Goal: Task Accomplishment & Management: Manage account settings

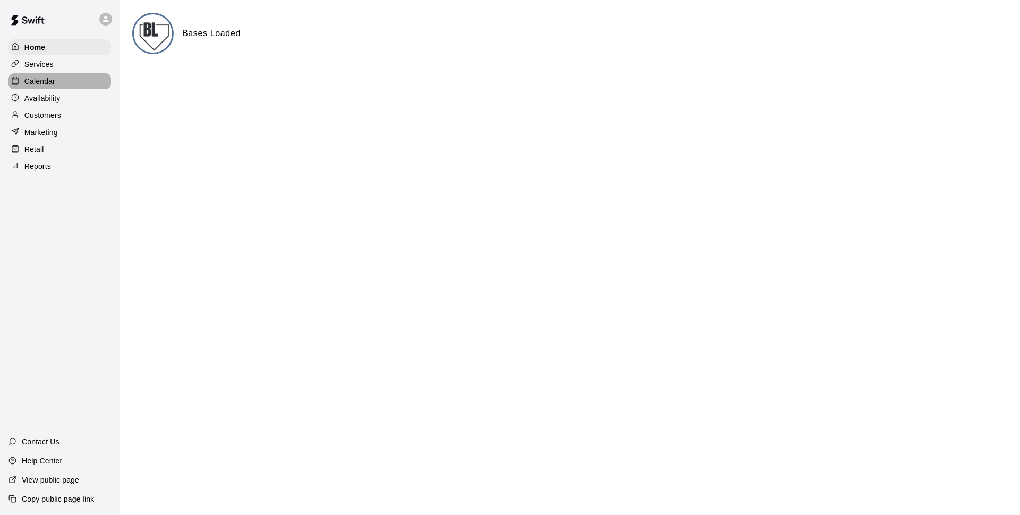
click at [37, 85] on p "Calendar" at bounding box center [39, 81] width 31 height 11
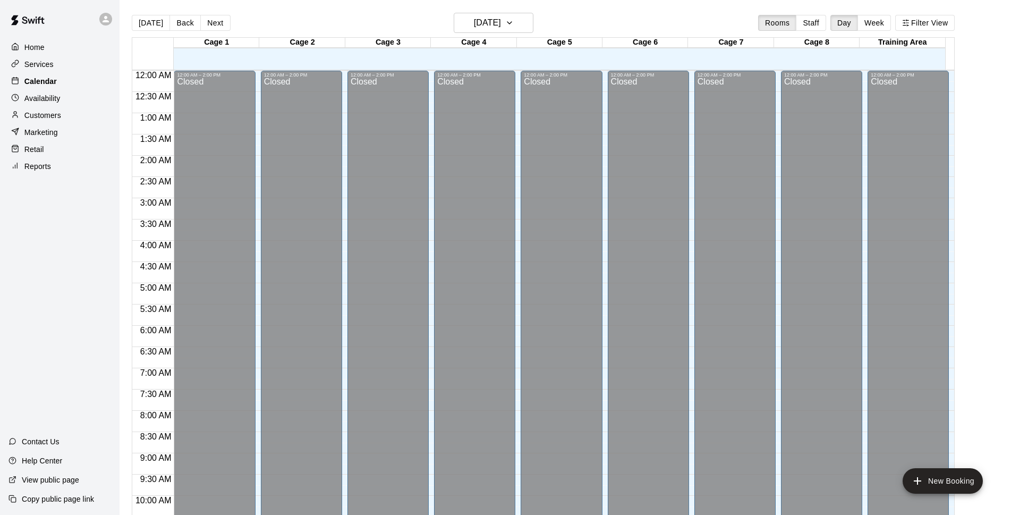
scroll to position [532, 0]
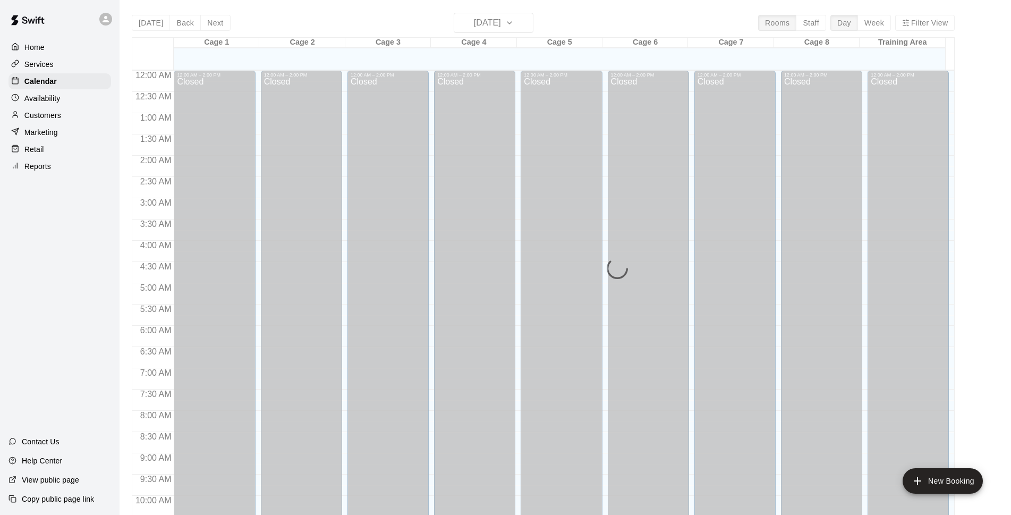
scroll to position [532, 0]
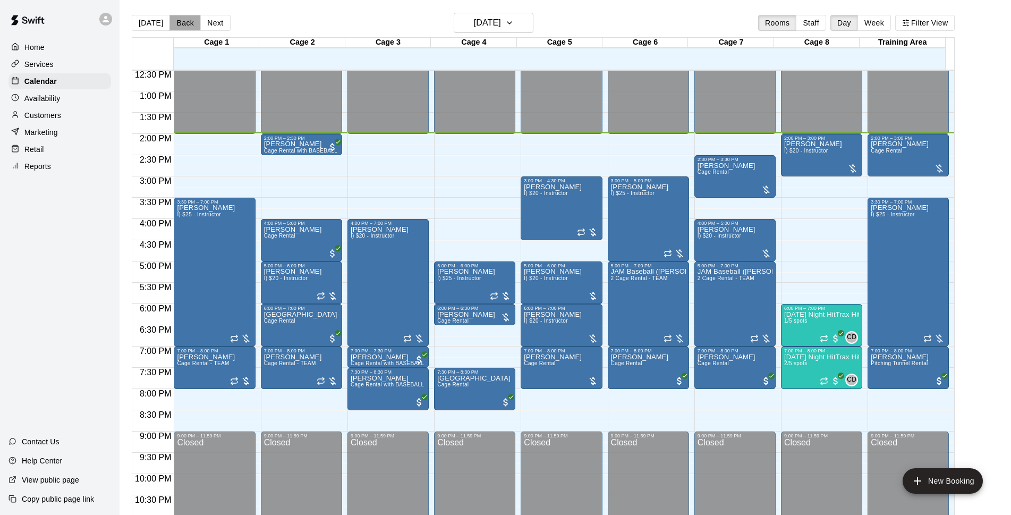
click at [183, 25] on button "Back" at bounding box center [185, 23] width 31 height 16
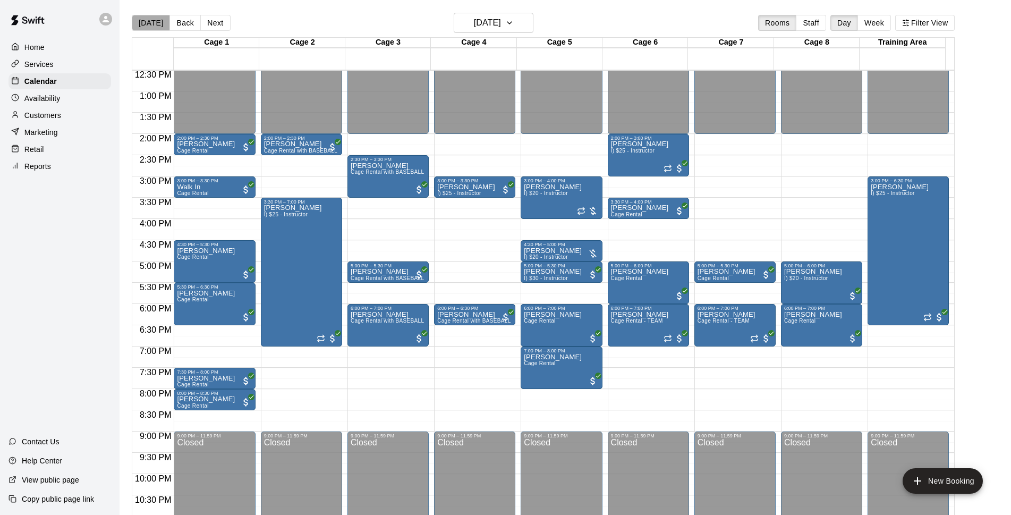
click at [153, 27] on button "[DATE]" at bounding box center [151, 23] width 38 height 16
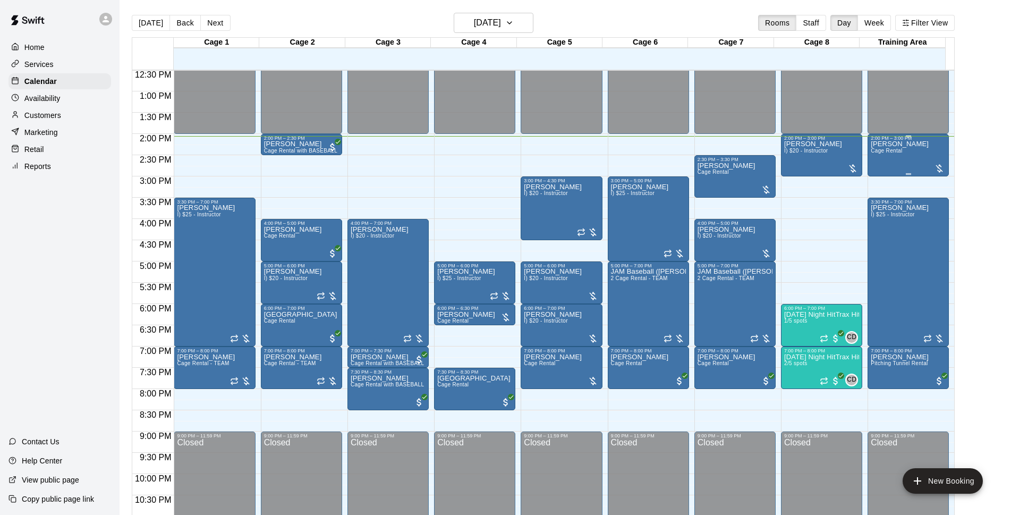
click at [936, 167] on div at bounding box center [939, 168] width 11 height 11
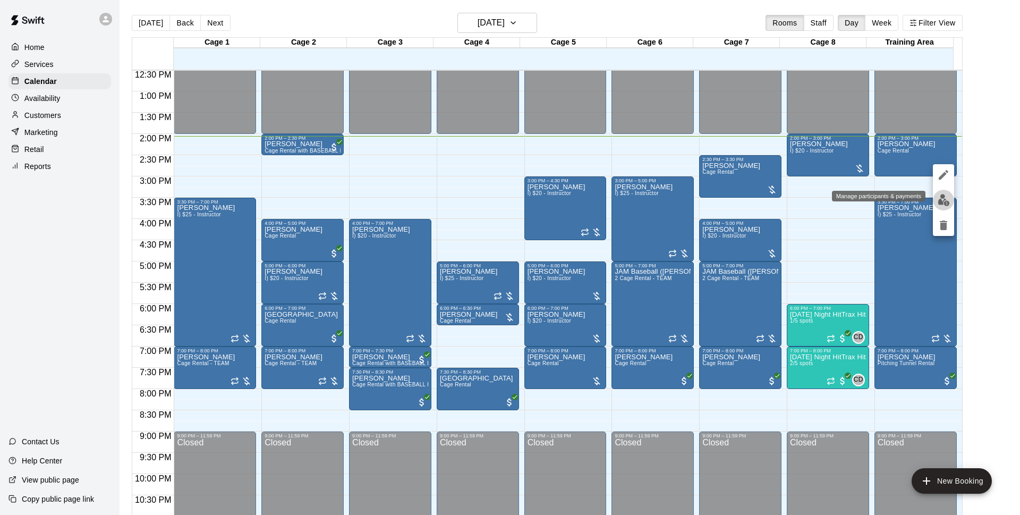
click at [940, 197] on img "edit" at bounding box center [944, 200] width 12 height 12
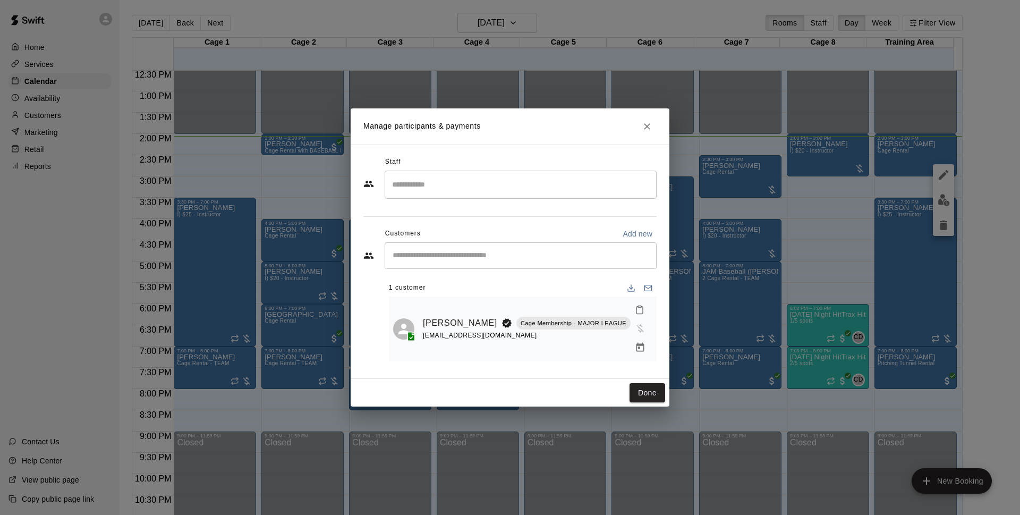
click at [535, 323] on p "Cage Membership - MAJOR LEAGUE" at bounding box center [574, 323] width 106 height 9
click at [438, 318] on link "[PERSON_NAME]" at bounding box center [460, 323] width 74 height 14
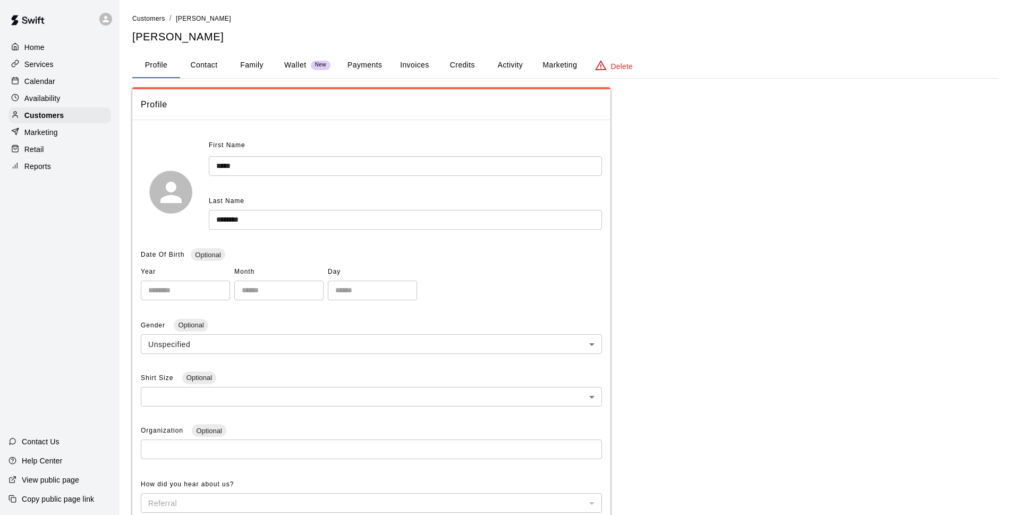
click at [51, 81] on p "Calendar" at bounding box center [39, 81] width 31 height 11
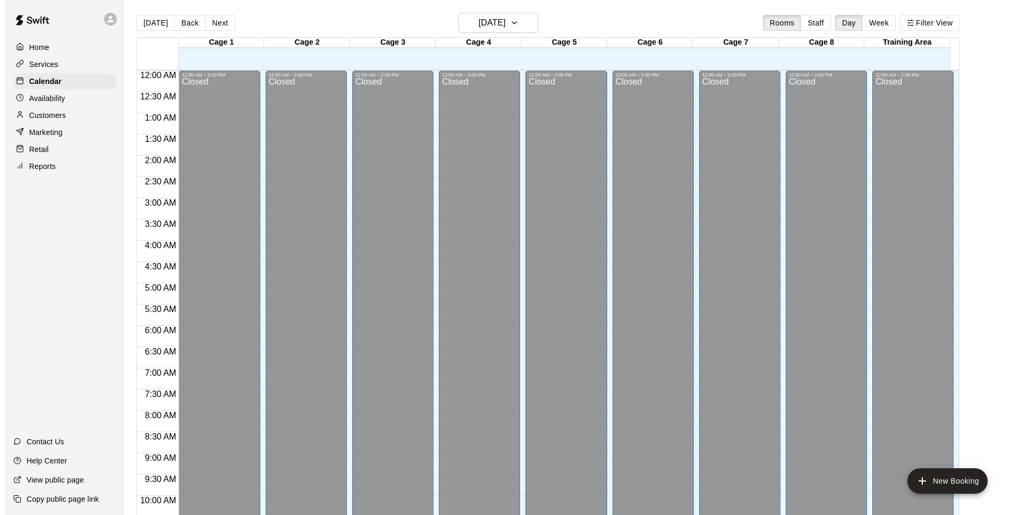
scroll to position [532, 0]
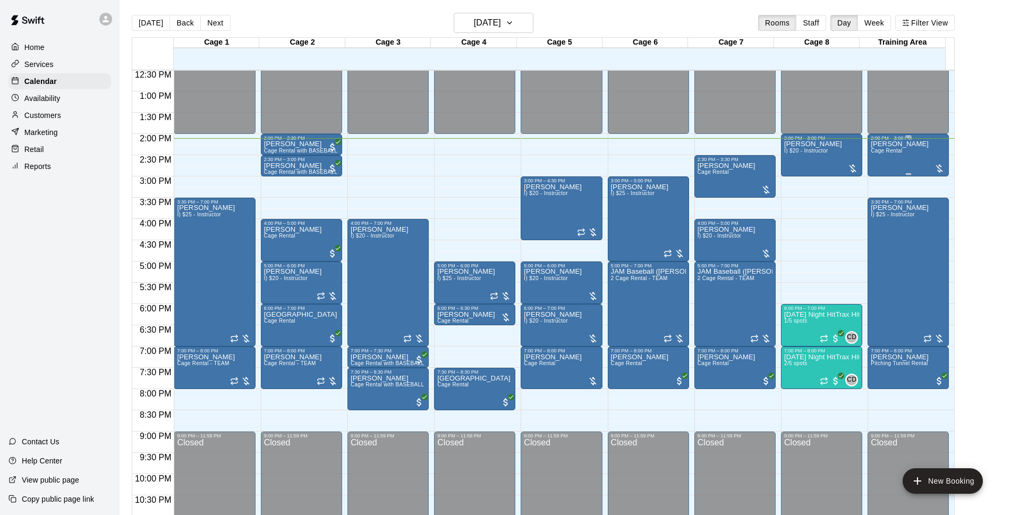
click at [940, 167] on div at bounding box center [939, 168] width 11 height 11
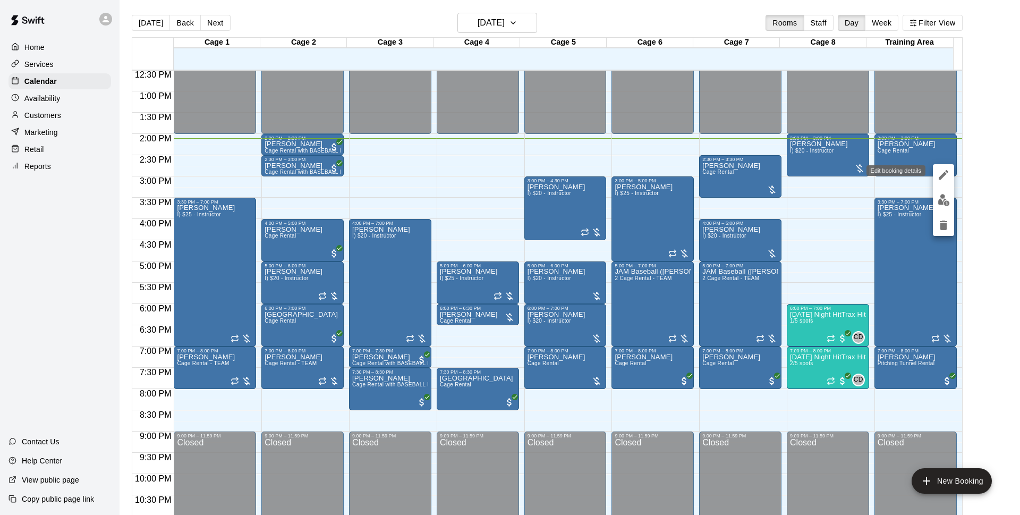
click at [942, 174] on icon "edit" at bounding box center [943, 174] width 13 height 13
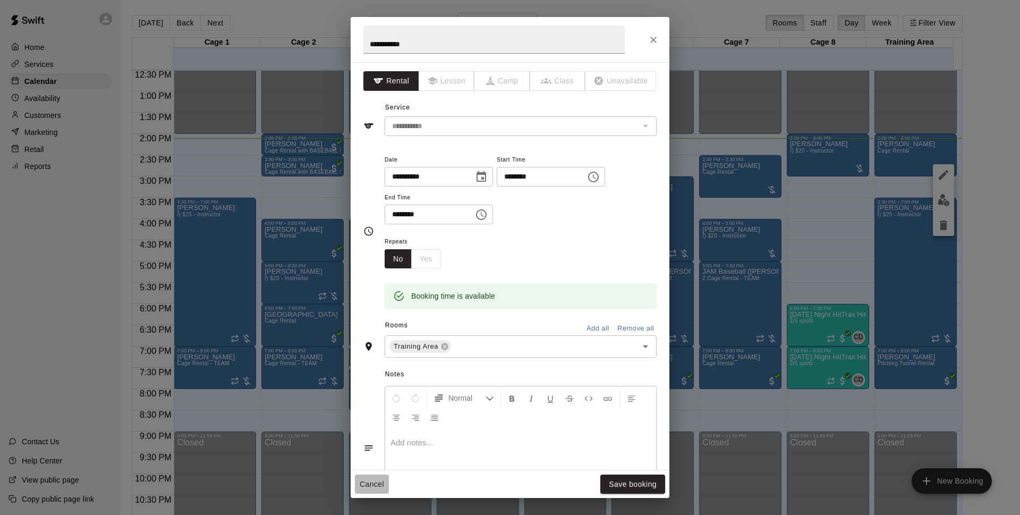
click at [375, 482] on button "Cancel" at bounding box center [372, 485] width 34 height 20
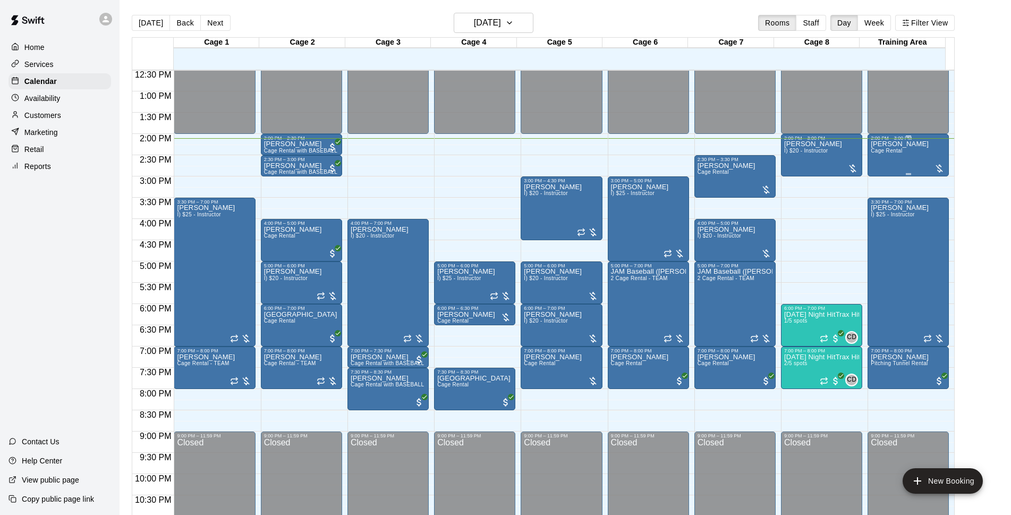
click at [939, 170] on div at bounding box center [939, 168] width 11 height 11
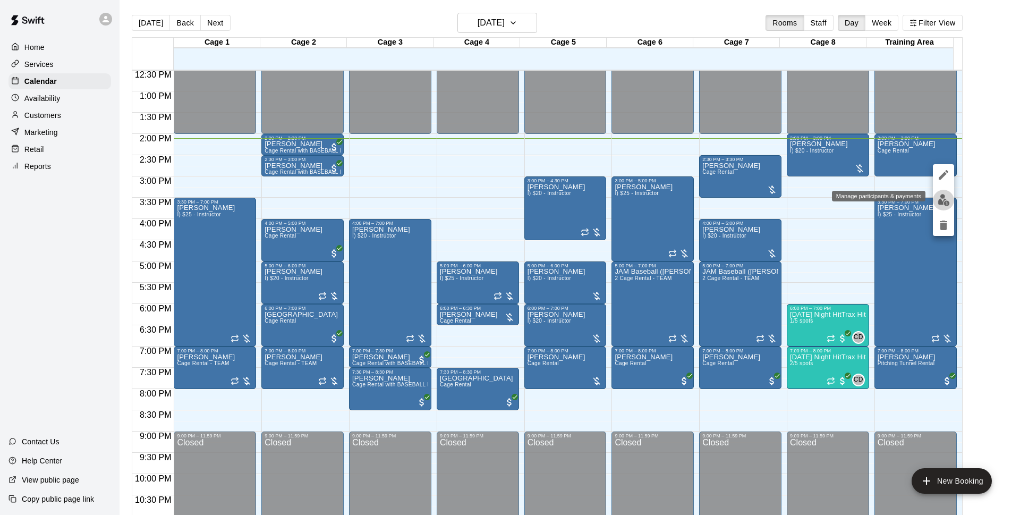
click at [943, 201] on img "edit" at bounding box center [944, 200] width 12 height 12
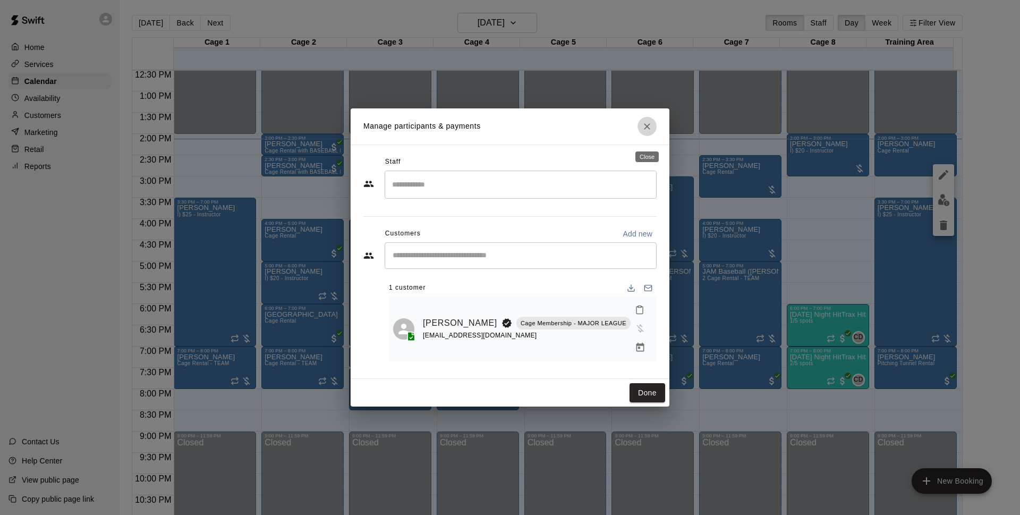
click at [648, 132] on icon "Close" at bounding box center [647, 126] width 11 height 11
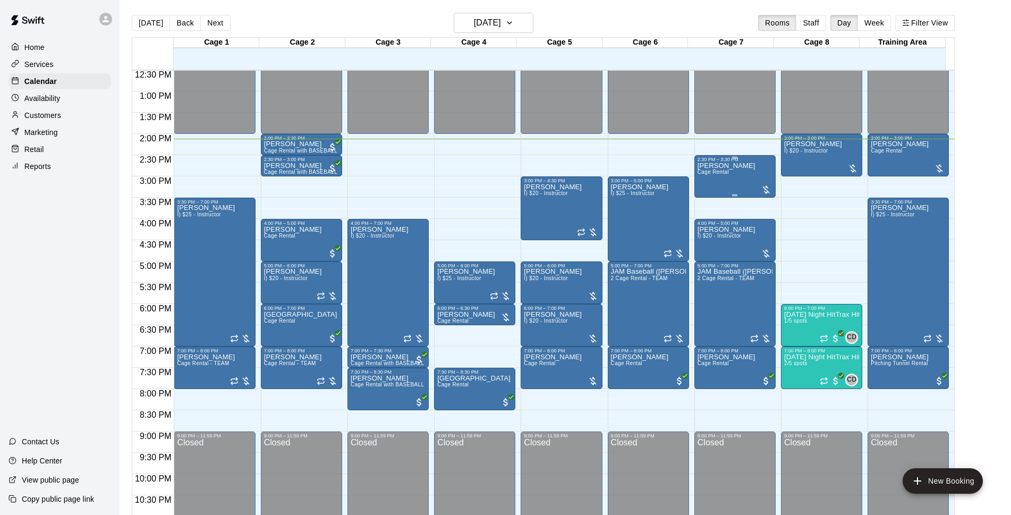
click at [764, 192] on div at bounding box center [766, 189] width 11 height 11
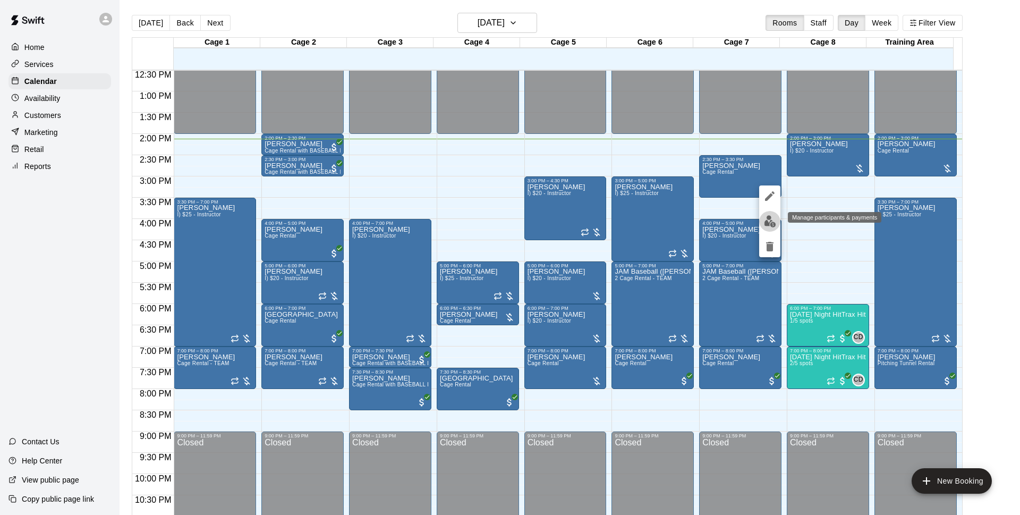
click at [766, 219] on img "edit" at bounding box center [770, 221] width 12 height 12
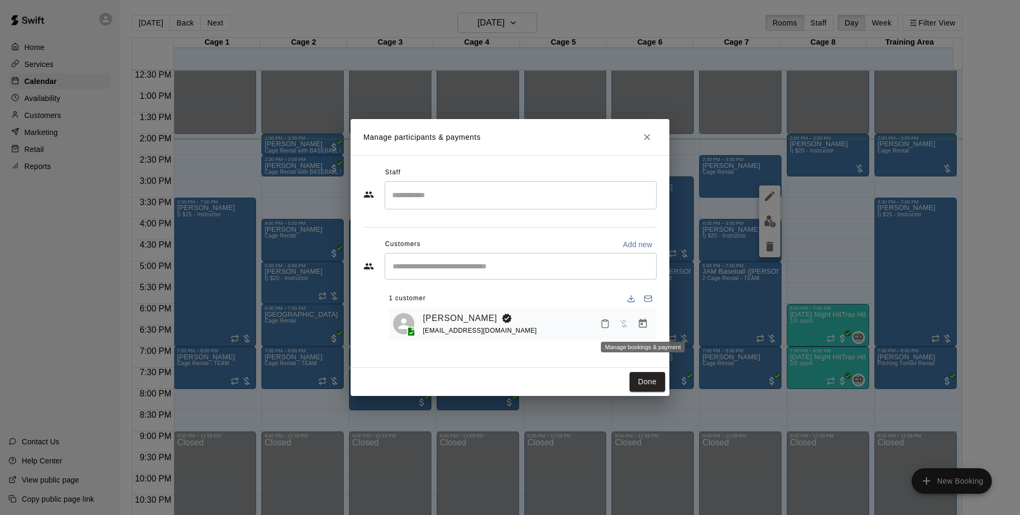
click at [640, 323] on icon "Manage bookings & payment" at bounding box center [643, 323] width 11 height 11
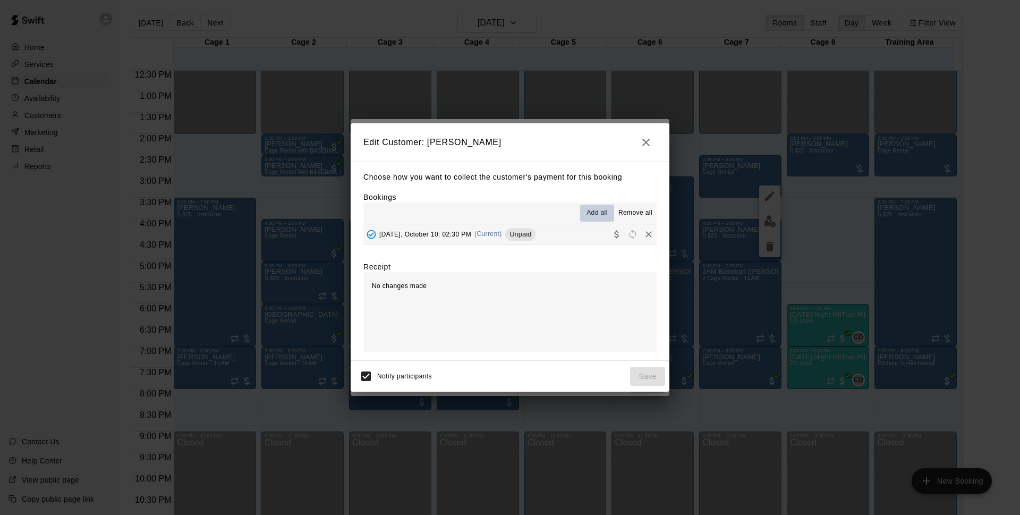
click at [598, 212] on span "Add all" at bounding box center [597, 213] width 21 height 11
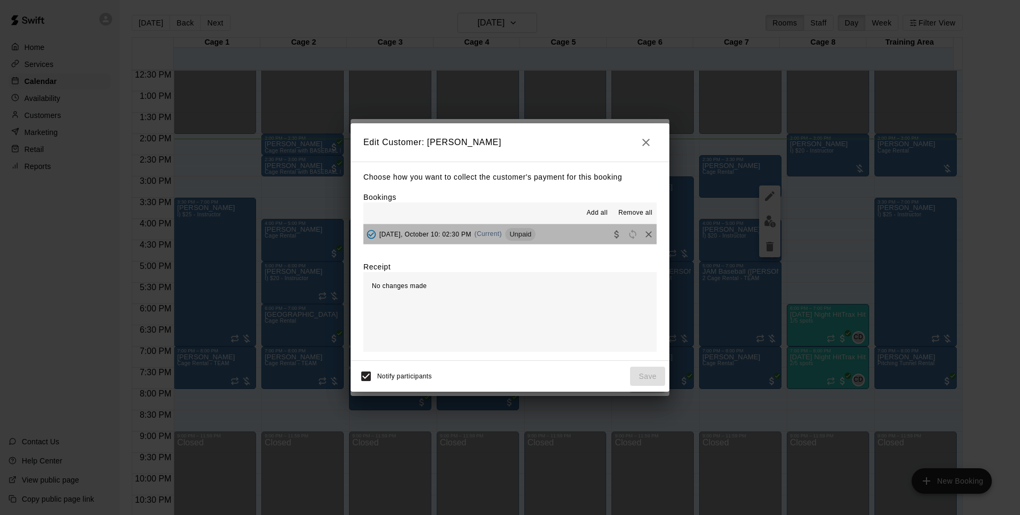
click at [522, 238] on span "Unpaid" at bounding box center [520, 234] width 30 height 8
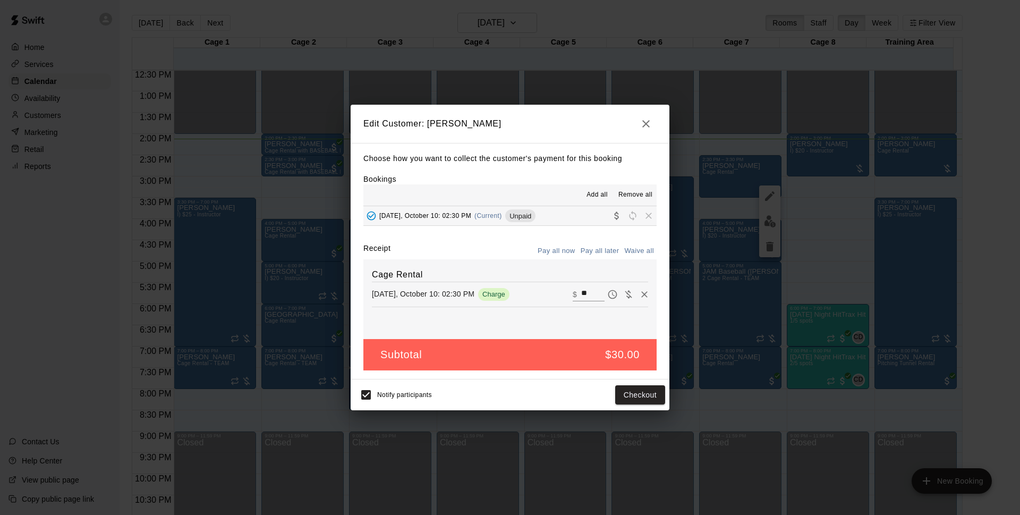
click at [570, 250] on button "Pay all now" at bounding box center [556, 251] width 43 height 16
click at [643, 393] on button "Checkout" at bounding box center [640, 395] width 50 height 20
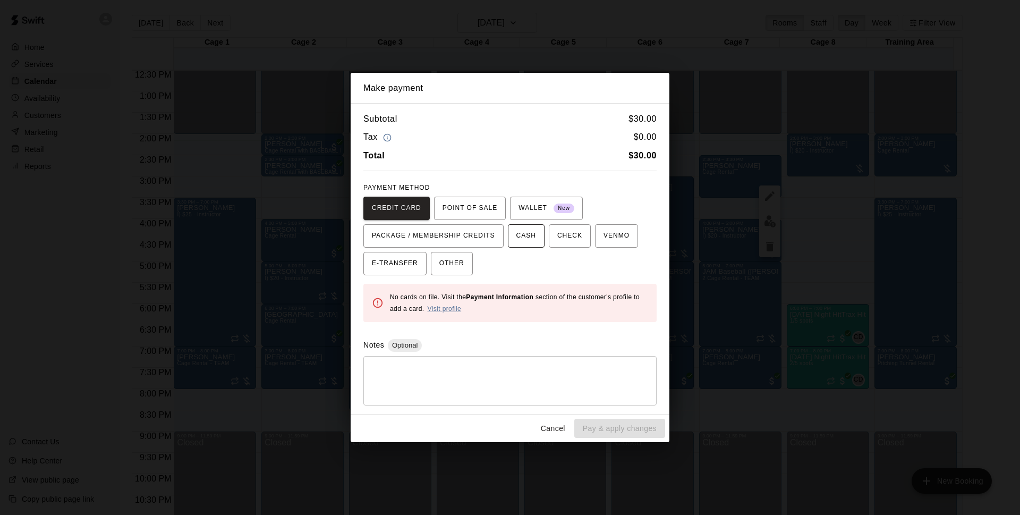
click at [537, 237] on button "CASH" at bounding box center [526, 235] width 37 height 23
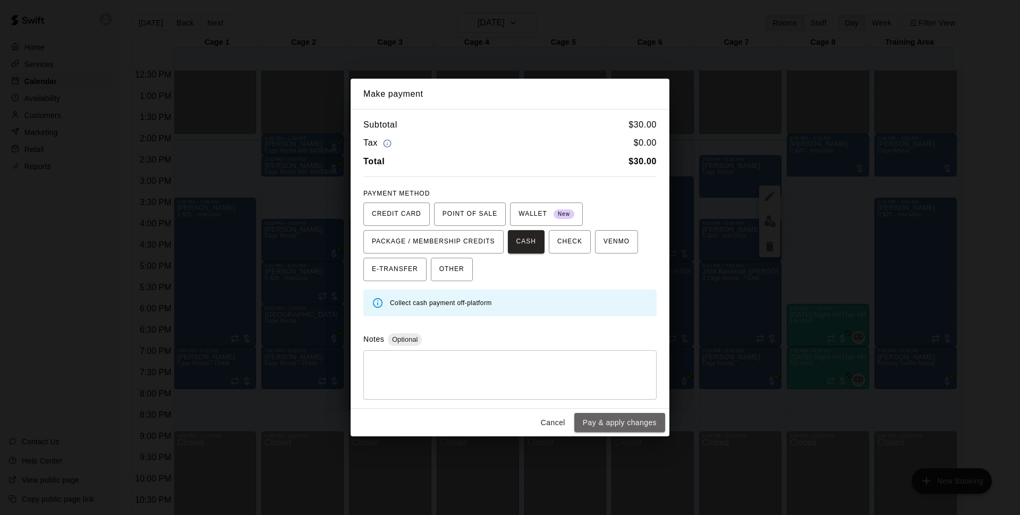
click at [619, 421] on button "Pay & apply changes" at bounding box center [619, 423] width 91 height 20
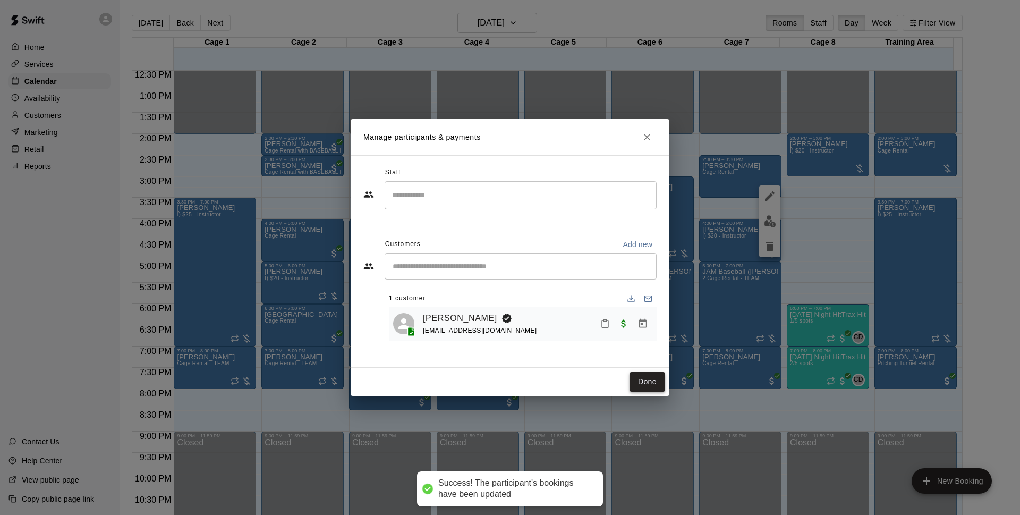
click at [644, 381] on button "Done" at bounding box center [648, 382] width 36 height 20
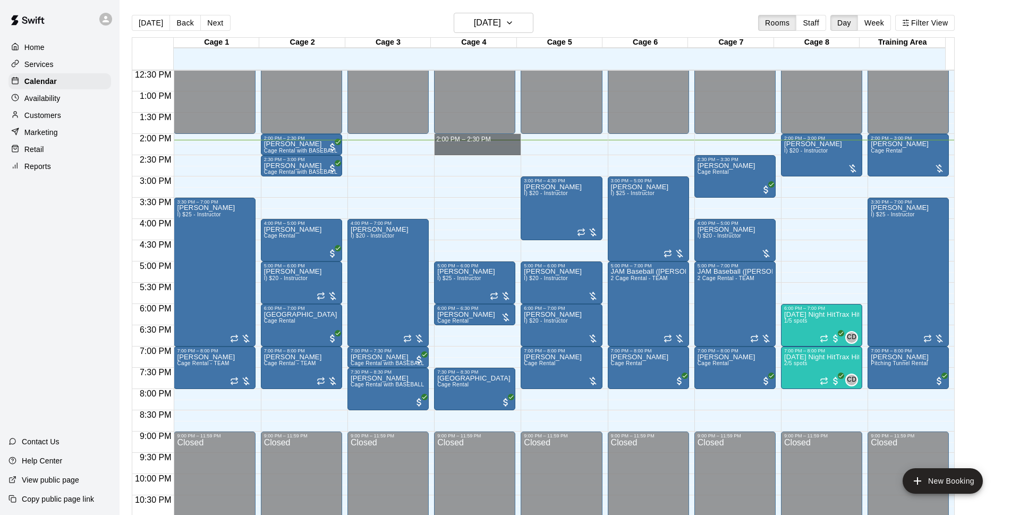
drag, startPoint x: 466, startPoint y: 140, endPoint x: 466, endPoint y: 151, distance: 11.2
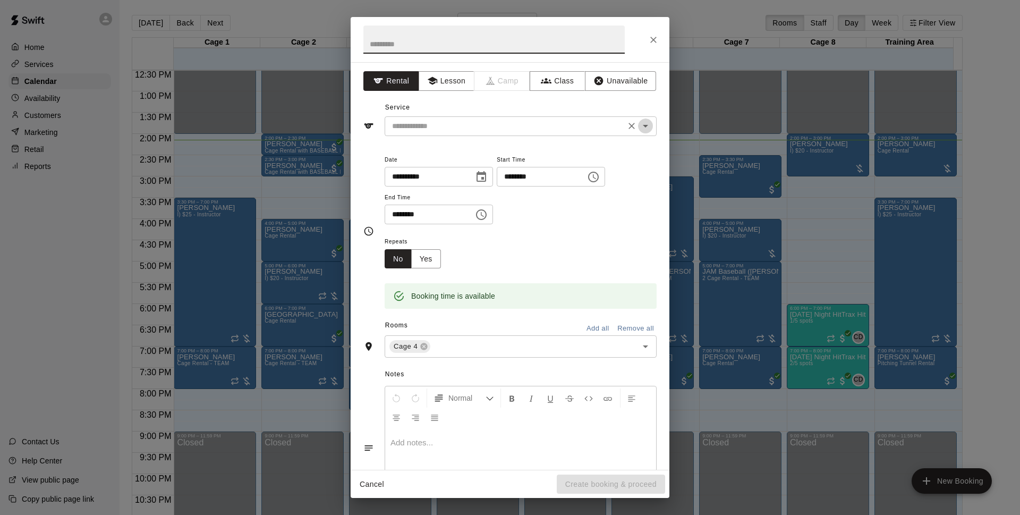
click at [639, 130] on icon "Open" at bounding box center [645, 126] width 13 height 13
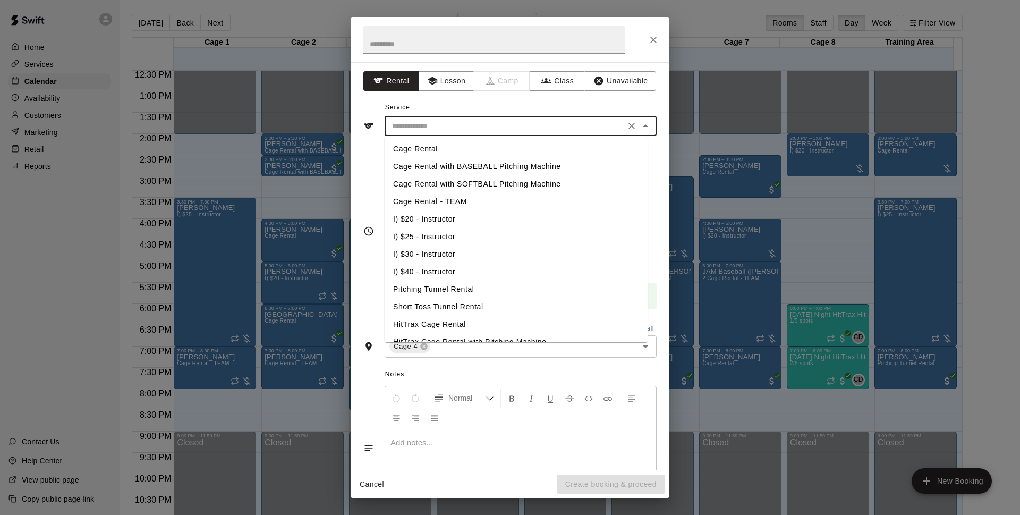
click at [477, 181] on li "Cage Rental with SOFTBALL Pitching Machine" at bounding box center [516, 184] width 263 height 18
type input "**********"
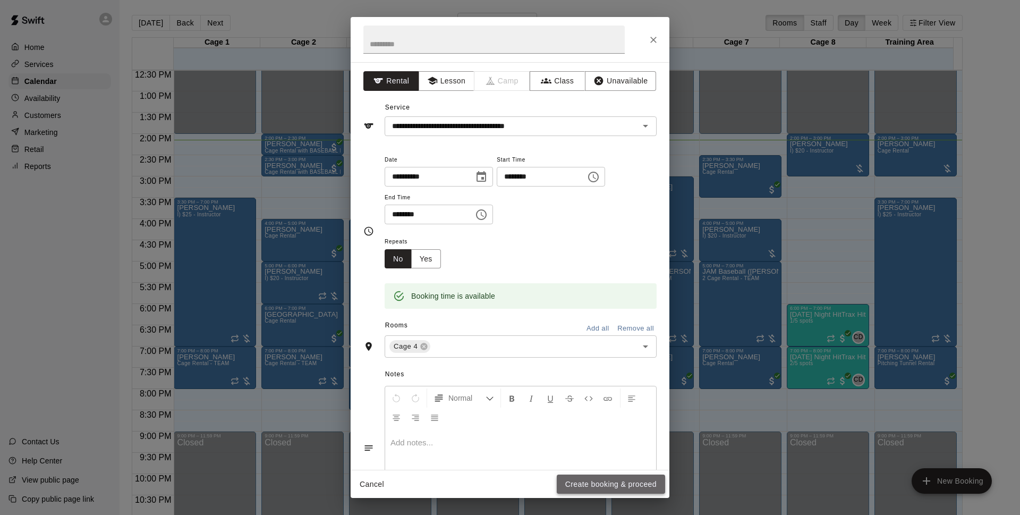
click at [597, 487] on button "Create booking & proceed" at bounding box center [611, 485] width 108 height 20
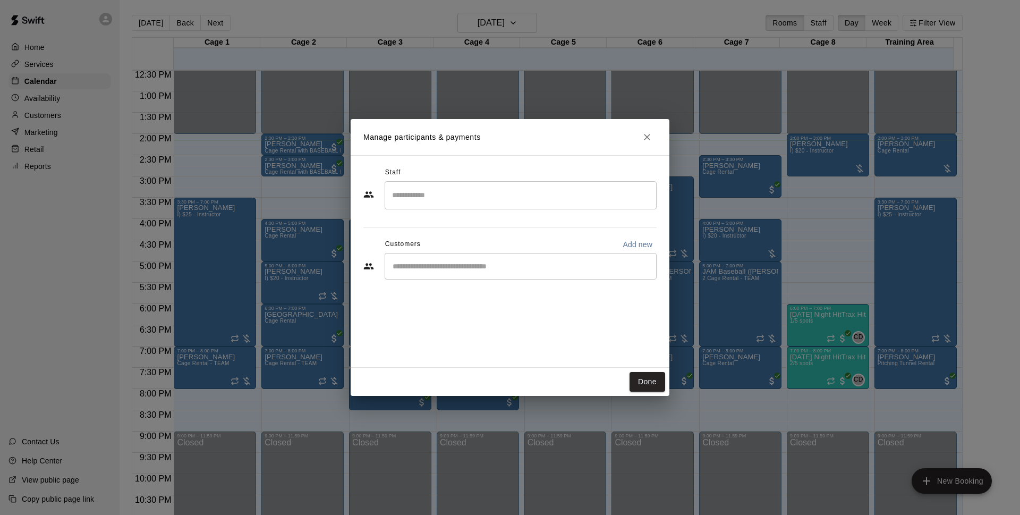
click at [483, 270] on input "Start typing to search customers..." at bounding box center [521, 266] width 263 height 11
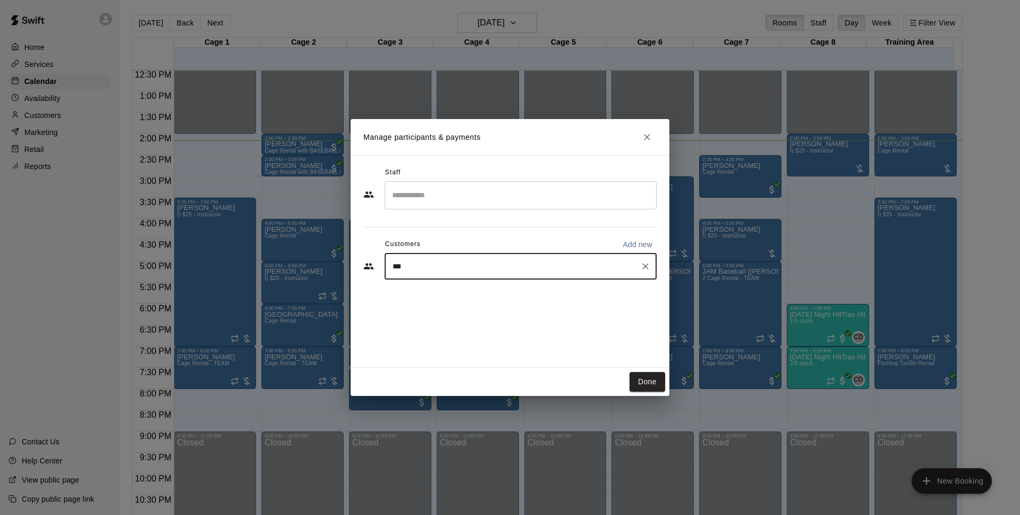
type input "****"
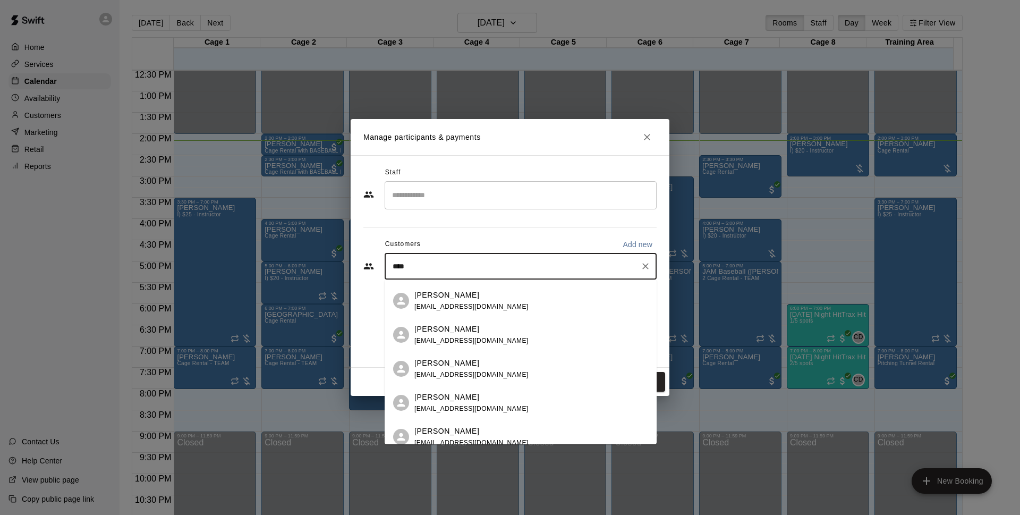
scroll to position [123, 0]
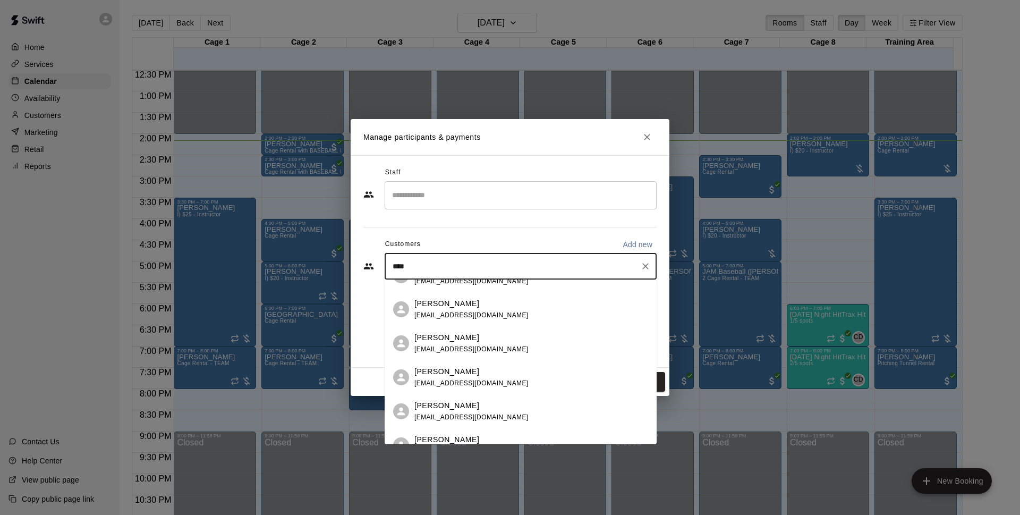
click at [469, 409] on div "[PERSON_NAME]" at bounding box center [472, 405] width 114 height 11
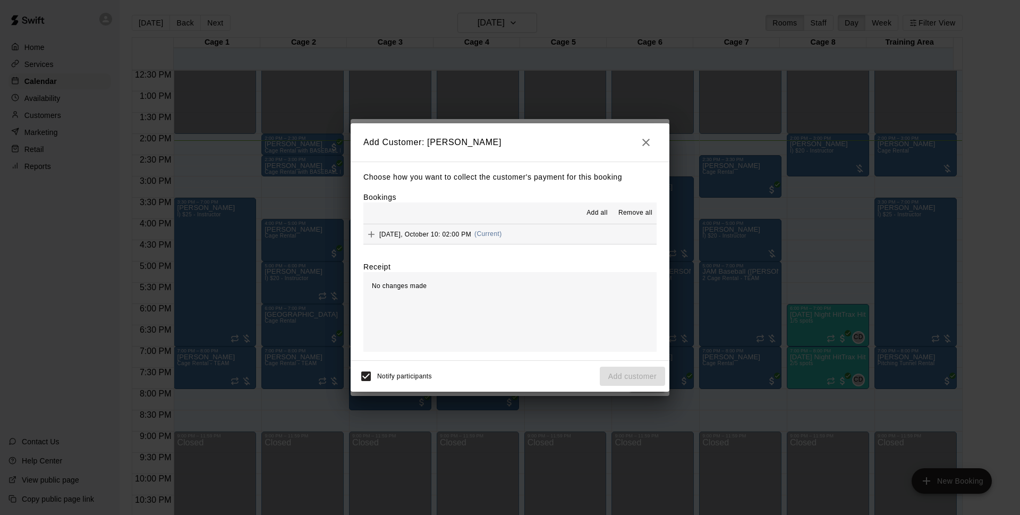
click at [596, 215] on span "Add all" at bounding box center [597, 213] width 21 height 11
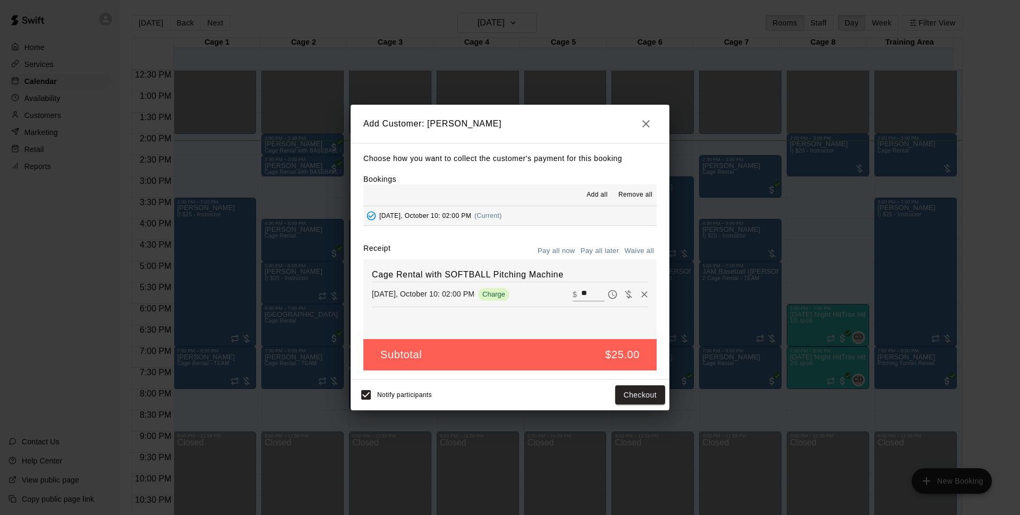
click at [558, 251] on button "Pay all now" at bounding box center [556, 251] width 43 height 16
click at [646, 395] on button "Checkout" at bounding box center [640, 395] width 50 height 20
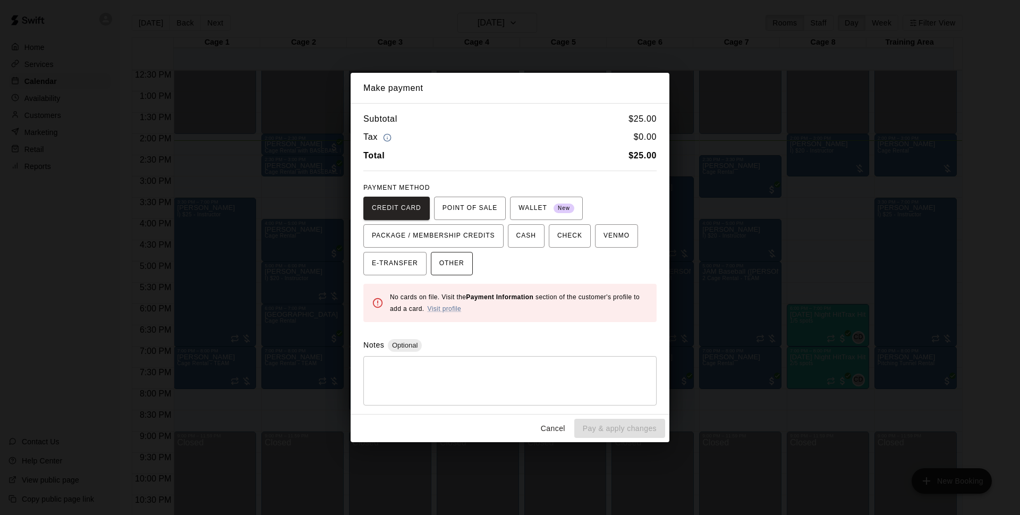
click at [457, 265] on span "OTHER" at bounding box center [451, 263] width 25 height 17
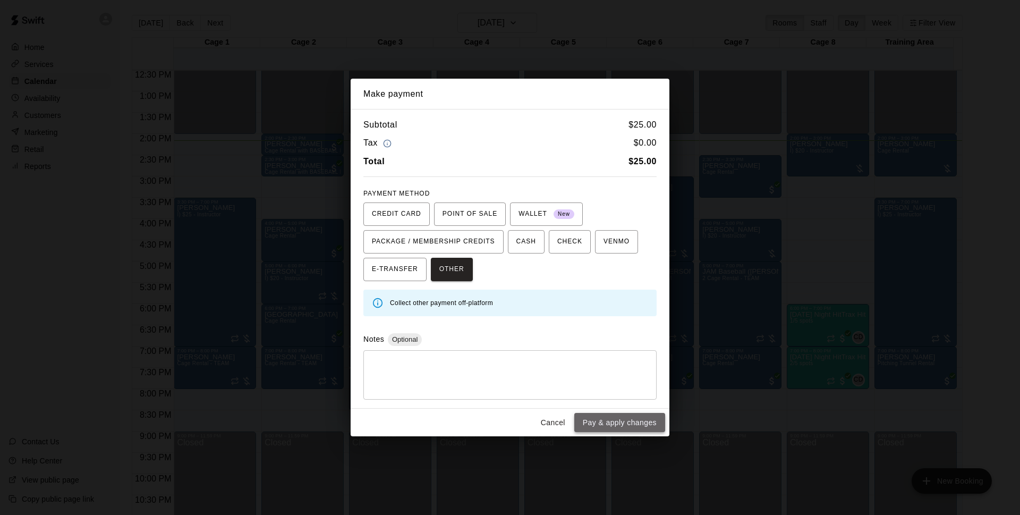
click at [620, 425] on button "Pay & apply changes" at bounding box center [619, 423] width 91 height 20
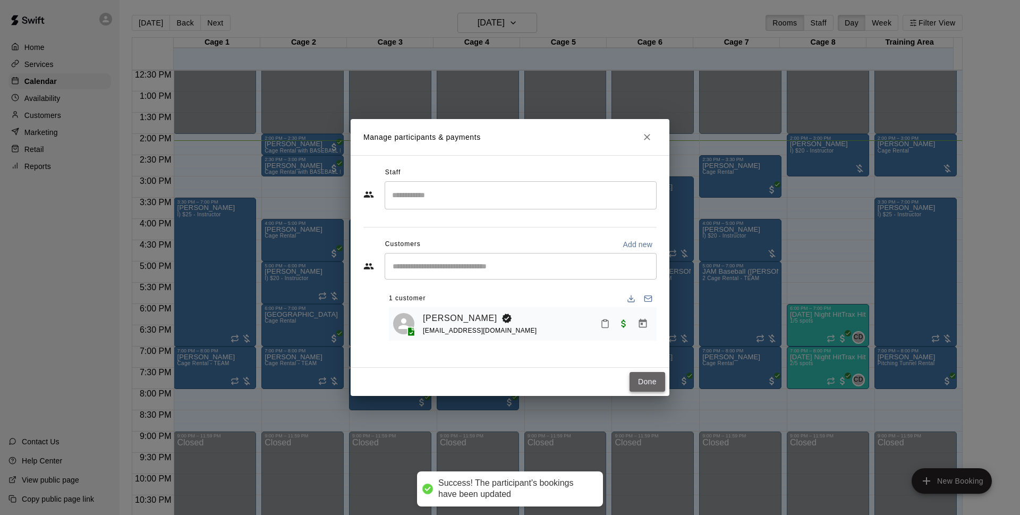
click at [641, 376] on button "Done" at bounding box center [648, 382] width 36 height 20
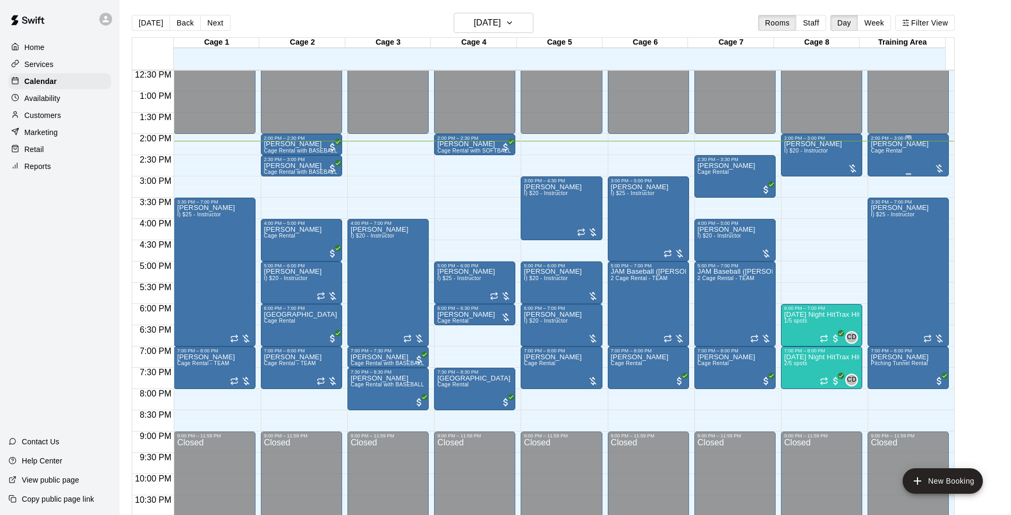
click at [936, 168] on div at bounding box center [939, 168] width 11 height 11
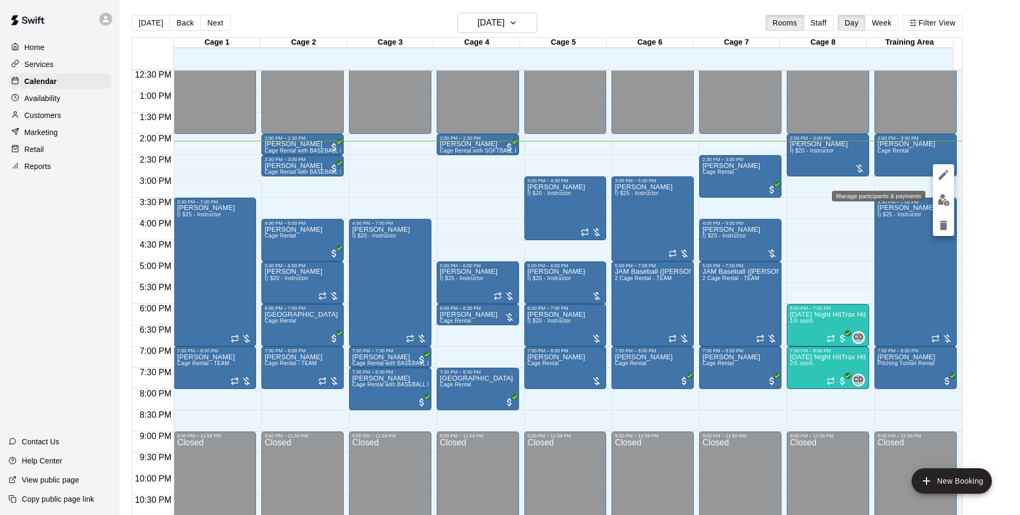
click at [943, 202] on img "edit" at bounding box center [944, 200] width 12 height 12
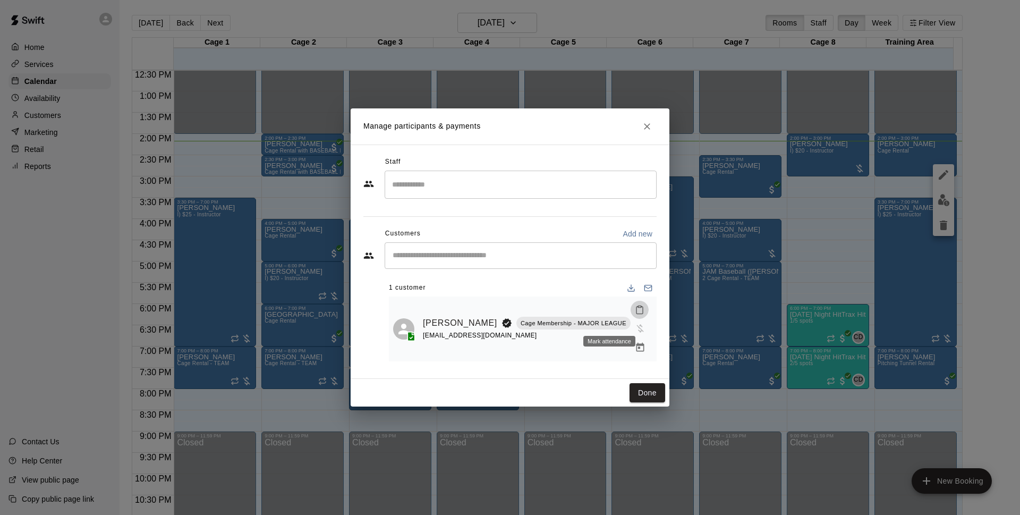
click at [635, 315] on icon "Mark attendance" at bounding box center [640, 310] width 10 height 10
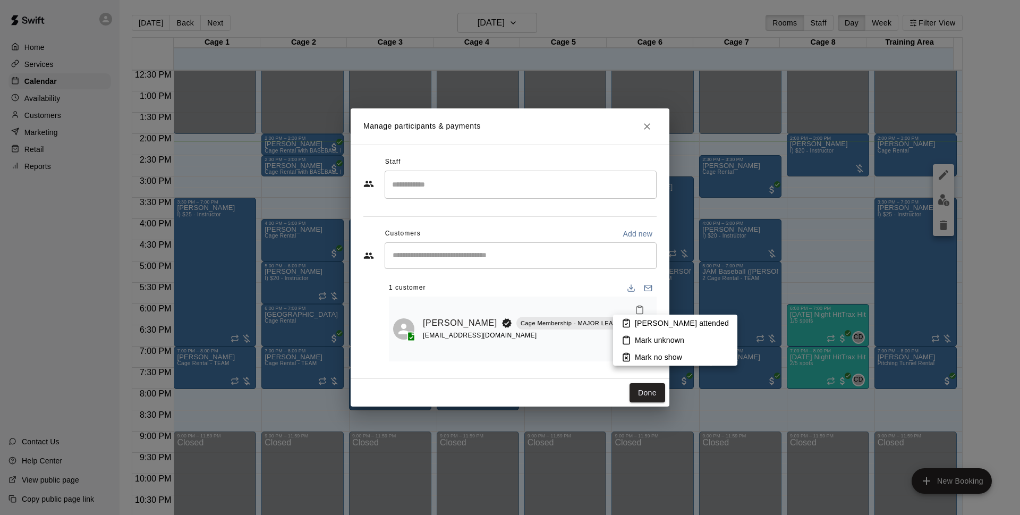
click at [594, 337] on div at bounding box center [510, 257] width 1020 height 515
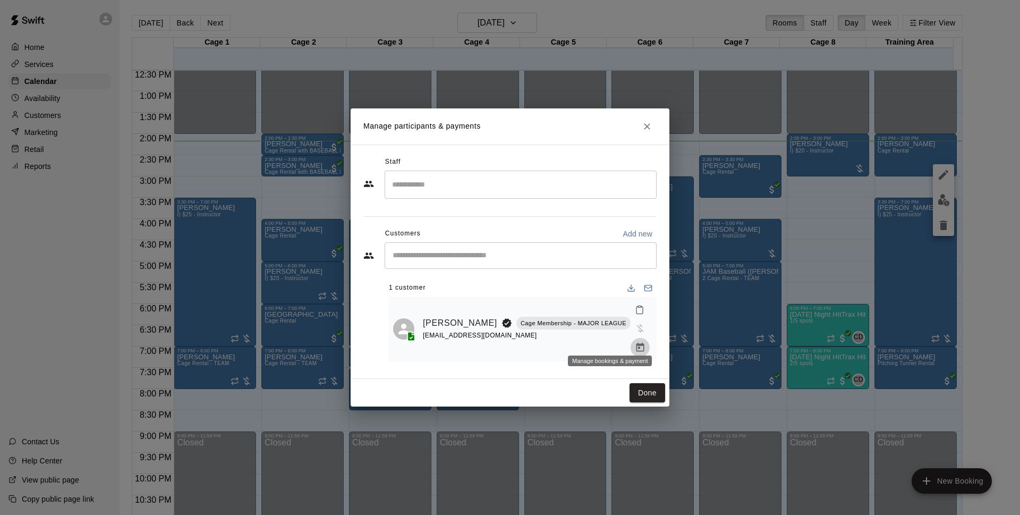
click at [635, 342] on icon "Manage bookings & payment" at bounding box center [640, 347] width 11 height 11
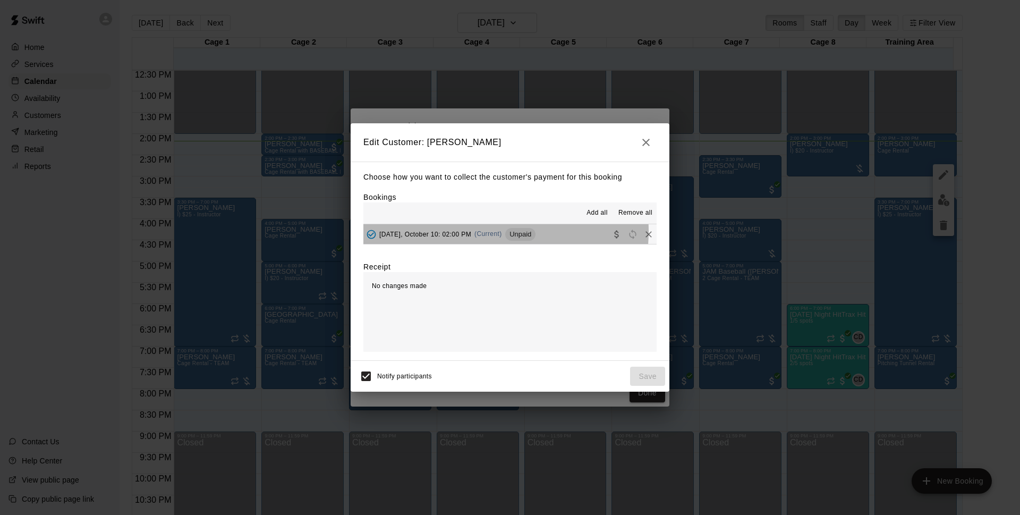
click at [475, 232] on span "(Current)" at bounding box center [489, 233] width 28 height 7
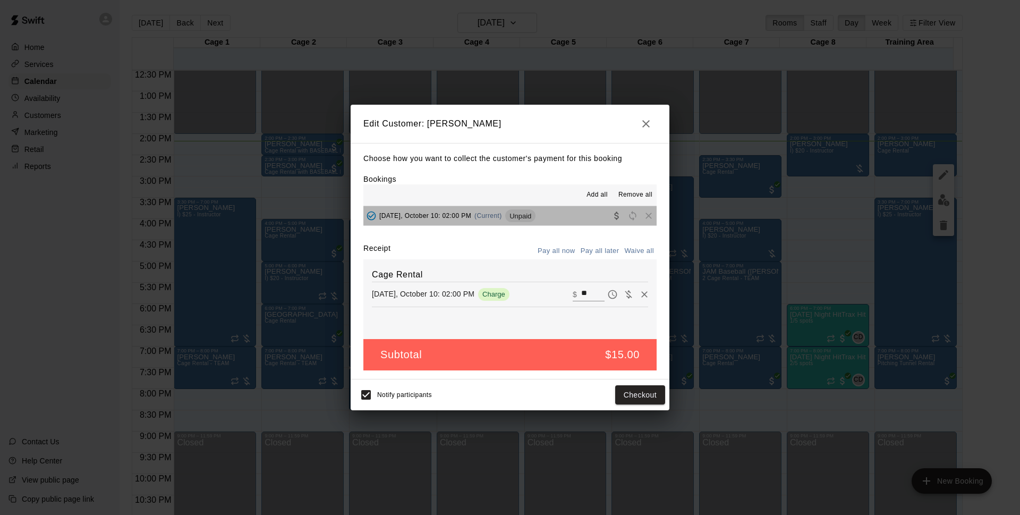
click at [511, 217] on span "Unpaid" at bounding box center [520, 216] width 30 height 8
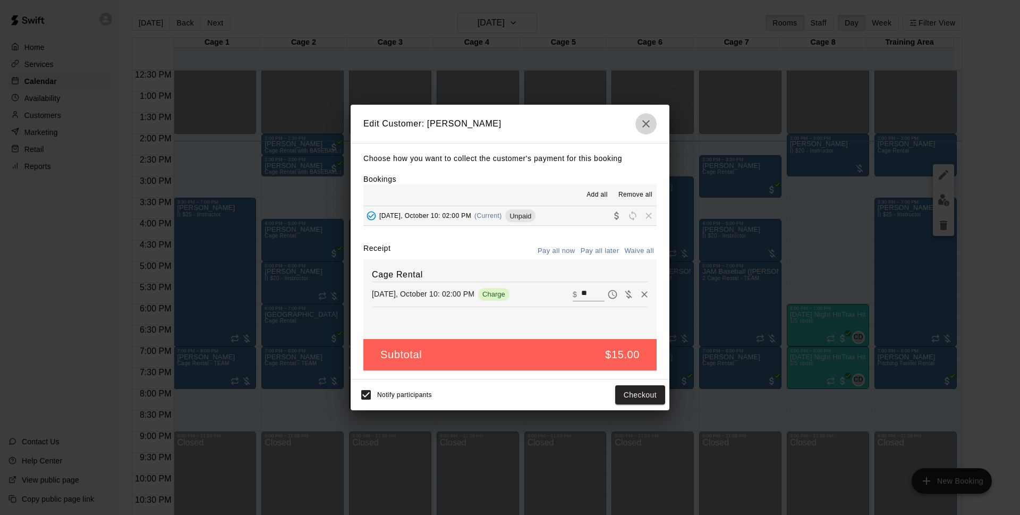
click at [645, 126] on icon "button" at bounding box center [646, 123] width 13 height 13
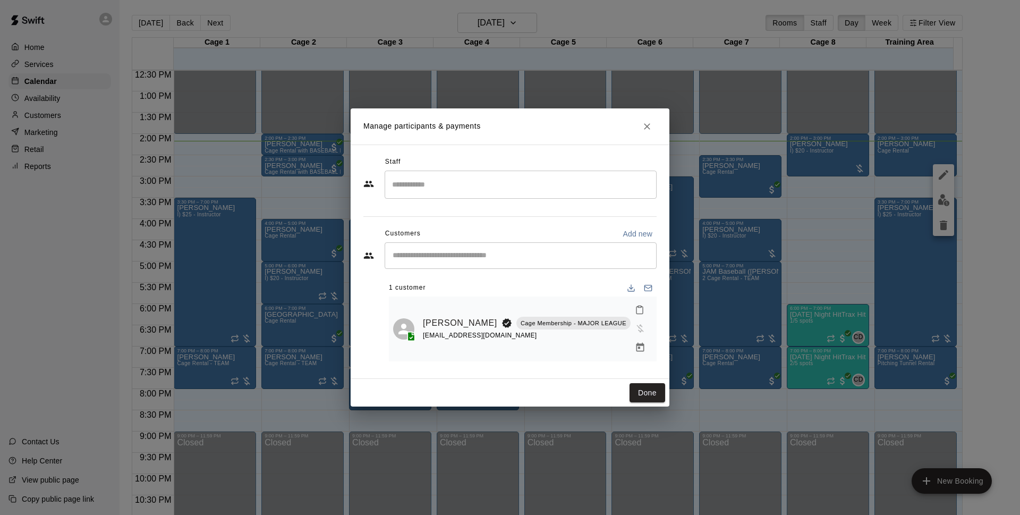
click at [528, 326] on p "Cage Membership - MAJOR LEAGUE" at bounding box center [574, 323] width 106 height 9
click at [631, 323] on span "Has not paid" at bounding box center [640, 327] width 19 height 9
click at [641, 384] on button "Done" at bounding box center [648, 393] width 36 height 20
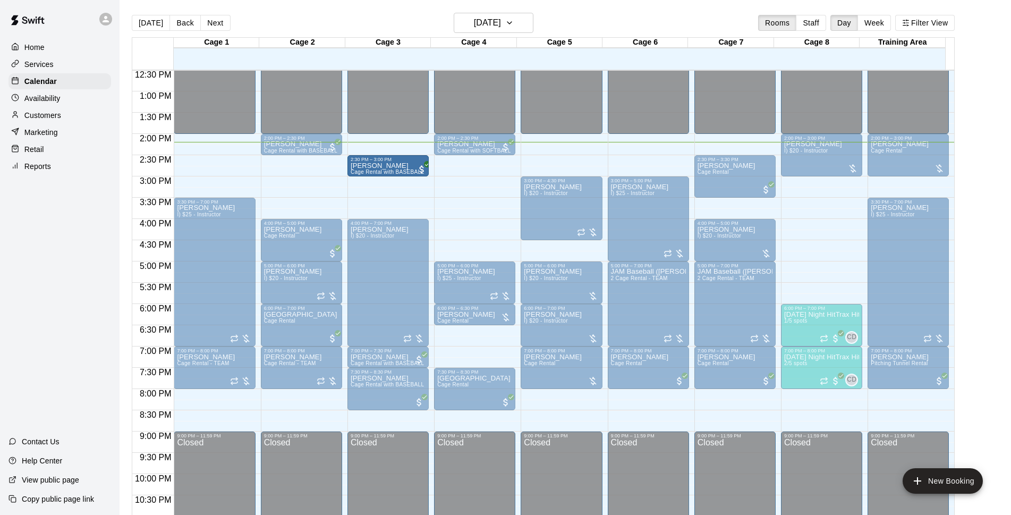
drag, startPoint x: 328, startPoint y: 159, endPoint x: 399, endPoint y: 167, distance: 71.1
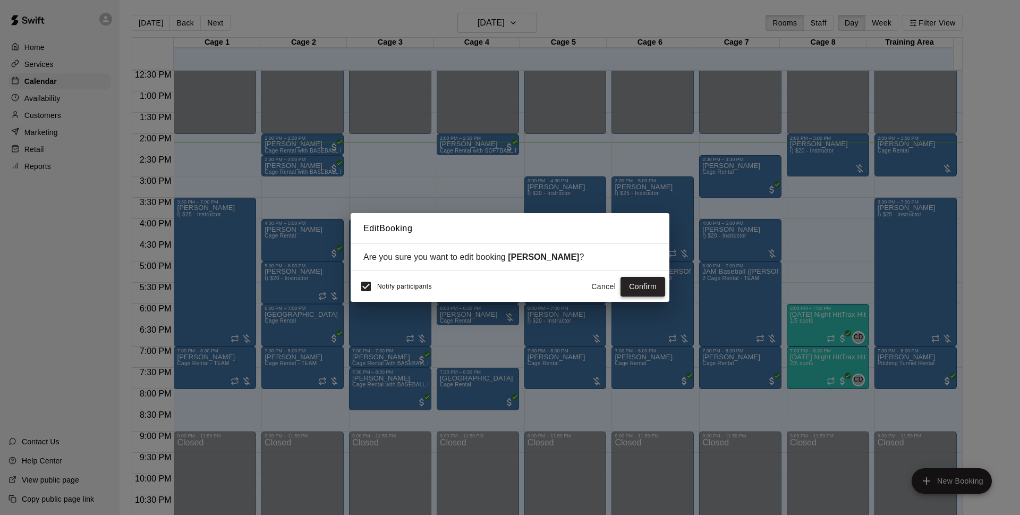
click at [632, 289] on button "Confirm" at bounding box center [643, 287] width 45 height 20
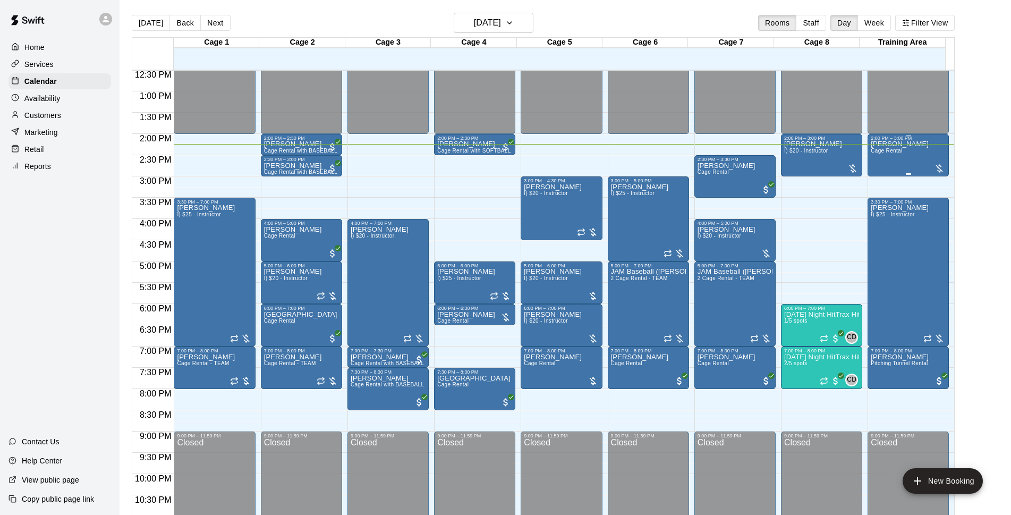
click at [938, 173] on div at bounding box center [939, 168] width 11 height 11
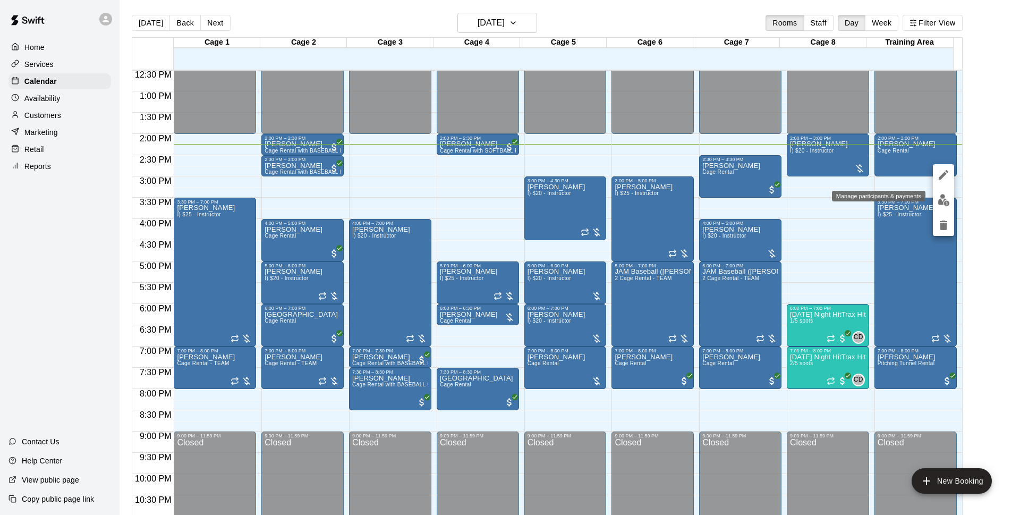
click at [895, 151] on div at bounding box center [510, 257] width 1020 height 515
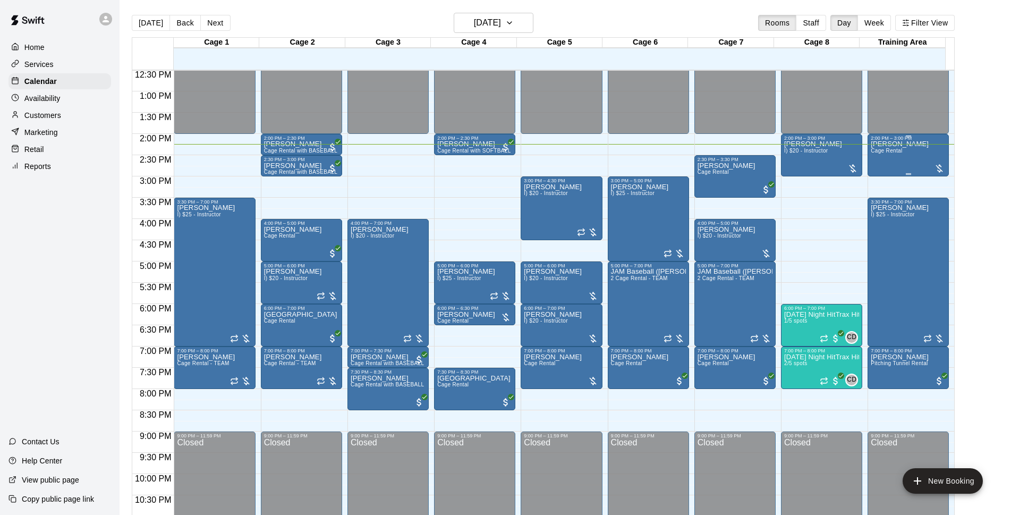
click at [885, 154] on span "Cage Rental" at bounding box center [886, 151] width 31 height 6
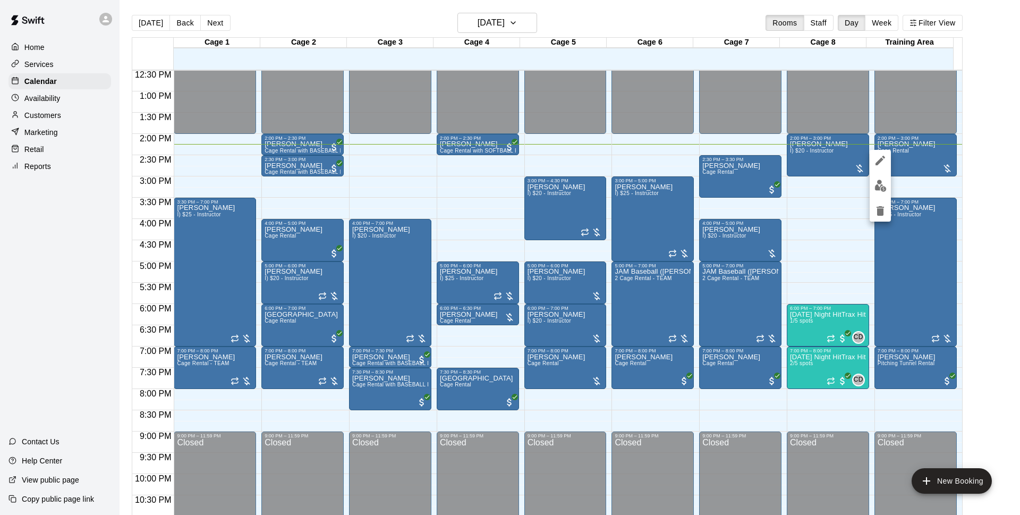
click at [885, 190] on img "edit" at bounding box center [881, 186] width 12 height 12
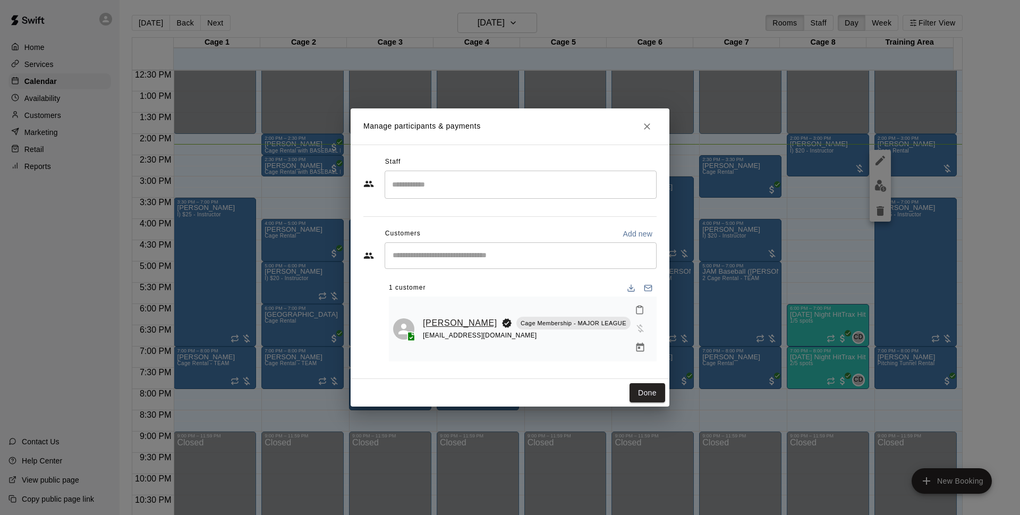
click at [442, 327] on link "[PERSON_NAME]" at bounding box center [460, 323] width 74 height 14
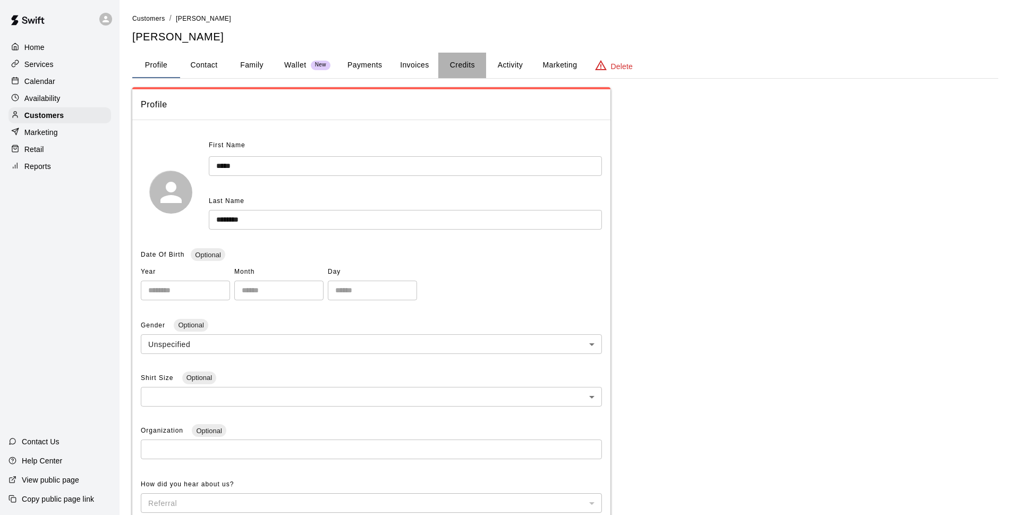
click at [466, 66] on button "Credits" at bounding box center [462, 66] width 48 height 26
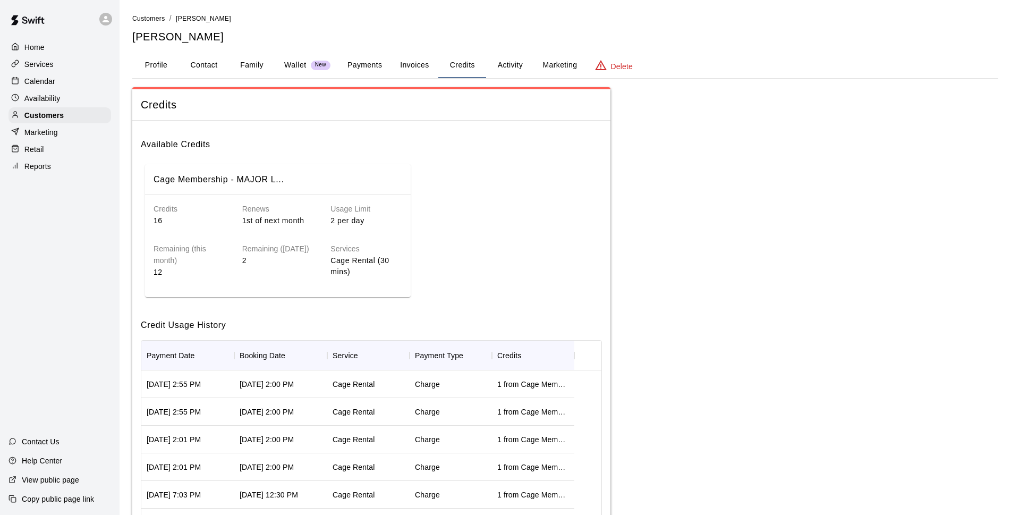
click at [52, 87] on p "Calendar" at bounding box center [39, 81] width 31 height 11
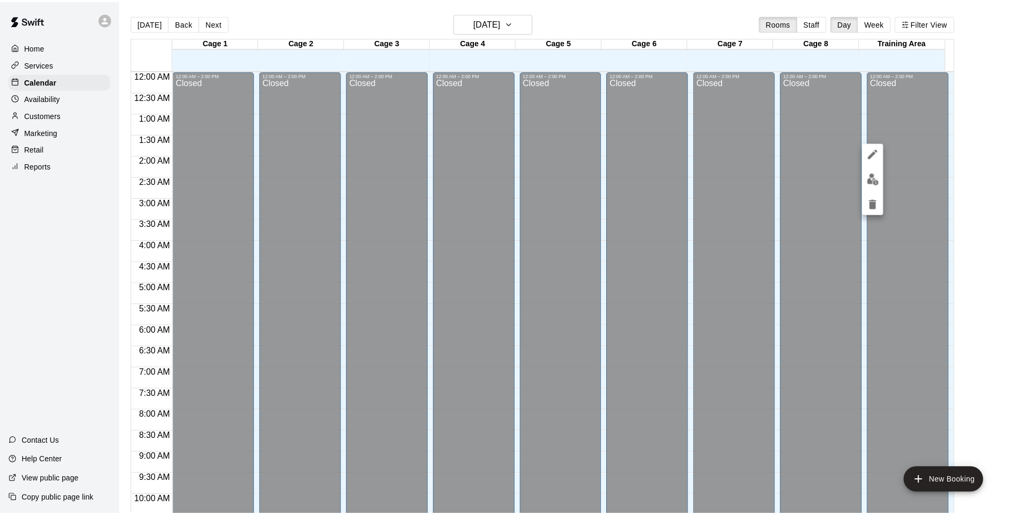
scroll to position [532, 0]
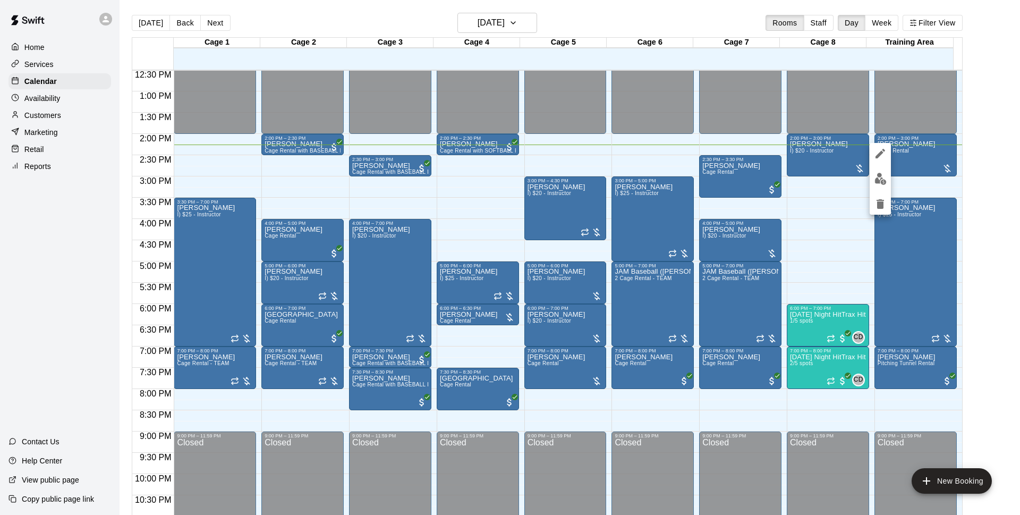
click at [882, 179] on img "edit" at bounding box center [881, 179] width 12 height 12
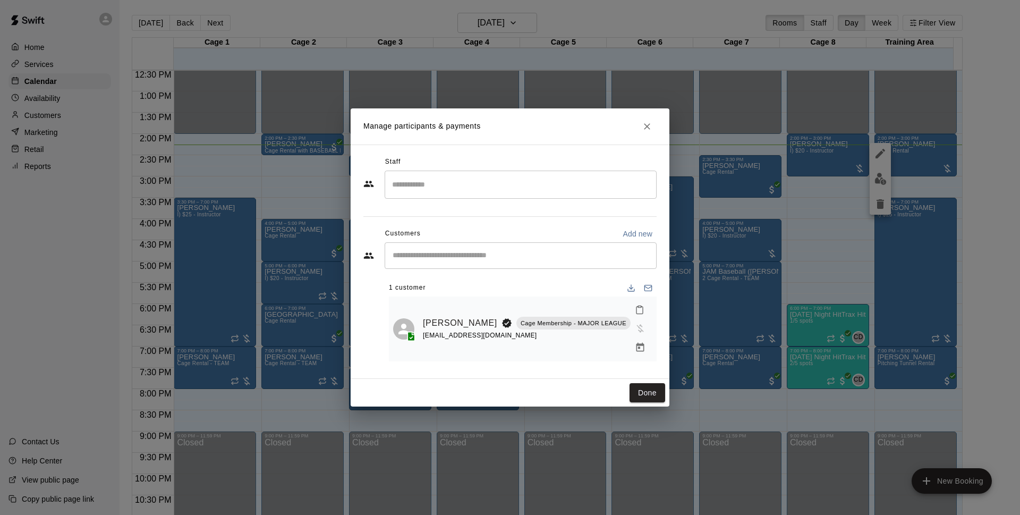
click at [636, 343] on icon "Manage bookings & payment" at bounding box center [640, 347] width 8 height 9
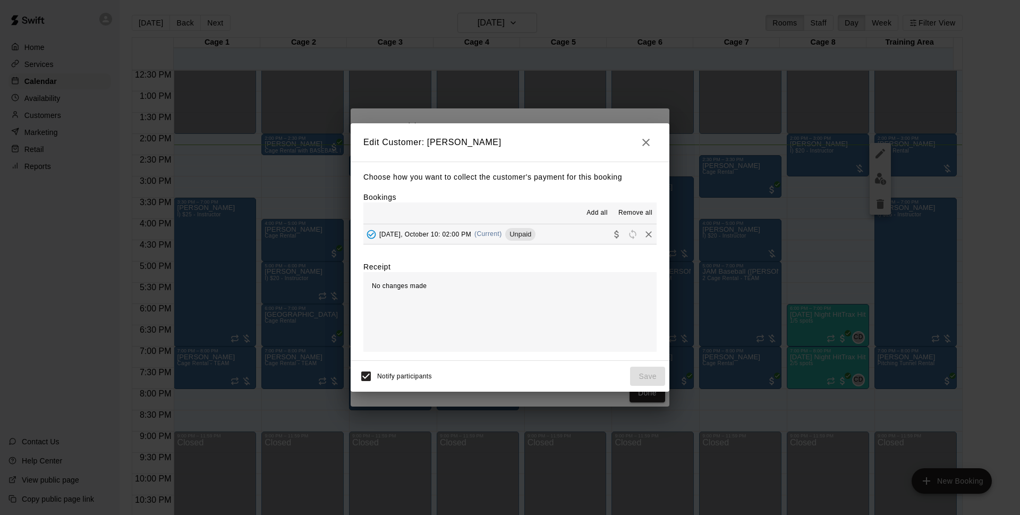
click at [561, 233] on button "[DATE], October 10: 02:00 PM (Current) Unpaid" at bounding box center [510, 234] width 293 height 20
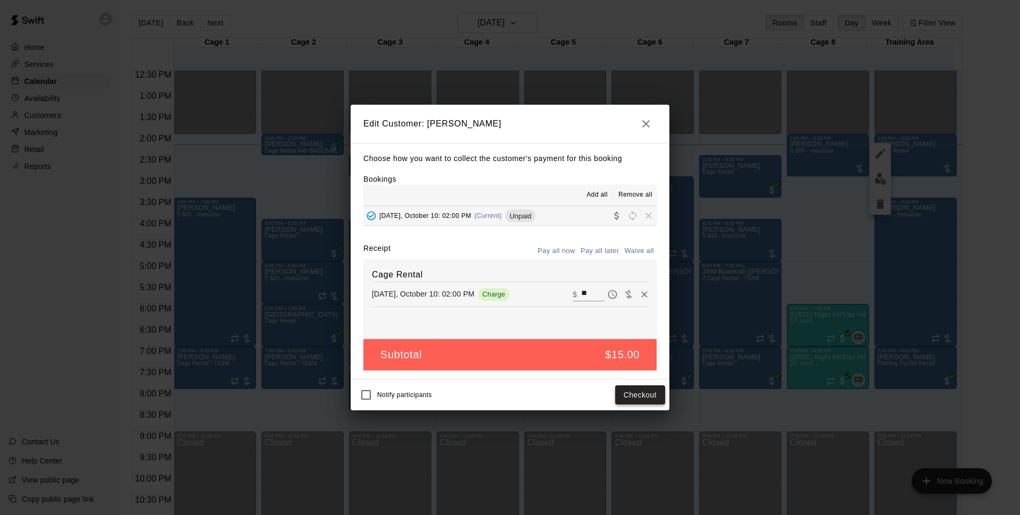
click at [630, 394] on button "Checkout" at bounding box center [640, 395] width 50 height 20
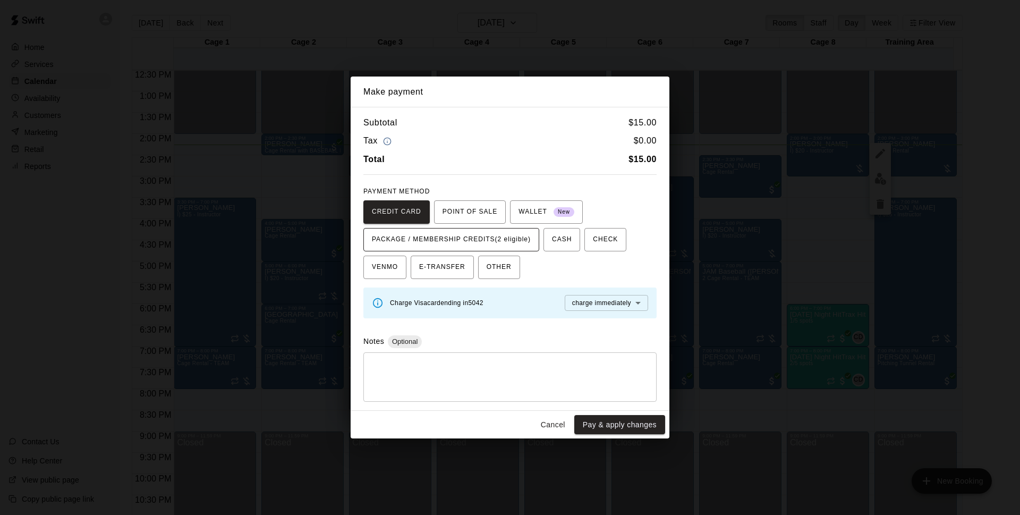
click at [505, 237] on span "PACKAGE / MEMBERSHIP CREDITS (2 eligible)" at bounding box center [451, 239] width 159 height 17
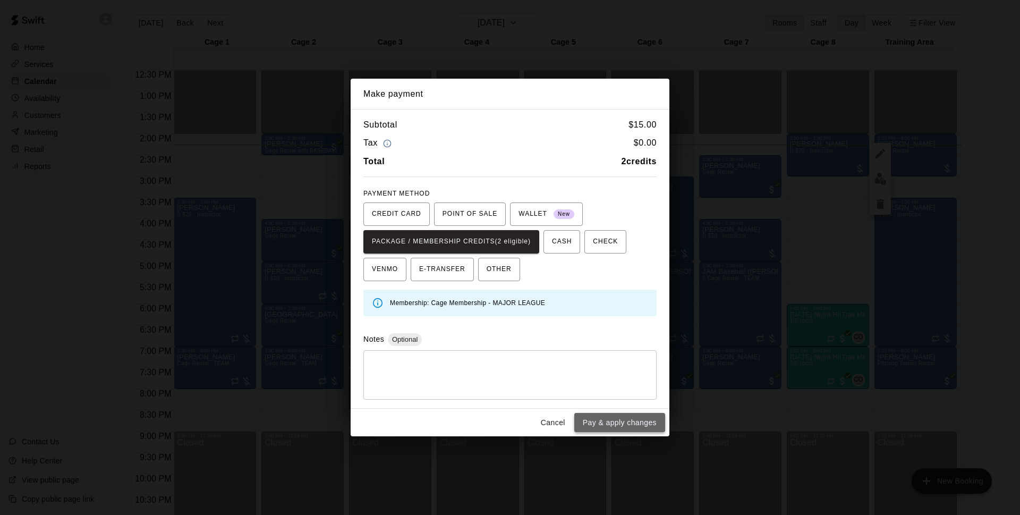
click at [593, 421] on button "Pay & apply changes" at bounding box center [619, 423] width 91 height 20
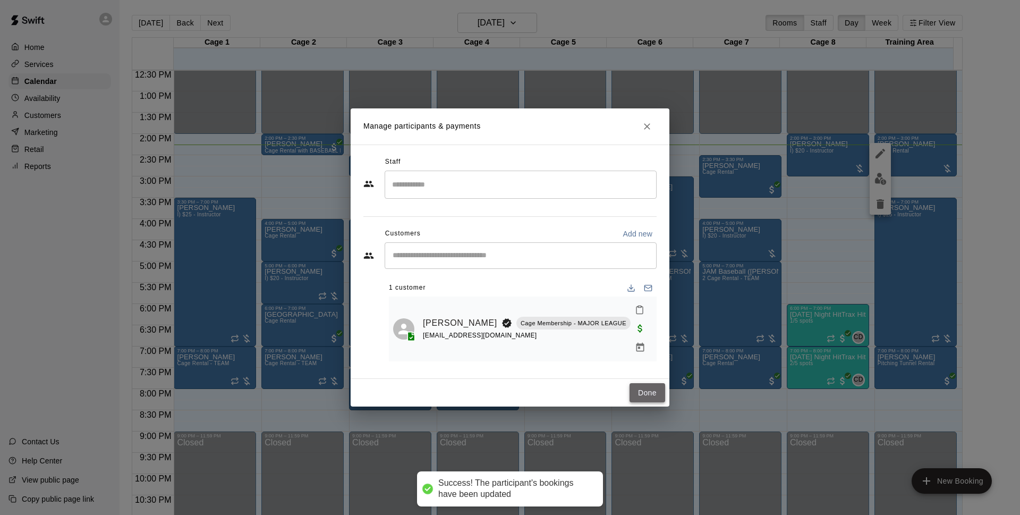
click at [653, 384] on button "Done" at bounding box center [648, 393] width 36 height 20
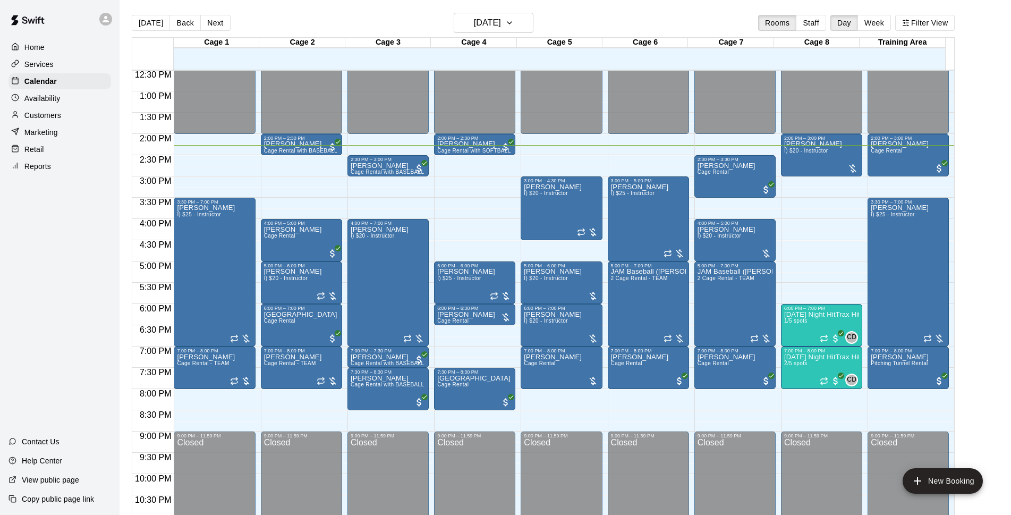
drag, startPoint x: 64, startPoint y: 226, endPoint x: 95, endPoint y: 188, distance: 48.8
click at [95, 188] on div "Home Services Calendar Availability Customers Marketing Retail Reports Contact …" at bounding box center [60, 257] width 120 height 515
drag, startPoint x: 214, startPoint y: 156, endPoint x: 214, endPoint y: 183, distance: 27.1
click at [214, 183] on div "12:00 AM – 2:00 PM Closed 3:30 PM – 7:00 PM [PERSON_NAME] I) $25 - Instructor 7…" at bounding box center [214, 49] width 81 height 1020
drag, startPoint x: 210, startPoint y: 158, endPoint x: 196, endPoint y: 185, distance: 30.2
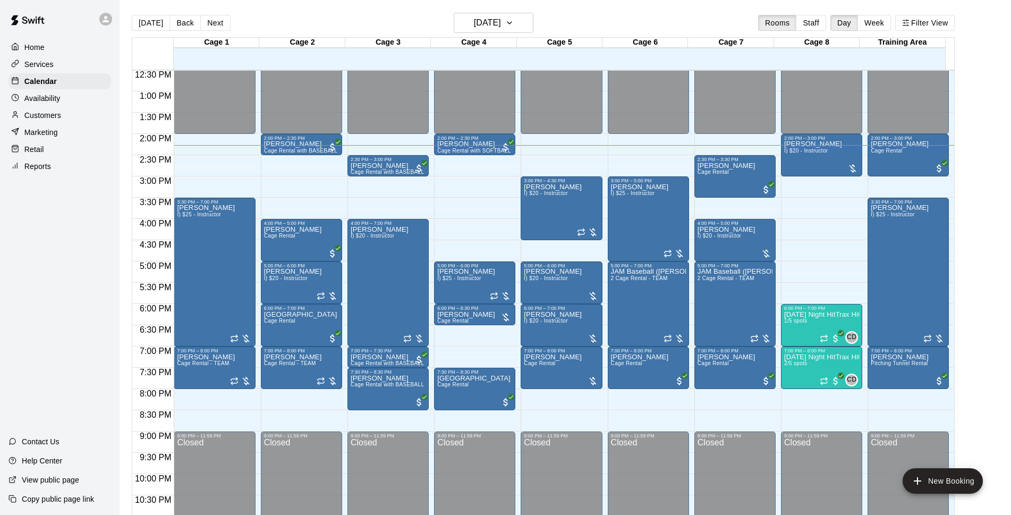
click at [196, 185] on div "12:00 AM – 2:00 PM Closed 3:30 PM – 7:00 PM [PERSON_NAME] I) $25 - Instructor 7…" at bounding box center [214, 49] width 81 height 1020
drag, startPoint x: 209, startPoint y: 158, endPoint x: 211, endPoint y: 180, distance: 22.4
click at [211, 180] on div "12:00 AM – 2:00 PM Closed 3:30 PM – 7:00 PM [PERSON_NAME] I) $25 - Instructor 7…" at bounding box center [214, 49] width 81 height 1020
click at [212, 177] on div "12:00 AM – 2:00 PM Closed 3:30 PM – 7:00 PM [PERSON_NAME] I) $25 - Instructor 7…" at bounding box center [214, 49] width 81 height 1020
drag, startPoint x: 183, startPoint y: 157, endPoint x: 182, endPoint y: 174, distance: 16.5
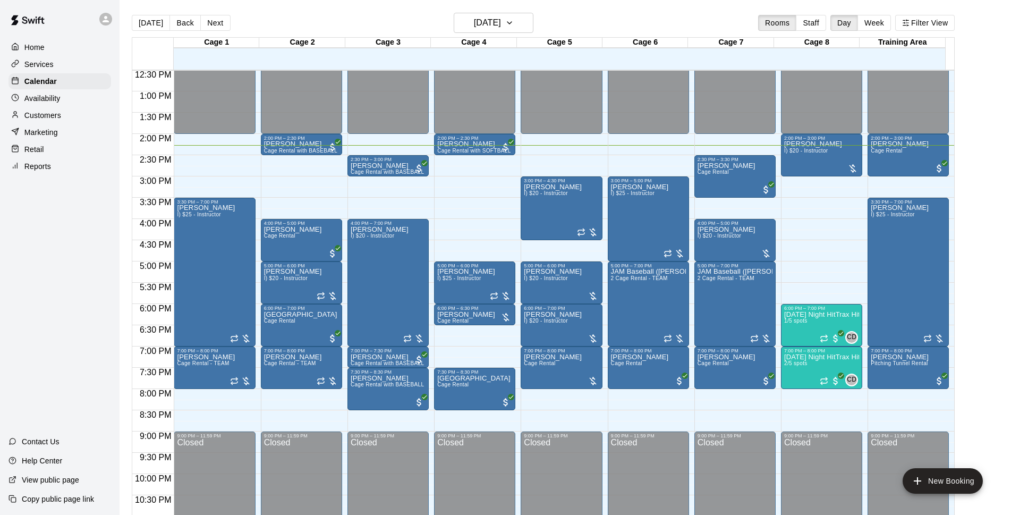
click at [182, 174] on div "12:00 AM – 2:00 PM Closed 3:30 PM – 7:00 PM [PERSON_NAME] I) $25 - Instructor 7…" at bounding box center [214, 49] width 81 height 1020
click at [175, 192] on div "12:00 AM – 2:00 PM Closed 3:30 PM – 7:00 PM [PERSON_NAME] I) $25 - Instructor 7…" at bounding box center [214, 49] width 81 height 1020
drag, startPoint x: 212, startPoint y: 136, endPoint x: 210, endPoint y: 153, distance: 16.6
click at [210, 153] on div "12:00 AM – 2:00 PM Closed 3:30 PM – 7:00 PM [PERSON_NAME] I) $25 - Instructor 7…" at bounding box center [214, 49] width 81 height 1020
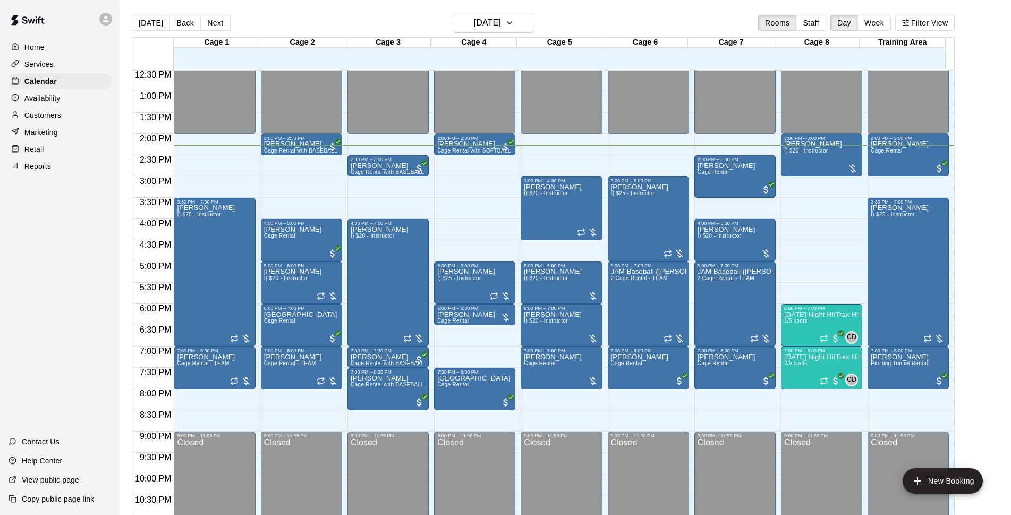
drag, startPoint x: 218, startPoint y: 151, endPoint x: 223, endPoint y: 149, distance: 5.7
click at [219, 150] on div "12:00 AM – 2:00 PM Closed 3:30 PM – 7:00 PM [PERSON_NAME] I) $25 - Instructor 7…" at bounding box center [214, 49] width 81 height 1020
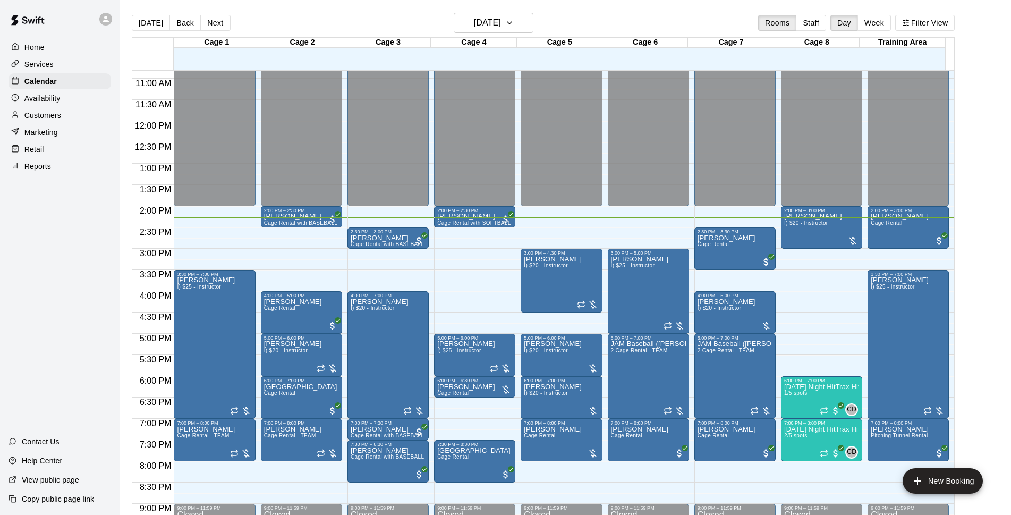
scroll to position [565, 0]
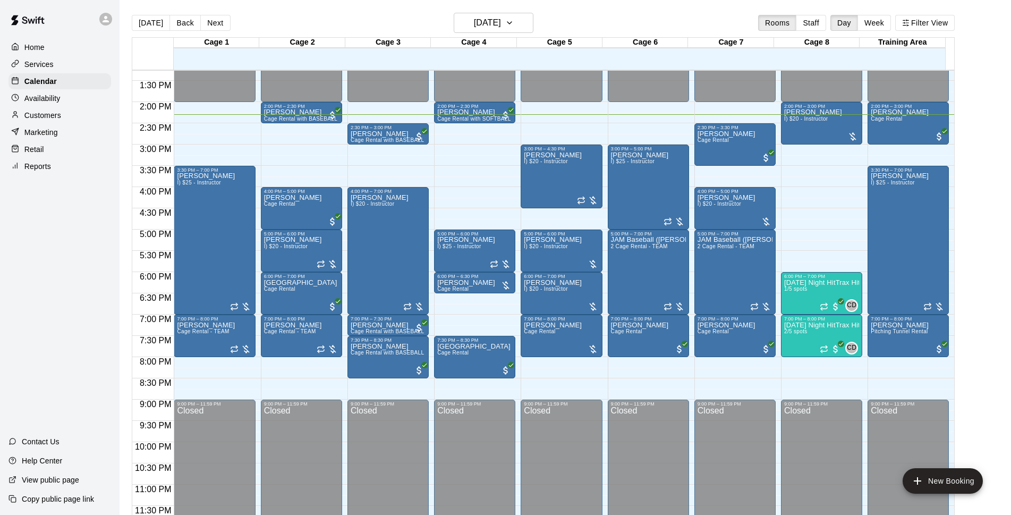
drag, startPoint x: 211, startPoint y: 127, endPoint x: 212, endPoint y: 151, distance: 23.9
click at [212, 151] on div "12:00 AM – 2:00 PM Closed 3:30 PM – 7:00 PM [PERSON_NAME] I) $25 - Instructor 7…" at bounding box center [214, 17] width 81 height 1020
drag, startPoint x: 205, startPoint y: 125, endPoint x: 362, endPoint y: 168, distance: 163.5
click at [219, 166] on div "12:00 AM – 2:00 PM Closed 3:30 PM – 7:00 PM [PERSON_NAME] I) $25 - Instructor 7…" at bounding box center [214, 17] width 81 height 1020
click at [205, 137] on div "12:00 AM – 2:00 PM Closed 3:30 PM – 7:00 PM [PERSON_NAME] I) $25 - Instructor 7…" at bounding box center [214, 17] width 81 height 1020
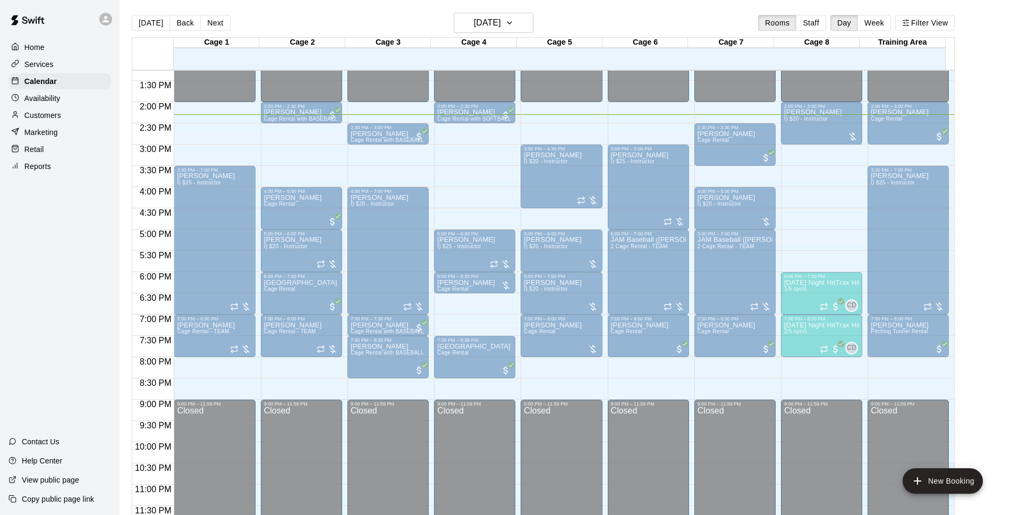
click at [66, 273] on div "Home Services Calendar Availability Customers Marketing Retail Reports Contact …" at bounding box center [60, 257] width 120 height 515
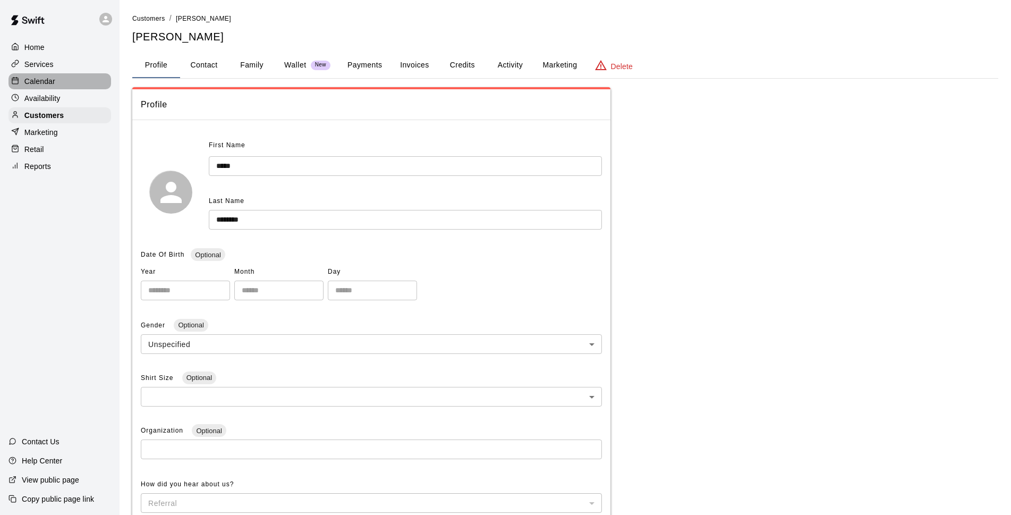
click at [48, 84] on p "Calendar" at bounding box center [39, 81] width 31 height 11
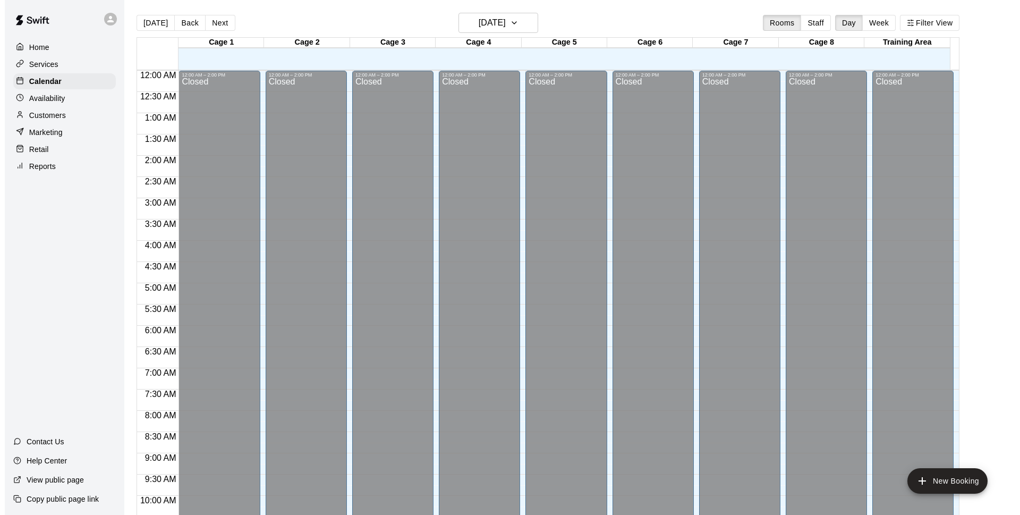
scroll to position [532, 0]
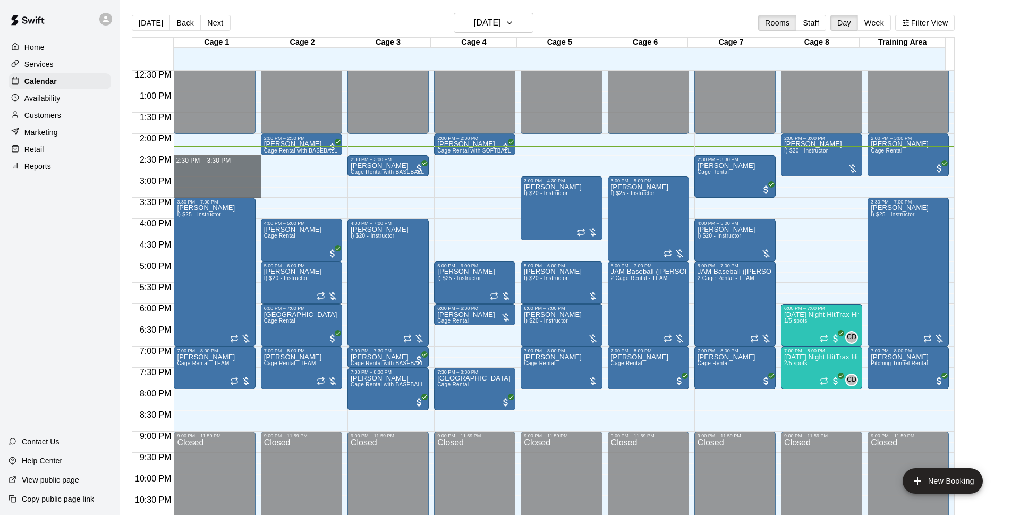
drag, startPoint x: 205, startPoint y: 158, endPoint x: 206, endPoint y: 193, distance: 34.6
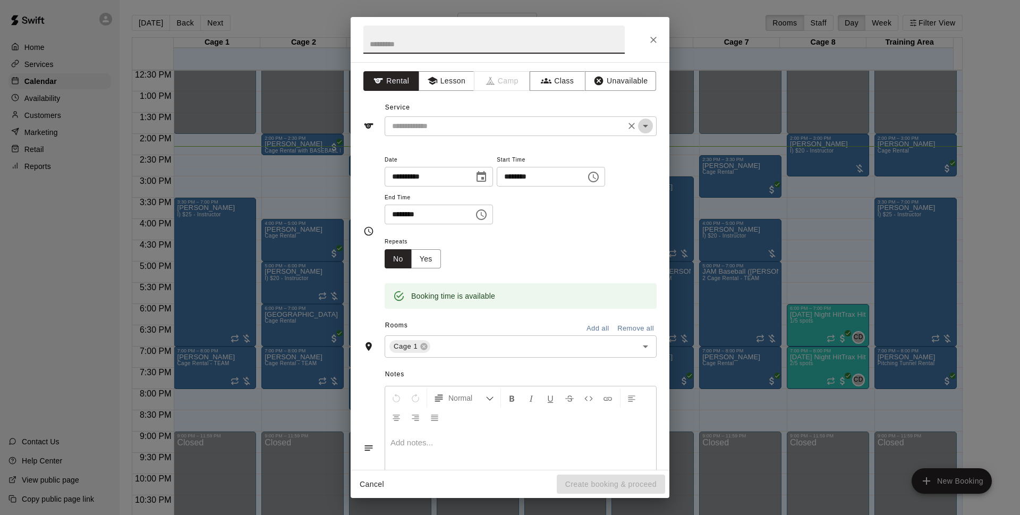
click at [643, 126] on icon "Open" at bounding box center [645, 126] width 5 height 3
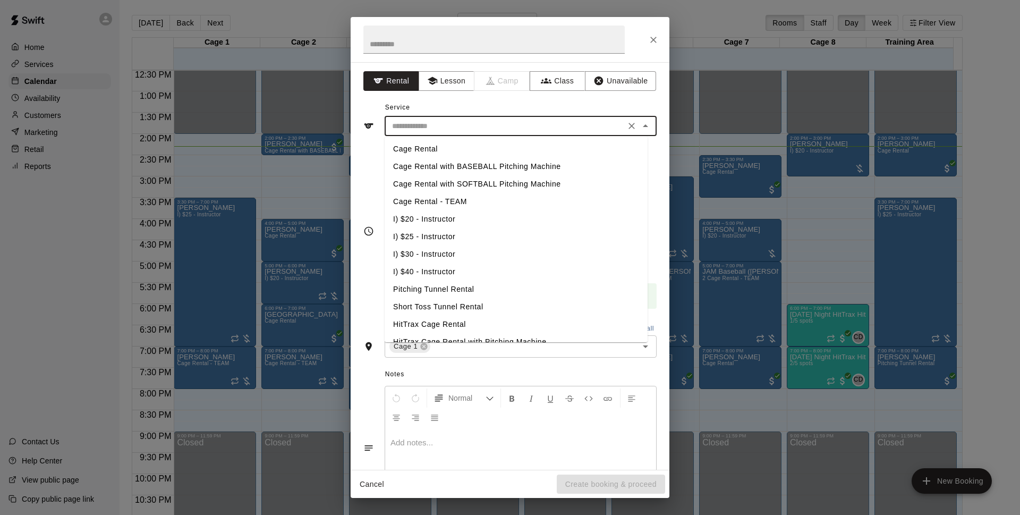
click at [479, 164] on li "Cage Rental with BASEBALL Pitching Machine" at bounding box center [516, 167] width 263 height 18
type input "**********"
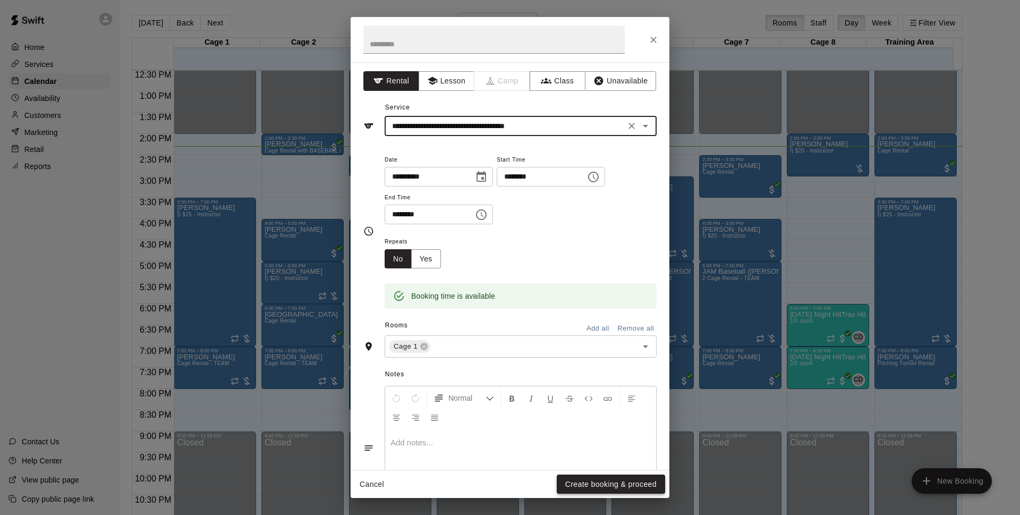
click at [623, 480] on button "Create booking & proceed" at bounding box center [611, 485] width 108 height 20
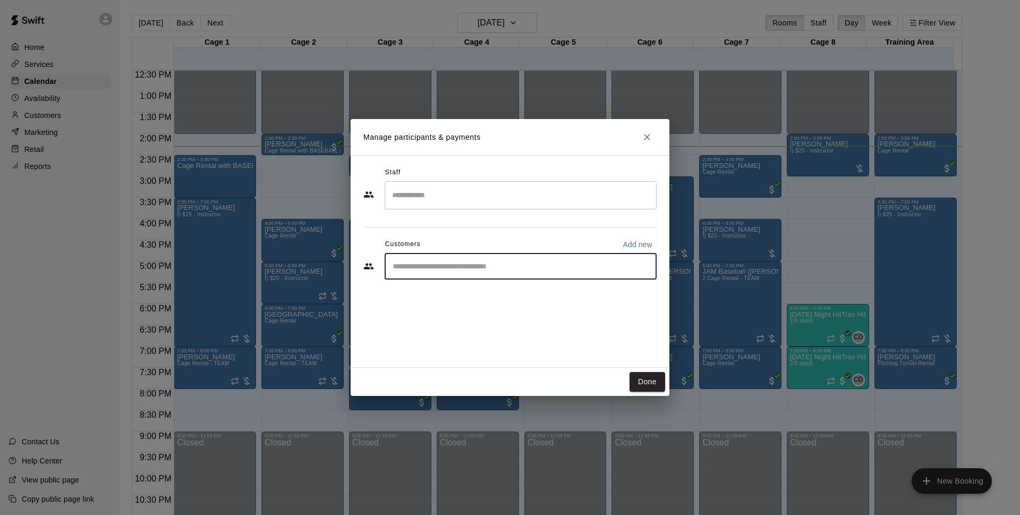
click at [403, 265] on input "Start typing to search customers..." at bounding box center [521, 266] width 263 height 11
type input "*******"
click at [442, 301] on span "[EMAIL_ADDRESS][DOMAIN_NAME]" at bounding box center [472, 302] width 114 height 7
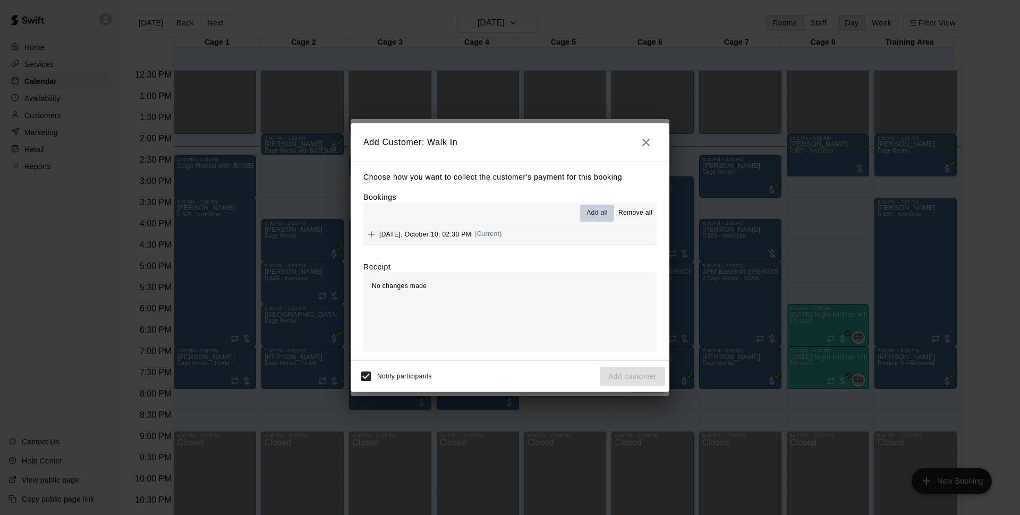
click at [596, 210] on span "Add all" at bounding box center [597, 213] width 21 height 11
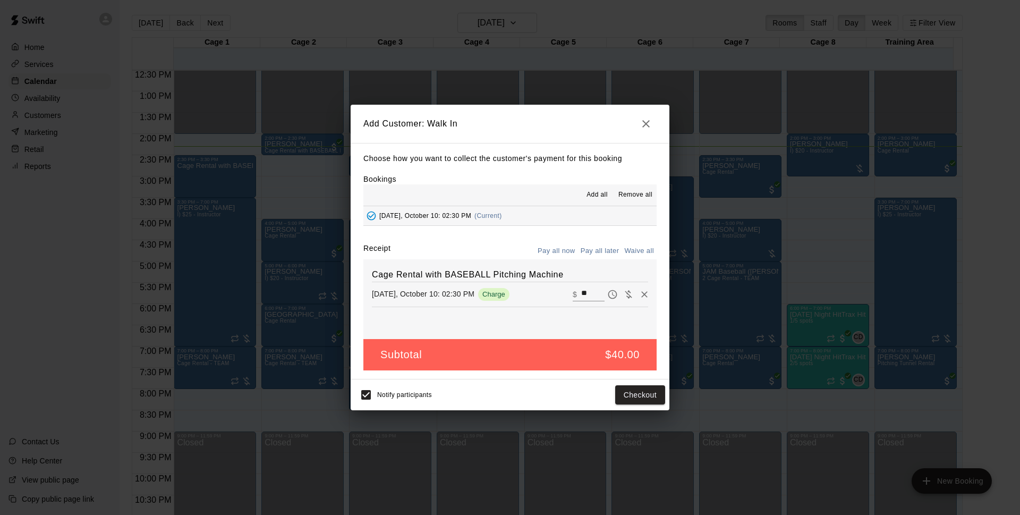
click at [565, 250] on button "Pay all now" at bounding box center [556, 251] width 43 height 16
click at [560, 252] on button "Pay all now" at bounding box center [556, 251] width 43 height 16
click at [641, 395] on button "Checkout" at bounding box center [640, 395] width 50 height 20
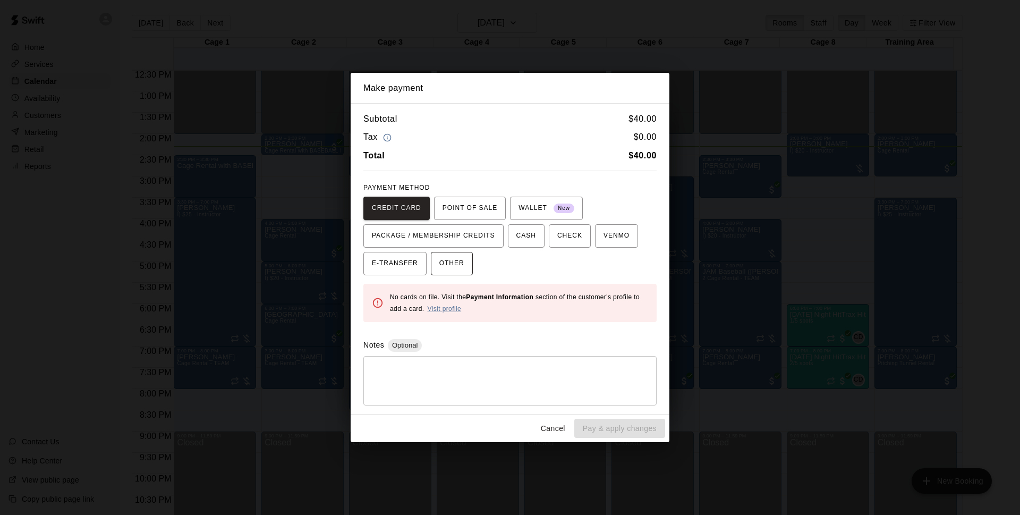
click at [444, 259] on span "OTHER" at bounding box center [451, 263] width 25 height 17
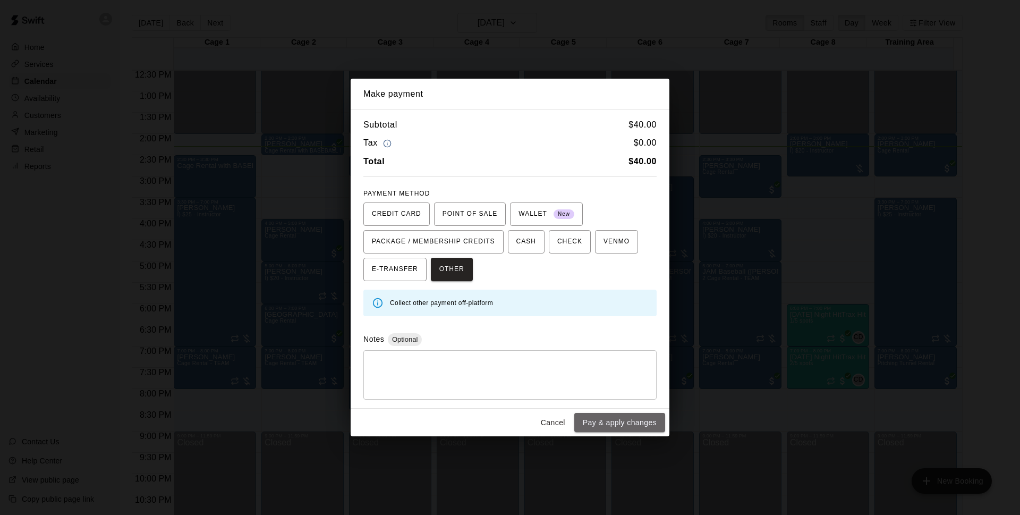
click at [594, 424] on button "Pay & apply changes" at bounding box center [619, 423] width 91 height 20
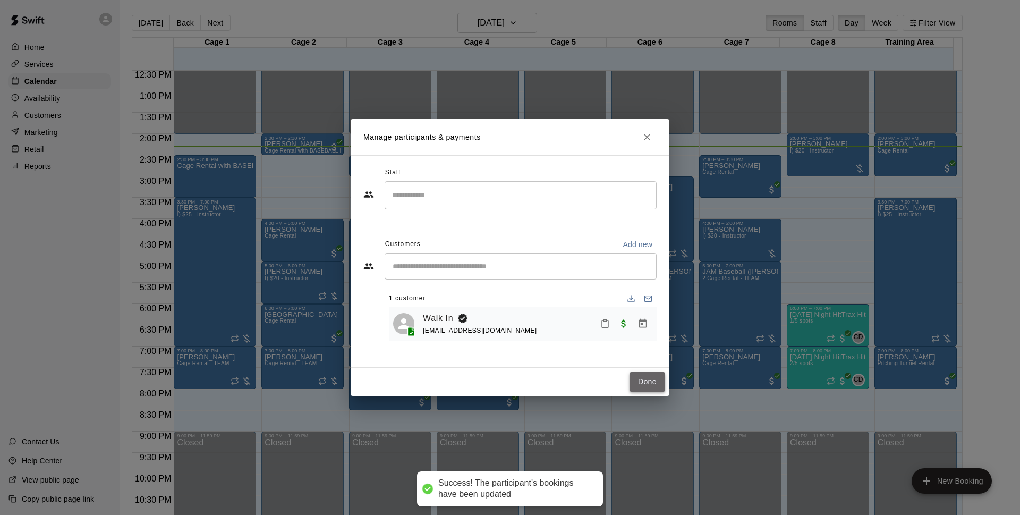
click at [643, 383] on button "Done" at bounding box center [648, 382] width 36 height 20
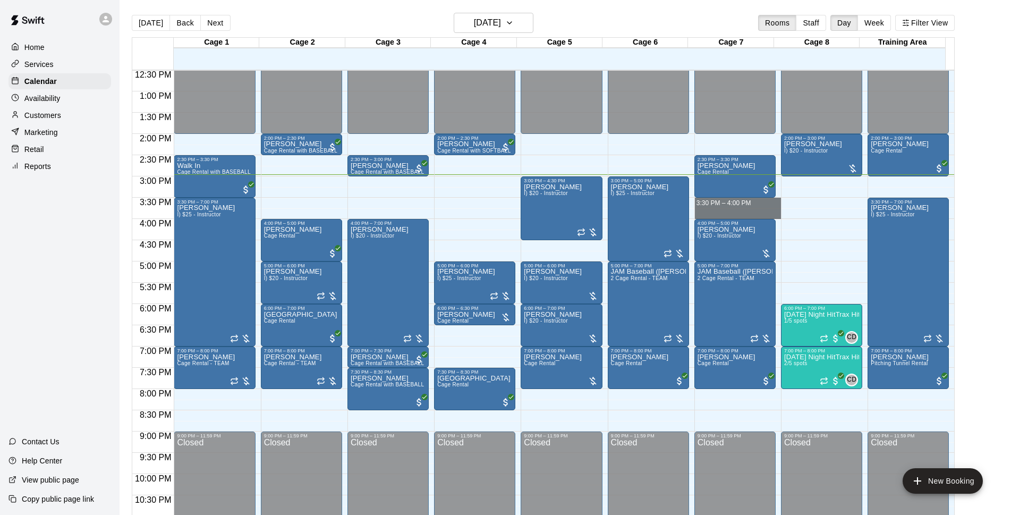
drag, startPoint x: 716, startPoint y: 201, endPoint x: 715, endPoint y: 215, distance: 14.4
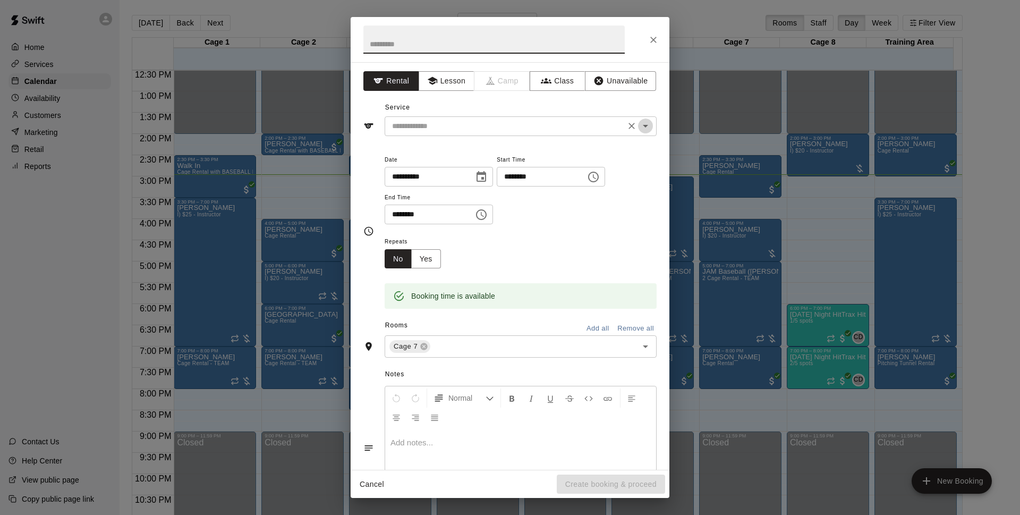
click at [640, 124] on icon "Open" at bounding box center [645, 126] width 13 height 13
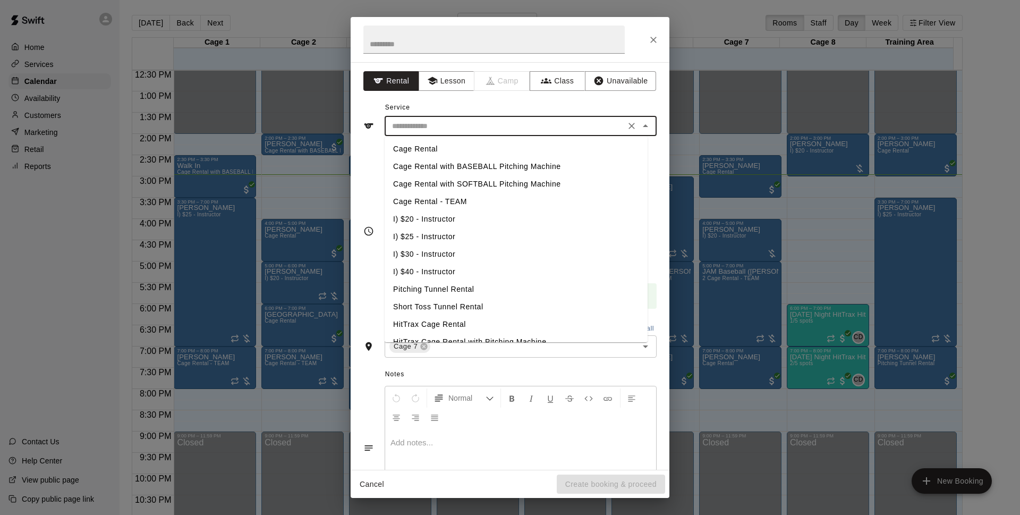
click at [403, 151] on li "Cage Rental" at bounding box center [516, 149] width 263 height 18
type input "**********"
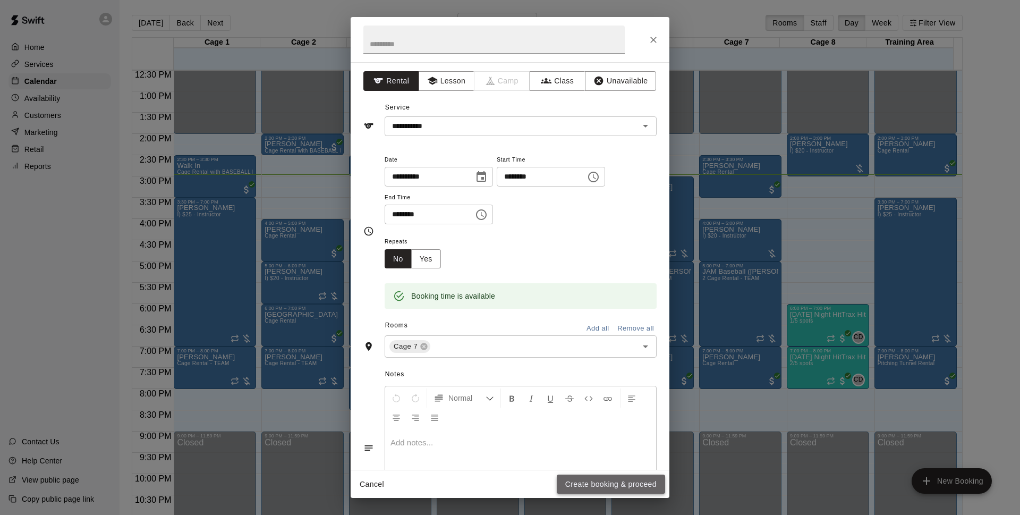
click at [614, 487] on button "Create booking & proceed" at bounding box center [611, 485] width 108 height 20
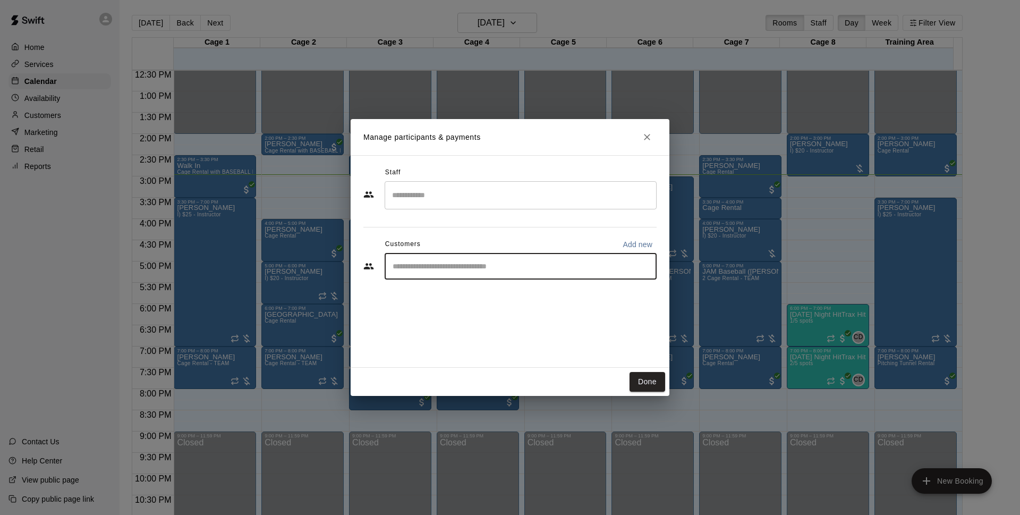
click at [422, 270] on input "Start typing to search customers..." at bounding box center [521, 266] width 263 height 11
type input "******"
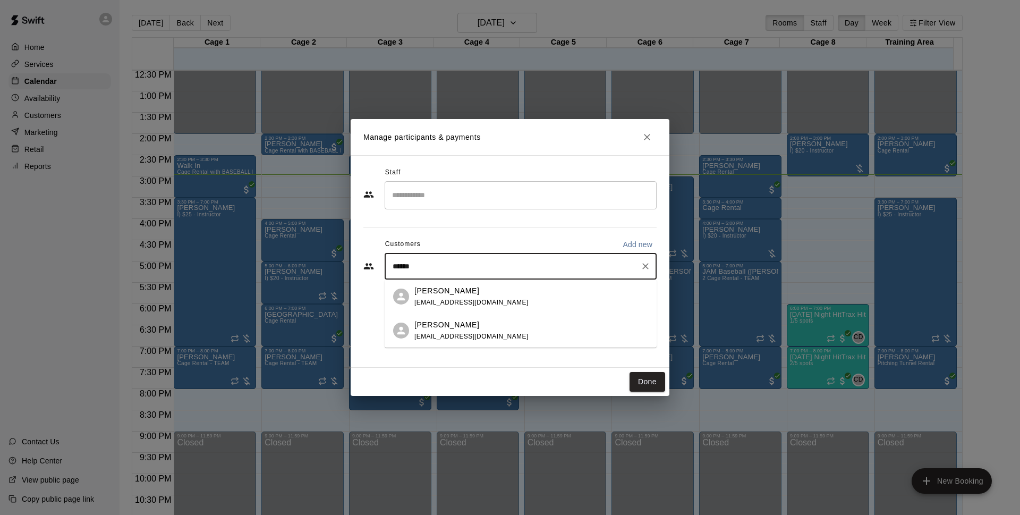
click at [445, 328] on p "[PERSON_NAME]" at bounding box center [447, 324] width 65 height 11
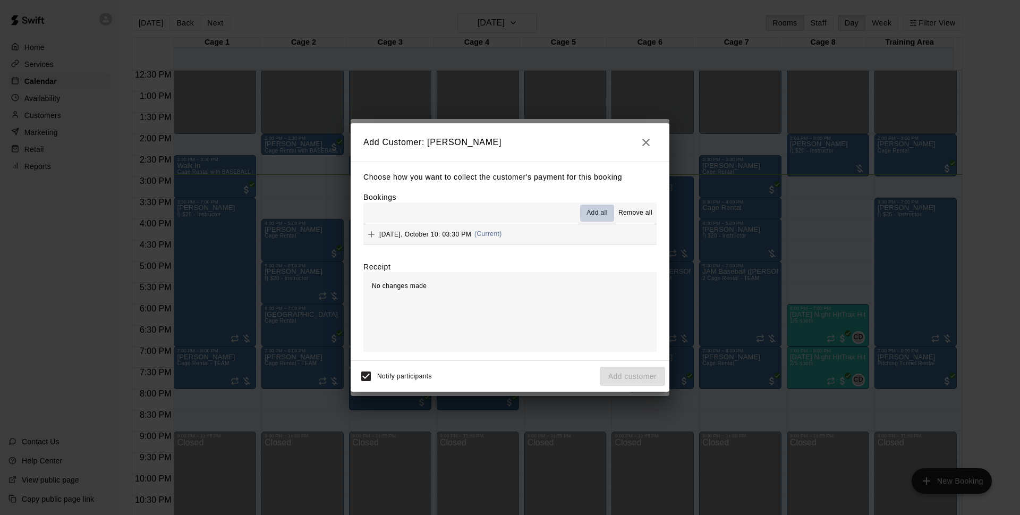
click at [601, 215] on span "Add all" at bounding box center [597, 213] width 21 height 11
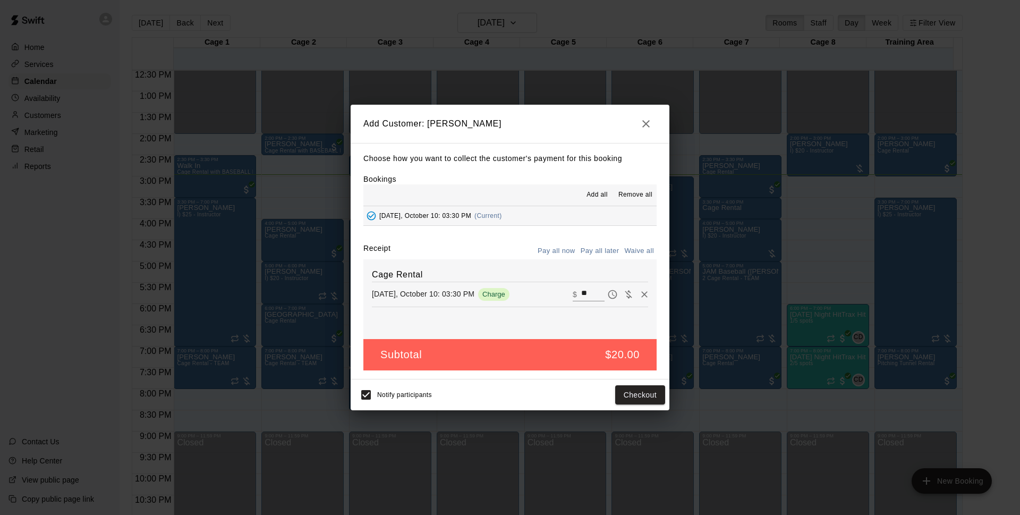
click at [596, 252] on button "Pay all later" at bounding box center [600, 251] width 44 height 16
click at [628, 392] on button "Add customer" at bounding box center [632, 395] width 65 height 20
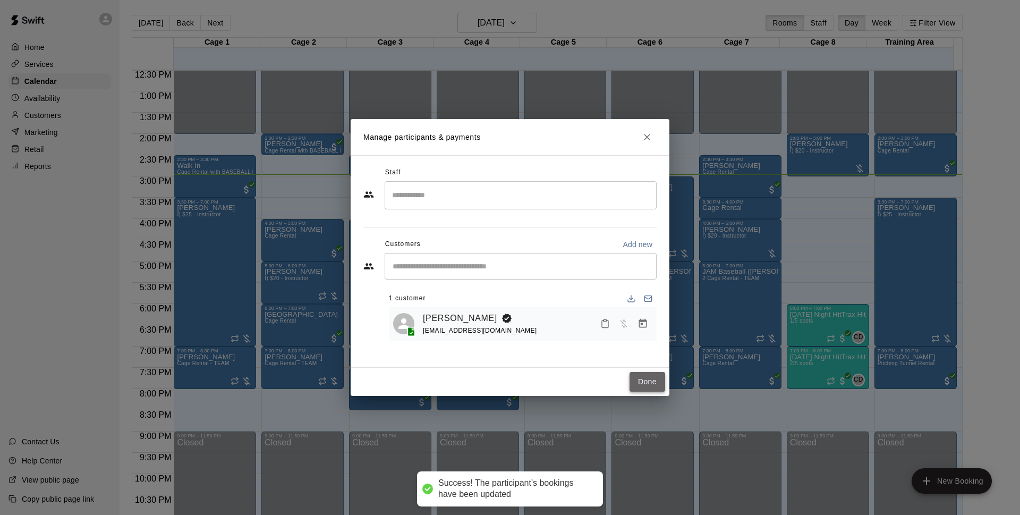
click at [646, 383] on button "Done" at bounding box center [648, 382] width 36 height 20
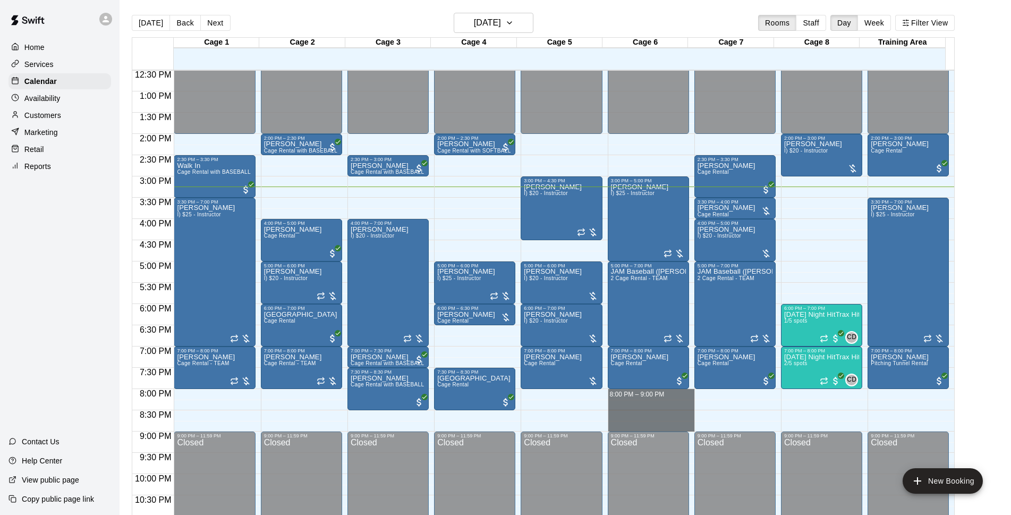
drag, startPoint x: 677, startPoint y: 393, endPoint x: 681, endPoint y: 422, distance: 30.0
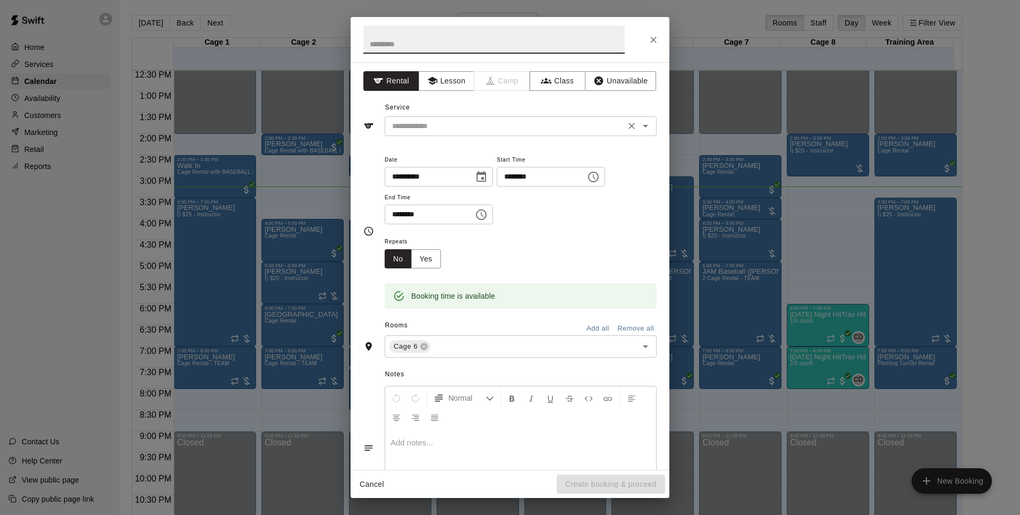
click at [480, 129] on input "text" at bounding box center [505, 126] width 234 height 13
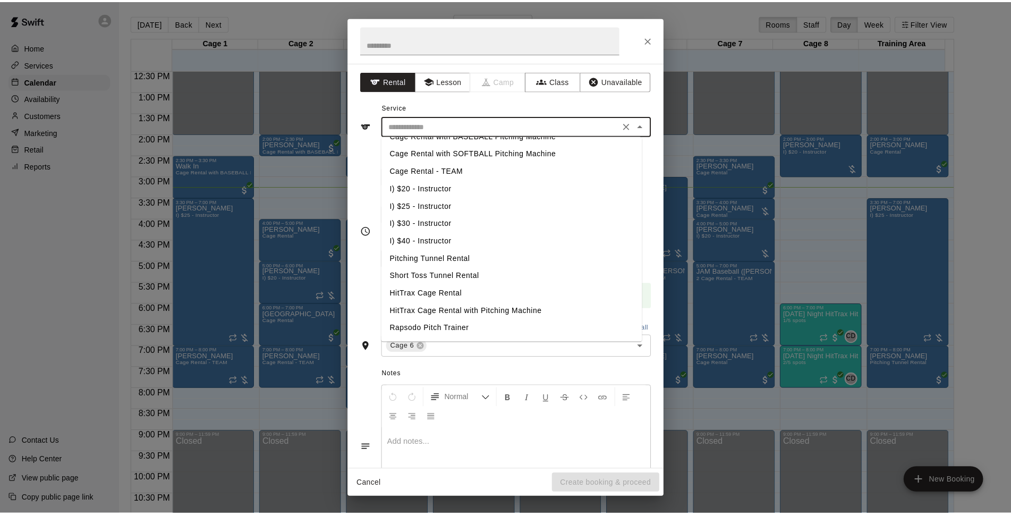
scroll to position [123, 0]
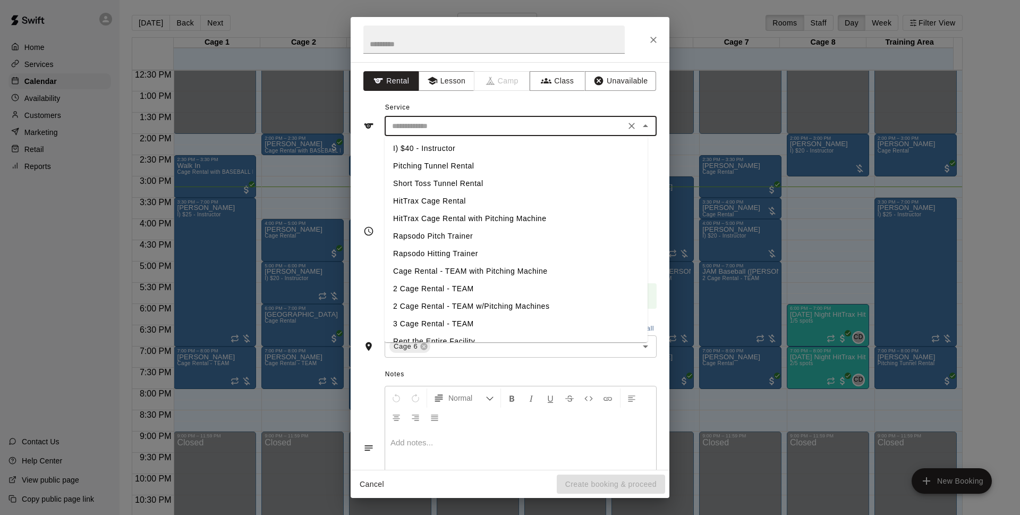
click at [457, 284] on li "2 Cage Rental - TEAM" at bounding box center [516, 289] width 263 height 18
type input "**********"
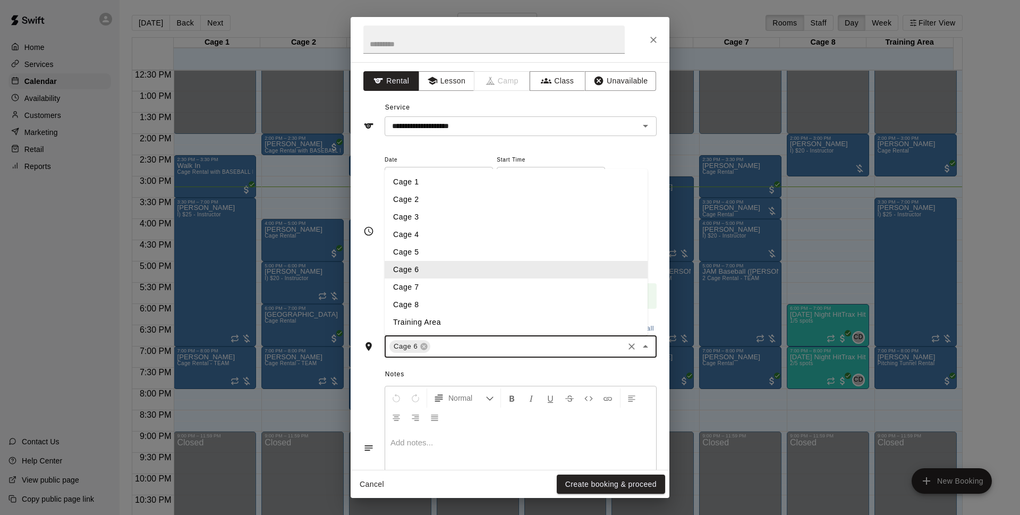
click at [467, 350] on input "text" at bounding box center [527, 346] width 190 height 13
click at [422, 283] on li "Cage 7" at bounding box center [516, 287] width 263 height 18
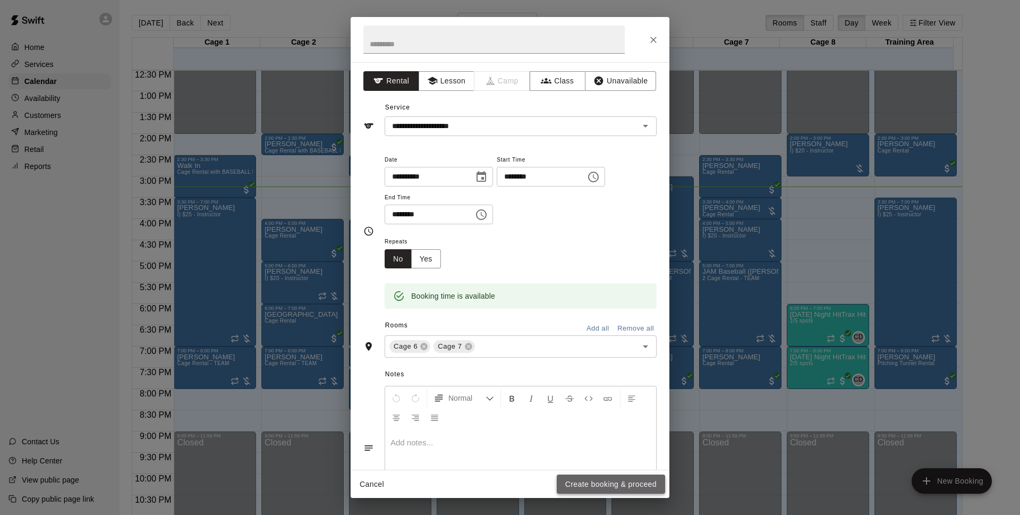
click at [605, 483] on button "Create booking & proceed" at bounding box center [611, 485] width 108 height 20
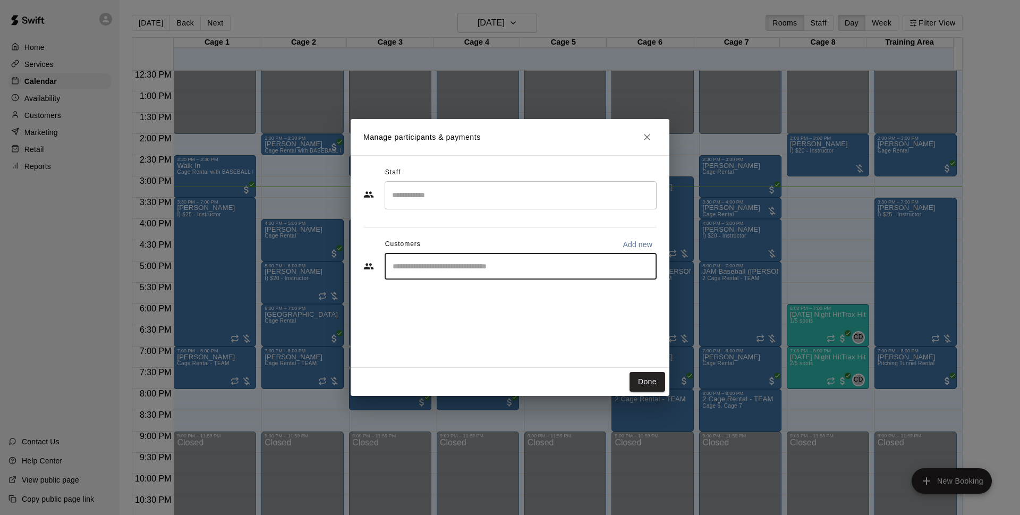
click at [467, 267] on input "Start typing to search customers..." at bounding box center [521, 266] width 263 height 11
type input "***"
click at [440, 303] on span "[EMAIL_ADDRESS][DOMAIN_NAME]" at bounding box center [472, 302] width 114 height 7
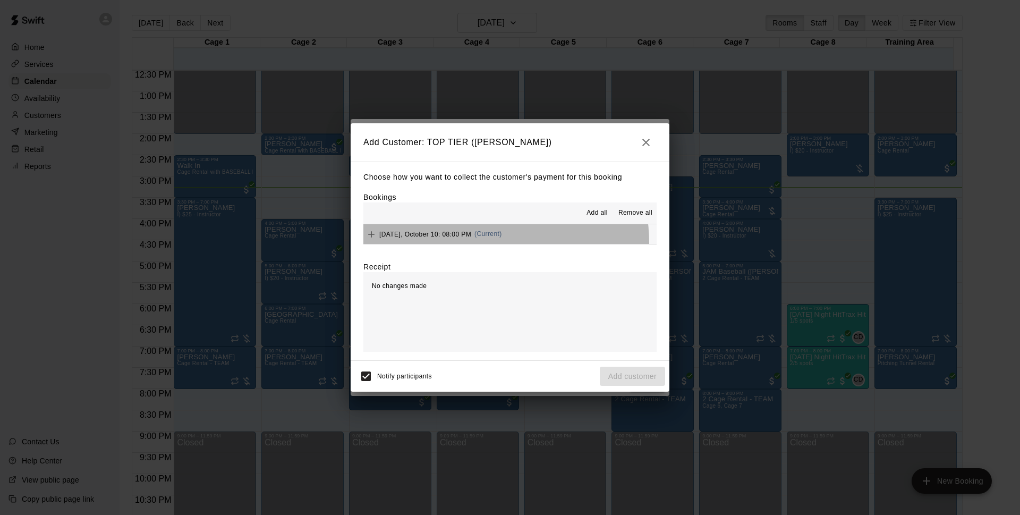
click at [488, 243] on button "[DATE], October 10: 08:00 PM (Current)" at bounding box center [510, 234] width 293 height 20
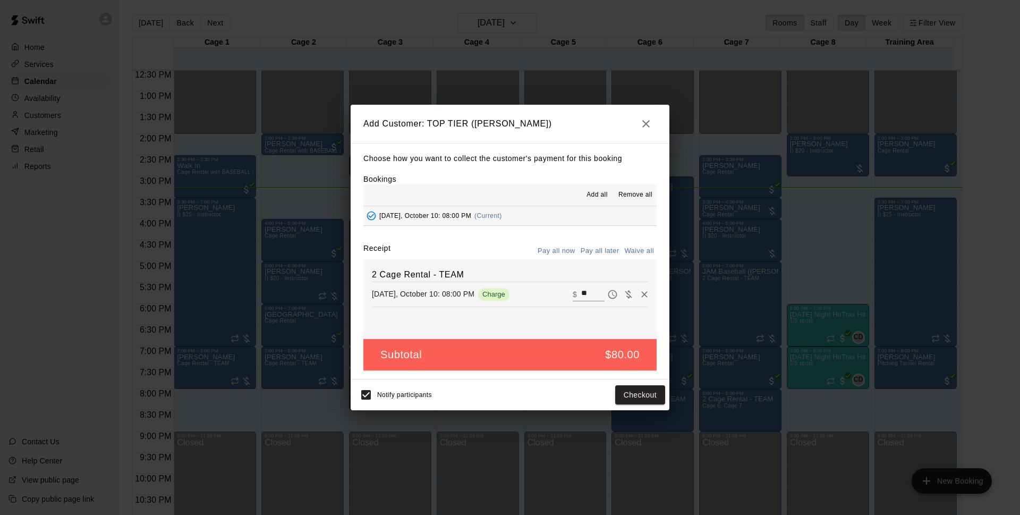
drag, startPoint x: 598, startPoint y: 253, endPoint x: 497, endPoint y: 331, distance: 127.7
click at [598, 253] on button "Pay all later" at bounding box center [600, 251] width 44 height 16
click at [354, 396] on div "Notify participants Add customer" at bounding box center [510, 394] width 319 height 31
click at [655, 397] on button "Add customer" at bounding box center [632, 395] width 65 height 20
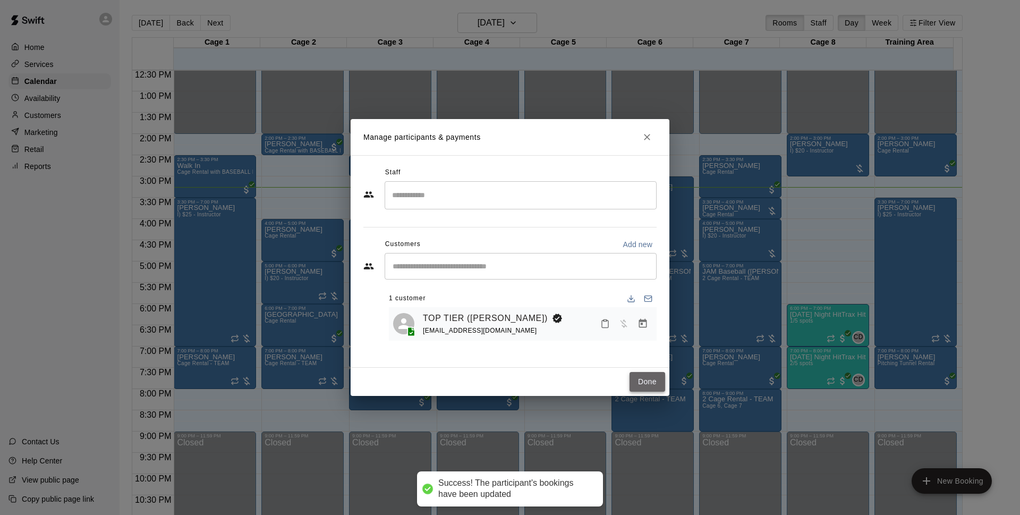
click at [651, 378] on button "Done" at bounding box center [648, 382] width 36 height 20
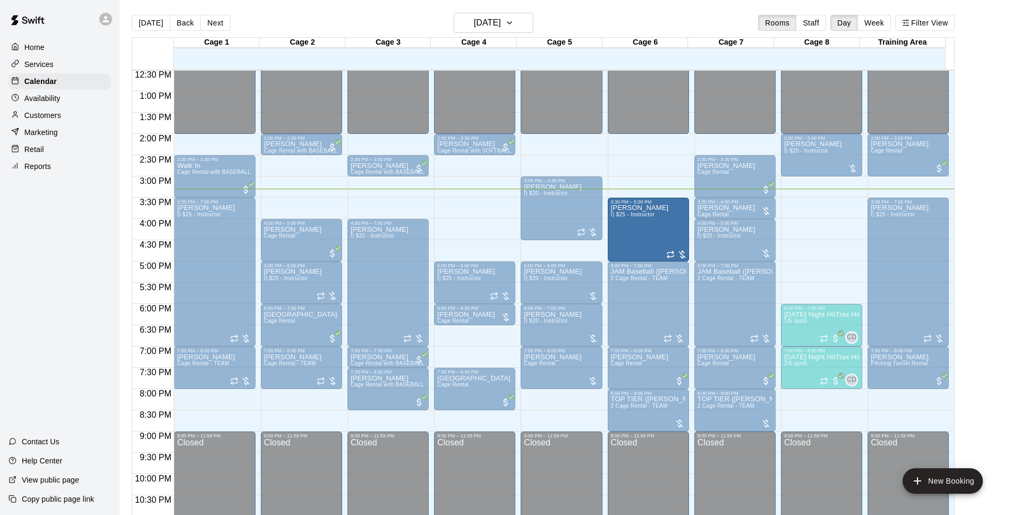
drag, startPoint x: 649, startPoint y: 180, endPoint x: 650, endPoint y: 202, distance: 22.3
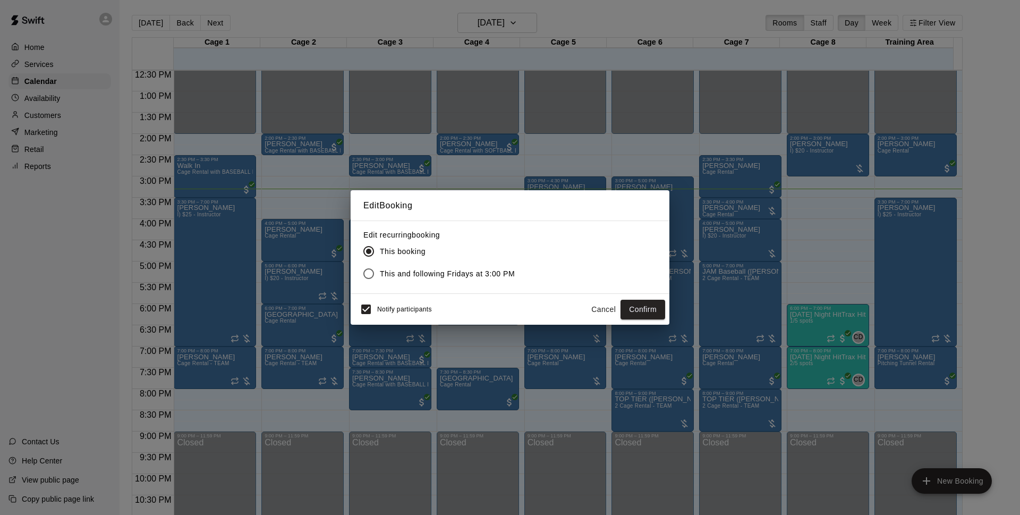
click at [608, 303] on button "Cancel" at bounding box center [604, 310] width 34 height 20
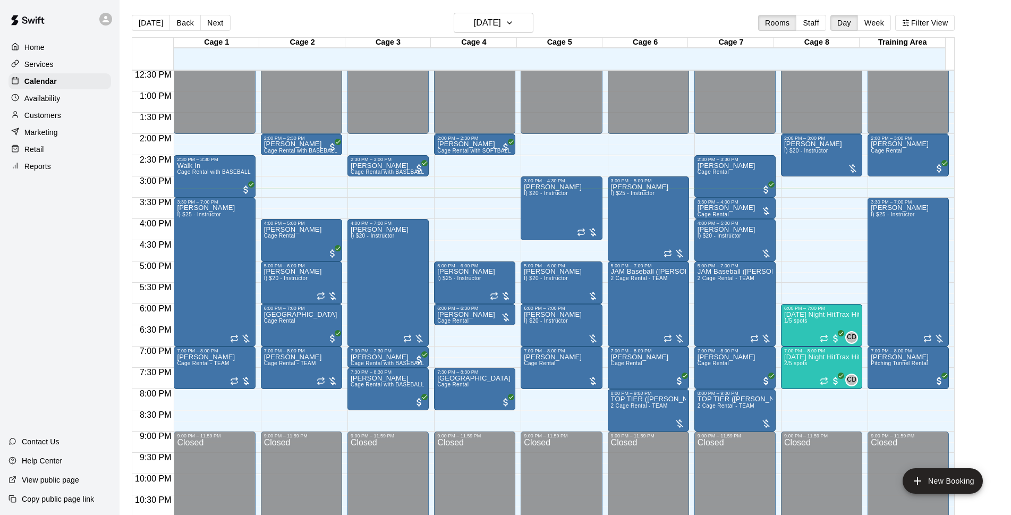
click at [1007, 167] on main "[DATE] Back [DATE][DATE] Rooms Staff Day Week Filter View Cage 1 10 Fri Cage 2 …" at bounding box center [565, 270] width 883 height 515
click at [995, 260] on main "[DATE] Back [DATE][DATE] Rooms Staff Day Week Filter View Cage 1 10 Fri Cage 2 …" at bounding box center [565, 270] width 883 height 515
click at [745, 215] on div "[PERSON_NAME] Cage Rental" at bounding box center [735, 462] width 75 height 515
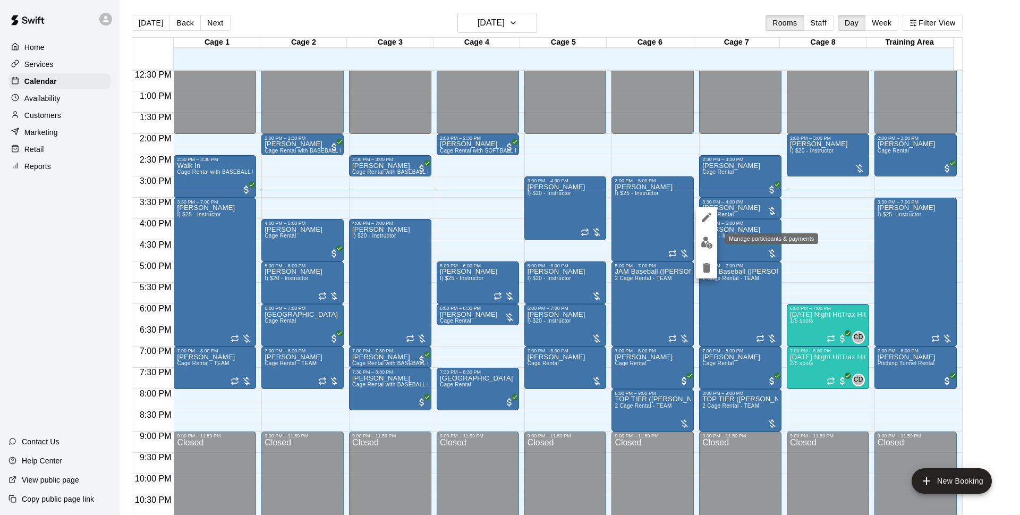
click at [715, 241] on button "edit" at bounding box center [706, 242] width 21 height 21
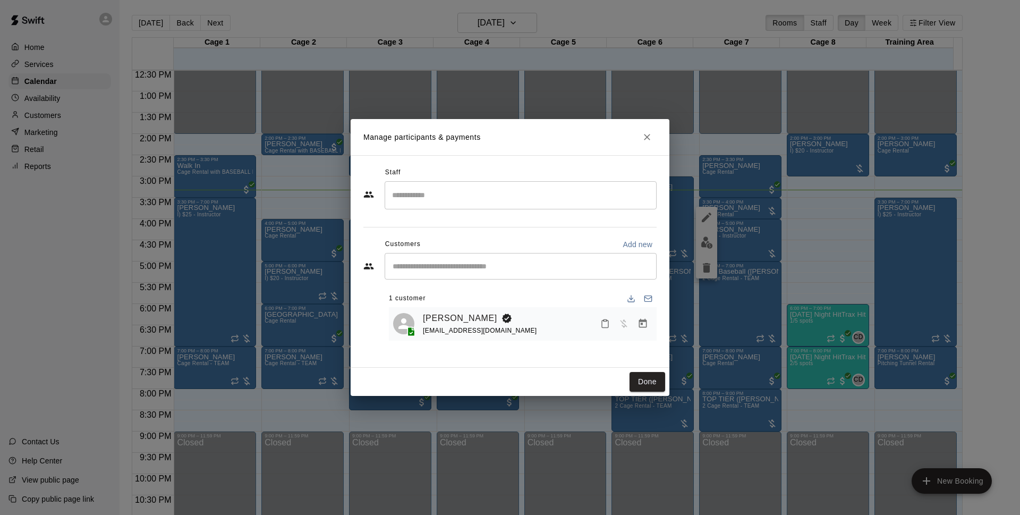
click at [649, 329] on button "Manage bookings & payment" at bounding box center [642, 323] width 19 height 19
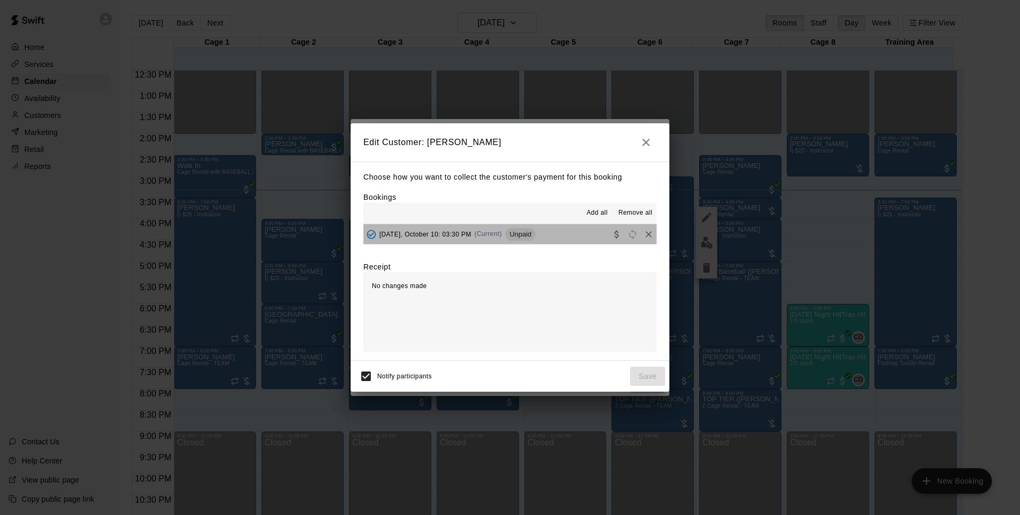
click at [536, 227] on button "[DATE], October 10: 03:30 PM (Current) Unpaid" at bounding box center [510, 234] width 293 height 20
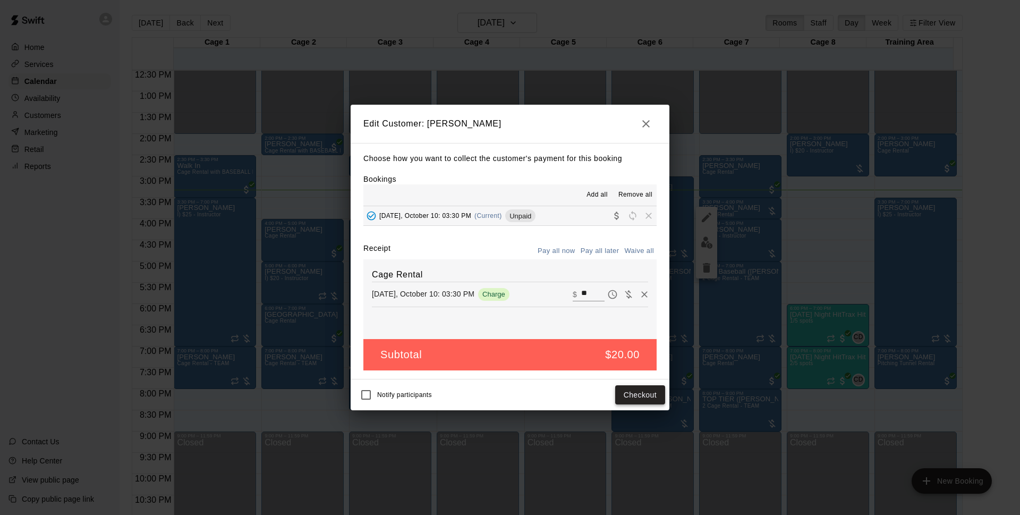
click at [641, 402] on button "Checkout" at bounding box center [640, 395] width 50 height 20
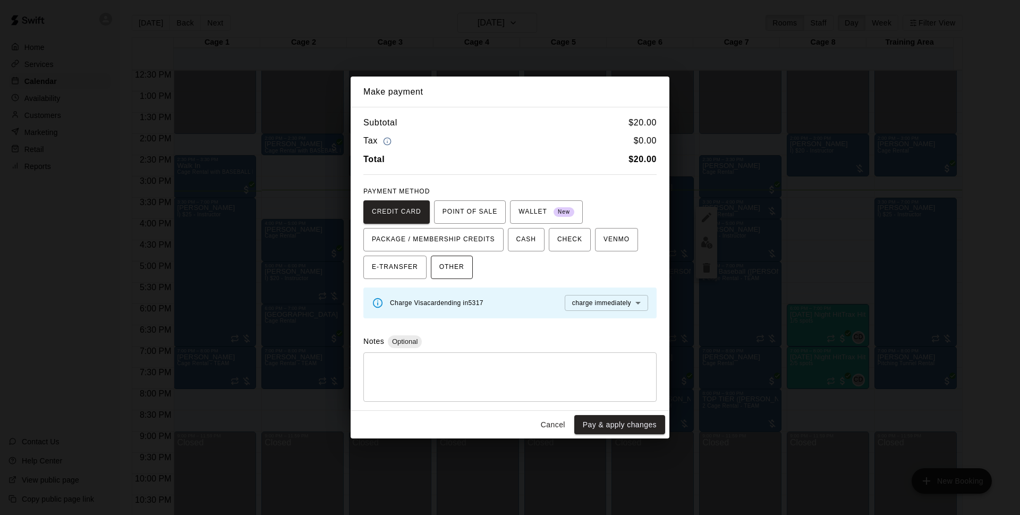
click at [467, 270] on button "OTHER" at bounding box center [452, 267] width 42 height 23
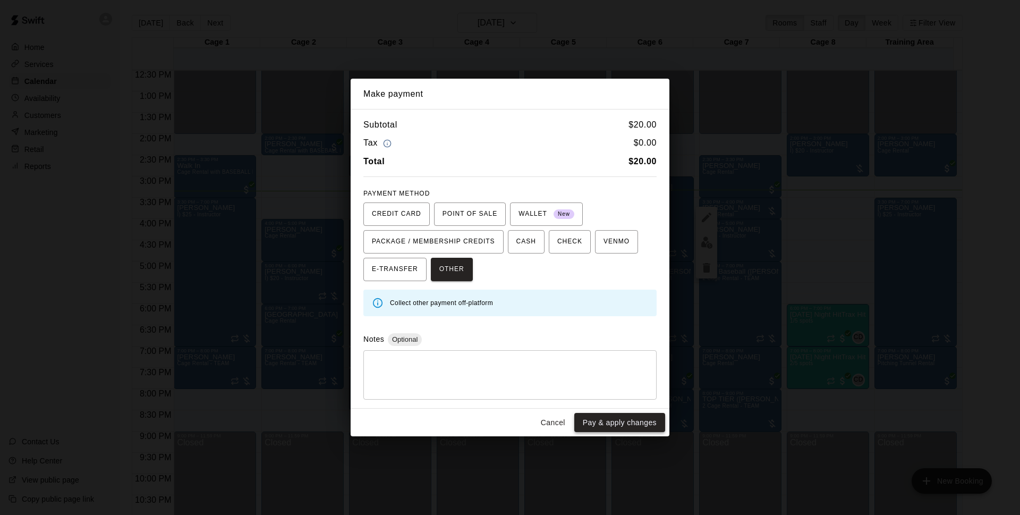
click at [605, 422] on button "Pay & apply changes" at bounding box center [619, 423] width 91 height 20
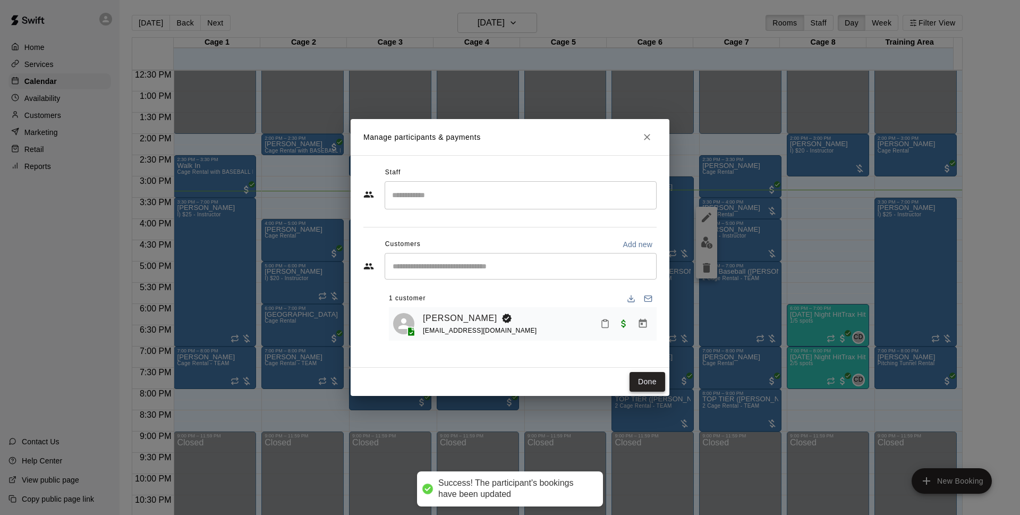
click at [645, 386] on button "Done" at bounding box center [648, 382] width 36 height 20
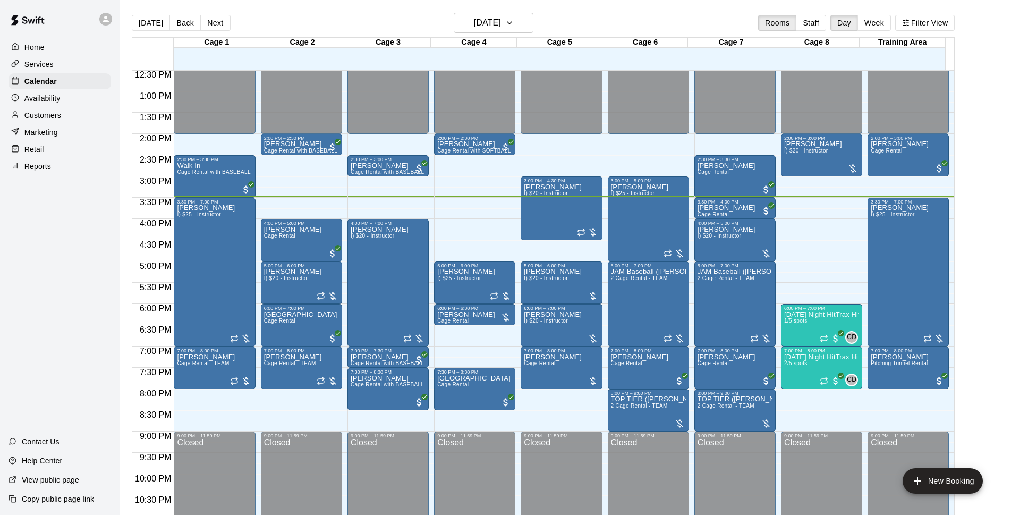
click at [610, 32] on div "[DATE] Back [DATE][DATE] Rooms Staff Day Week Filter View" at bounding box center [543, 25] width 823 height 24
click at [595, 19] on div "[DATE] Back [DATE][DATE] Rooms Staff Day Week Filter View" at bounding box center [543, 25] width 823 height 24
click at [501, 18] on h6 "[DATE]" at bounding box center [487, 22] width 27 height 15
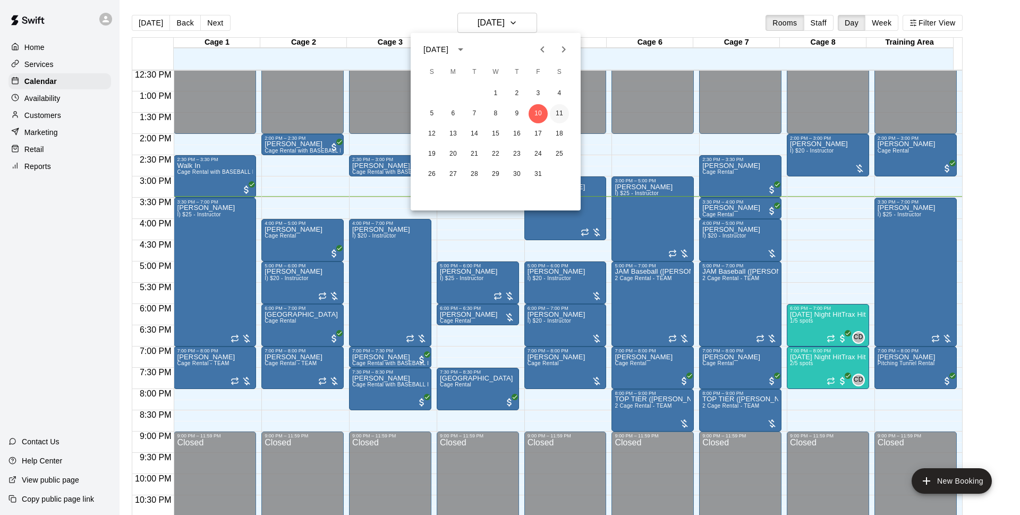
click at [559, 106] on button "11" at bounding box center [559, 113] width 19 height 19
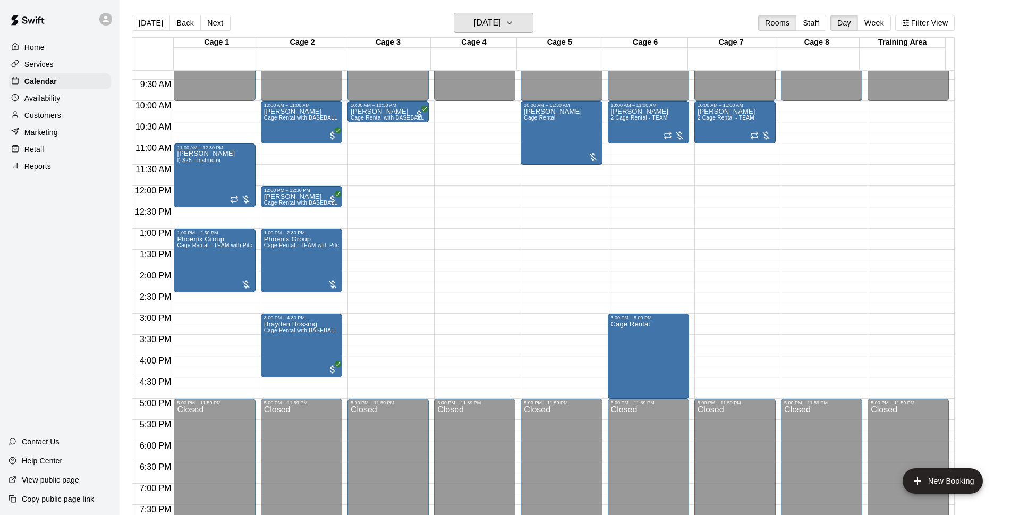
scroll to position [327, 0]
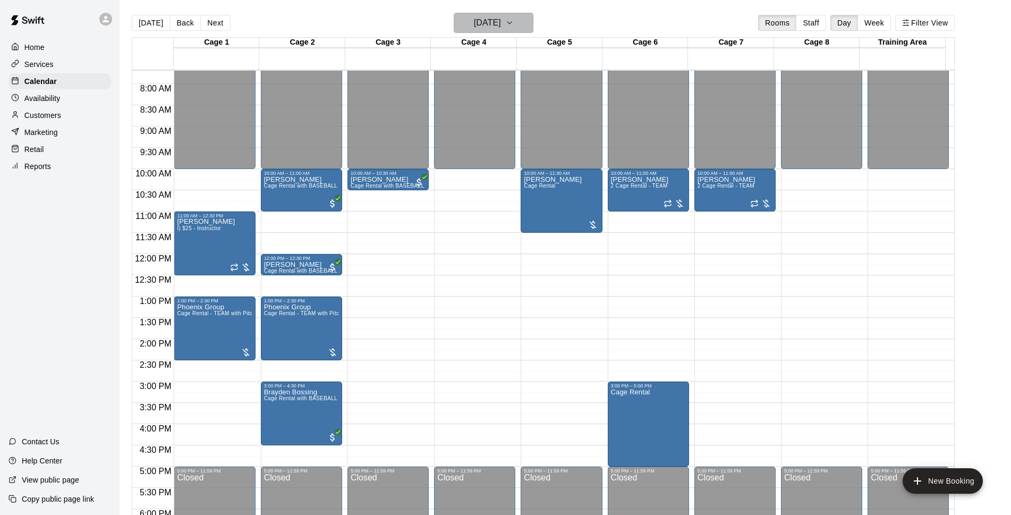
click at [501, 29] on h6 "[DATE]" at bounding box center [487, 22] width 27 height 15
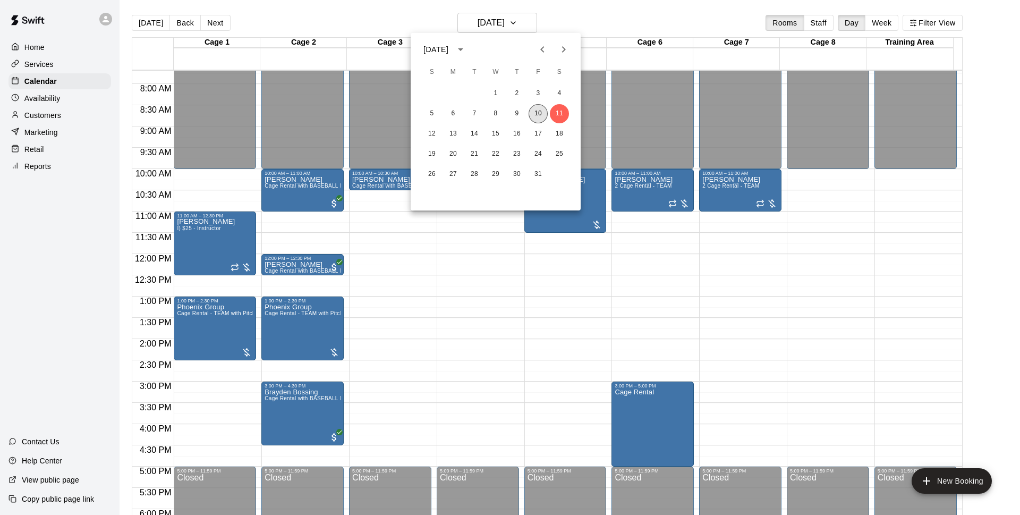
click at [530, 113] on button "10" at bounding box center [538, 113] width 19 height 19
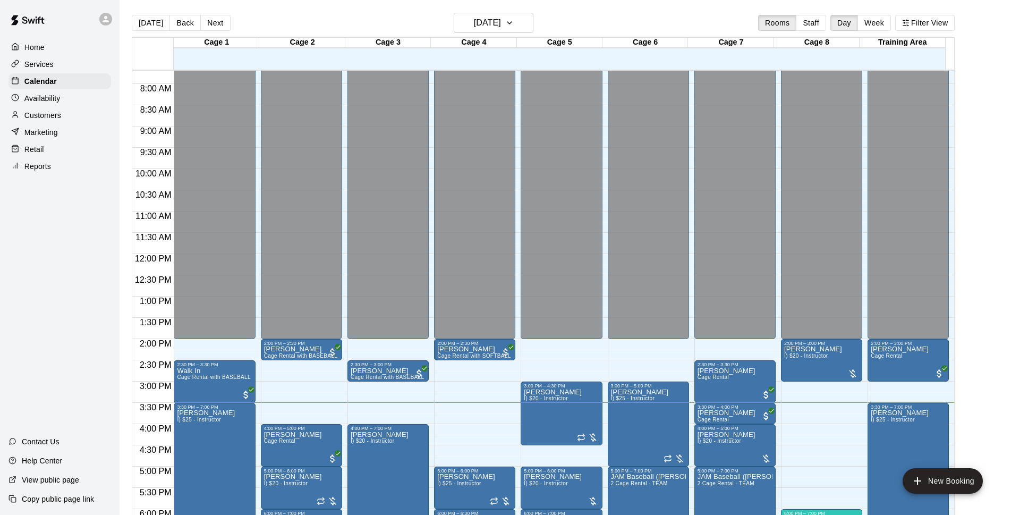
click at [581, 23] on div "[DATE] Back [DATE][DATE] Rooms Staff Day Week Filter View" at bounding box center [543, 25] width 823 height 24
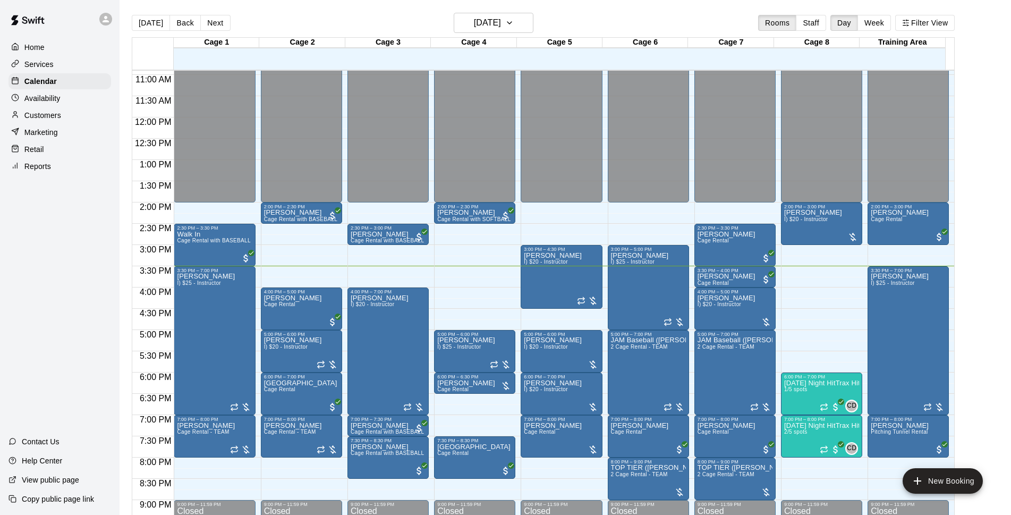
scroll to position [532, 0]
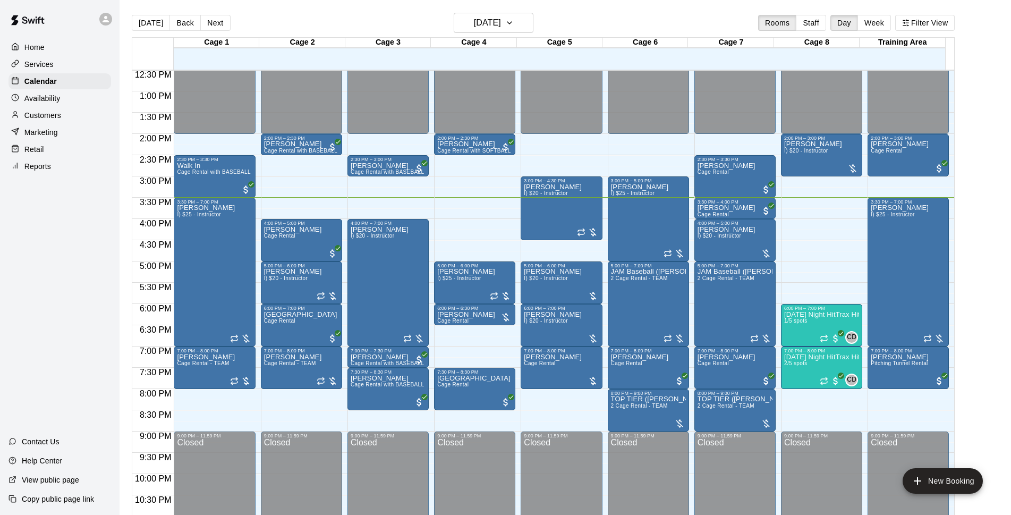
click at [590, 12] on main "[DATE] Back [DATE][DATE] Rooms Staff Day Week Filter View Cage 1 10 Fri Cage 2 …" at bounding box center [566, 266] width 892 height 532
click at [606, 23] on div "[DATE] Back [DATE][DATE] Rooms Staff Day Week Filter View" at bounding box center [543, 25] width 823 height 24
click at [823, 315] on p "[DATE] Night HitTrax Hitting REPS Class (6-12 year olds)" at bounding box center [821, 315] width 75 height 0
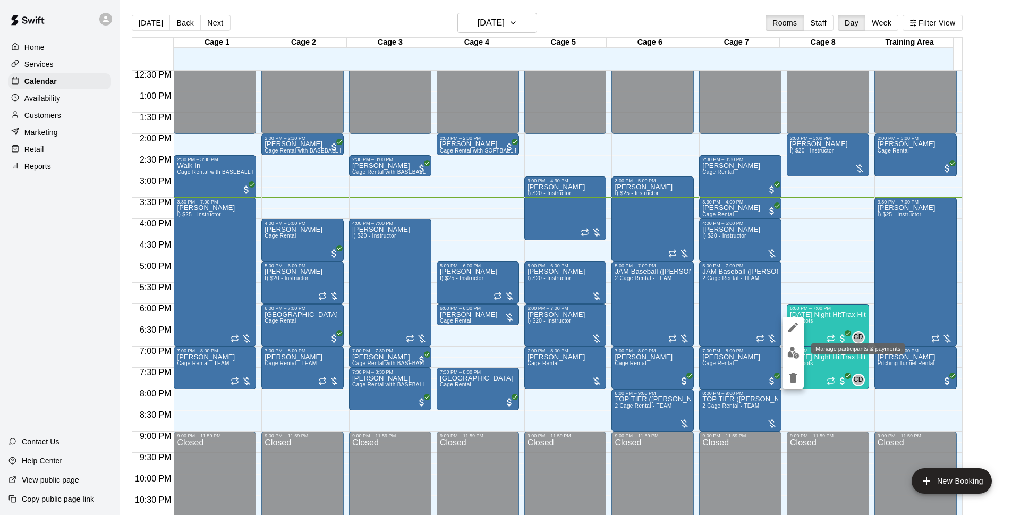
click at [795, 345] on button "edit" at bounding box center [793, 352] width 21 height 21
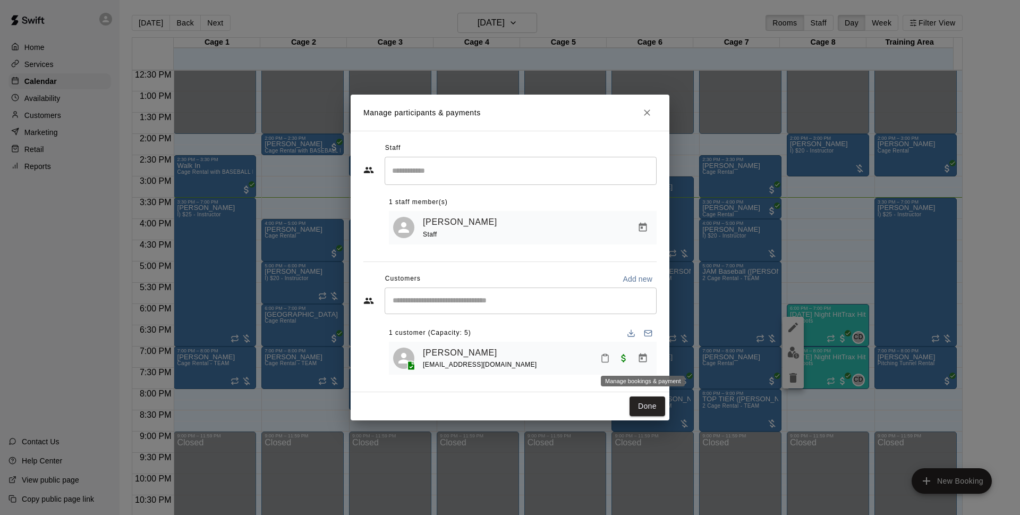
click at [650, 360] on button "Manage bookings & payment" at bounding box center [642, 358] width 19 height 19
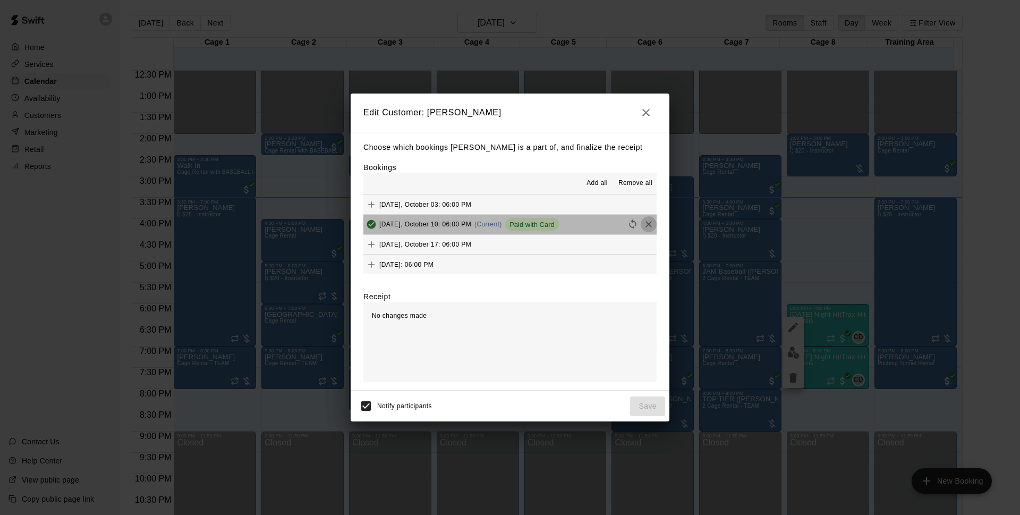
click at [644, 226] on icon "Remove" at bounding box center [649, 224] width 11 height 11
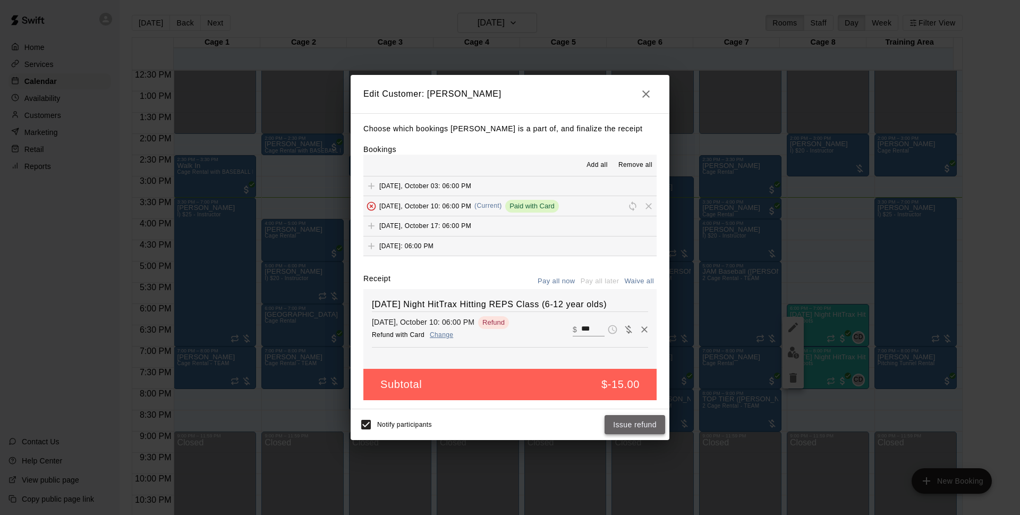
click at [655, 421] on button "Issue refund" at bounding box center [635, 425] width 61 height 20
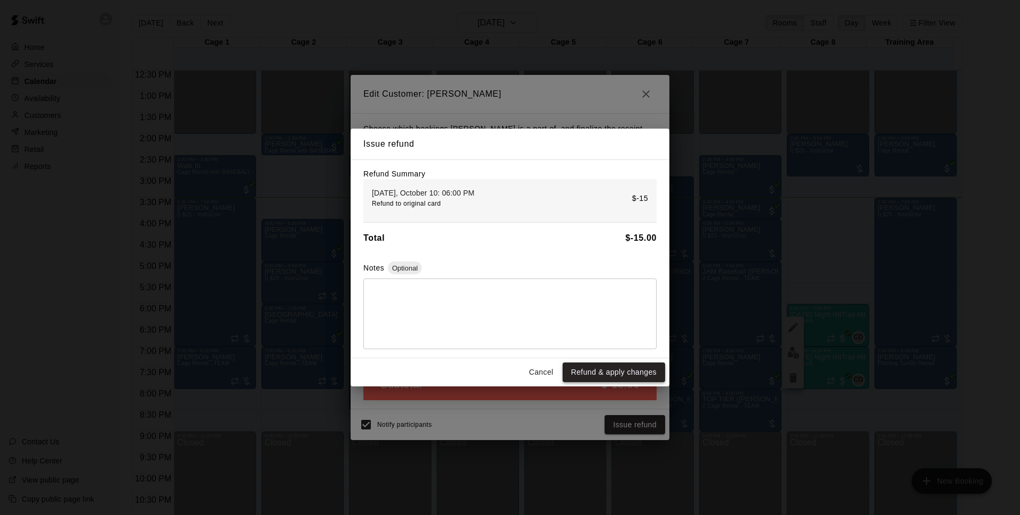
click at [652, 370] on button "Refund & apply changes" at bounding box center [614, 372] width 103 height 20
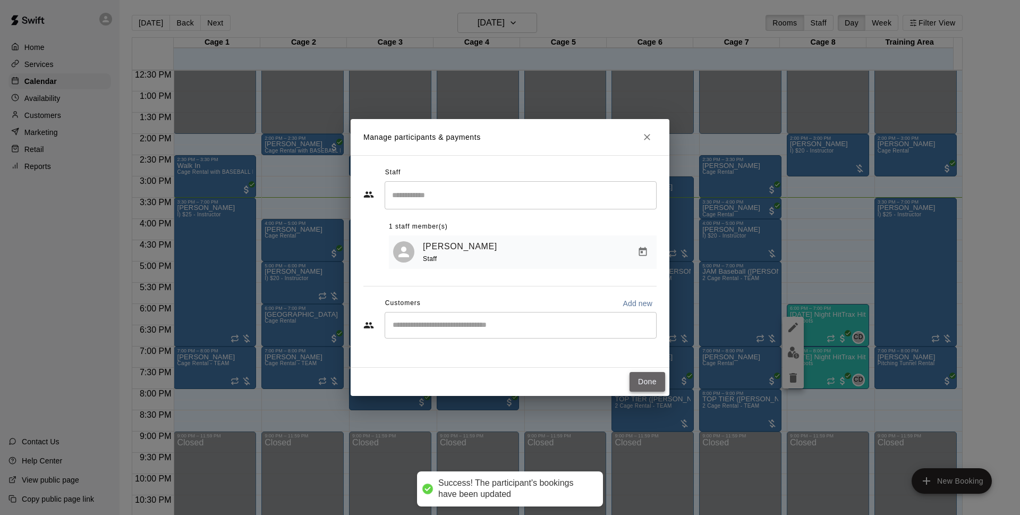
click at [657, 384] on button "Done" at bounding box center [648, 382] width 36 height 20
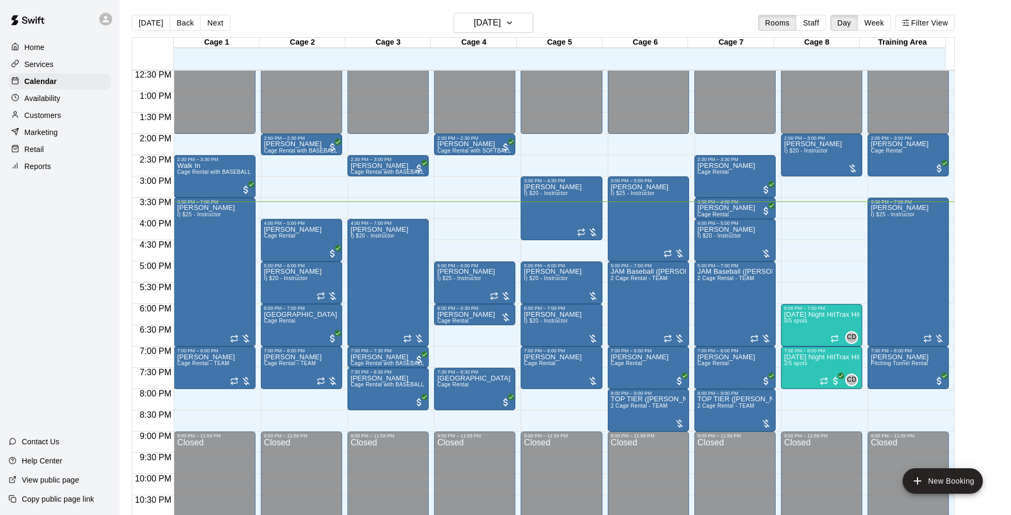
click at [978, 226] on main "[DATE] Back [DATE][DATE] Rooms Staff Day Week Filter View Cage 1 10 Fri Cage 2 …" at bounding box center [565, 270] width 883 height 515
drag, startPoint x: 444, startPoint y: 202, endPoint x: 445, endPoint y: 212, distance: 9.7
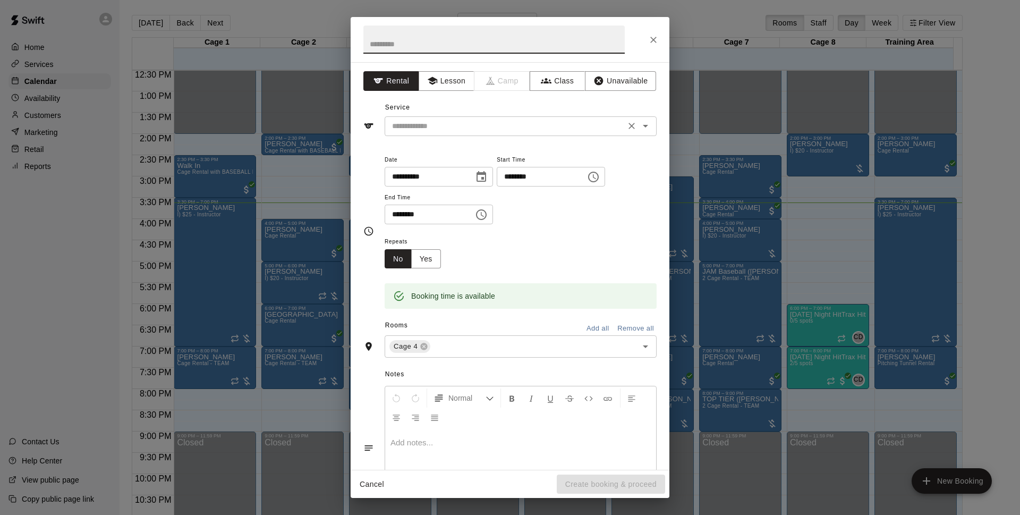
click at [517, 125] on input "text" at bounding box center [505, 126] width 234 height 13
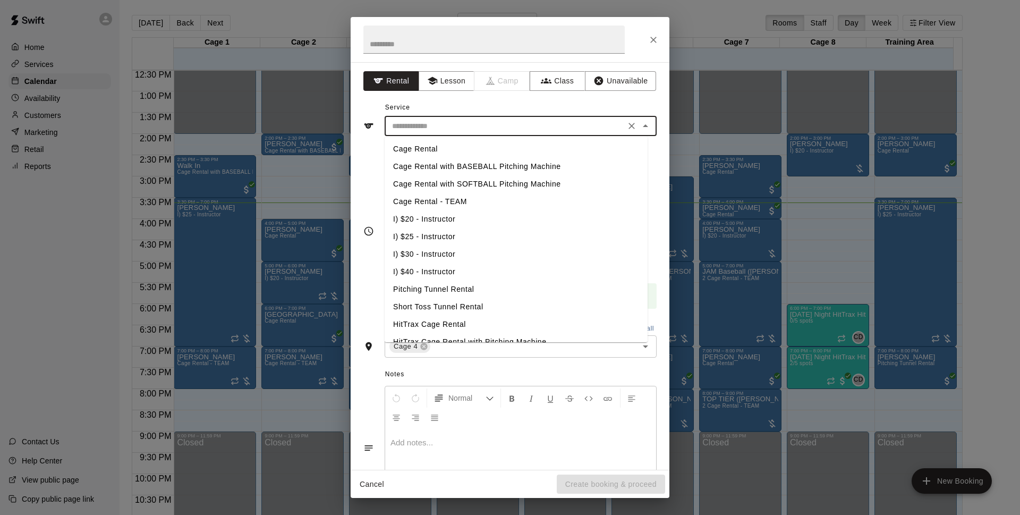
click at [470, 149] on li "Cage Rental" at bounding box center [516, 149] width 263 height 18
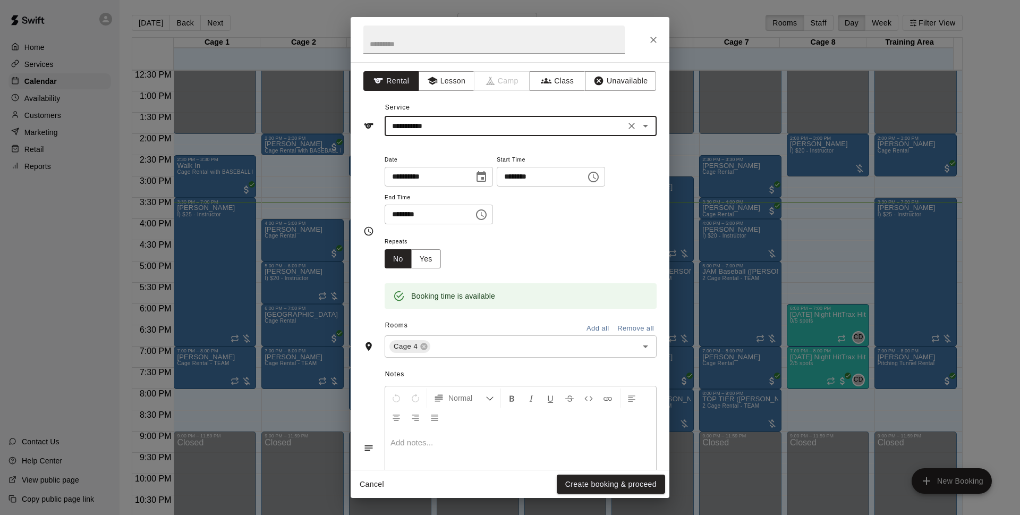
click at [505, 130] on input "**********" at bounding box center [505, 126] width 234 height 13
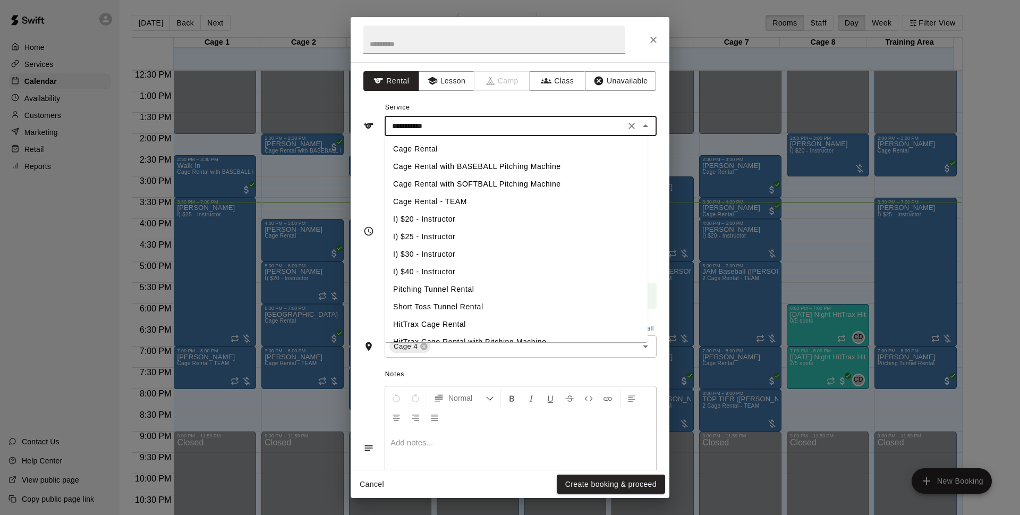
click at [504, 168] on li "Cage Rental with BASEBALL Pitching Machine" at bounding box center [516, 167] width 263 height 18
type input "**********"
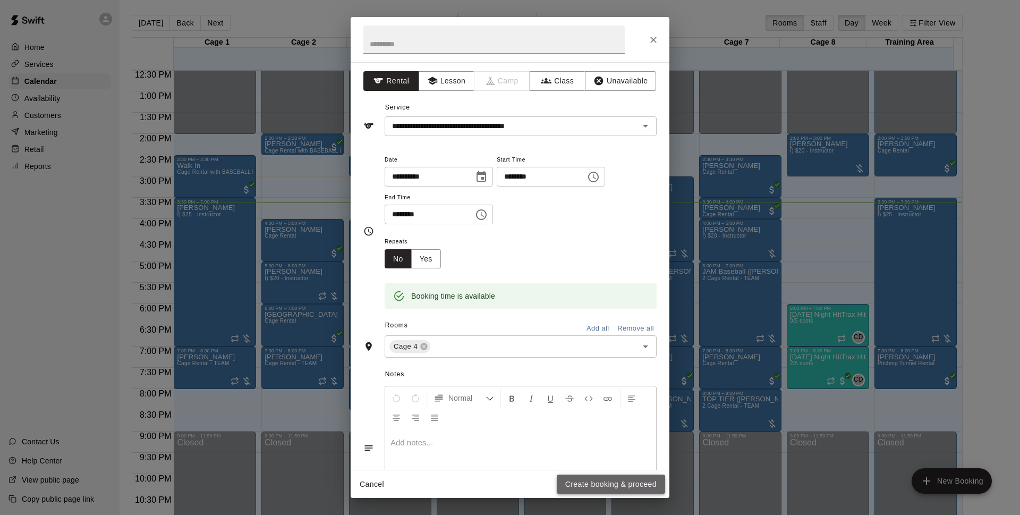
click at [619, 480] on button "Create booking & proceed" at bounding box center [611, 485] width 108 height 20
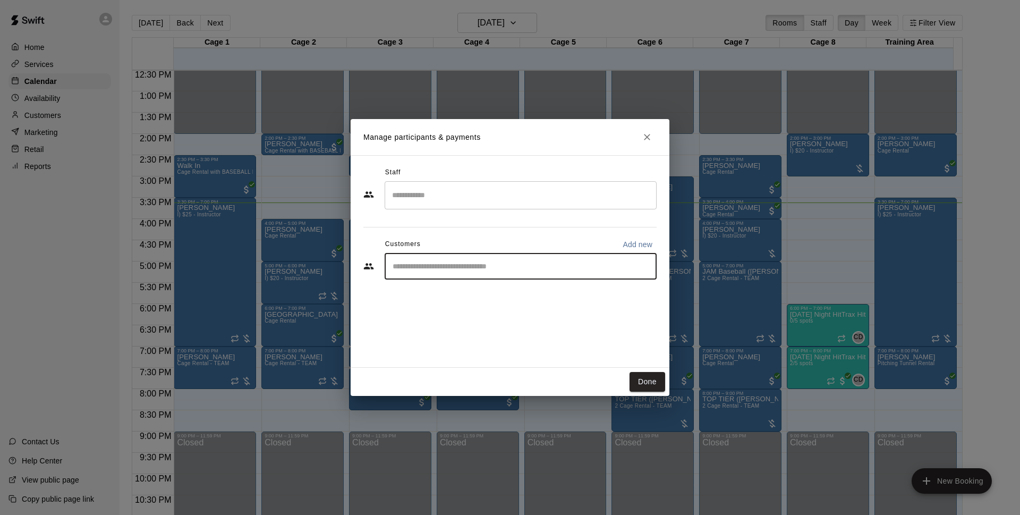
click at [522, 268] on input "Start typing to search customers..." at bounding box center [521, 266] width 263 height 11
type input "*******"
click at [514, 296] on div "Walk In [EMAIL_ADDRESS][DOMAIN_NAME]" at bounding box center [532, 296] width 234 height 23
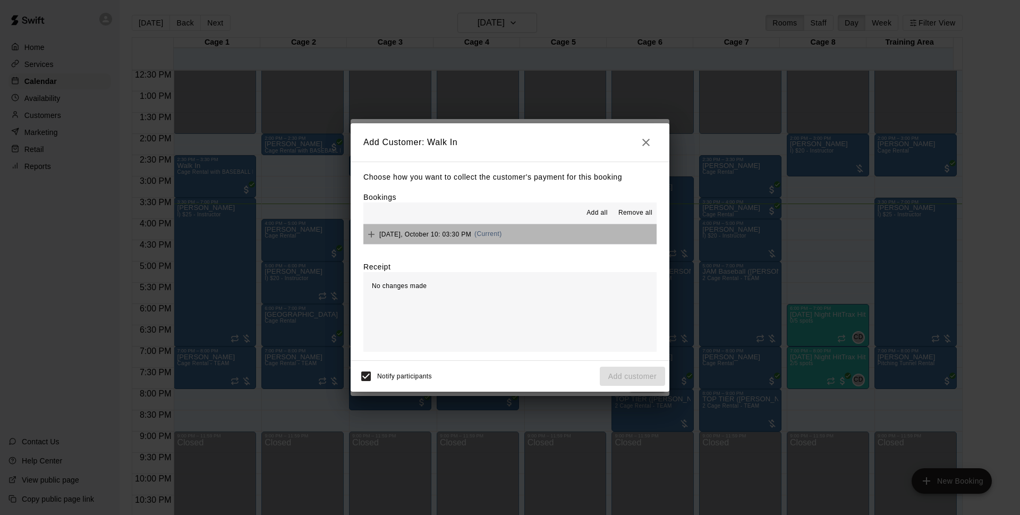
click at [555, 241] on button "[DATE], October 10: 03:30 PM (Current)" at bounding box center [510, 234] width 293 height 20
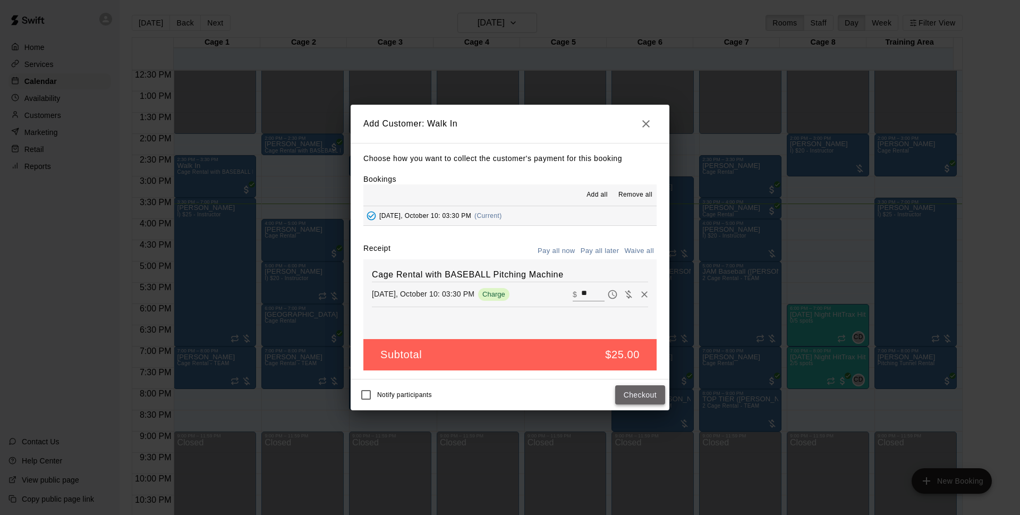
click at [641, 397] on button "Checkout" at bounding box center [640, 395] width 50 height 20
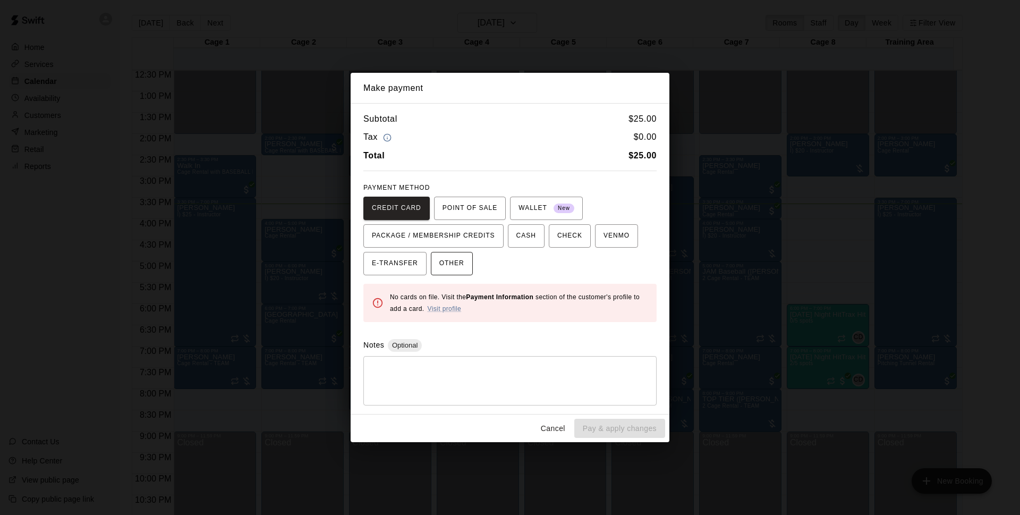
click at [457, 269] on span "OTHER" at bounding box center [451, 263] width 25 height 17
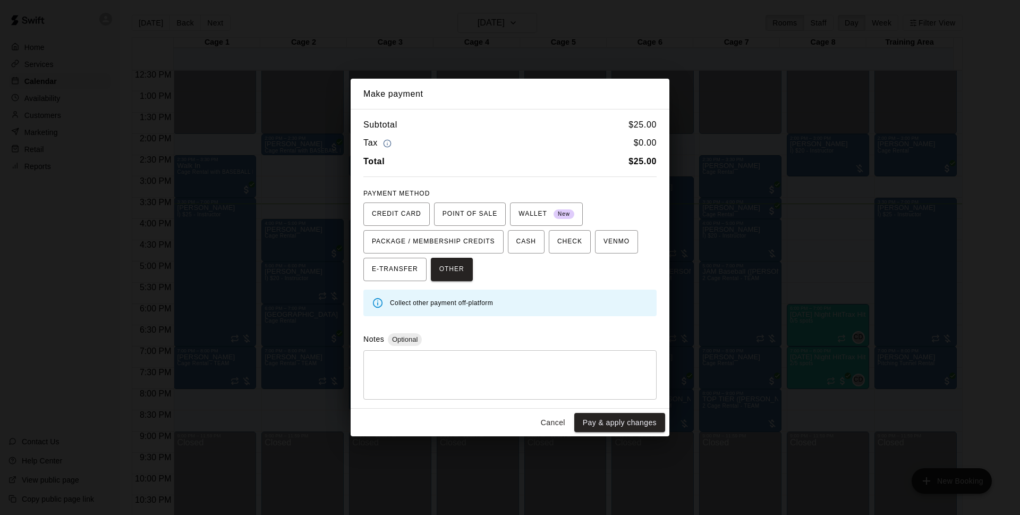
click at [613, 425] on button "Pay & apply changes" at bounding box center [619, 423] width 91 height 20
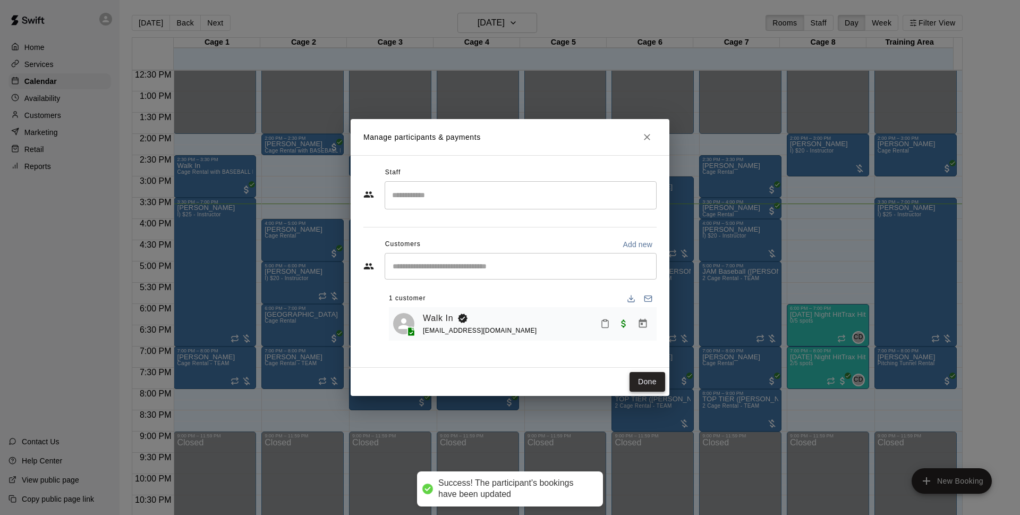
drag, startPoint x: 648, startPoint y: 369, endPoint x: 659, endPoint y: 389, distance: 22.4
click at [648, 371] on div "Done" at bounding box center [510, 382] width 319 height 28
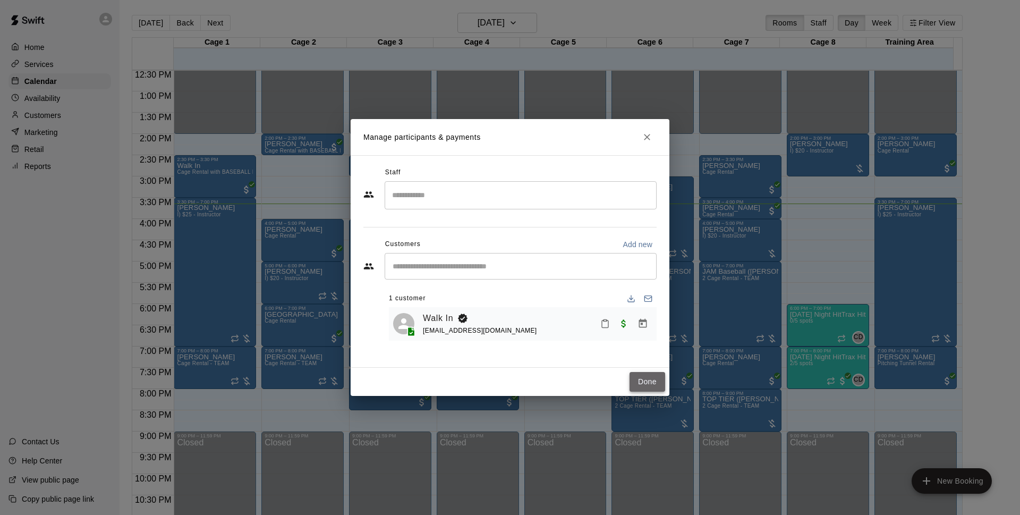
click at [659, 389] on button "Done" at bounding box center [648, 382] width 36 height 20
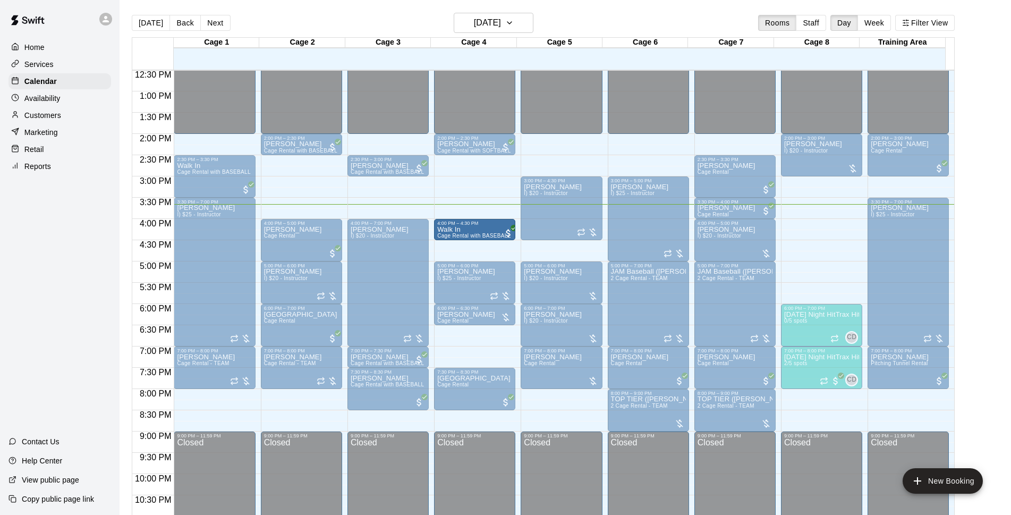
drag, startPoint x: 482, startPoint y: 208, endPoint x: 484, endPoint y: 233, distance: 25.6
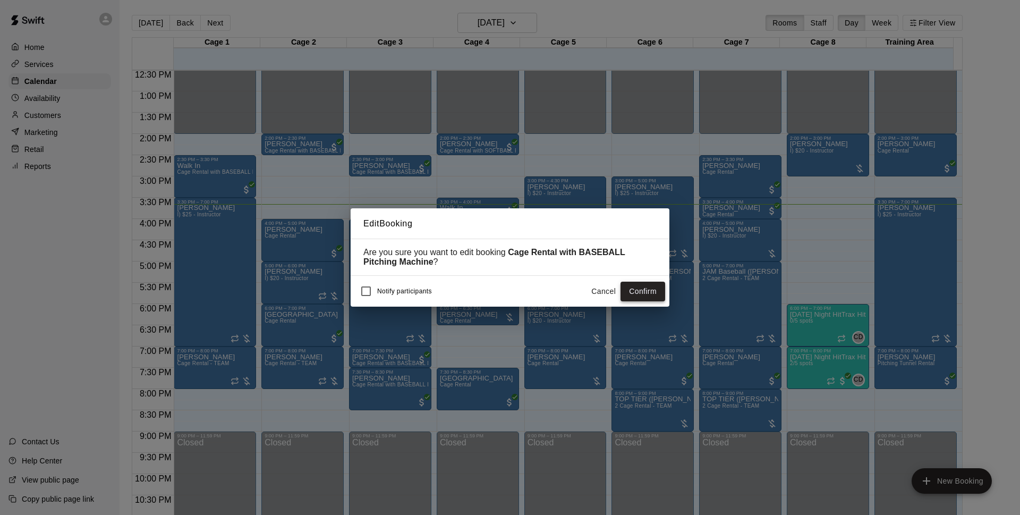
click at [641, 294] on button "Confirm" at bounding box center [643, 292] width 45 height 20
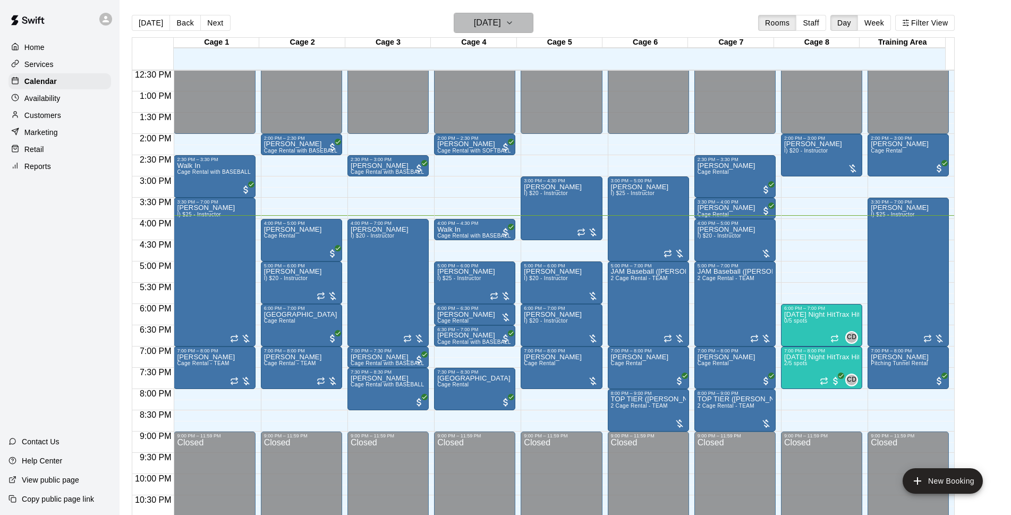
click at [501, 27] on h6 "[DATE]" at bounding box center [487, 22] width 27 height 15
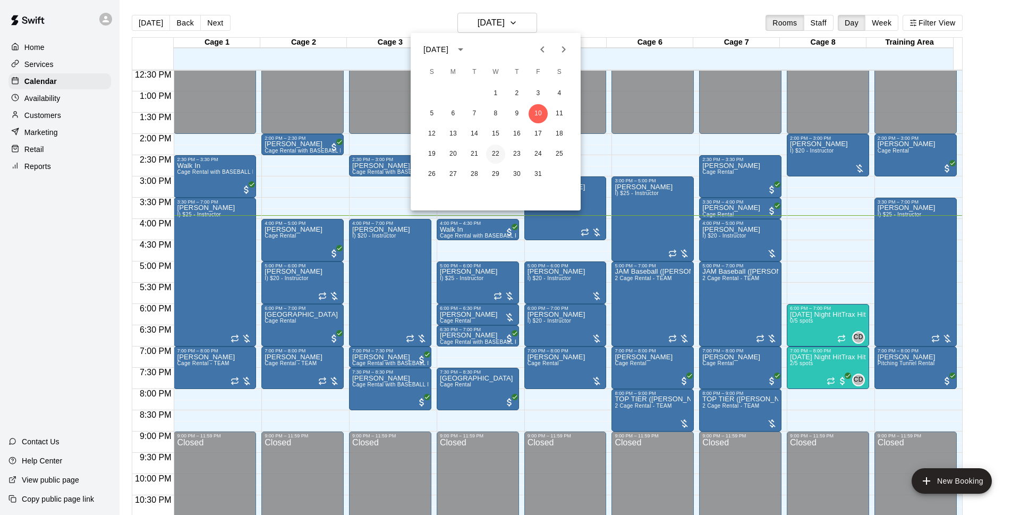
click at [494, 153] on button "22" at bounding box center [495, 154] width 19 height 19
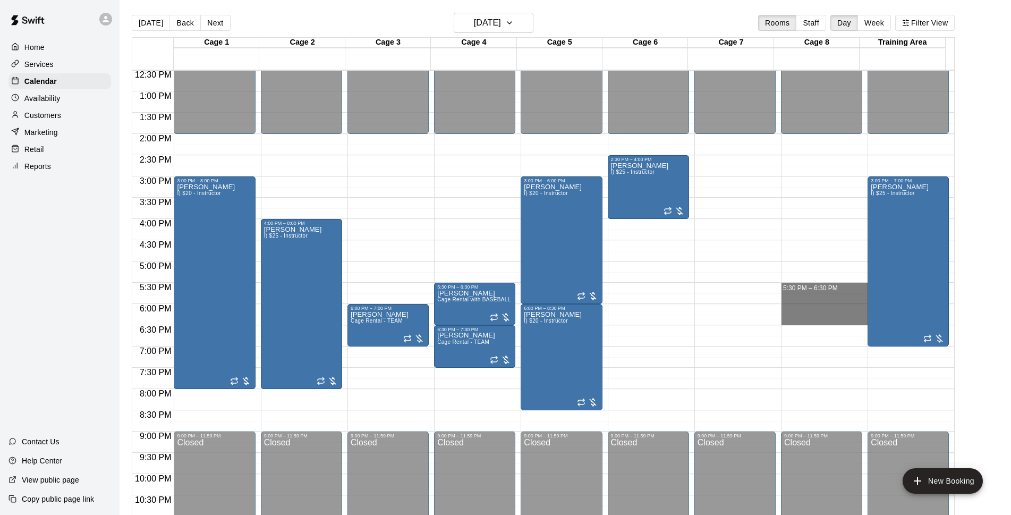
drag, startPoint x: 798, startPoint y: 289, endPoint x: 797, endPoint y: 318, distance: 28.7
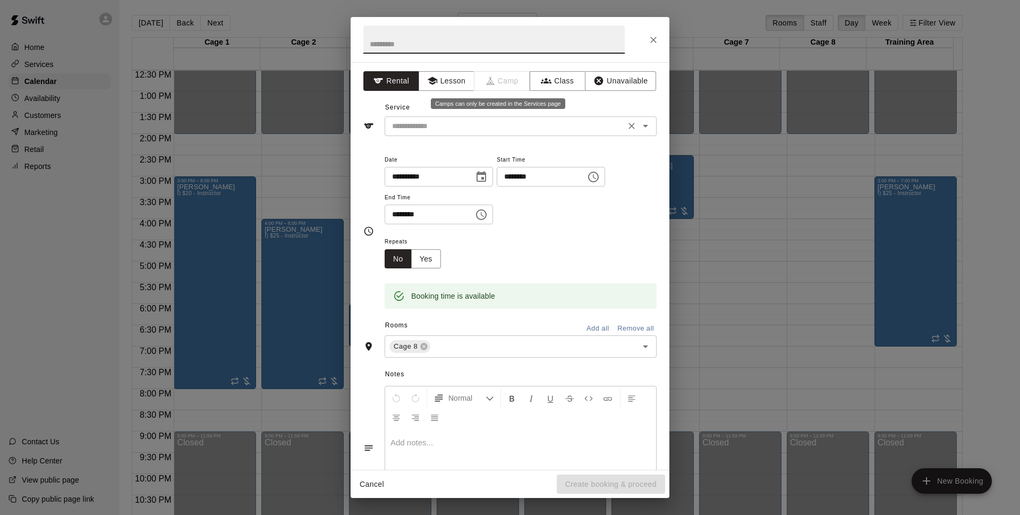
click at [478, 123] on input "text" at bounding box center [505, 126] width 234 height 13
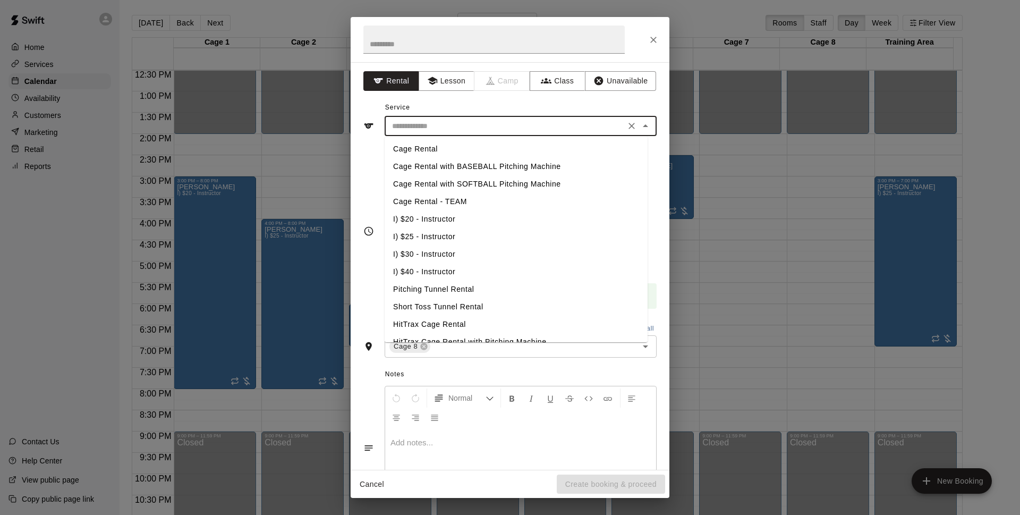
drag, startPoint x: 464, startPoint y: 220, endPoint x: 548, endPoint y: 306, distance: 120.6
click at [464, 220] on li "I) $20 - Instructor" at bounding box center [516, 219] width 263 height 18
type input "**********"
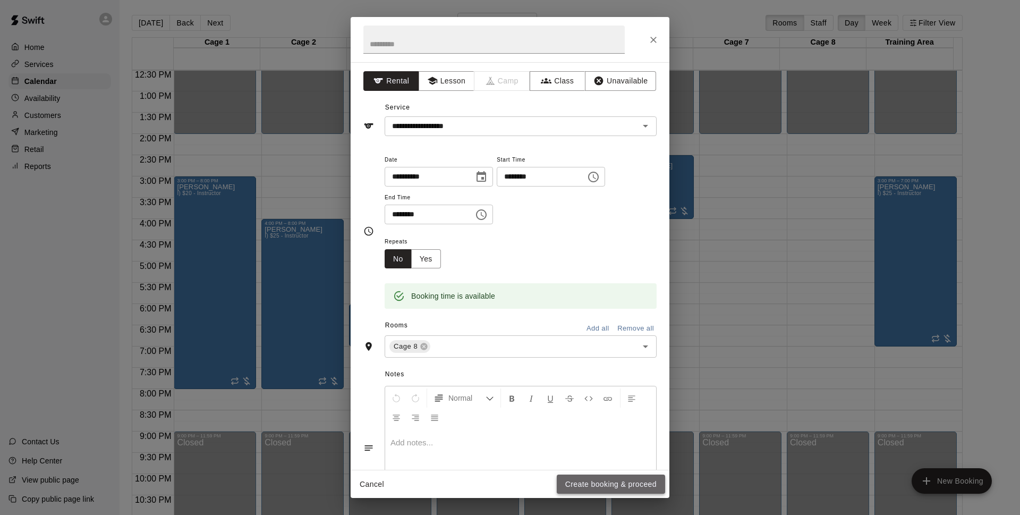
click at [648, 483] on button "Create booking & proceed" at bounding box center [611, 485] width 108 height 20
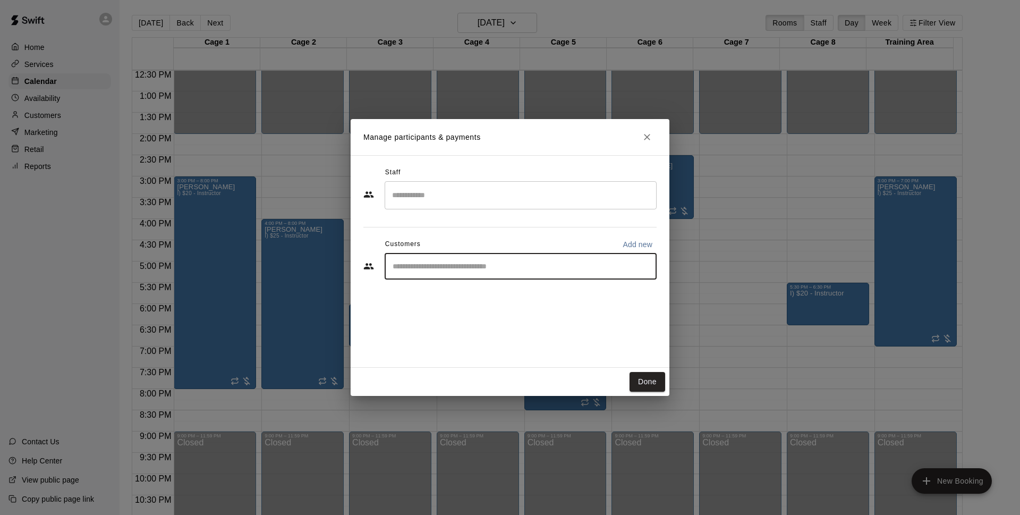
click at [461, 261] on input "Start typing to search customers..." at bounding box center [521, 266] width 263 height 11
type input "*******"
click at [503, 304] on div "[PERSON_NAME] [EMAIL_ADDRESS][DOMAIN_NAME]" at bounding box center [532, 296] width 234 height 23
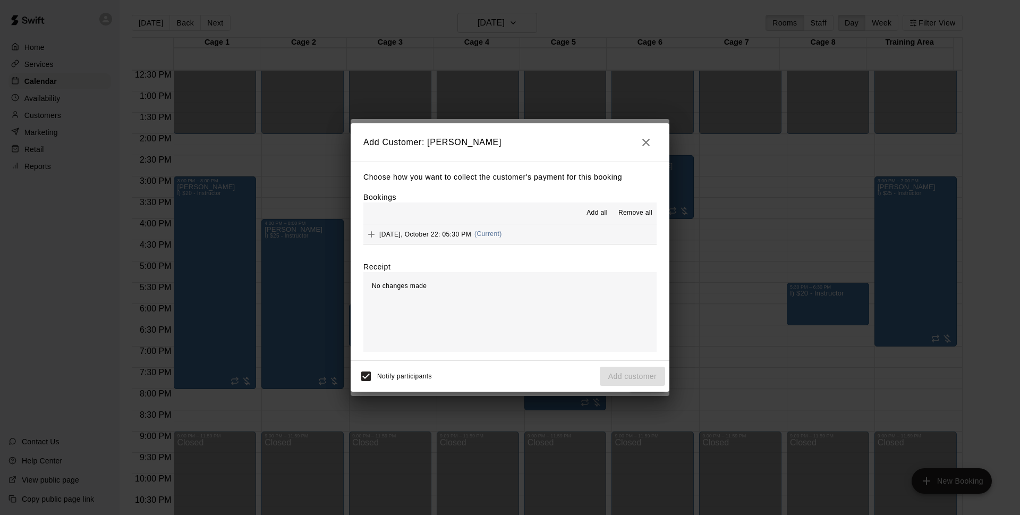
click at [447, 231] on span "[DATE], October 22: 05:30 PM" at bounding box center [425, 233] width 92 height 7
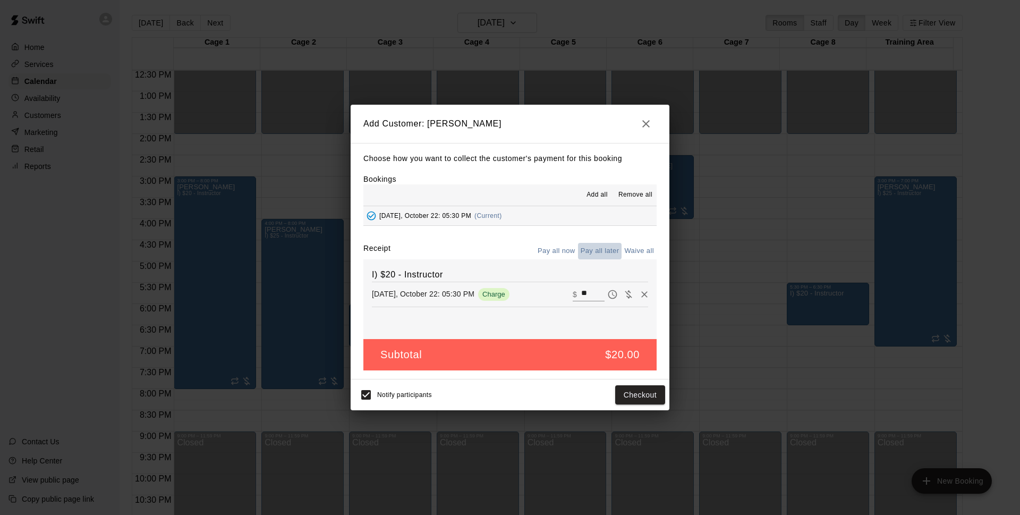
click at [598, 255] on button "Pay all later" at bounding box center [600, 251] width 44 height 16
click at [657, 396] on button "Add customer" at bounding box center [632, 395] width 65 height 20
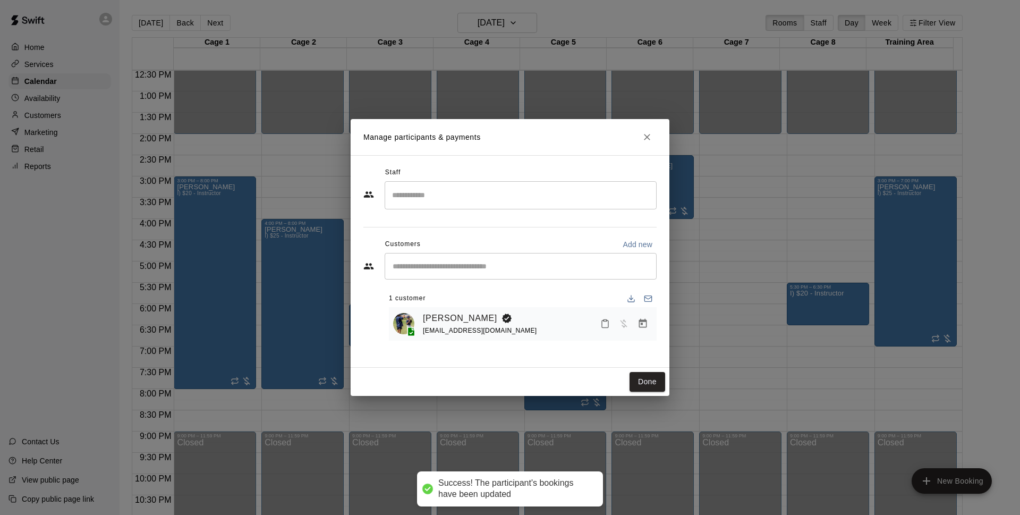
click at [656, 371] on div "Done" at bounding box center [510, 382] width 319 height 28
click at [659, 374] on button "Done" at bounding box center [648, 382] width 36 height 20
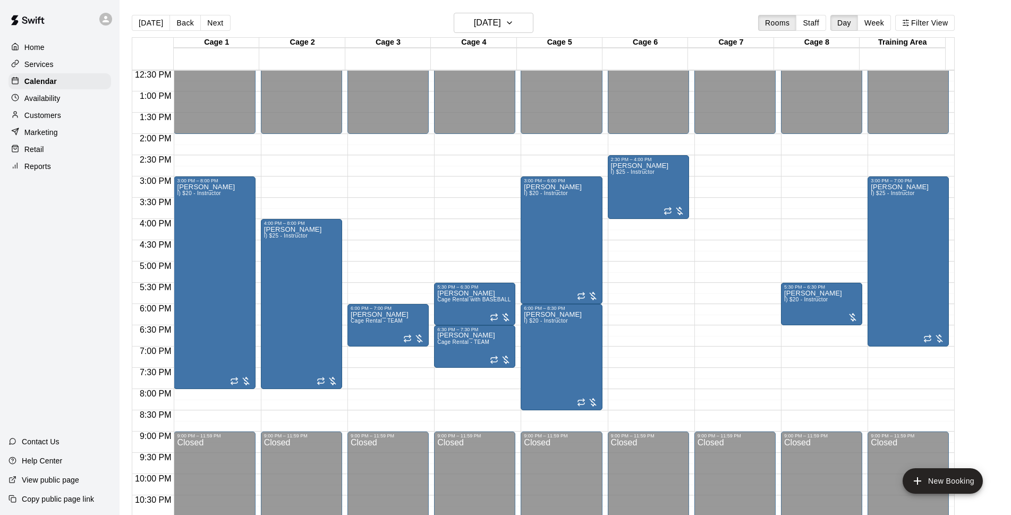
click at [526, 36] on div "[DATE] Back [DATE][DATE] Rooms Staff Day Week Filter View" at bounding box center [543, 25] width 823 height 24
click at [528, 31] on button "[DATE]" at bounding box center [494, 23] width 80 height 20
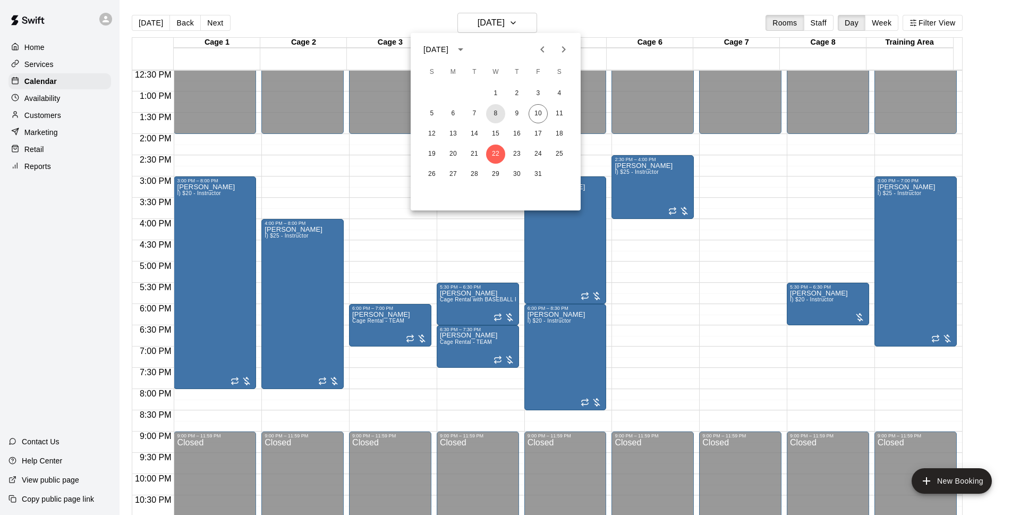
click at [502, 109] on button "8" at bounding box center [495, 113] width 19 height 19
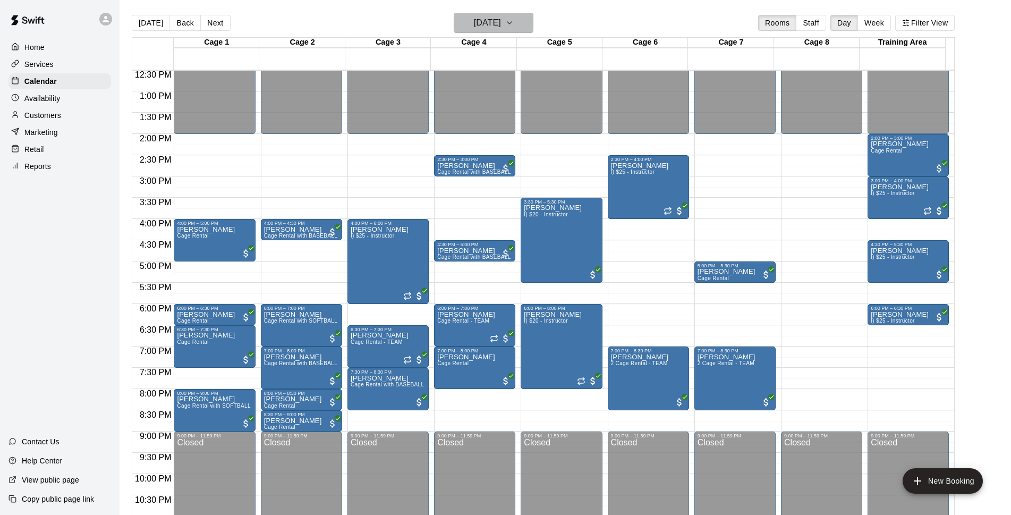
click at [501, 22] on h6 "[DATE]" at bounding box center [487, 22] width 27 height 15
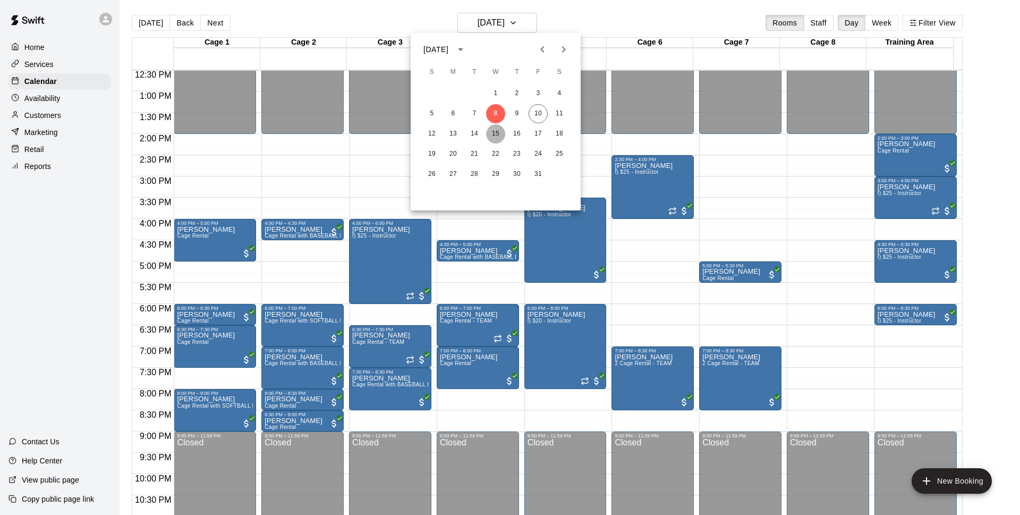
click at [496, 138] on button "15" at bounding box center [495, 133] width 19 height 19
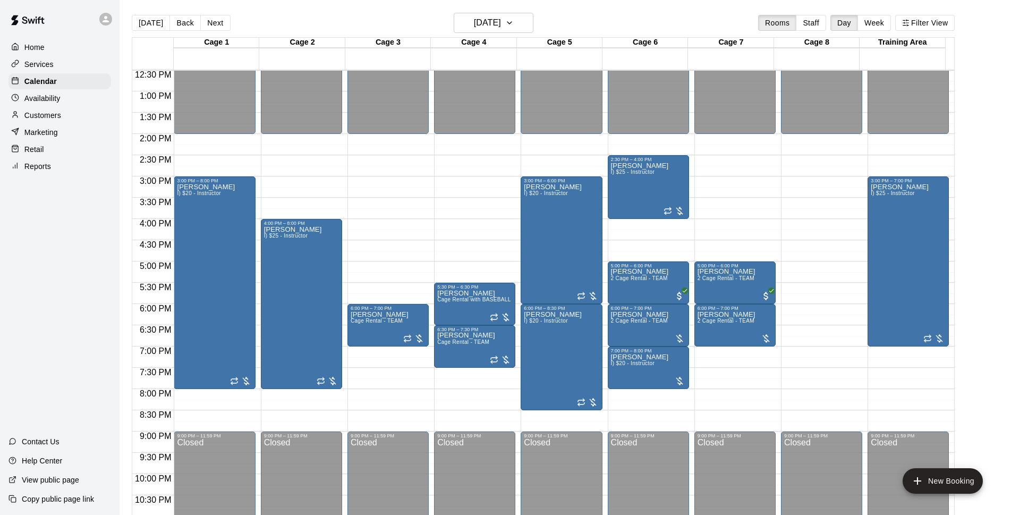
drag, startPoint x: 142, startPoint y: 27, endPoint x: 303, endPoint y: 52, distance: 163.0
click at [142, 27] on button "[DATE]" at bounding box center [151, 23] width 38 height 16
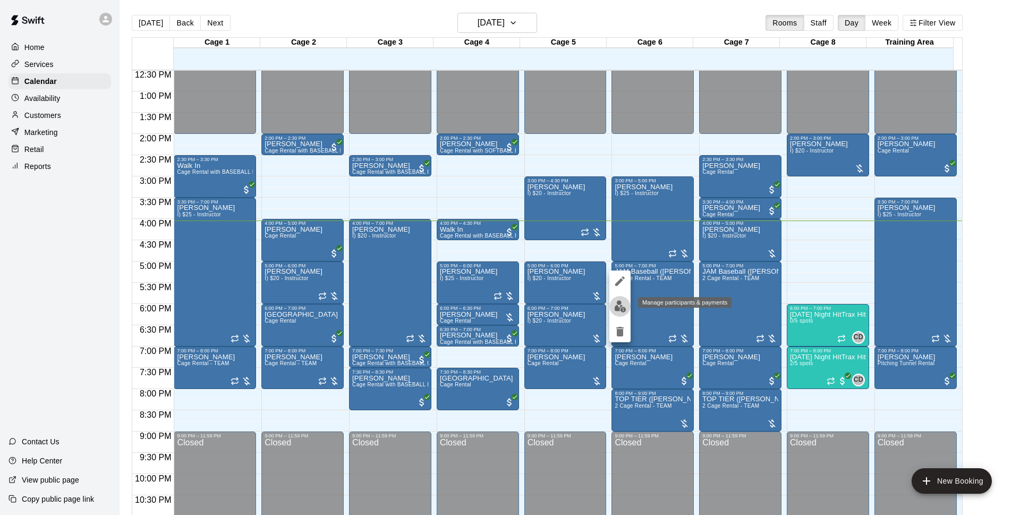
click at [622, 306] on img "edit" at bounding box center [620, 306] width 12 height 12
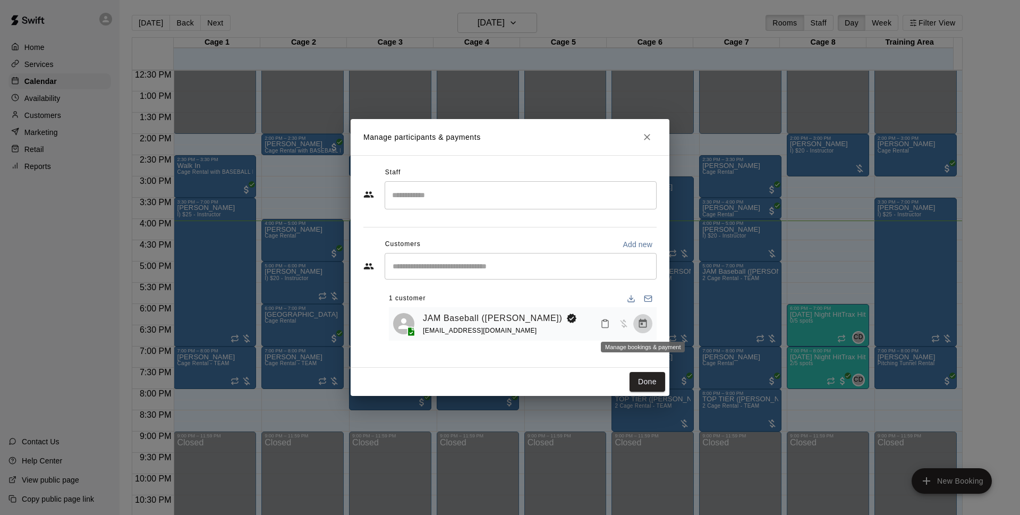
click at [648, 329] on button "Manage bookings & payment" at bounding box center [642, 323] width 19 height 19
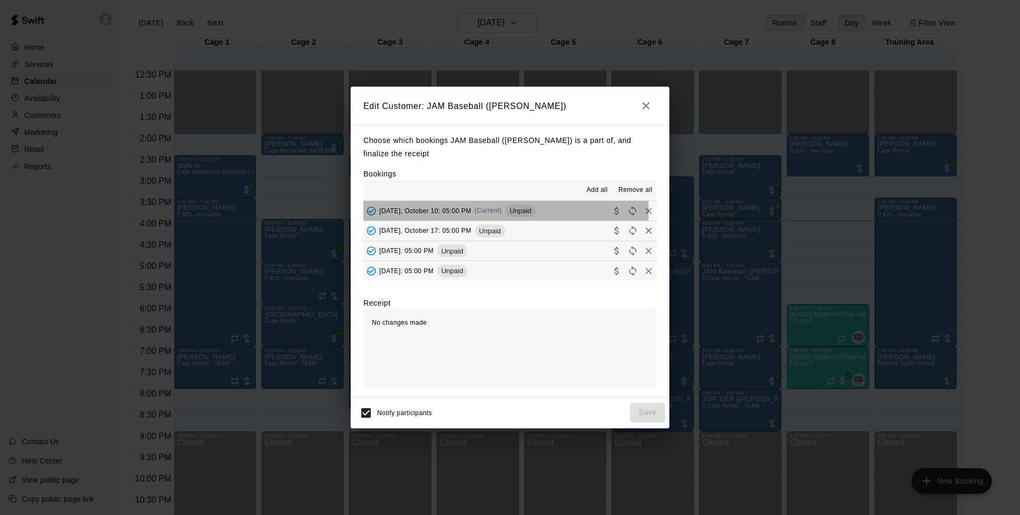
click at [461, 212] on span "[DATE], October 10: 05:00 PM" at bounding box center [425, 210] width 92 height 7
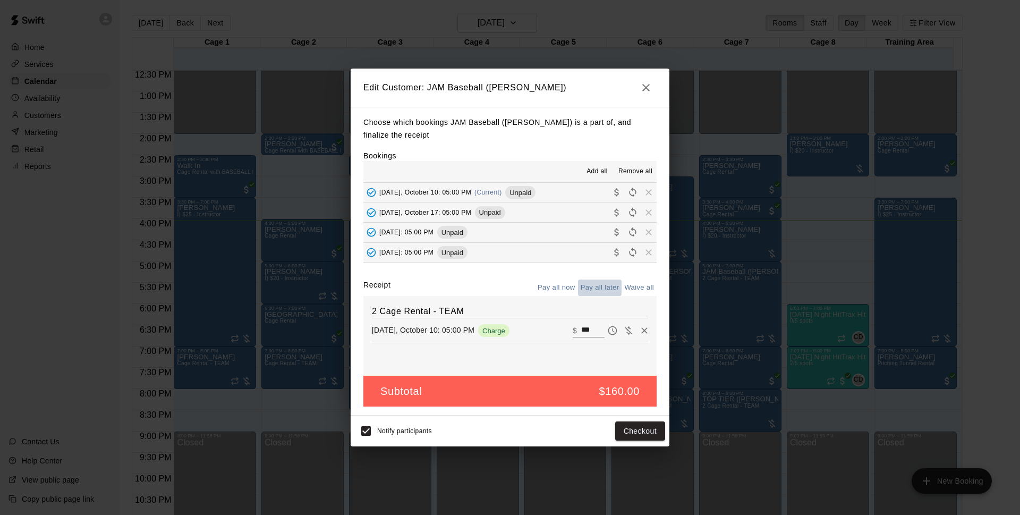
click at [594, 283] on button "Pay all later" at bounding box center [600, 288] width 44 height 16
click at [651, 426] on button "Save" at bounding box center [647, 431] width 35 height 20
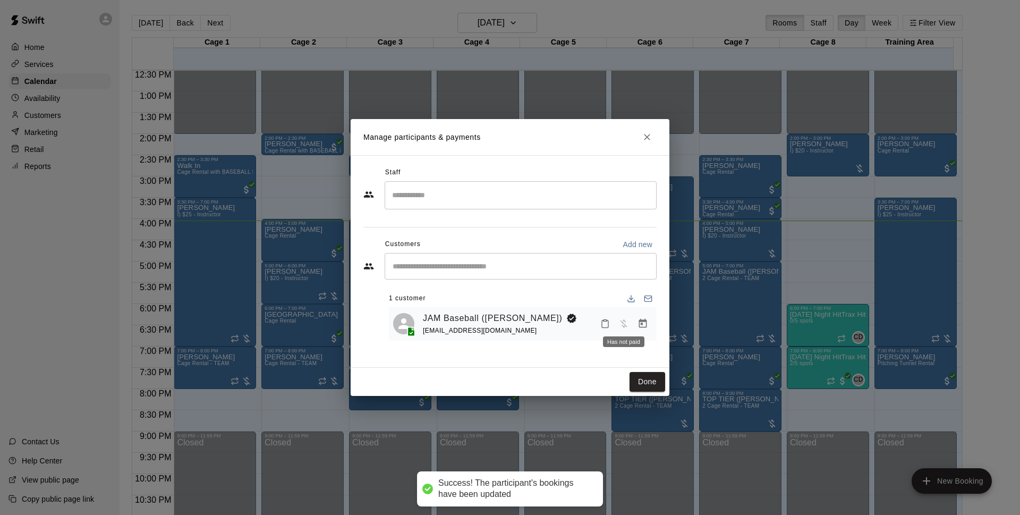
click at [638, 328] on icon "Manage bookings & payment" at bounding box center [643, 323] width 11 height 11
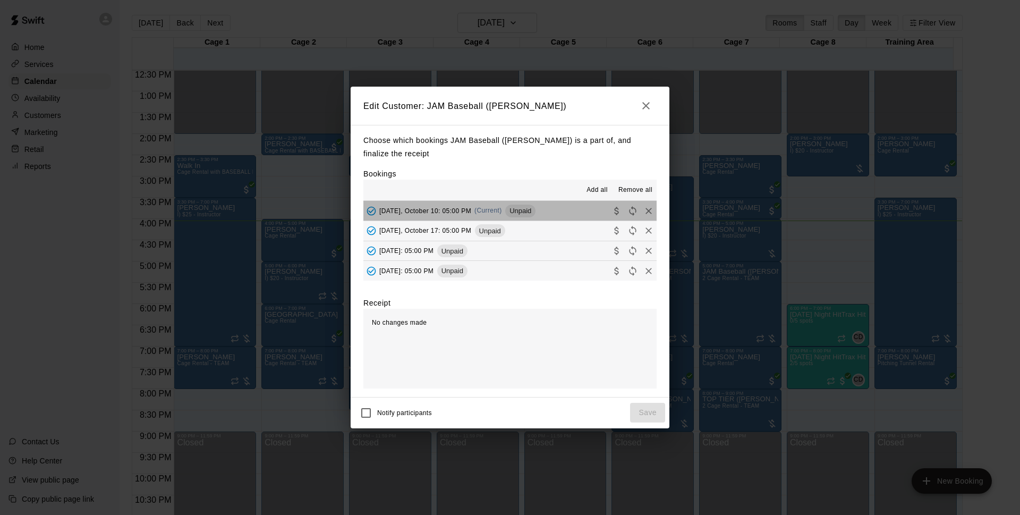
click at [553, 205] on button "[DATE], October 10: 05:00 PM (Current) Unpaid" at bounding box center [510, 211] width 293 height 20
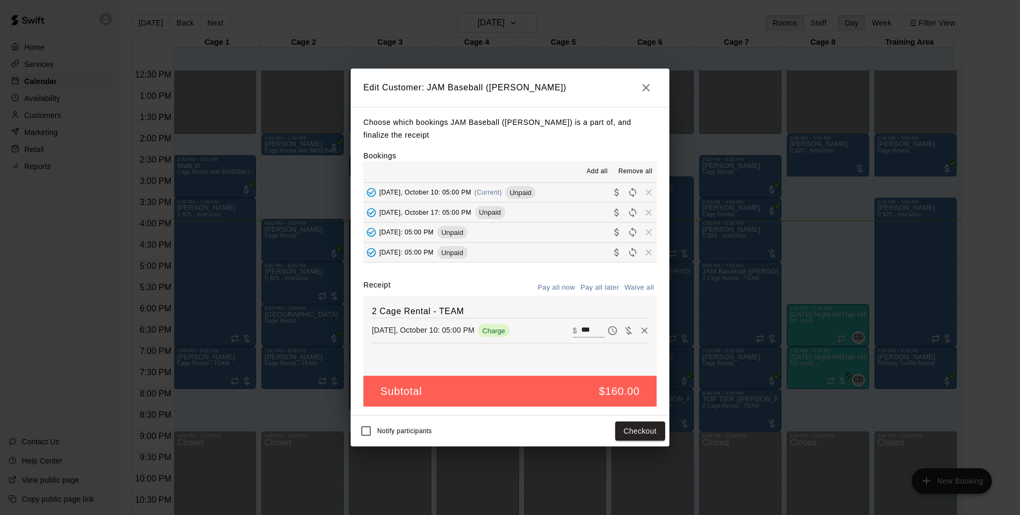
click at [602, 288] on button "Pay all later" at bounding box center [600, 288] width 44 height 16
click at [575, 286] on button "Pay all now" at bounding box center [556, 288] width 43 height 16
click at [657, 427] on button "Checkout" at bounding box center [640, 431] width 50 height 20
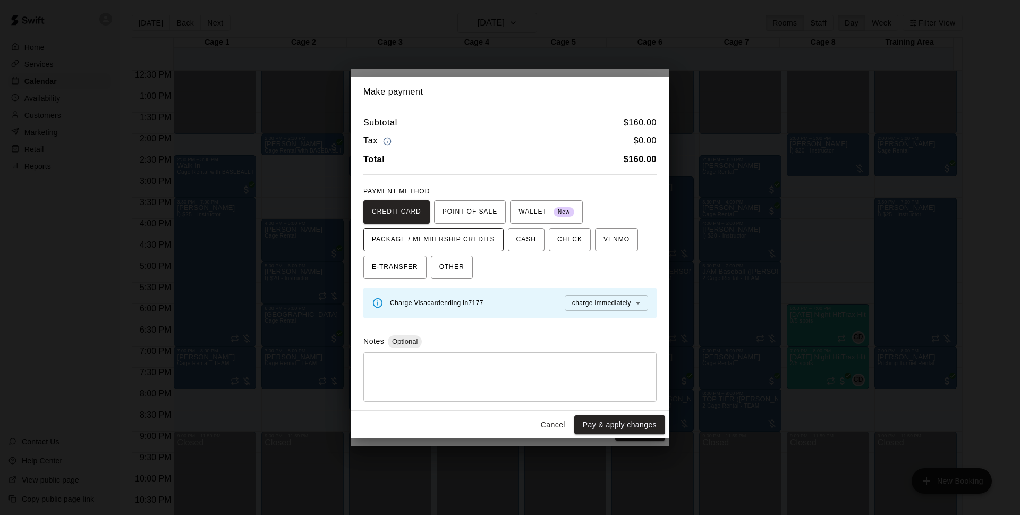
click at [482, 242] on span "PACKAGE / MEMBERSHIP CREDITS" at bounding box center [433, 239] width 123 height 17
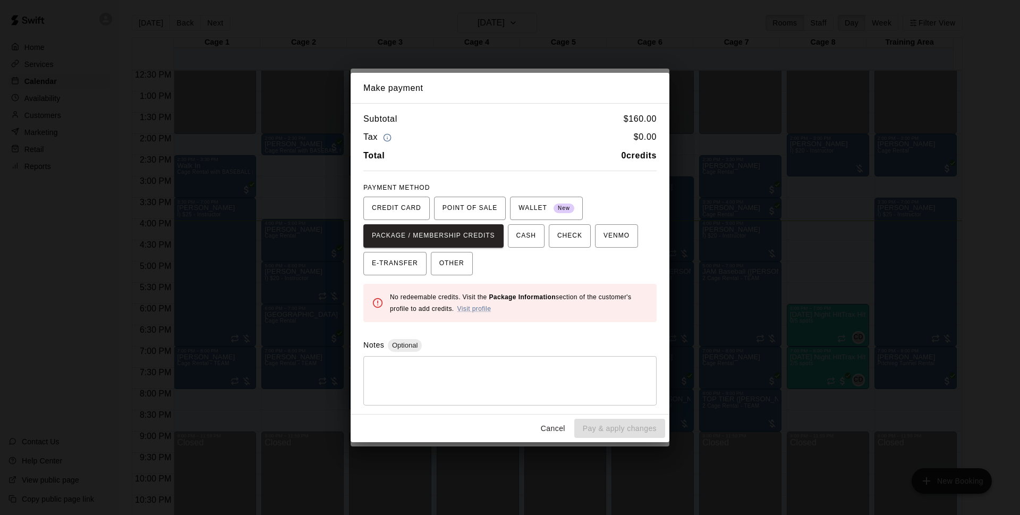
click at [568, 426] on button "Cancel" at bounding box center [553, 429] width 34 height 20
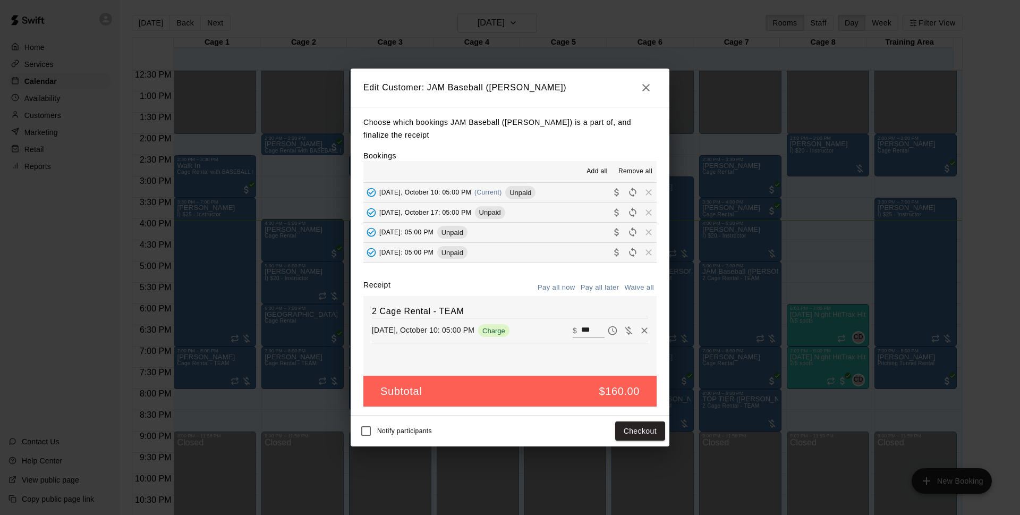
click at [648, 88] on icon "button" at bounding box center [646, 87] width 7 height 7
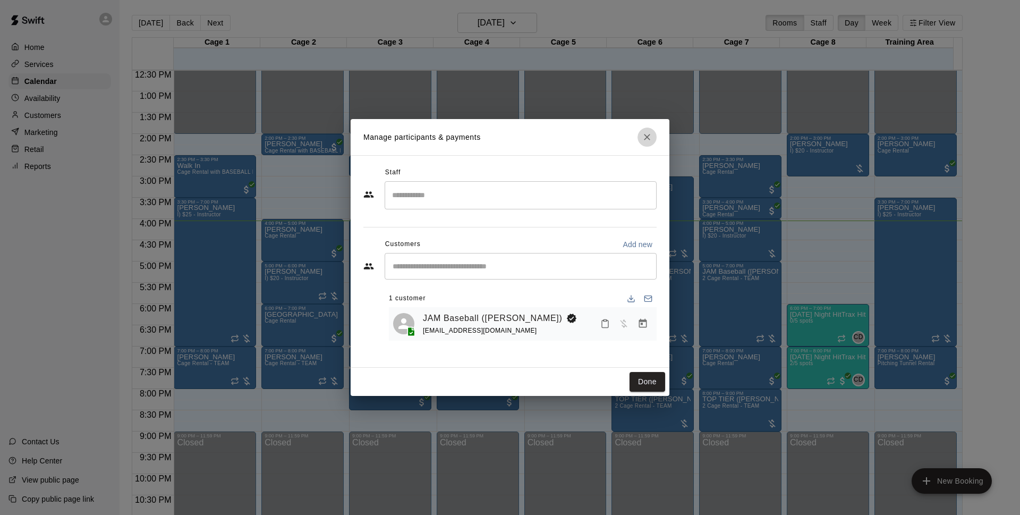
click at [648, 132] on icon "Close" at bounding box center [647, 137] width 11 height 11
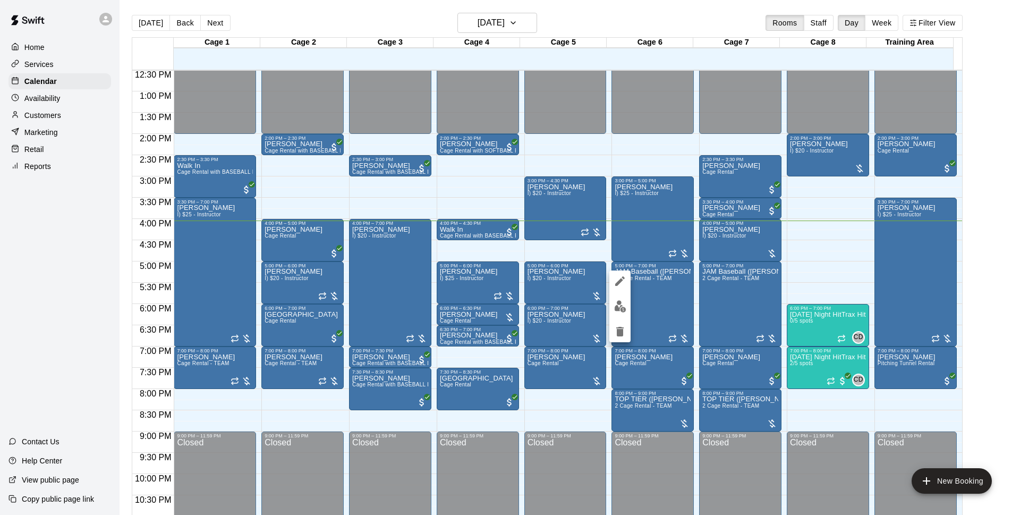
click at [621, 326] on icon "delete" at bounding box center [620, 331] width 13 height 13
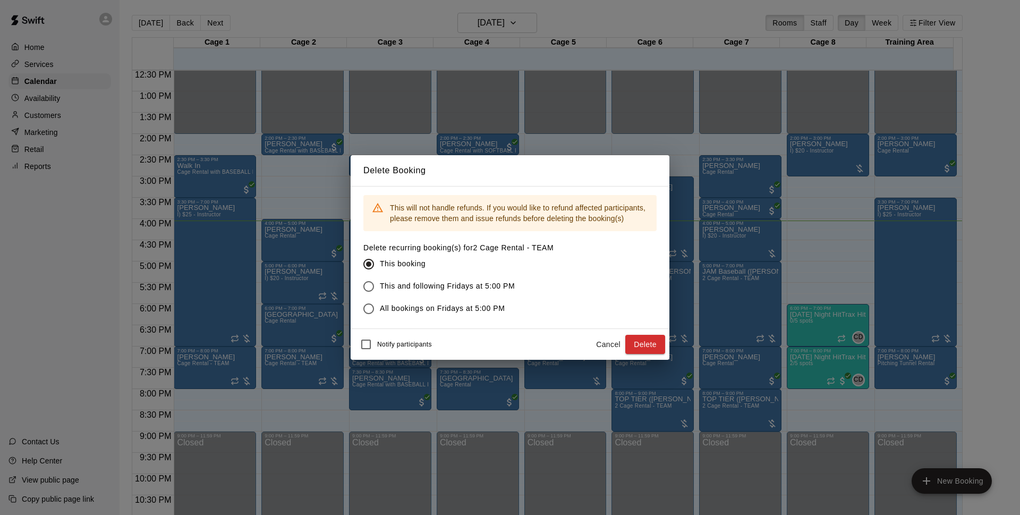
drag, startPoint x: 652, startPoint y: 344, endPoint x: 748, endPoint y: 265, distance: 124.6
click at [652, 344] on button "Delete" at bounding box center [645, 345] width 40 height 20
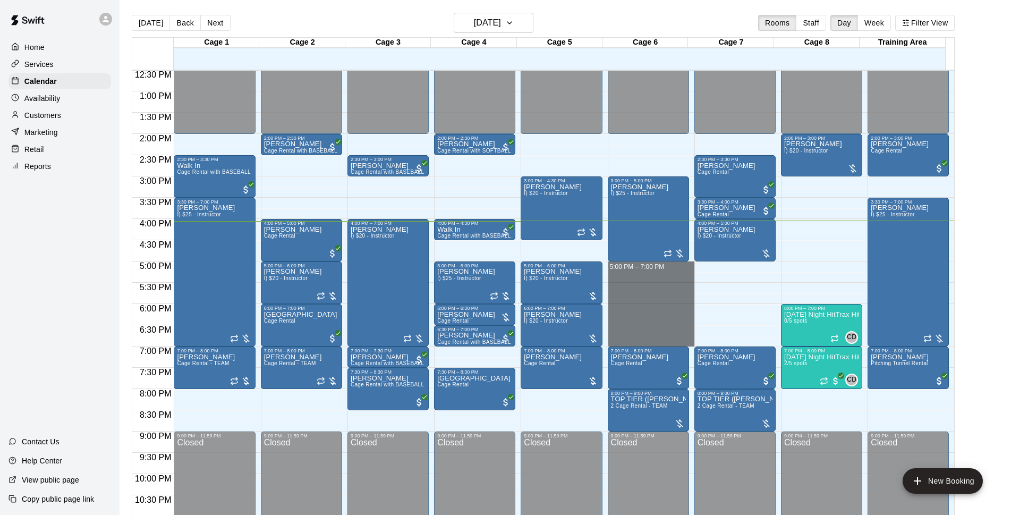
drag, startPoint x: 621, startPoint y: 265, endPoint x: 621, endPoint y: 346, distance: 81.8
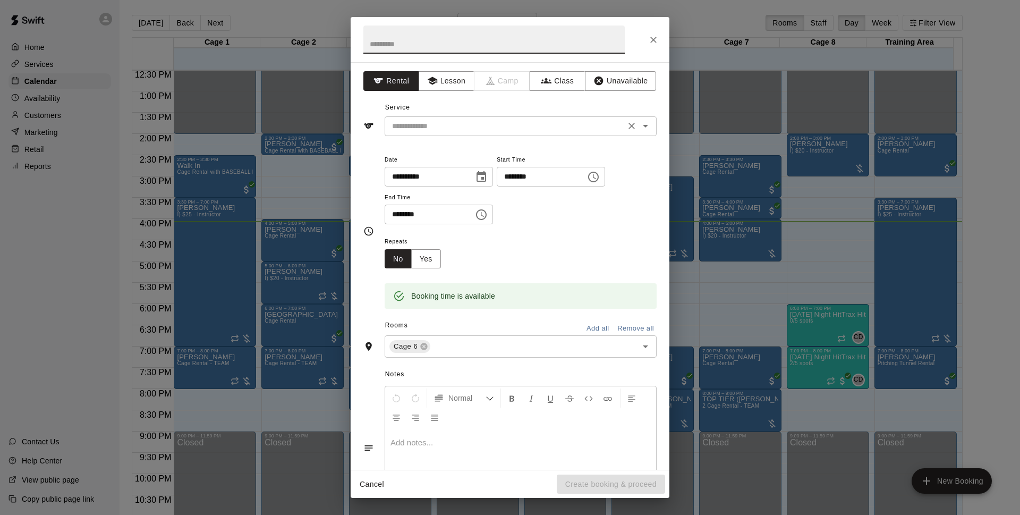
click at [536, 116] on div "​" at bounding box center [521, 126] width 272 height 20
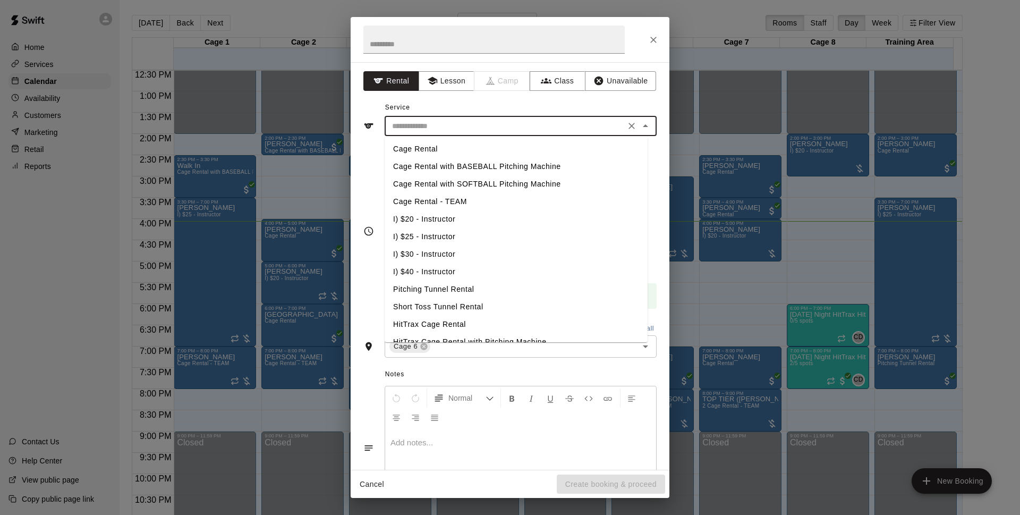
click at [498, 198] on li "Cage Rental - TEAM" at bounding box center [516, 202] width 263 height 18
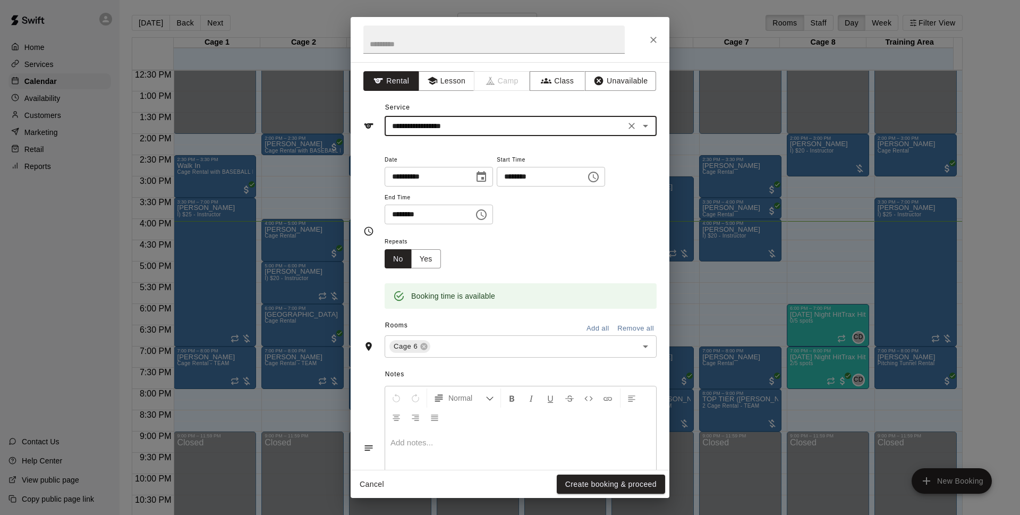
type input "**********"
drag, startPoint x: 623, startPoint y: 485, endPoint x: 667, endPoint y: 296, distance: 194.1
click at [624, 485] on button "Create booking & proceed" at bounding box center [611, 485] width 108 height 20
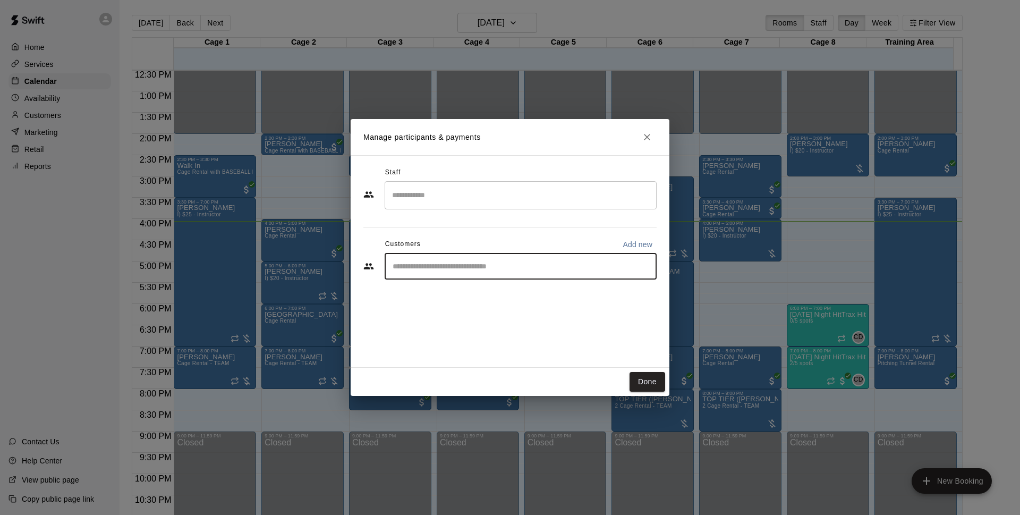
click at [504, 270] on input "Start typing to search customers..." at bounding box center [521, 266] width 263 height 11
type input "***"
click at [498, 294] on p "JAM Baseball ([PERSON_NAME])" at bounding box center [476, 290] width 122 height 11
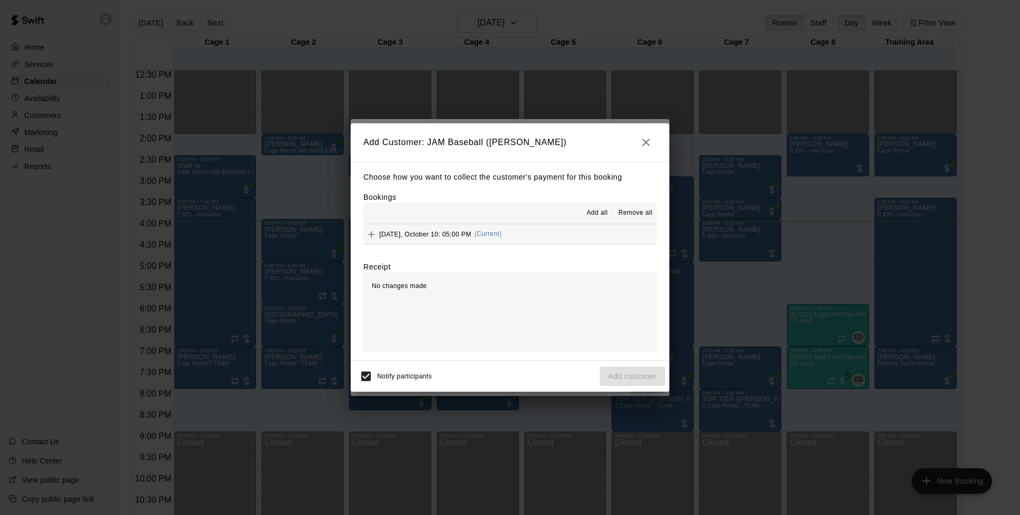
click at [510, 234] on button "[DATE], October 10: 05:00 PM (Current)" at bounding box center [510, 234] width 293 height 20
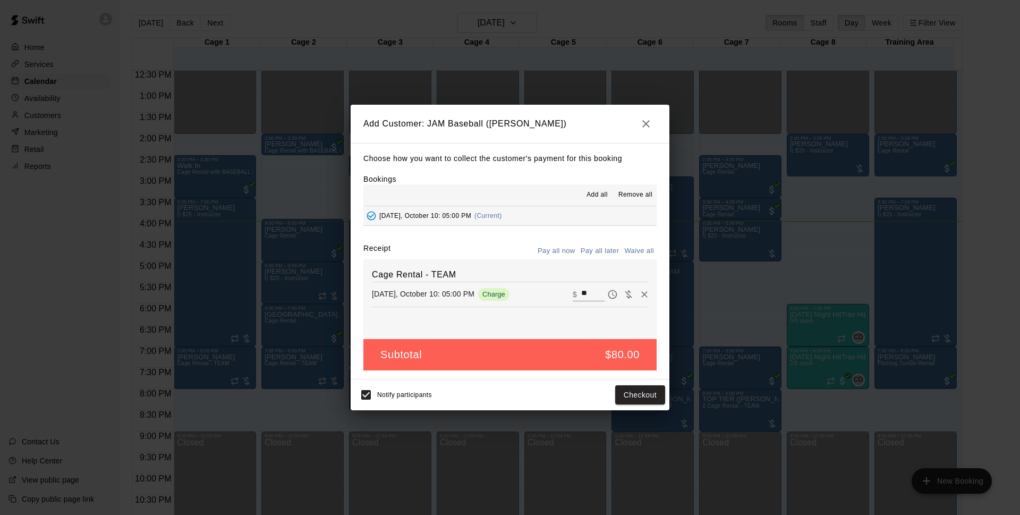
click at [609, 253] on button "Pay all later" at bounding box center [600, 251] width 44 height 16
click at [553, 248] on button "Pay all now" at bounding box center [556, 251] width 43 height 16
click at [632, 395] on button "Checkout" at bounding box center [640, 395] width 50 height 20
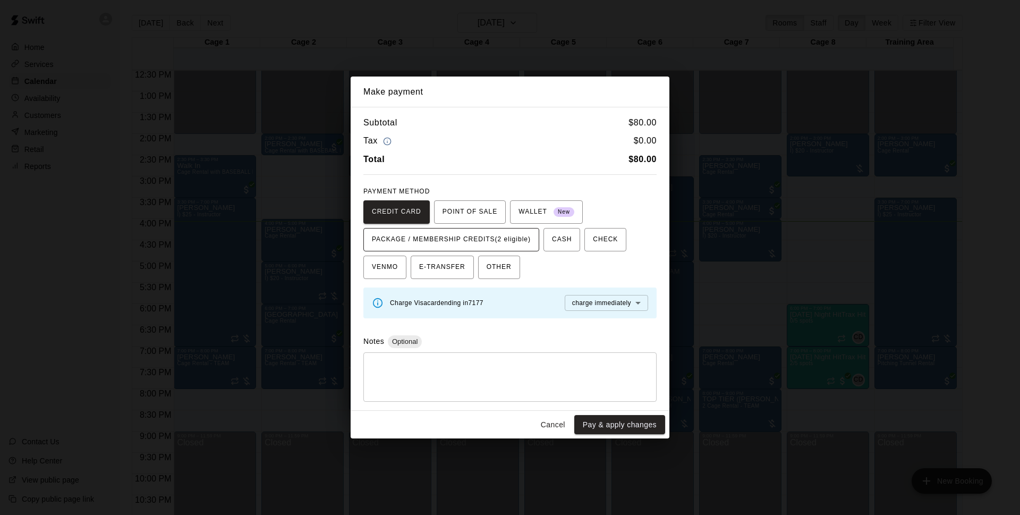
click at [519, 247] on span "PACKAGE / MEMBERSHIP CREDITS (2 eligible)" at bounding box center [451, 239] width 159 height 17
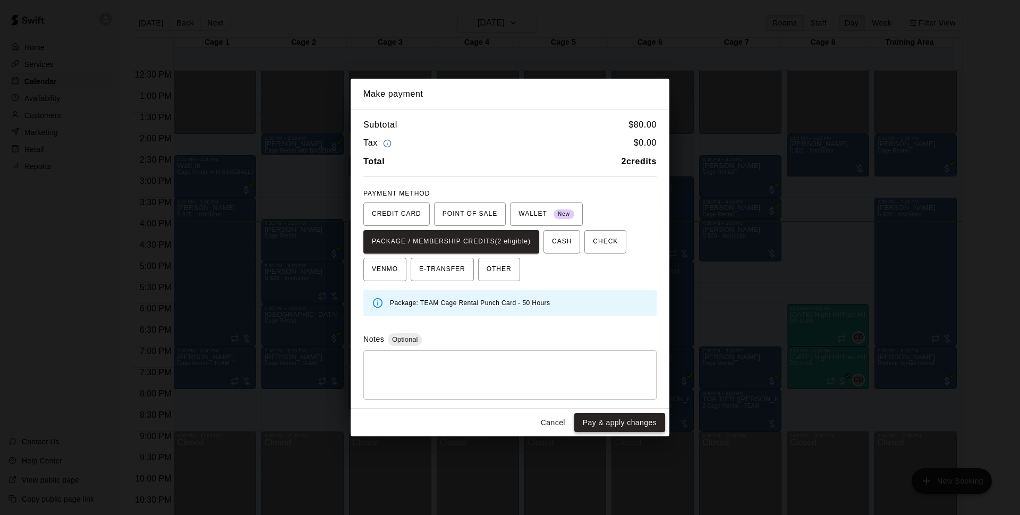
click at [628, 422] on button "Pay & apply changes" at bounding box center [619, 423] width 91 height 20
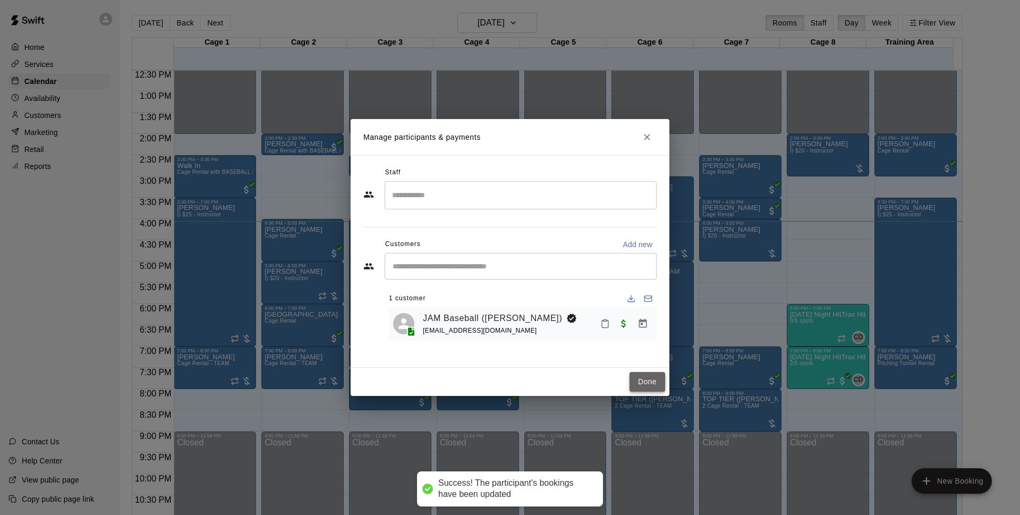
click at [653, 382] on button "Done" at bounding box center [648, 382] width 36 height 20
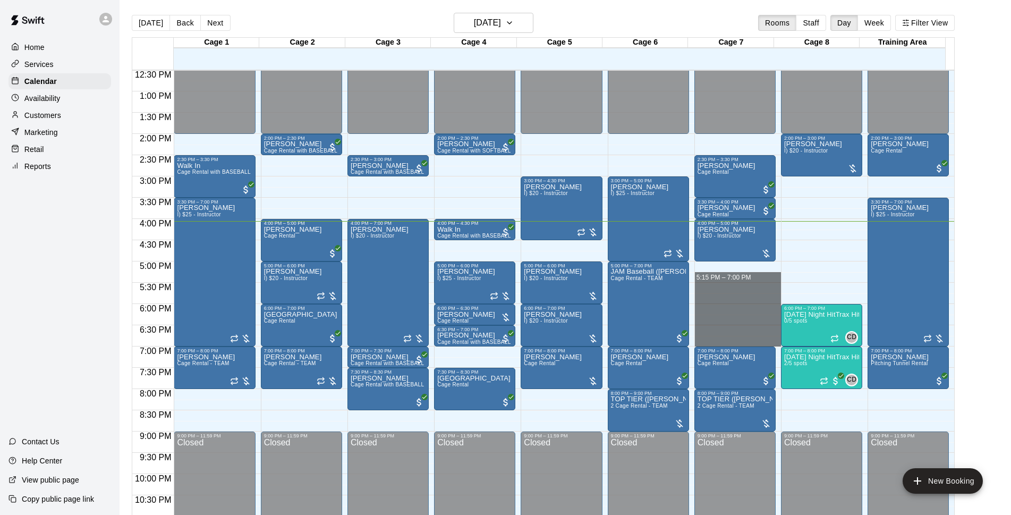
drag, startPoint x: 720, startPoint y: 265, endPoint x: 731, endPoint y: 344, distance: 79.4
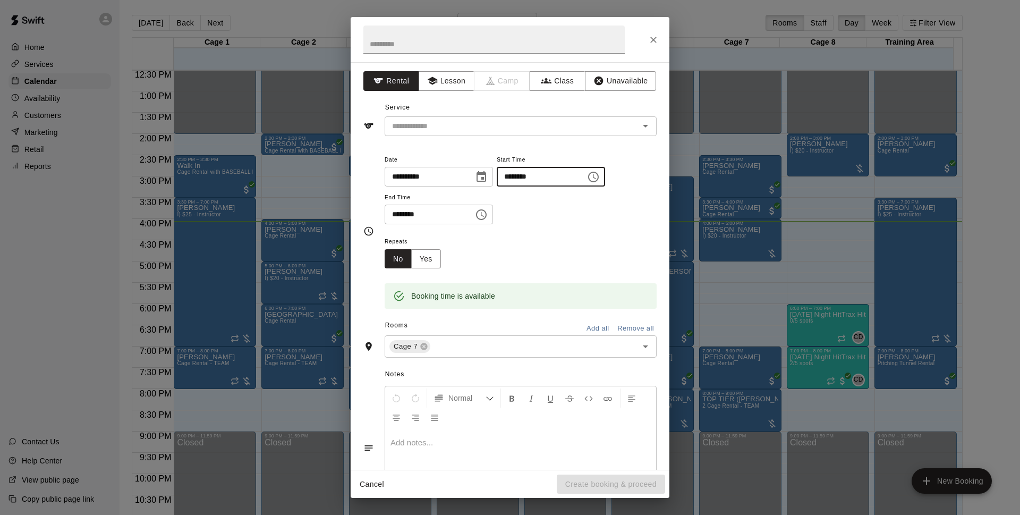
click at [535, 181] on input "********" at bounding box center [538, 177] width 82 height 20
click at [624, 124] on button "Clear" at bounding box center [631, 126] width 15 height 15
type input "********"
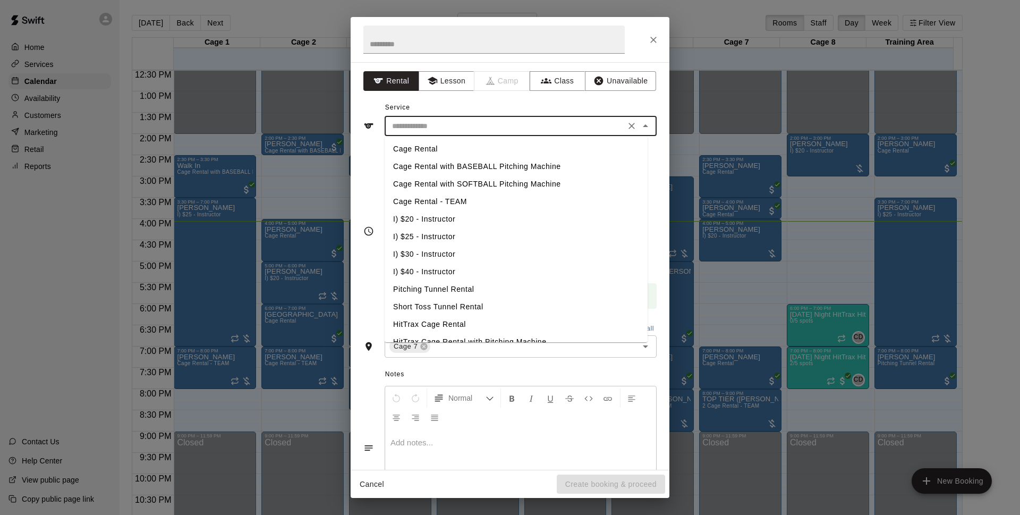
click at [593, 128] on input "text" at bounding box center [505, 126] width 234 height 13
click at [455, 200] on li "Cage Rental - TEAM" at bounding box center [516, 202] width 263 height 18
type input "**********"
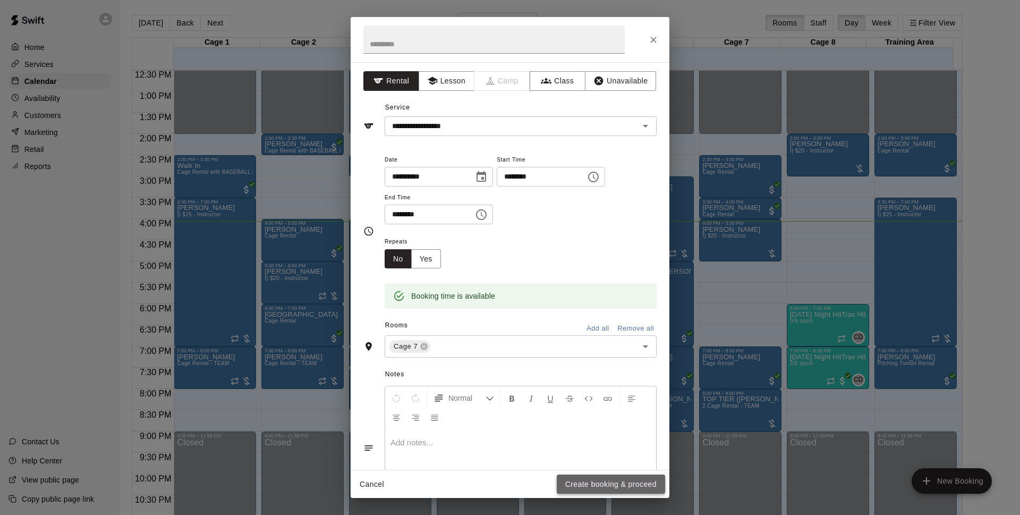
click at [615, 480] on button "Create booking & proceed" at bounding box center [611, 485] width 108 height 20
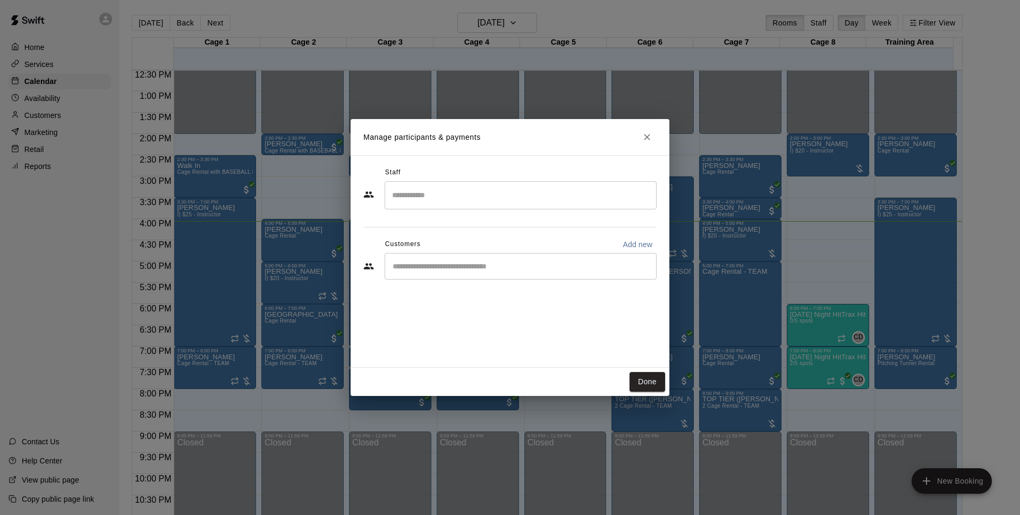
click at [500, 261] on input "Start typing to search customers..." at bounding box center [521, 266] width 263 height 11
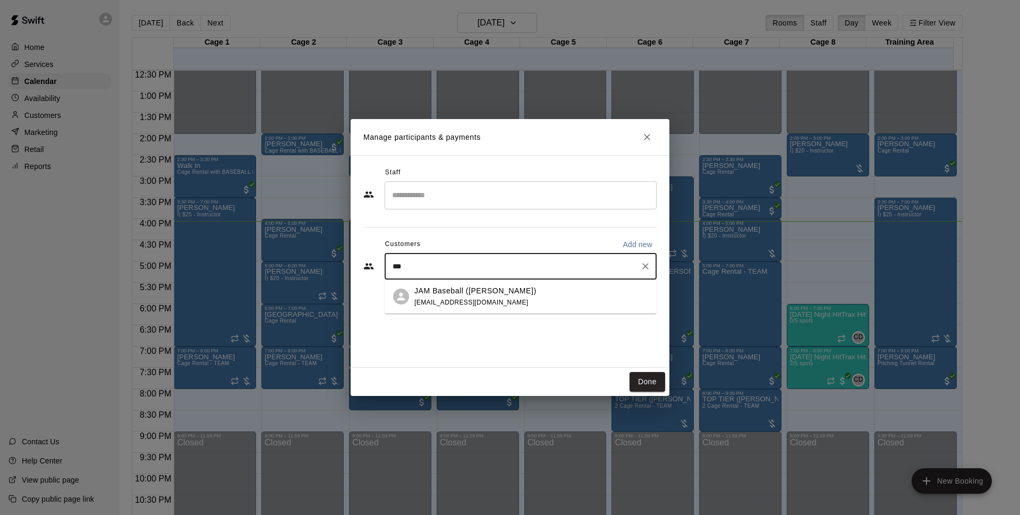
type input "***"
click at [476, 292] on p "JAM Baseball ([PERSON_NAME])" at bounding box center [476, 290] width 122 height 11
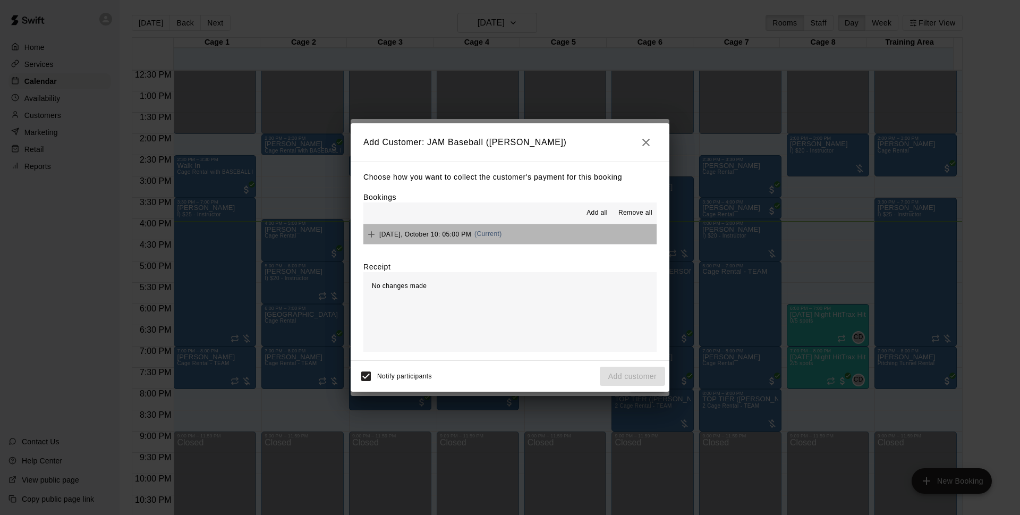
drag, startPoint x: 528, startPoint y: 234, endPoint x: 578, endPoint y: 254, distance: 53.7
click at [528, 235] on button "[DATE], October 10: 05:00 PM (Current)" at bounding box center [510, 234] width 293 height 20
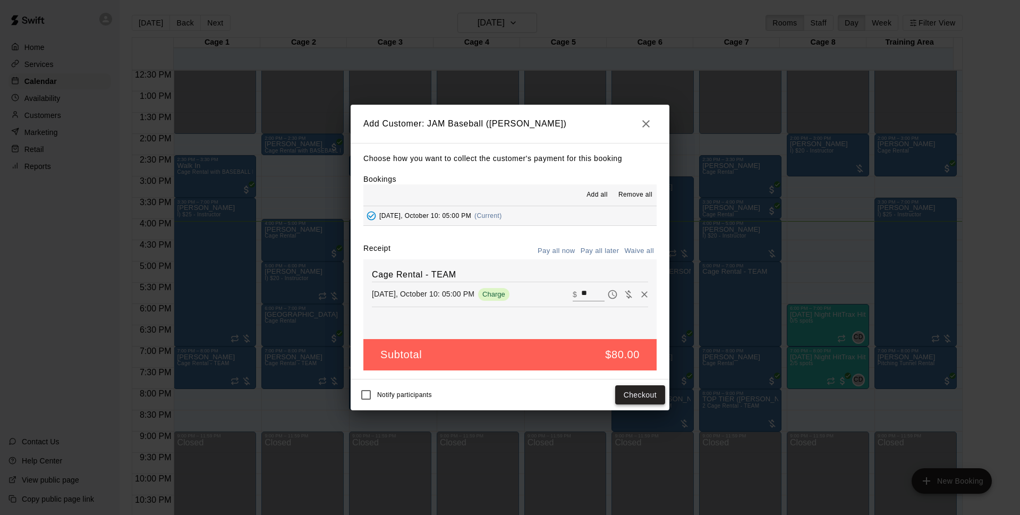
click at [641, 394] on button "Checkout" at bounding box center [640, 395] width 50 height 20
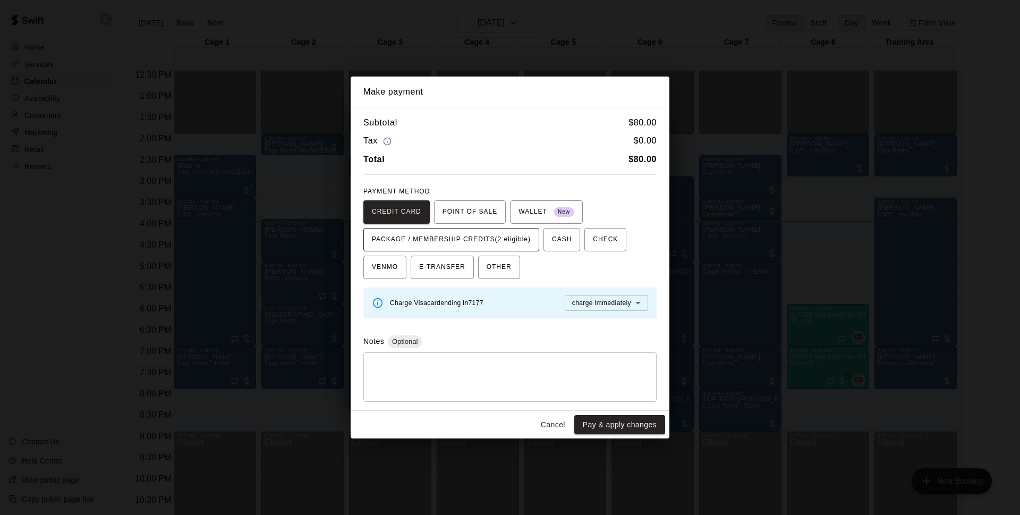
click at [505, 240] on span "PACKAGE / MEMBERSHIP CREDITS (2 eligible)" at bounding box center [451, 239] width 159 height 17
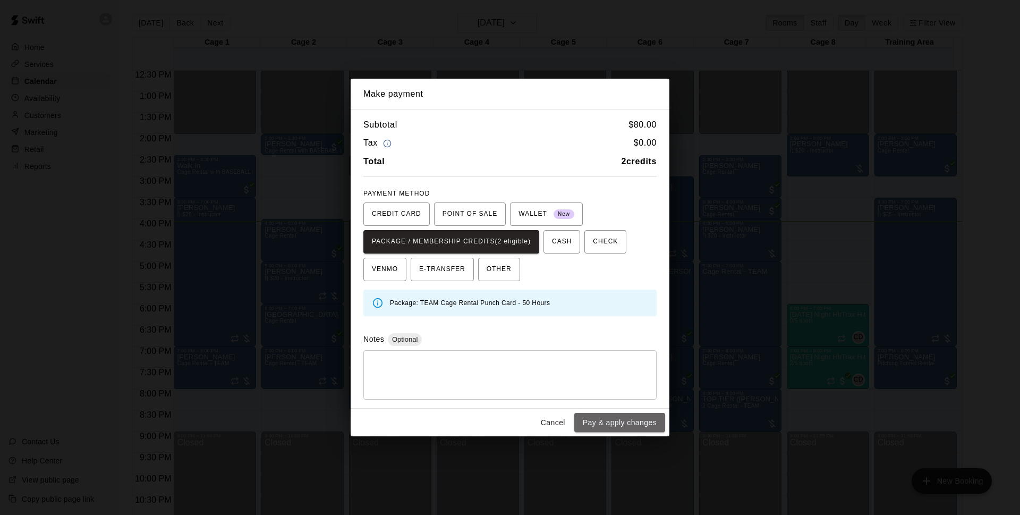
click at [620, 423] on button "Pay & apply changes" at bounding box center [619, 423] width 91 height 20
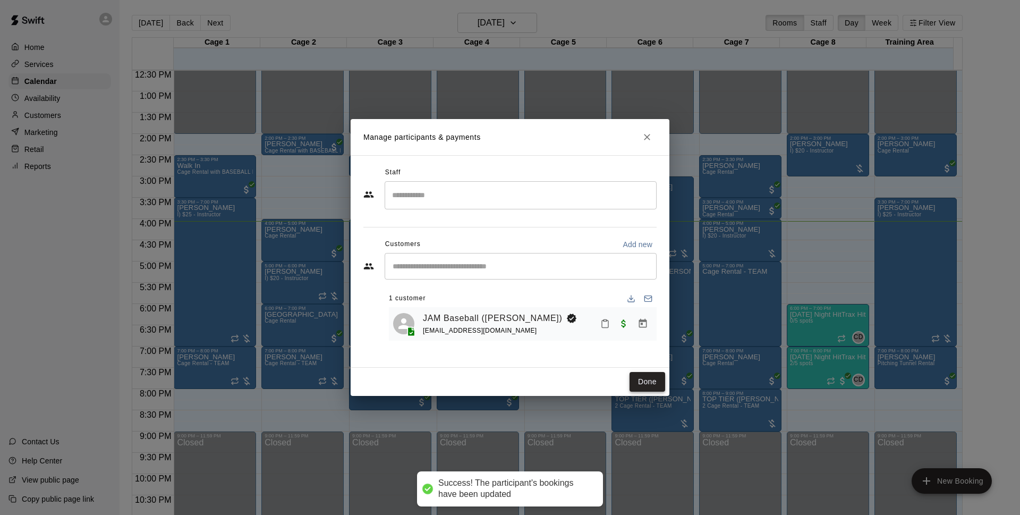
click at [643, 380] on button "Done" at bounding box center [648, 382] width 36 height 20
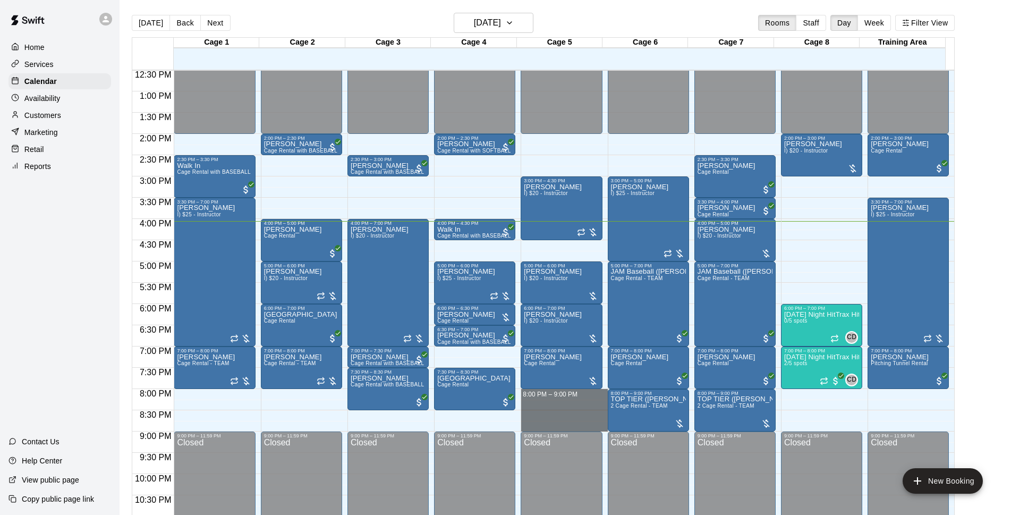
drag, startPoint x: 547, startPoint y: 393, endPoint x: 547, endPoint y: 431, distance: 38.3
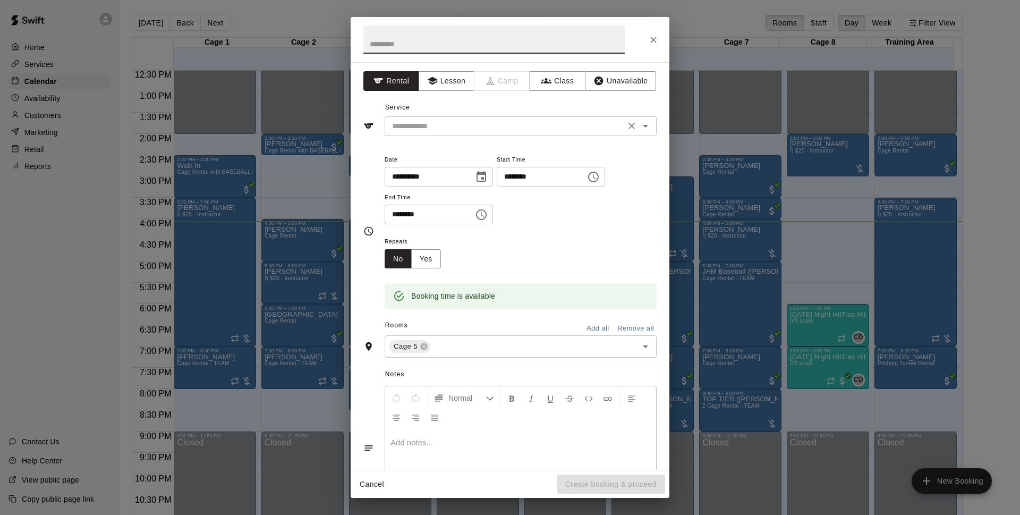
click at [478, 128] on input "text" at bounding box center [505, 126] width 234 height 13
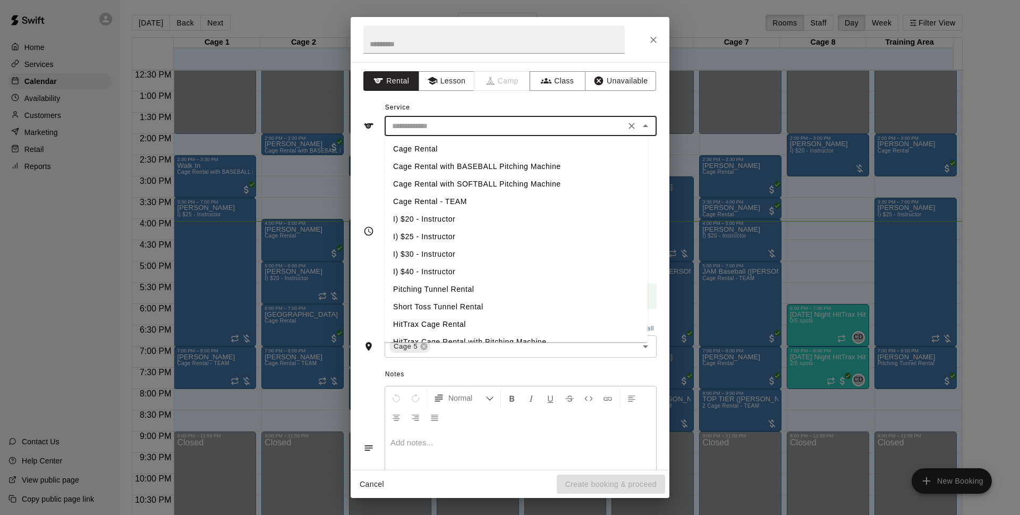
click at [436, 204] on li "Cage Rental - TEAM" at bounding box center [516, 202] width 263 height 18
type input "**********"
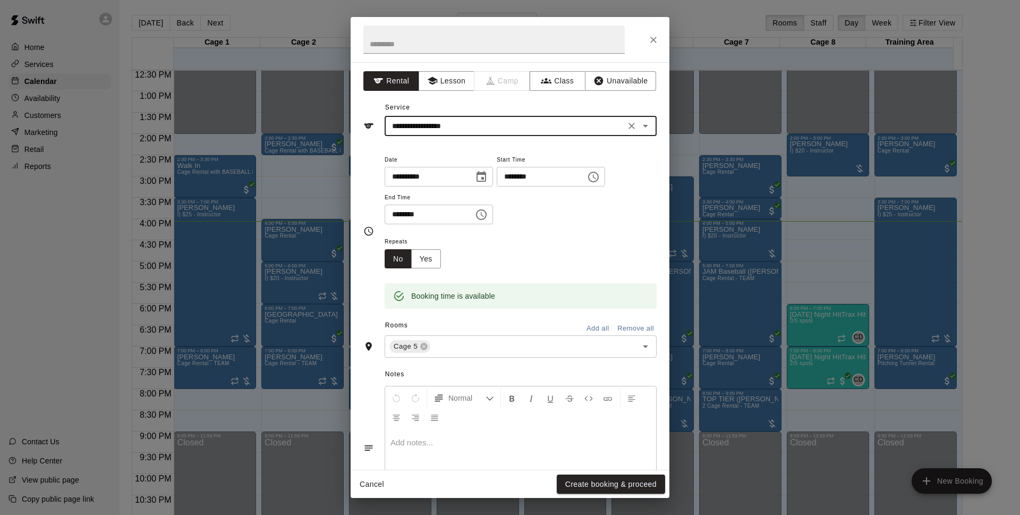
click at [606, 484] on button "Create booking & proceed" at bounding box center [611, 485] width 108 height 20
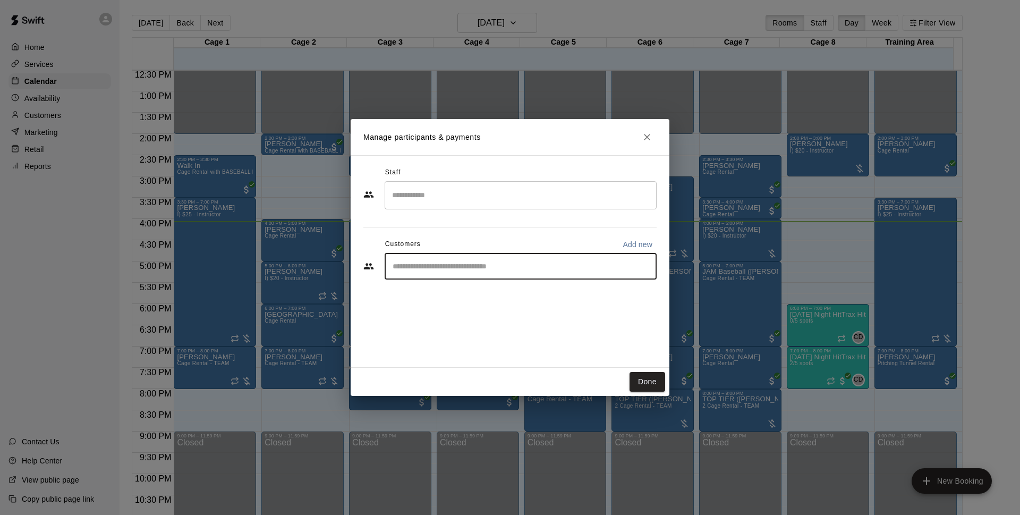
click at [481, 267] on input "Start typing to search customers..." at bounding box center [521, 266] width 263 height 11
type input "*****"
click at [518, 298] on div "TOP TIER ([PERSON_NAME]) [EMAIL_ADDRESS][DOMAIN_NAME]" at bounding box center [532, 296] width 234 height 23
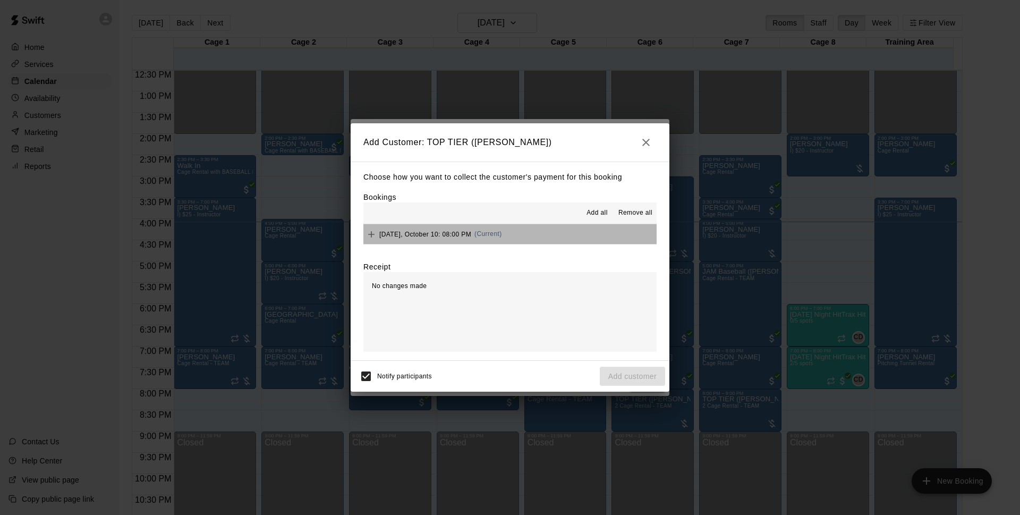
click at [538, 242] on button "[DATE], October 10: 08:00 PM (Current)" at bounding box center [510, 234] width 293 height 20
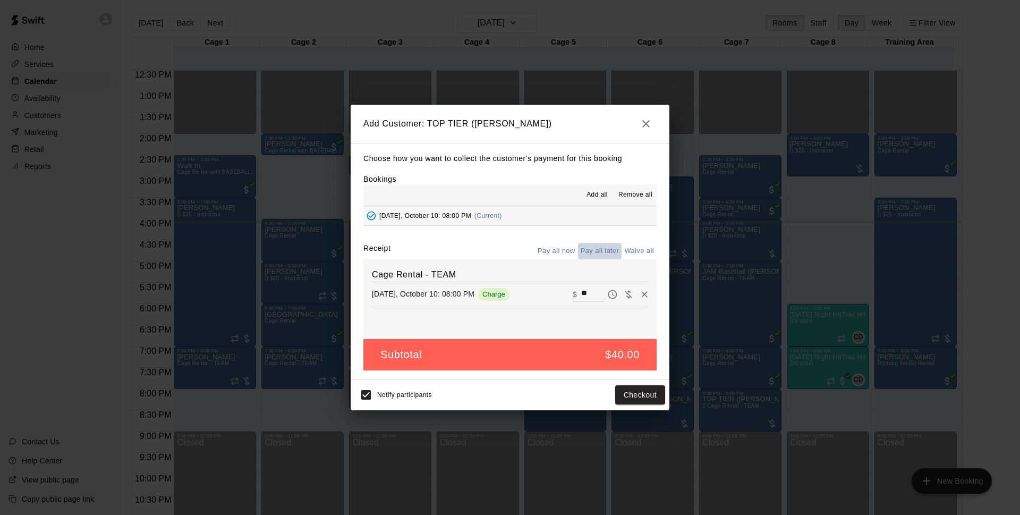
drag, startPoint x: 597, startPoint y: 252, endPoint x: 576, endPoint y: 280, distance: 35.3
click at [597, 253] on button "Pay all later" at bounding box center [600, 251] width 44 height 16
drag, startPoint x: 646, startPoint y: 398, endPoint x: 654, endPoint y: 401, distance: 8.6
click at [647, 398] on button "Add customer" at bounding box center [632, 395] width 65 height 20
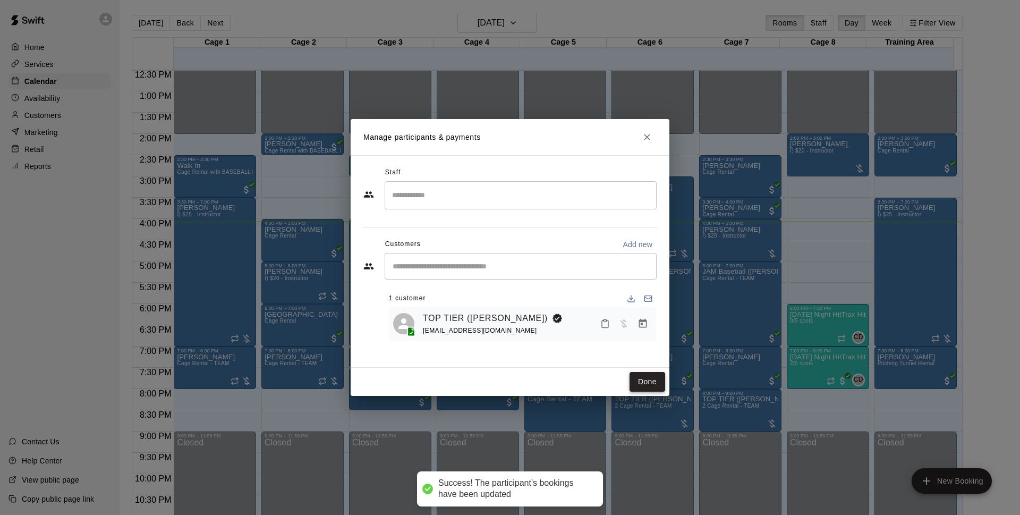
click at [643, 374] on button "Done" at bounding box center [648, 382] width 36 height 20
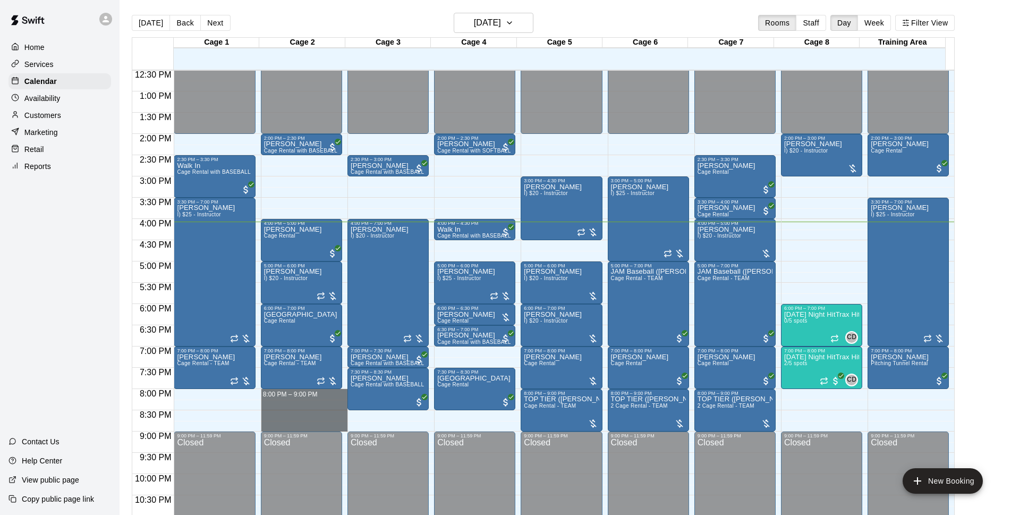
drag, startPoint x: 311, startPoint y: 392, endPoint x: 317, endPoint y: 427, distance: 35.5
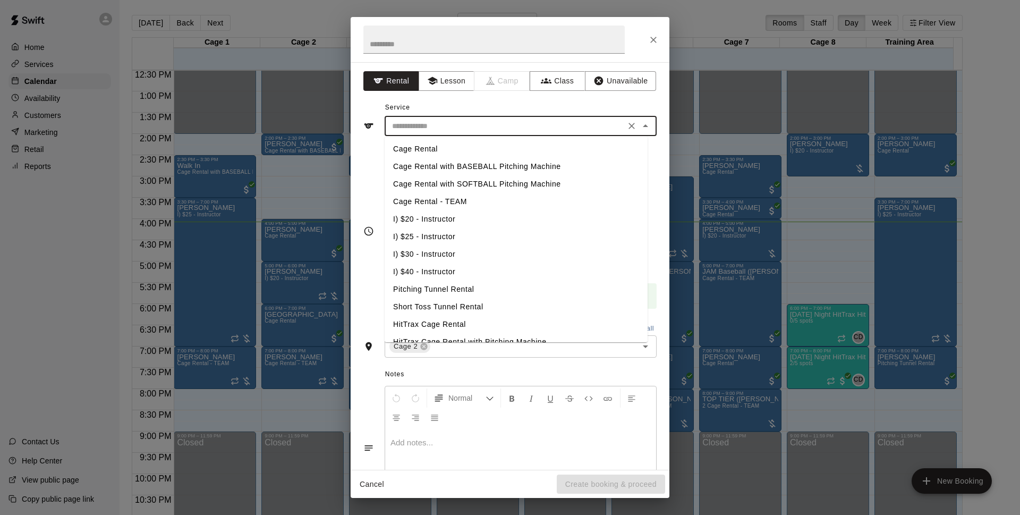
click at [427, 129] on input "text" at bounding box center [505, 126] width 234 height 13
click at [458, 148] on li "Cage Rental" at bounding box center [516, 149] width 263 height 18
type input "**********"
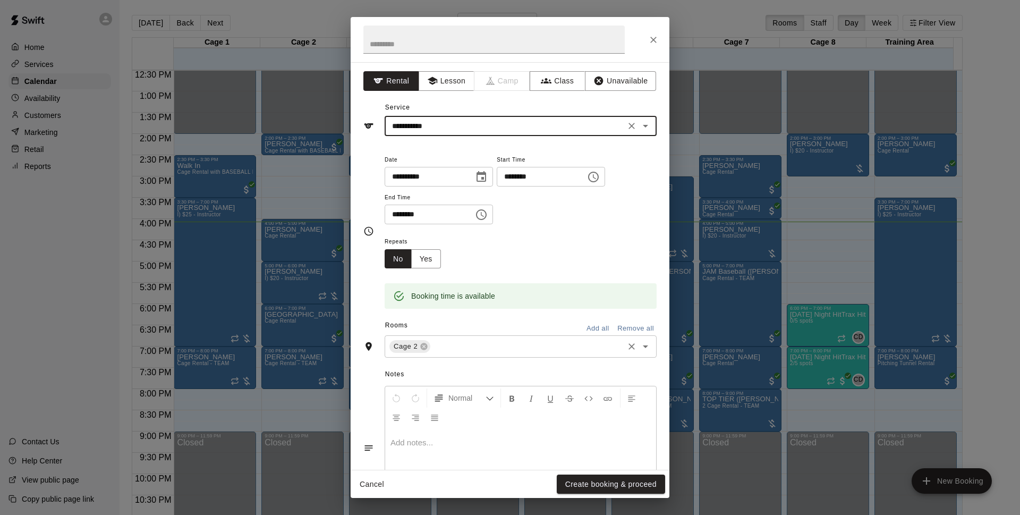
click at [590, 484] on button "Create booking & proceed" at bounding box center [611, 485] width 108 height 20
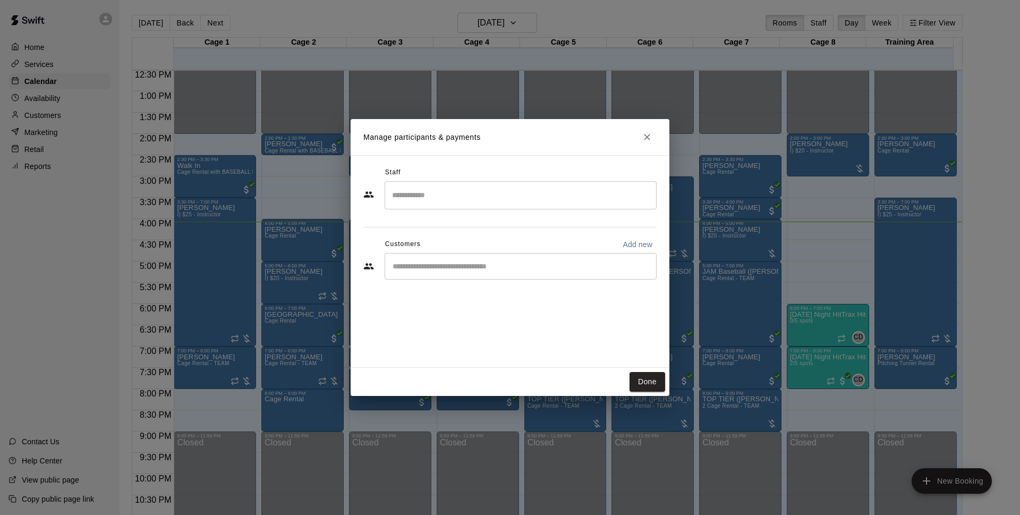
click at [442, 258] on div "​" at bounding box center [521, 266] width 272 height 27
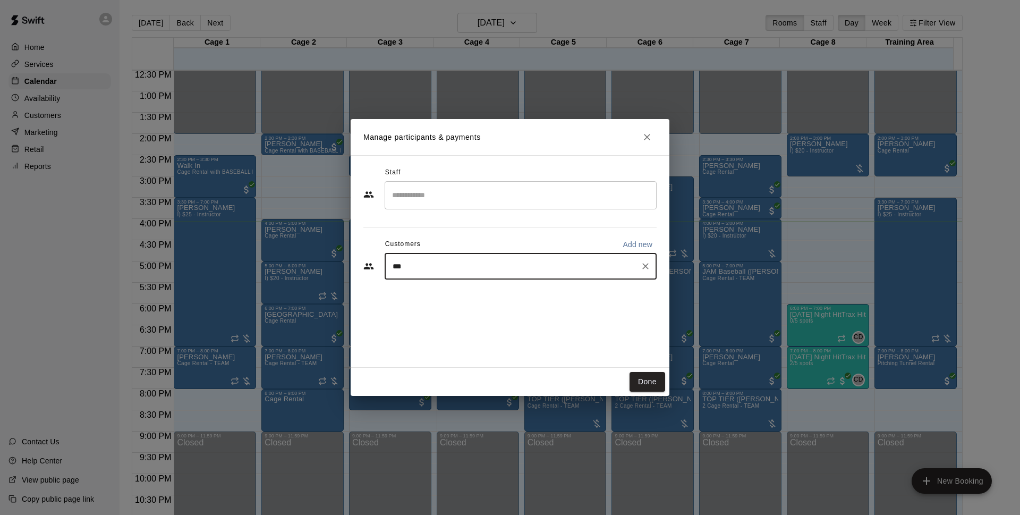
type input "****"
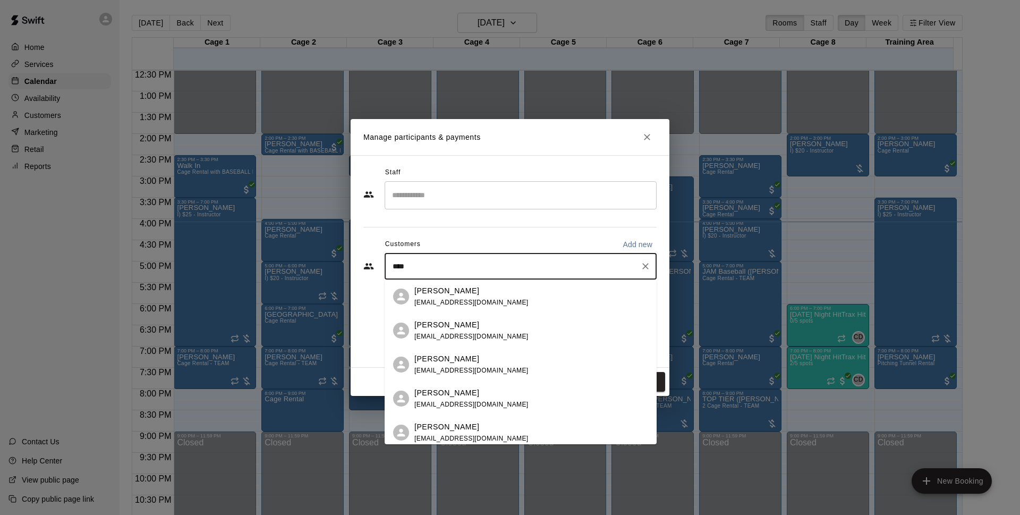
click at [485, 327] on div "[PERSON_NAME]" at bounding box center [472, 324] width 114 height 11
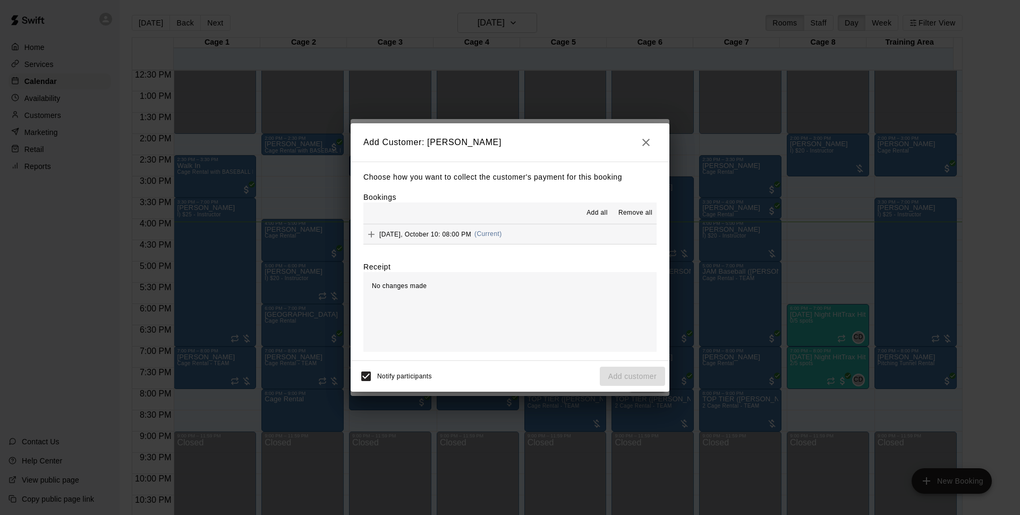
click at [535, 239] on button "[DATE], October 10: 08:00 PM (Current)" at bounding box center [510, 234] width 293 height 20
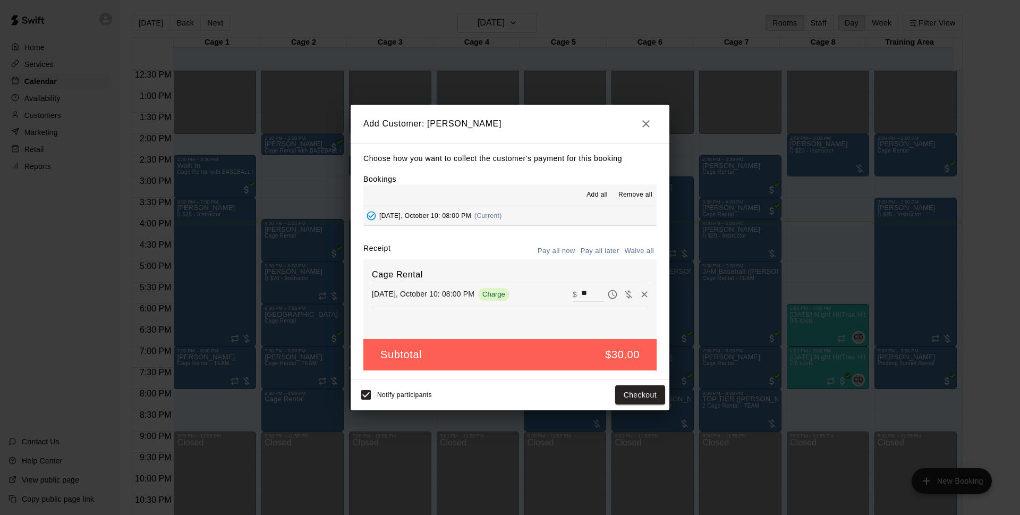
click at [601, 249] on button "Pay all later" at bounding box center [600, 251] width 44 height 16
click at [628, 398] on button "Add customer" at bounding box center [632, 395] width 65 height 20
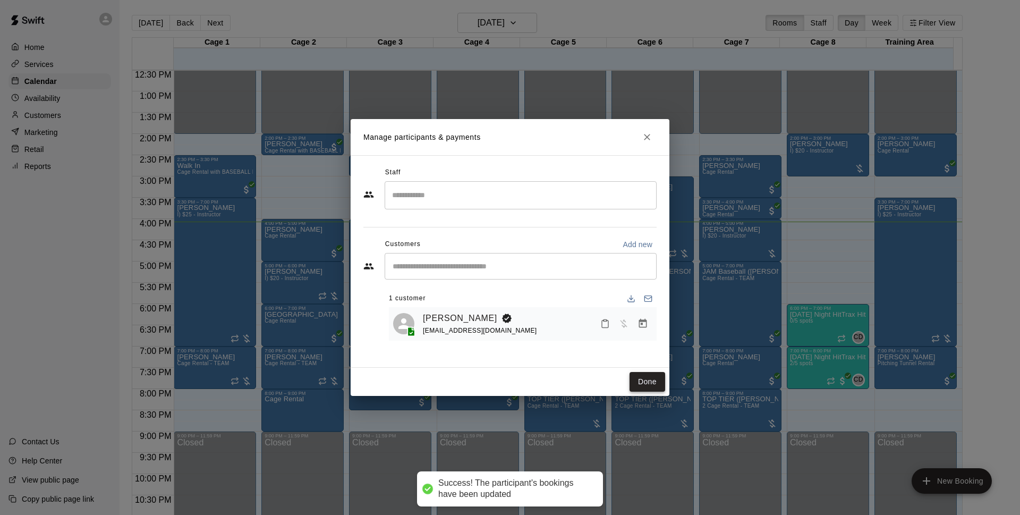
click at [653, 387] on button "Done" at bounding box center [648, 382] width 36 height 20
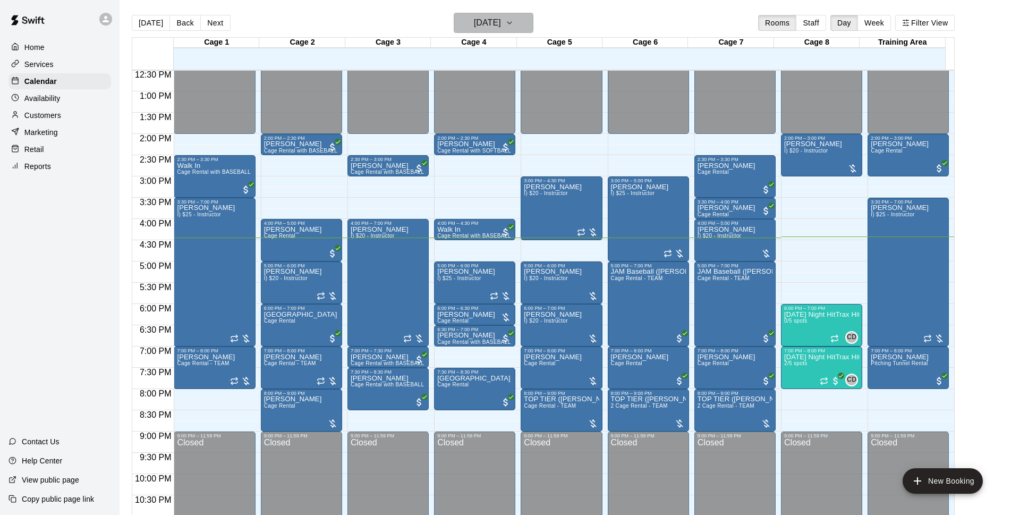
click at [461, 19] on button "[DATE]" at bounding box center [494, 23] width 80 height 20
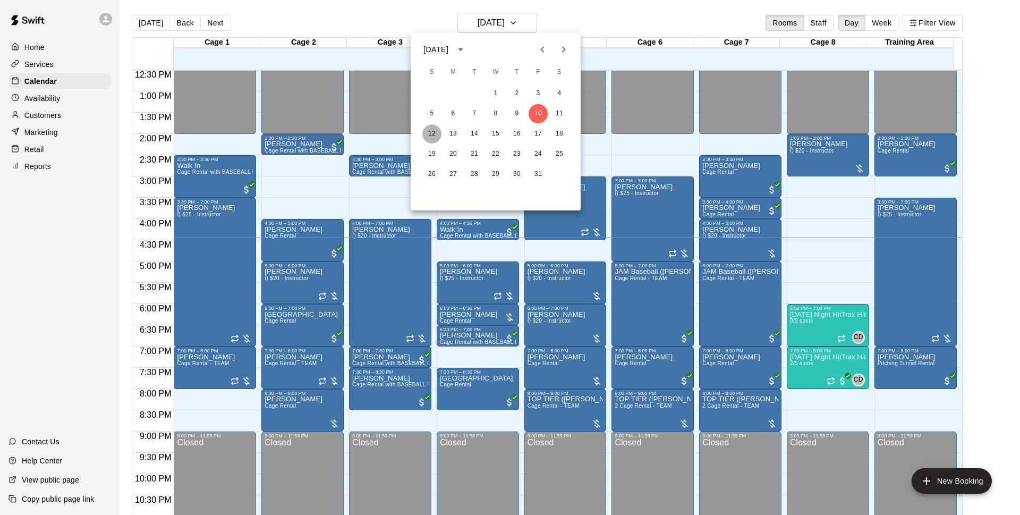
click at [435, 133] on button "12" at bounding box center [431, 133] width 19 height 19
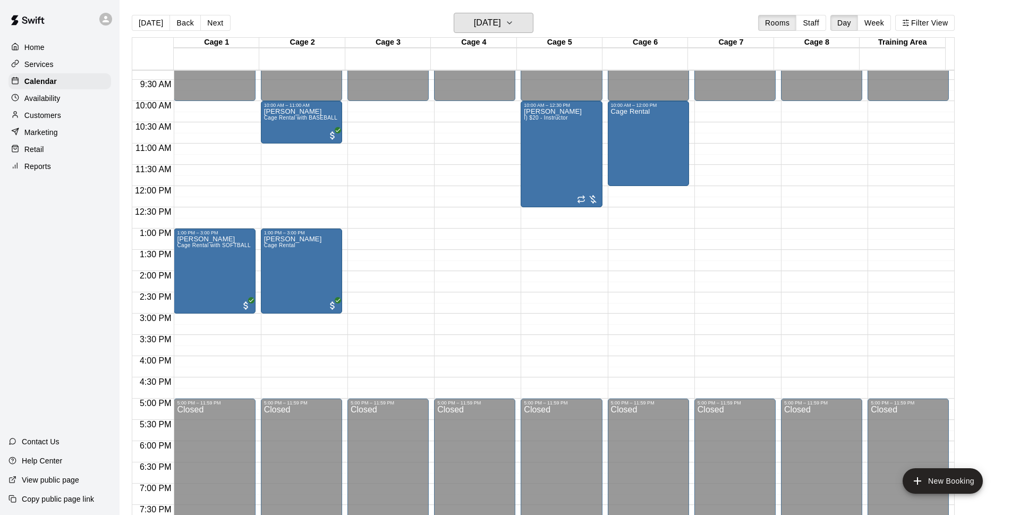
scroll to position [327, 0]
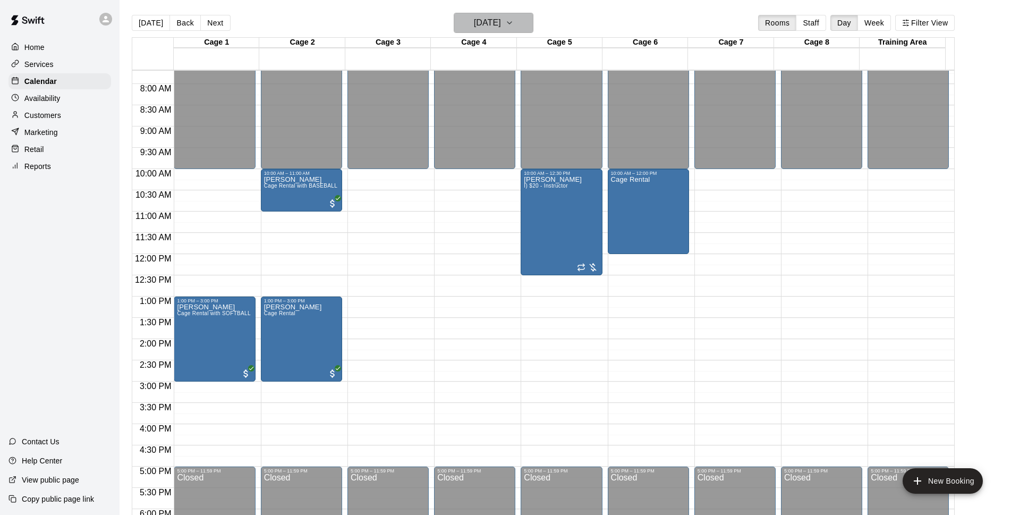
click at [501, 27] on h6 "[DATE]" at bounding box center [487, 22] width 27 height 15
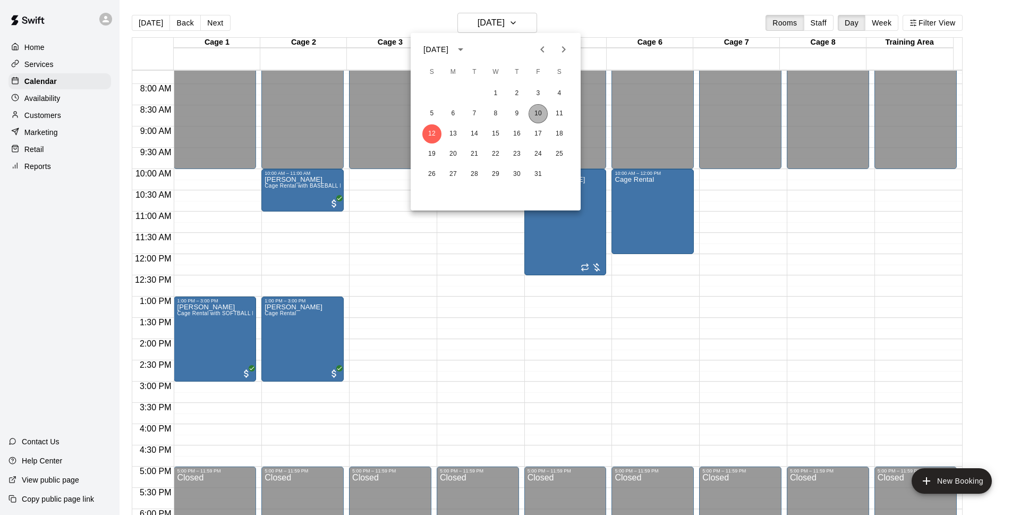
click at [533, 114] on button "10" at bounding box center [538, 113] width 19 height 19
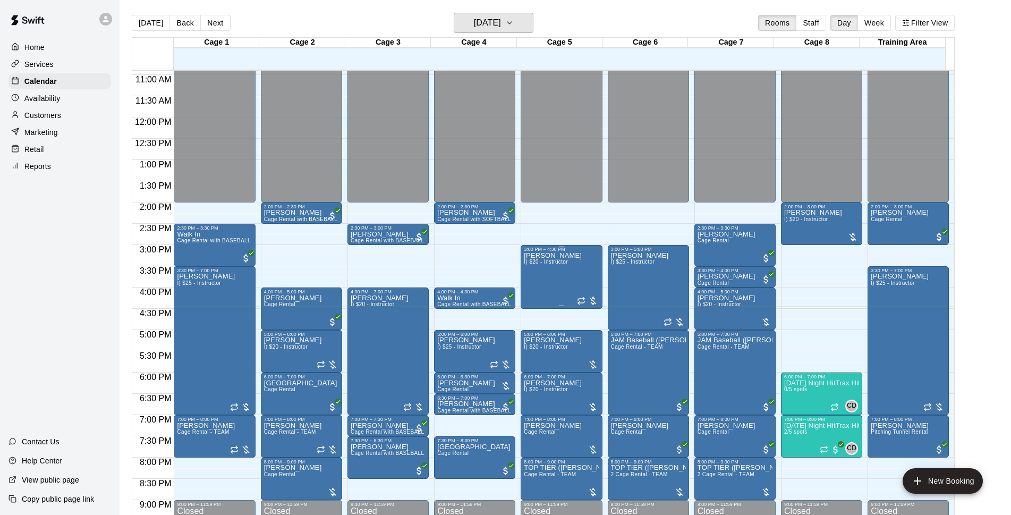
scroll to position [532, 0]
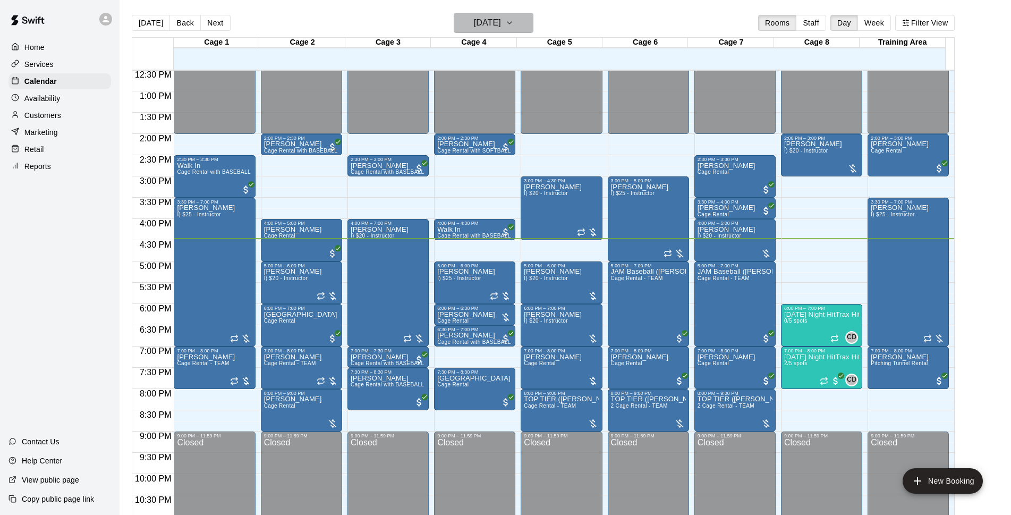
click at [486, 24] on h6 "[DATE]" at bounding box center [487, 22] width 27 height 15
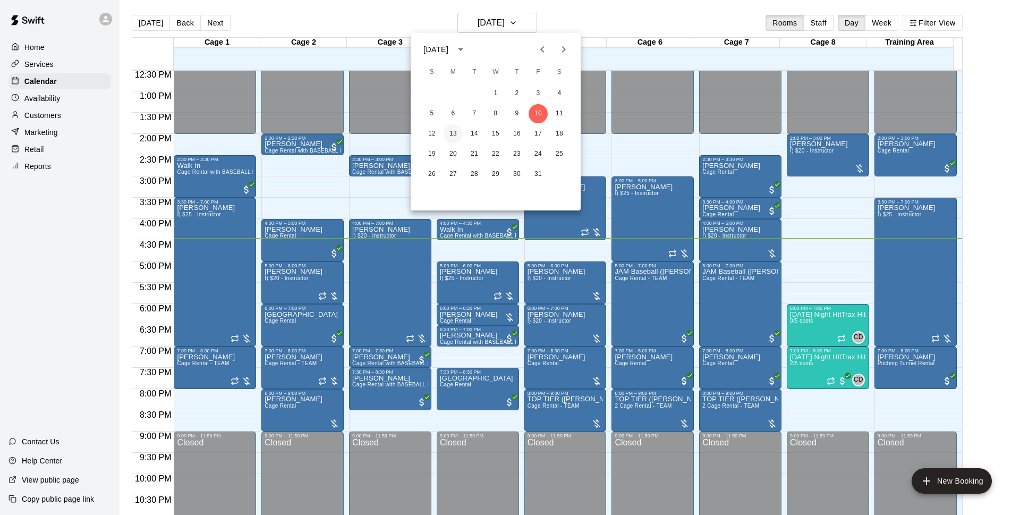
click at [446, 133] on button "13" at bounding box center [453, 133] width 19 height 19
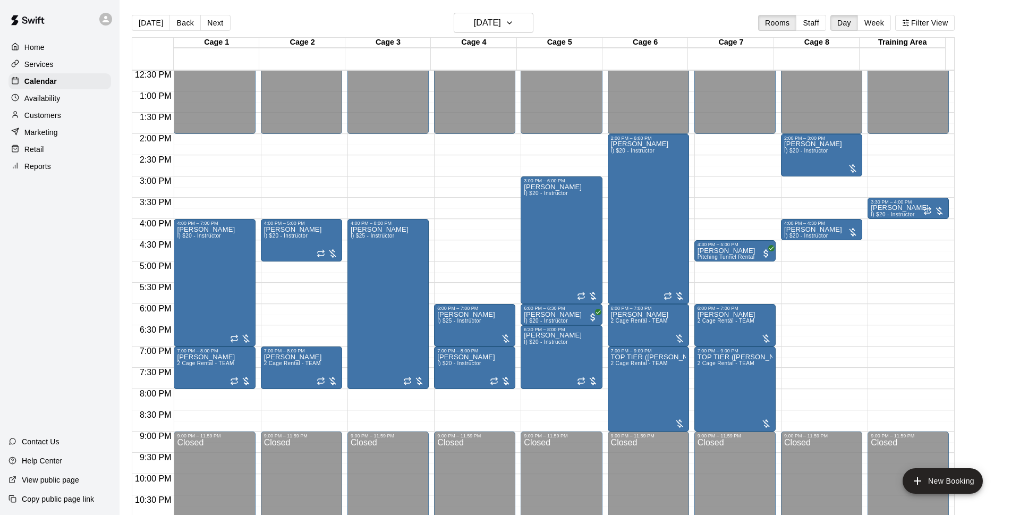
click at [516, 11] on main "[DATE] Back [DATE][DATE] Rooms Staff Day Week Filter View Cage 1 13 Mon Cage 2 …" at bounding box center [566, 266] width 892 height 532
click at [521, 15] on button "[DATE]" at bounding box center [494, 23] width 80 height 20
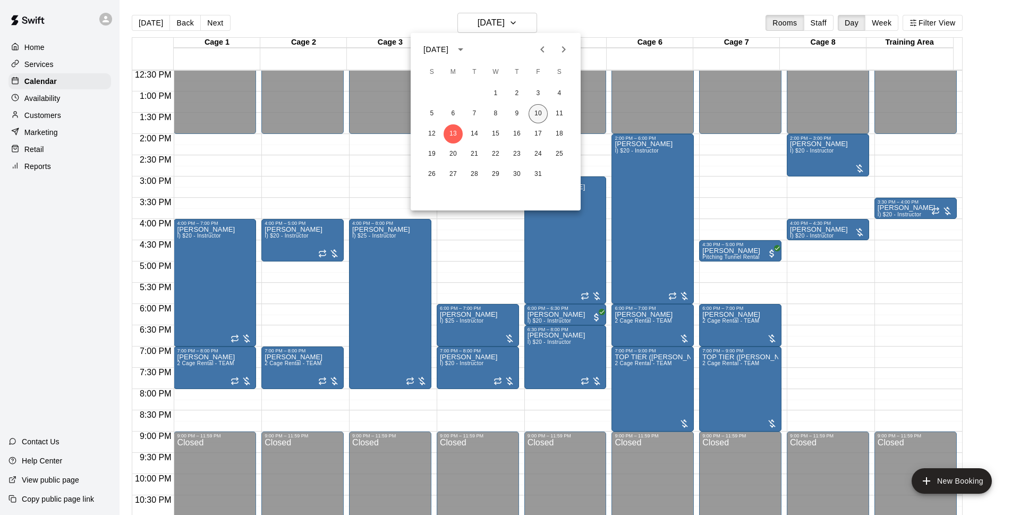
click at [537, 115] on button "10" at bounding box center [538, 113] width 19 height 19
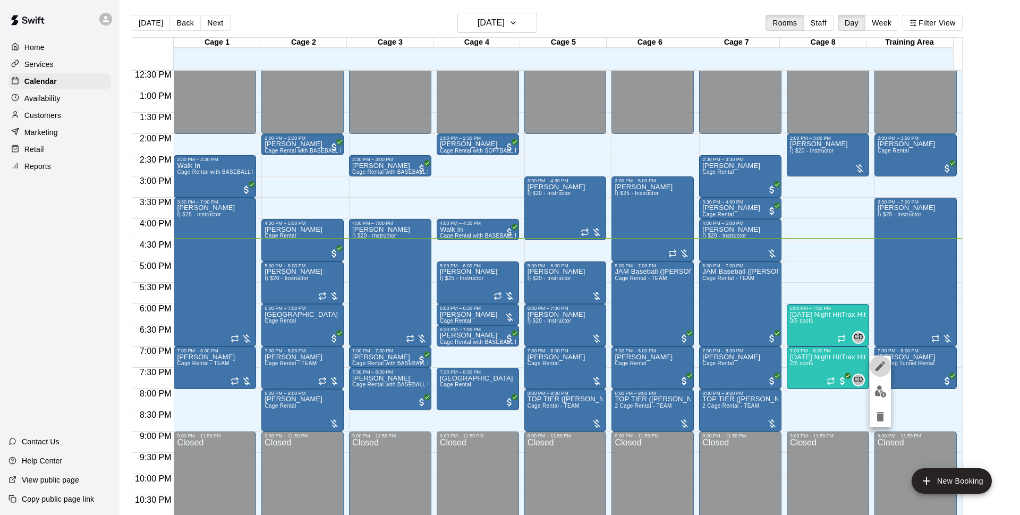
click at [883, 364] on icon "edit" at bounding box center [880, 366] width 13 height 13
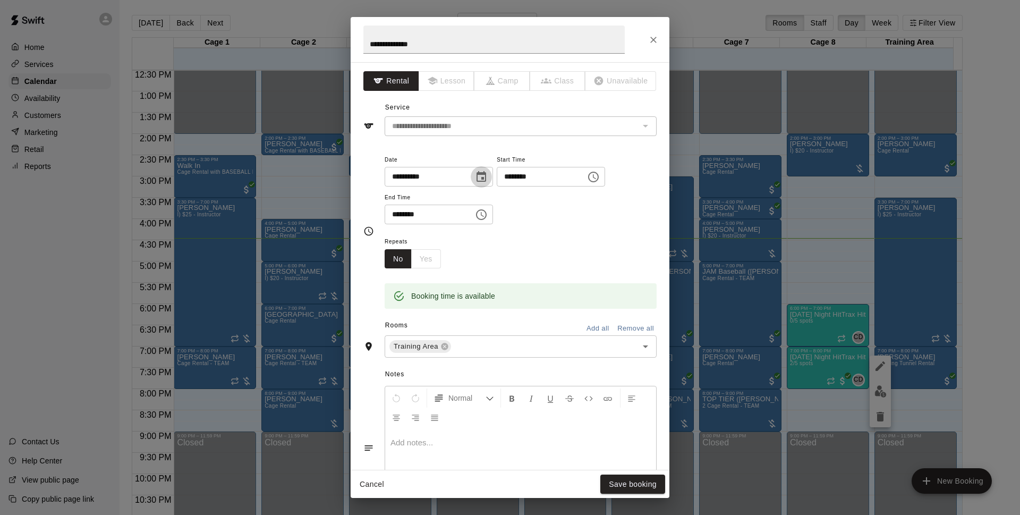
click at [486, 177] on icon "Choose date, selected date is Oct 10, 2025" at bounding box center [482, 176] width 10 height 11
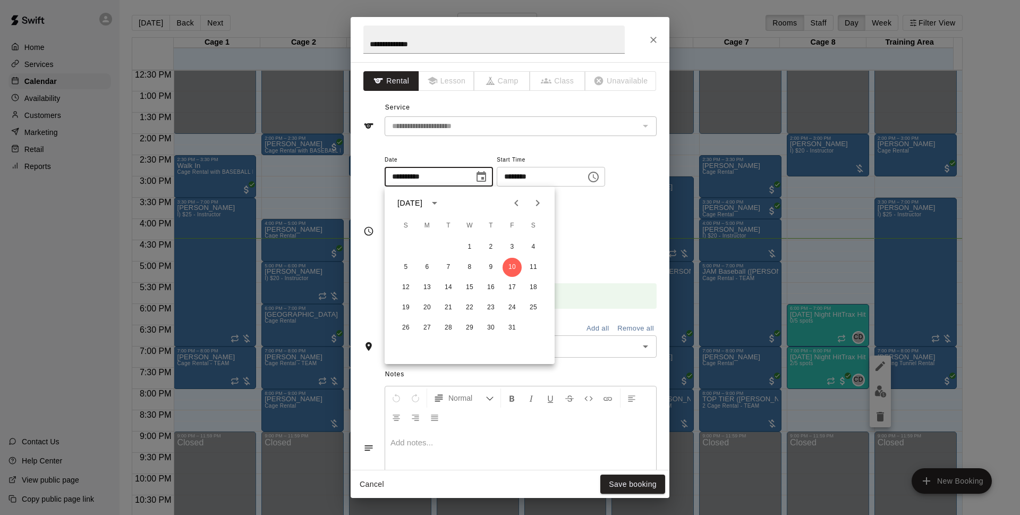
click at [418, 282] on div "12 13 14 15 16 17 18" at bounding box center [470, 287] width 170 height 19
drag, startPoint x: 430, startPoint y: 285, endPoint x: 461, endPoint y: 310, distance: 40.0
click at [432, 286] on button "13" at bounding box center [427, 287] width 19 height 19
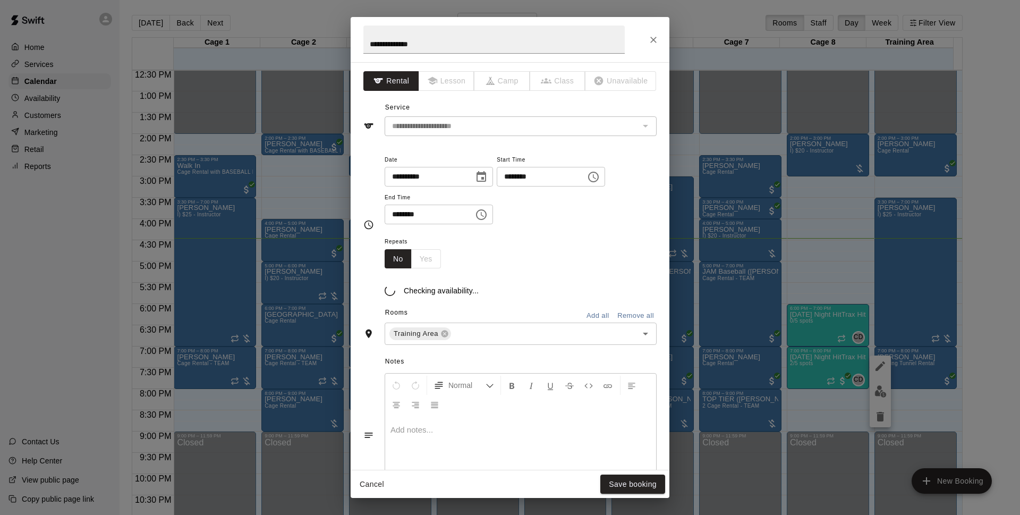
type input "**********"
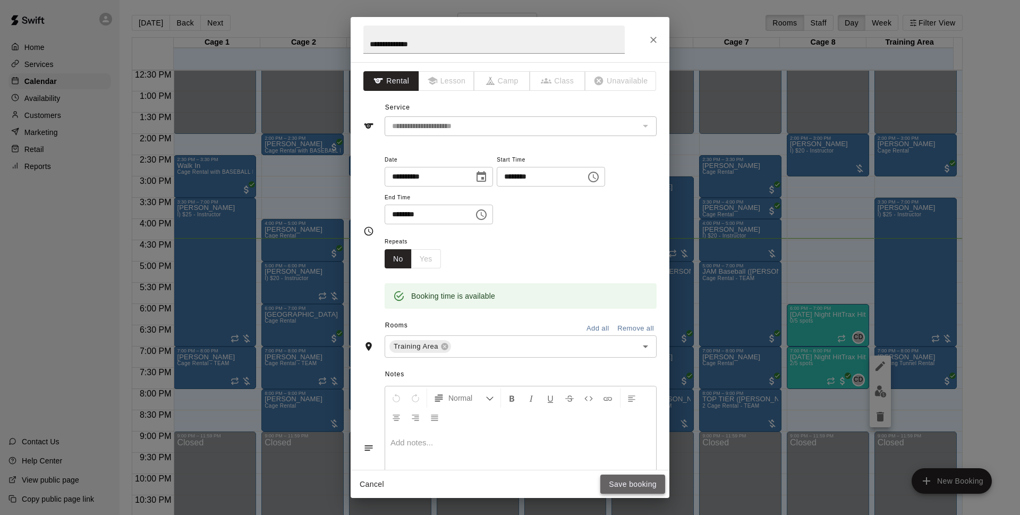
click at [651, 484] on button "Save booking" at bounding box center [633, 485] width 65 height 20
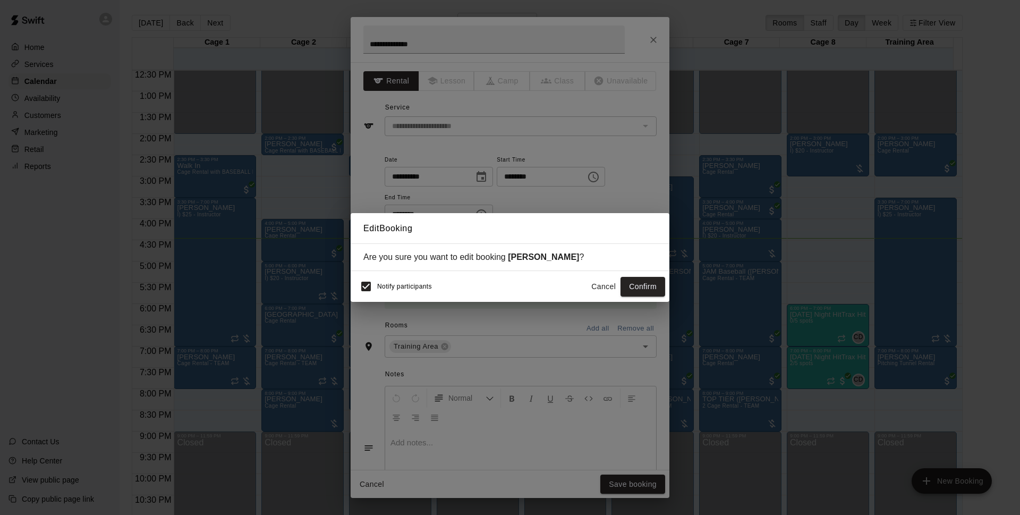
click at [658, 286] on button "Confirm" at bounding box center [643, 287] width 45 height 20
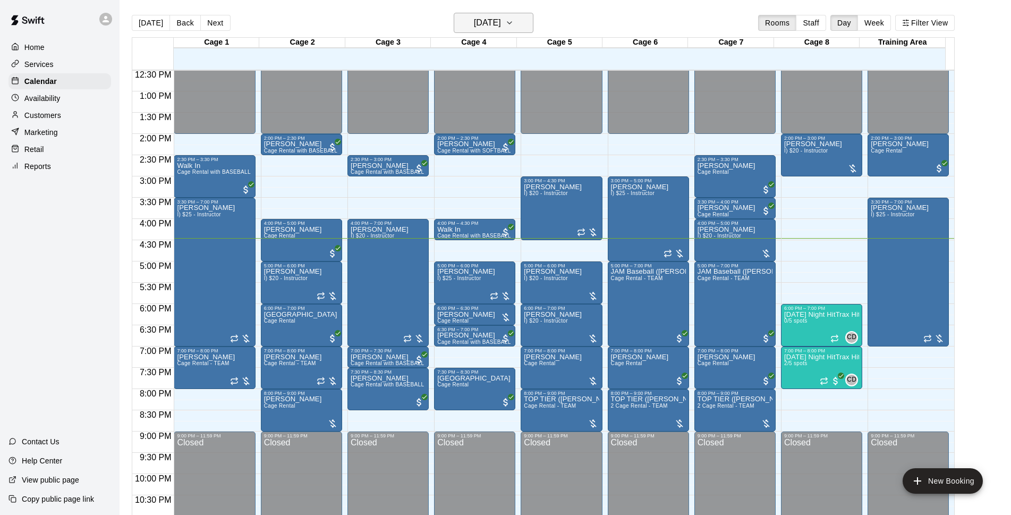
click at [514, 28] on icon "button" at bounding box center [509, 22] width 9 height 13
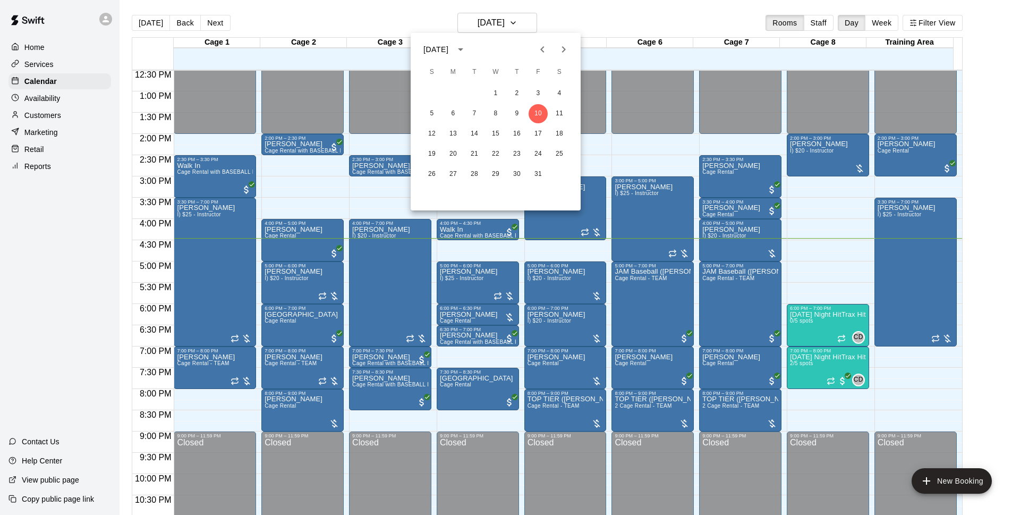
click at [604, 26] on div at bounding box center [510, 257] width 1020 height 515
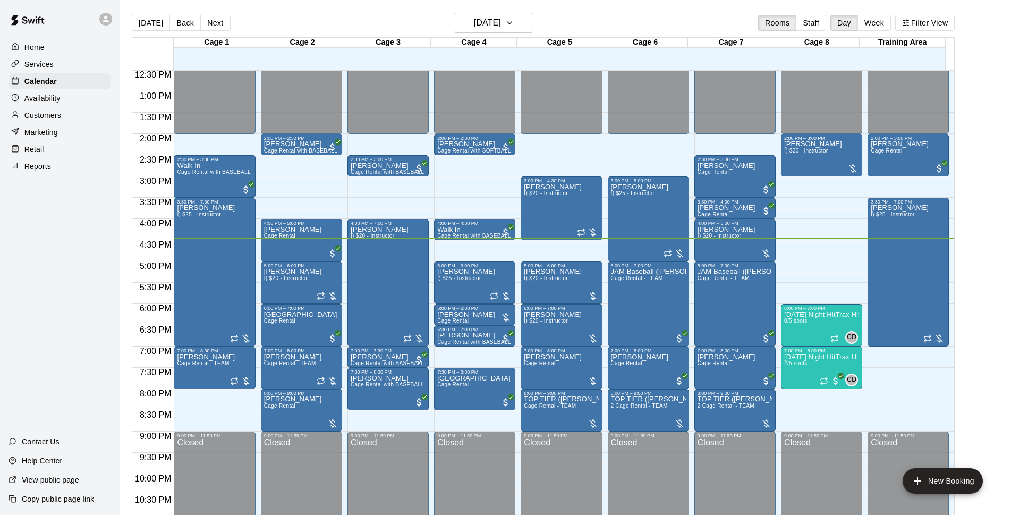
click at [606, 17] on div "[DATE] Back [DATE][DATE] Rooms Staff Day Week Filter View" at bounding box center [543, 25] width 823 height 24
click at [514, 28] on icon "button" at bounding box center [509, 22] width 9 height 13
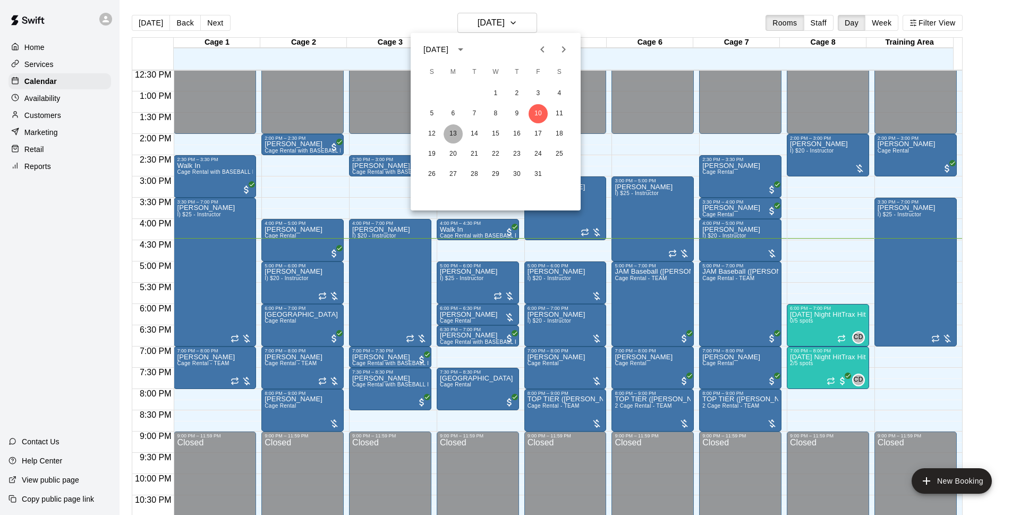
click at [459, 136] on button "13" at bounding box center [453, 133] width 19 height 19
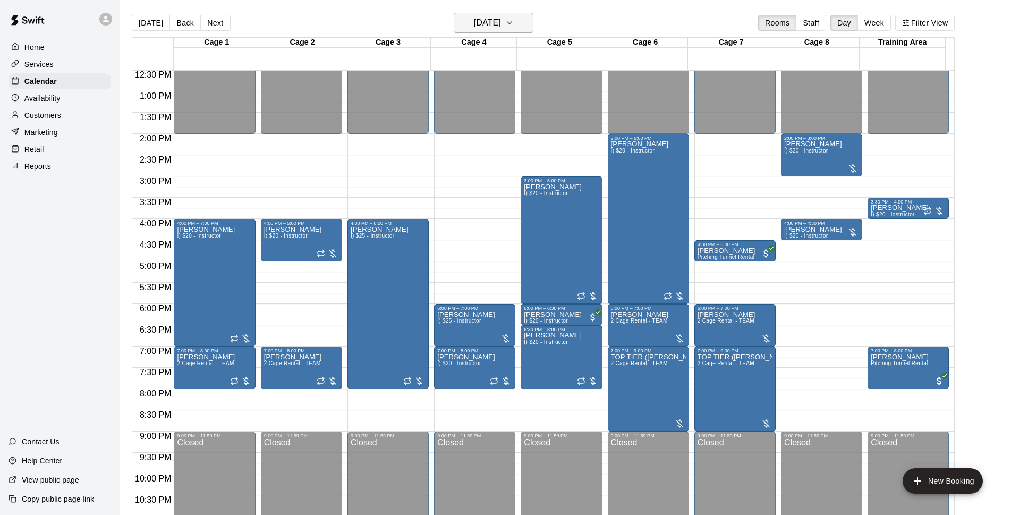
drag, startPoint x: 495, startPoint y: 32, endPoint x: 501, endPoint y: 32, distance: 5.9
click at [501, 32] on button "[DATE]" at bounding box center [494, 23] width 80 height 20
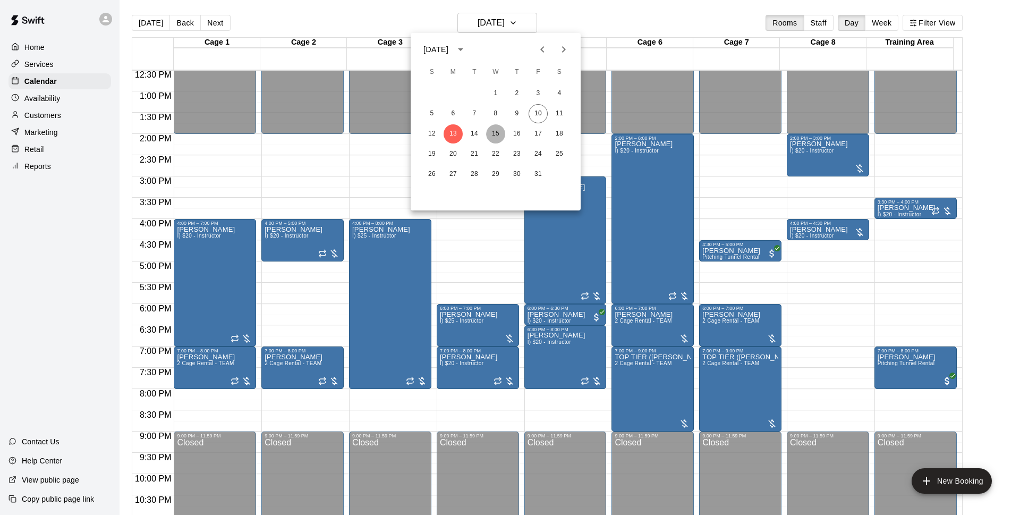
click at [500, 129] on button "15" at bounding box center [495, 133] width 19 height 19
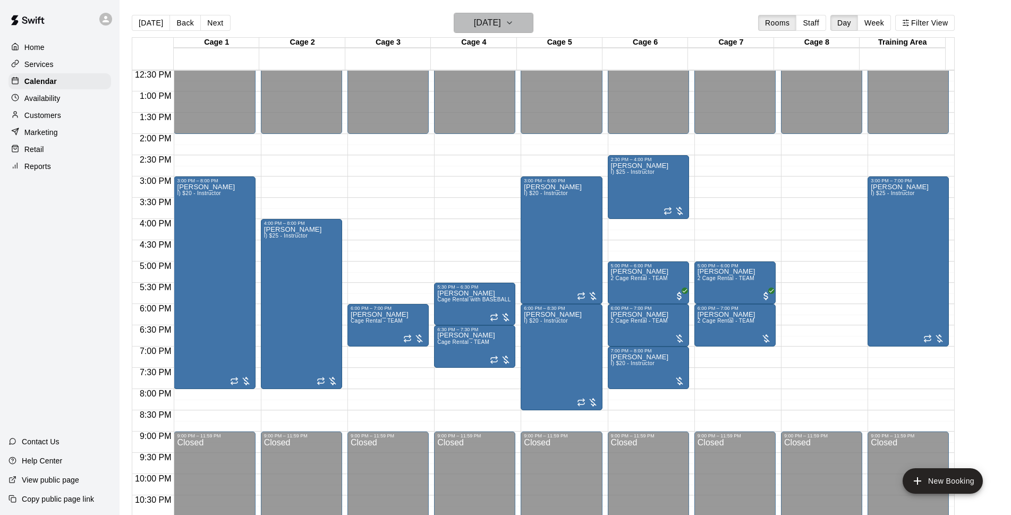
click at [501, 28] on h6 "[DATE]" at bounding box center [487, 22] width 27 height 15
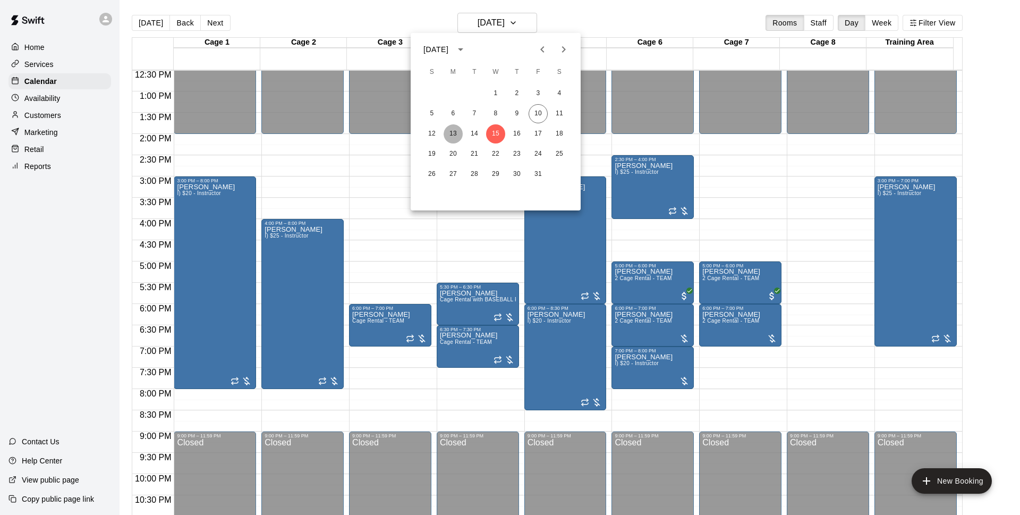
click at [457, 137] on button "13" at bounding box center [453, 133] width 19 height 19
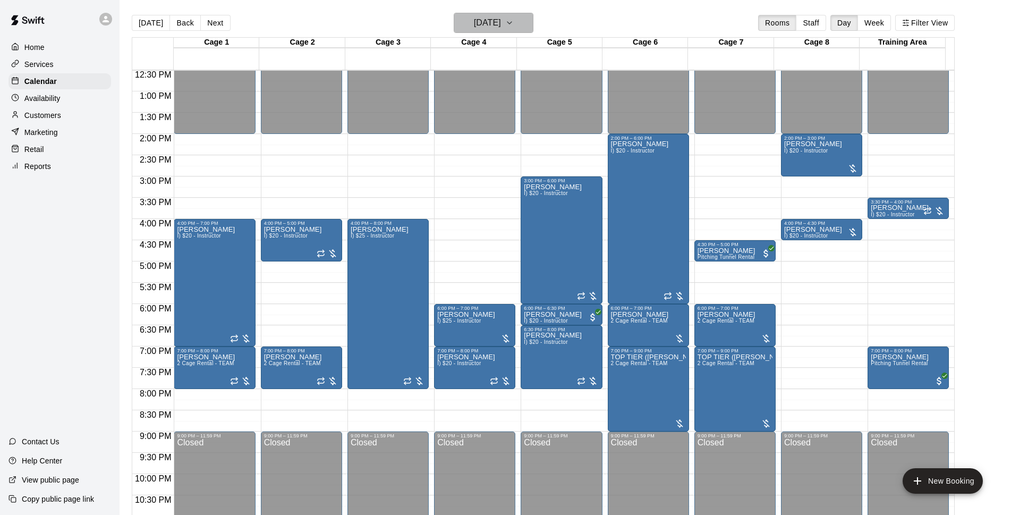
click at [513, 31] on button "[DATE]" at bounding box center [494, 23] width 80 height 20
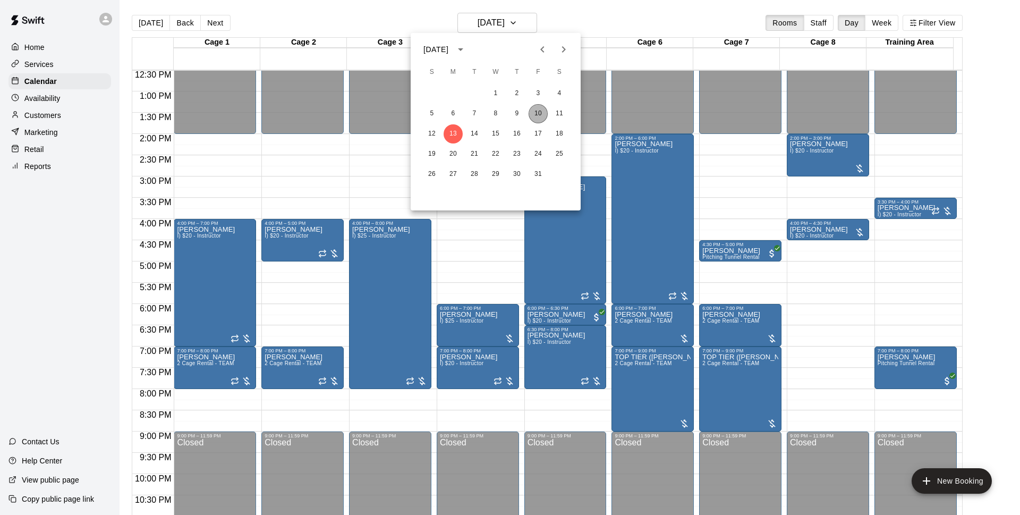
click at [534, 118] on button "10" at bounding box center [538, 113] width 19 height 19
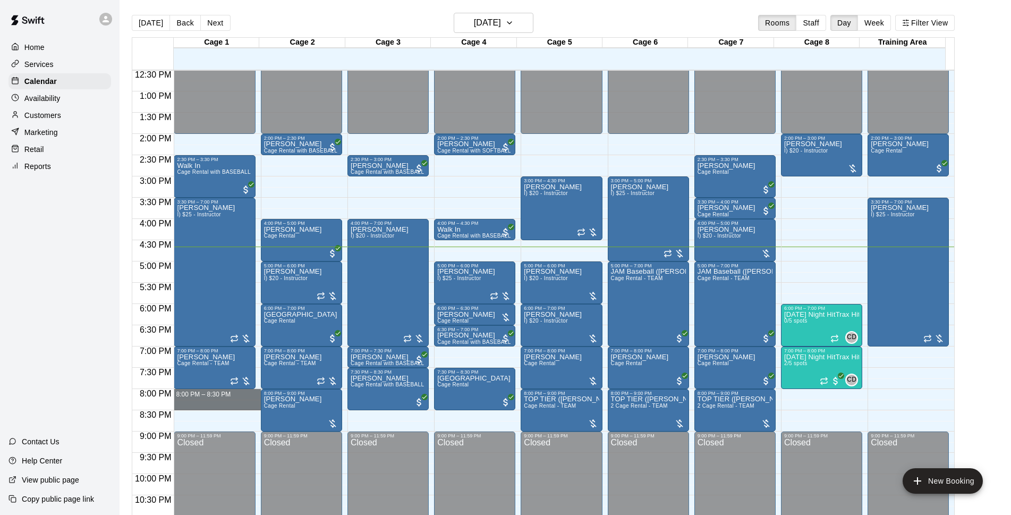
drag, startPoint x: 205, startPoint y: 393, endPoint x: 201, endPoint y: 408, distance: 15.7
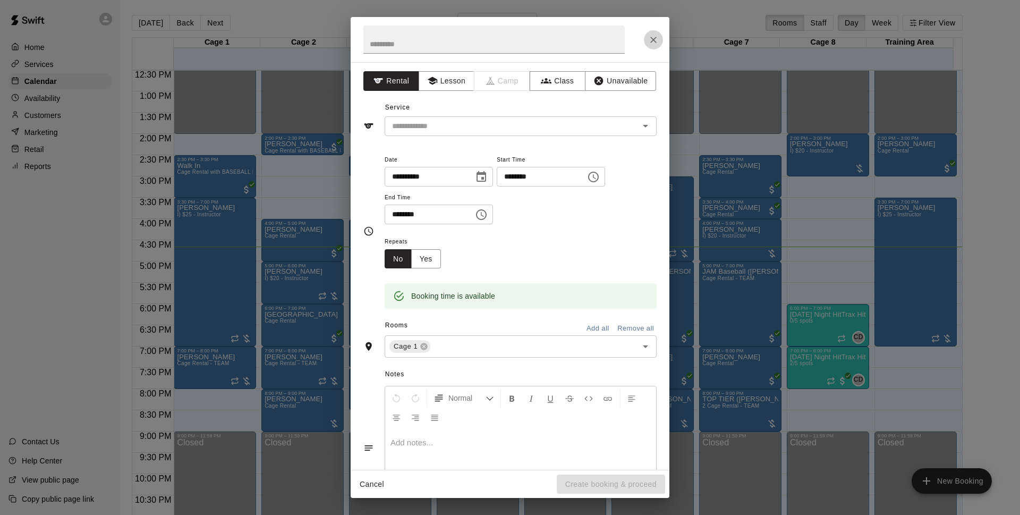
click at [656, 45] on button "Close" at bounding box center [653, 39] width 19 height 19
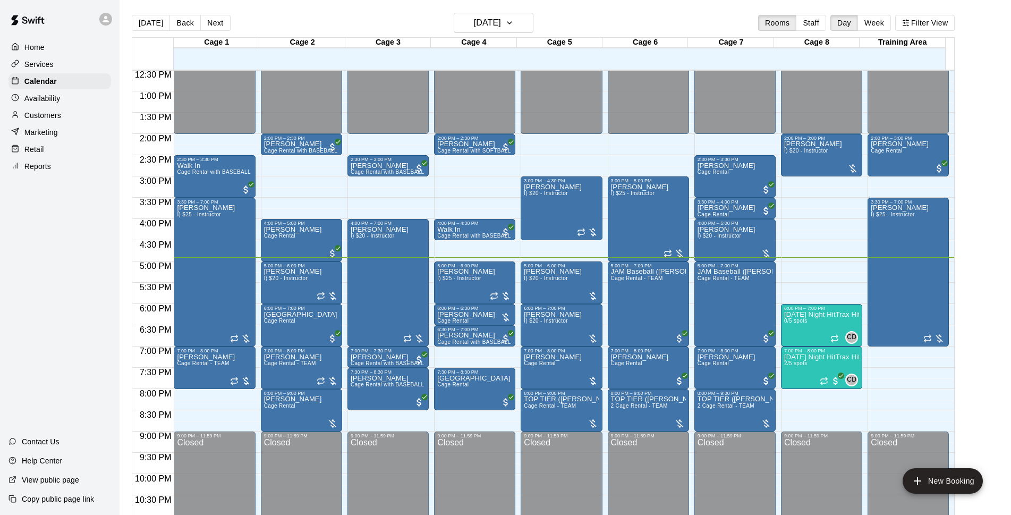
scroll to position [17, 0]
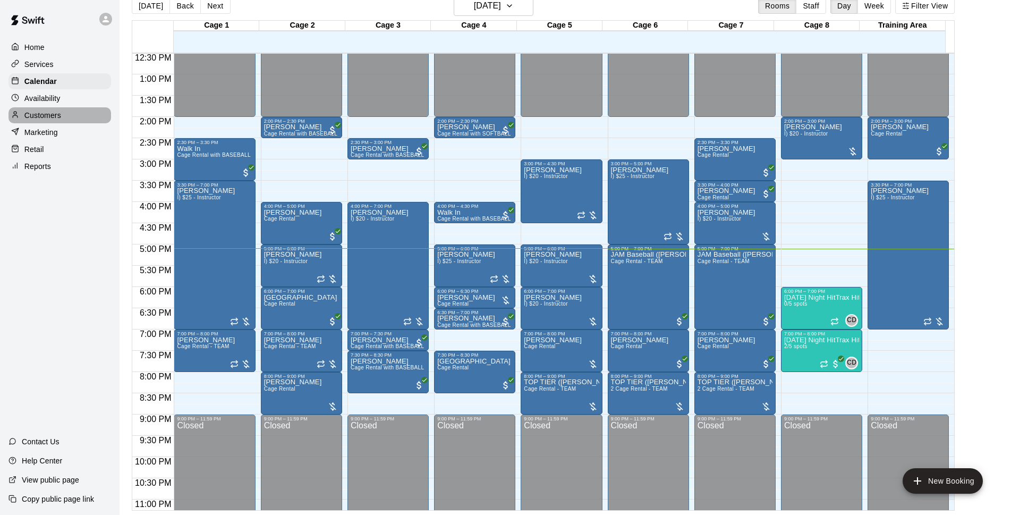
click at [53, 115] on p "Customers" at bounding box center [42, 115] width 37 height 11
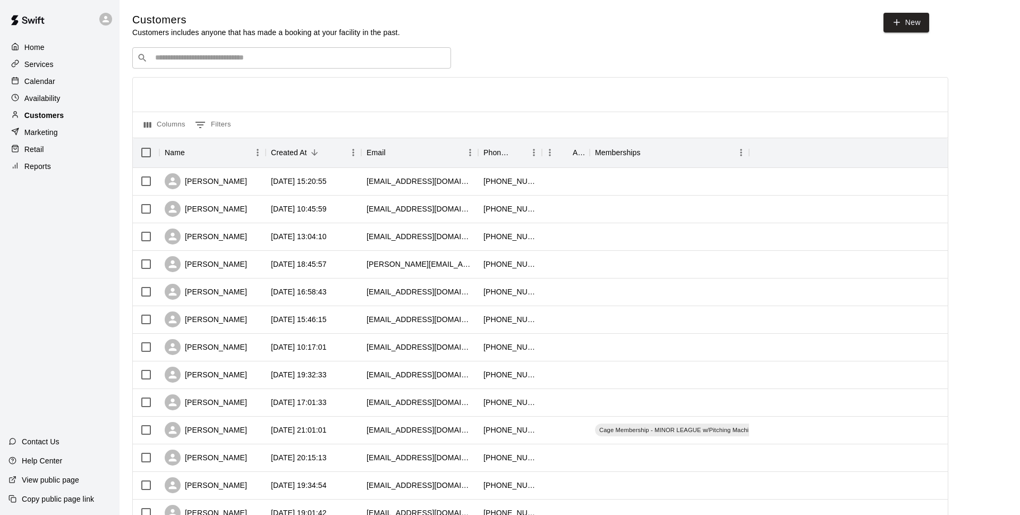
click at [230, 61] on input "Search customers by name or email" at bounding box center [299, 58] width 294 height 11
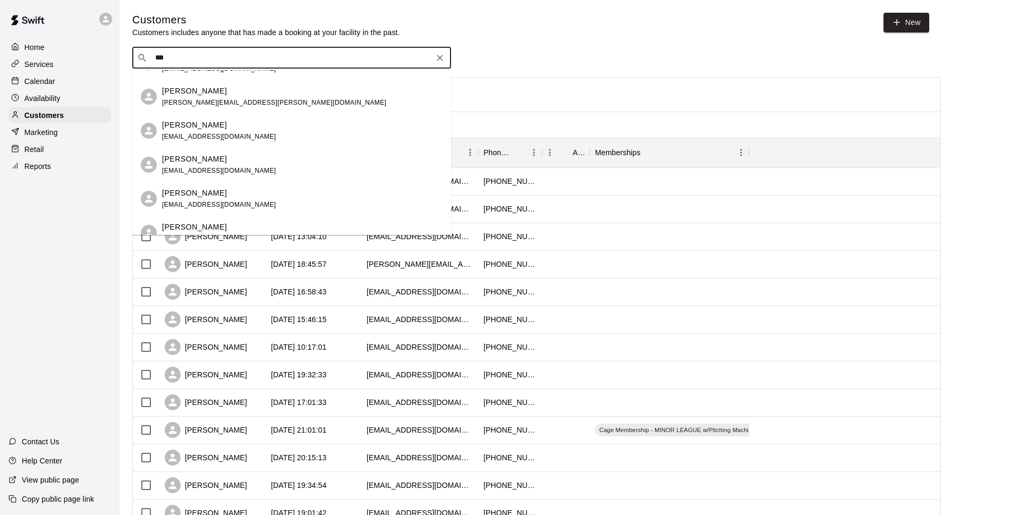
scroll to position [74, 0]
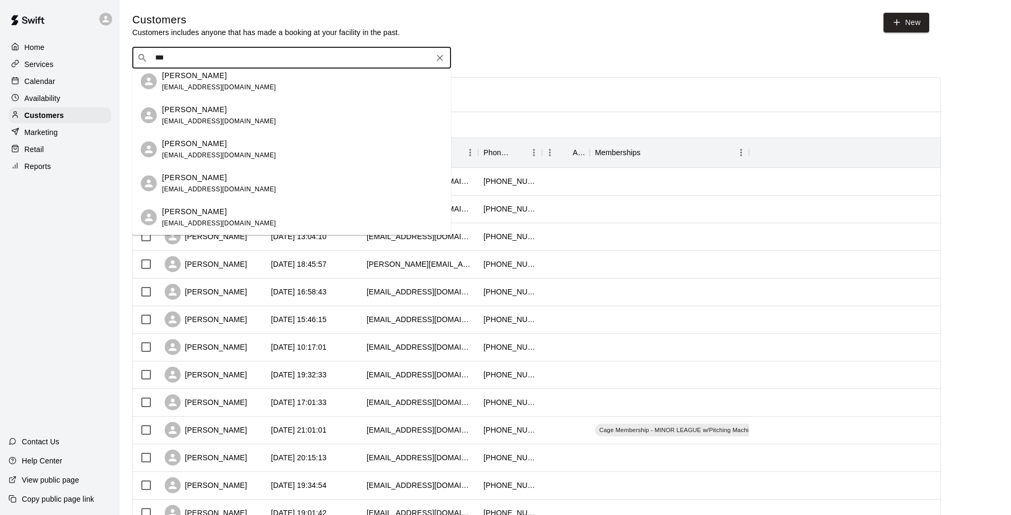
type input "***"
click at [97, 82] on div "Calendar" at bounding box center [60, 81] width 103 height 16
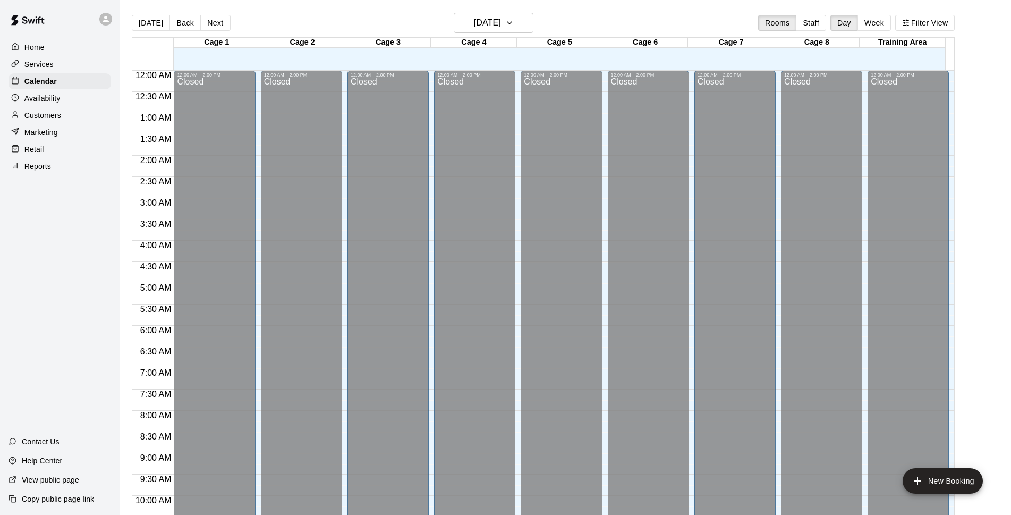
scroll to position [532, 0]
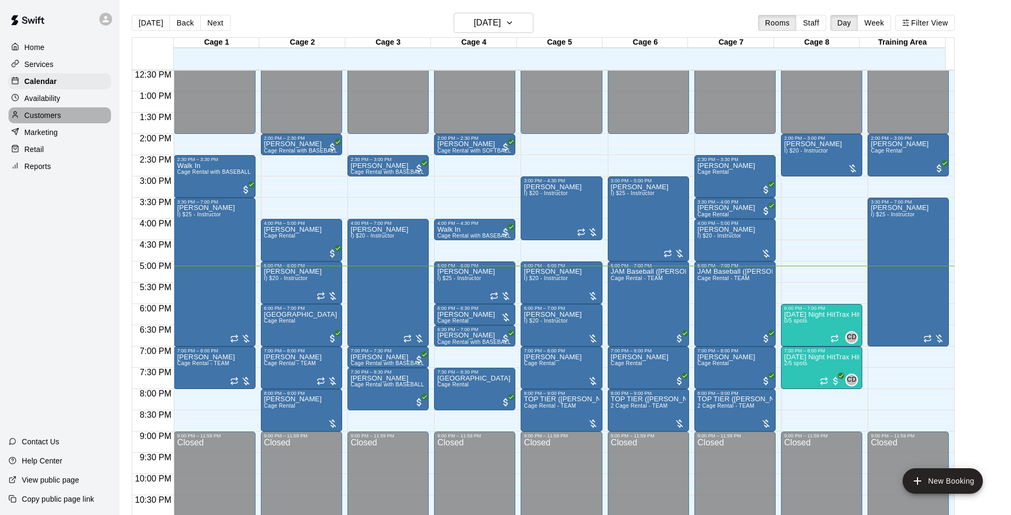
drag, startPoint x: 41, startPoint y: 117, endPoint x: 111, endPoint y: 107, distance: 69.9
click at [41, 117] on p "Customers" at bounding box center [42, 115] width 37 height 11
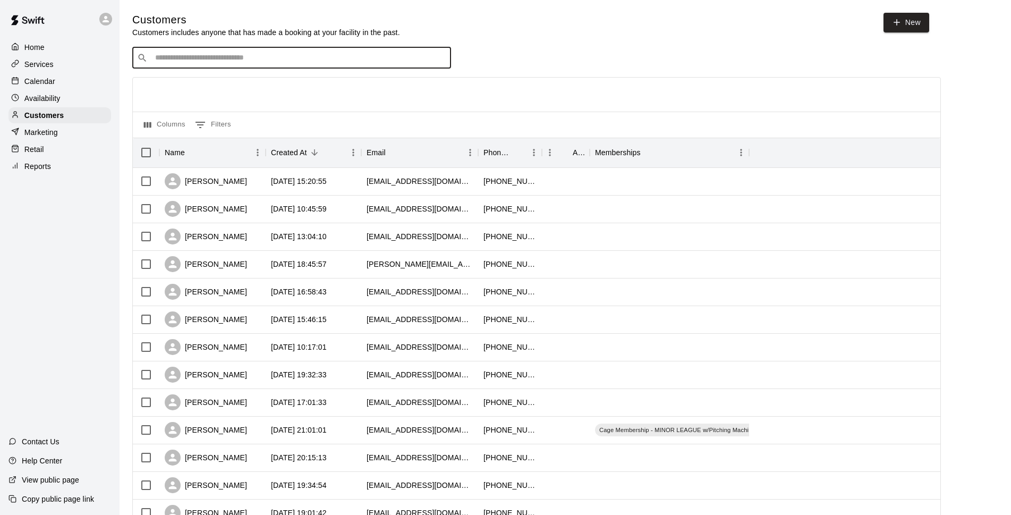
click at [205, 61] on input "Search customers by name or email" at bounding box center [299, 58] width 294 height 11
type input "*******"
click at [319, 85] on div "JAM Baseball ([PERSON_NAME]) [EMAIL_ADDRESS][DOMAIN_NAME]" at bounding box center [302, 87] width 281 height 23
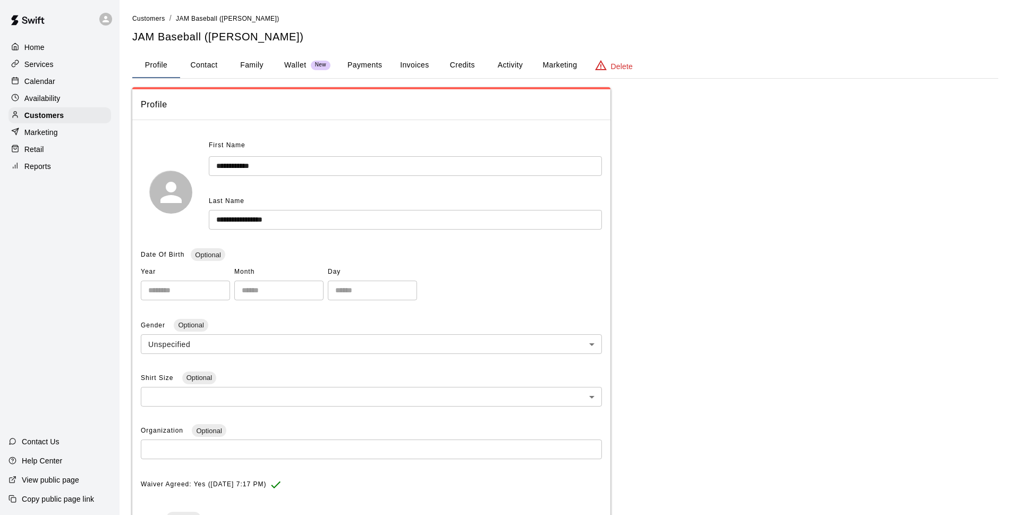
click at [385, 58] on button "Payments" at bounding box center [365, 66] width 52 height 26
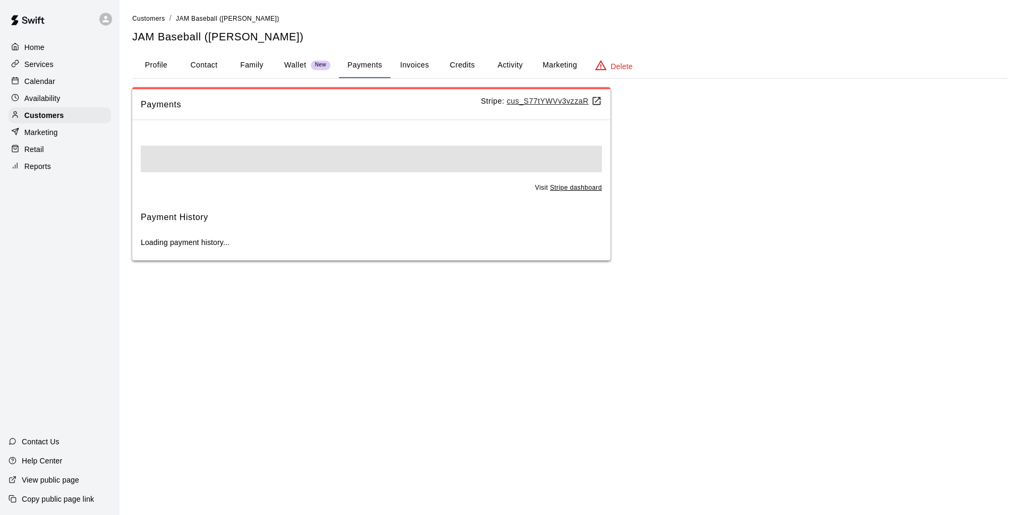
click at [416, 60] on button "Invoices" at bounding box center [415, 66] width 48 height 26
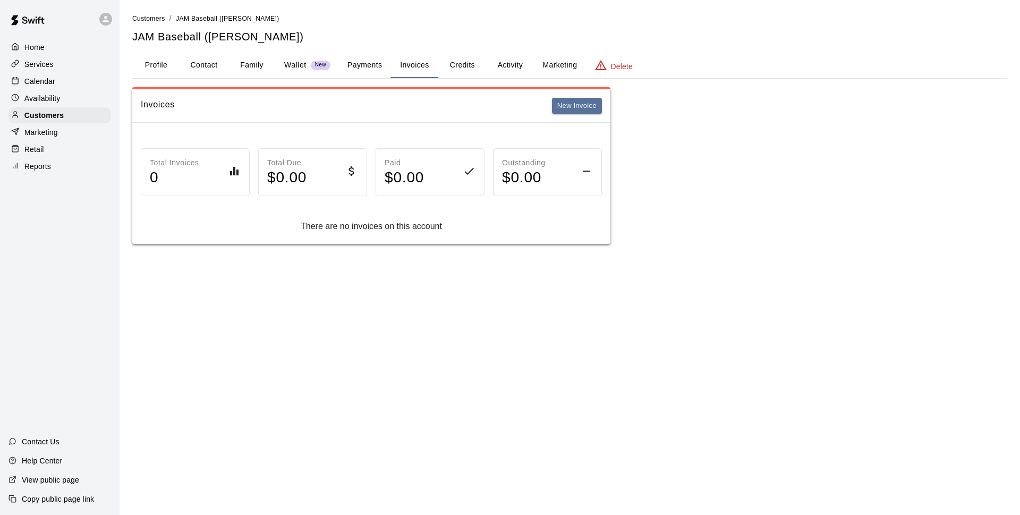
click at [217, 64] on button "Contact" at bounding box center [204, 66] width 48 height 26
select select "**"
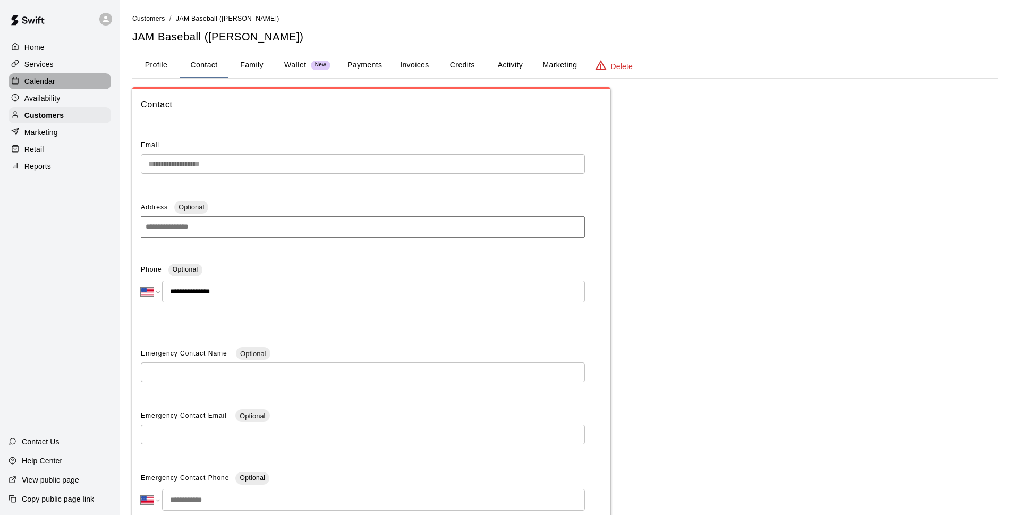
click at [53, 76] on div "Calendar" at bounding box center [60, 81] width 103 height 16
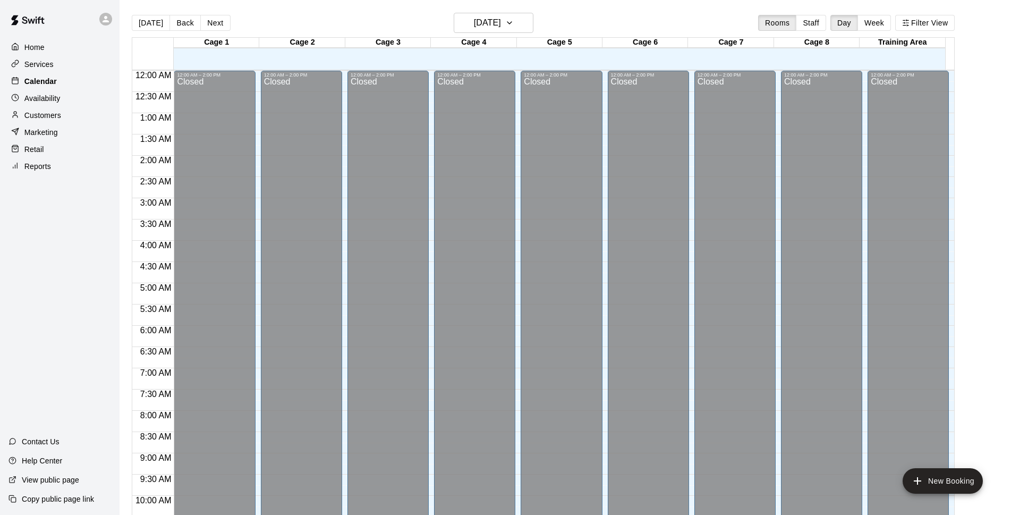
scroll to position [532, 0]
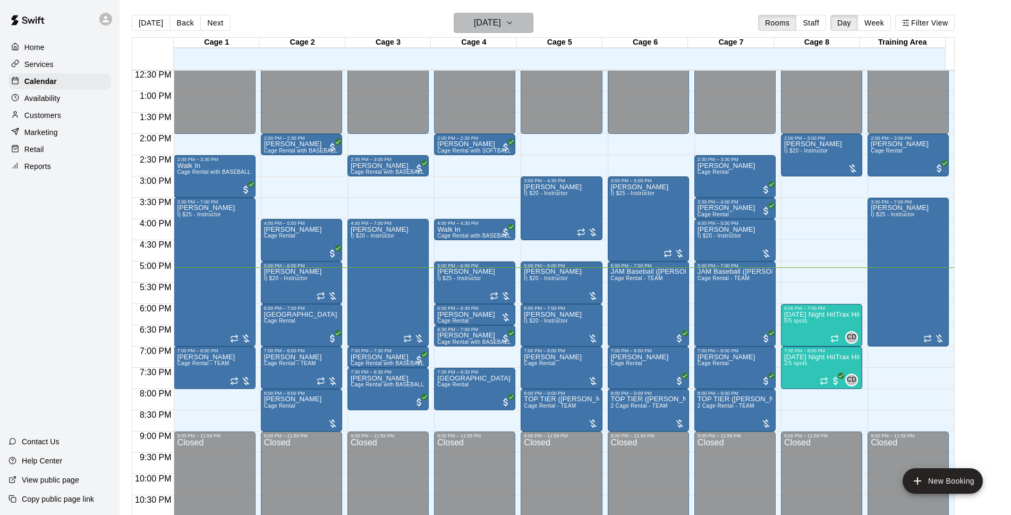
click at [484, 31] on button "[DATE]" at bounding box center [494, 23] width 80 height 20
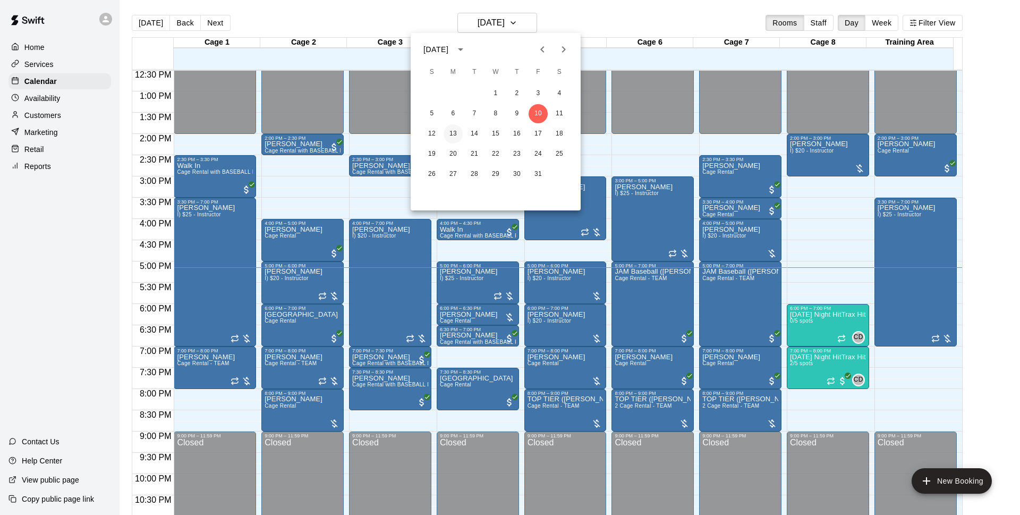
click at [456, 133] on button "13" at bounding box center [453, 133] width 19 height 19
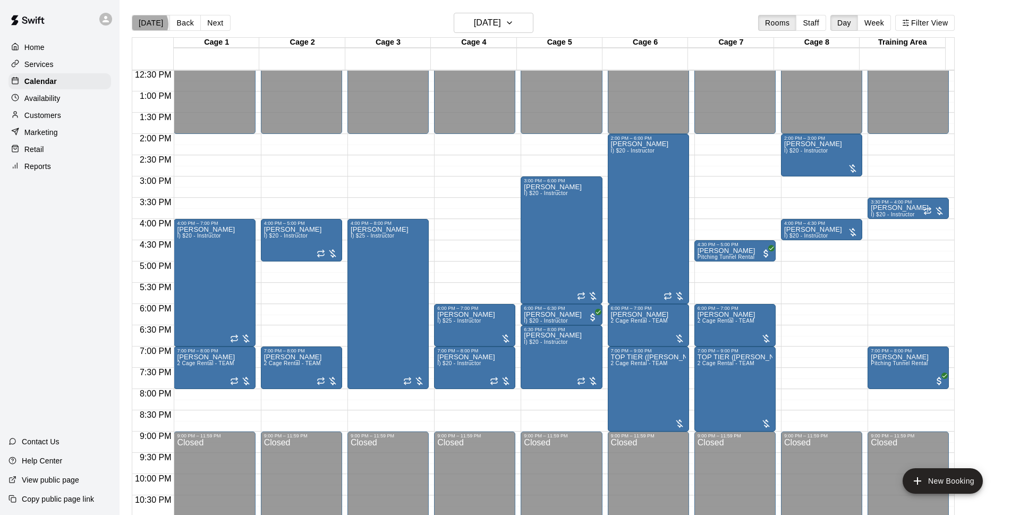
click at [148, 24] on button "[DATE]" at bounding box center [151, 23] width 38 height 16
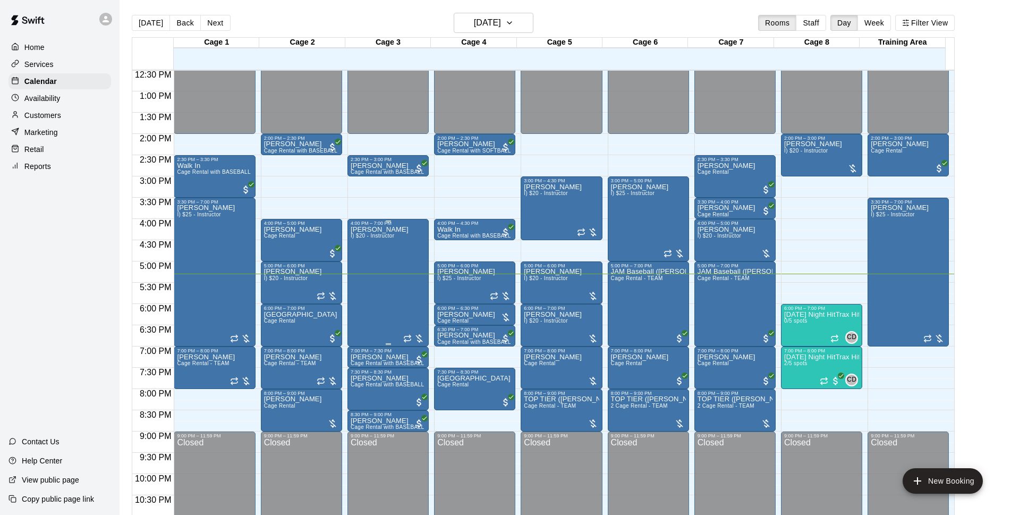
scroll to position [463, 0]
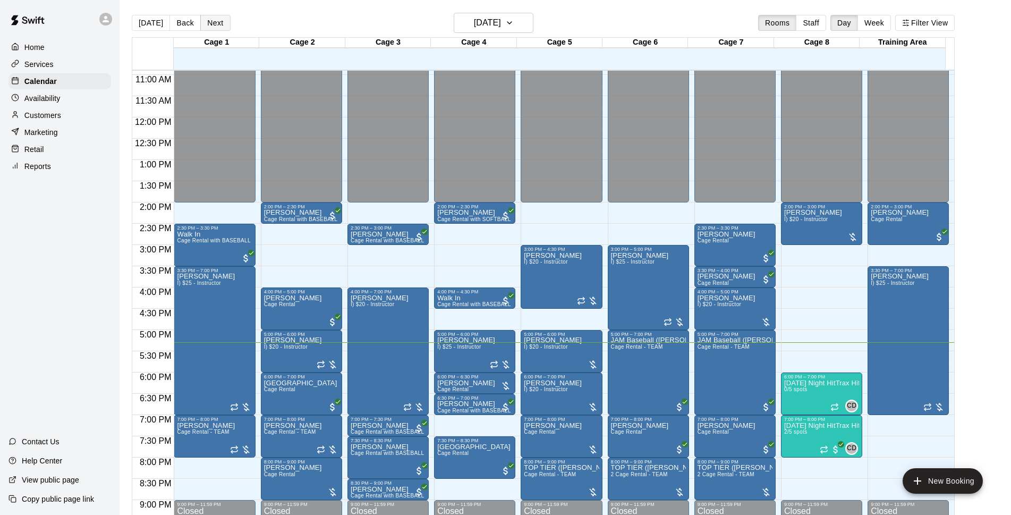
click at [218, 27] on button "Next" at bounding box center [215, 23] width 30 height 16
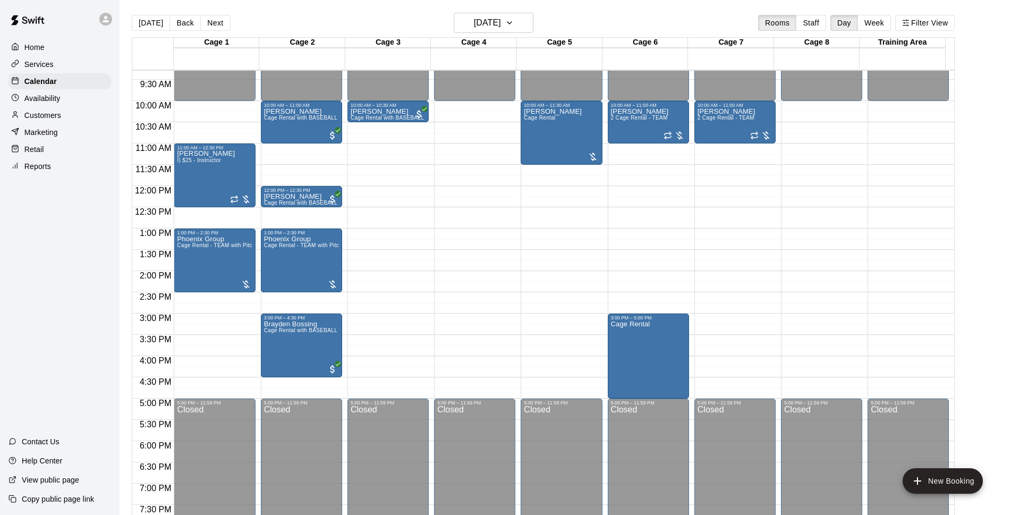
scroll to position [327, 0]
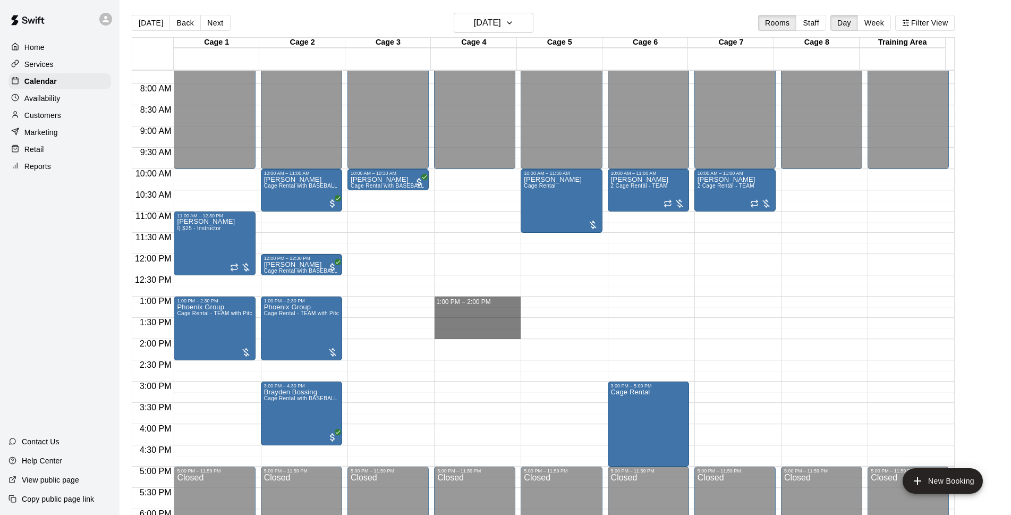
drag, startPoint x: 446, startPoint y: 299, endPoint x: 446, endPoint y: 332, distance: 33.0
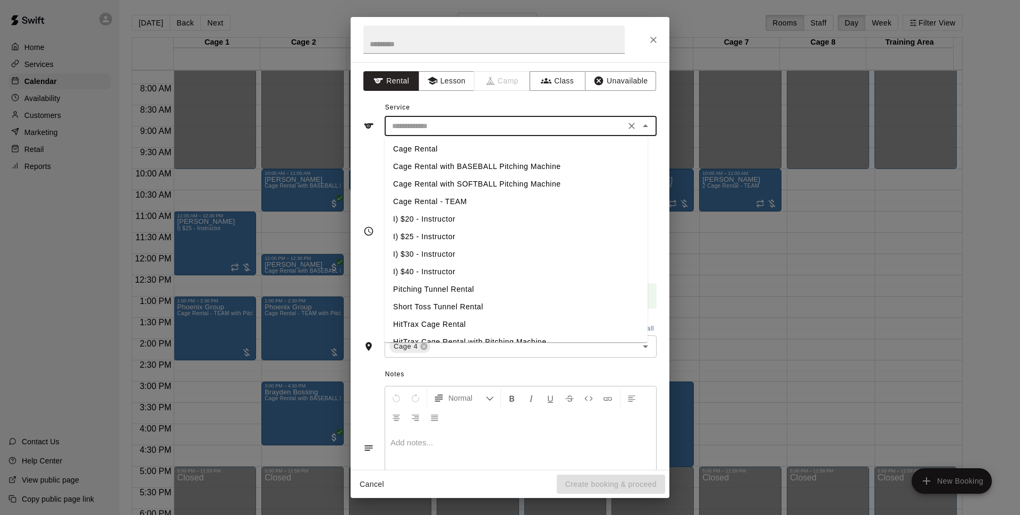
click at [503, 130] on input "text" at bounding box center [505, 126] width 234 height 13
click at [479, 165] on li "Cage Rental with BASEBALL Pitching Machine" at bounding box center [516, 167] width 263 height 18
type input "**********"
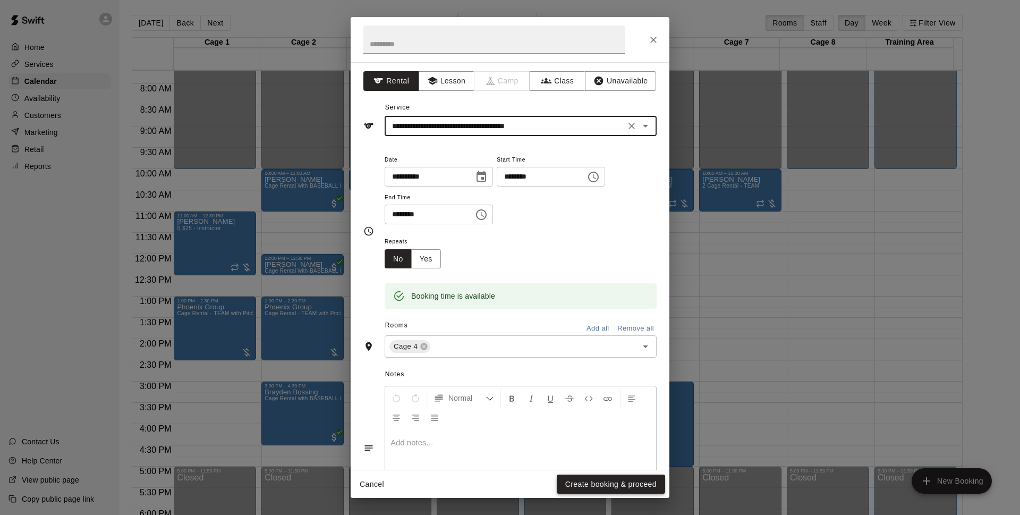
click at [589, 484] on button "Create booking & proceed" at bounding box center [611, 485] width 108 height 20
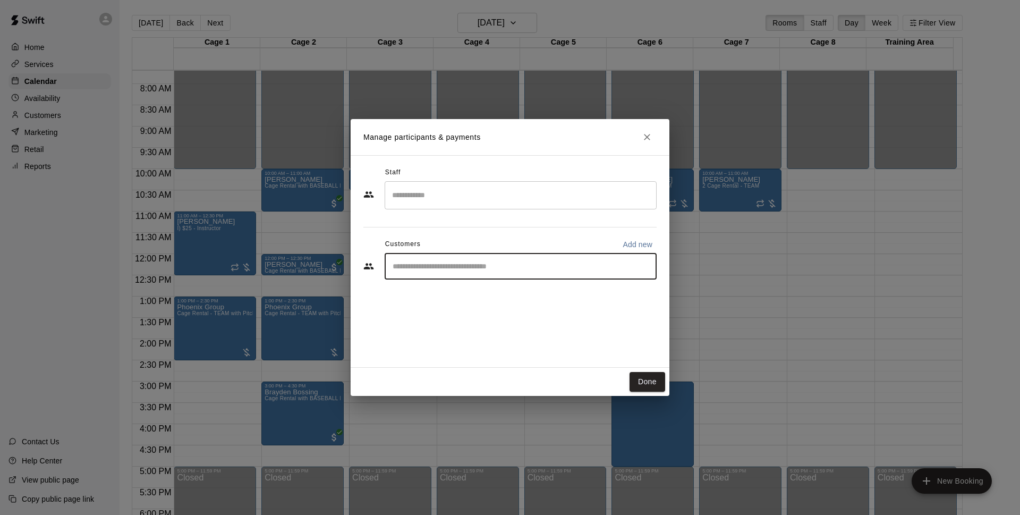
click at [445, 270] on input "Start typing to search customers..." at bounding box center [521, 266] width 263 height 11
type input "*"
type input "*******"
click at [418, 294] on p "Walk In" at bounding box center [428, 290] width 27 height 11
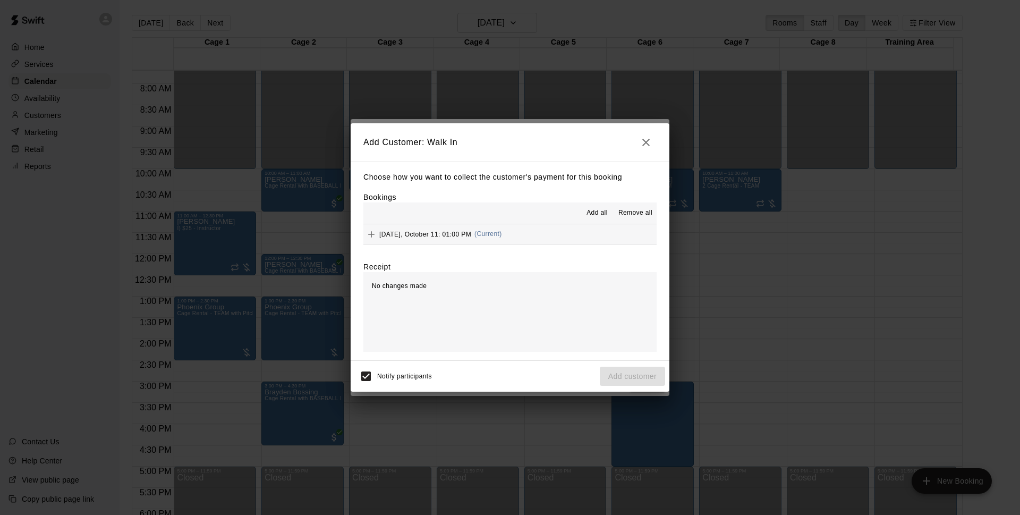
click at [502, 231] on span "(Current)" at bounding box center [489, 233] width 28 height 7
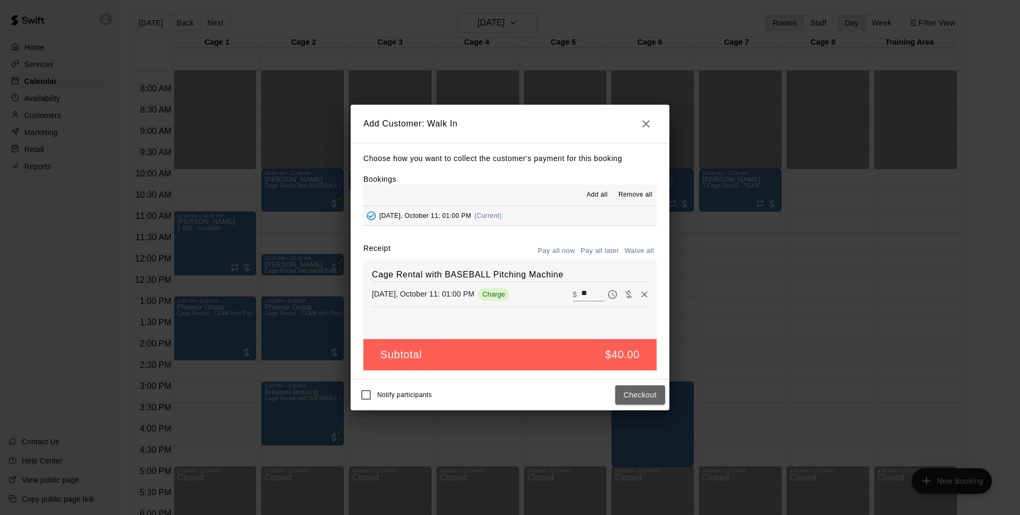
drag, startPoint x: 632, startPoint y: 402, endPoint x: 631, endPoint y: 409, distance: 6.9
click at [632, 406] on div "Notify participants Checkout" at bounding box center [510, 395] width 310 height 22
click at [646, 395] on button "Checkout" at bounding box center [640, 395] width 50 height 20
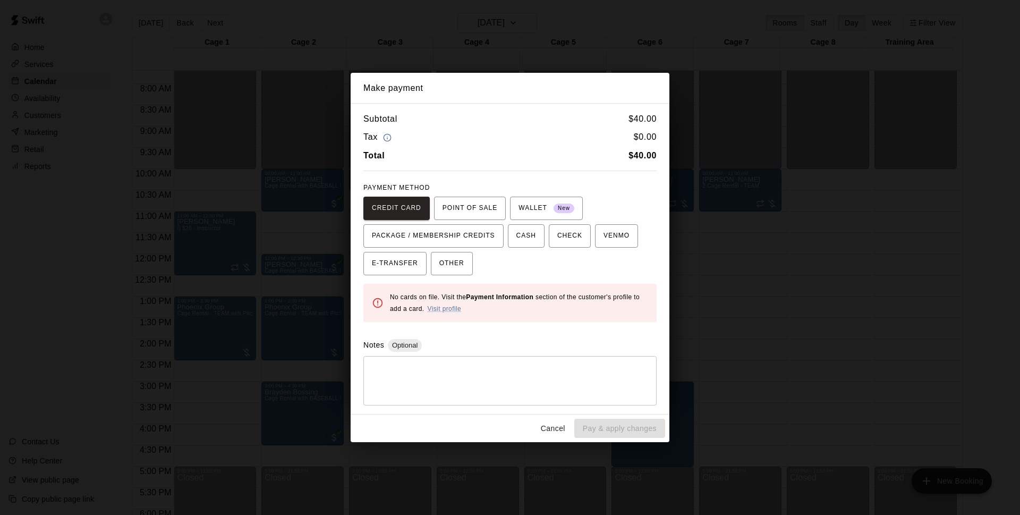
click at [550, 434] on button "Cancel" at bounding box center [553, 429] width 34 height 20
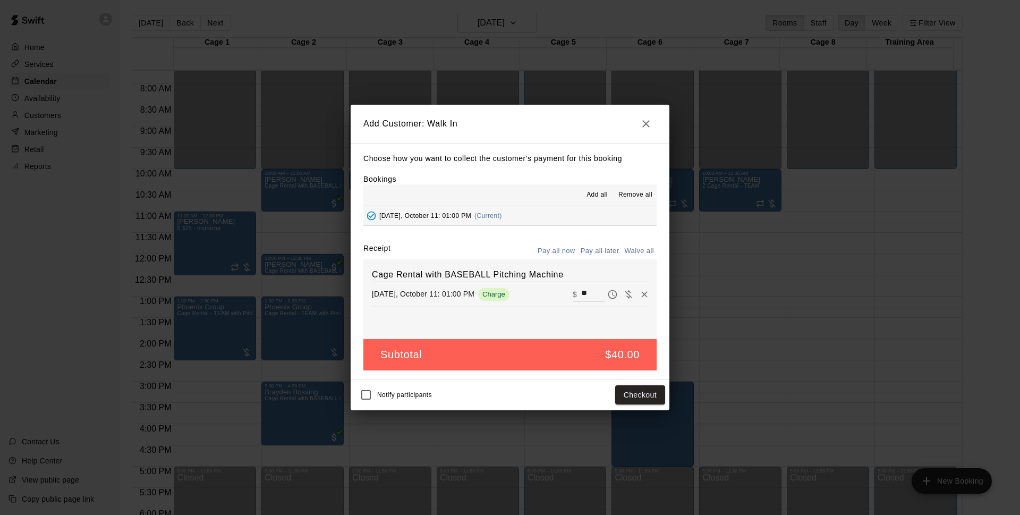
click at [587, 248] on button "Pay all later" at bounding box center [600, 251] width 44 height 16
click at [634, 397] on button "Add customer" at bounding box center [632, 395] width 65 height 20
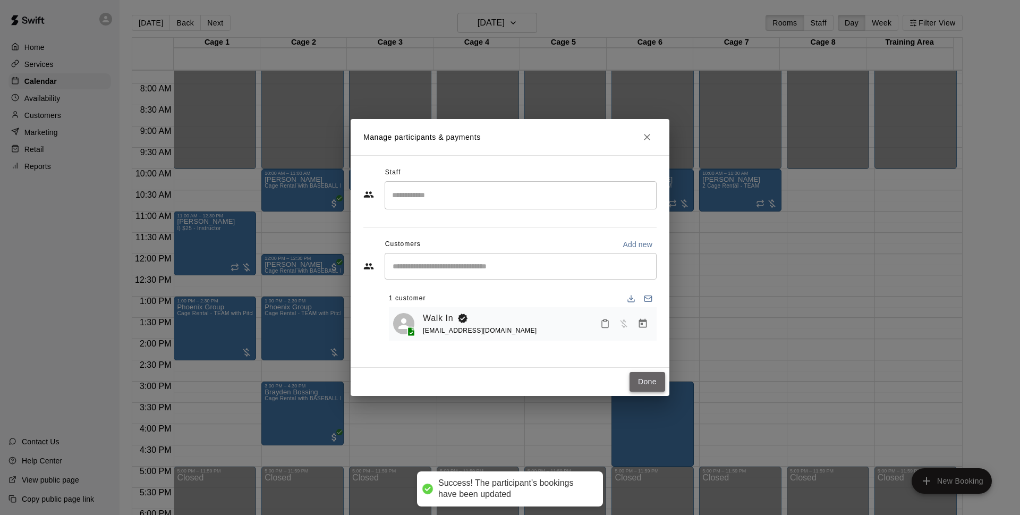
click at [644, 376] on button "Done" at bounding box center [648, 382] width 36 height 20
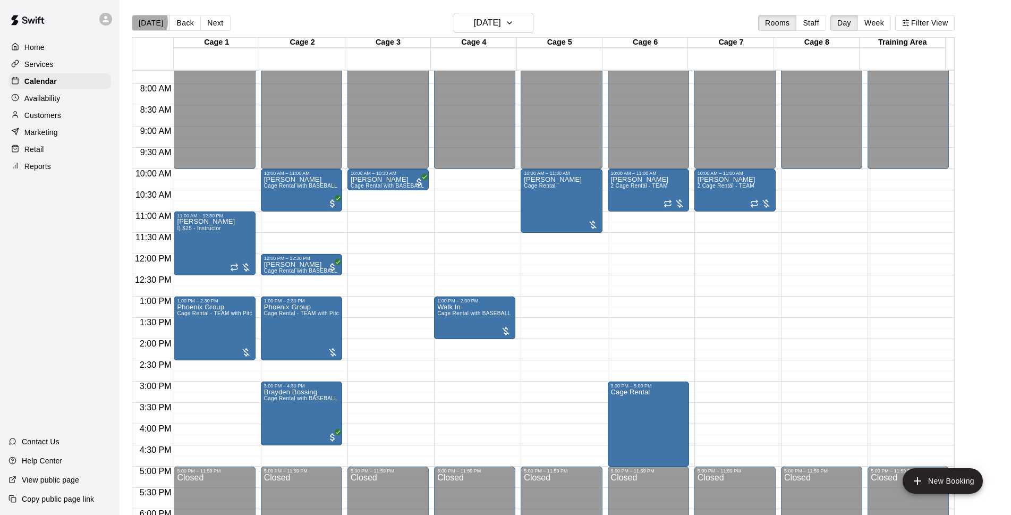
click at [142, 22] on button "[DATE]" at bounding box center [151, 23] width 38 height 16
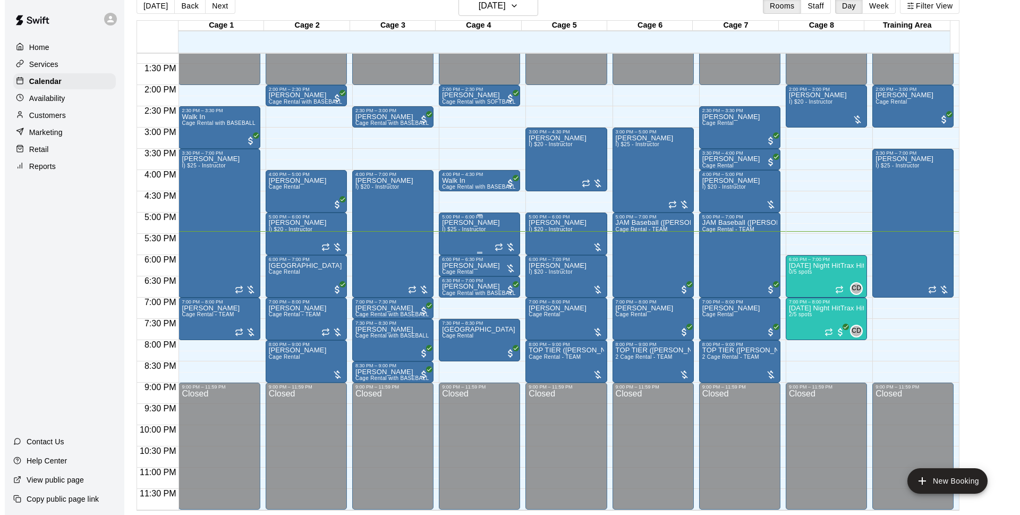
scroll to position [496, 0]
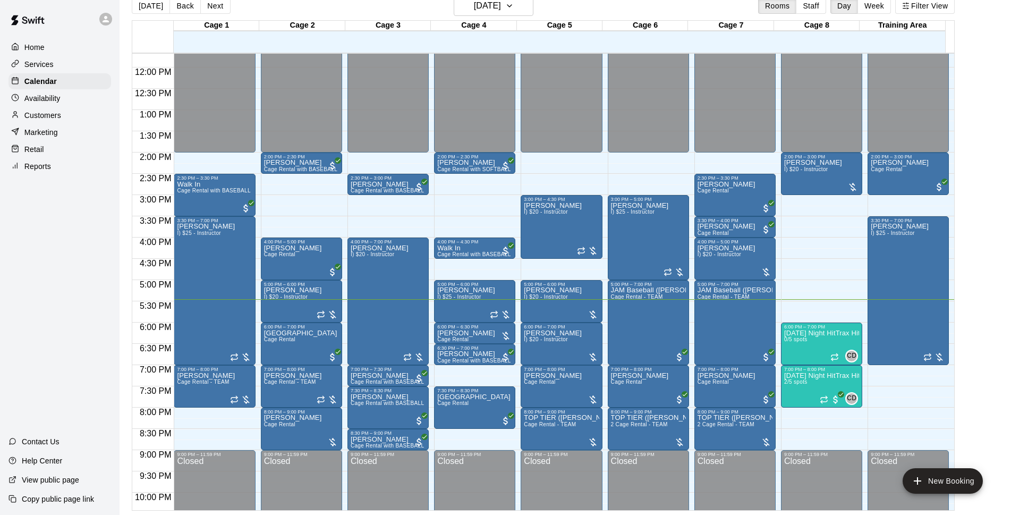
click at [132, 0] on button "[DATE]" at bounding box center [151, 6] width 38 height 16
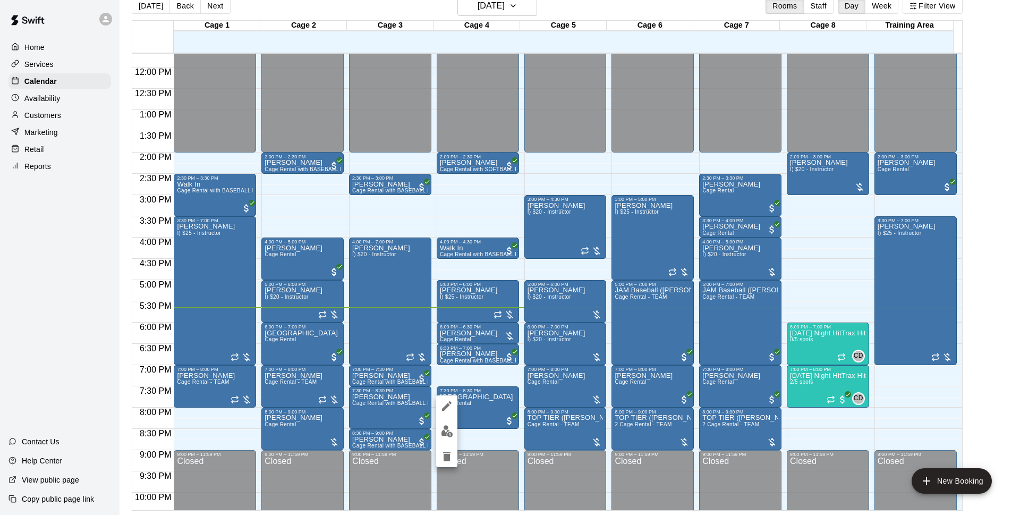
click at [1015, 388] on div at bounding box center [510, 257] width 1020 height 515
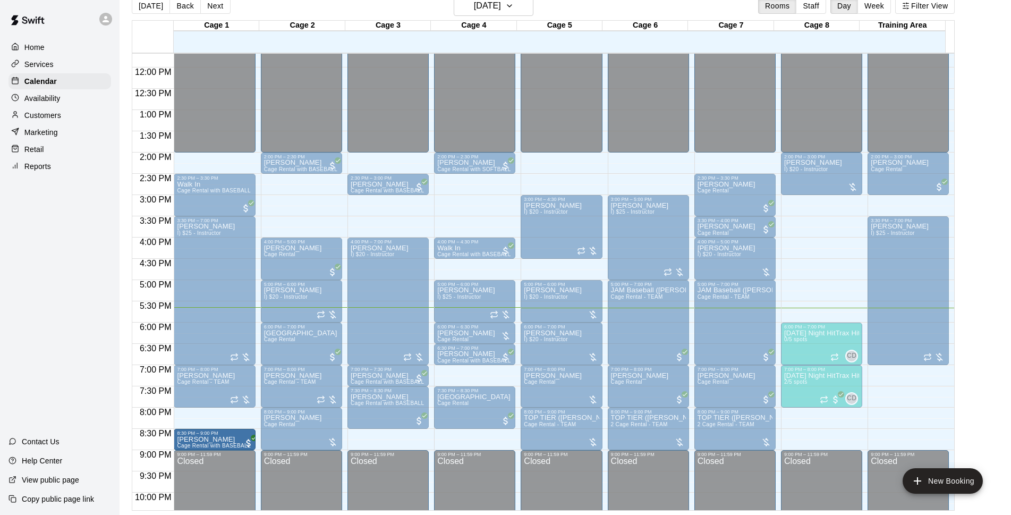
drag, startPoint x: 370, startPoint y: 438, endPoint x: 234, endPoint y: 443, distance: 136.2
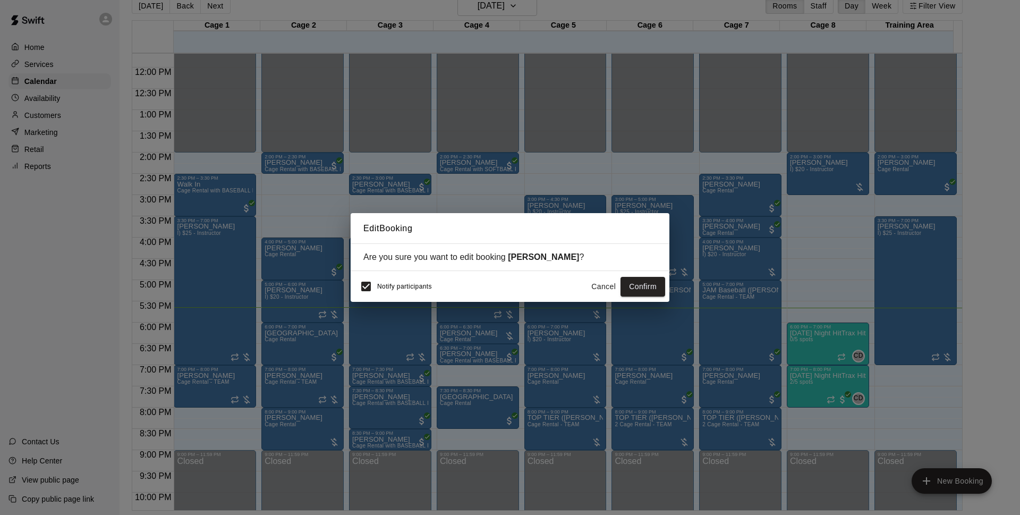
drag, startPoint x: 234, startPoint y: 443, endPoint x: 439, endPoint y: 275, distance: 265.0
click at [439, 275] on div "Notify participants Cancel Confirm" at bounding box center [510, 286] width 319 height 31
click at [644, 285] on button "Confirm" at bounding box center [643, 287] width 45 height 20
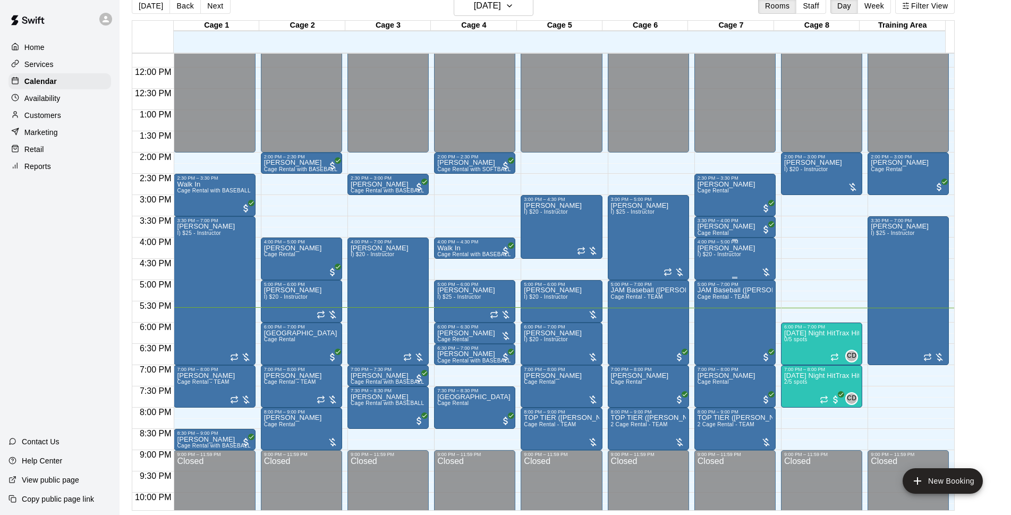
click at [734, 257] on span "I) $20 - Instructor" at bounding box center [720, 254] width 44 height 6
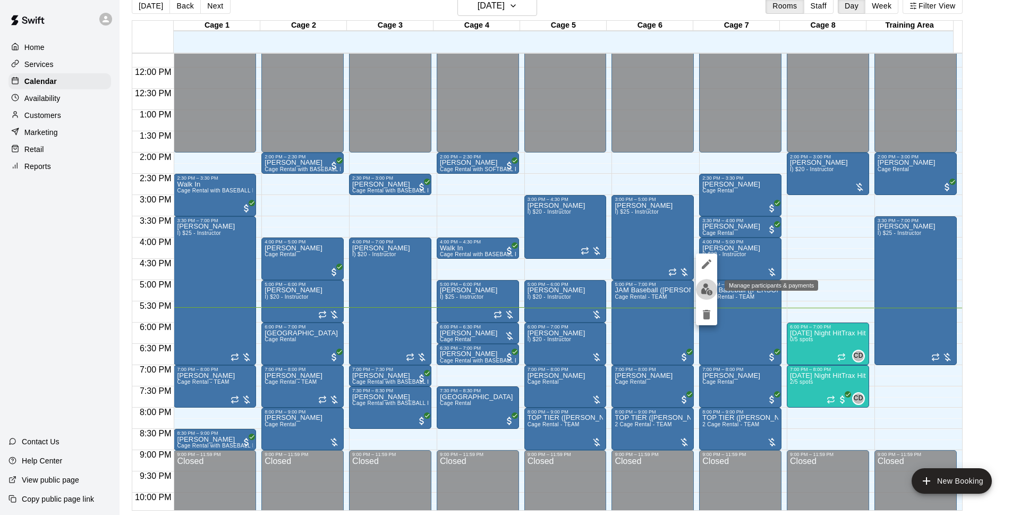
click at [712, 290] on img "edit" at bounding box center [707, 289] width 12 height 12
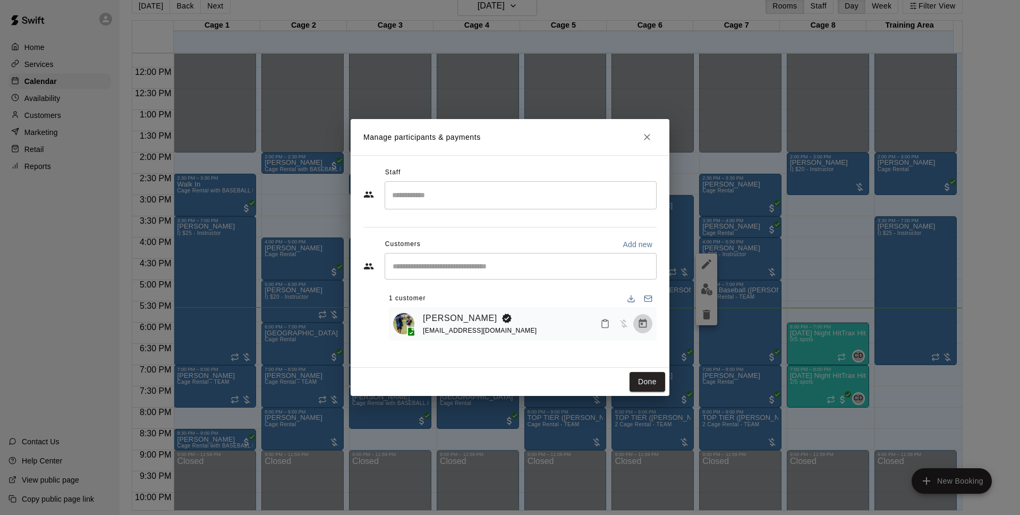
click at [639, 324] on icon "Manage bookings & payment" at bounding box center [643, 323] width 8 height 9
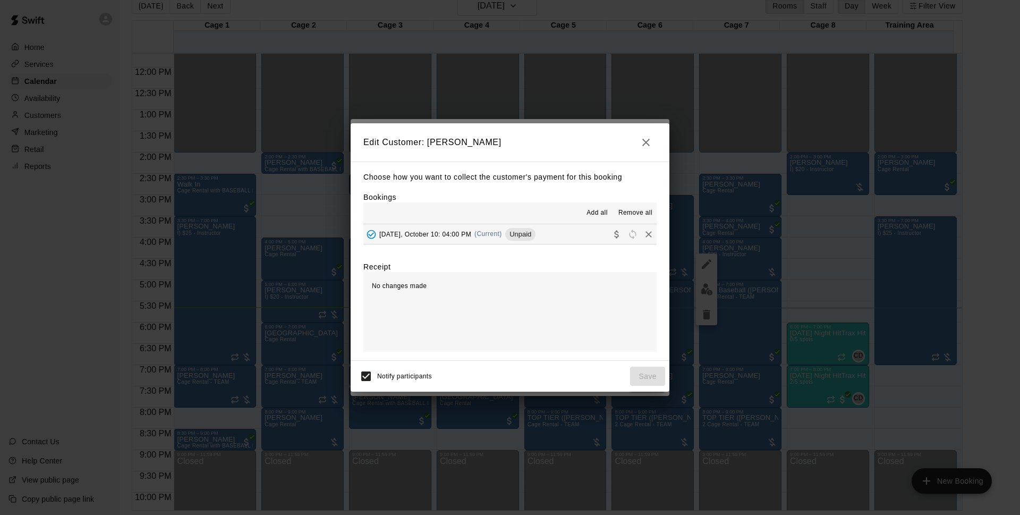
click at [548, 235] on button "[DATE], October 10: 04:00 PM (Current) Unpaid" at bounding box center [510, 234] width 293 height 20
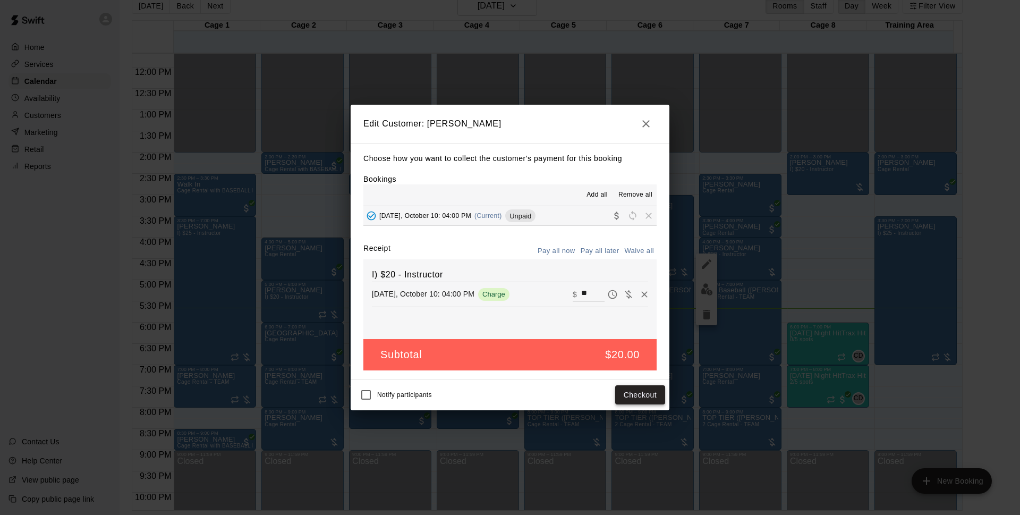
click at [629, 395] on button "Checkout" at bounding box center [640, 395] width 50 height 20
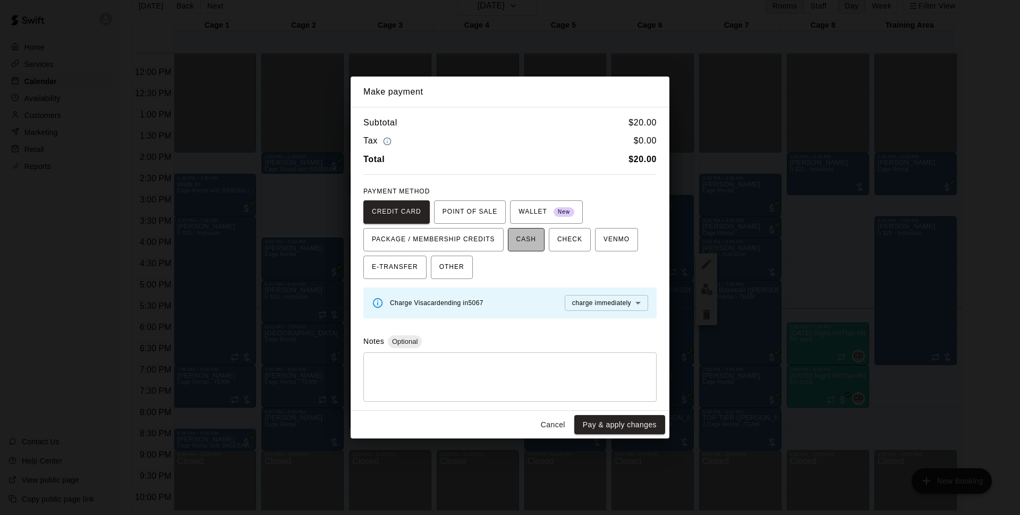
click at [534, 242] on span "CASH" at bounding box center [527, 239] width 20 height 17
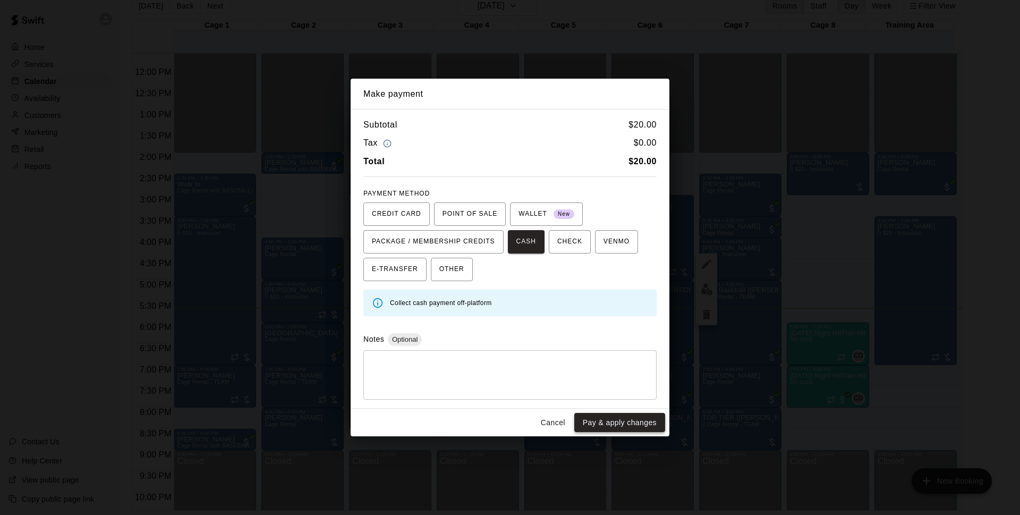
click at [603, 425] on button "Pay & apply changes" at bounding box center [619, 423] width 91 height 20
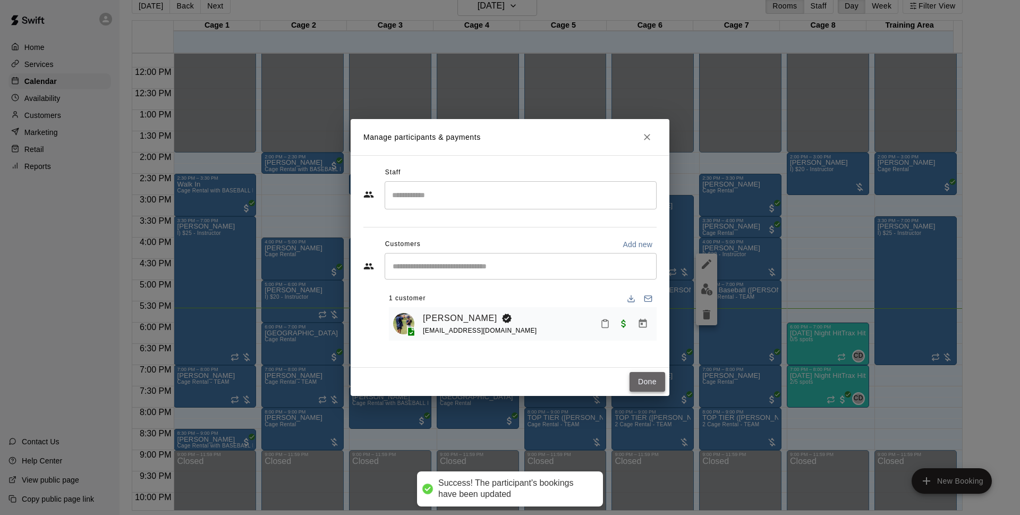
click at [650, 378] on button "Done" at bounding box center [648, 382] width 36 height 20
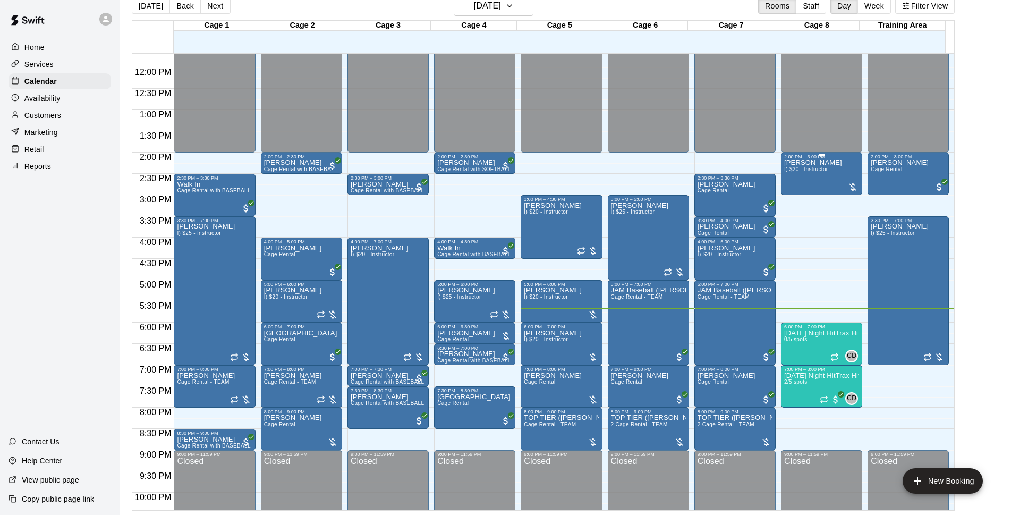
click at [818, 189] on div "[PERSON_NAME] I) $20 - Instructor" at bounding box center [813, 416] width 58 height 515
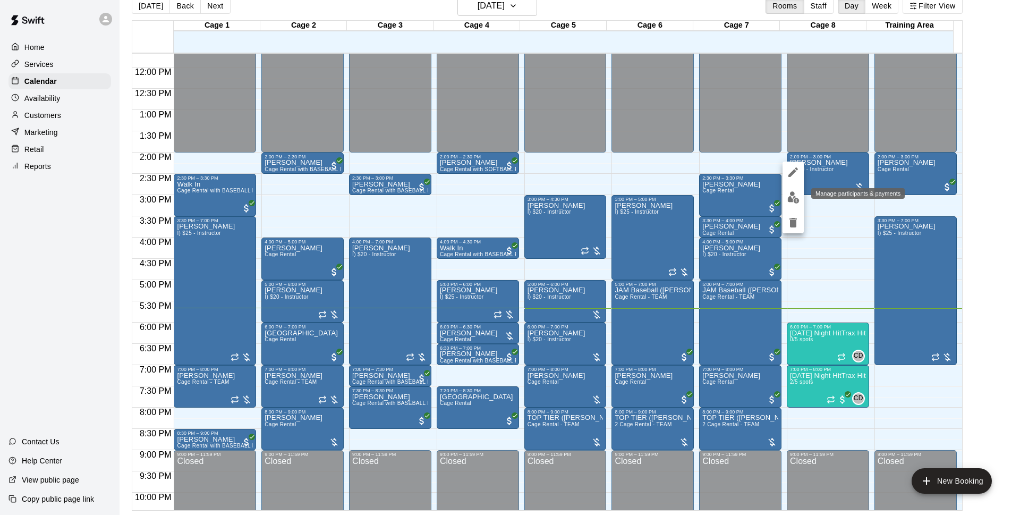
click at [791, 193] on img "edit" at bounding box center [794, 197] width 12 height 12
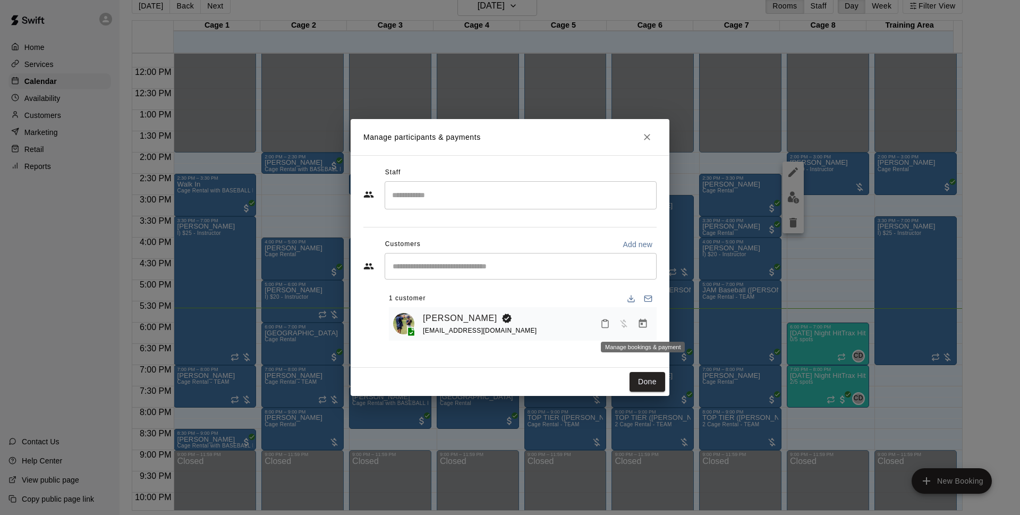
click at [646, 326] on icon "Manage bookings & payment" at bounding box center [643, 323] width 11 height 11
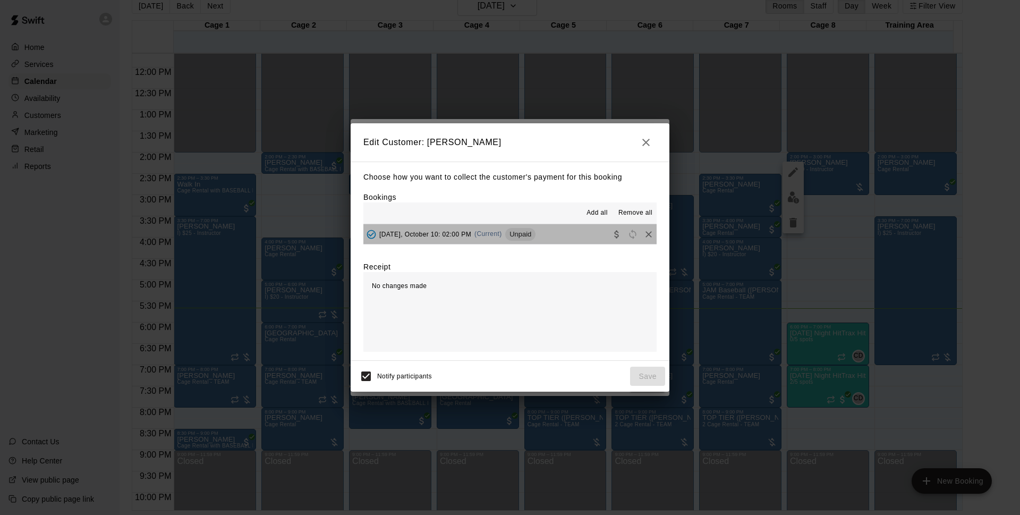
click at [544, 238] on button "[DATE], October 10: 02:00 PM (Current) Unpaid" at bounding box center [510, 234] width 293 height 20
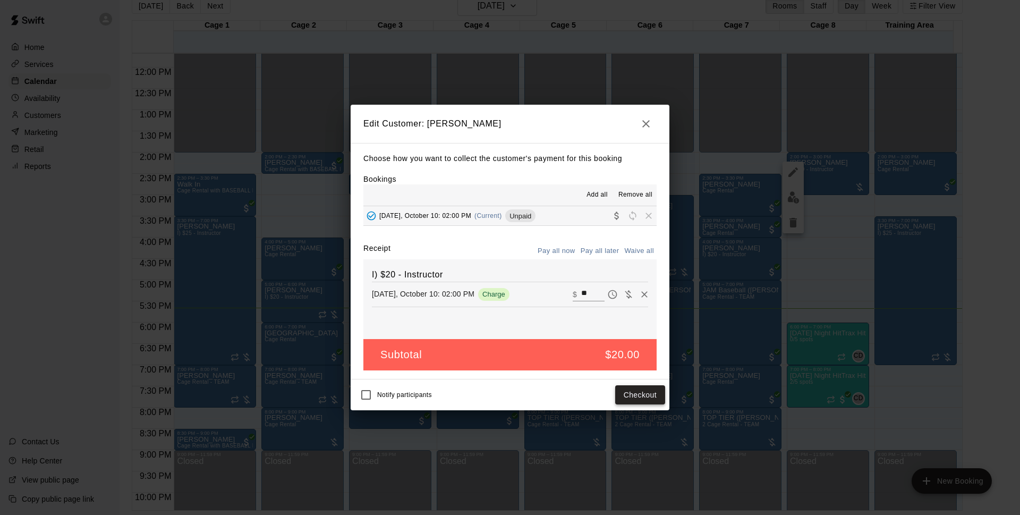
click at [633, 397] on button "Checkout" at bounding box center [640, 395] width 50 height 20
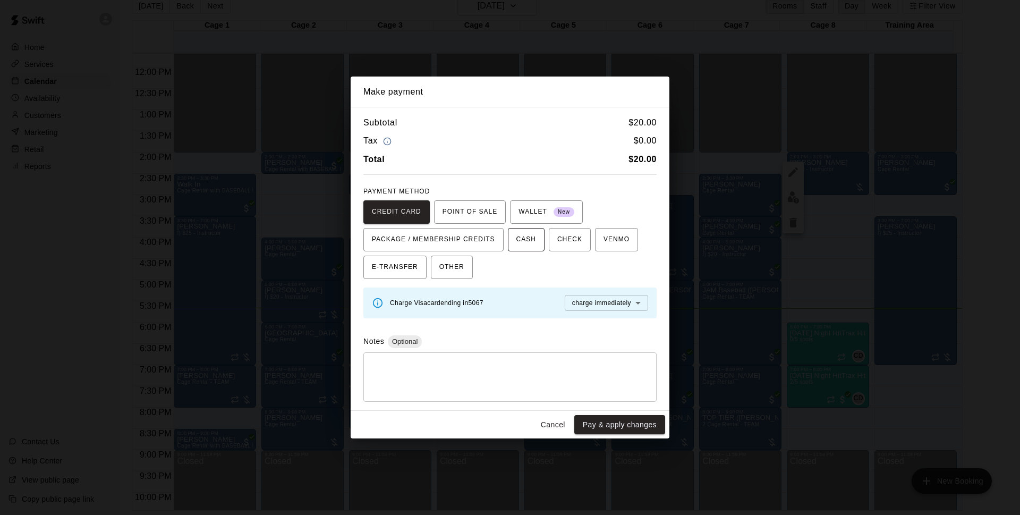
click at [539, 244] on button "CASH" at bounding box center [526, 239] width 37 height 23
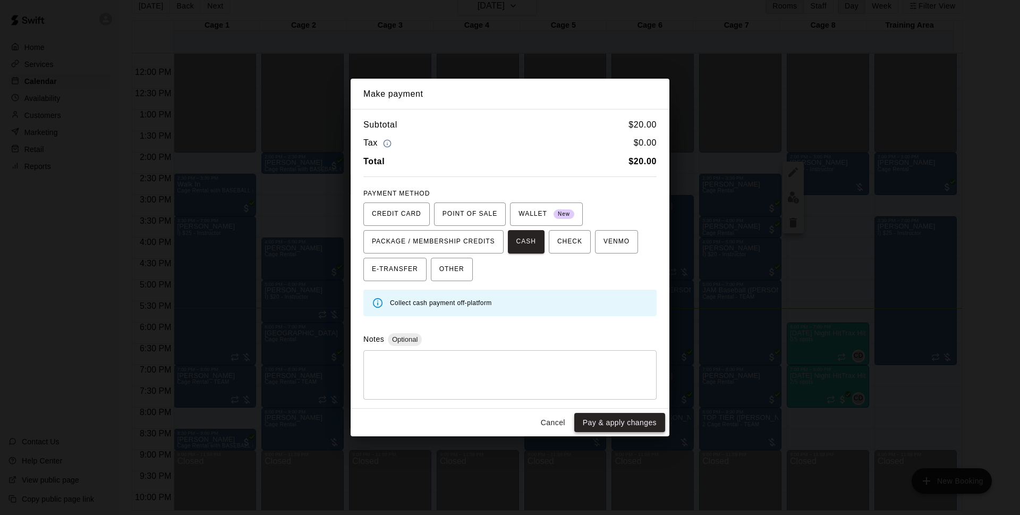
click at [597, 422] on button "Pay & apply changes" at bounding box center [619, 423] width 91 height 20
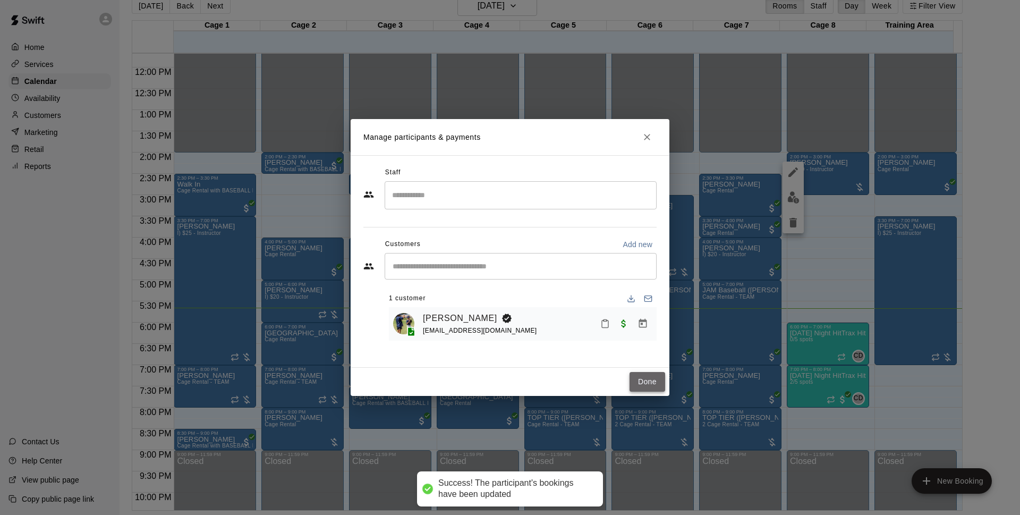
click at [640, 388] on button "Done" at bounding box center [648, 382] width 36 height 20
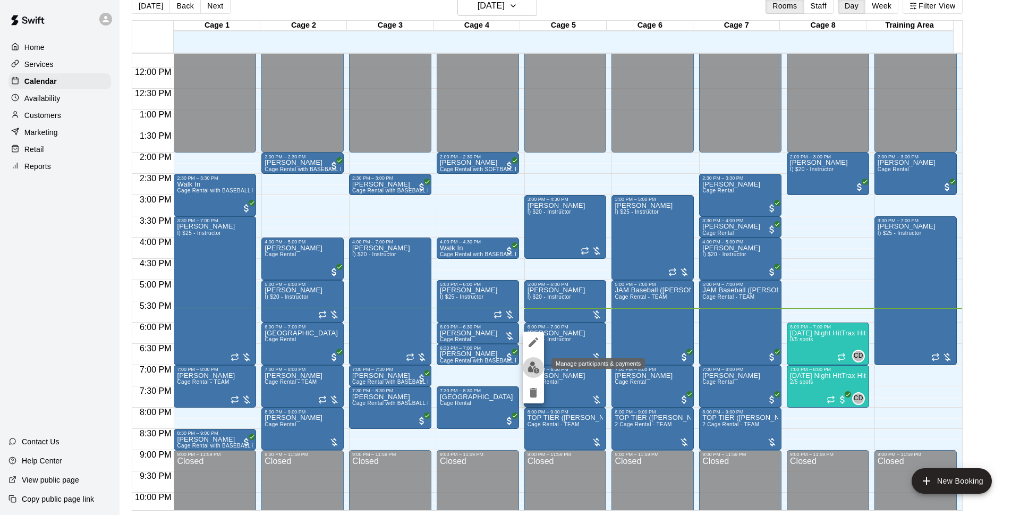
click at [531, 359] on button "edit" at bounding box center [533, 367] width 21 height 21
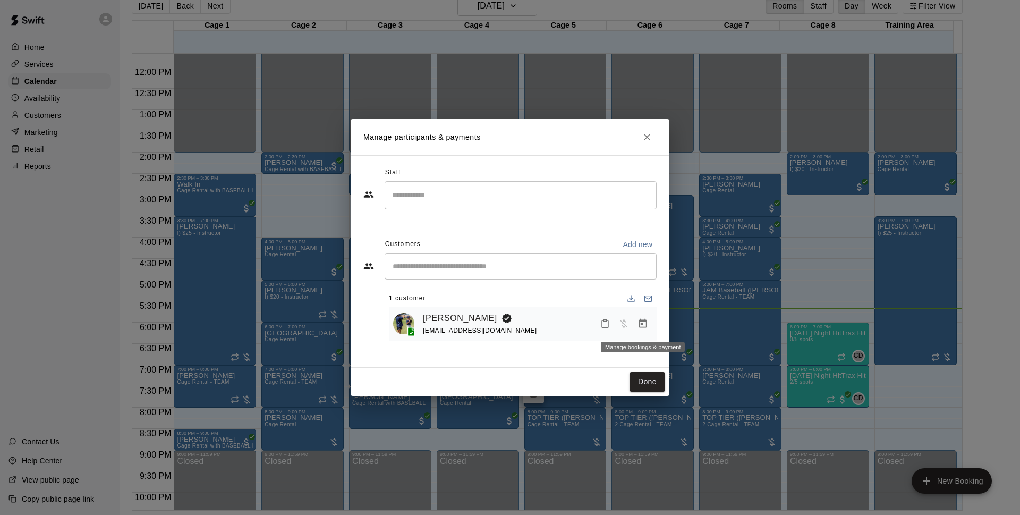
click at [646, 329] on icon "Manage bookings & payment" at bounding box center [643, 323] width 11 height 11
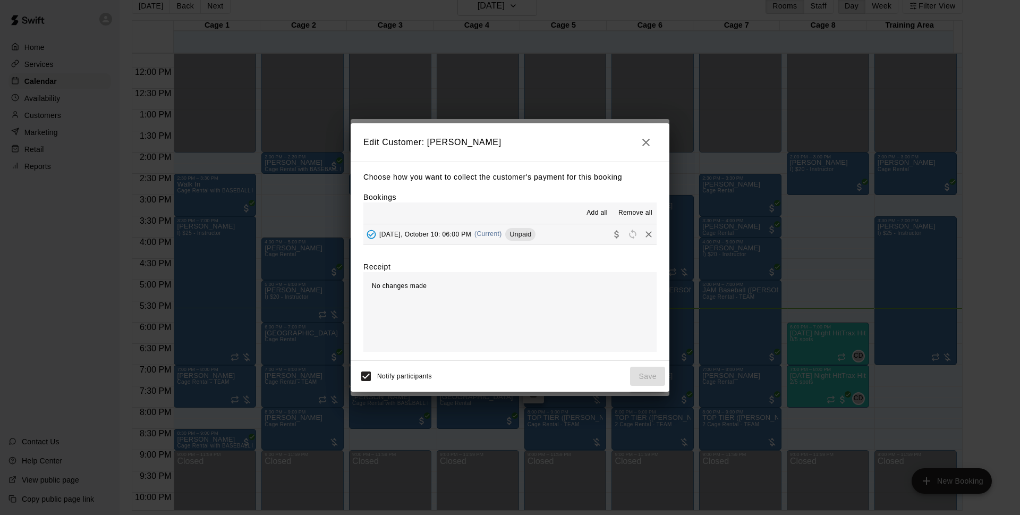
click at [558, 246] on div "Choose how you want to collect the customer's payment for this booking Bookings…" at bounding box center [510, 261] width 319 height 199
click at [559, 239] on button "[DATE], October 10: 06:00 PM (Current) Unpaid" at bounding box center [510, 234] width 293 height 20
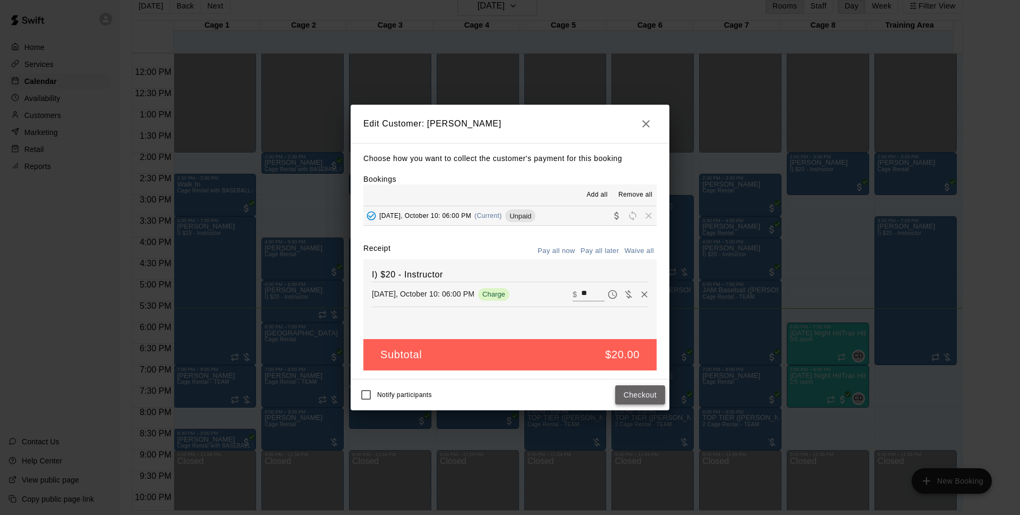
click at [630, 394] on button "Checkout" at bounding box center [640, 395] width 50 height 20
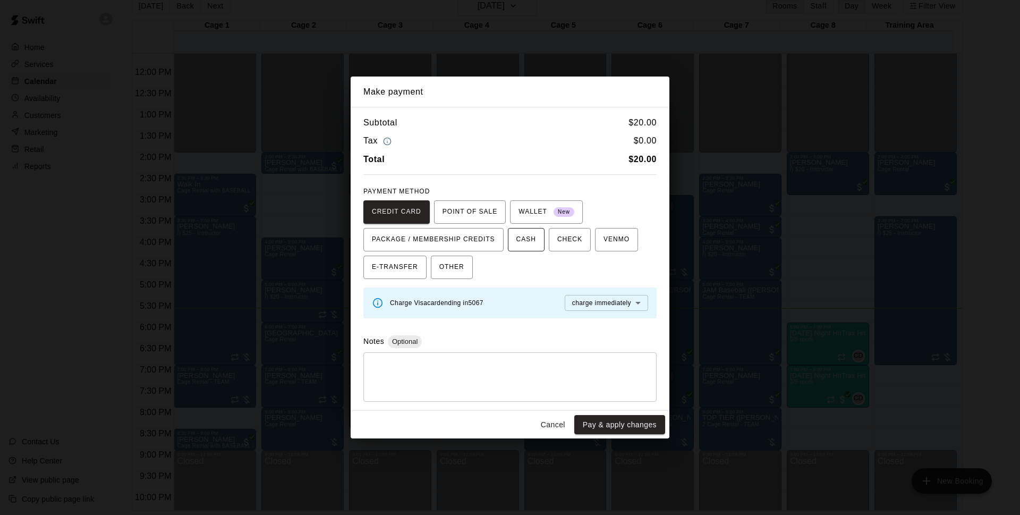
click at [527, 242] on span "CASH" at bounding box center [527, 239] width 20 height 17
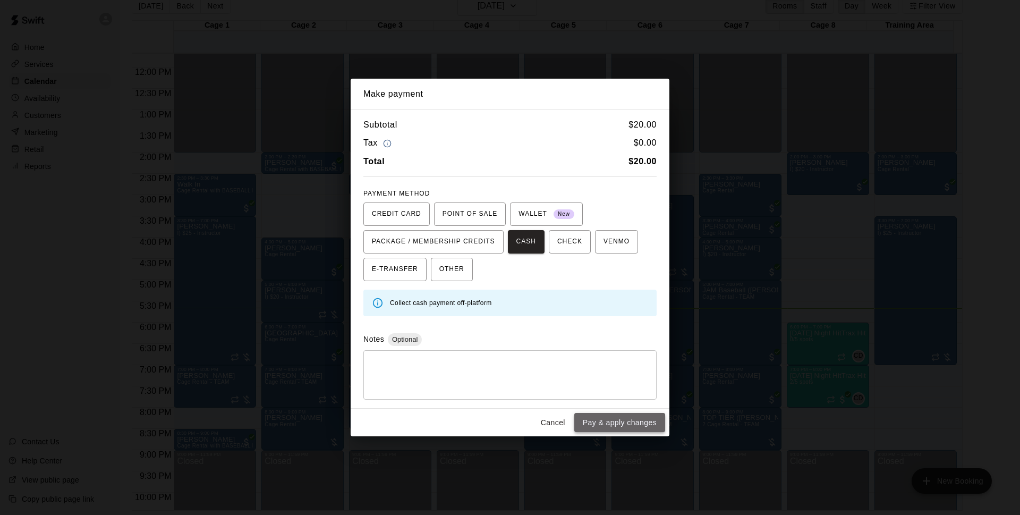
click at [604, 421] on button "Pay & apply changes" at bounding box center [619, 423] width 91 height 20
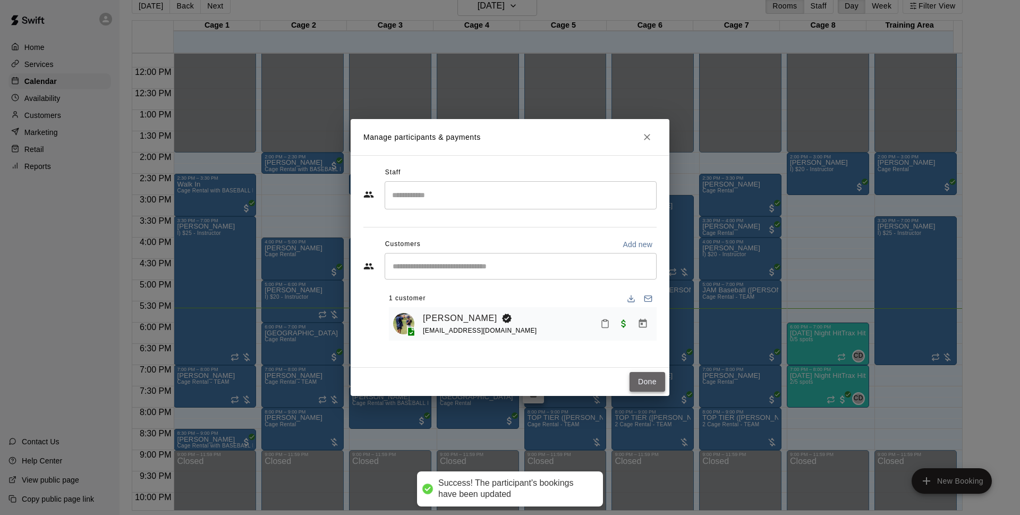
click at [636, 381] on button "Done" at bounding box center [648, 382] width 36 height 20
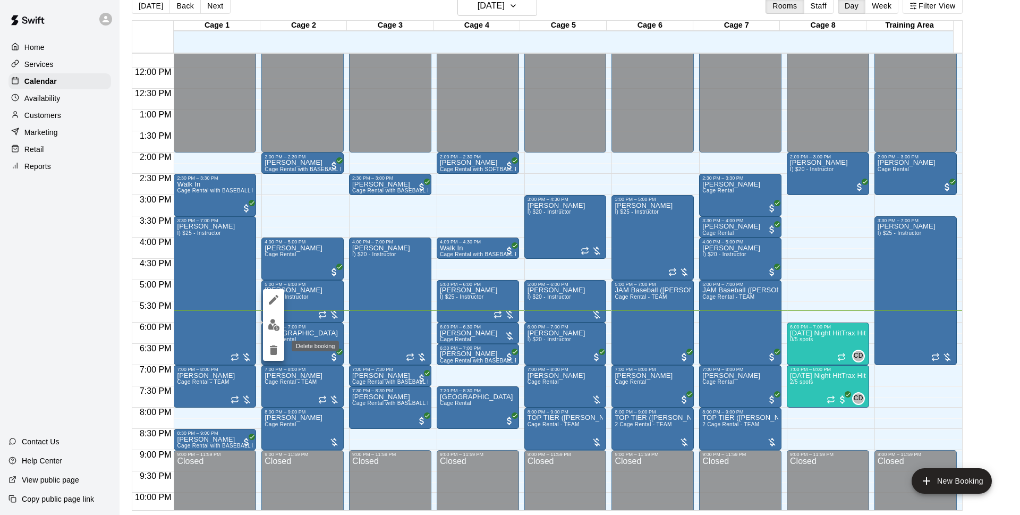
click at [277, 345] on icon "delete" at bounding box center [273, 350] width 13 height 13
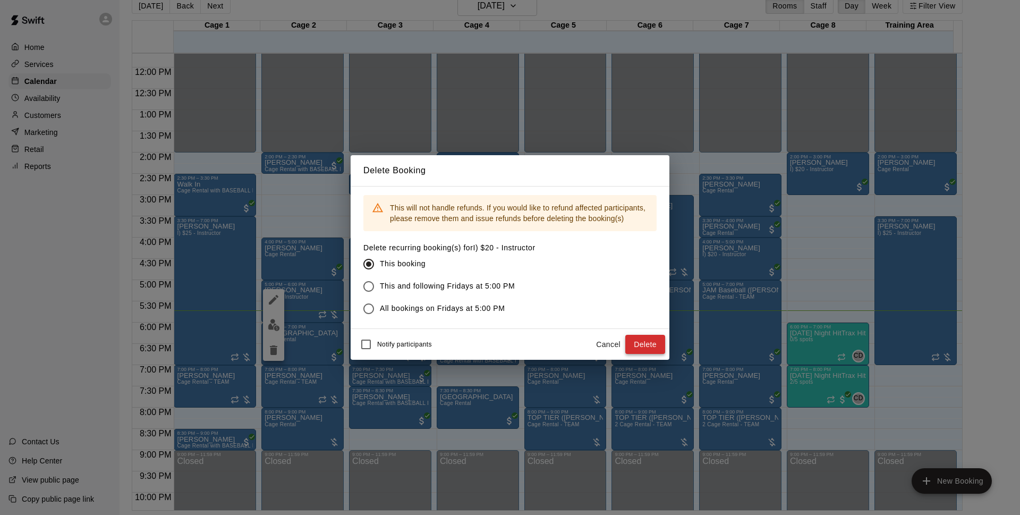
click at [644, 341] on button "Delete" at bounding box center [645, 345] width 40 height 20
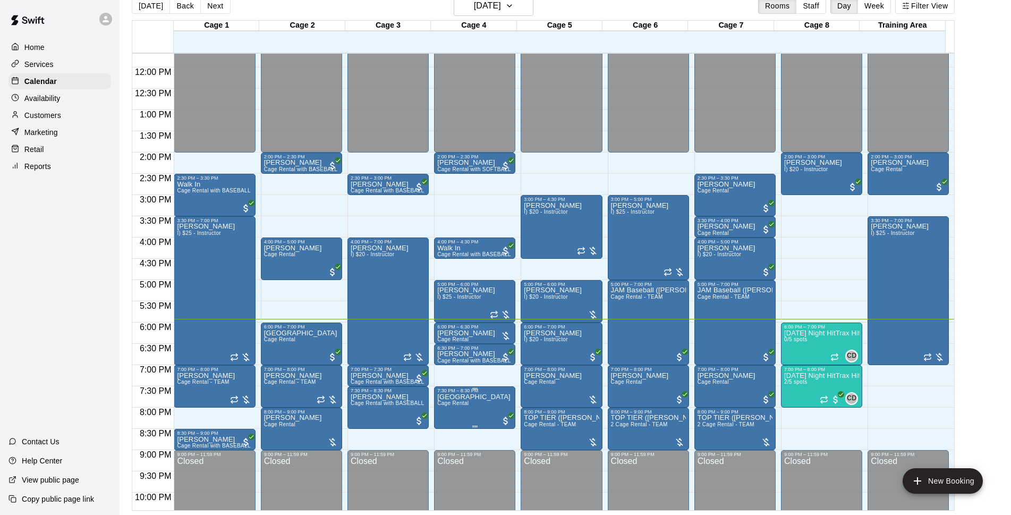
click at [471, 397] on p "[GEOGRAPHIC_DATA]" at bounding box center [473, 397] width 73 height 0
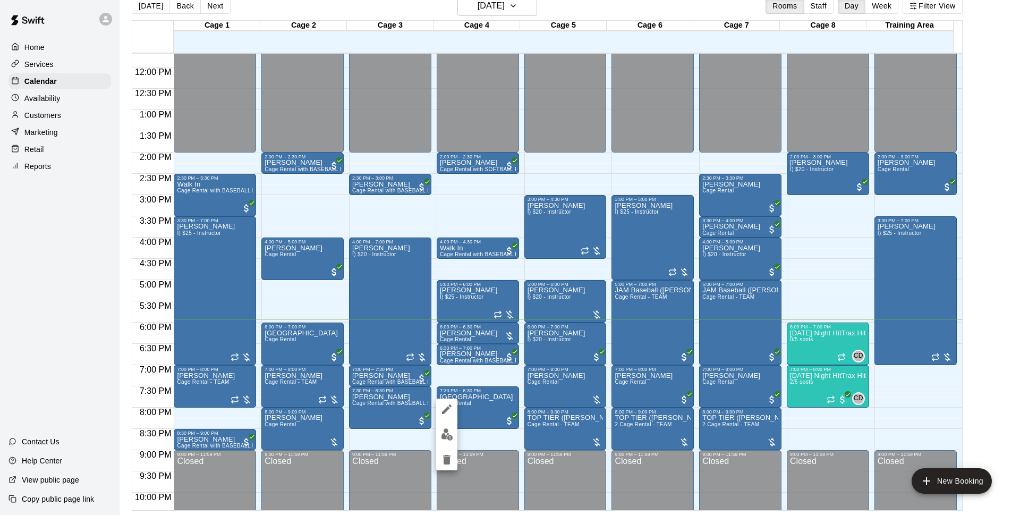
click at [964, 459] on div at bounding box center [510, 257] width 1020 height 515
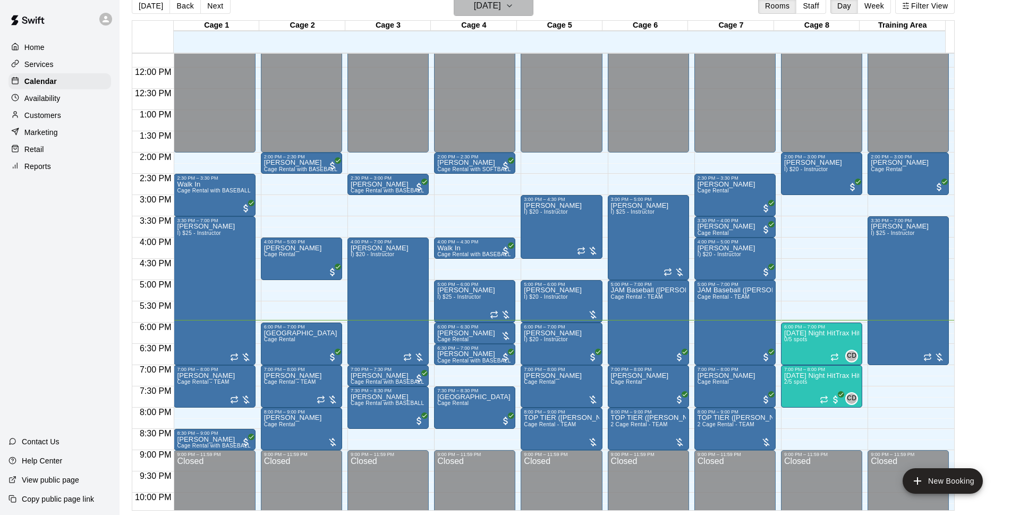
click at [487, 11] on h6 "[DATE]" at bounding box center [487, 5] width 27 height 15
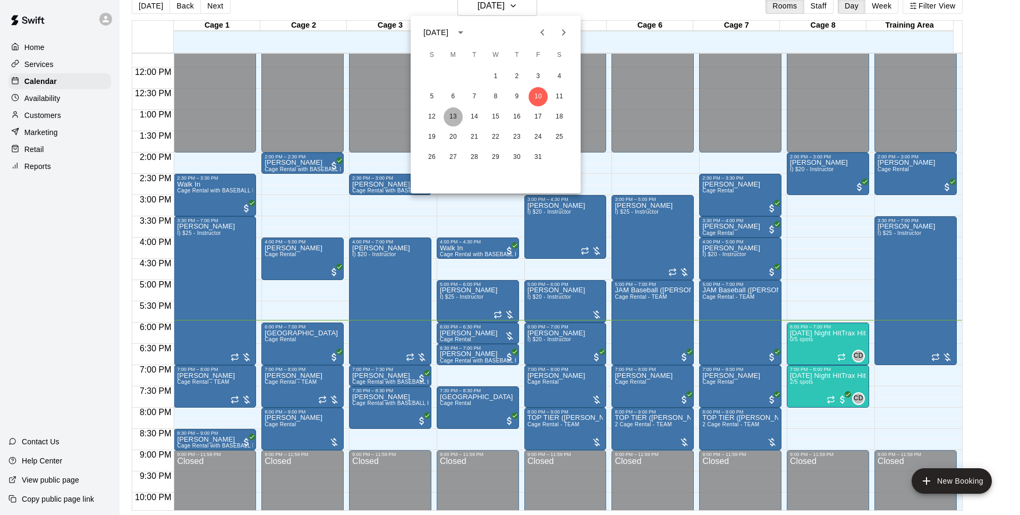
click at [458, 117] on button "13" at bounding box center [453, 116] width 19 height 19
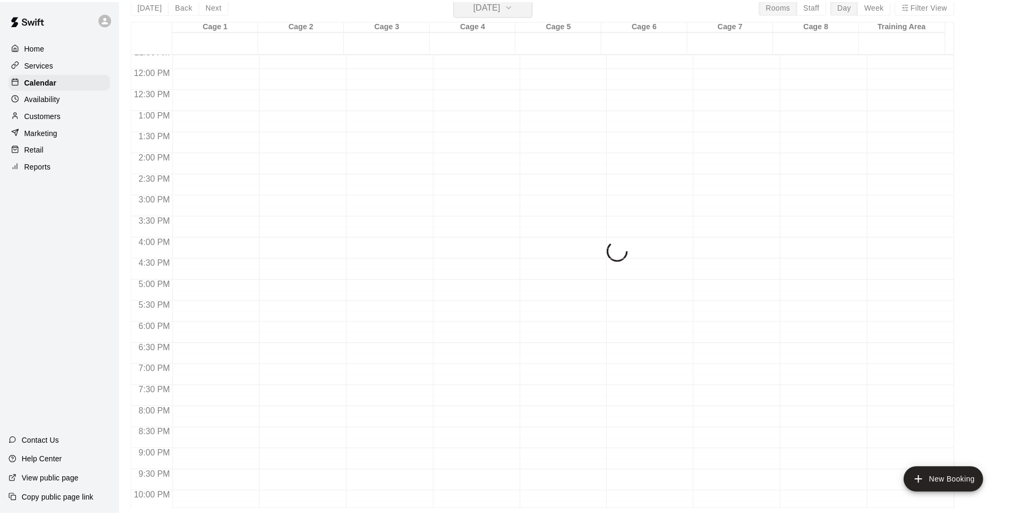
scroll to position [13, 0]
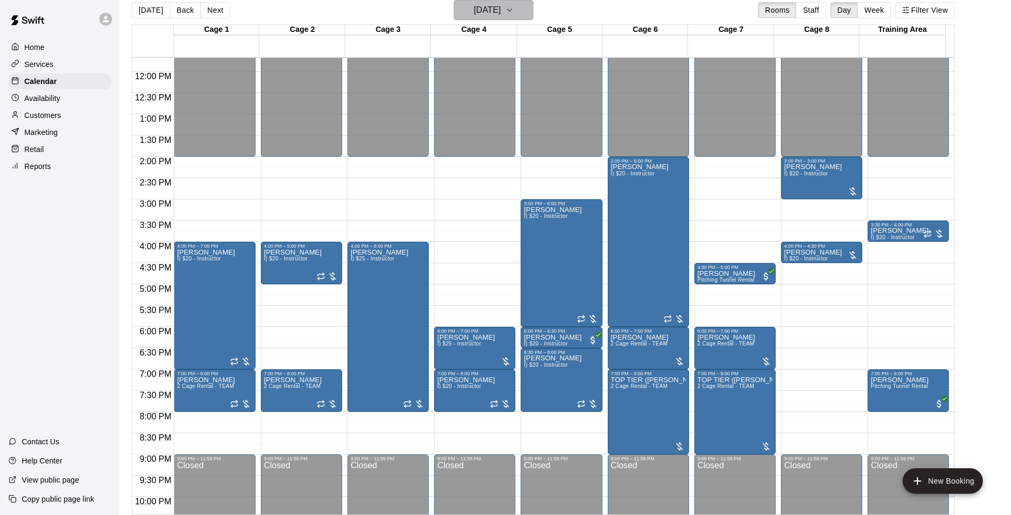
click at [520, 17] on button "[DATE]" at bounding box center [494, 10] width 80 height 20
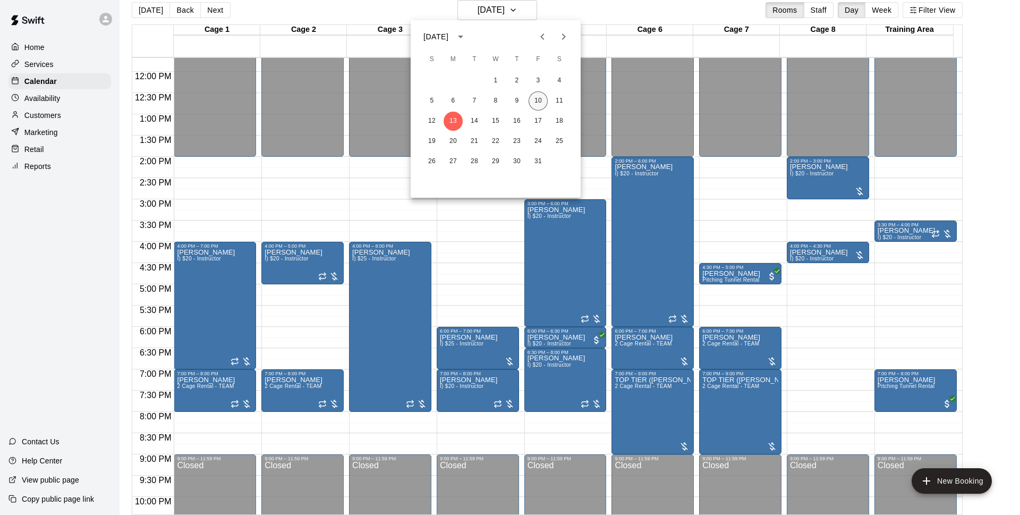
click at [535, 108] on button "10" at bounding box center [538, 100] width 19 height 19
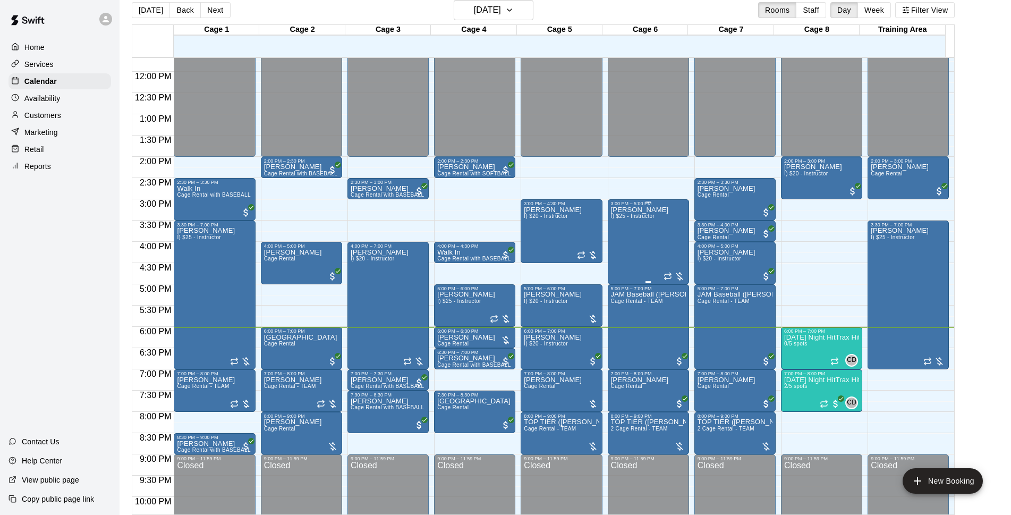
click at [656, 248] on div "[PERSON_NAME] I) $25 - Instructor" at bounding box center [640, 463] width 58 height 515
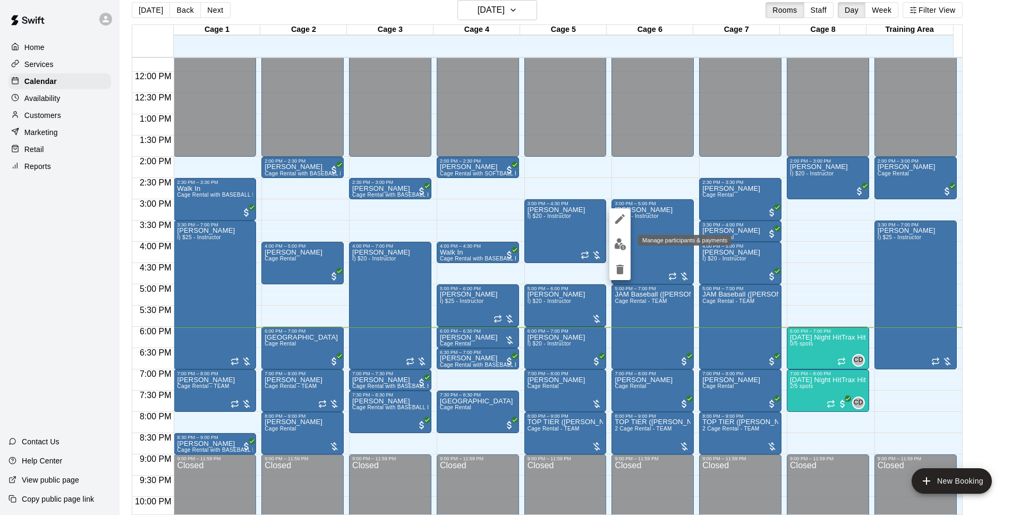
click at [619, 246] on img "edit" at bounding box center [620, 244] width 12 height 12
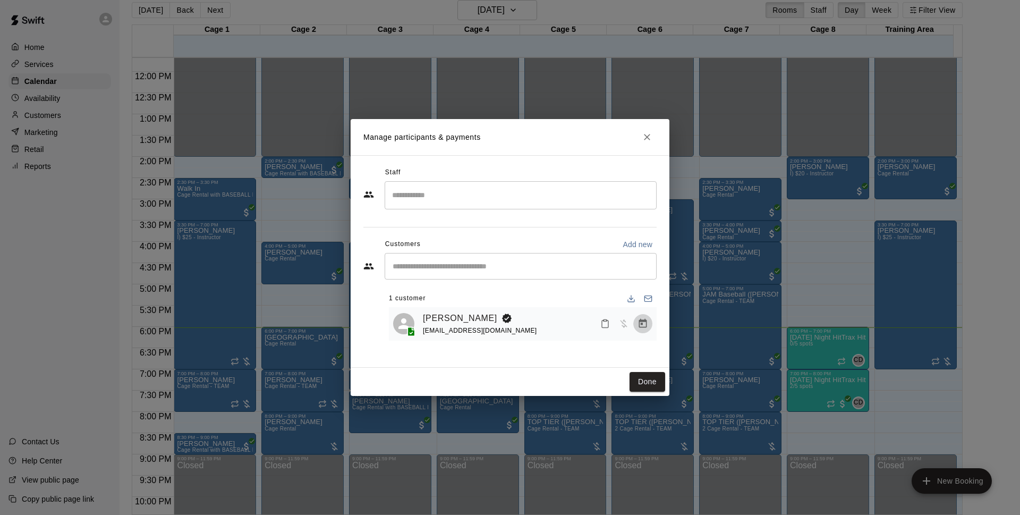
click at [641, 331] on button "Manage bookings & payment" at bounding box center [642, 323] width 19 height 19
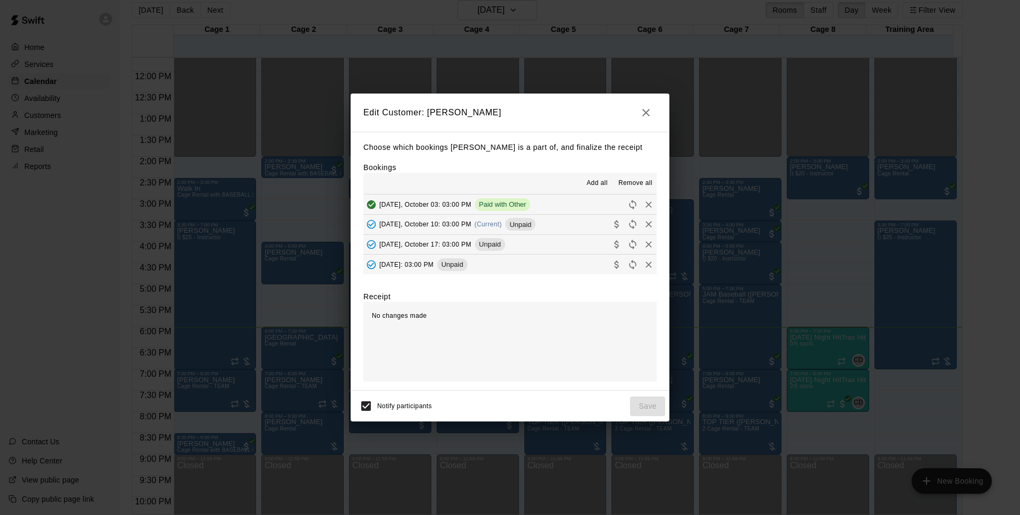
click at [560, 230] on button "[DATE], October 10: 03:00 PM (Current) Unpaid" at bounding box center [510, 225] width 293 height 20
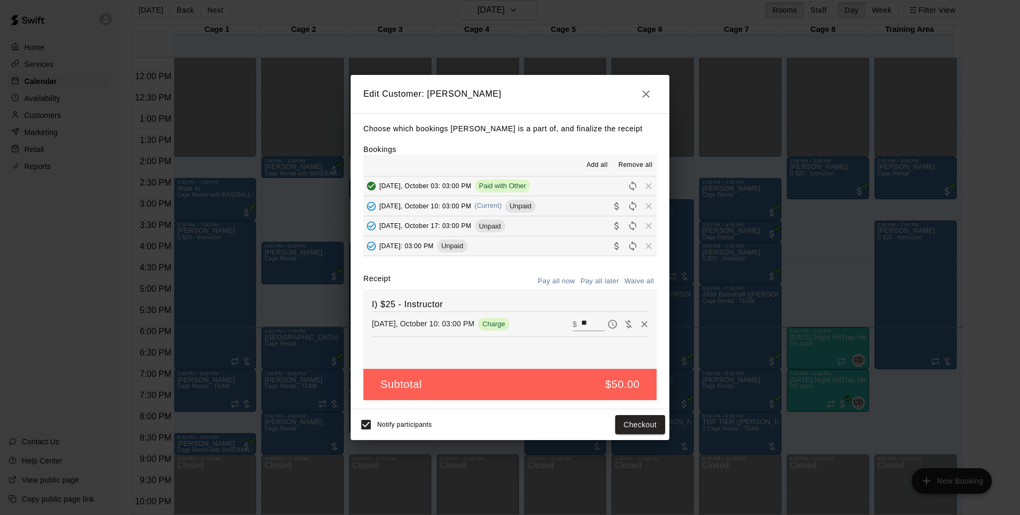
click at [645, 92] on icon "button" at bounding box center [646, 93] width 7 height 7
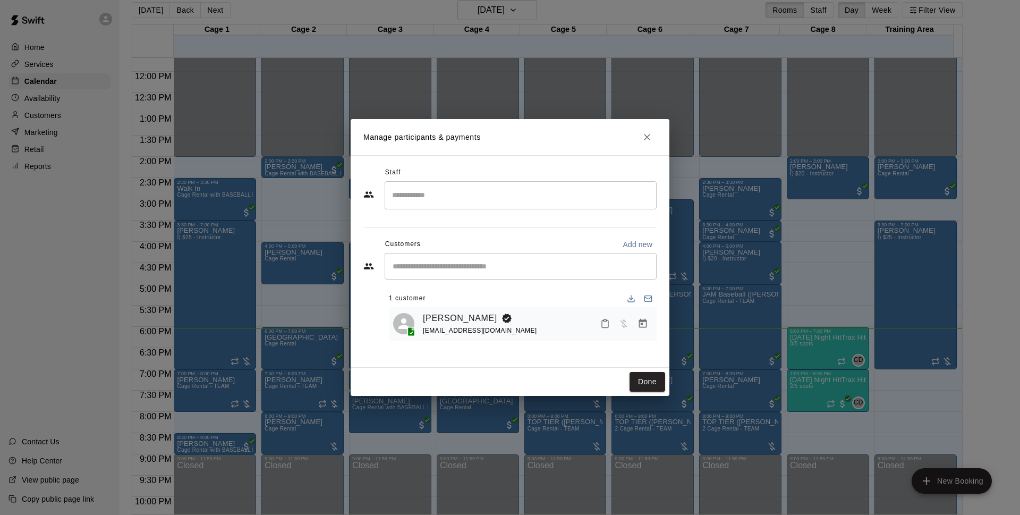
click at [644, 137] on icon "Close" at bounding box center [647, 137] width 11 height 11
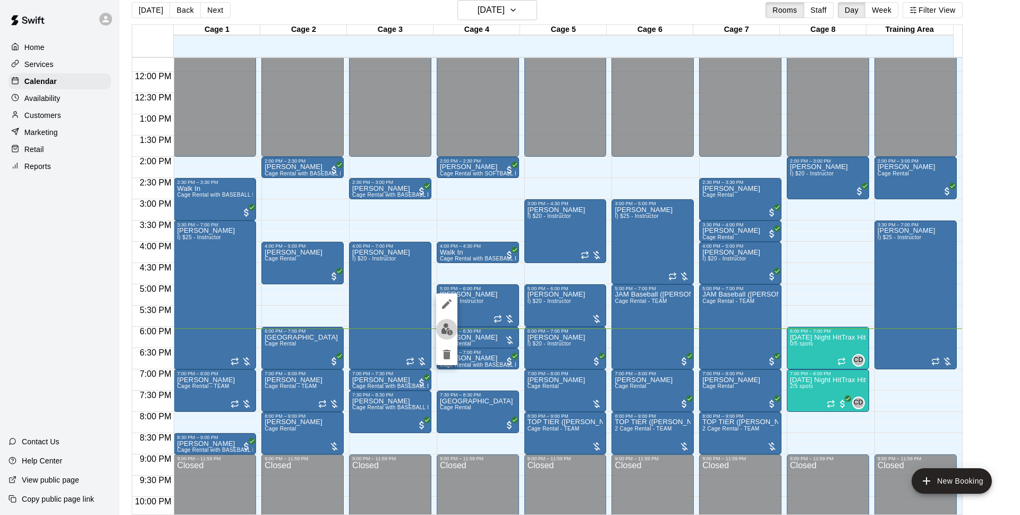
click at [447, 323] on button "edit" at bounding box center [446, 329] width 21 height 21
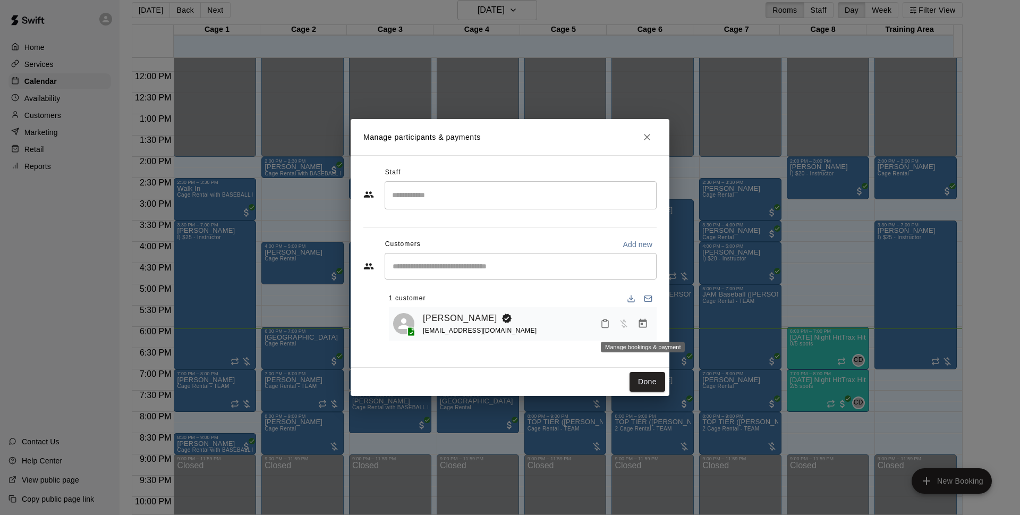
click at [644, 320] on icon "Manage bookings & payment" at bounding box center [643, 323] width 11 height 11
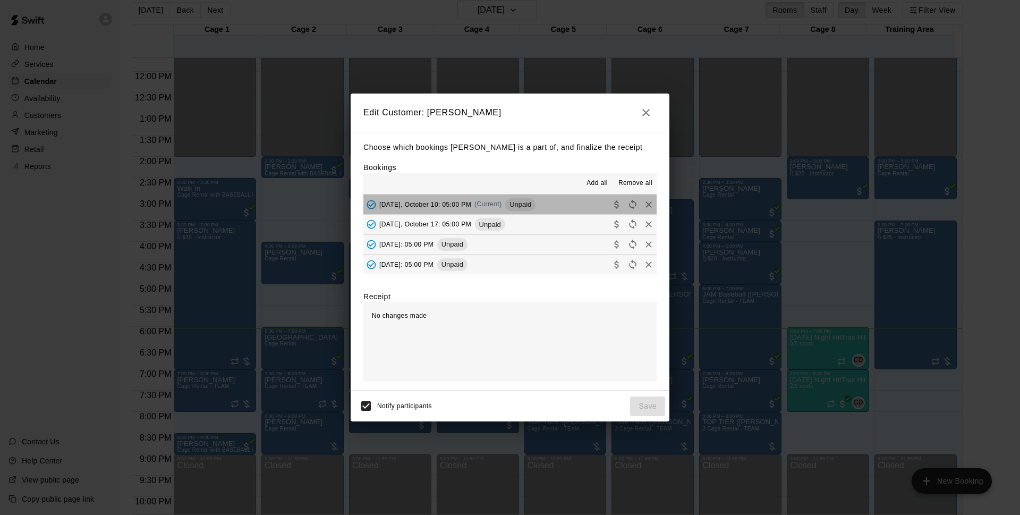
click at [558, 198] on button "[DATE], October 10: 05:00 PM (Current) Unpaid" at bounding box center [510, 205] width 293 height 20
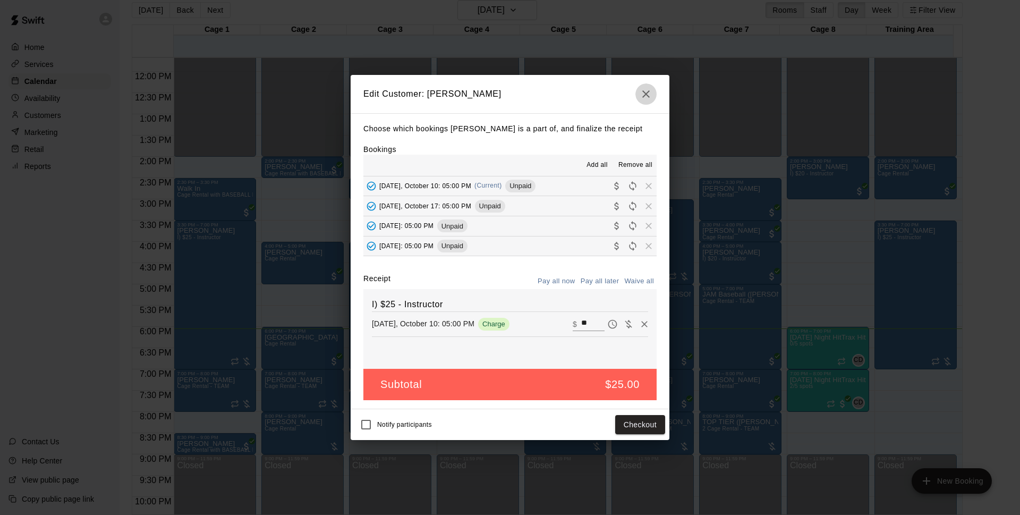
click at [652, 94] on icon "button" at bounding box center [646, 94] width 13 height 13
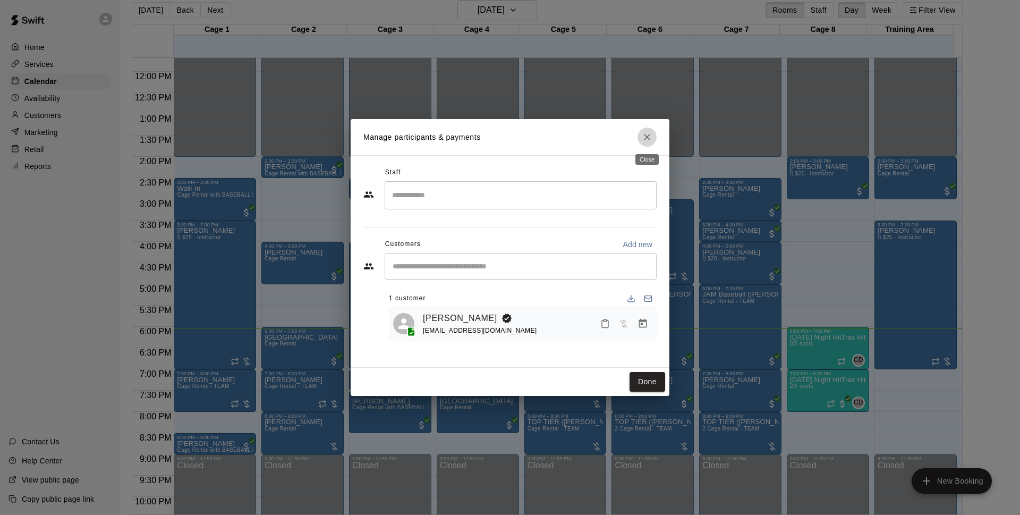
click at [651, 143] on button "Close" at bounding box center [647, 137] width 19 height 19
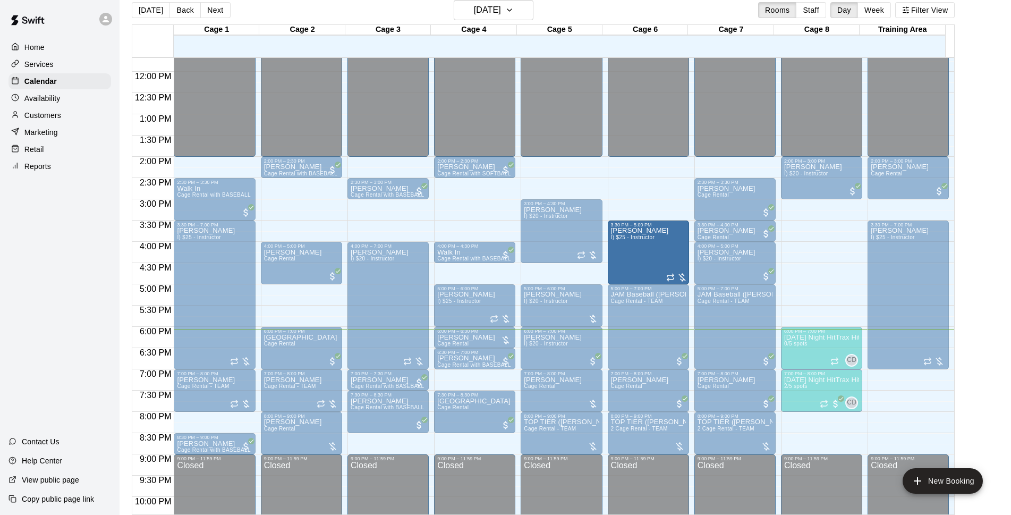
drag, startPoint x: 647, startPoint y: 202, endPoint x: 649, endPoint y: 223, distance: 21.3
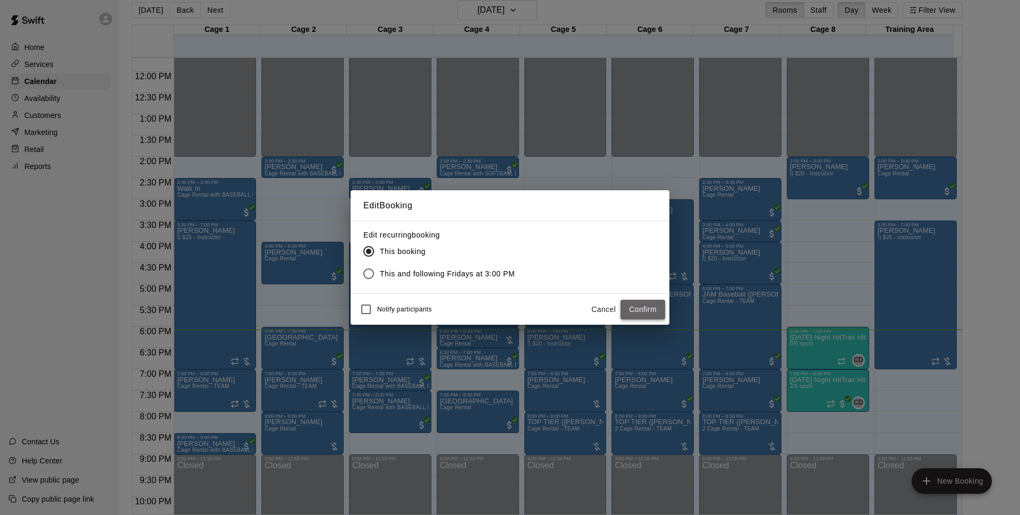
click at [645, 304] on button "Confirm" at bounding box center [643, 310] width 45 height 20
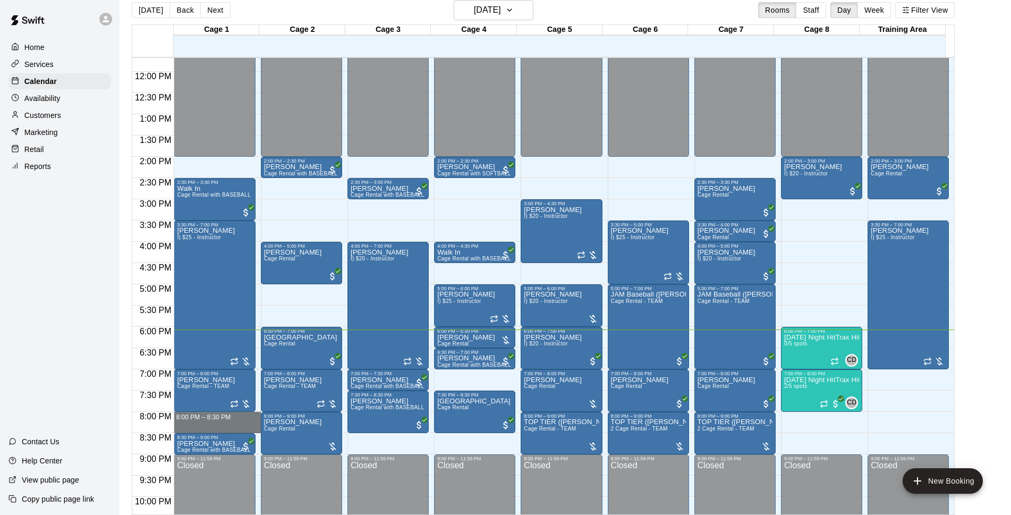
drag, startPoint x: 200, startPoint y: 415, endPoint x: 204, endPoint y: 426, distance: 11.6
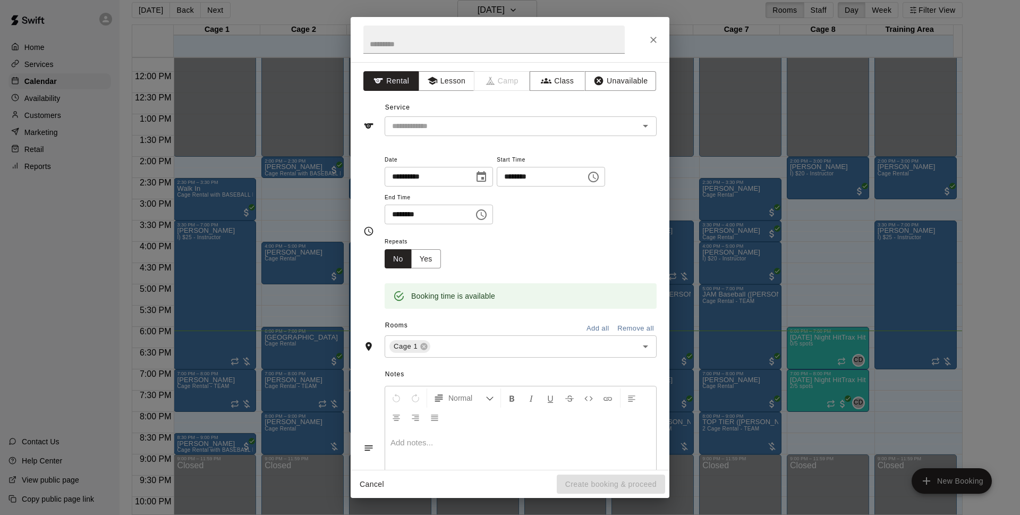
drag, startPoint x: 204, startPoint y: 426, endPoint x: 121, endPoint y: 394, distance: 88.6
click at [121, 394] on div "**********" at bounding box center [510, 257] width 1020 height 515
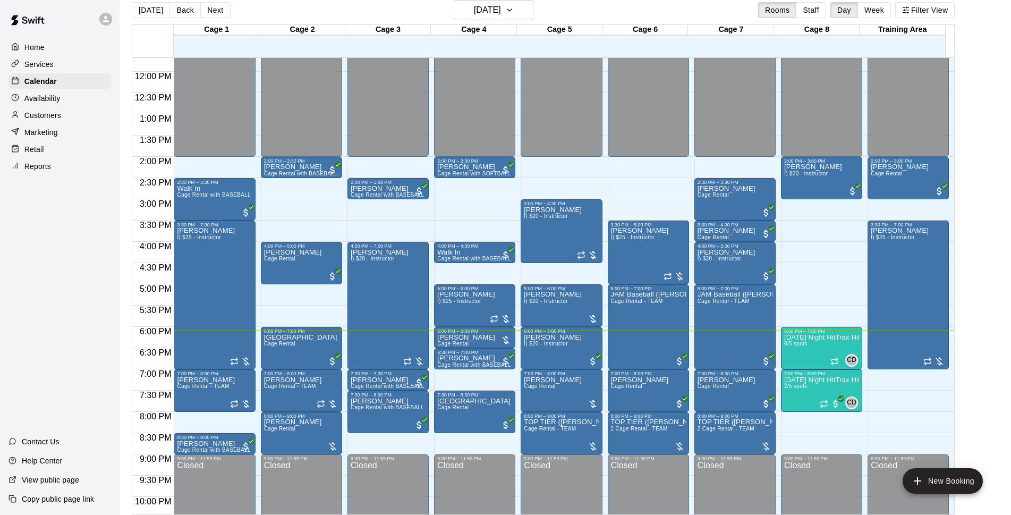
click at [71, 336] on div "Home Services Calendar Availability Customers Marketing Retail Reports Contact …" at bounding box center [60, 257] width 120 height 515
click at [555, 304] on span "I) $20 - Instructor" at bounding box center [546, 301] width 44 height 6
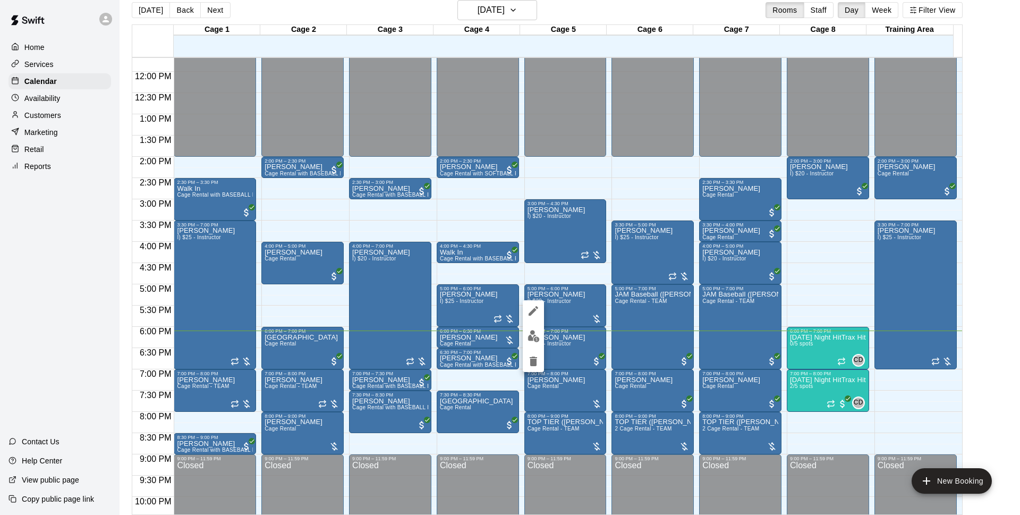
click at [546, 230] on div at bounding box center [510, 257] width 1020 height 515
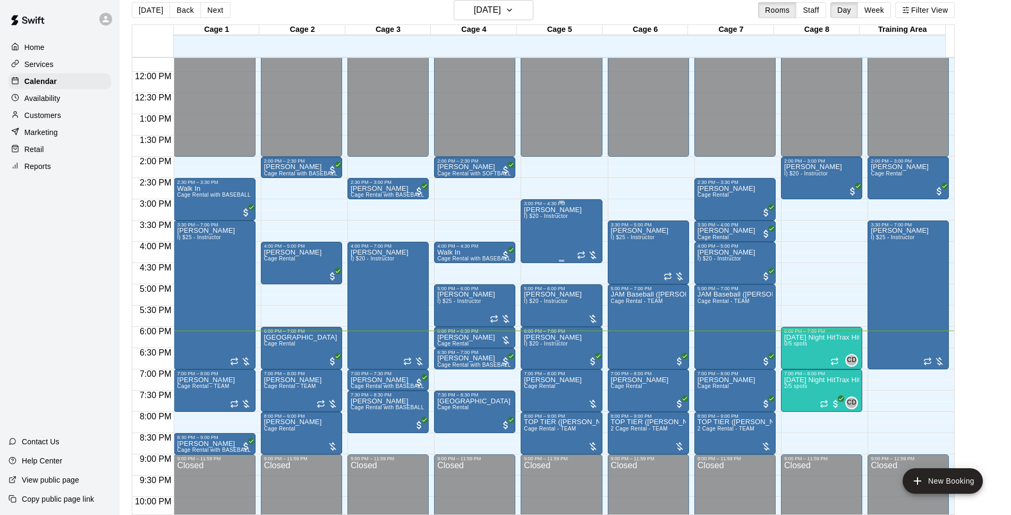
click at [547, 246] on div "[PERSON_NAME] I) $20 - Instructor" at bounding box center [553, 463] width 58 height 515
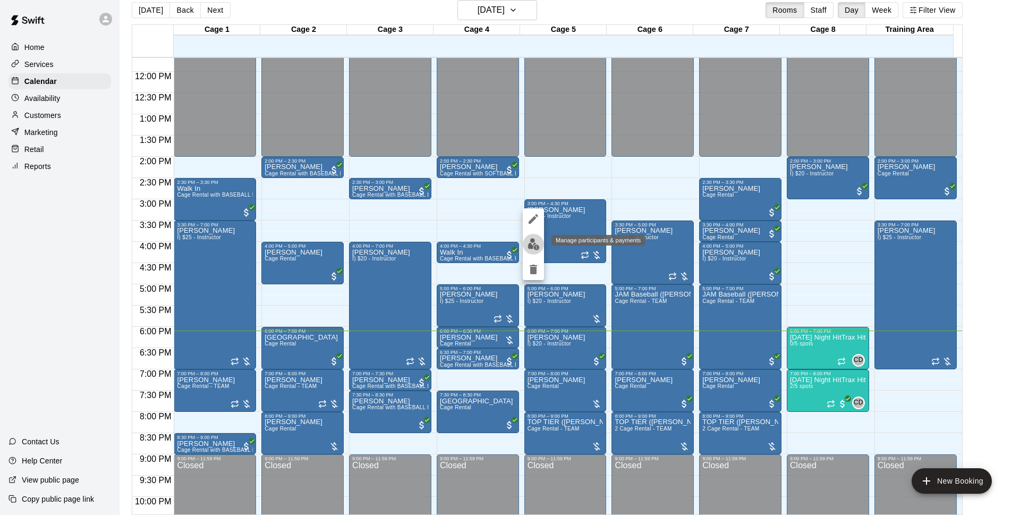
click at [526, 247] on button "edit" at bounding box center [533, 244] width 21 height 21
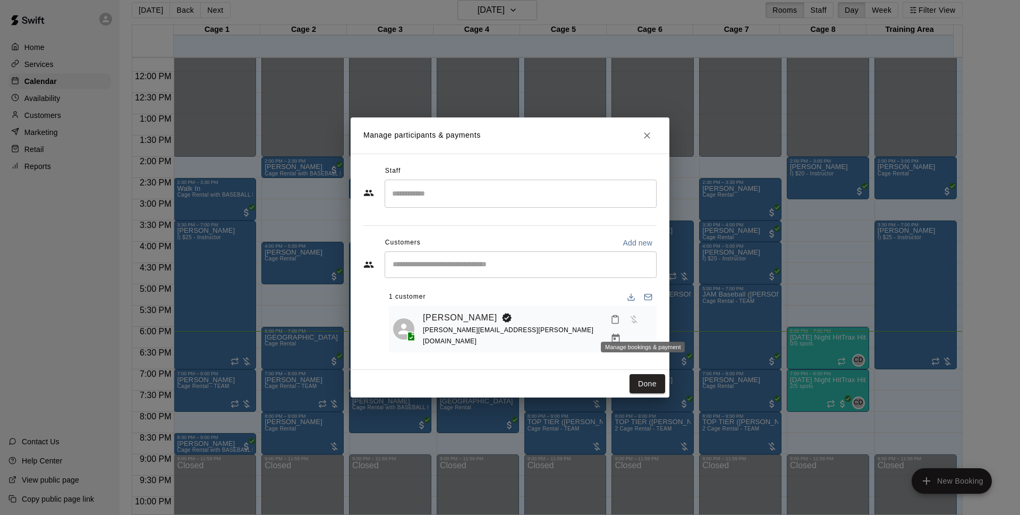
click at [621, 333] on icon "Manage bookings & payment" at bounding box center [616, 338] width 11 height 11
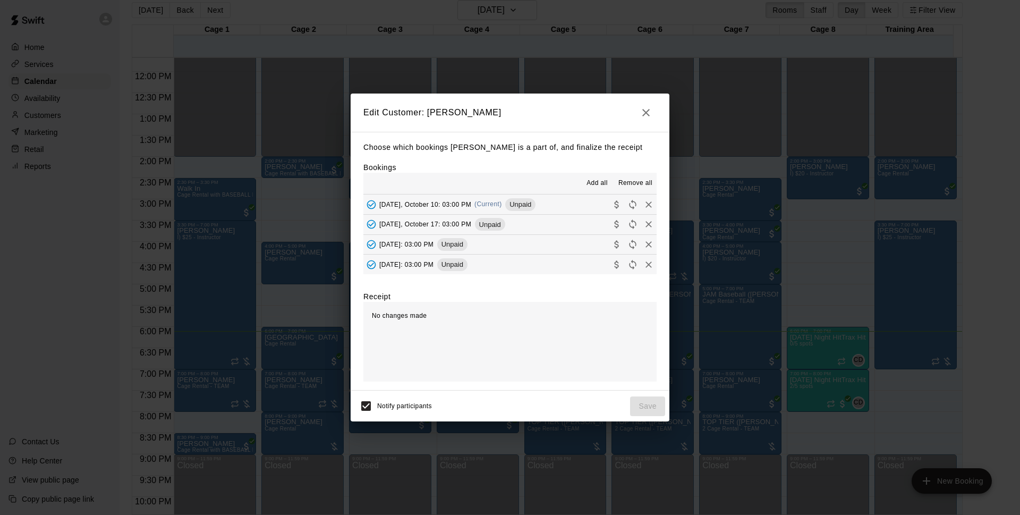
click at [526, 199] on div "Unpaid" at bounding box center [520, 204] width 30 height 13
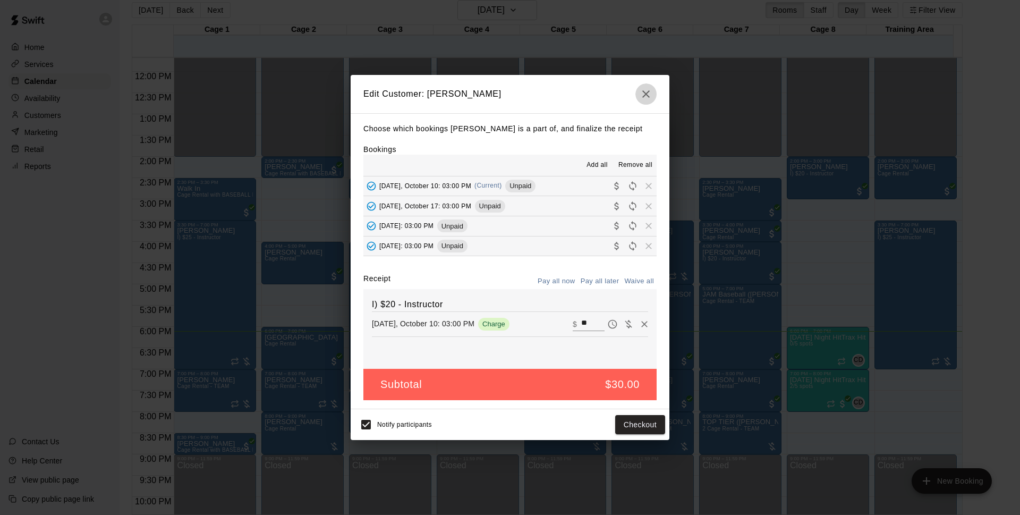
click at [641, 96] on icon "button" at bounding box center [646, 94] width 13 height 13
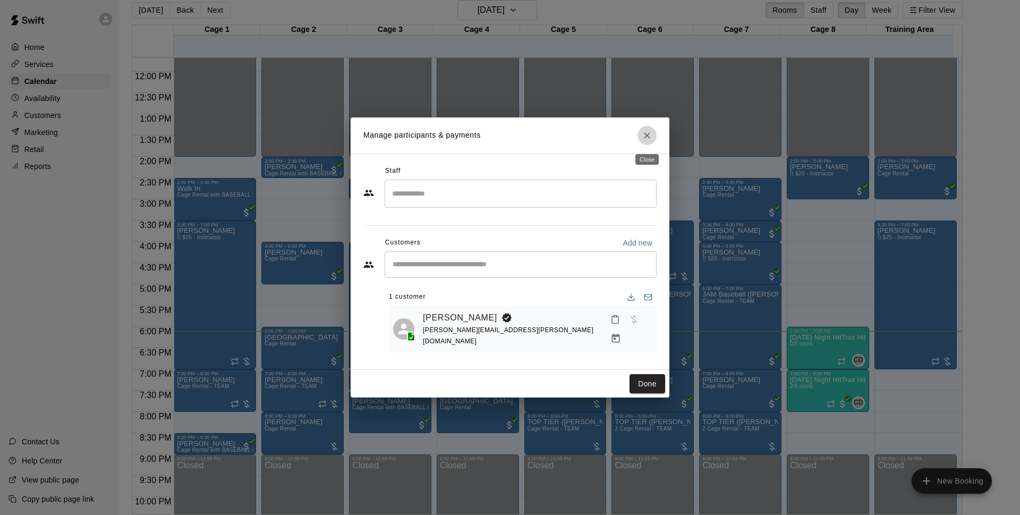
drag, startPoint x: 646, startPoint y: 136, endPoint x: 645, endPoint y: 197, distance: 60.6
click at [646, 137] on icon "Close" at bounding box center [647, 135] width 6 height 6
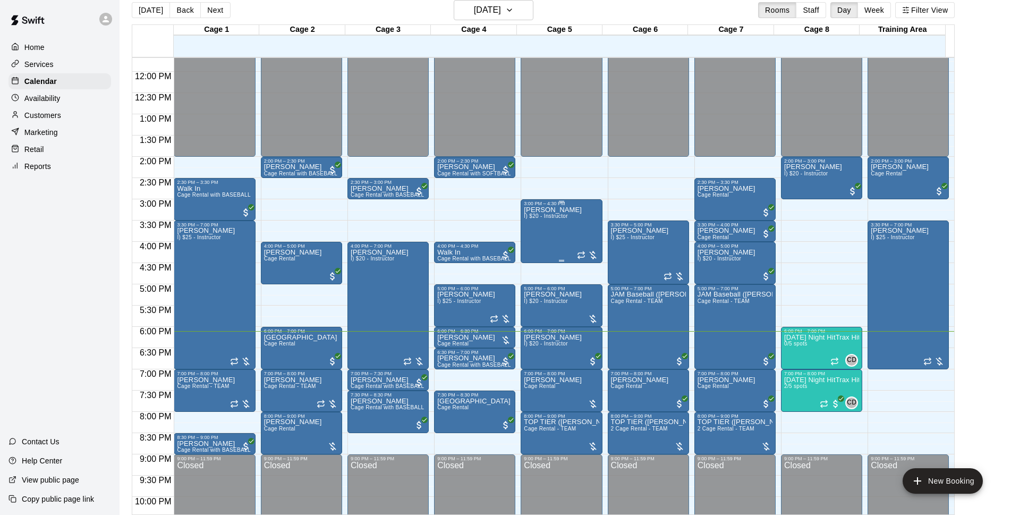
click at [592, 255] on div at bounding box center [587, 255] width 21 height 11
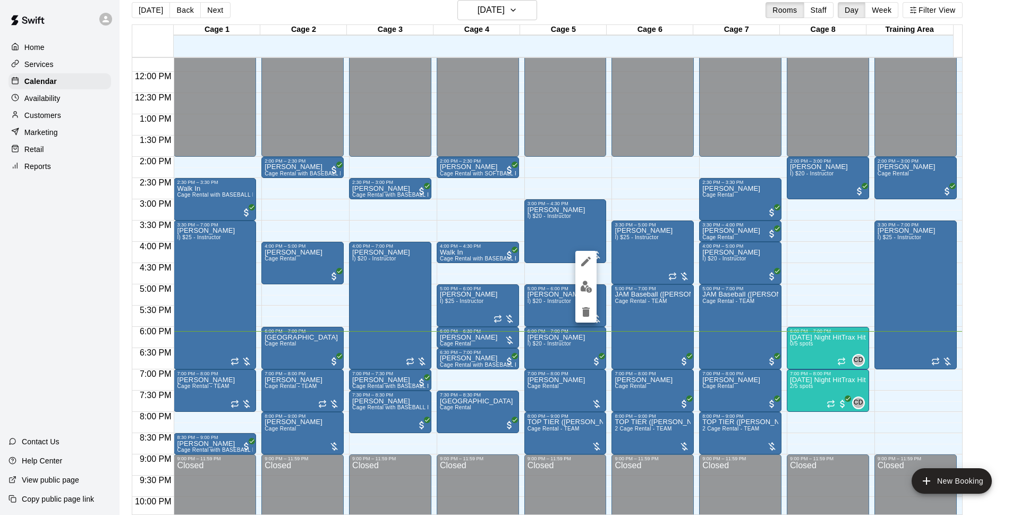
click at [271, 17] on div at bounding box center [510, 257] width 1020 height 515
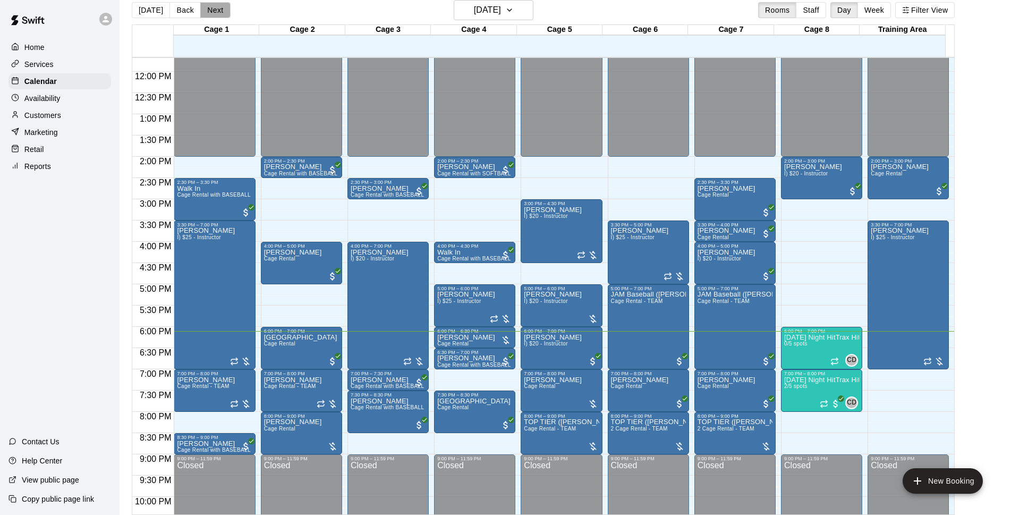
click at [204, 11] on button "Next" at bounding box center [215, 10] width 30 height 16
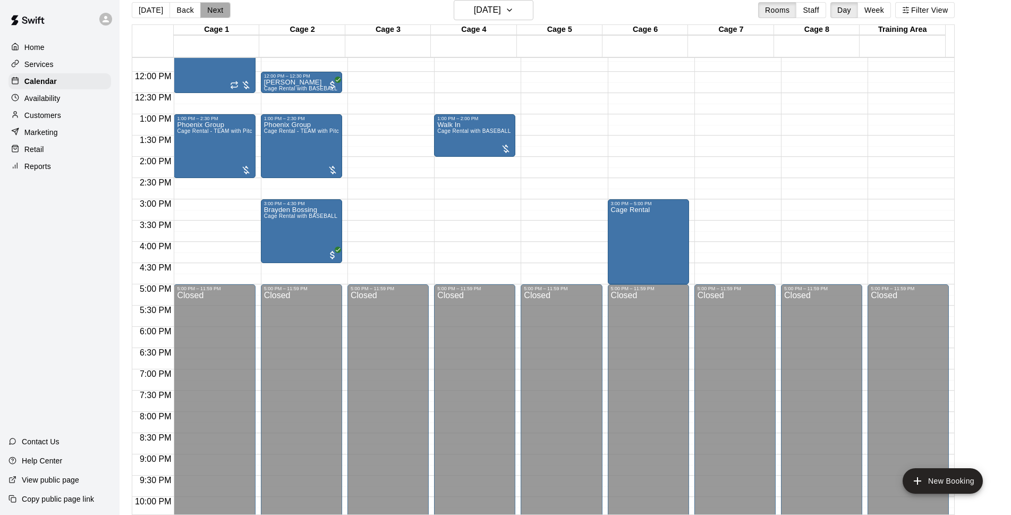
click at [208, 16] on button "Next" at bounding box center [215, 10] width 30 height 16
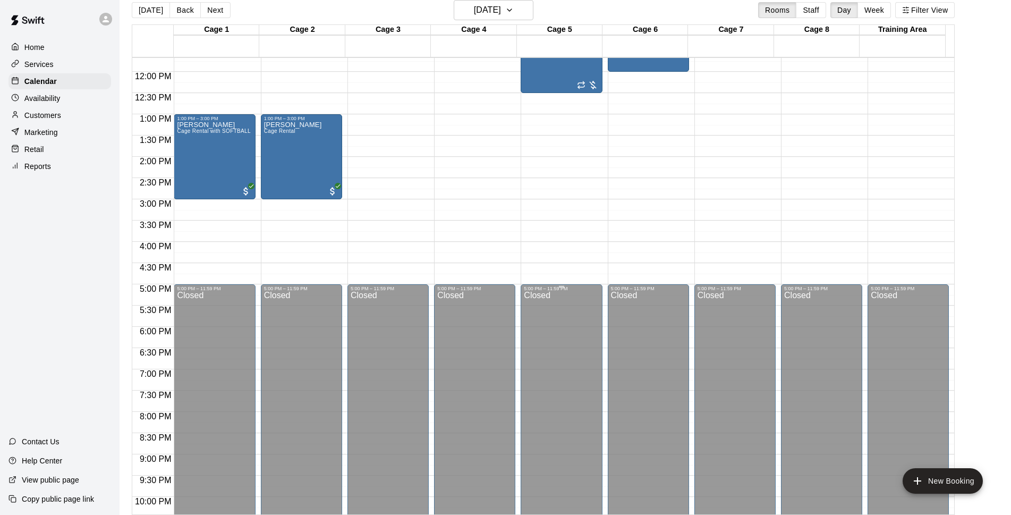
scroll to position [360, 0]
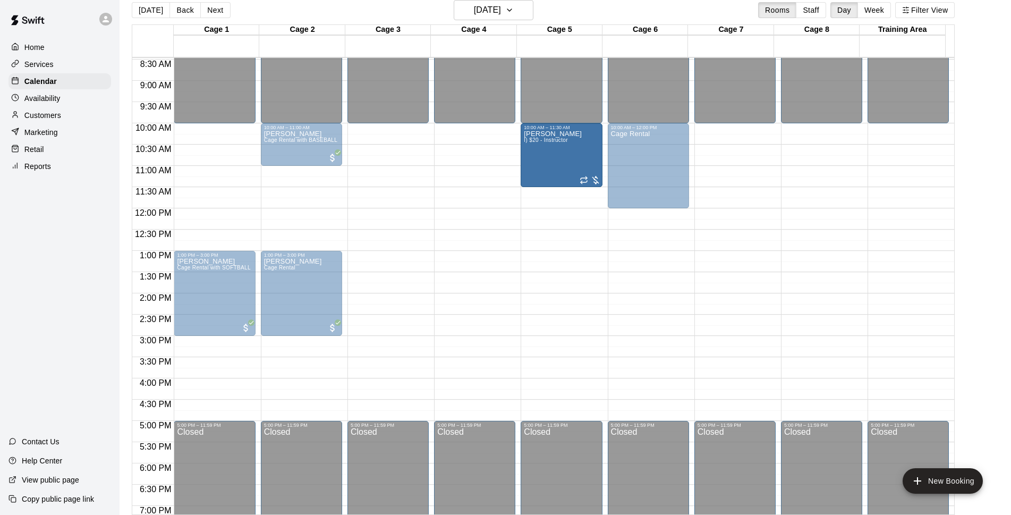
drag, startPoint x: 560, startPoint y: 228, endPoint x: 560, endPoint y: 189, distance: 38.8
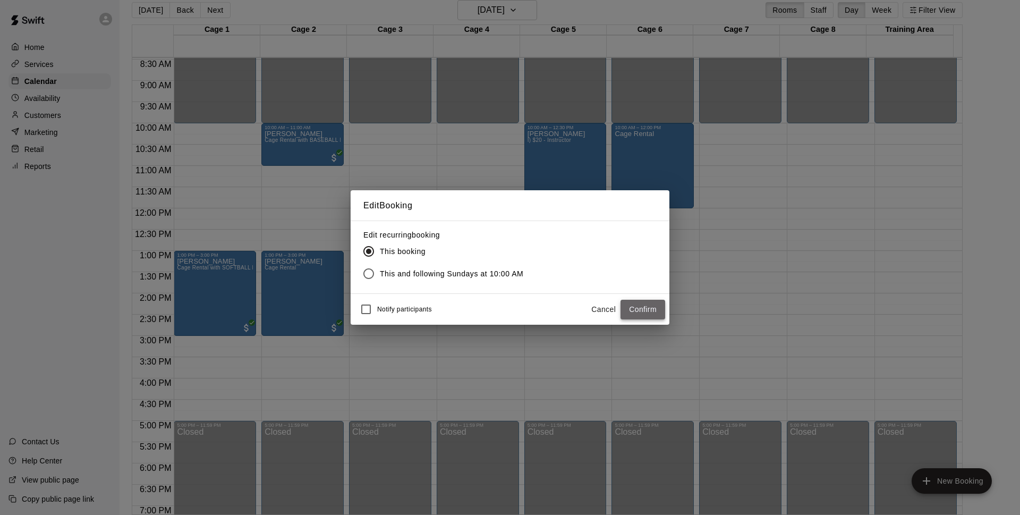
click at [653, 309] on button "Confirm" at bounding box center [643, 310] width 45 height 20
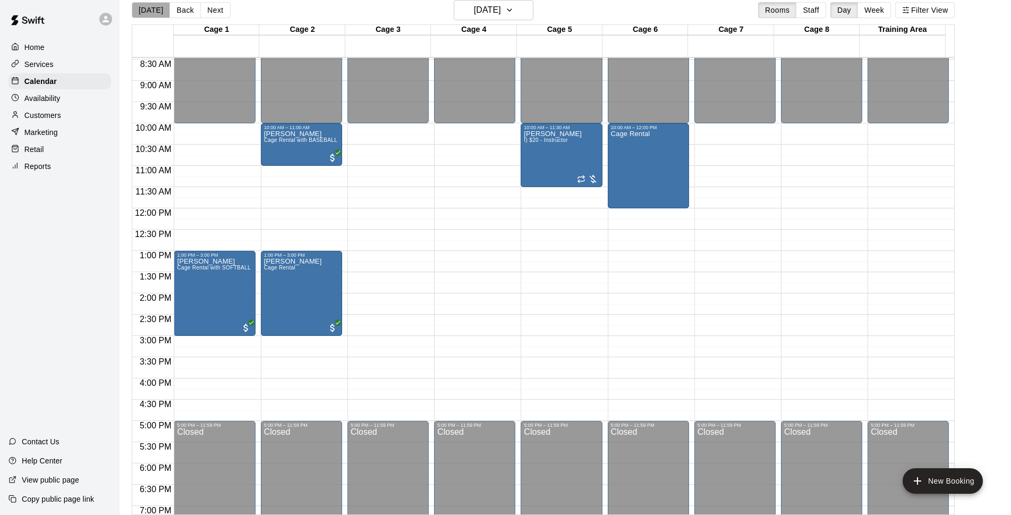
click at [158, 10] on button "[DATE]" at bounding box center [151, 10] width 38 height 16
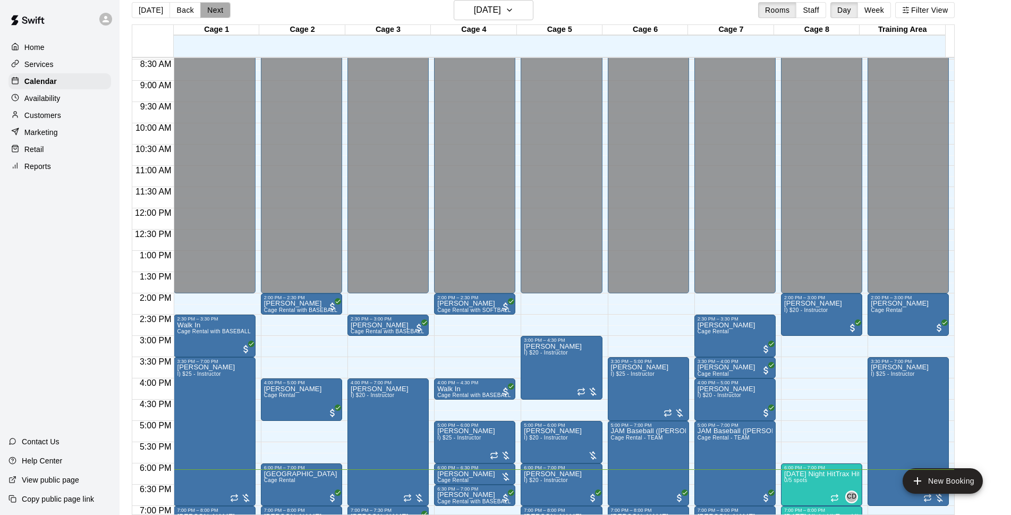
click at [206, 16] on button "Next" at bounding box center [215, 10] width 30 height 16
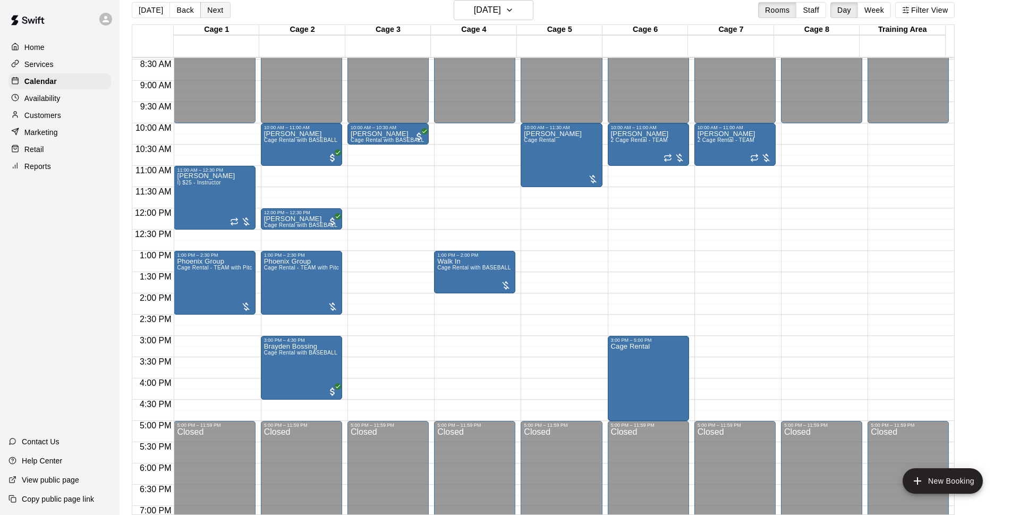
click at [211, 14] on button "Next" at bounding box center [215, 10] width 30 height 16
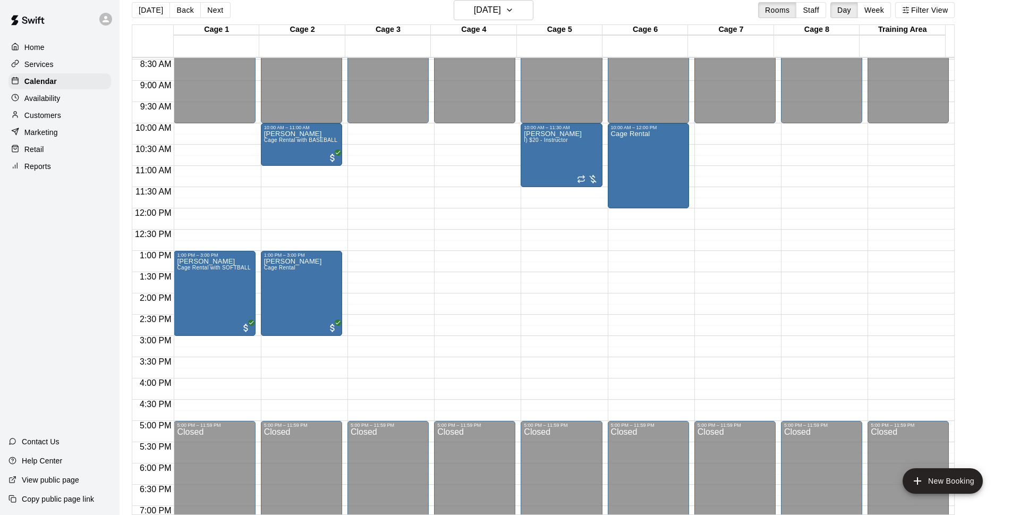
click at [382, 10] on div "[DATE] Back [DATE][DATE] Rooms Staff Day Week Filter View" at bounding box center [543, 12] width 823 height 24
click at [373, 18] on div "[DATE] Back [DATE][DATE] Rooms Staff Day Week Filter View" at bounding box center [543, 12] width 823 height 24
click at [159, 13] on button "[DATE]" at bounding box center [151, 10] width 38 height 16
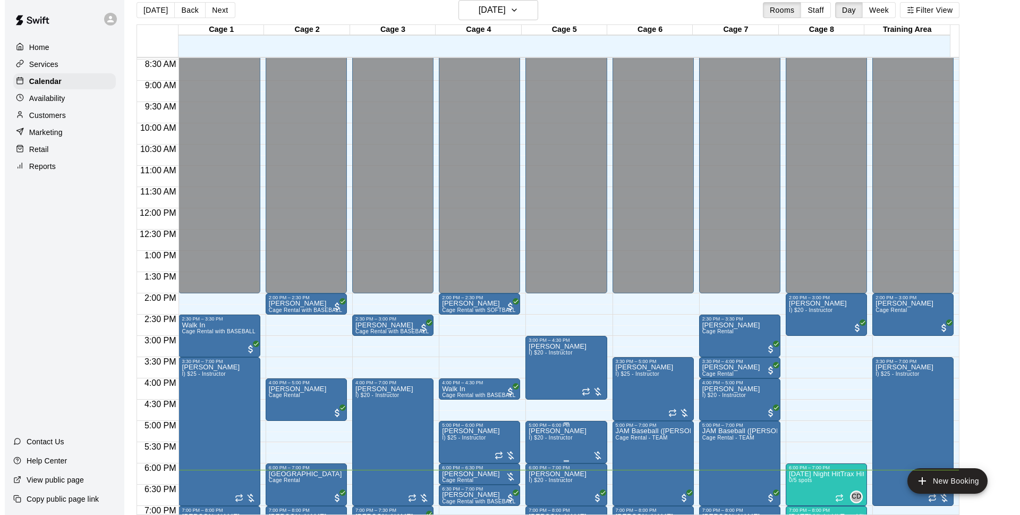
scroll to position [496, 0]
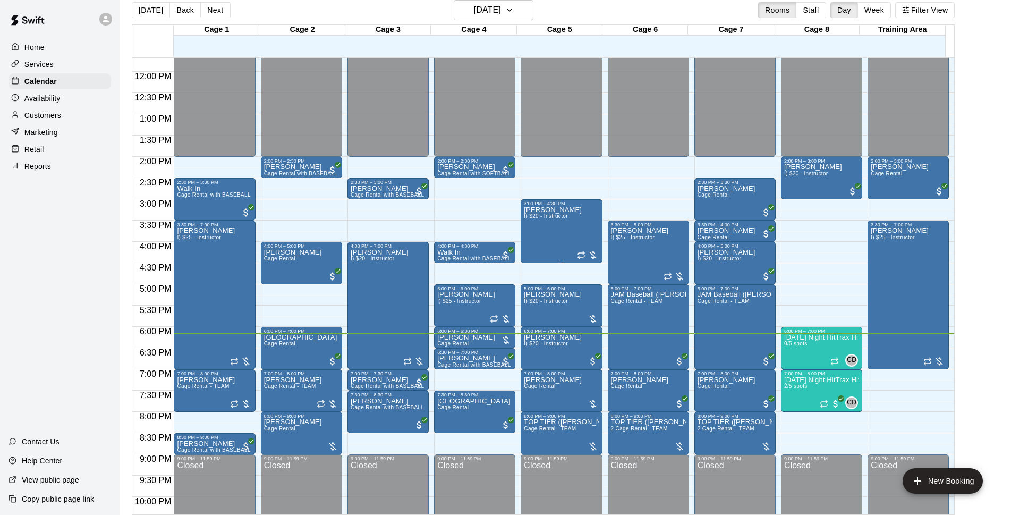
click at [581, 224] on div "[PERSON_NAME] I) $20 - Instructor" at bounding box center [561, 463] width 75 height 515
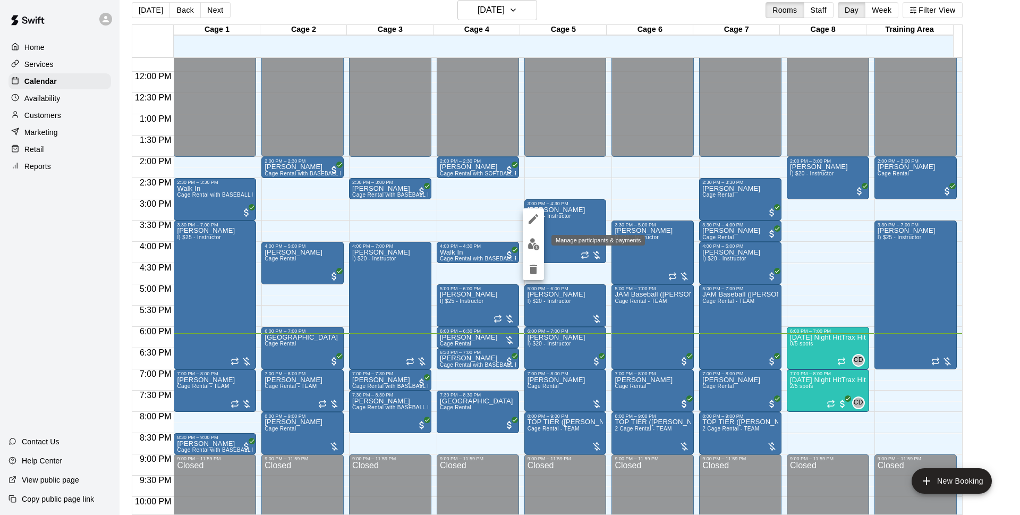
click at [526, 248] on button "edit" at bounding box center [533, 244] width 21 height 21
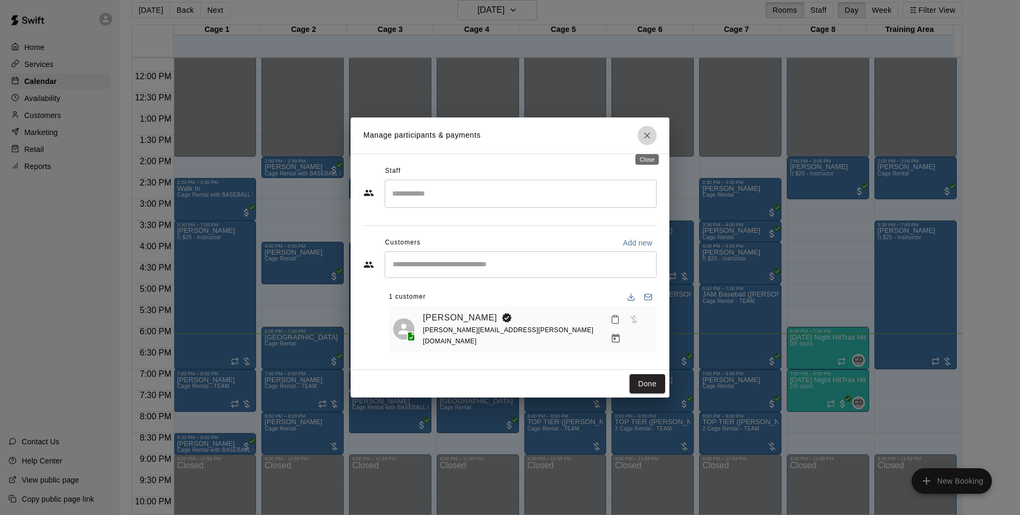
click at [651, 138] on icon "Close" at bounding box center [647, 135] width 11 height 11
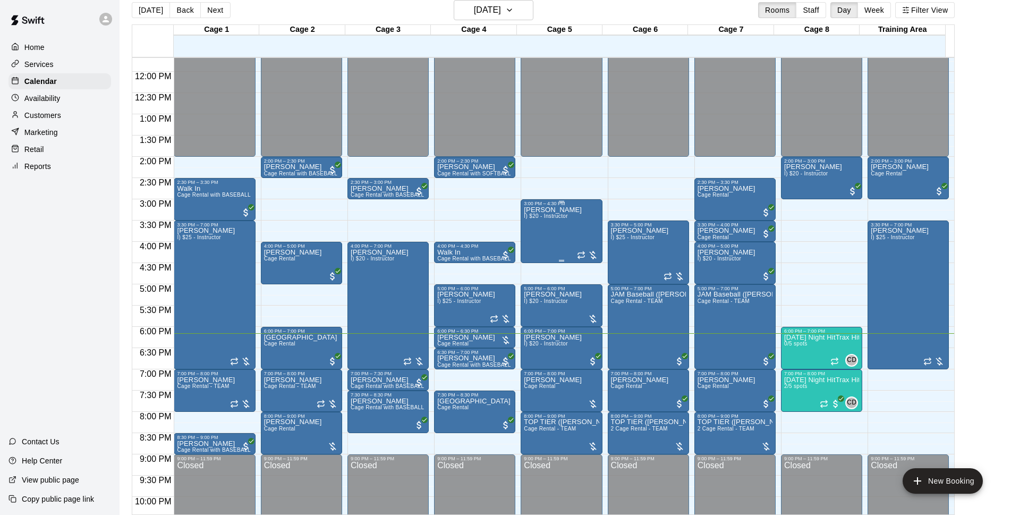
click at [554, 234] on div "[PERSON_NAME] I) $20 - Instructor" at bounding box center [553, 463] width 58 height 515
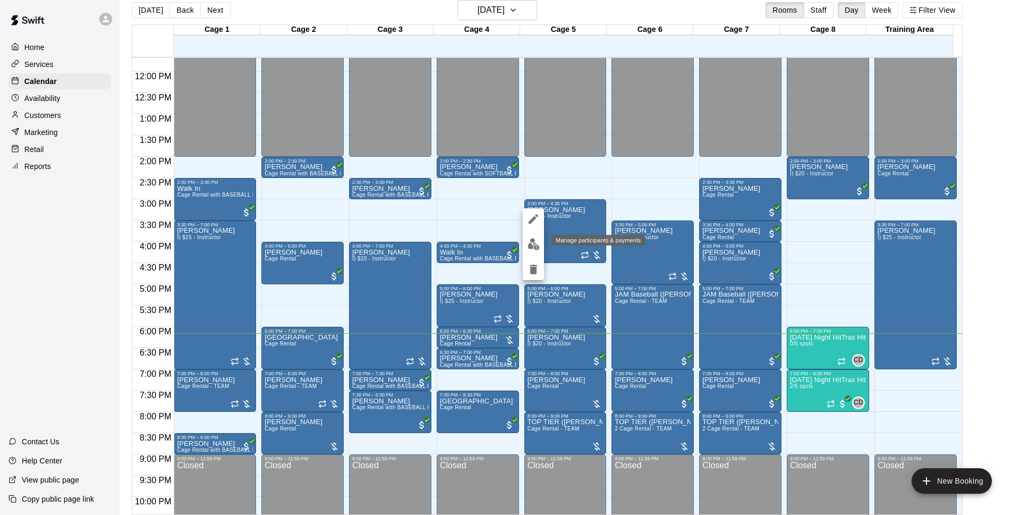
click at [535, 247] on img "edit" at bounding box center [534, 244] width 12 height 12
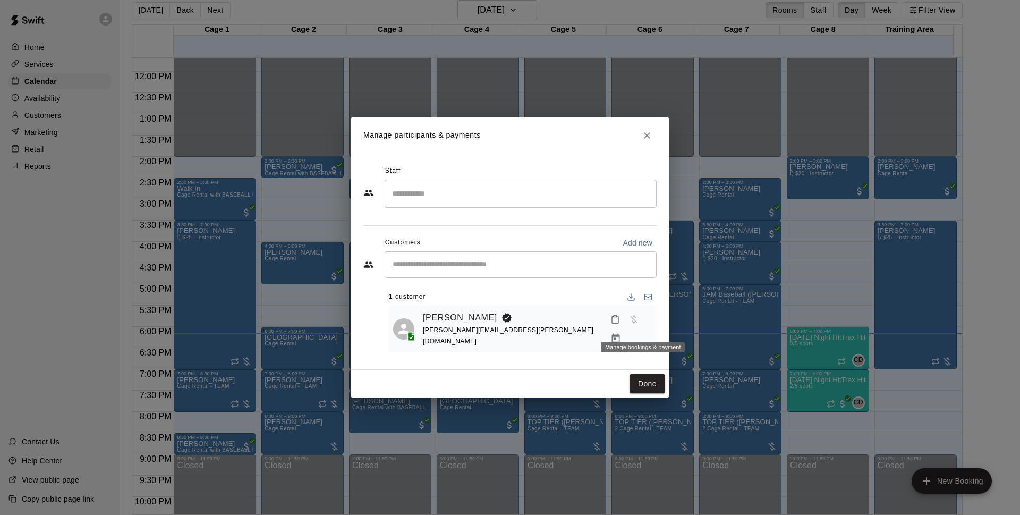
click at [621, 333] on icon "Manage bookings & payment" at bounding box center [616, 338] width 11 height 11
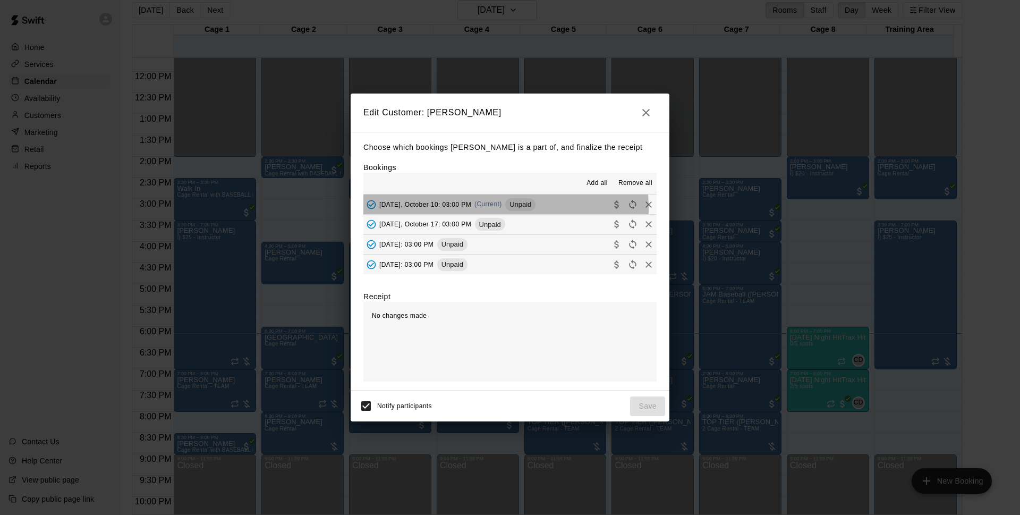
click at [464, 209] on div "[DATE], October 10: 03:00 PM (Current) Unpaid" at bounding box center [450, 205] width 172 height 16
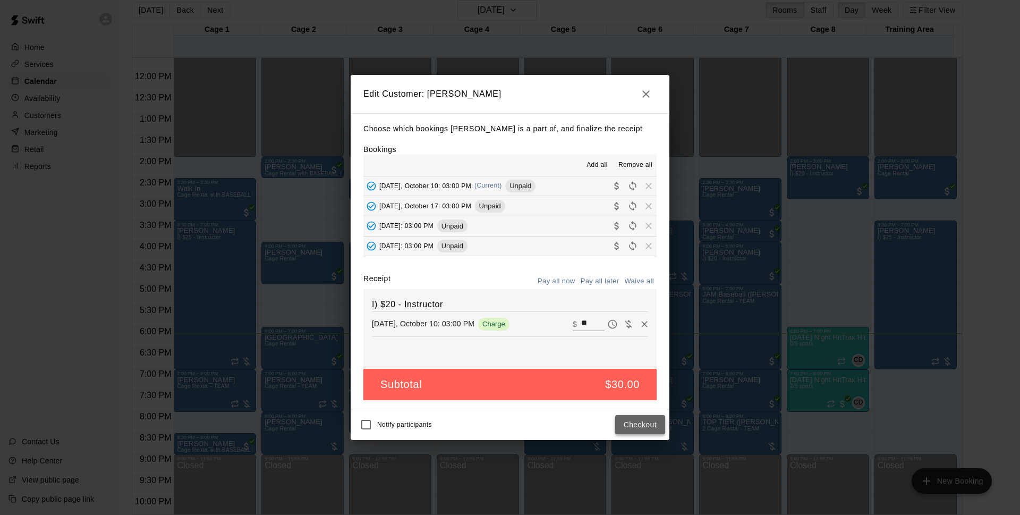
click at [631, 424] on button "Checkout" at bounding box center [640, 425] width 50 height 20
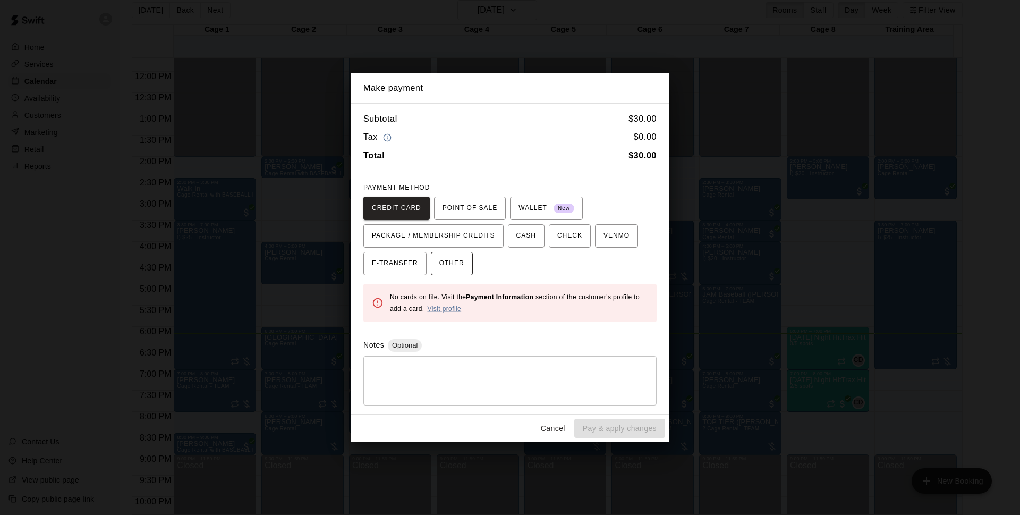
click at [462, 263] on span "OTHER" at bounding box center [451, 263] width 25 height 17
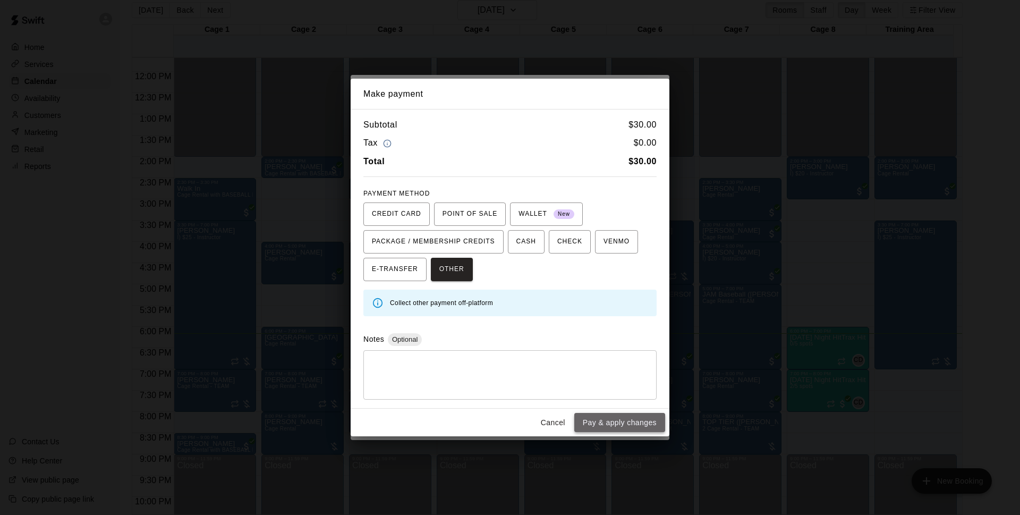
click at [603, 426] on button "Pay & apply changes" at bounding box center [619, 423] width 91 height 20
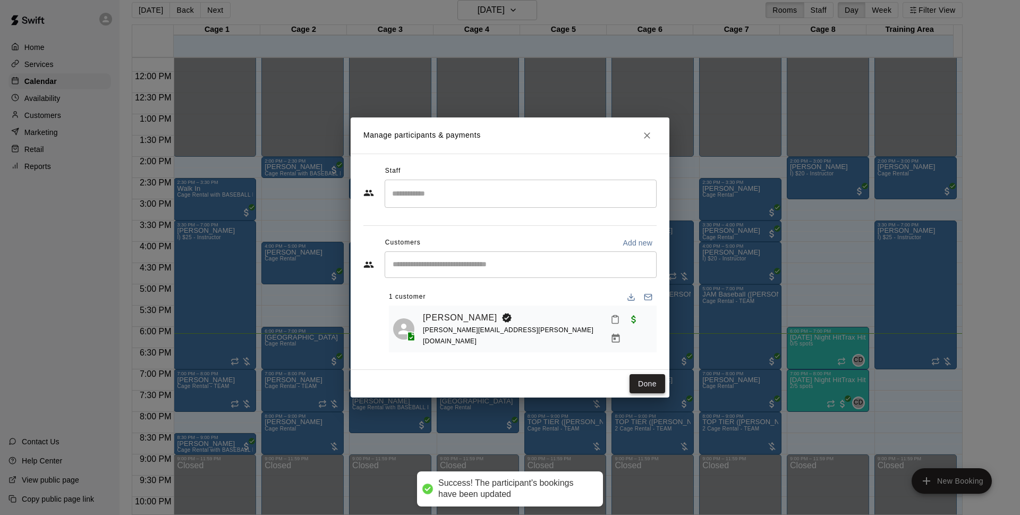
click at [641, 385] on button "Done" at bounding box center [648, 384] width 36 height 20
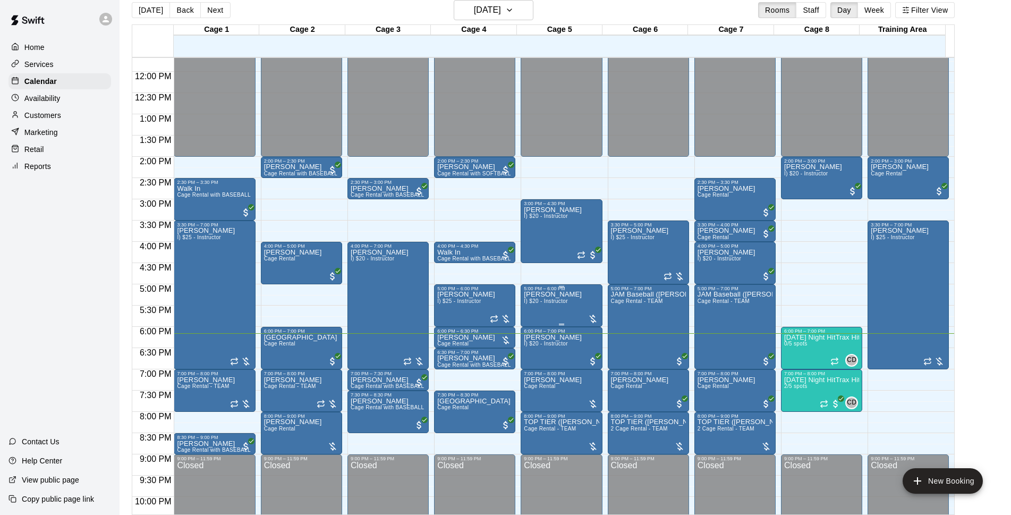
click at [544, 304] on span "I) $20 - Instructor" at bounding box center [546, 301] width 44 height 6
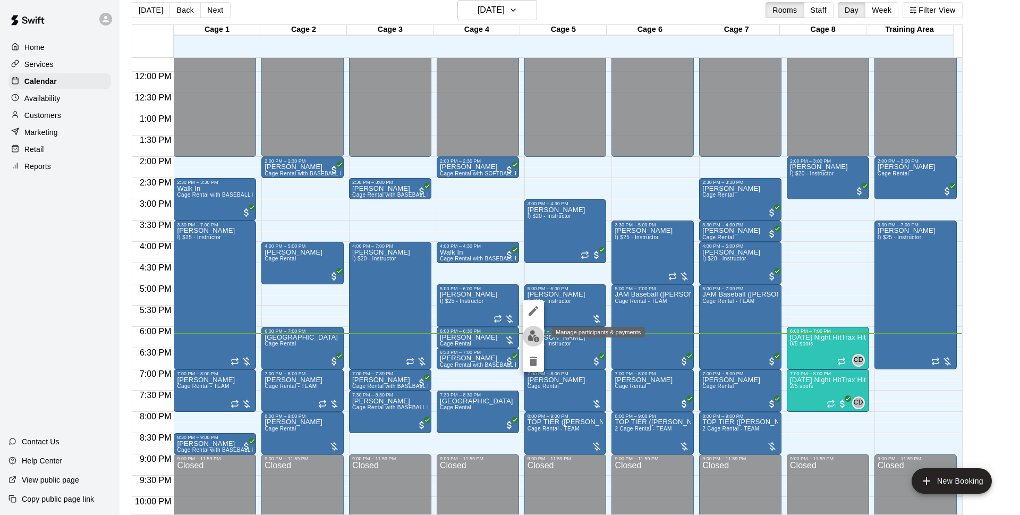
click at [532, 343] on button "edit" at bounding box center [533, 336] width 21 height 21
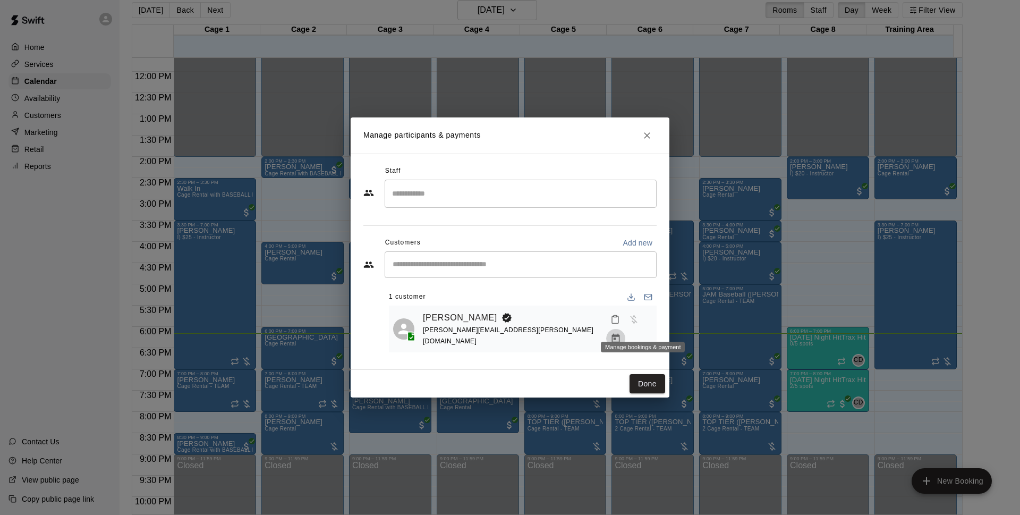
click at [621, 333] on icon "Manage bookings & payment" at bounding box center [616, 338] width 11 height 11
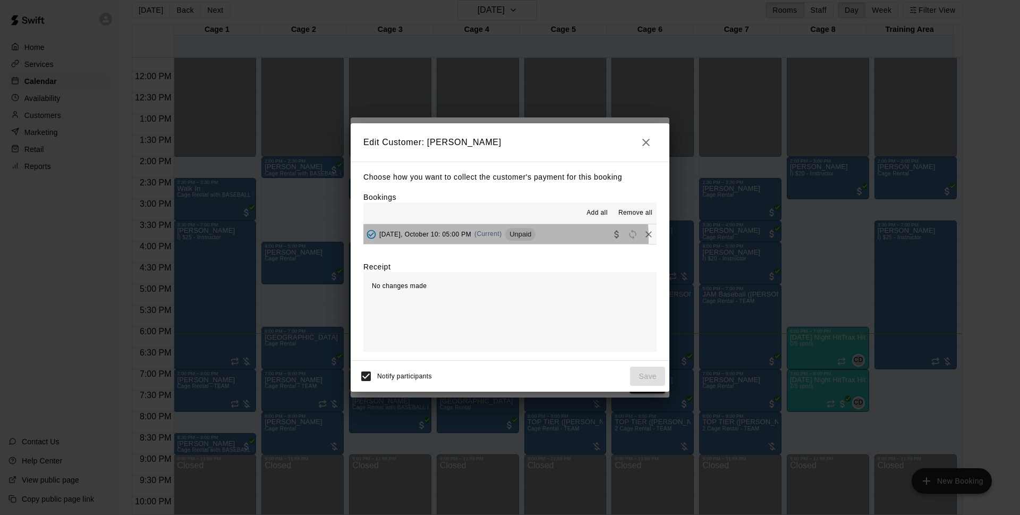
click at [472, 239] on div "[DATE], October 10: 05:00 PM (Current) Unpaid" at bounding box center [450, 234] width 172 height 16
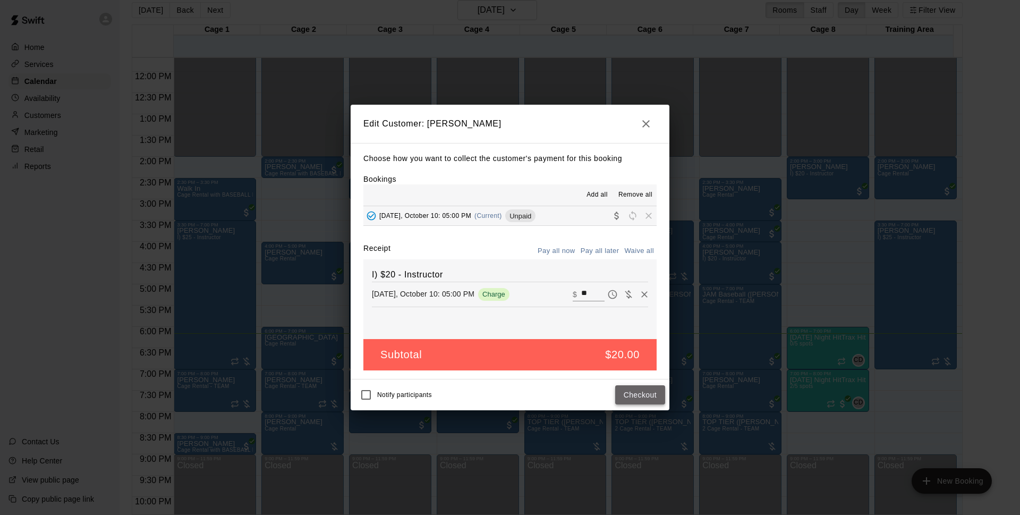
click at [648, 398] on button "Checkout" at bounding box center [640, 395] width 50 height 20
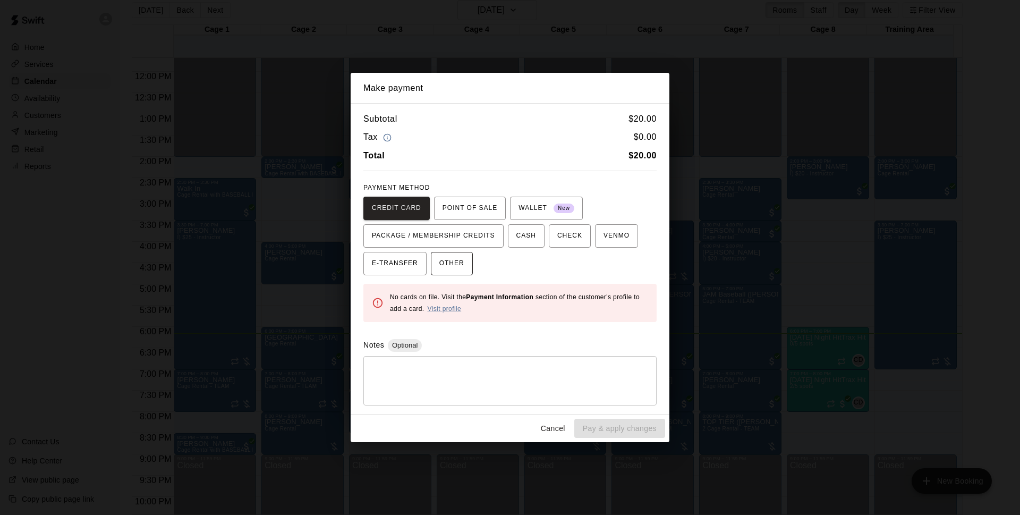
click at [443, 261] on span "OTHER" at bounding box center [451, 263] width 25 height 17
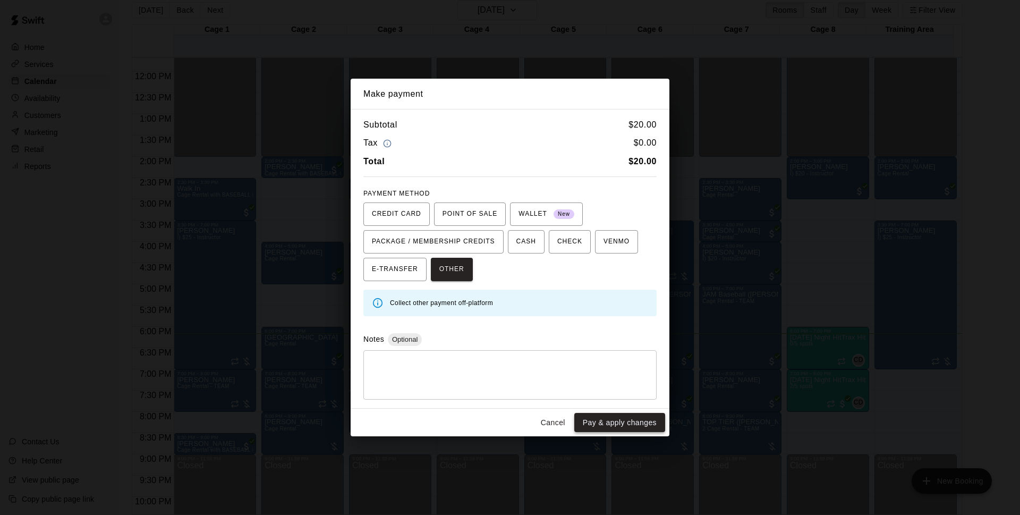
click at [626, 414] on button "Pay & apply changes" at bounding box center [619, 423] width 91 height 20
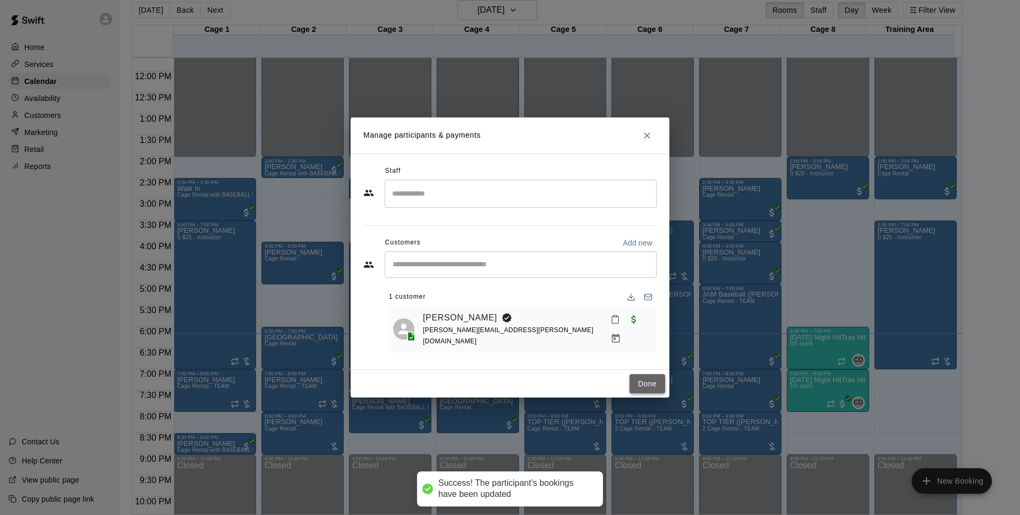
click at [647, 387] on button "Done" at bounding box center [648, 384] width 36 height 20
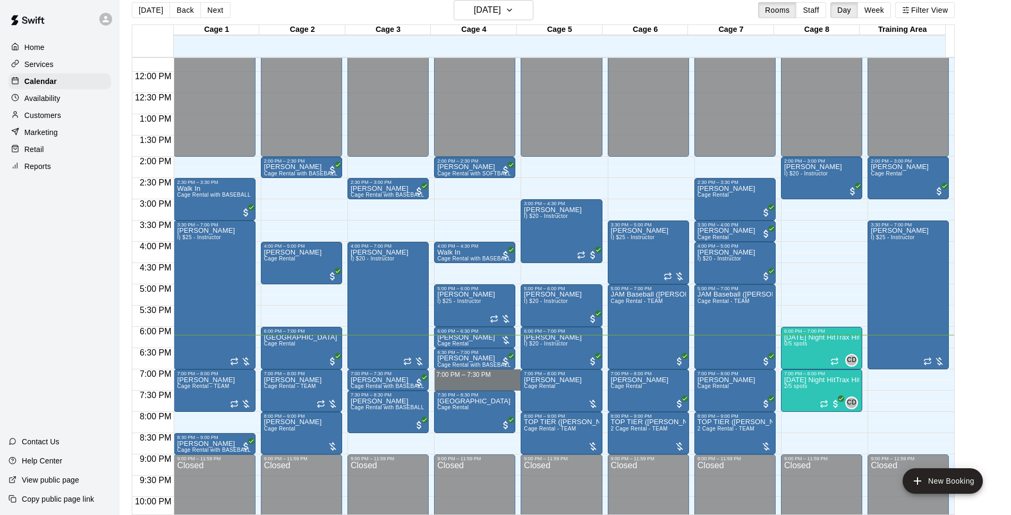
drag, startPoint x: 487, startPoint y: 371, endPoint x: 492, endPoint y: 384, distance: 13.1
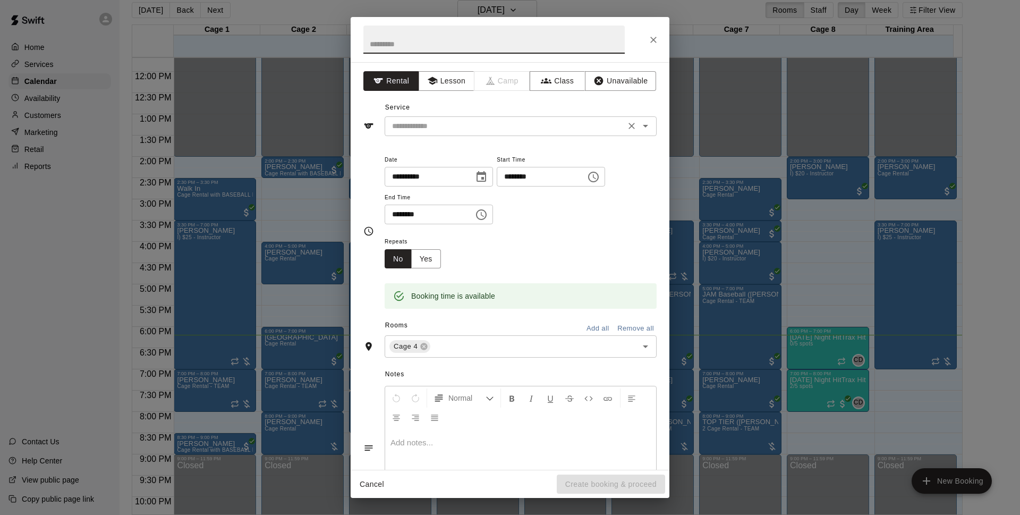
click at [454, 126] on input "text" at bounding box center [505, 126] width 234 height 13
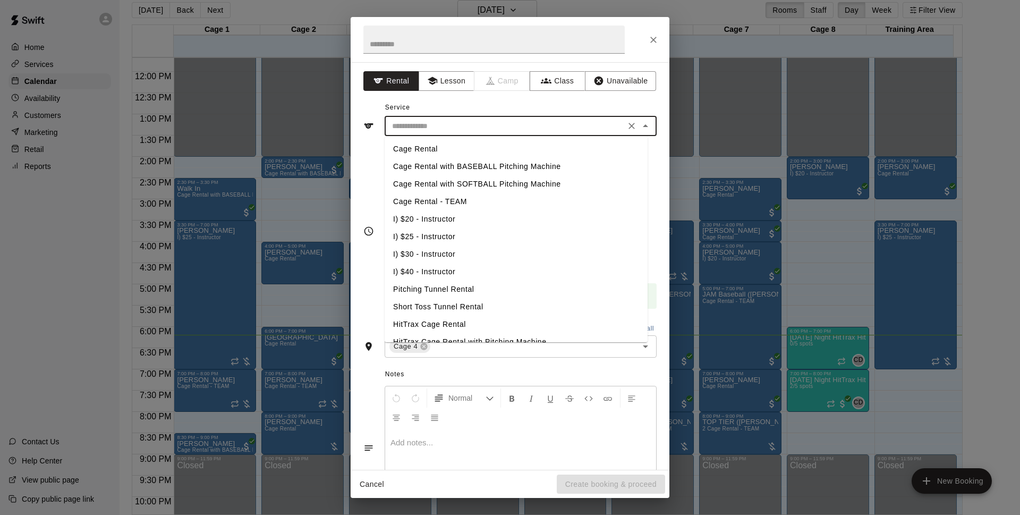
click at [466, 168] on li "Cage Rental with BASEBALL Pitching Machine" at bounding box center [516, 167] width 263 height 18
type input "**********"
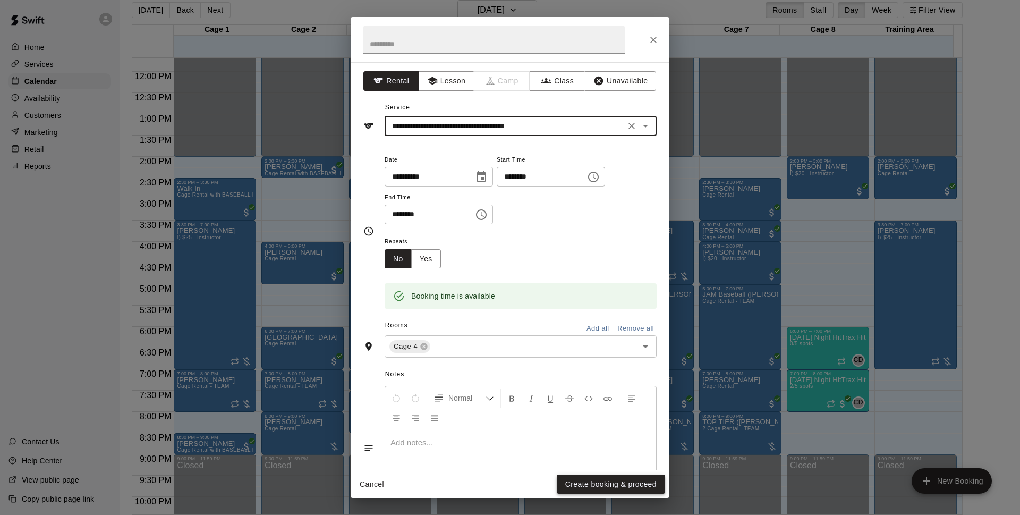
click at [620, 479] on button "Create booking & proceed" at bounding box center [611, 485] width 108 height 20
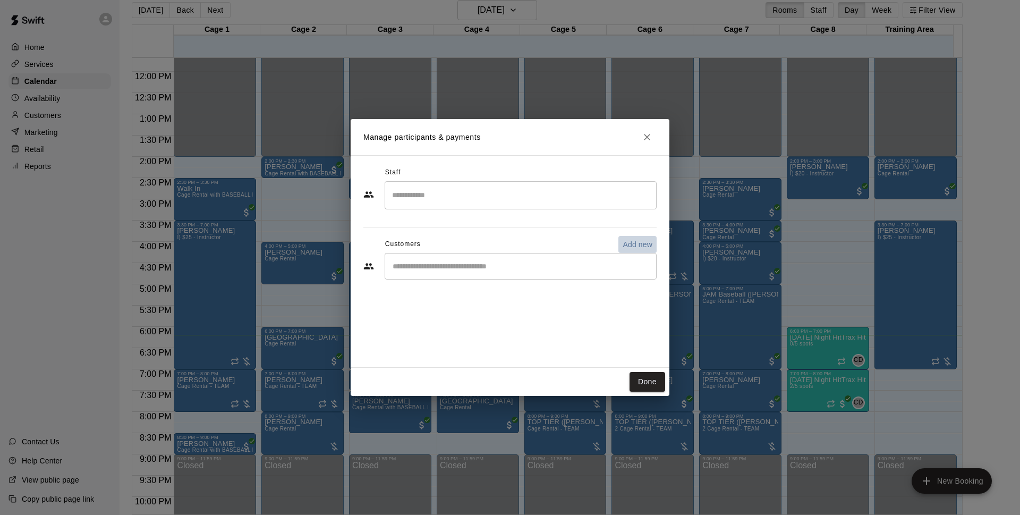
click at [637, 243] on p "Add new" at bounding box center [638, 244] width 30 height 11
select select "**"
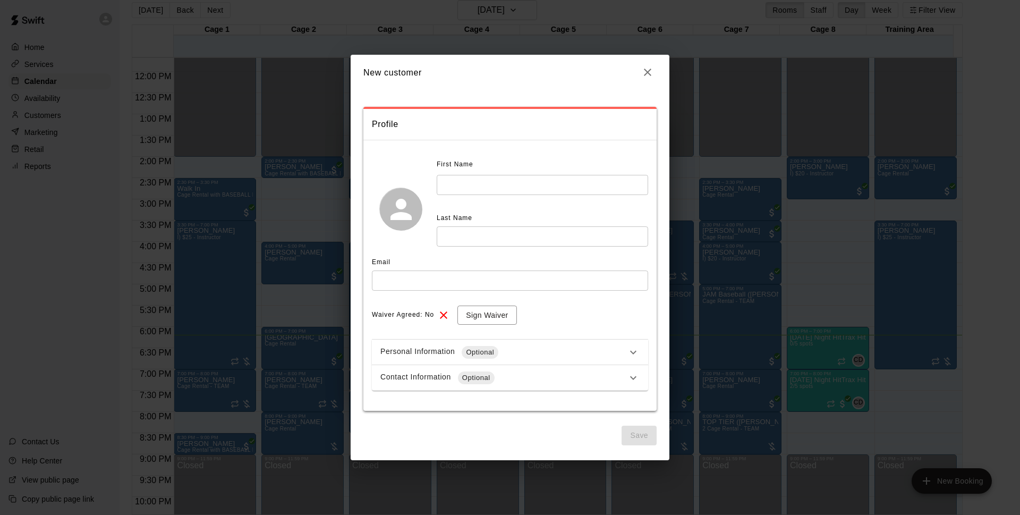
click at [520, 174] on div "First Name ​" at bounding box center [543, 175] width 212 height 39
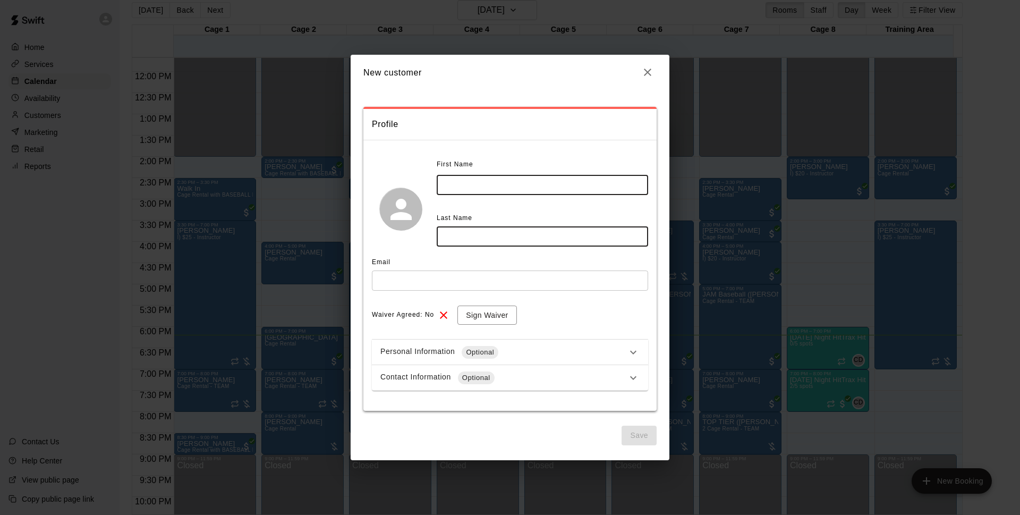
click at [520, 188] on input "text" at bounding box center [543, 185] width 212 height 20
type input "*****"
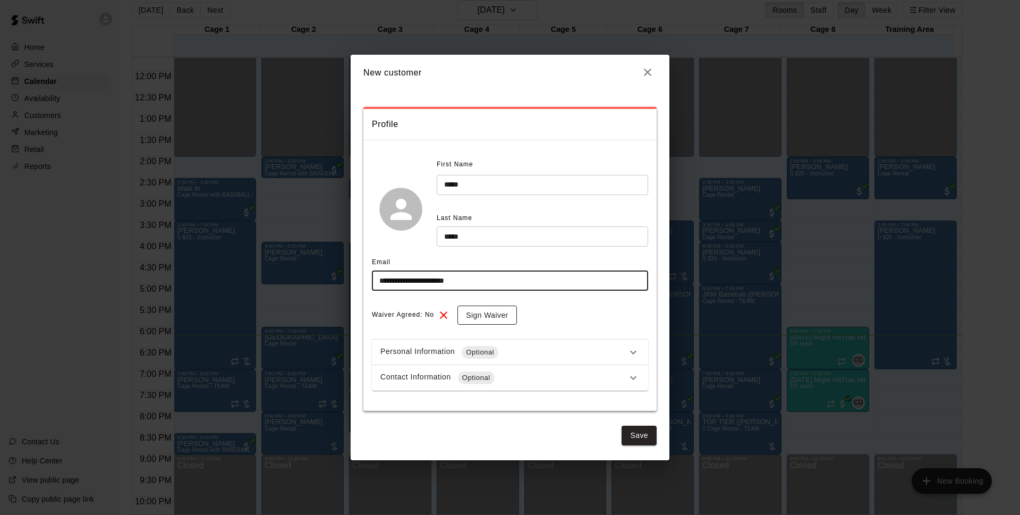
type input "**********"
click at [503, 320] on button "Sign Waiver" at bounding box center [487, 316] width 59 height 20
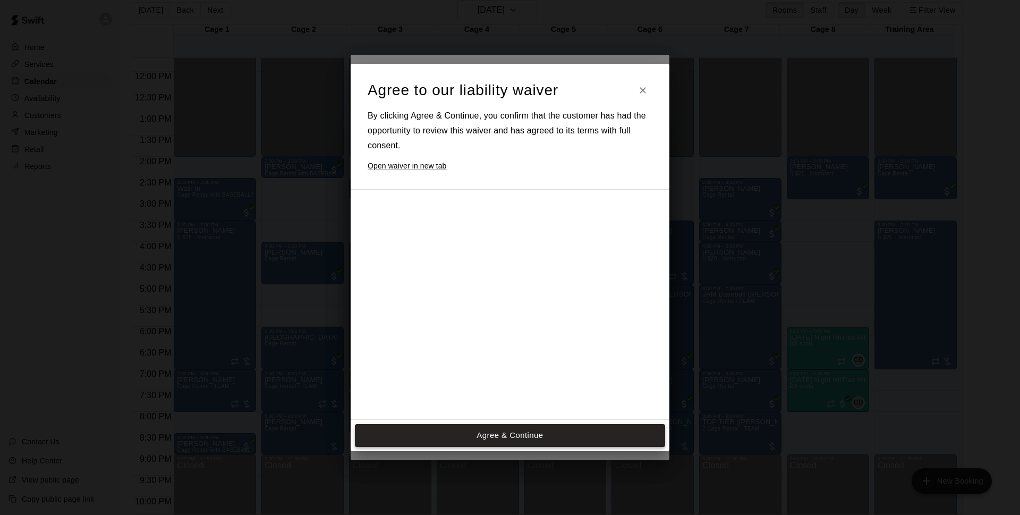
click at [504, 332] on div at bounding box center [501, 370] width 266 height 344
click at [555, 435] on button "Agree & Continue" at bounding box center [510, 435] width 310 height 22
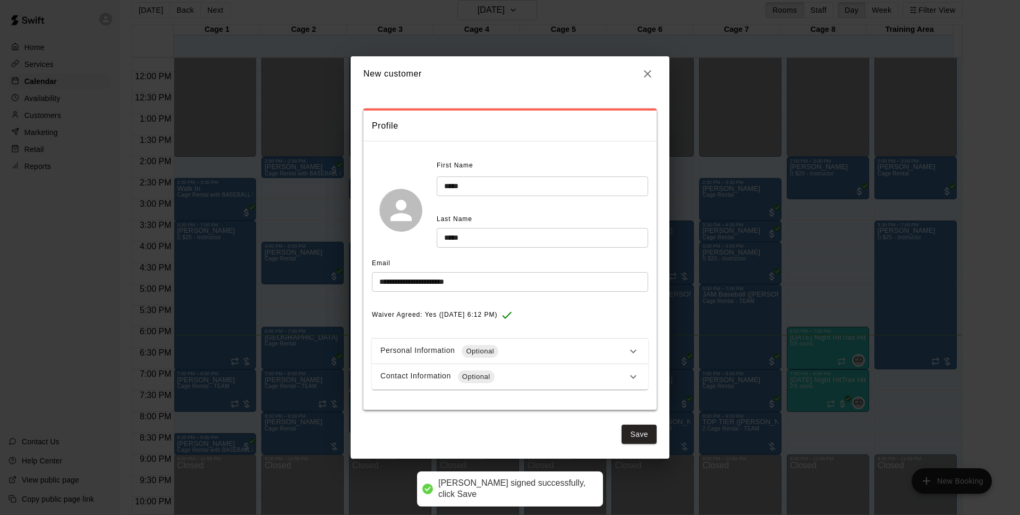
click at [504, 377] on div "Contact Information Optional" at bounding box center [504, 376] width 247 height 13
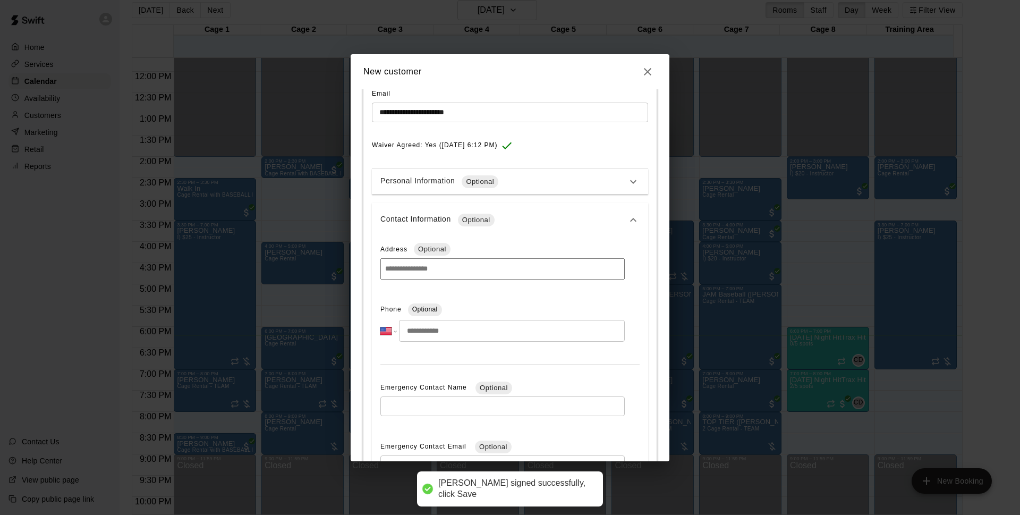
scroll to position [223, 0]
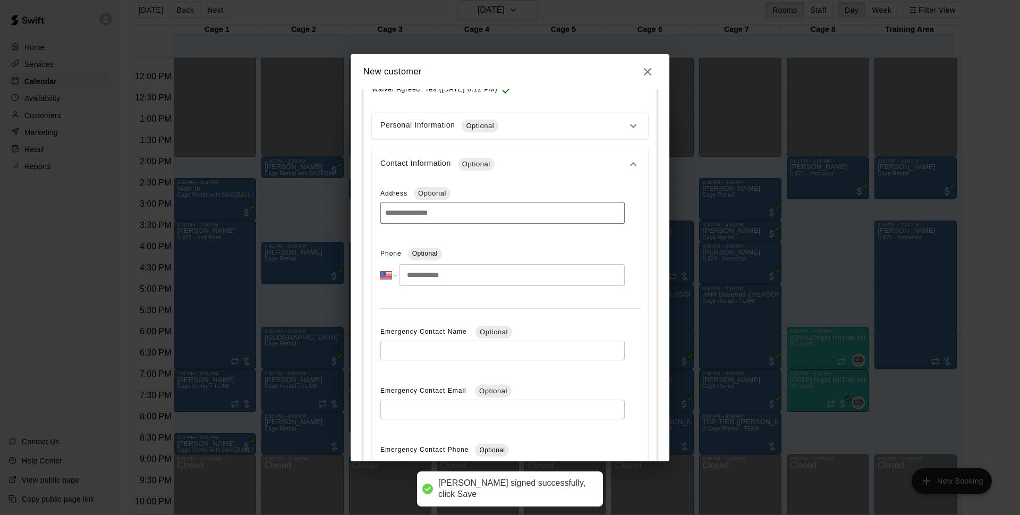
click at [450, 285] on input "tel" at bounding box center [512, 275] width 226 height 22
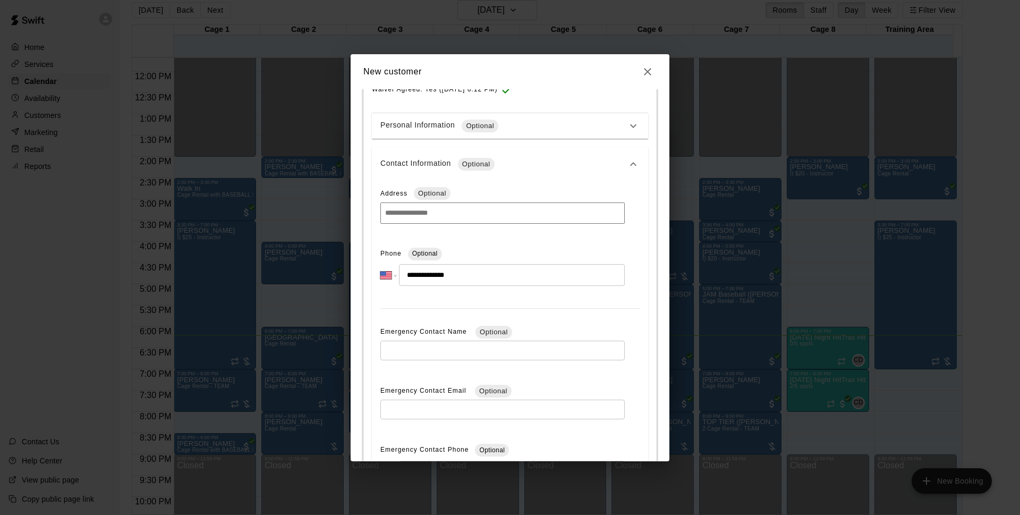
type input "**********"
click at [609, 320] on div "**********" at bounding box center [510, 347] width 276 height 332
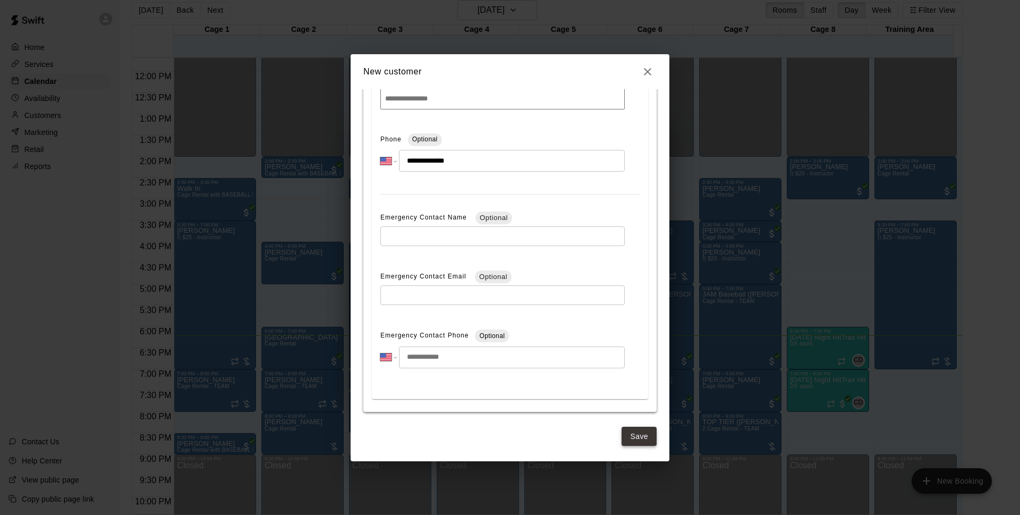
scroll to position [339, 0]
click at [638, 439] on button "Save" at bounding box center [639, 437] width 35 height 20
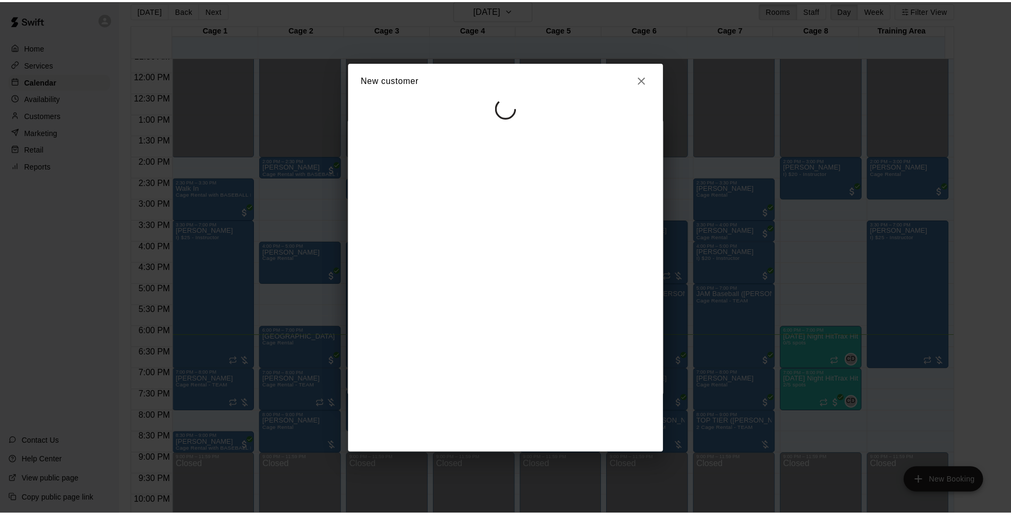
scroll to position [0, 0]
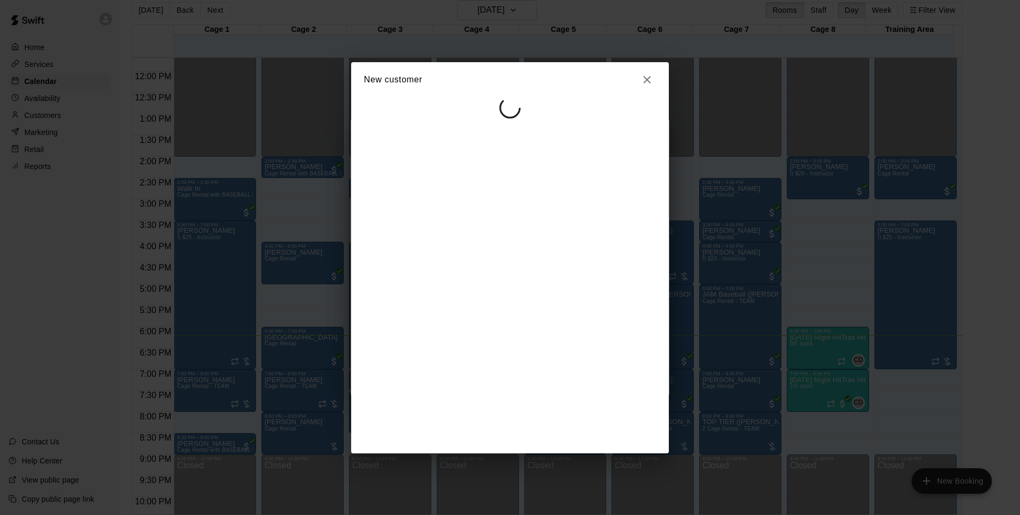
select select "**"
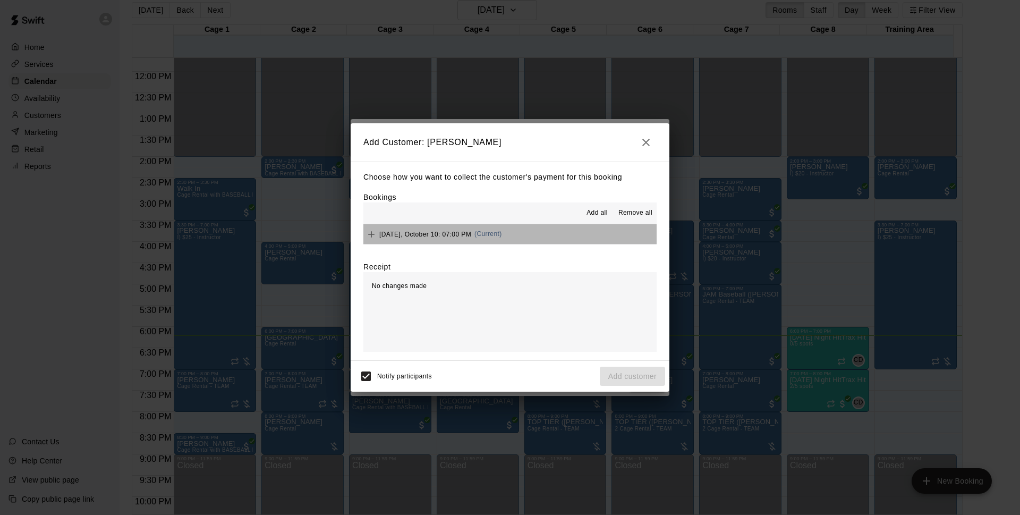
click at [529, 240] on button "[DATE], October 10: 07:00 PM (Current)" at bounding box center [510, 234] width 293 height 20
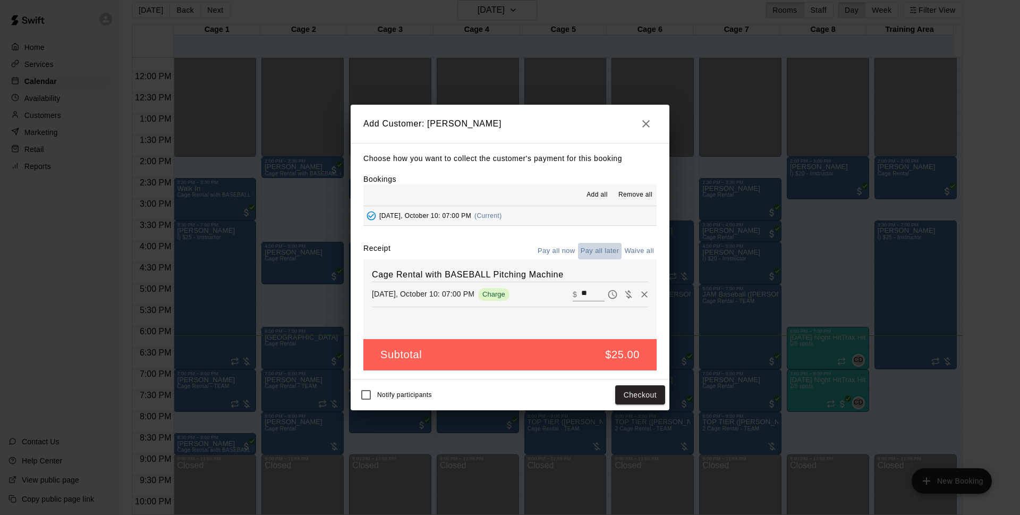
click at [606, 247] on button "Pay all later" at bounding box center [600, 251] width 44 height 16
click at [636, 392] on button "Add customer" at bounding box center [632, 395] width 65 height 20
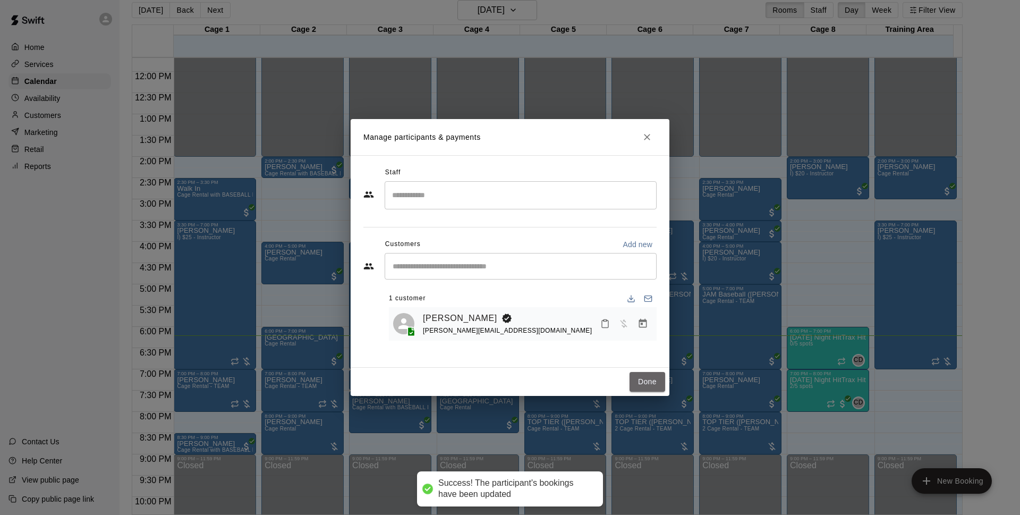
drag, startPoint x: 659, startPoint y: 377, endPoint x: 607, endPoint y: 395, distance: 55.1
click at [659, 376] on button "Done" at bounding box center [648, 382] width 36 height 20
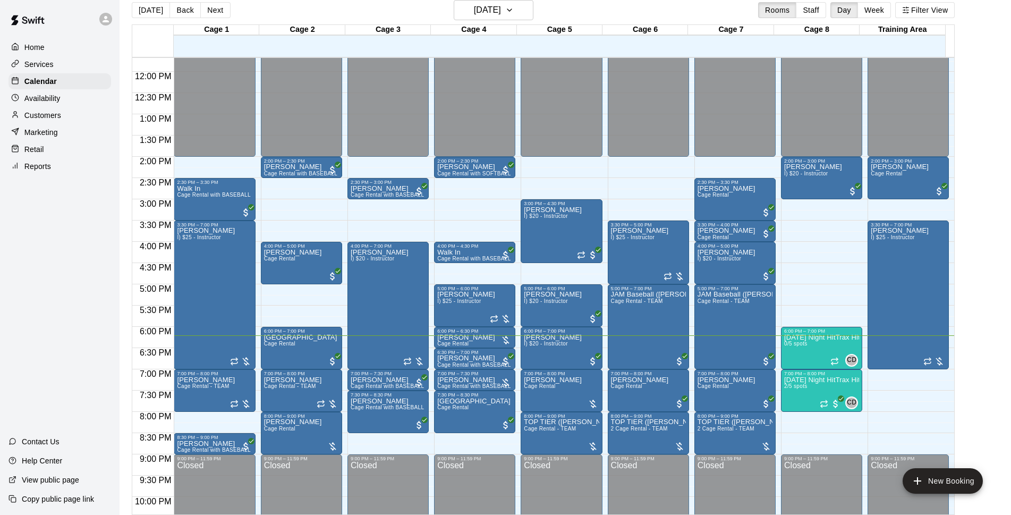
click at [370, 2] on div "[DATE] Back [DATE][DATE] Rooms Staff Day Week Filter View" at bounding box center [543, 12] width 823 height 24
click at [472, 388] on div at bounding box center [474, 388] width 5 height 2
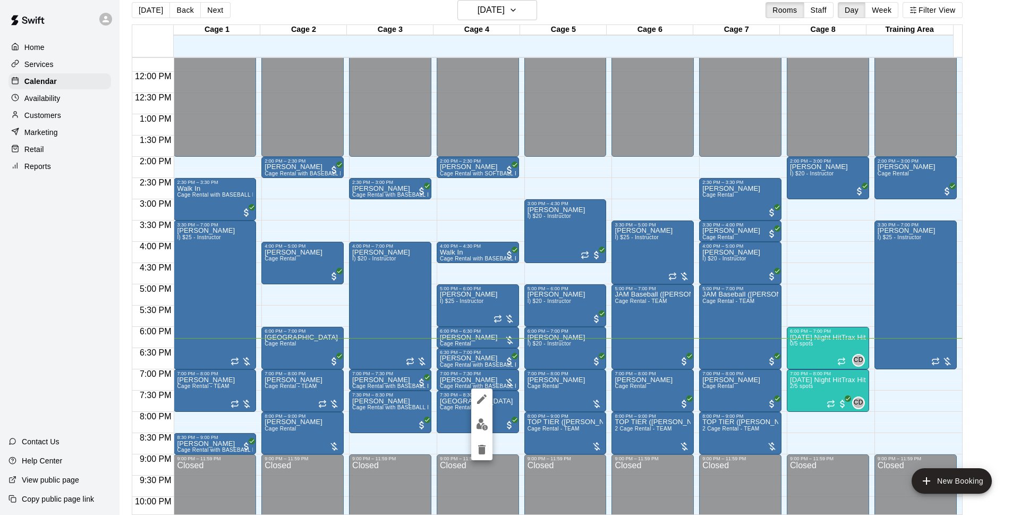
click at [479, 382] on div at bounding box center [510, 257] width 1020 height 515
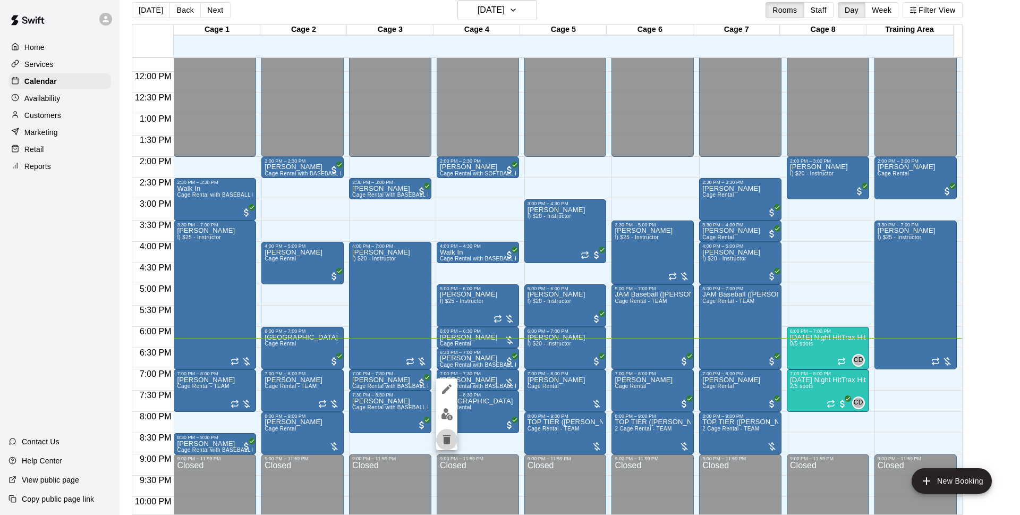
click at [442, 439] on icon "delete" at bounding box center [447, 439] width 13 height 13
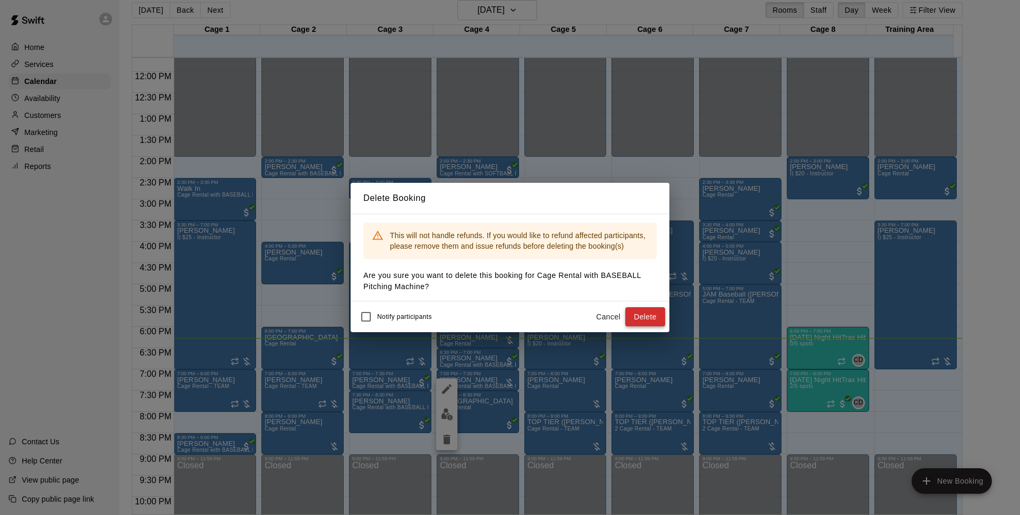
click at [633, 318] on button "Delete" at bounding box center [645, 317] width 40 height 20
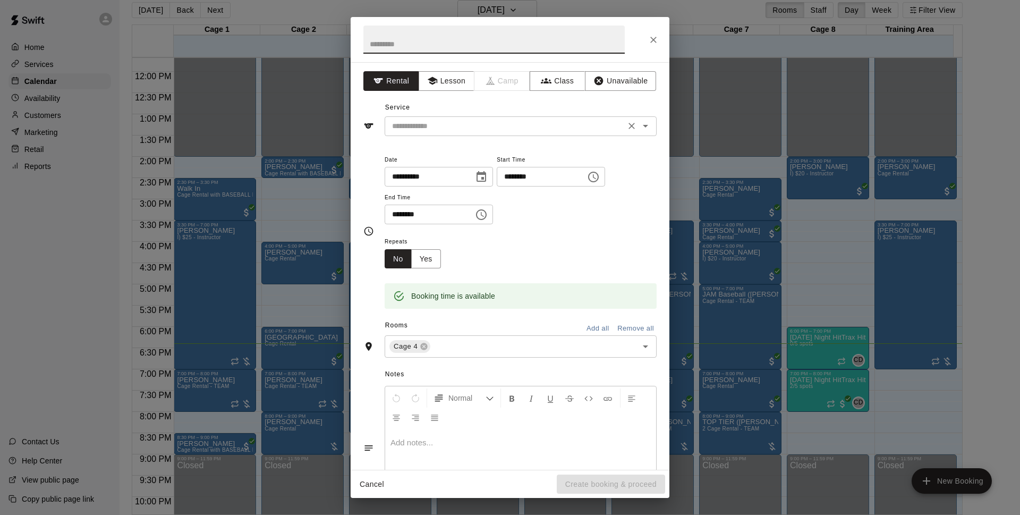
click at [519, 132] on input "text" at bounding box center [505, 126] width 234 height 13
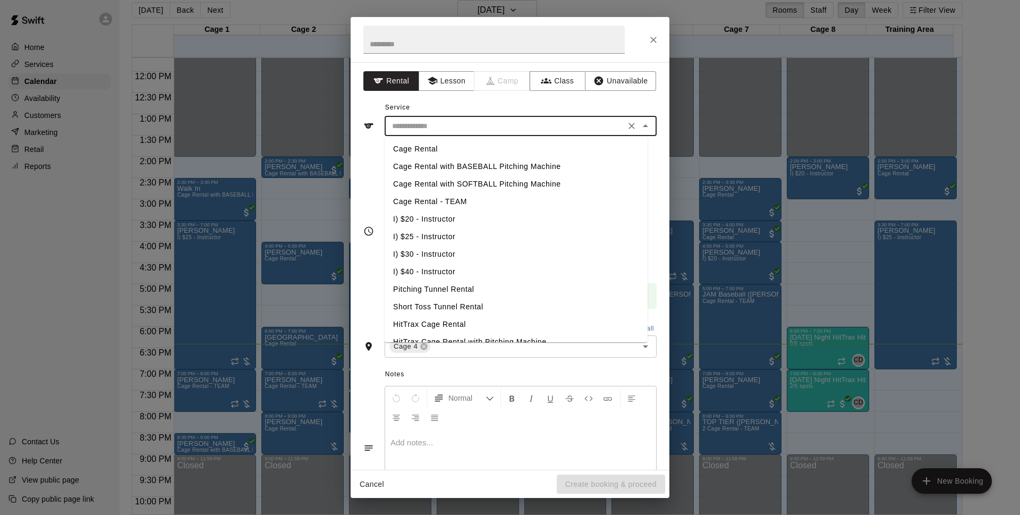
click at [653, 37] on icon "Close" at bounding box center [653, 40] width 11 height 11
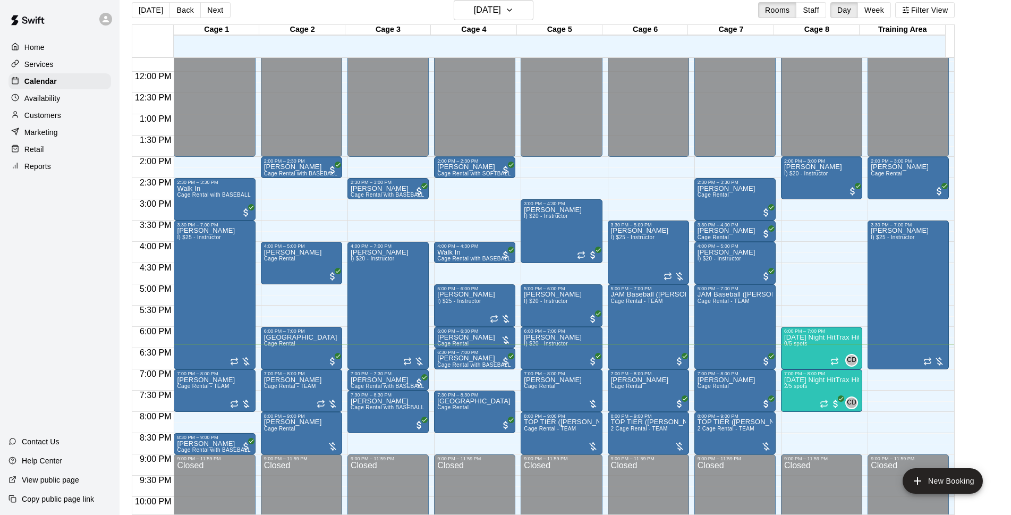
click at [439, 16] on div "[DATE] Back [DATE][DATE] Rooms Staff Day Week Filter View" at bounding box center [543, 12] width 823 height 24
click at [208, 8] on button "Next" at bounding box center [215, 10] width 30 height 16
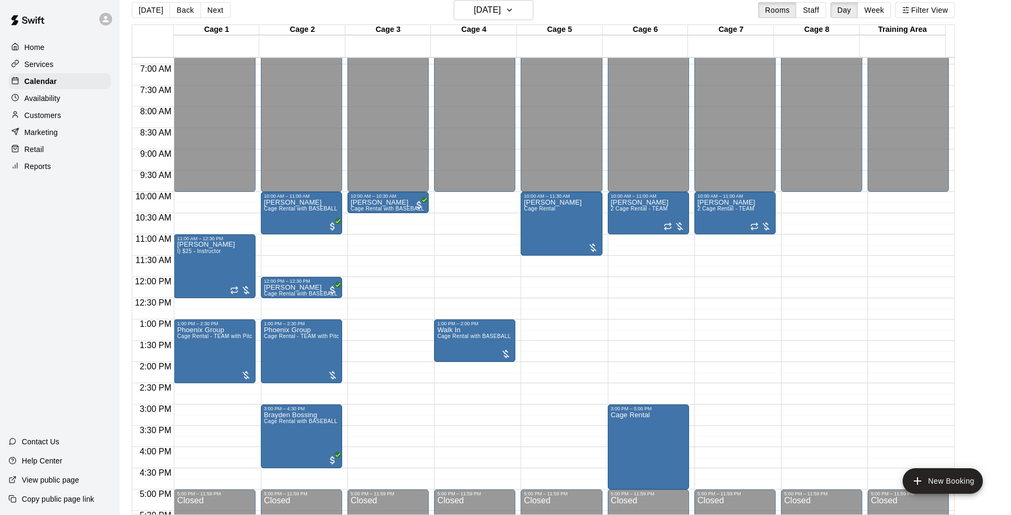
scroll to position [360, 0]
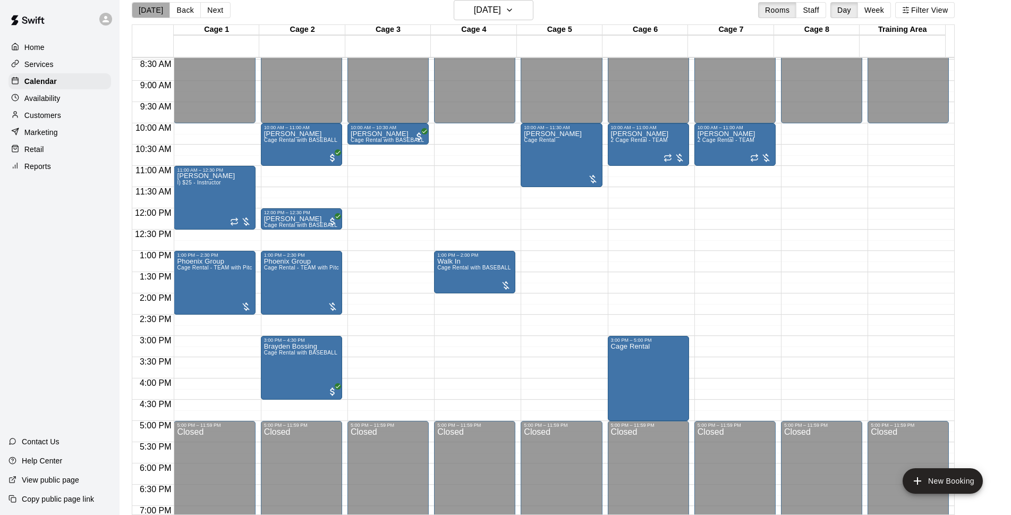
click at [155, 13] on button "[DATE]" at bounding box center [151, 10] width 38 height 16
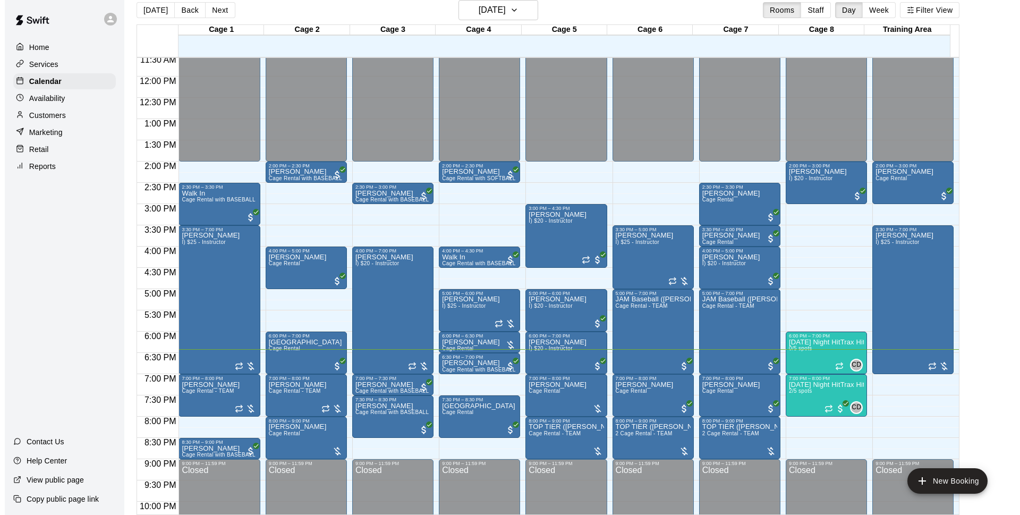
scroll to position [496, 0]
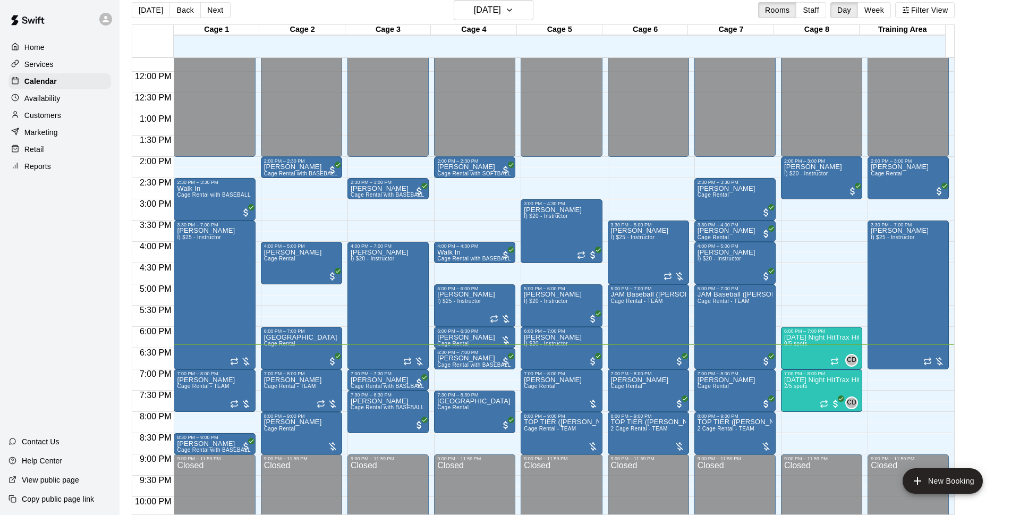
click at [597, 8] on div "[DATE] Back [DATE][DATE] Rooms Staff Day Week Filter View" at bounding box center [543, 12] width 823 height 24
click at [826, 334] on div "6:00 PM – 7:00 PM" at bounding box center [821, 330] width 75 height 5
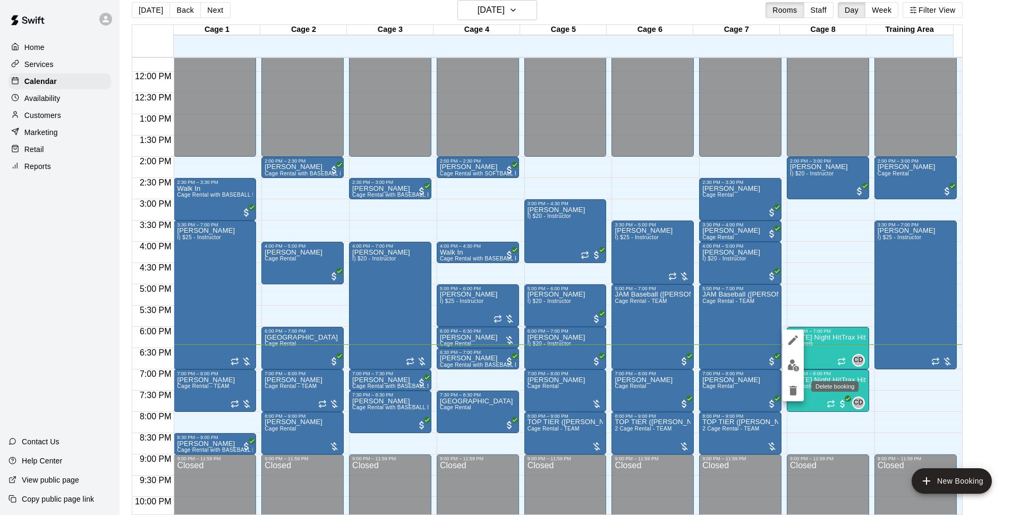
click at [793, 392] on icon "delete" at bounding box center [793, 391] width 7 height 10
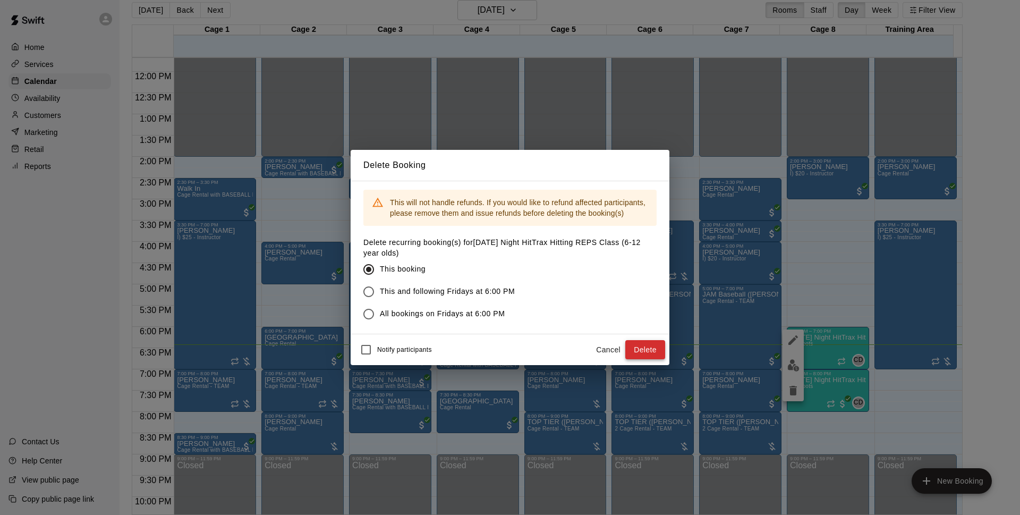
click at [650, 352] on button "Delete" at bounding box center [645, 350] width 40 height 20
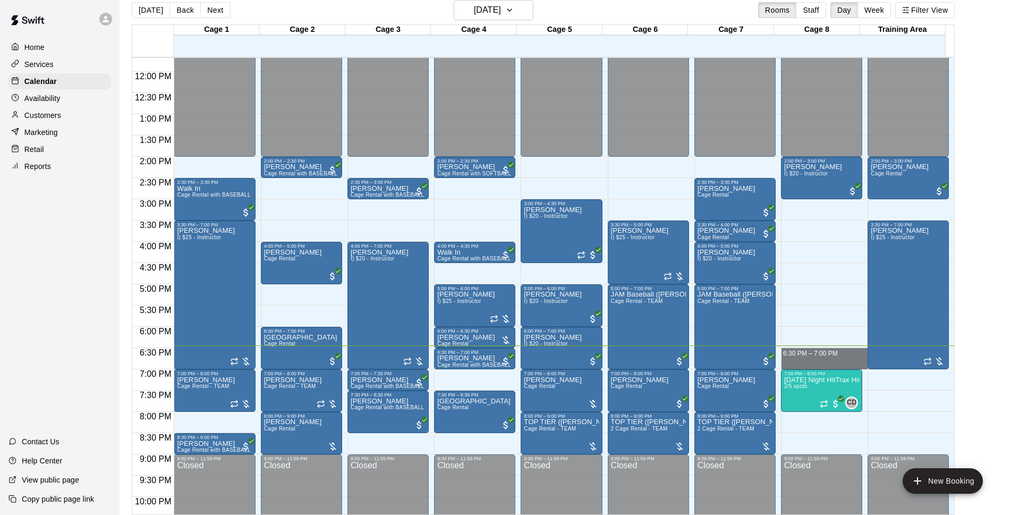
drag, startPoint x: 811, startPoint y: 350, endPoint x: 817, endPoint y: 363, distance: 14.0
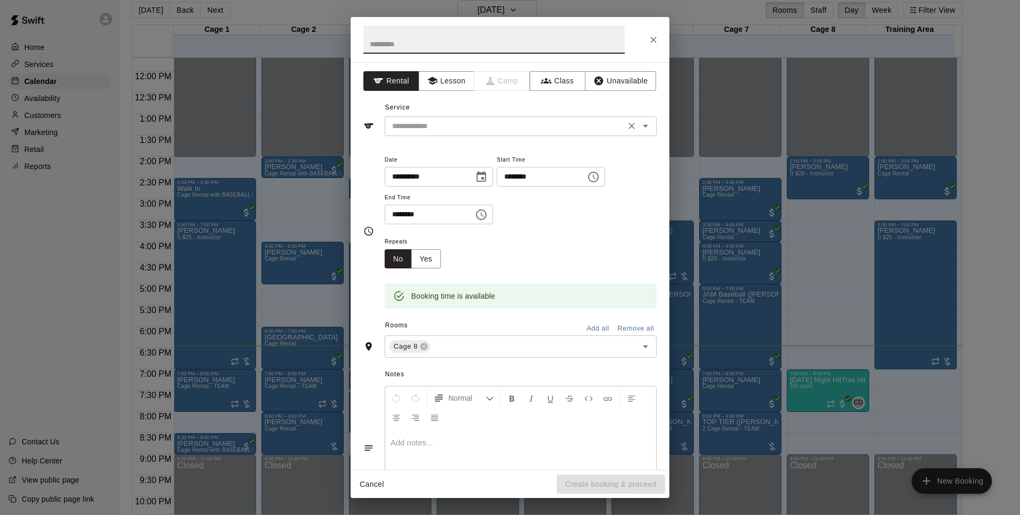
click at [447, 133] on div "​" at bounding box center [521, 126] width 272 height 20
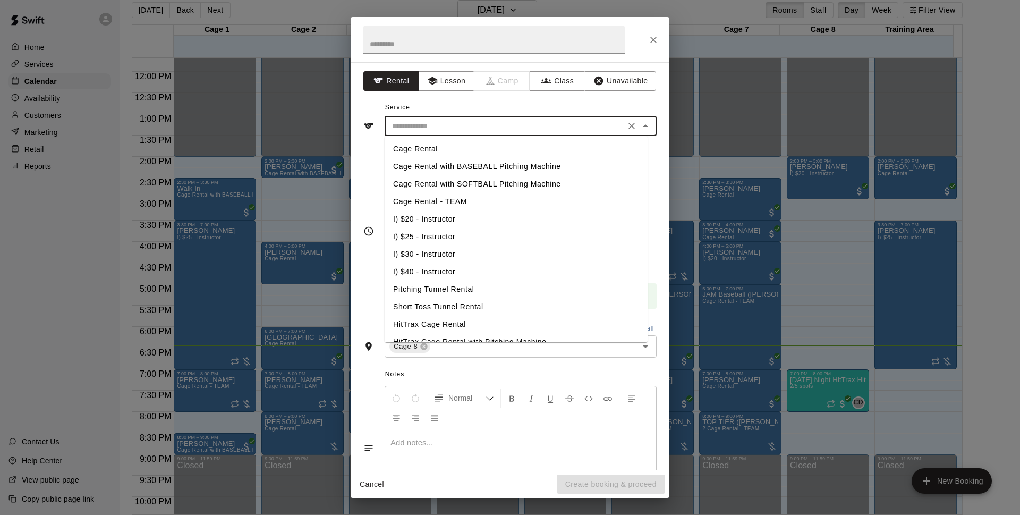
click at [448, 147] on li "Cage Rental" at bounding box center [516, 149] width 263 height 18
type input "**********"
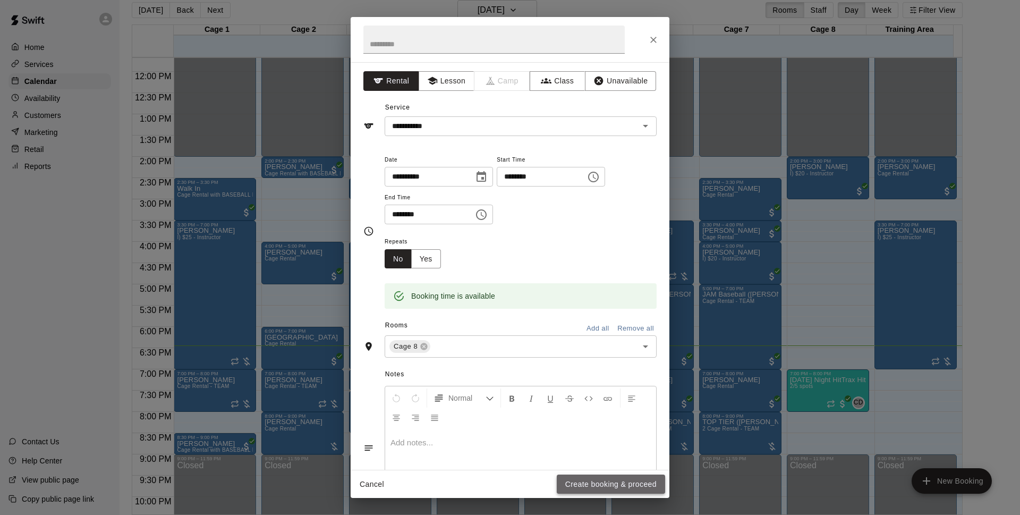
click at [620, 484] on button "Create booking & proceed" at bounding box center [611, 485] width 108 height 20
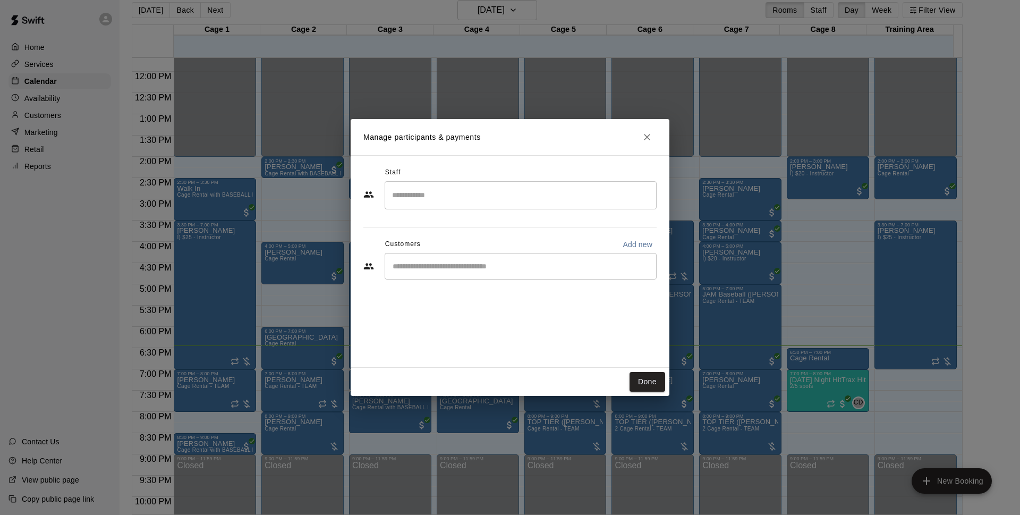
click at [610, 257] on div "​" at bounding box center [521, 266] width 272 height 27
click at [645, 140] on icon "Close" at bounding box center [647, 137] width 11 height 11
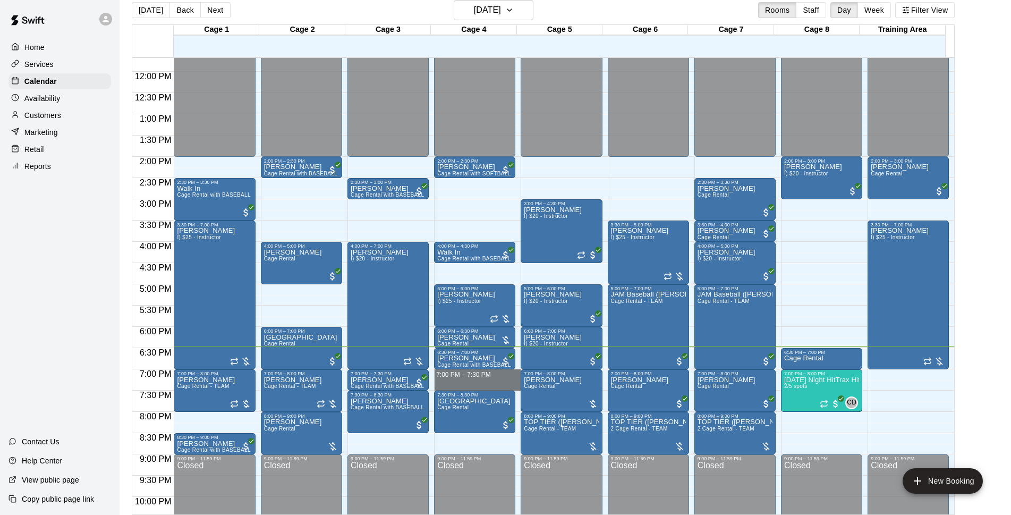
drag, startPoint x: 471, startPoint y: 373, endPoint x: 473, endPoint y: 386, distance: 13.5
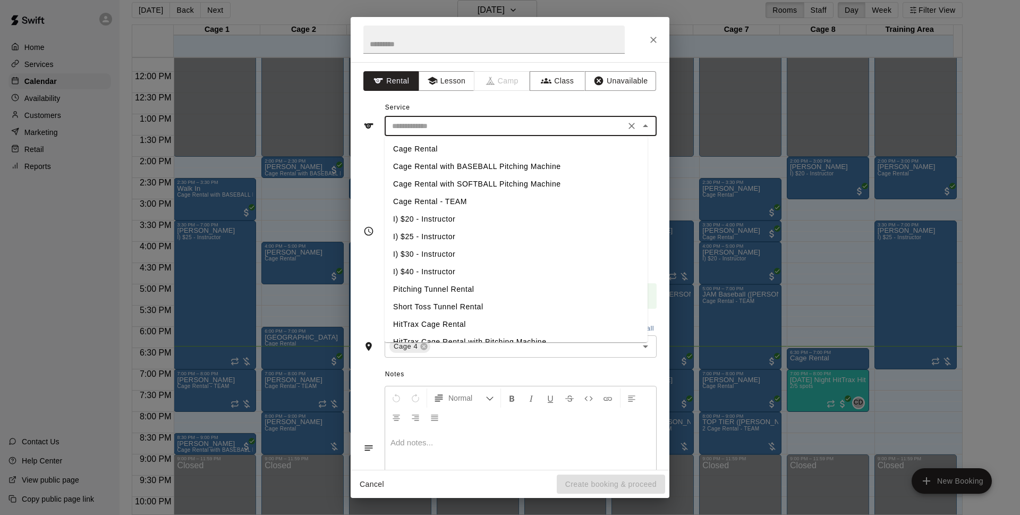
click at [525, 122] on input "text" at bounding box center [505, 126] width 234 height 13
click at [518, 180] on li "Cage Rental with SOFTBALL Pitching Machine" at bounding box center [516, 184] width 263 height 18
type input "**********"
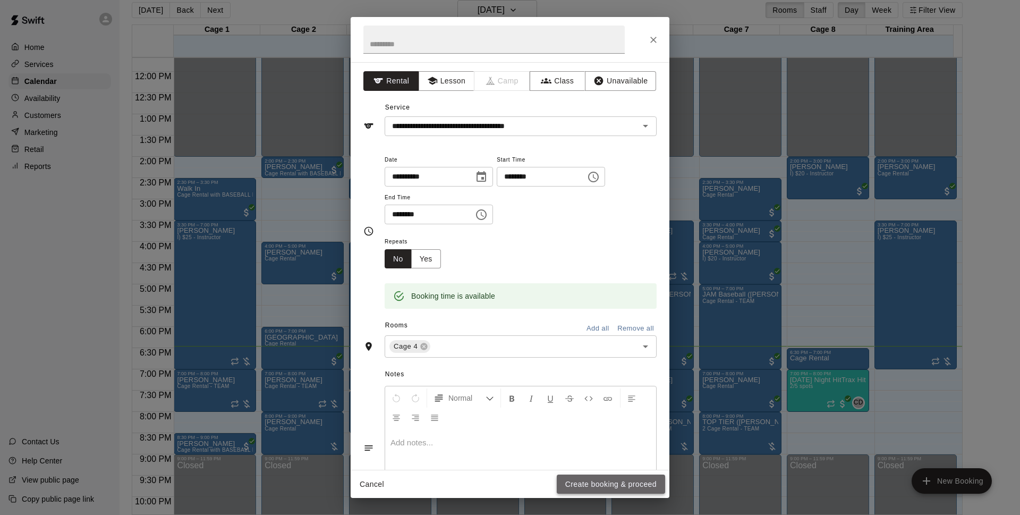
click at [608, 489] on button "Create booking & proceed" at bounding box center [611, 485] width 108 height 20
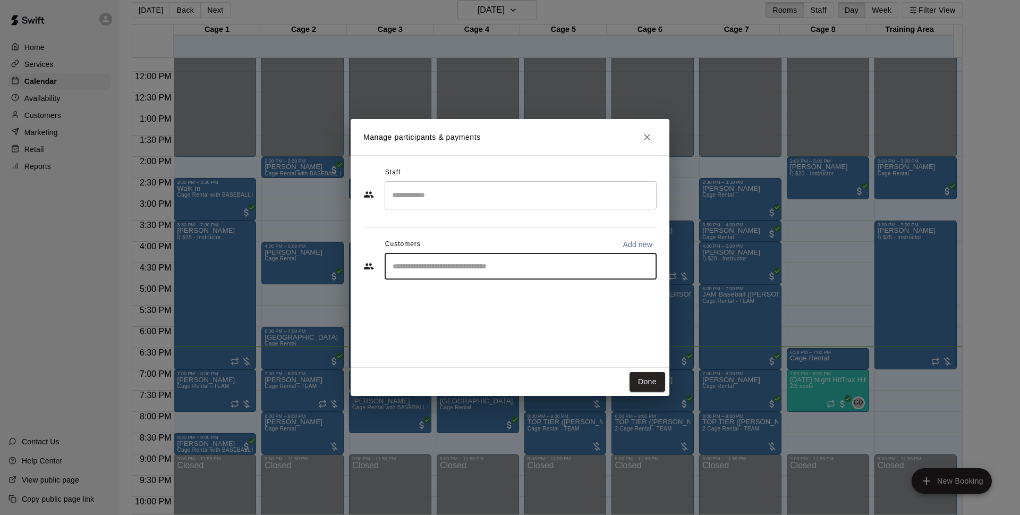
click at [490, 270] on input "Start typing to search customers..." at bounding box center [521, 266] width 263 height 11
type input "**********"
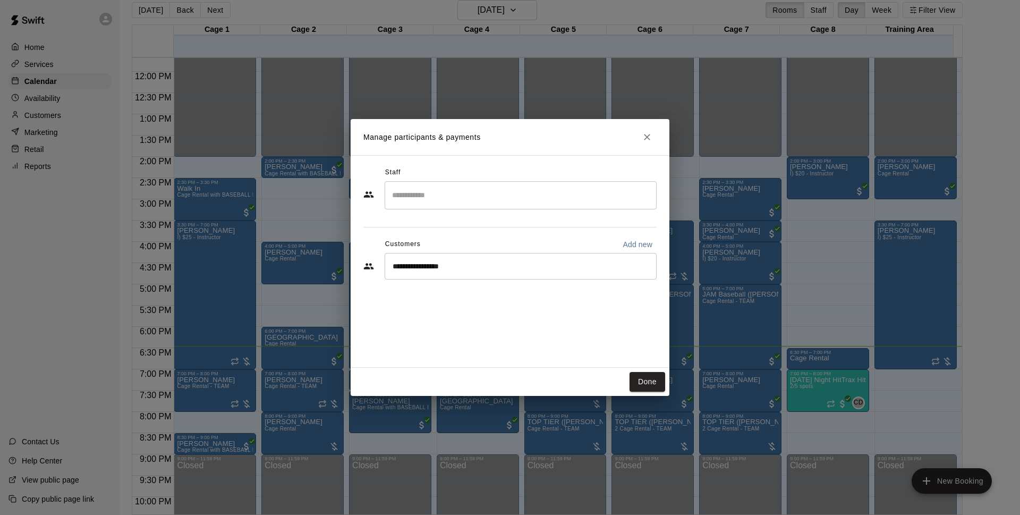
drag, startPoint x: 646, startPoint y: 136, endPoint x: 627, endPoint y: 138, distance: 19.2
click at [627, 138] on h2 "Manage participants & payments" at bounding box center [510, 137] width 319 height 36
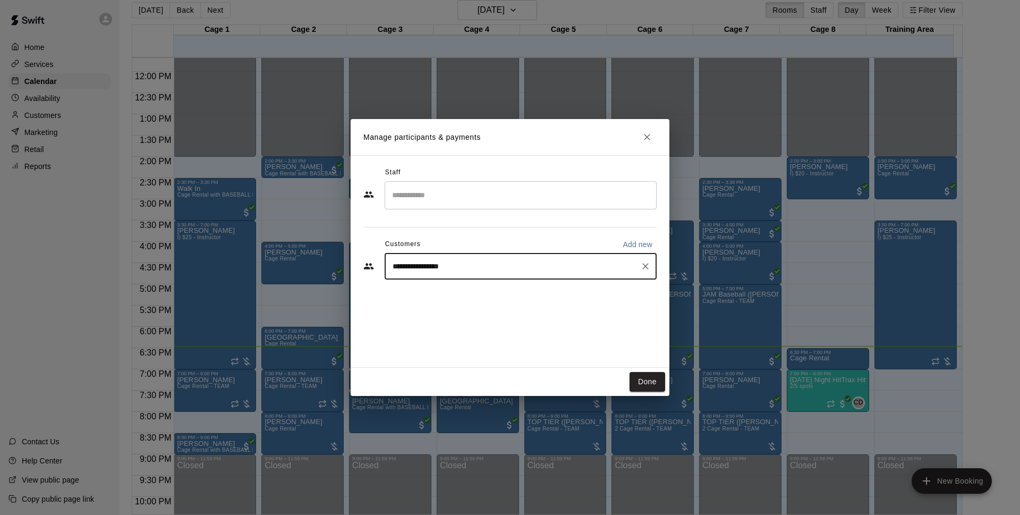
click at [502, 264] on input "**********" at bounding box center [513, 266] width 247 height 11
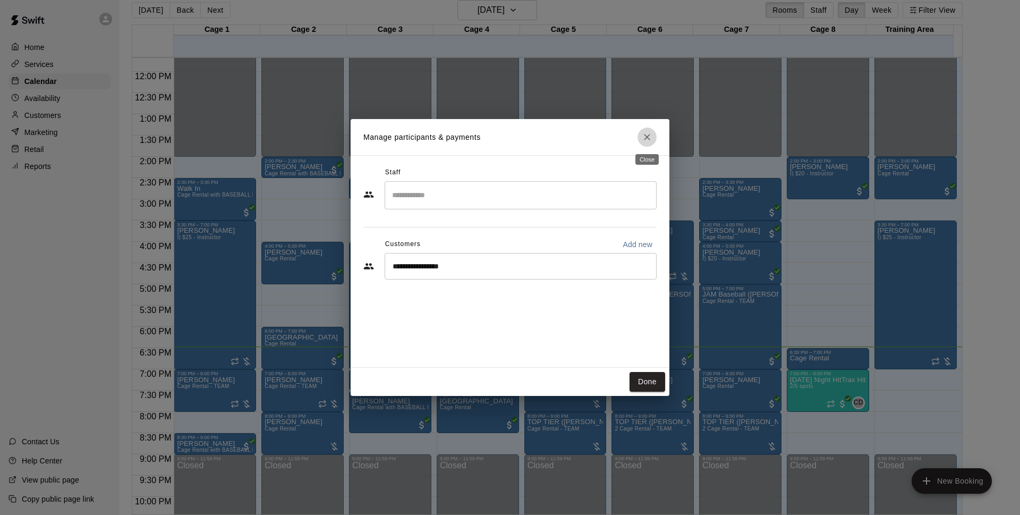
click at [654, 136] on button "Close" at bounding box center [647, 137] width 19 height 19
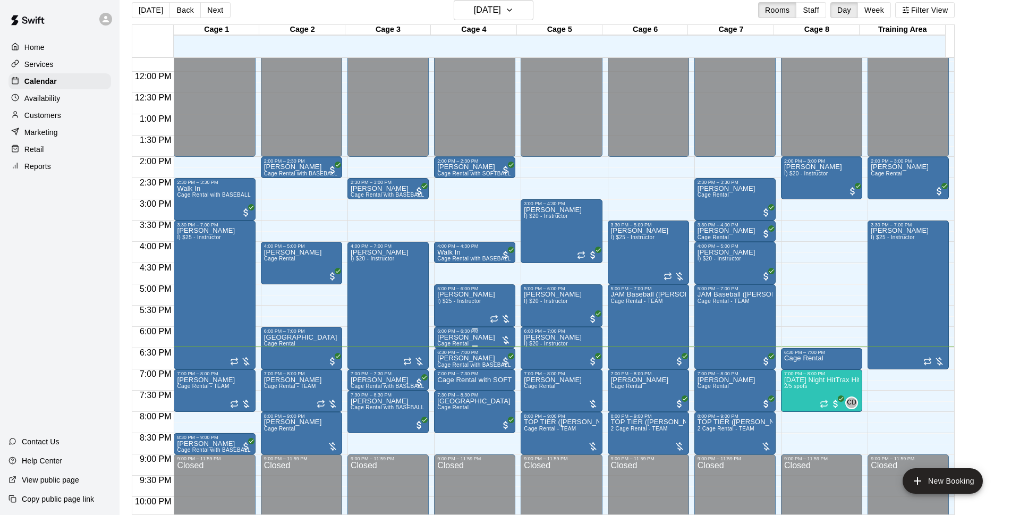
click at [485, 332] on div "6:00 PM – 6:30 PM" at bounding box center [474, 330] width 75 height 5
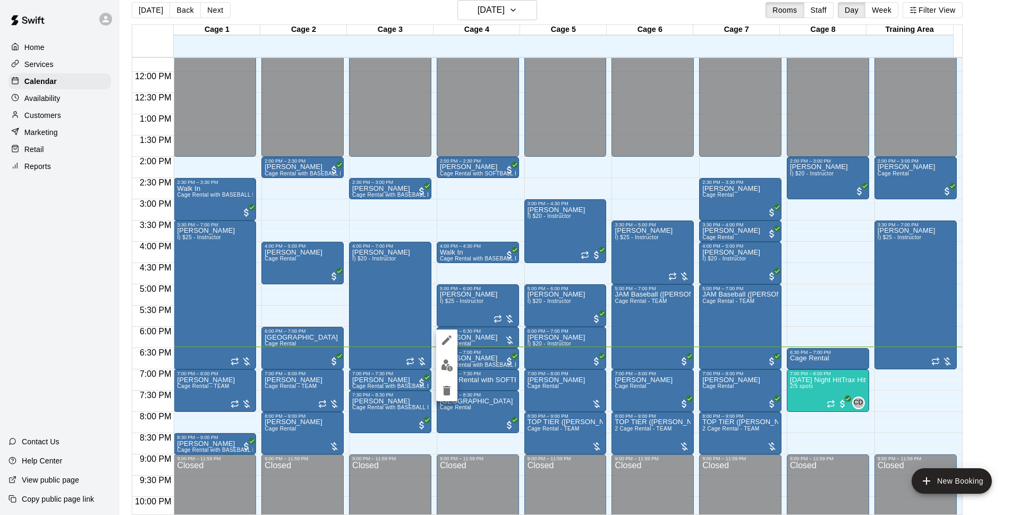
click at [487, 390] on div at bounding box center [510, 257] width 1020 height 515
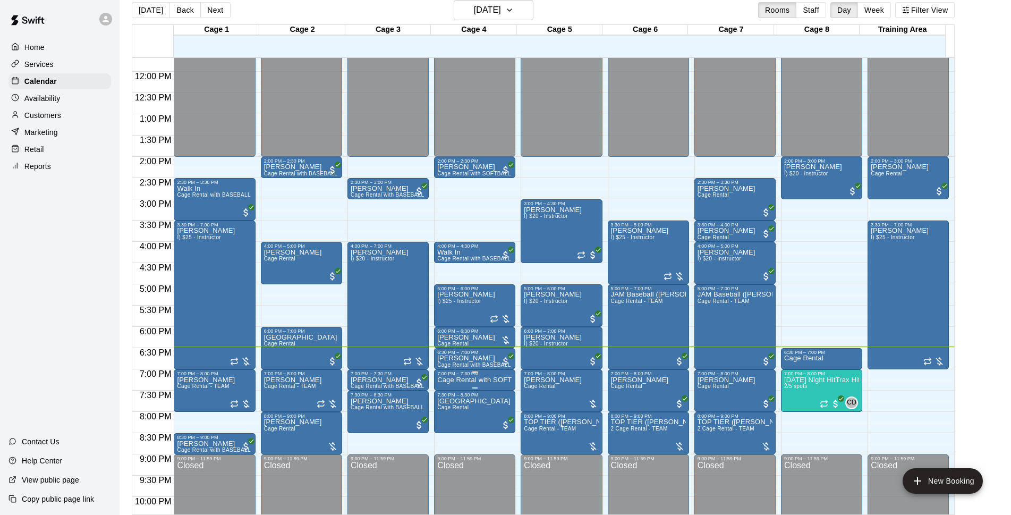
click at [478, 380] on p "Cage Rental with SOFTBALL Pitching Machine" at bounding box center [474, 380] width 75 height 0
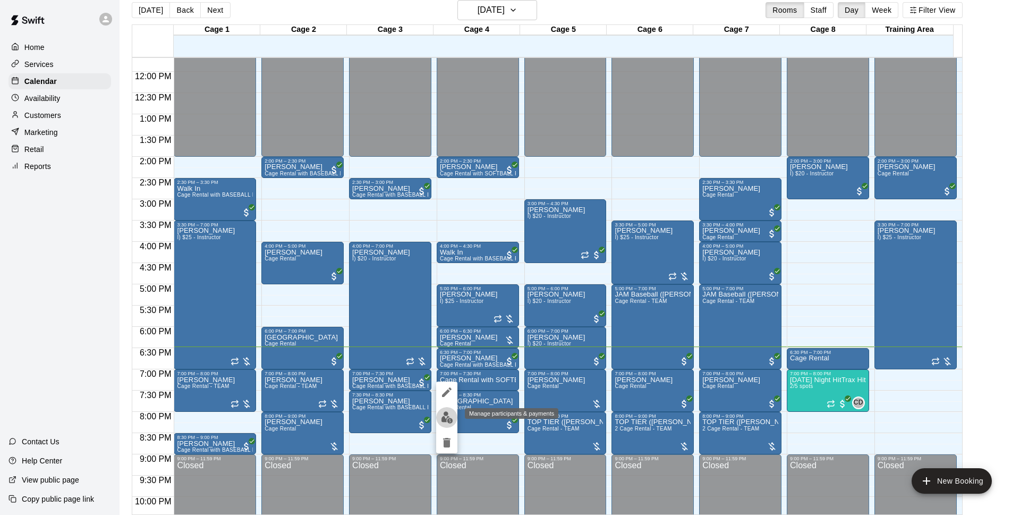
click at [453, 418] on img "edit" at bounding box center [447, 417] width 12 height 12
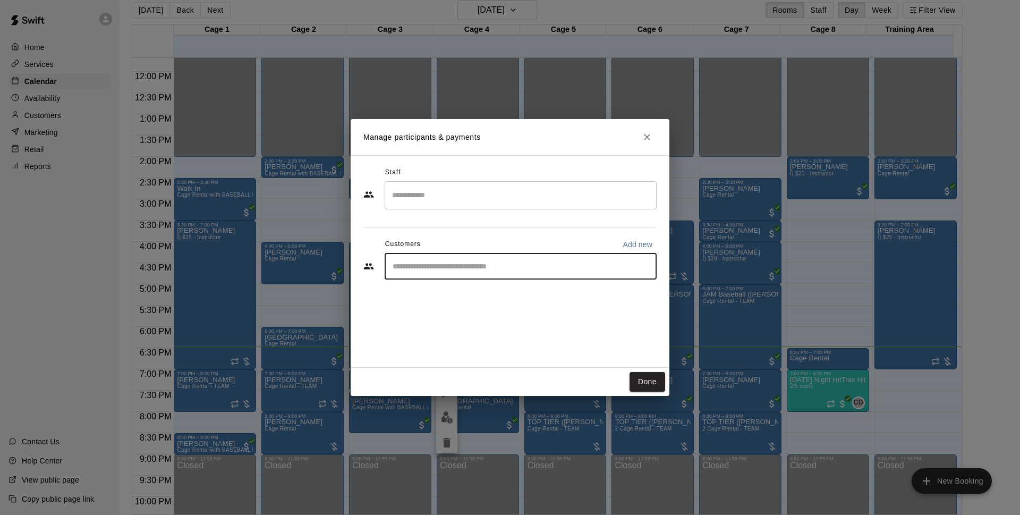
click at [606, 272] on input "Start typing to search customers..." at bounding box center [521, 266] width 263 height 11
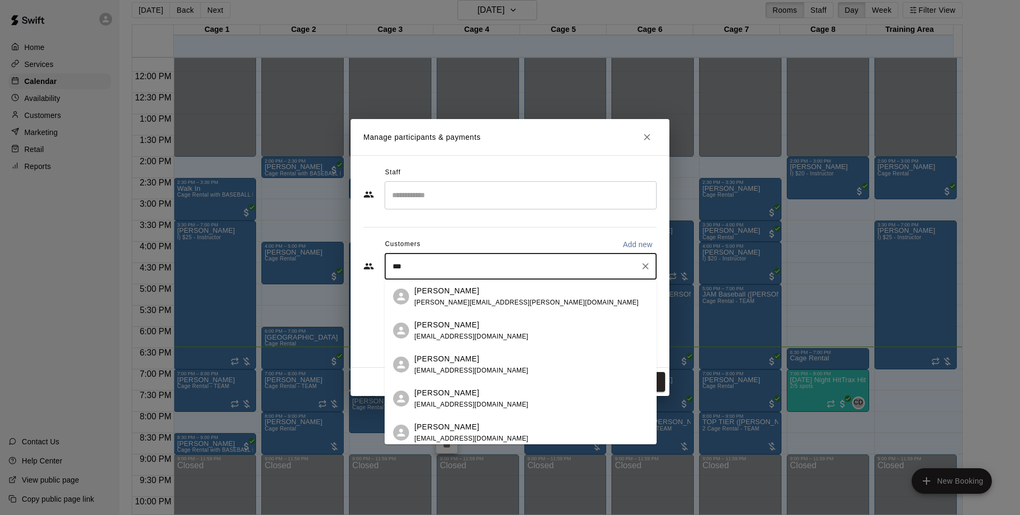
type input "****"
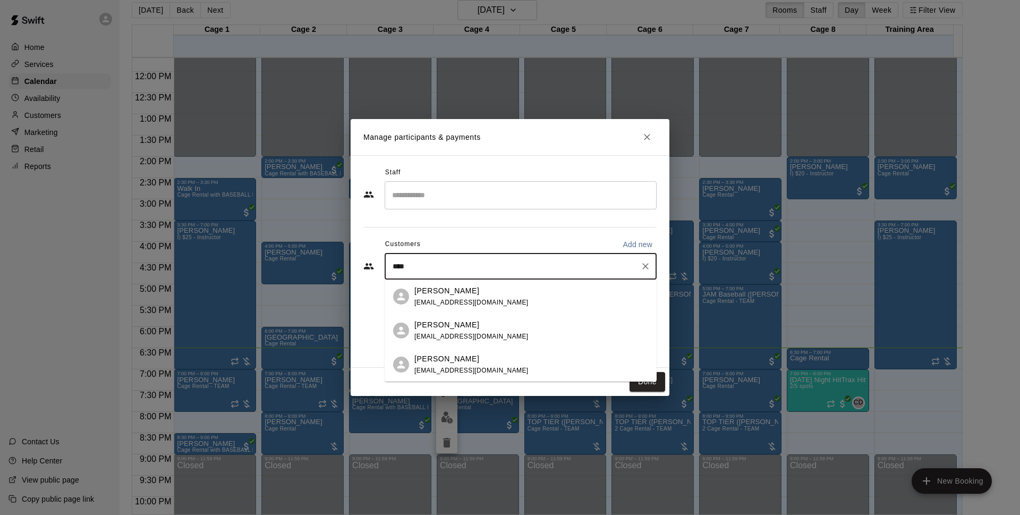
click at [485, 334] on div "[PERSON_NAME] [EMAIL_ADDRESS][DOMAIN_NAME]" at bounding box center [532, 330] width 234 height 23
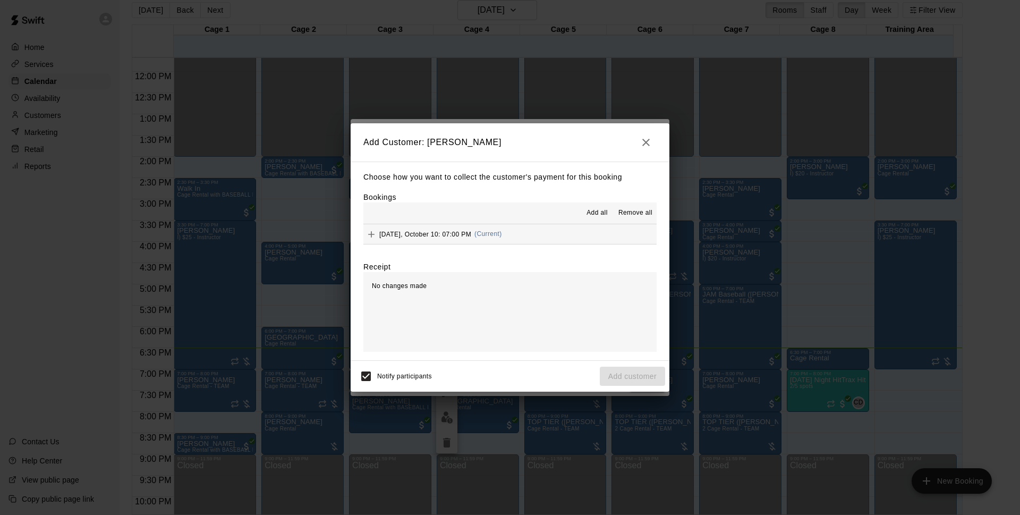
click at [491, 242] on div "[DATE], October 10: 07:00 PM (Current)" at bounding box center [433, 234] width 139 height 16
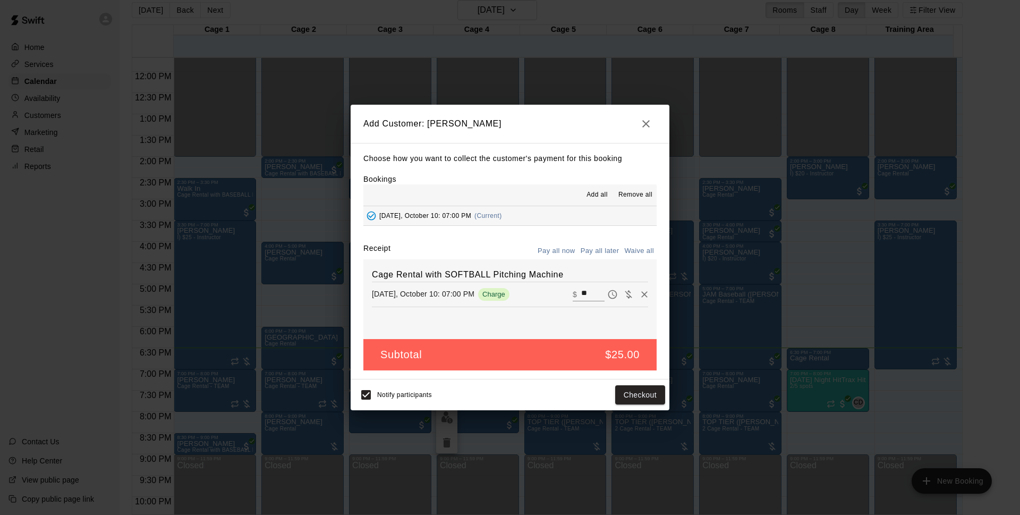
click at [597, 251] on button "Pay all later" at bounding box center [600, 251] width 44 height 16
click at [636, 398] on button "Add customer" at bounding box center [632, 395] width 65 height 20
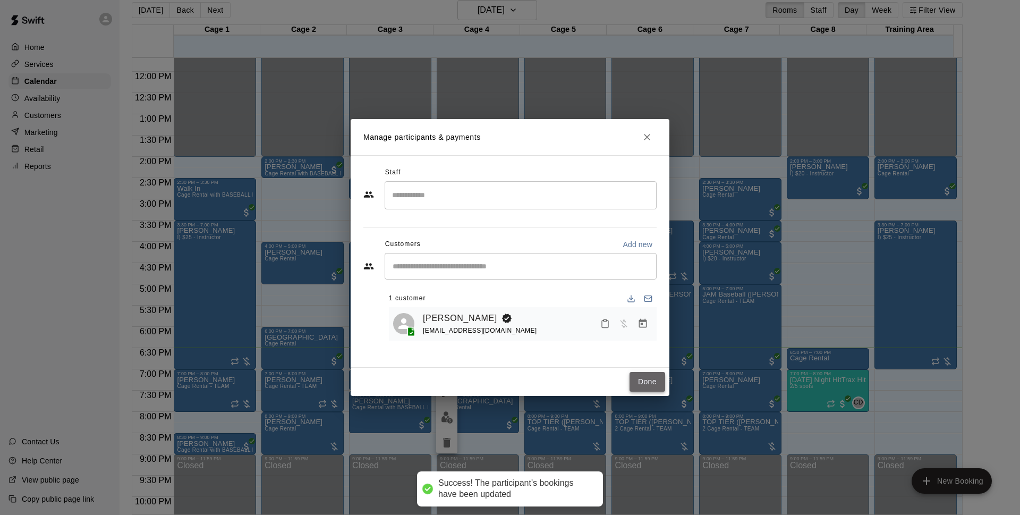
click at [634, 377] on button "Done" at bounding box center [648, 382] width 36 height 20
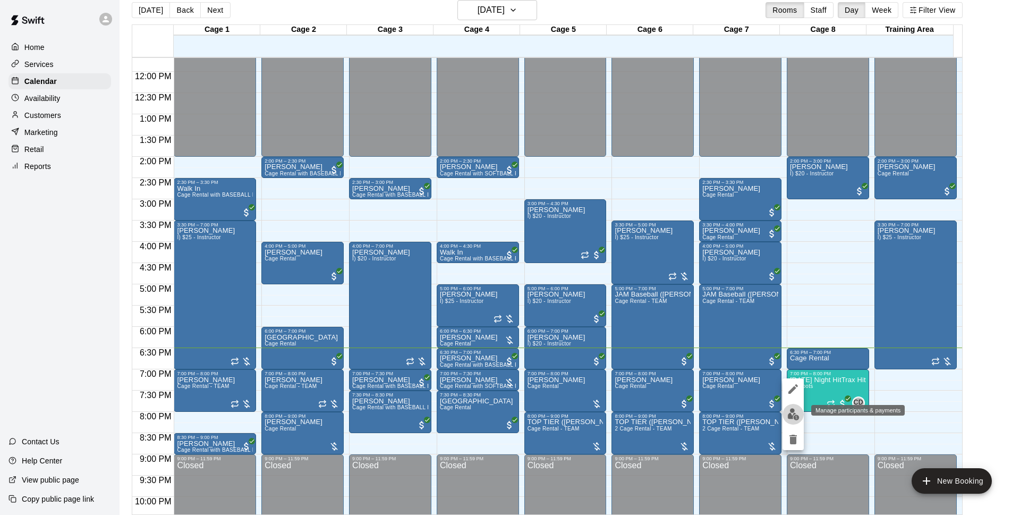
click at [802, 410] on button "edit" at bounding box center [793, 414] width 21 height 21
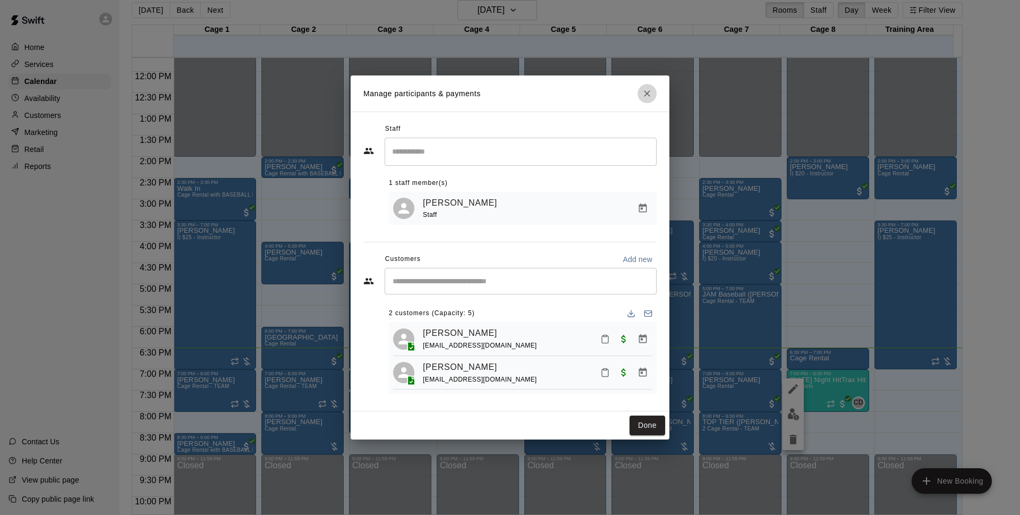
click at [639, 90] on button "Close" at bounding box center [647, 93] width 19 height 19
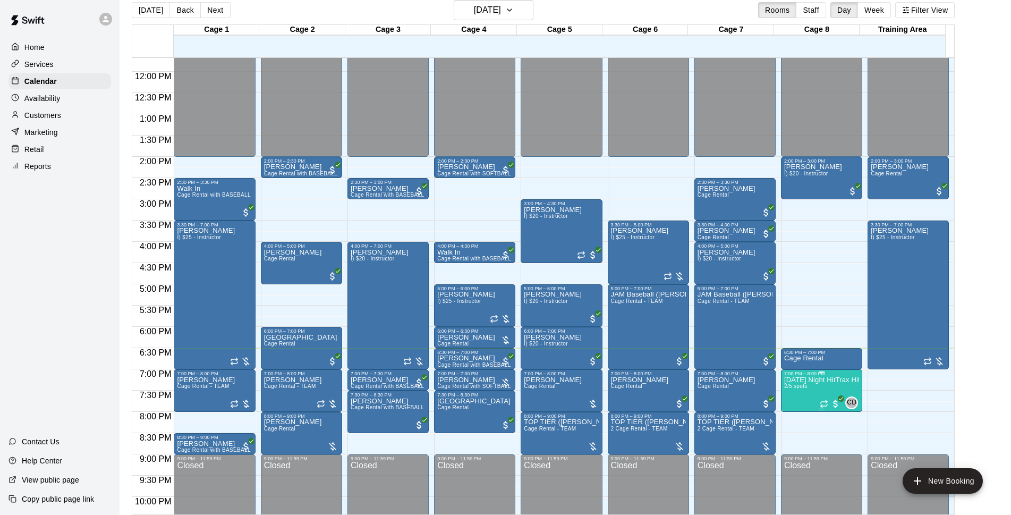
click at [812, 375] on div "7:00 PM – 8:00 PM" at bounding box center [821, 373] width 75 height 5
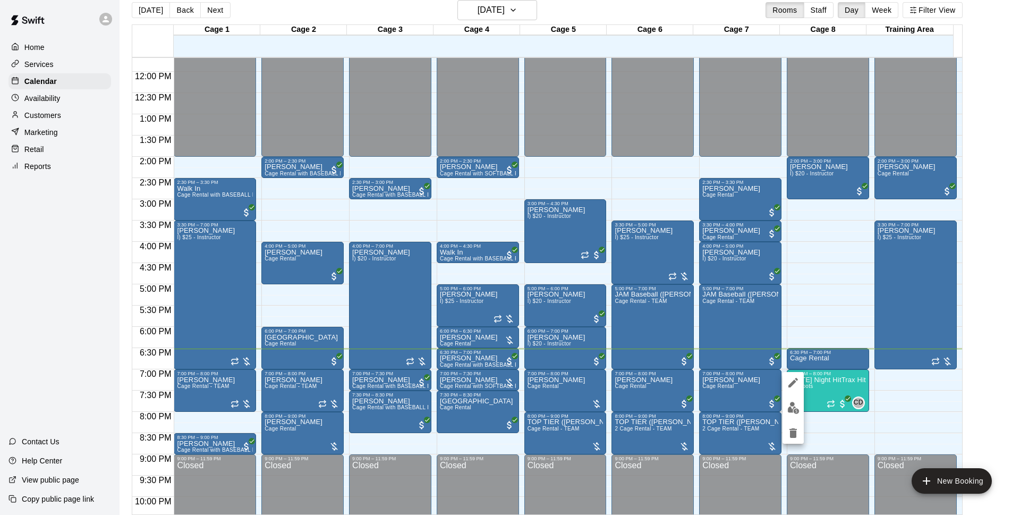
click at [794, 407] on img "edit" at bounding box center [794, 408] width 12 height 12
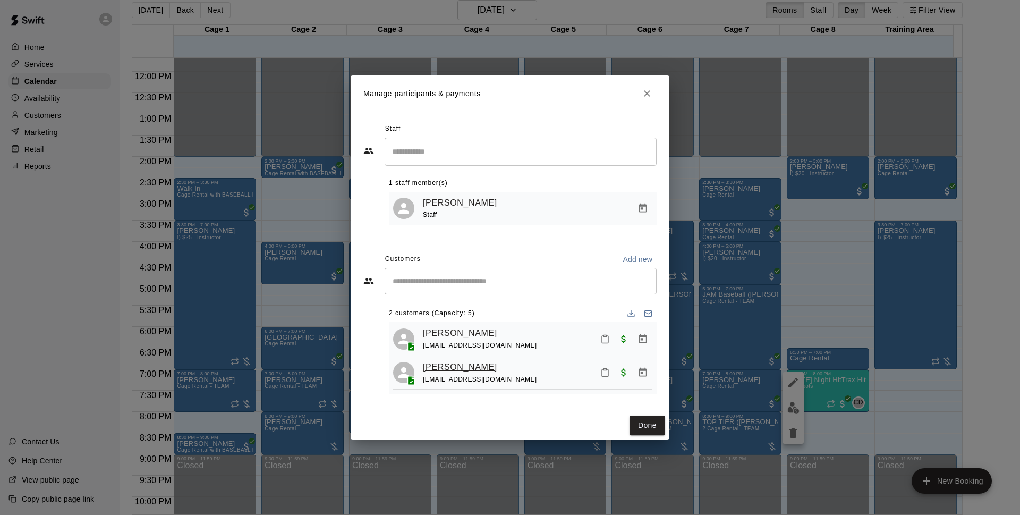
click at [452, 364] on link "[PERSON_NAME]" at bounding box center [460, 367] width 74 height 14
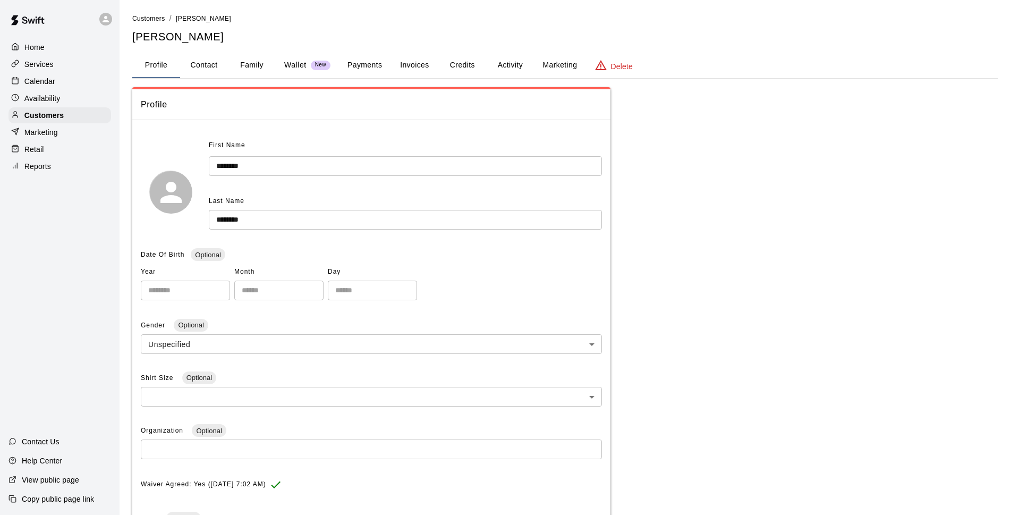
click at [248, 66] on button "Family" at bounding box center [252, 66] width 48 height 26
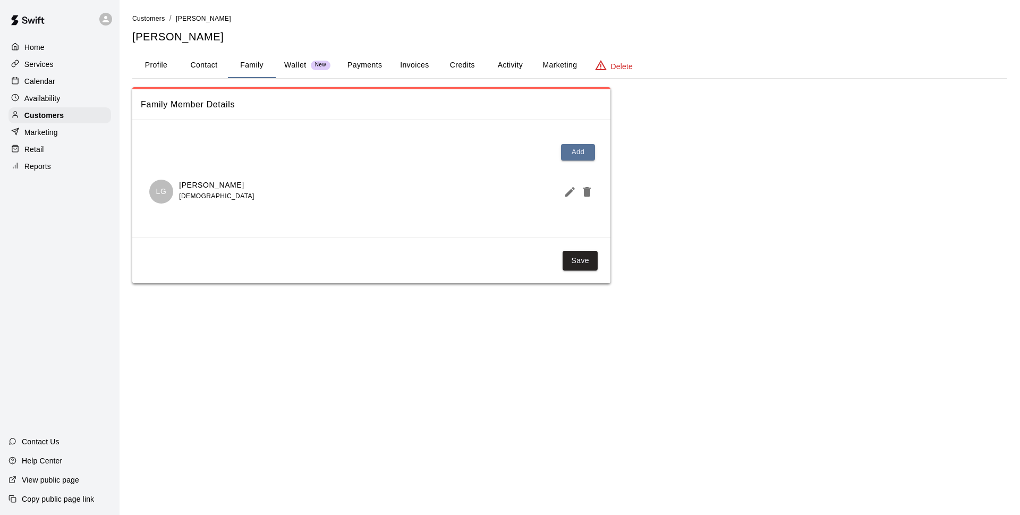
click at [227, 184] on p "[PERSON_NAME]" at bounding box center [216, 185] width 75 height 11
click at [569, 190] on icon "Edit Member" at bounding box center [570, 191] width 13 height 13
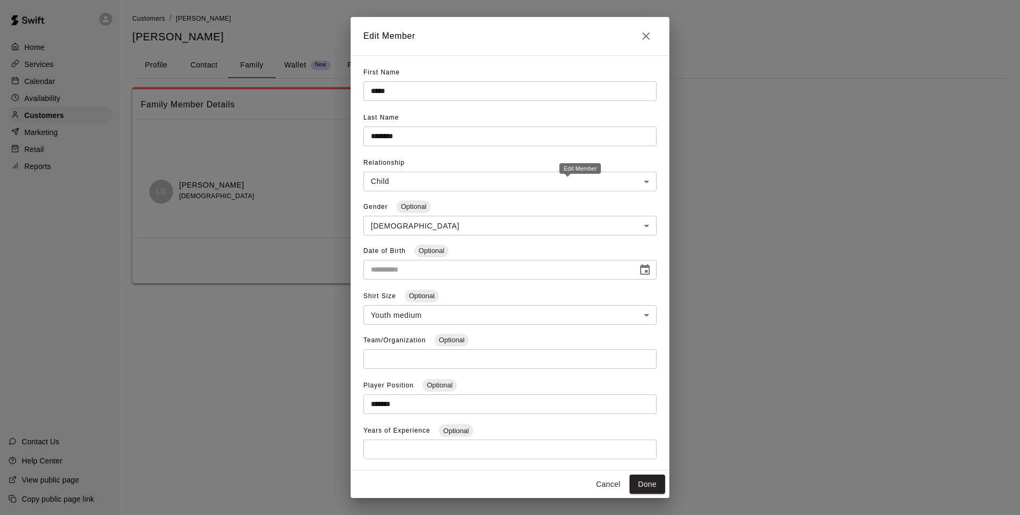
type input "**********"
click at [825, 398] on div "**********" at bounding box center [510, 257] width 1020 height 515
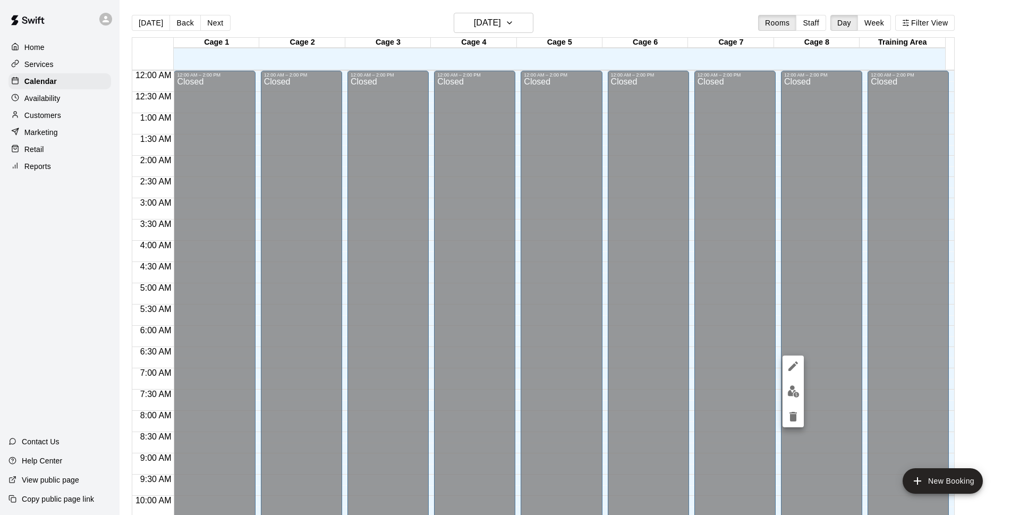
scroll to position [532, 0]
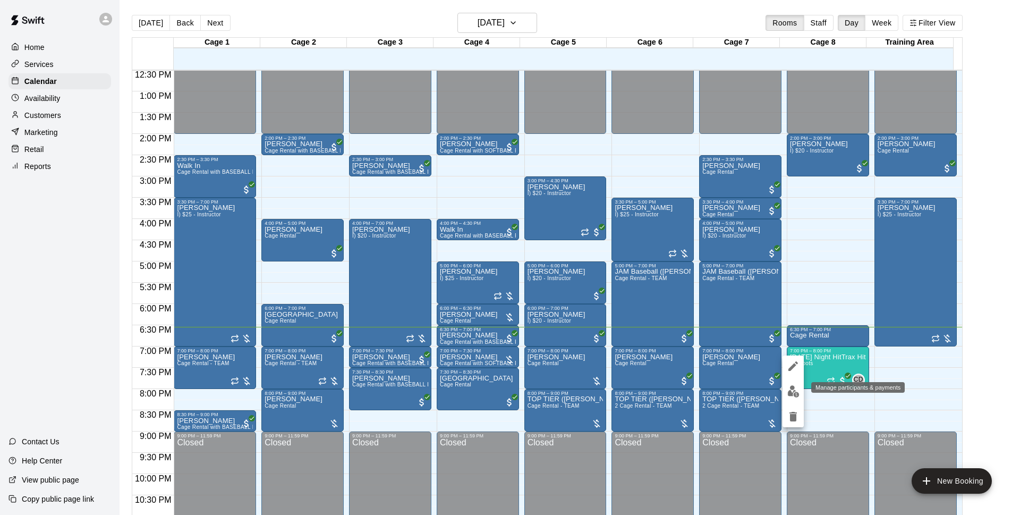
click at [791, 385] on img "edit" at bounding box center [794, 391] width 12 height 12
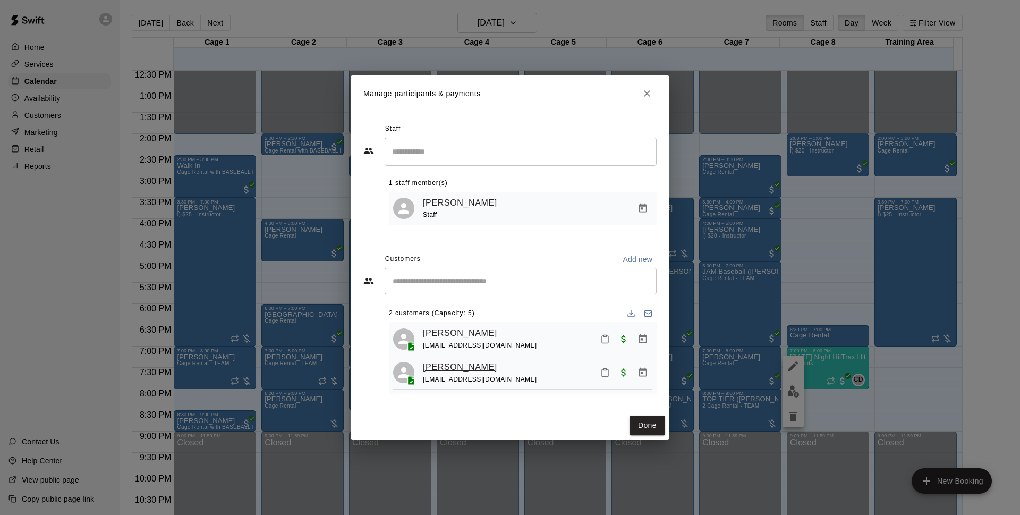
click at [457, 363] on link "[PERSON_NAME]" at bounding box center [460, 367] width 74 height 14
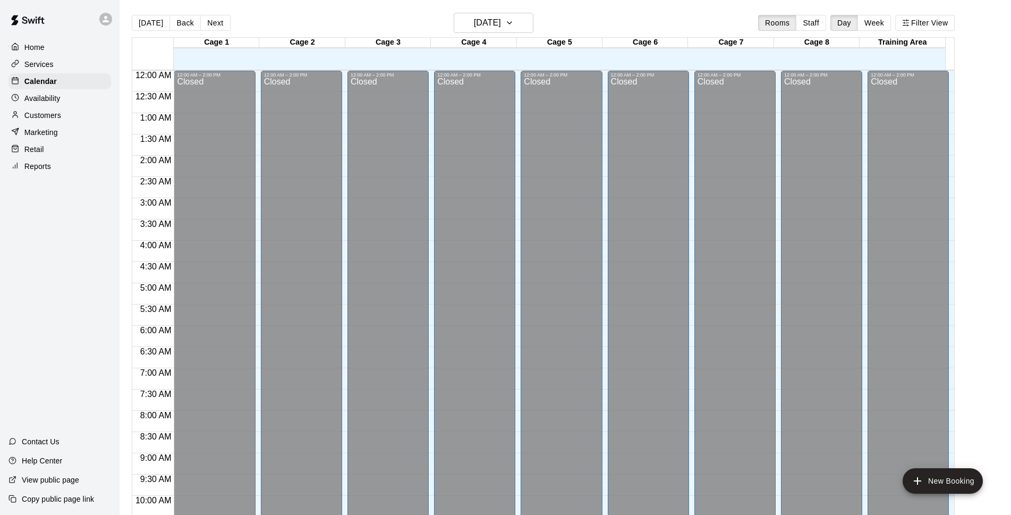
scroll to position [532, 0]
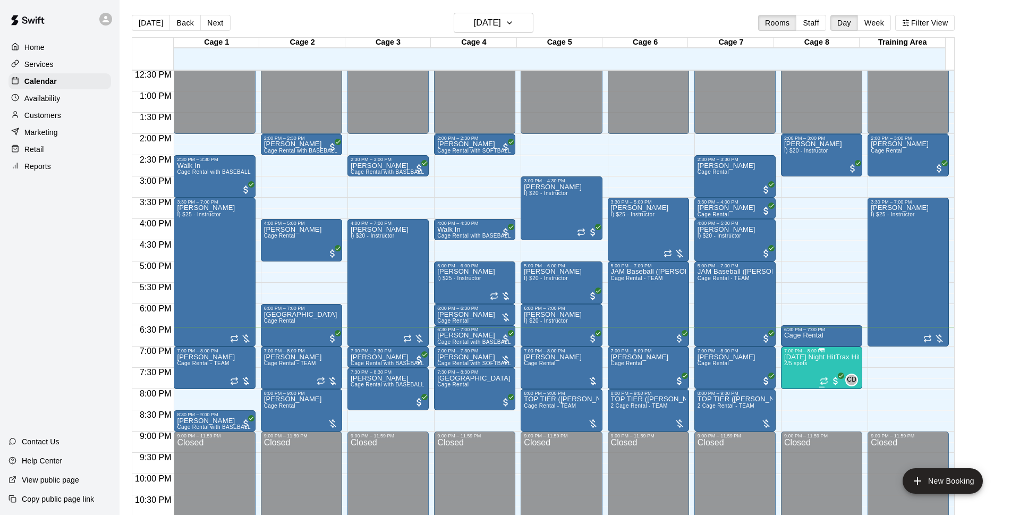
click at [804, 366] on span "2/5 spots" at bounding box center [795, 363] width 23 height 6
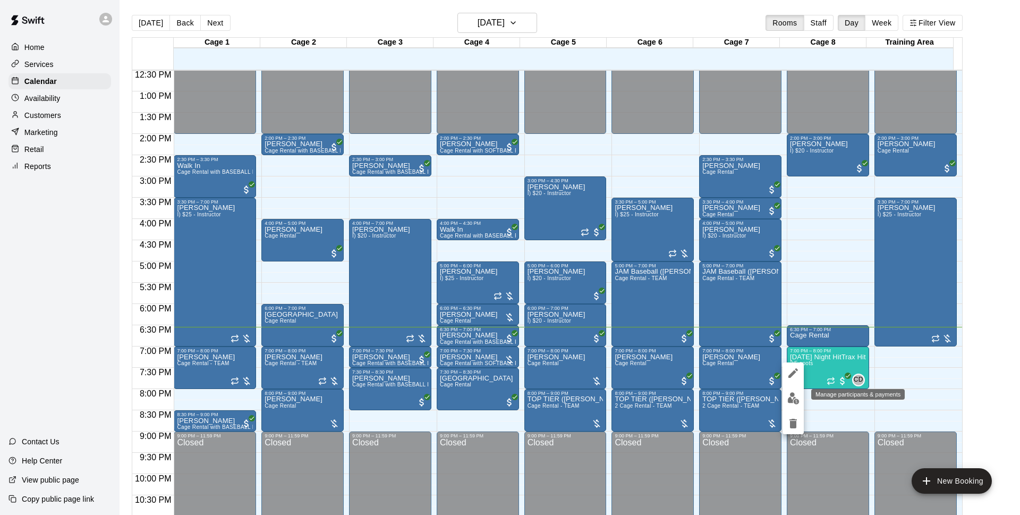
click at [793, 402] on img "edit" at bounding box center [794, 398] width 12 height 12
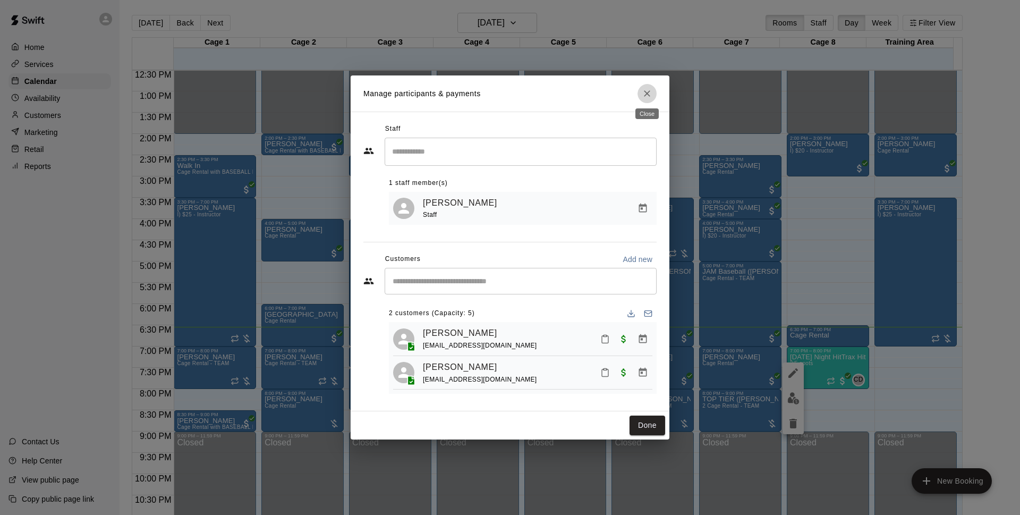
click at [644, 89] on icon "Close" at bounding box center [647, 93] width 11 height 11
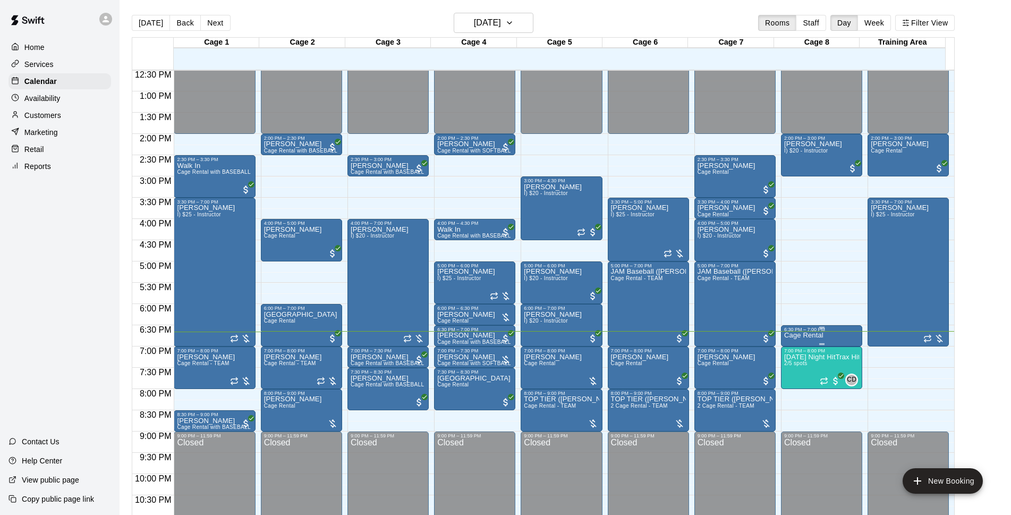
click at [830, 332] on div "6:30 PM – 7:00 PM" at bounding box center [821, 329] width 75 height 5
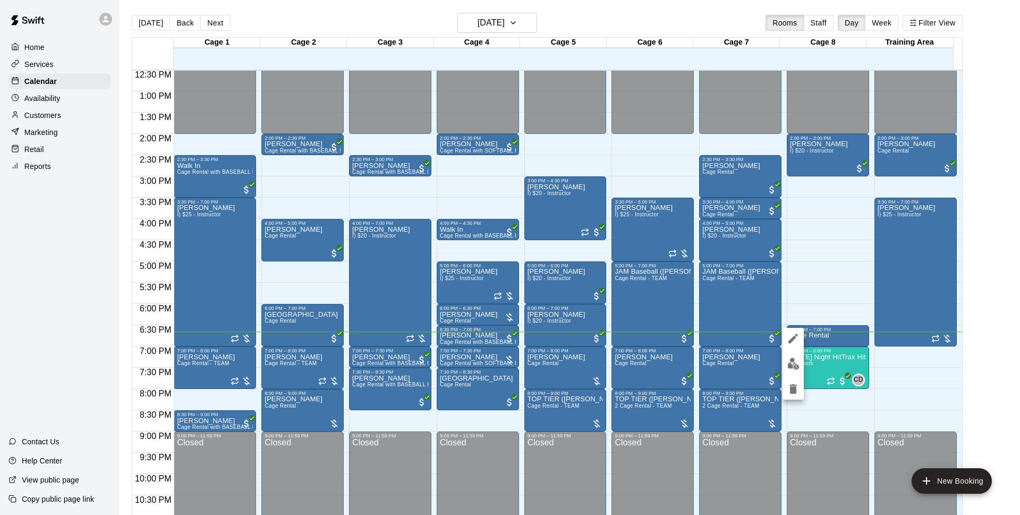
click at [792, 366] on img "edit" at bounding box center [794, 364] width 12 height 12
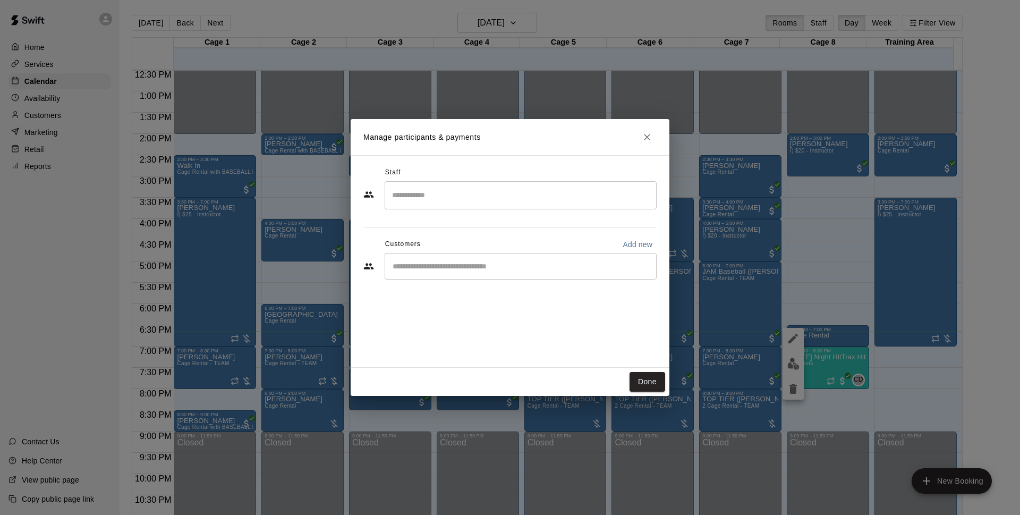
click at [639, 257] on div "​" at bounding box center [521, 266] width 272 height 27
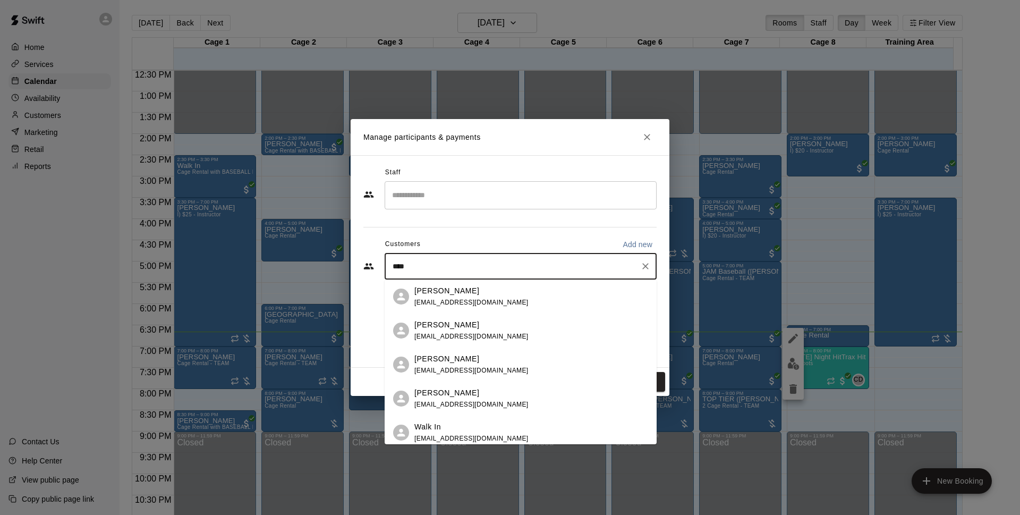
type input "****"
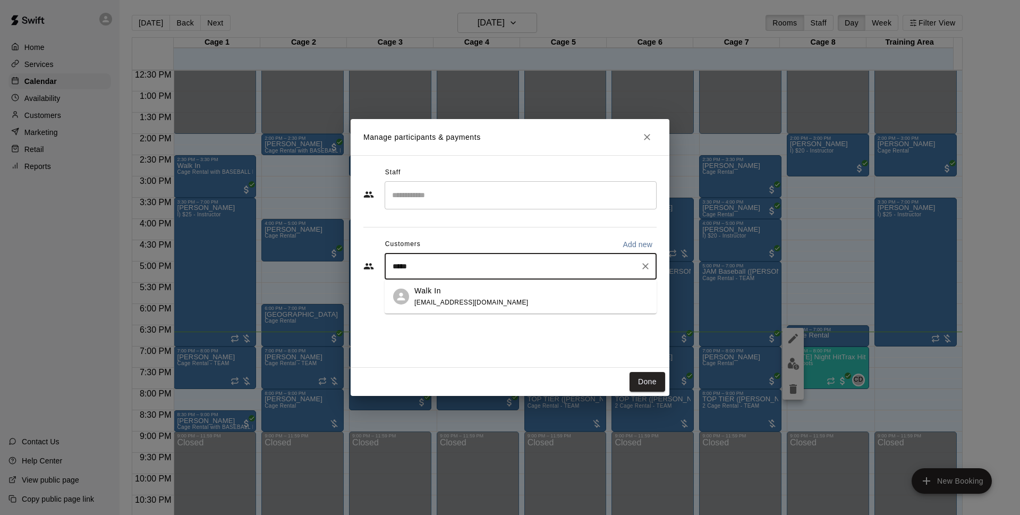
click at [606, 294] on div "Walk In [EMAIL_ADDRESS][DOMAIN_NAME]" at bounding box center [532, 296] width 234 height 23
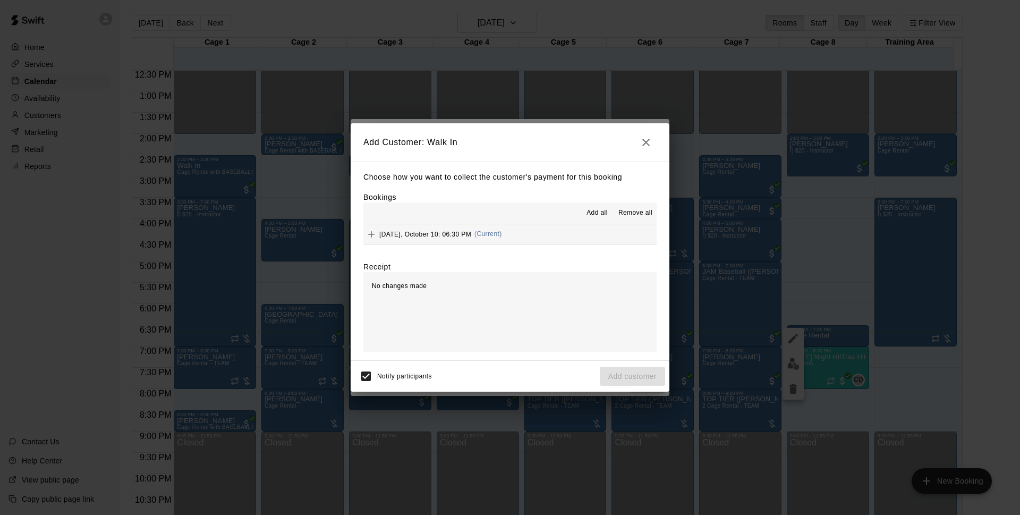
click at [506, 225] on button "[DATE], October 10: 06:30 PM (Current)" at bounding box center [510, 234] width 293 height 20
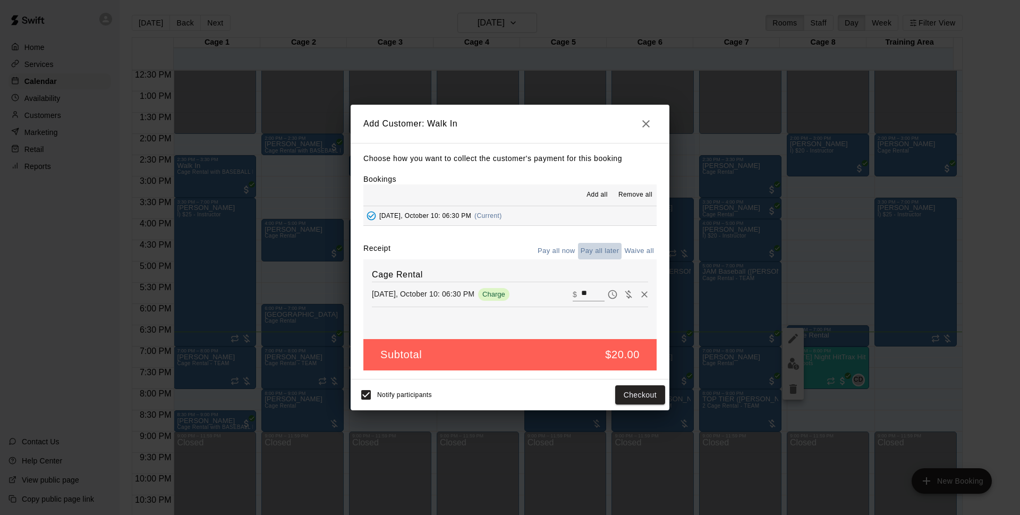
click at [612, 254] on button "Pay all later" at bounding box center [600, 251] width 44 height 16
click at [562, 251] on button "Pay all now" at bounding box center [556, 251] width 43 height 16
click at [654, 391] on button "Checkout" at bounding box center [640, 395] width 50 height 20
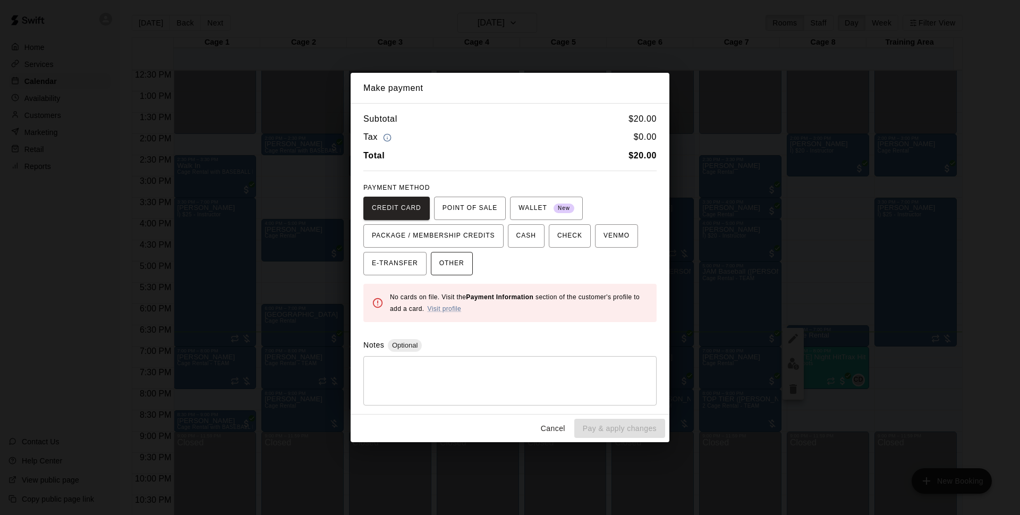
click at [459, 258] on span "OTHER" at bounding box center [451, 263] width 25 height 17
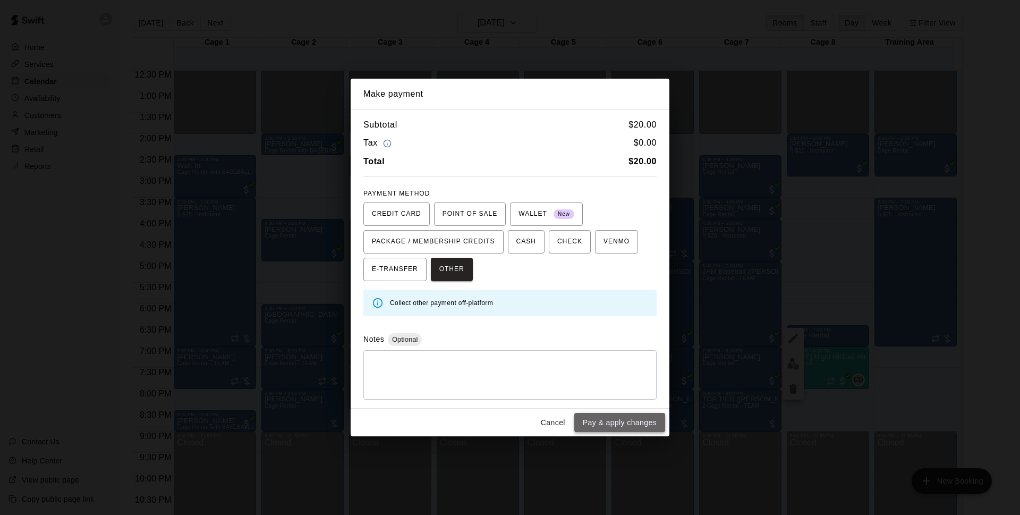
click at [629, 422] on button "Pay & apply changes" at bounding box center [619, 423] width 91 height 20
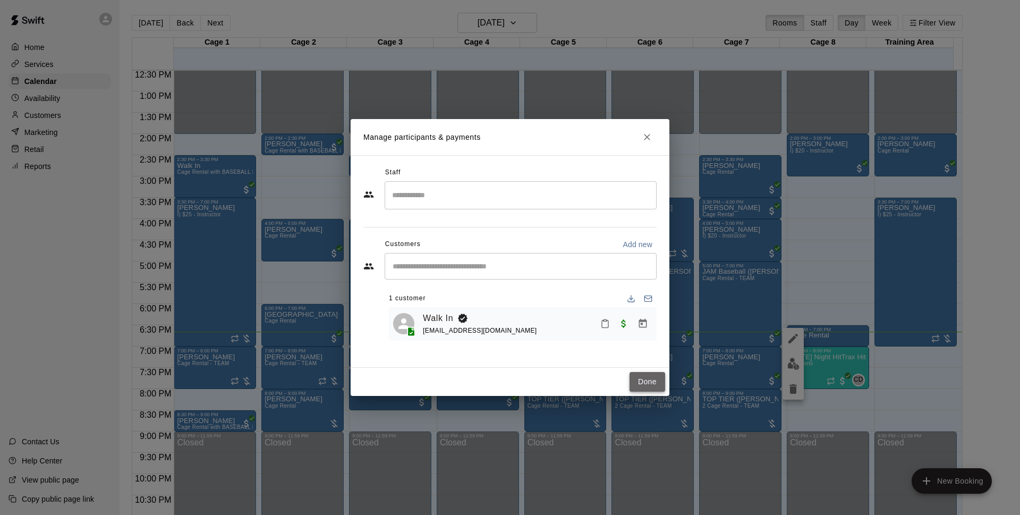
click at [654, 384] on button "Done" at bounding box center [648, 382] width 36 height 20
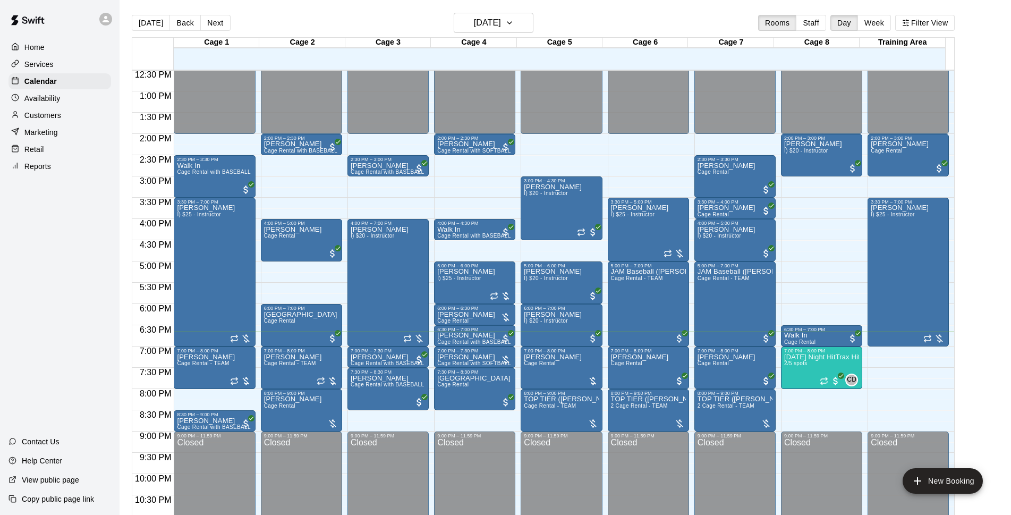
click at [366, 13] on div "[DATE] Back [DATE][DATE] Rooms Staff Day Week Filter View" at bounding box center [543, 25] width 823 height 24
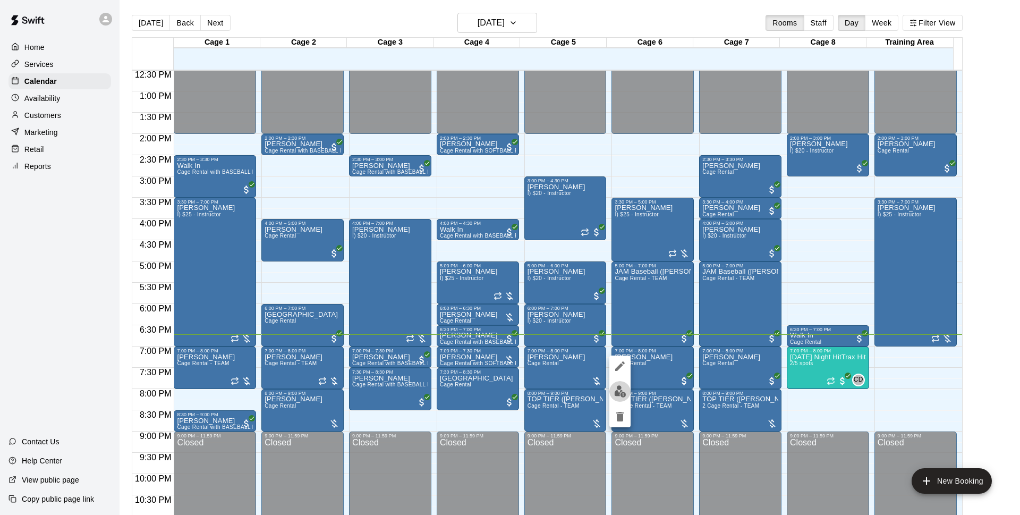
click at [613, 389] on button "edit" at bounding box center [620, 391] width 21 height 21
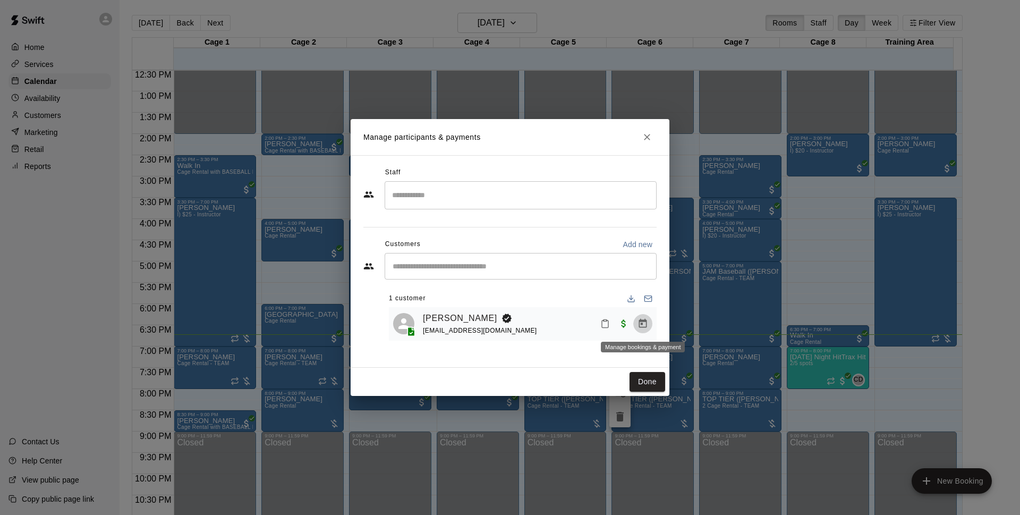
click at [645, 321] on icon "Manage bookings & payment" at bounding box center [643, 323] width 8 height 9
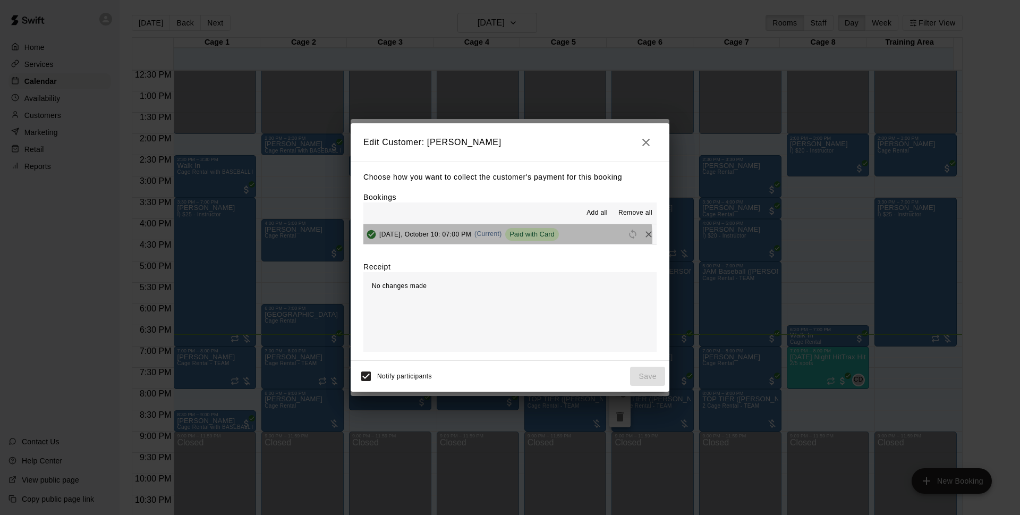
click at [508, 238] on span "Paid with Card" at bounding box center [532, 234] width 54 height 8
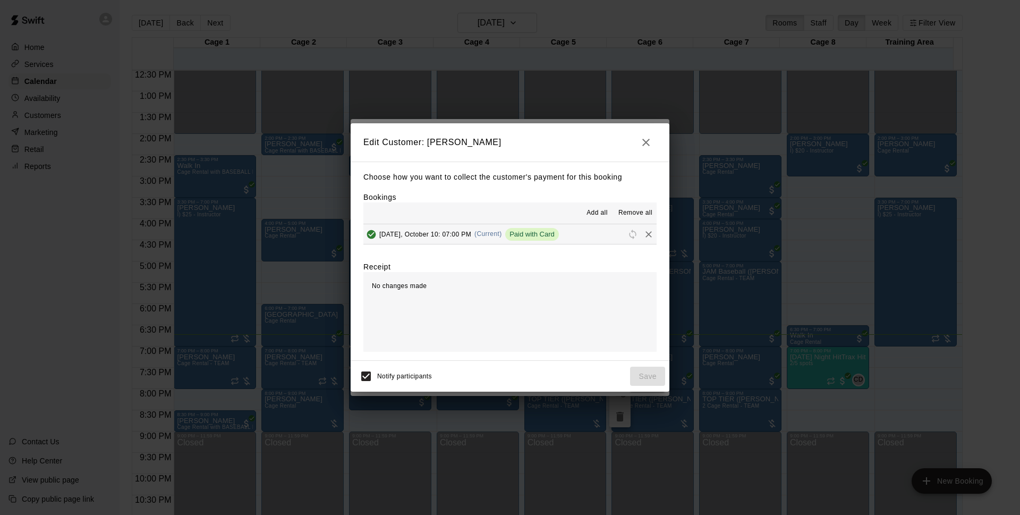
click at [639, 148] on button "button" at bounding box center [646, 142] width 21 height 21
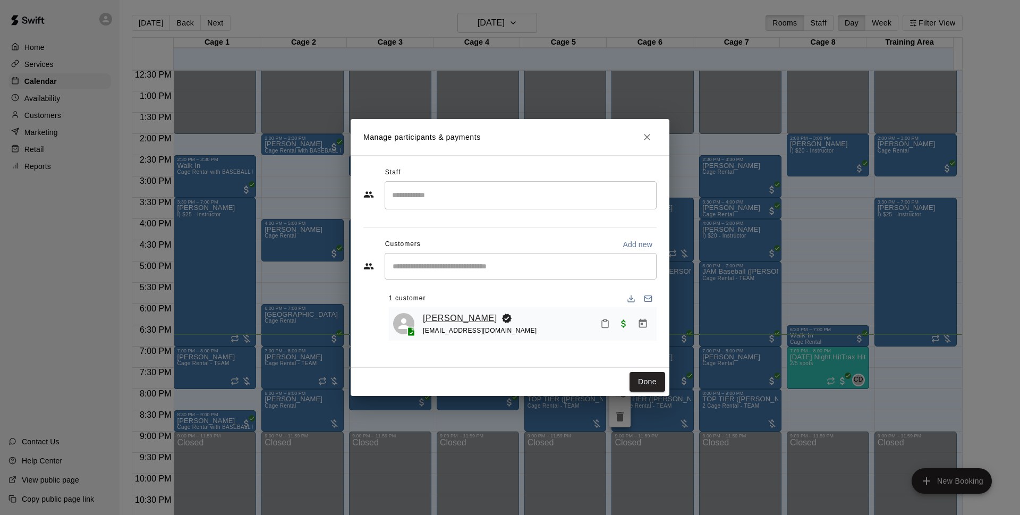
click at [433, 316] on link "[PERSON_NAME]" at bounding box center [460, 318] width 74 height 14
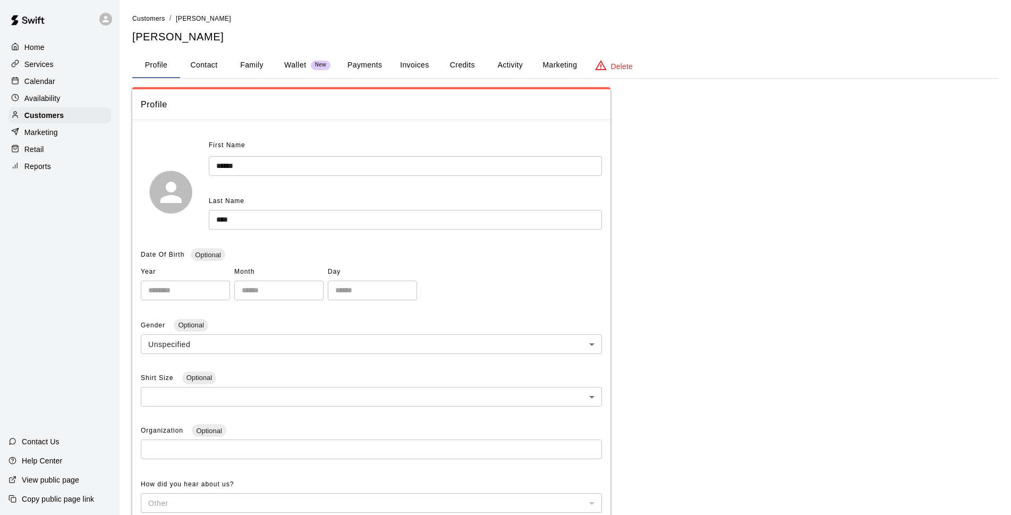
click at [370, 61] on button "Payments" at bounding box center [365, 66] width 52 height 26
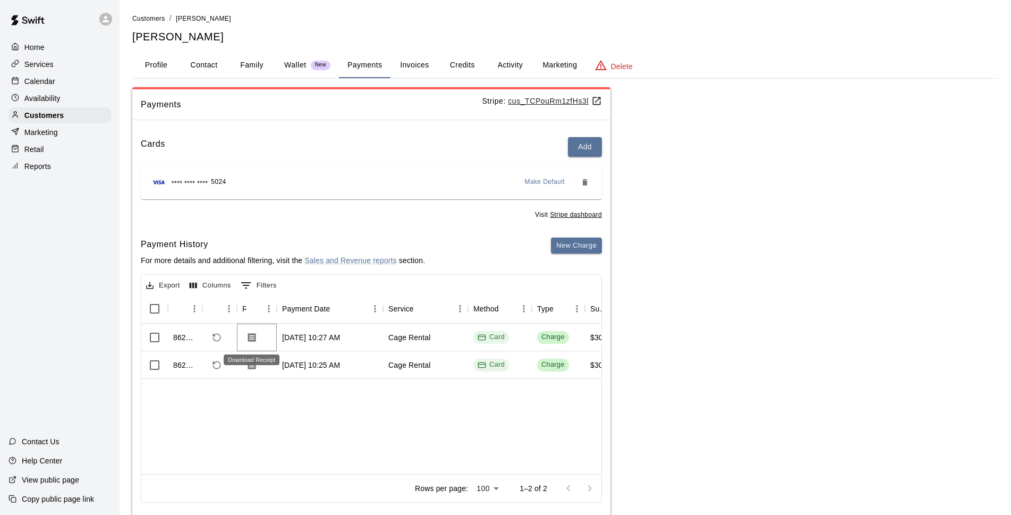
click at [257, 340] on icon "Download Receipt" at bounding box center [252, 337] width 11 height 11
click at [253, 370] on icon "Download Receipt" at bounding box center [252, 365] width 11 height 11
click at [254, 336] on icon "Download Receipt" at bounding box center [252, 337] width 8 height 9
click at [251, 365] on icon "Download Receipt" at bounding box center [252, 365] width 11 height 11
click at [43, 83] on p "Calendar" at bounding box center [39, 81] width 31 height 11
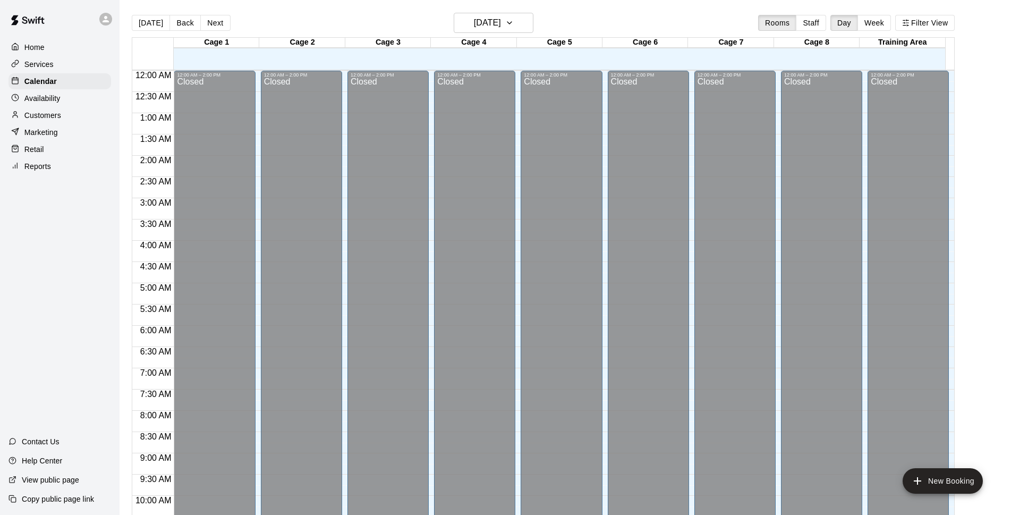
scroll to position [532, 0]
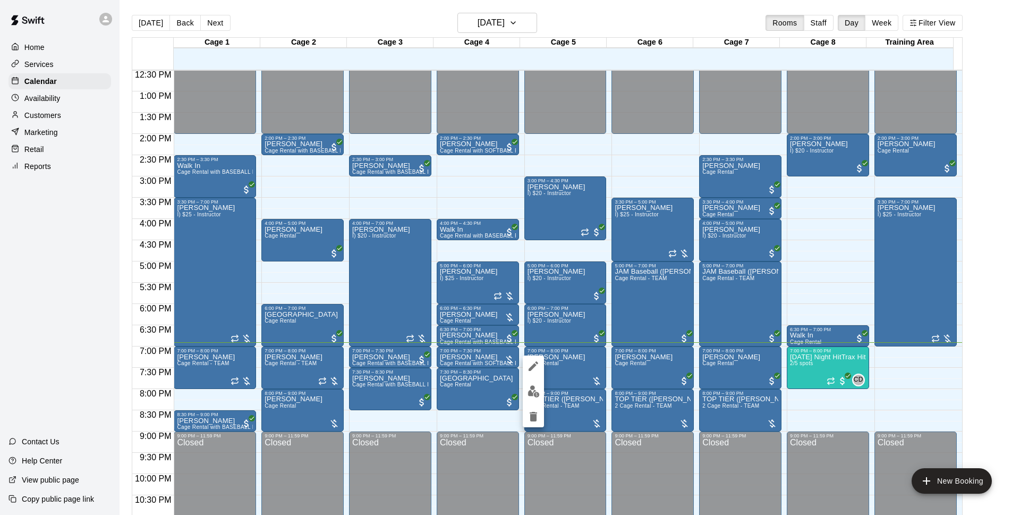
click at [538, 391] on img "edit" at bounding box center [534, 391] width 12 height 12
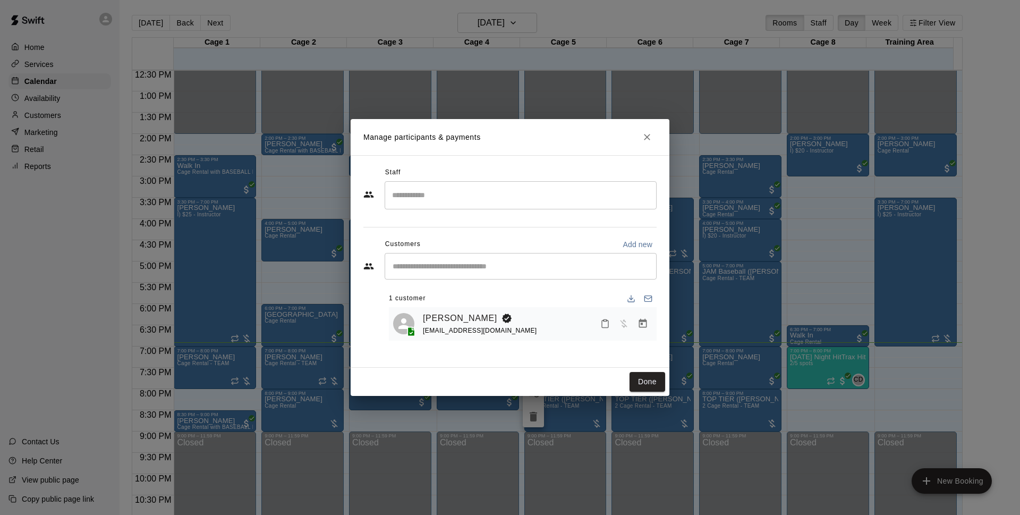
click at [645, 134] on icon "Close" at bounding box center [647, 137] width 11 height 11
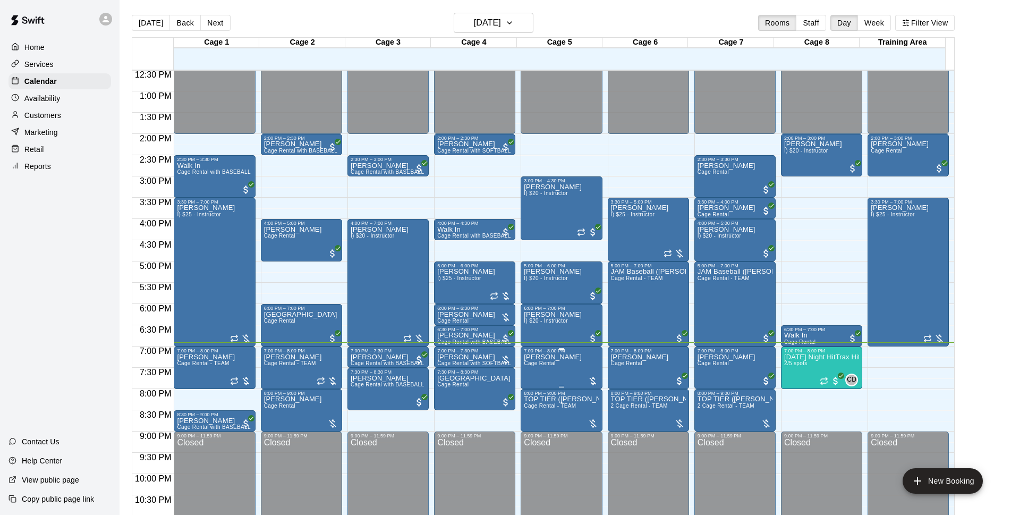
click at [542, 366] on span "Cage Rental" at bounding box center [539, 363] width 31 height 6
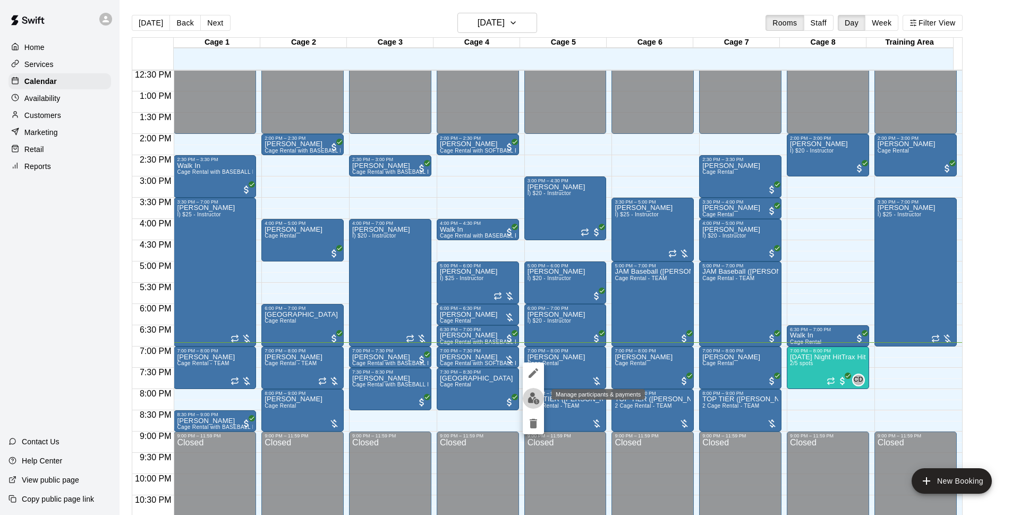
click at [539, 404] on img "edit" at bounding box center [534, 398] width 12 height 12
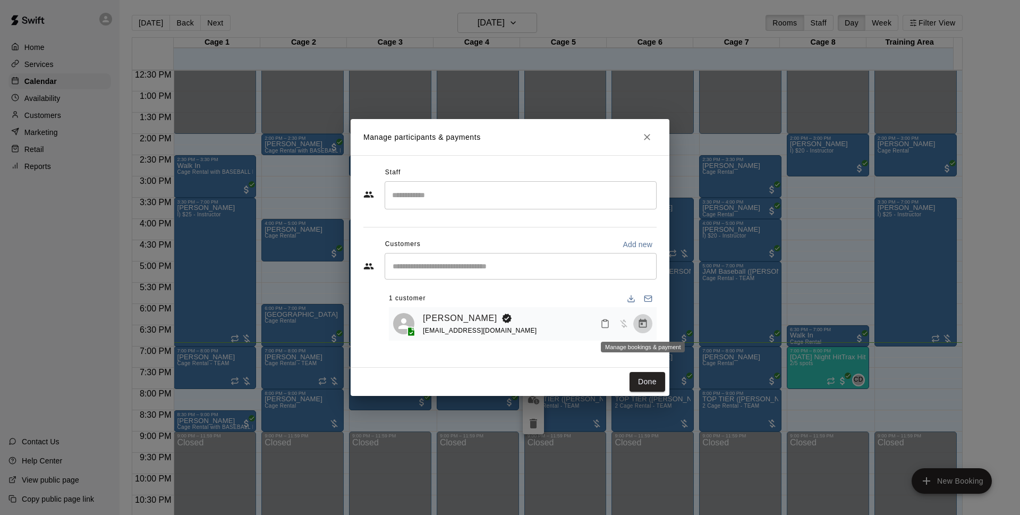
click at [644, 328] on icon "Manage bookings & payment" at bounding box center [643, 323] width 8 height 9
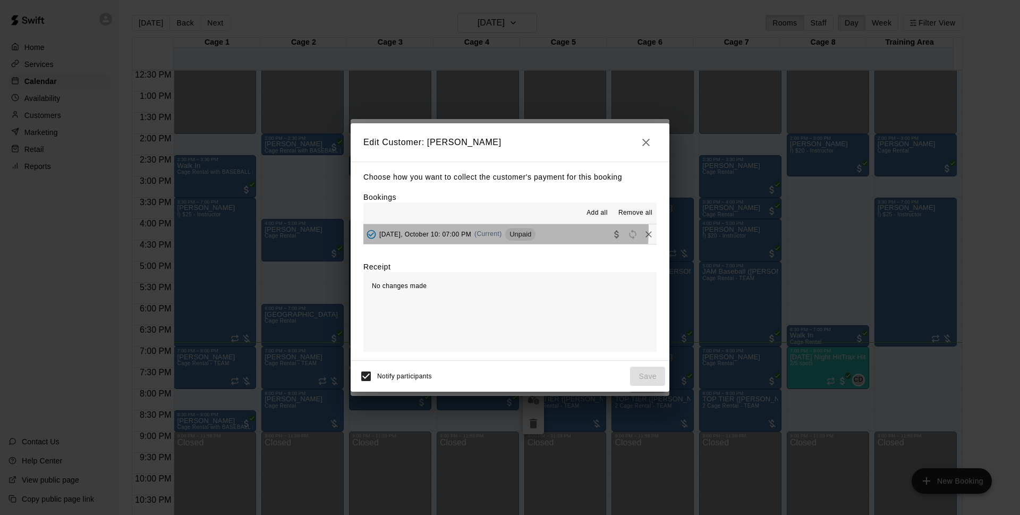
click at [441, 230] on div "[DATE], October 10: 07:00 PM (Current) Unpaid" at bounding box center [450, 234] width 172 height 16
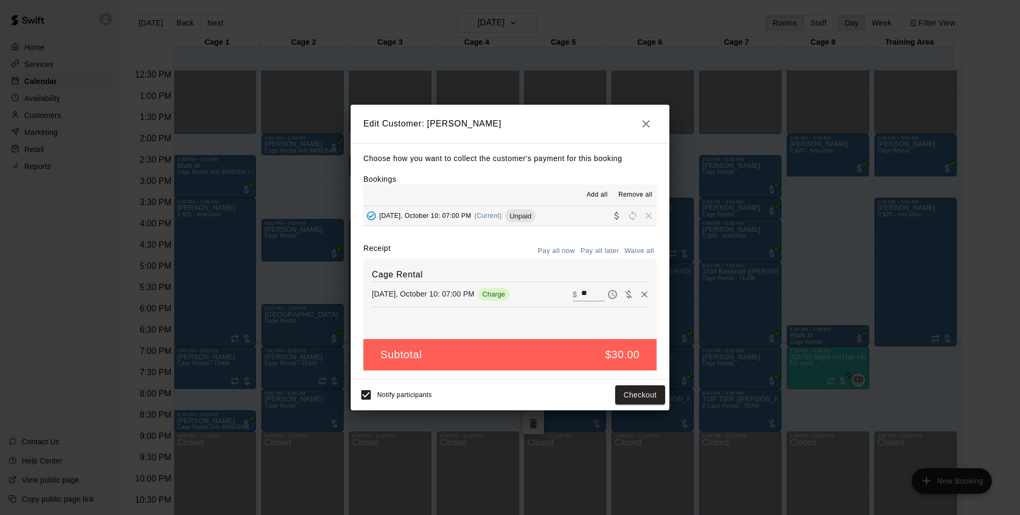
click at [461, 253] on div "Receipt Pay all now Pay all later Waive all" at bounding box center [510, 251] width 293 height 16
click at [644, 126] on icon "button" at bounding box center [646, 123] width 7 height 7
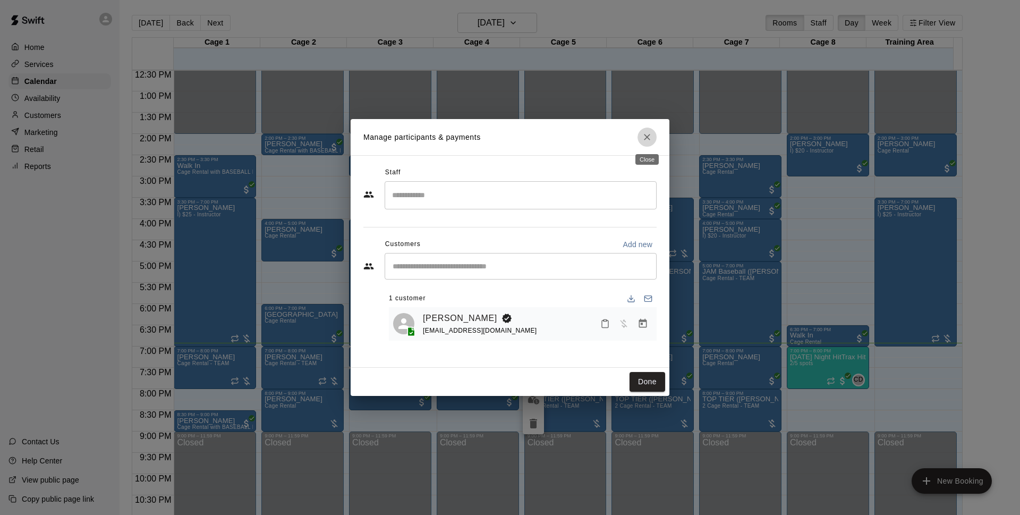
click at [650, 131] on button "Close" at bounding box center [647, 137] width 19 height 19
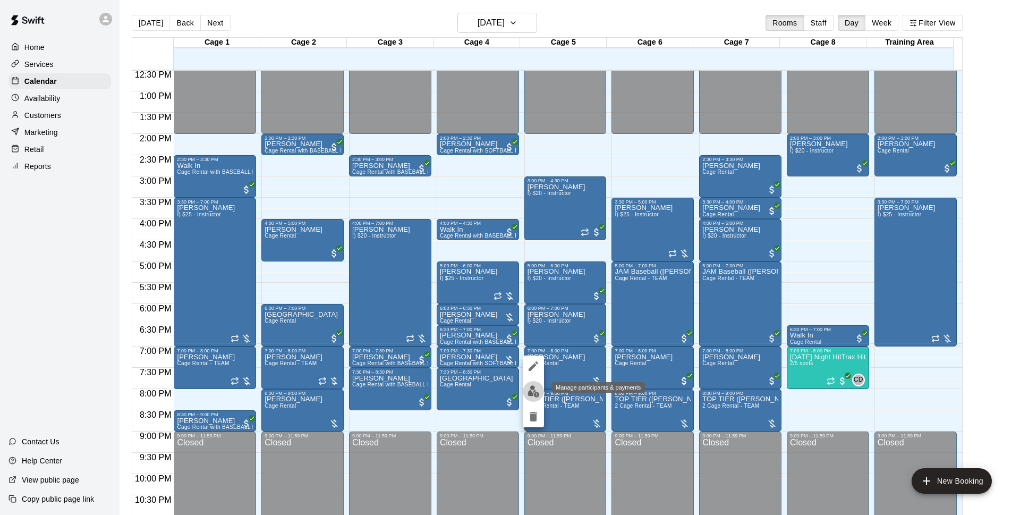
click at [534, 392] on img "edit" at bounding box center [534, 391] width 12 height 12
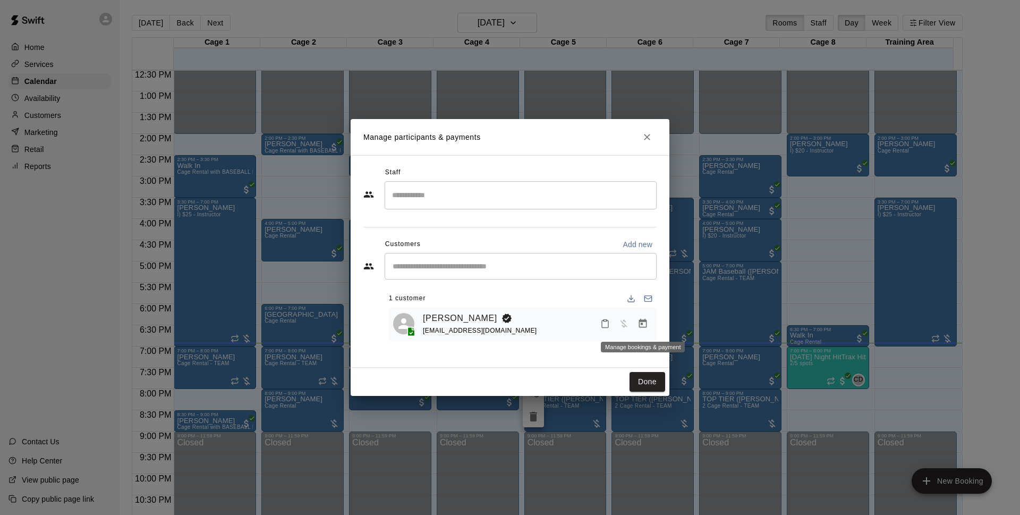
click at [640, 325] on icon "Manage bookings & payment" at bounding box center [643, 323] width 8 height 9
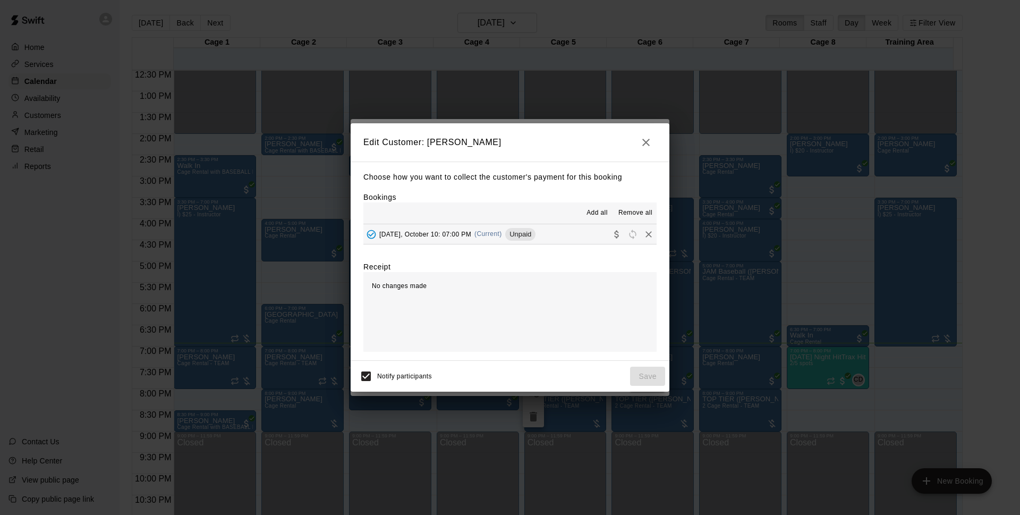
click at [510, 239] on div "Unpaid" at bounding box center [520, 234] width 30 height 13
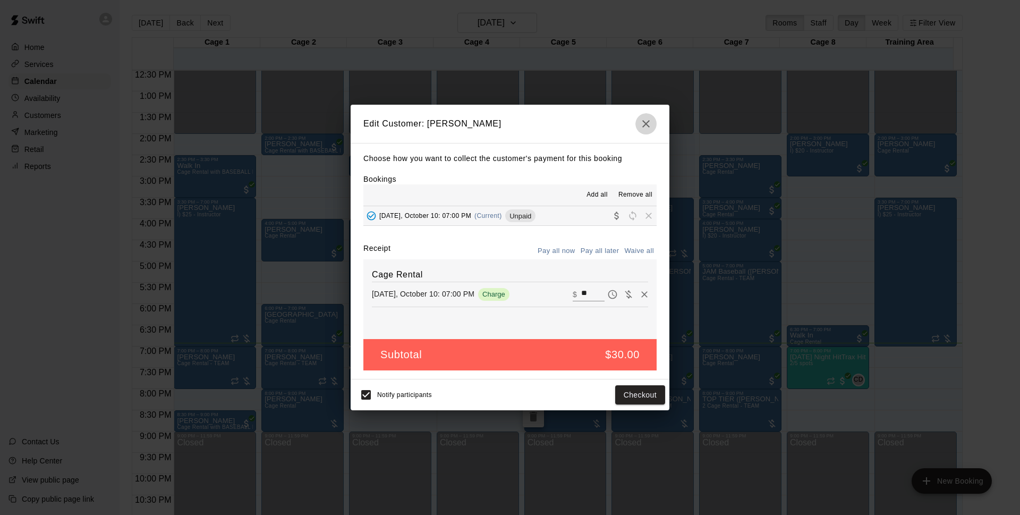
click at [639, 124] on button "button" at bounding box center [646, 123] width 21 height 21
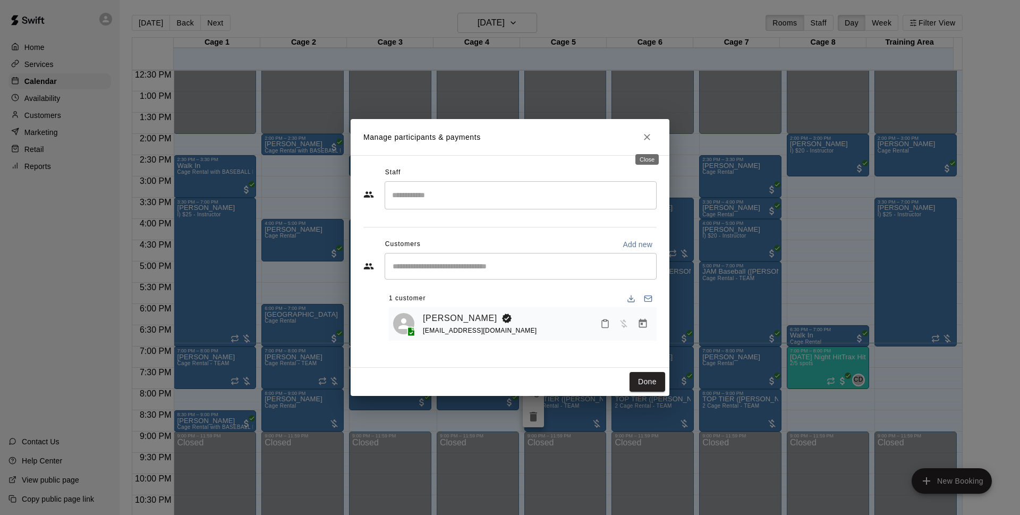
click at [649, 140] on icon "Close" at bounding box center [647, 137] width 11 height 11
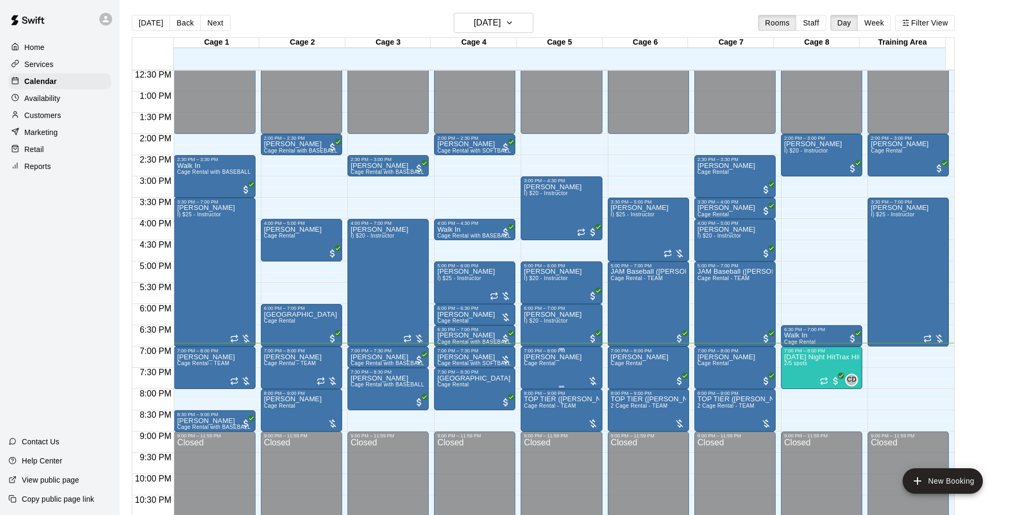
click at [560, 357] on p "[PERSON_NAME]" at bounding box center [553, 357] width 58 height 0
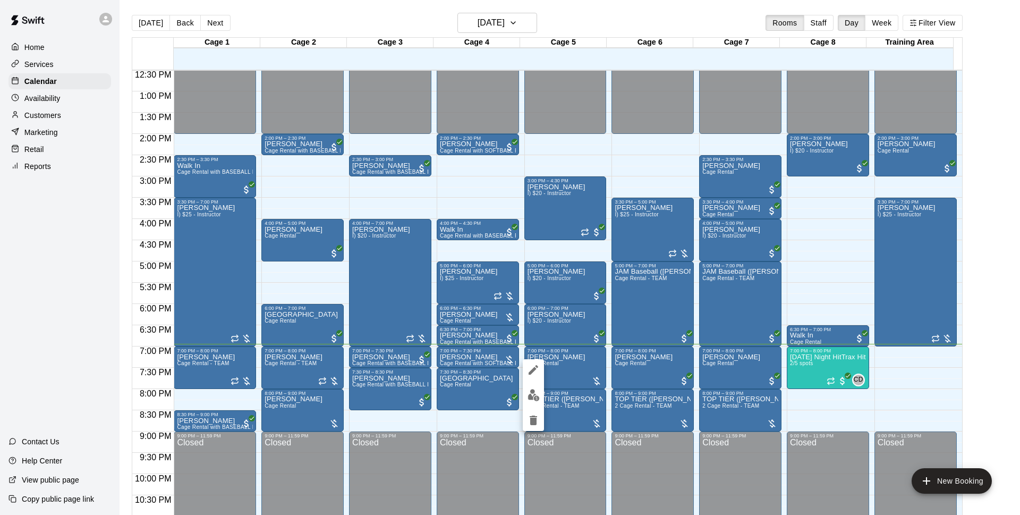
click at [653, 23] on div at bounding box center [510, 257] width 1020 height 515
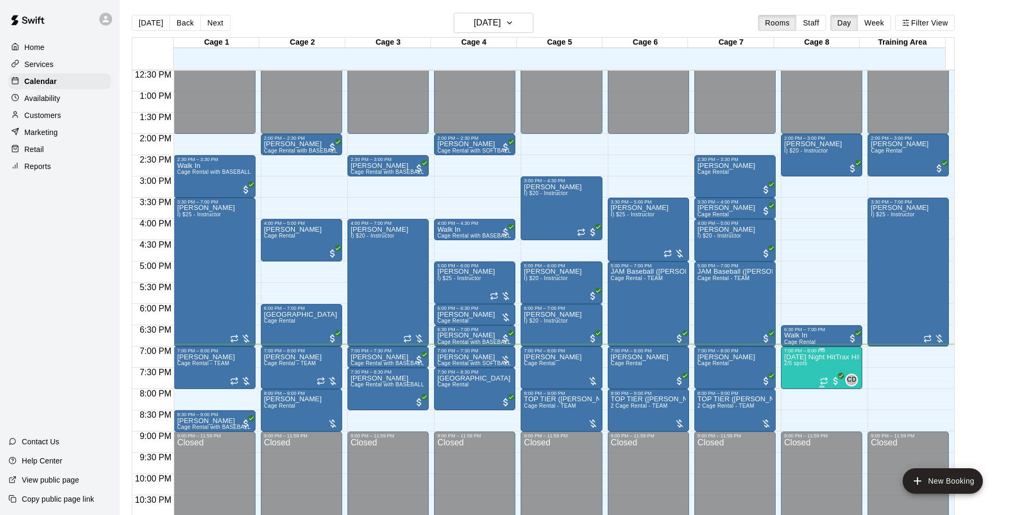
click at [791, 365] on span "2/5 spots" at bounding box center [795, 363] width 23 height 6
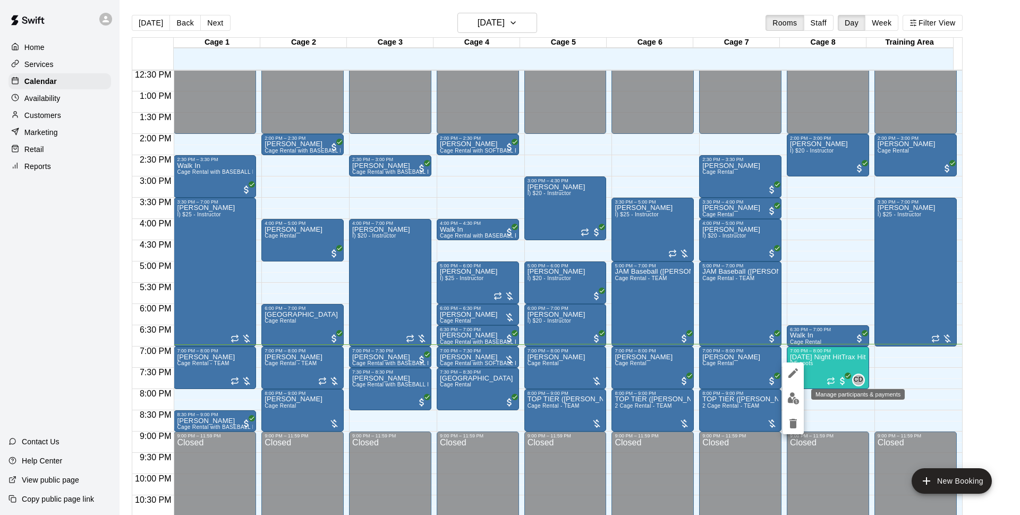
click at [793, 393] on img "edit" at bounding box center [794, 398] width 12 height 12
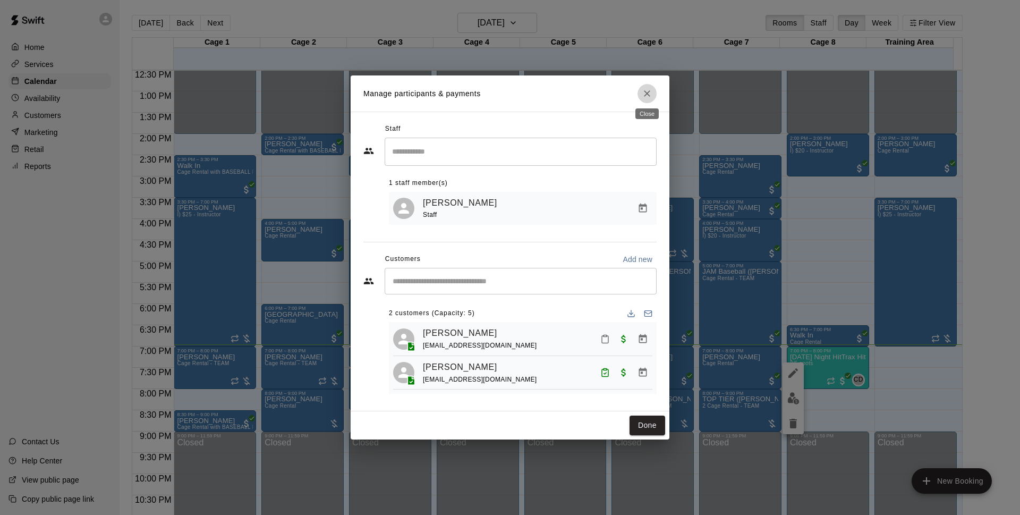
click at [649, 92] on icon "Close" at bounding box center [647, 93] width 11 height 11
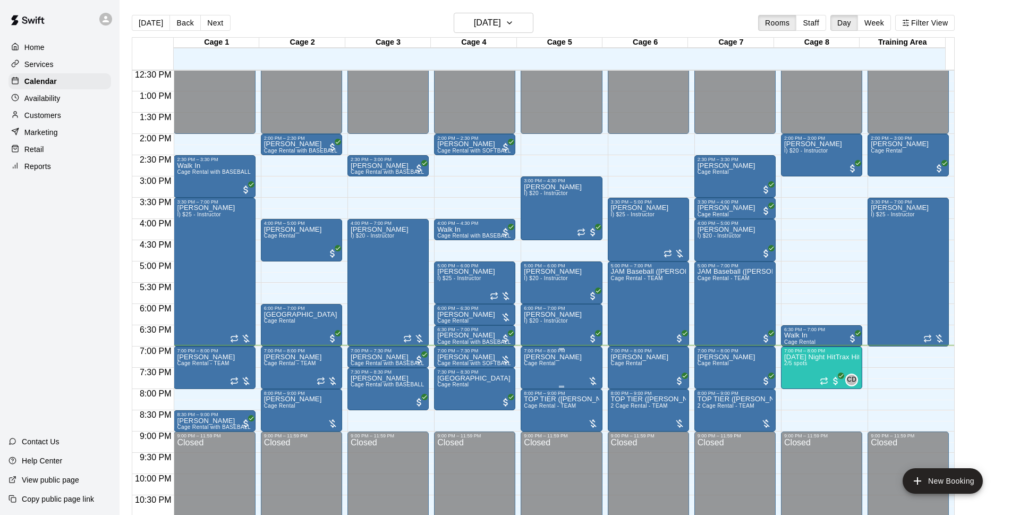
click at [552, 353] on div "7:00 PM – 8:00 PM" at bounding box center [561, 350] width 75 height 5
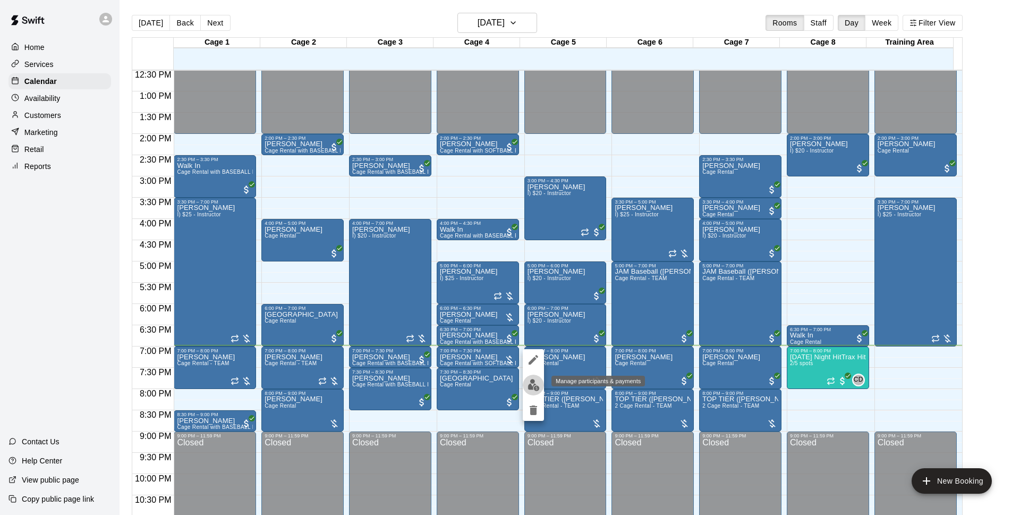
click at [528, 380] on img "edit" at bounding box center [534, 385] width 12 height 12
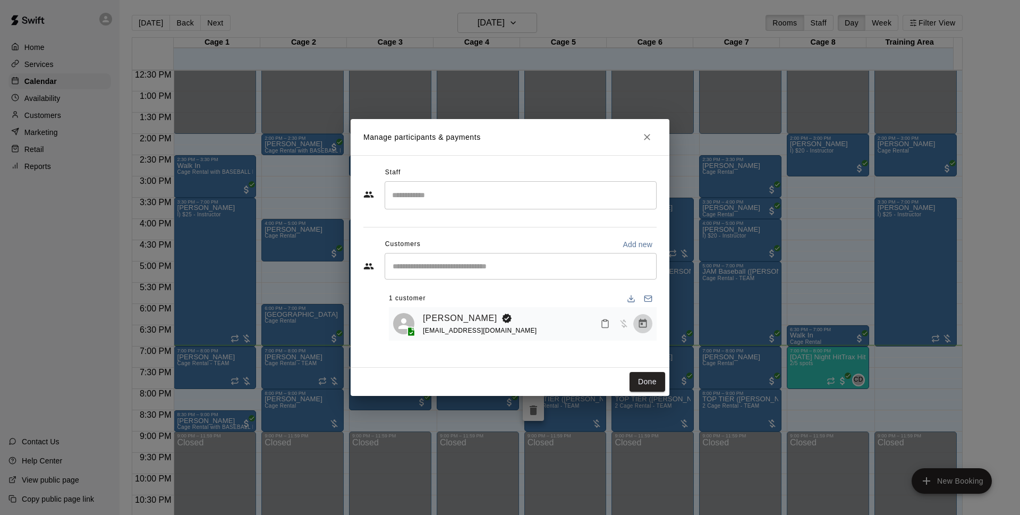
click at [642, 328] on icon "Manage bookings & payment" at bounding box center [643, 323] width 8 height 9
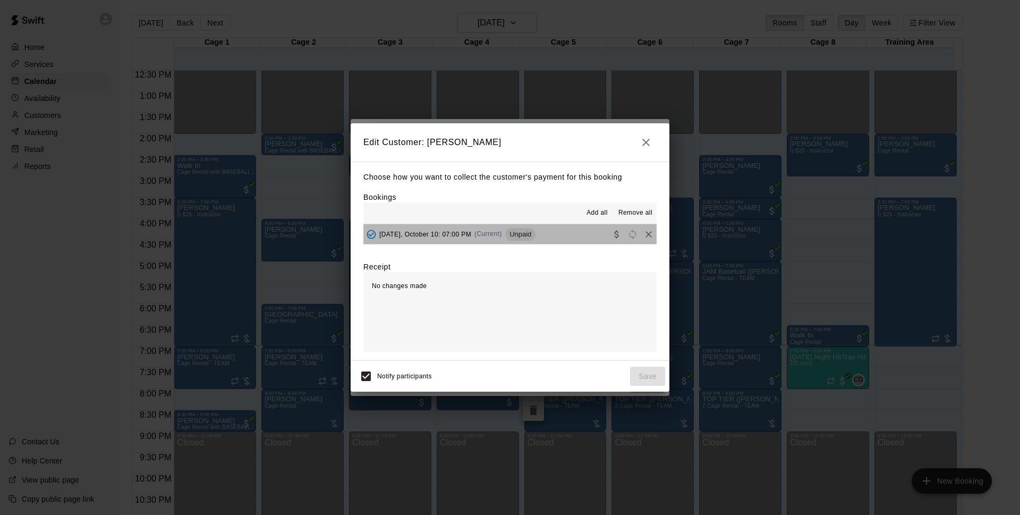
click at [536, 230] on button "[DATE], October 10: 07:00 PM (Current) Unpaid" at bounding box center [510, 234] width 293 height 20
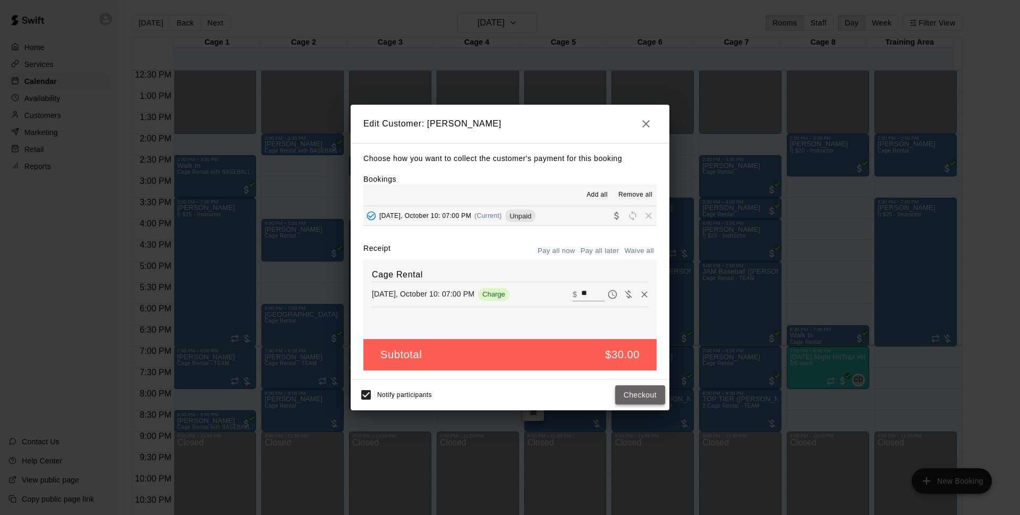
click at [649, 393] on button "Checkout" at bounding box center [640, 395] width 50 height 20
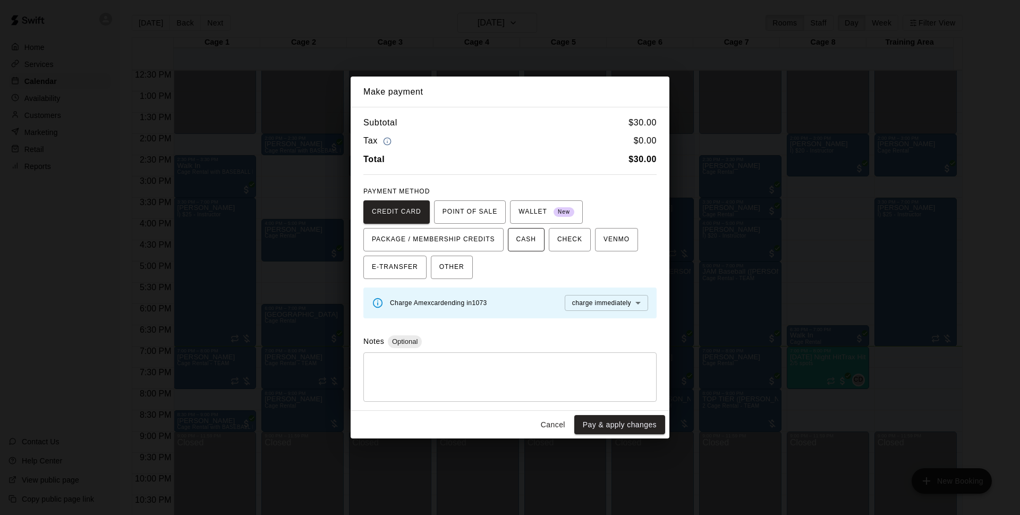
click at [540, 249] on button "CASH" at bounding box center [526, 239] width 37 height 23
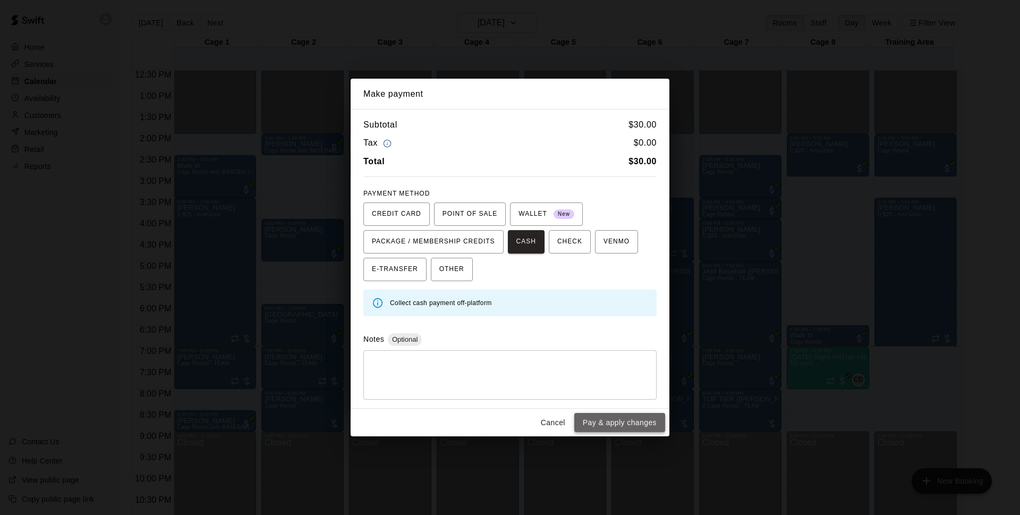
click at [640, 416] on button "Pay & apply changes" at bounding box center [619, 423] width 91 height 20
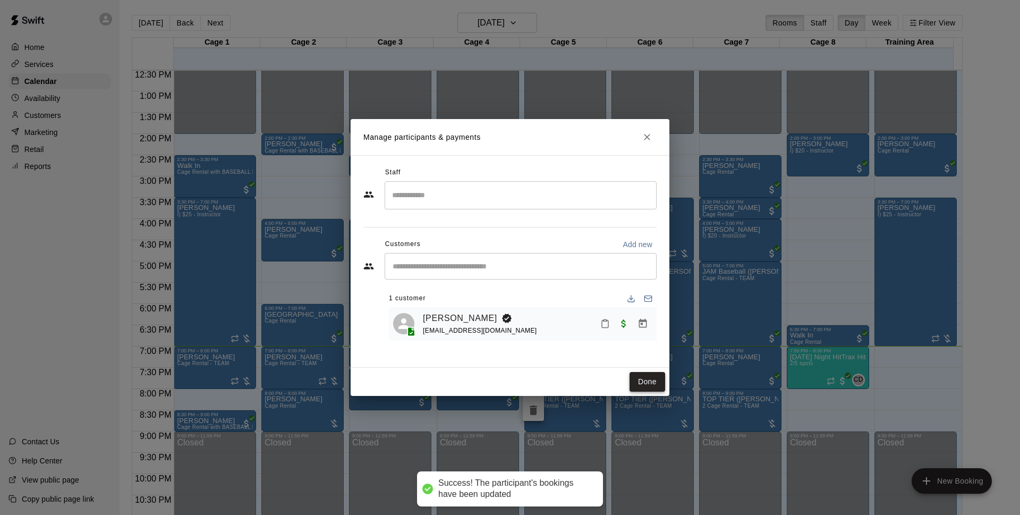
click at [653, 382] on button "Done" at bounding box center [648, 382] width 36 height 20
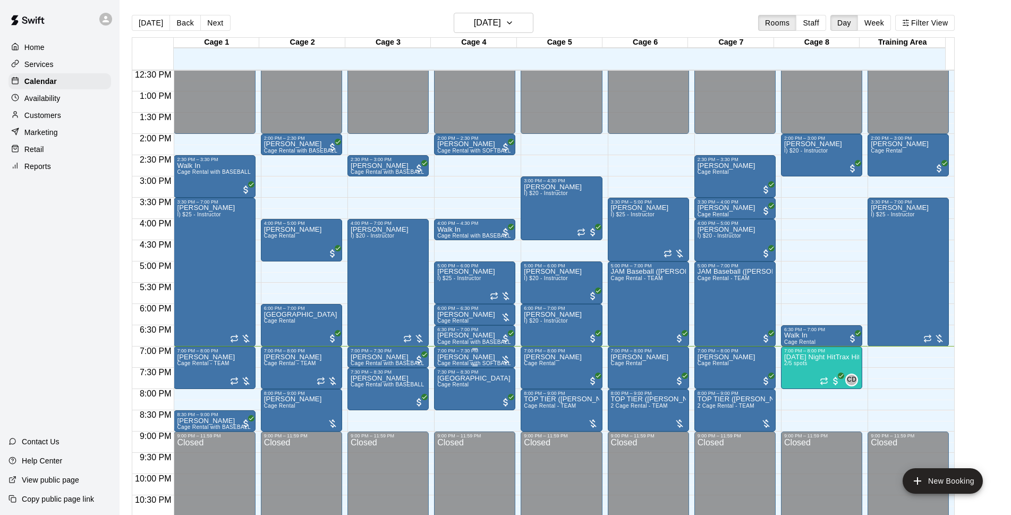
click at [478, 363] on span "Cage Rental with SOFTBALL Pitching Machine" at bounding box center [496, 363] width 119 height 6
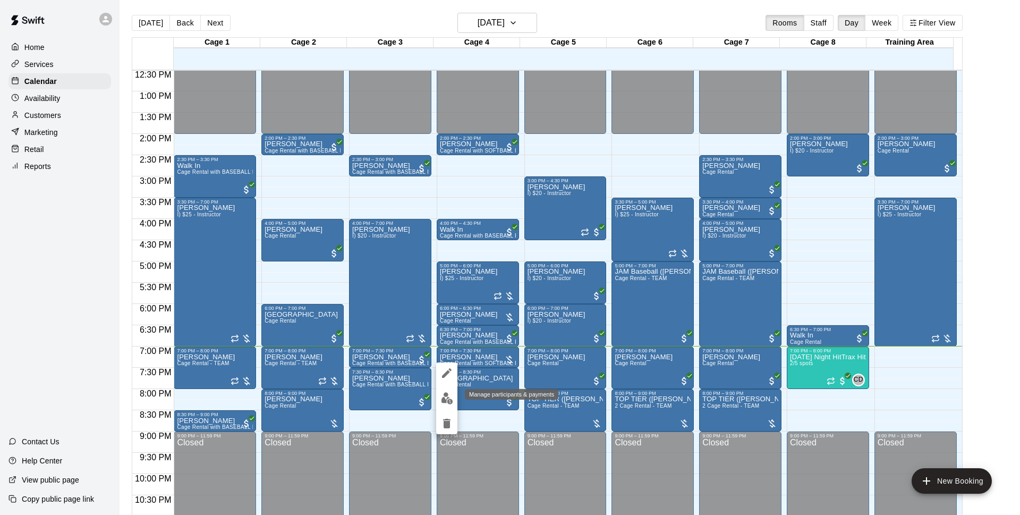
click at [451, 402] on img "edit" at bounding box center [447, 398] width 12 height 12
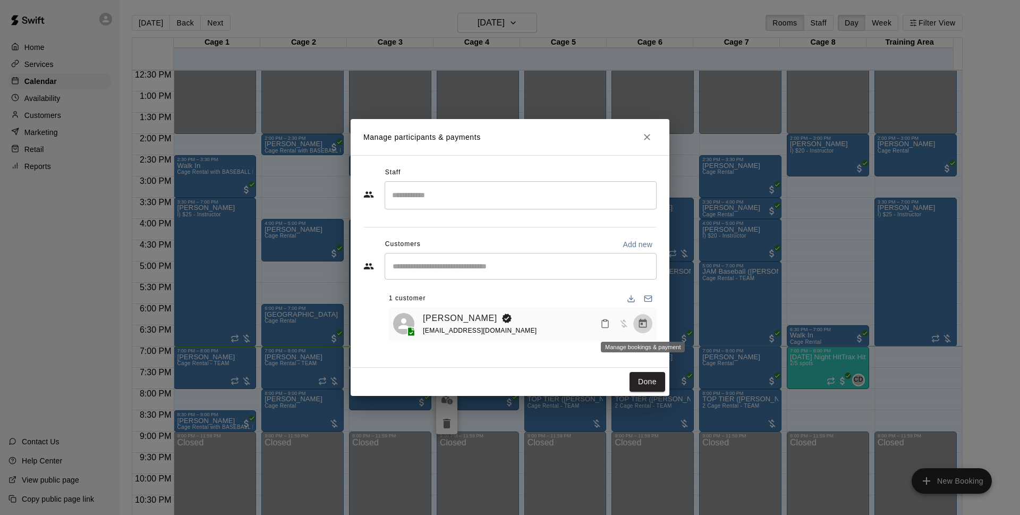
click at [642, 324] on icon "Manage bookings & payment" at bounding box center [643, 323] width 8 height 9
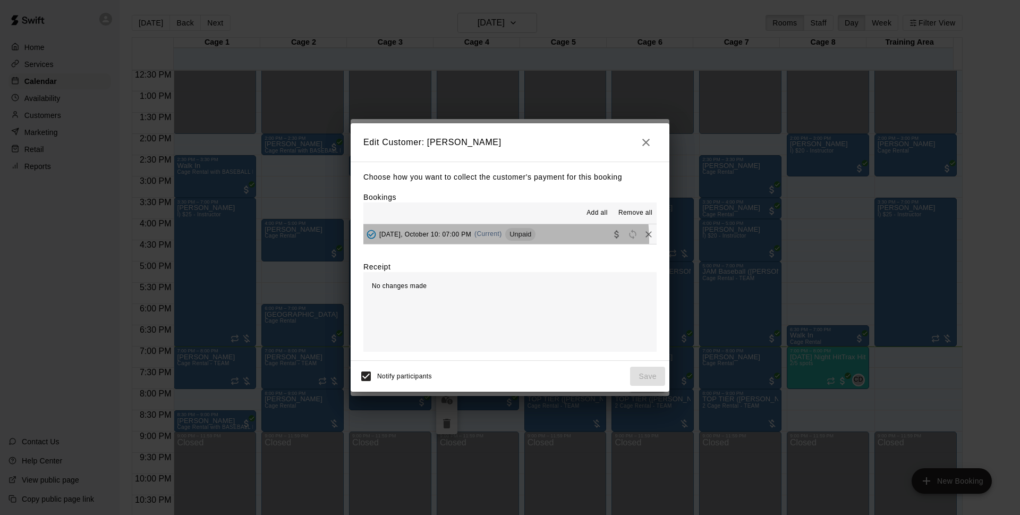
click at [489, 240] on div "[DATE], October 10: 07:00 PM (Current) Unpaid" at bounding box center [450, 234] width 172 height 16
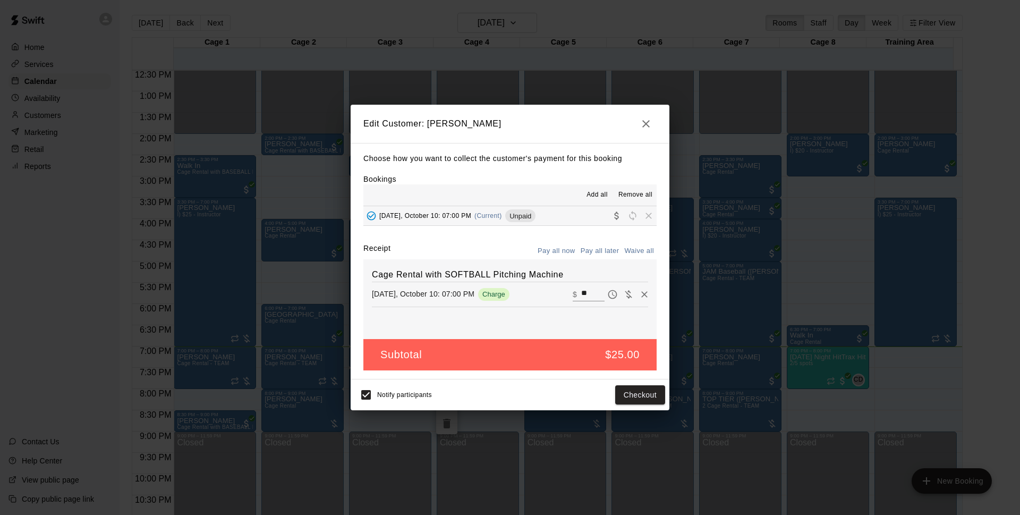
click at [642, 126] on icon "button" at bounding box center [646, 123] width 13 height 13
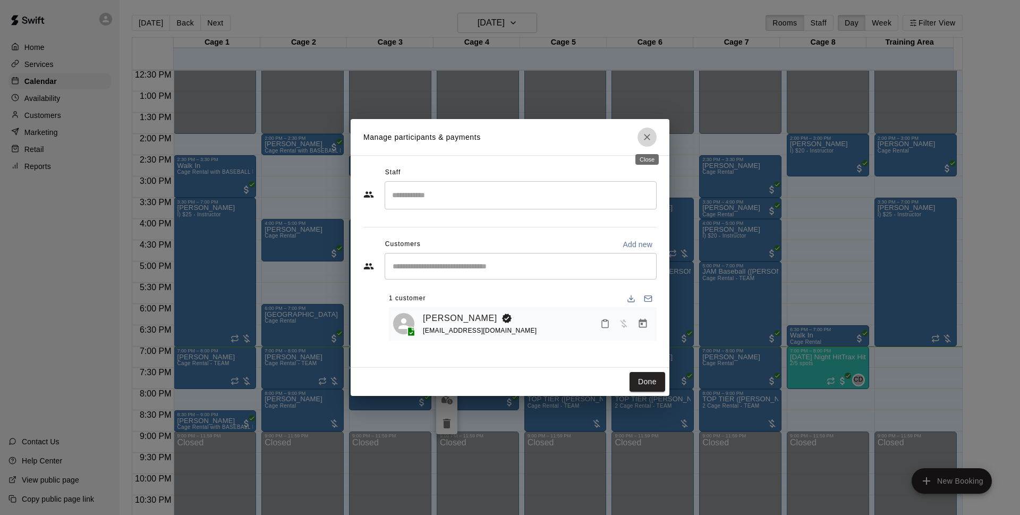
click at [647, 141] on icon "Close" at bounding box center [647, 137] width 11 height 11
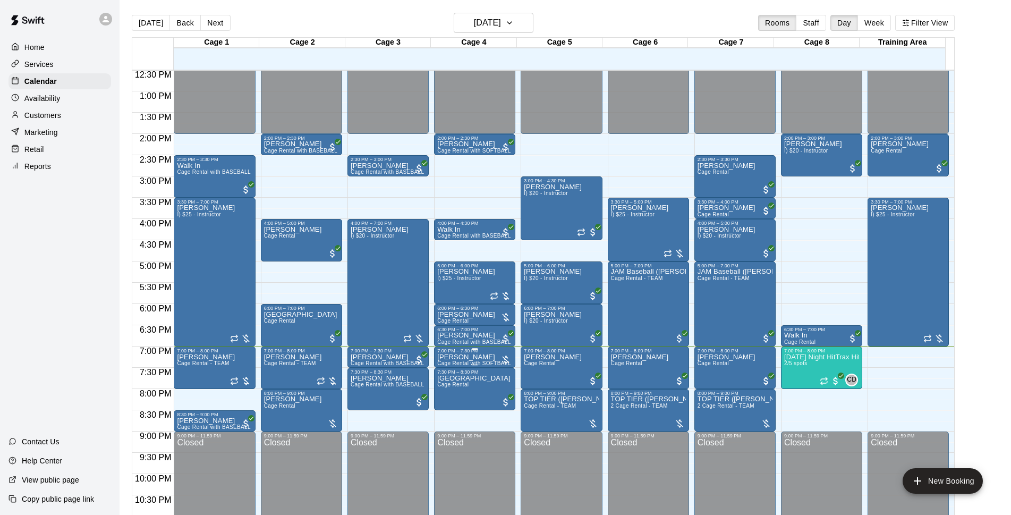
click at [488, 353] on div "7:00 PM – 7:30 PM" at bounding box center [474, 350] width 75 height 5
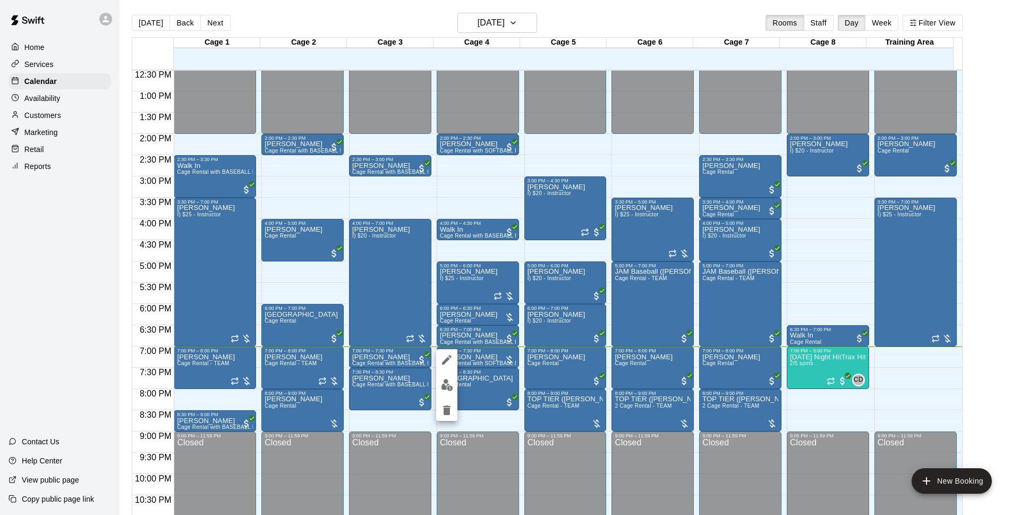
click at [450, 375] on button "edit" at bounding box center [446, 385] width 21 height 21
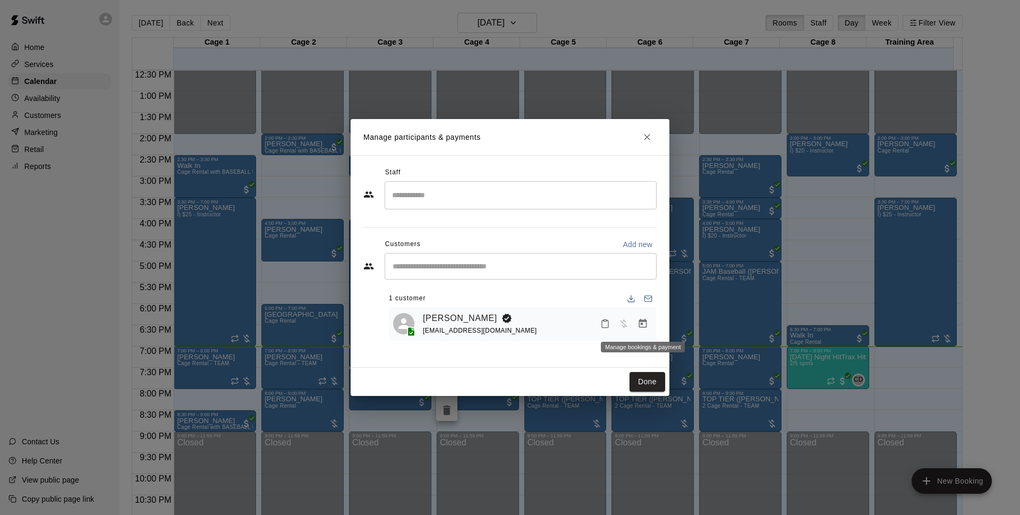
click at [648, 319] on button "Manage bookings & payment" at bounding box center [642, 323] width 19 height 19
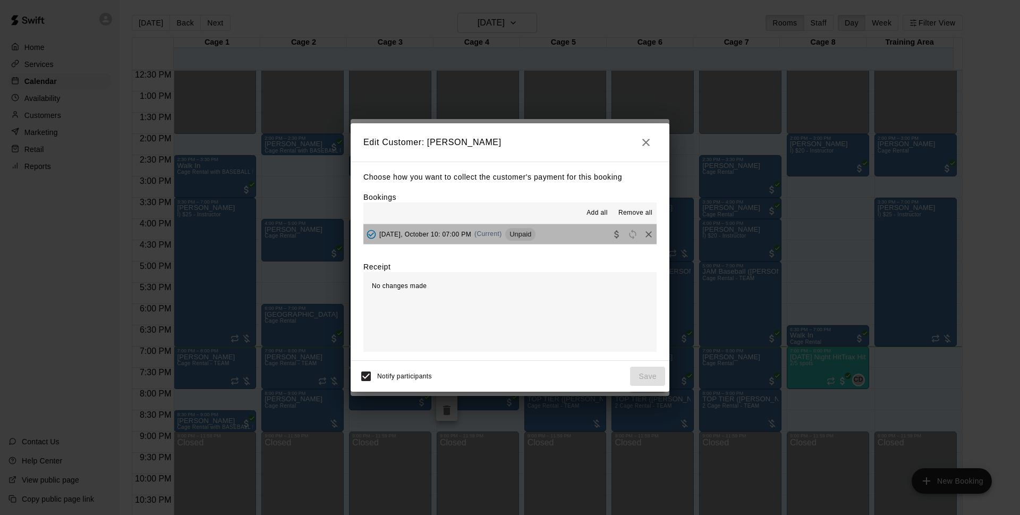
click at [525, 235] on span "Unpaid" at bounding box center [520, 234] width 30 height 8
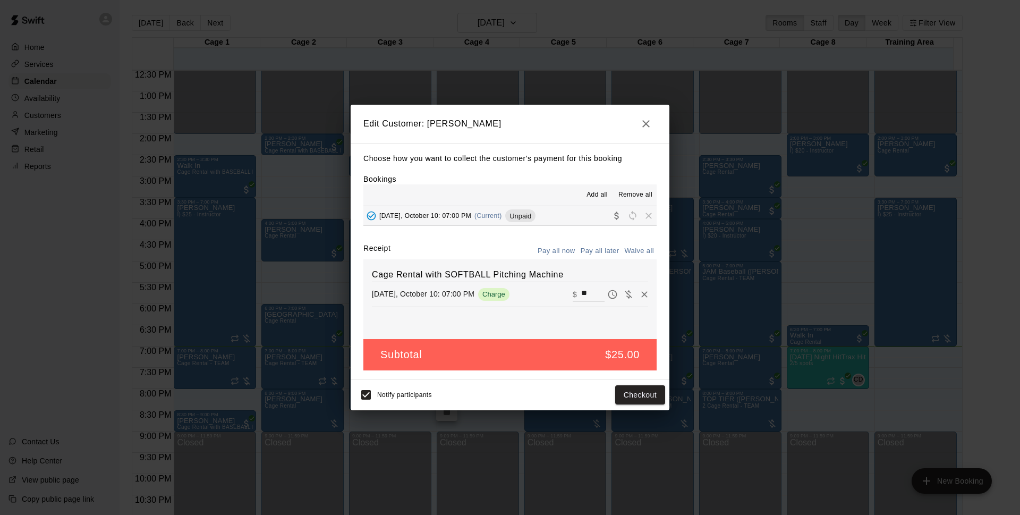
click at [653, 384] on div "Notify participants Checkout" at bounding box center [510, 395] width 310 height 22
click at [651, 391] on button "Checkout" at bounding box center [640, 395] width 50 height 20
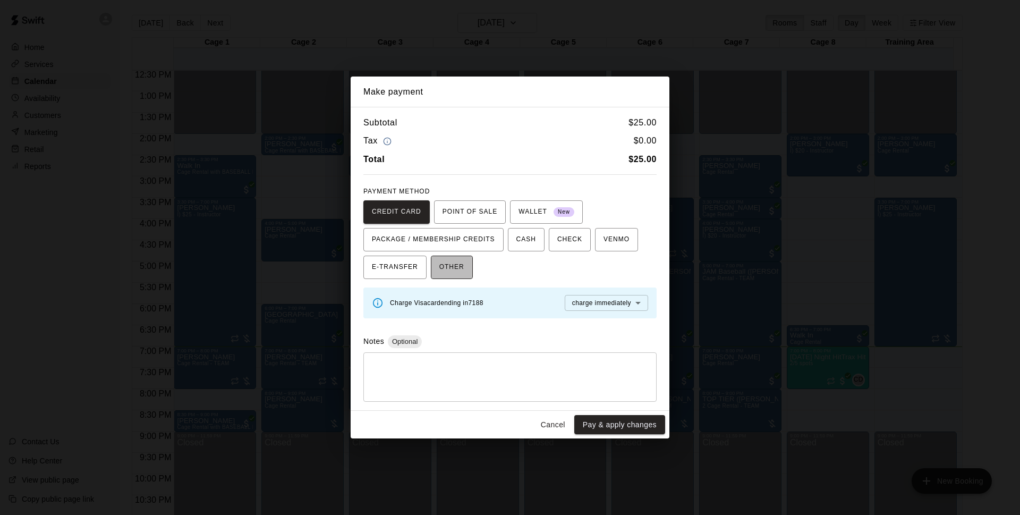
click at [457, 266] on span "OTHER" at bounding box center [451, 267] width 25 height 17
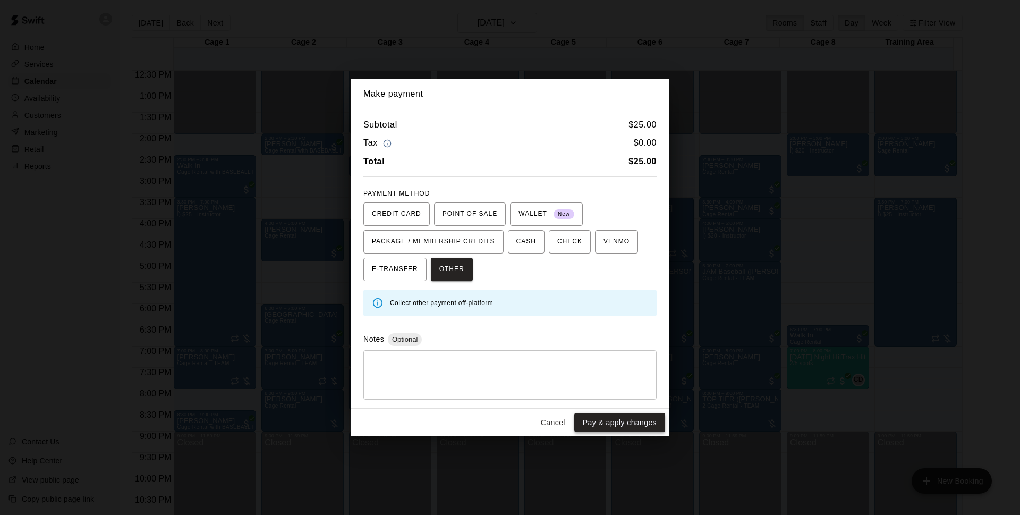
click at [604, 422] on button "Pay & apply changes" at bounding box center [619, 423] width 91 height 20
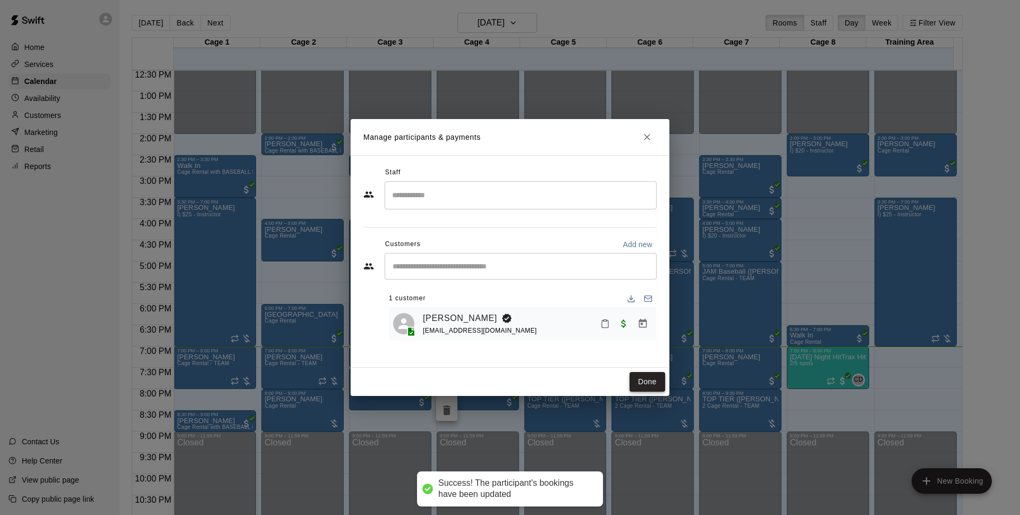
click at [647, 382] on button "Done" at bounding box center [648, 382] width 36 height 20
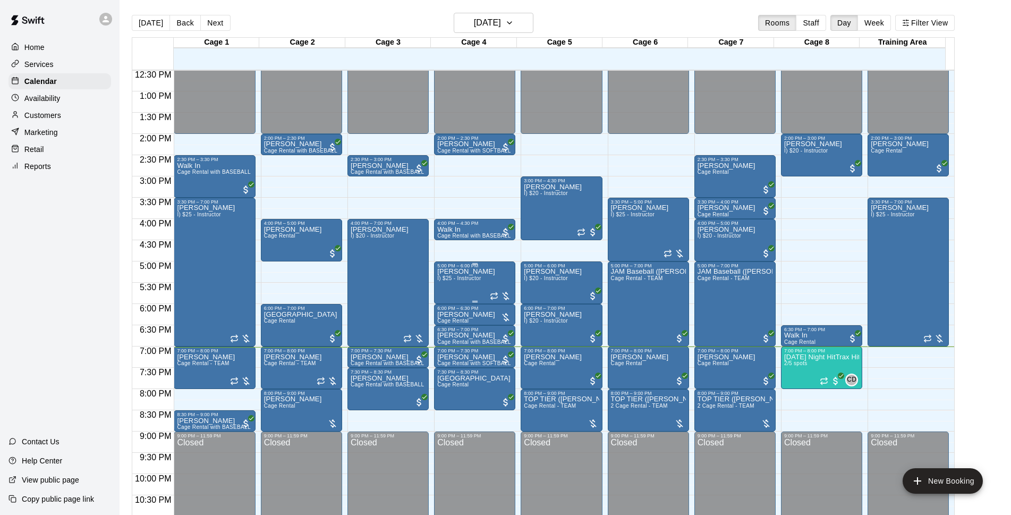
click at [472, 272] on p "[PERSON_NAME]" at bounding box center [466, 272] width 58 height 0
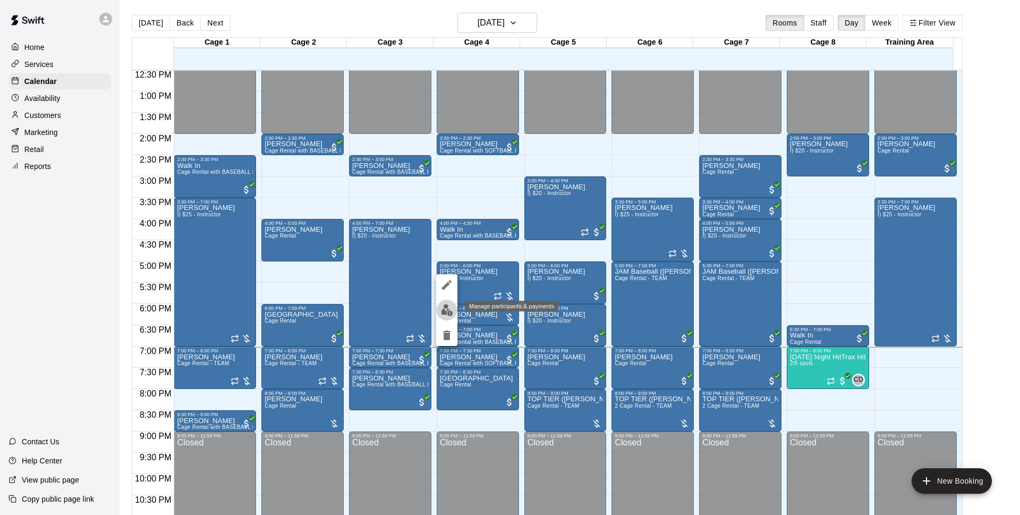
click at [446, 306] on img "edit" at bounding box center [447, 310] width 12 height 12
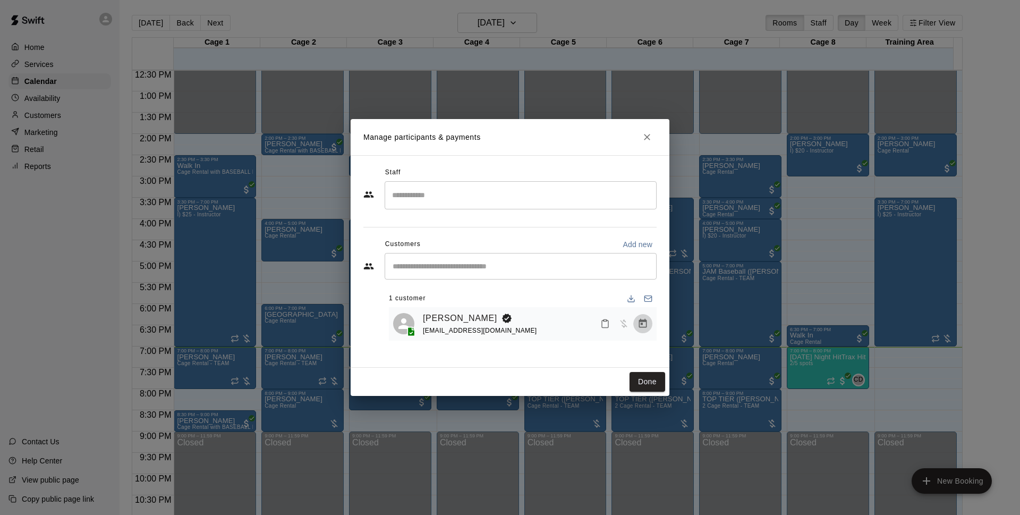
click at [639, 324] on icon "Manage bookings & payment" at bounding box center [643, 323] width 8 height 9
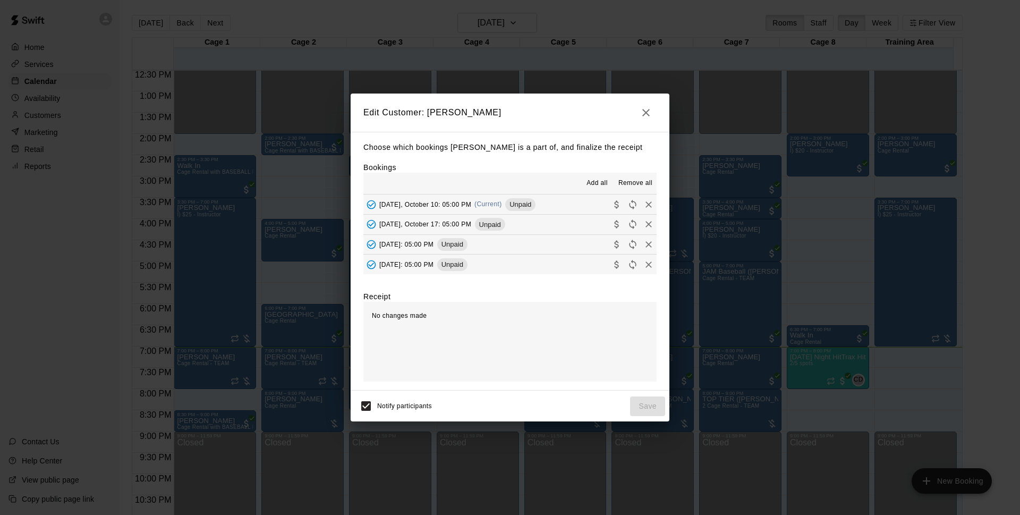
click at [537, 212] on button "[DATE], October 10: 05:00 PM (Current) Unpaid" at bounding box center [510, 205] width 293 height 20
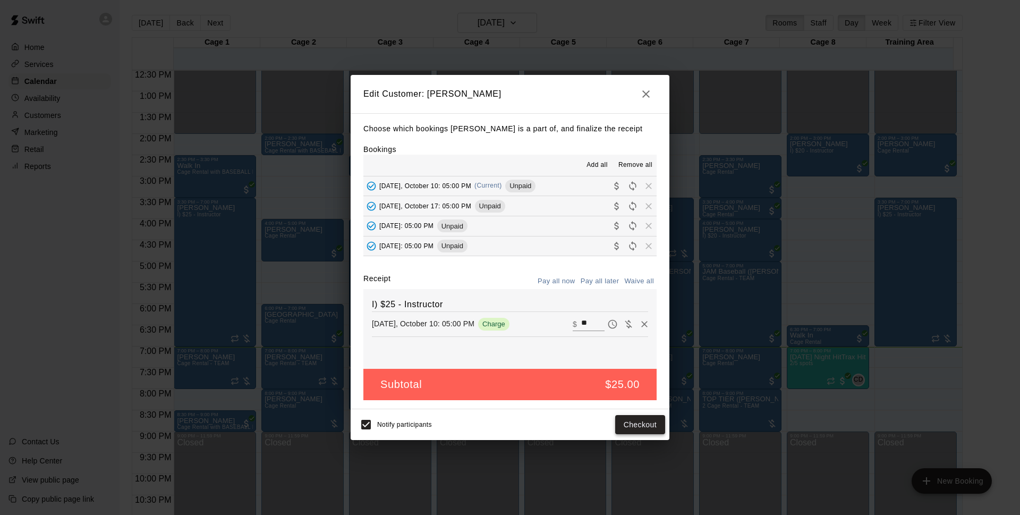
click at [645, 424] on button "Checkout" at bounding box center [640, 425] width 50 height 20
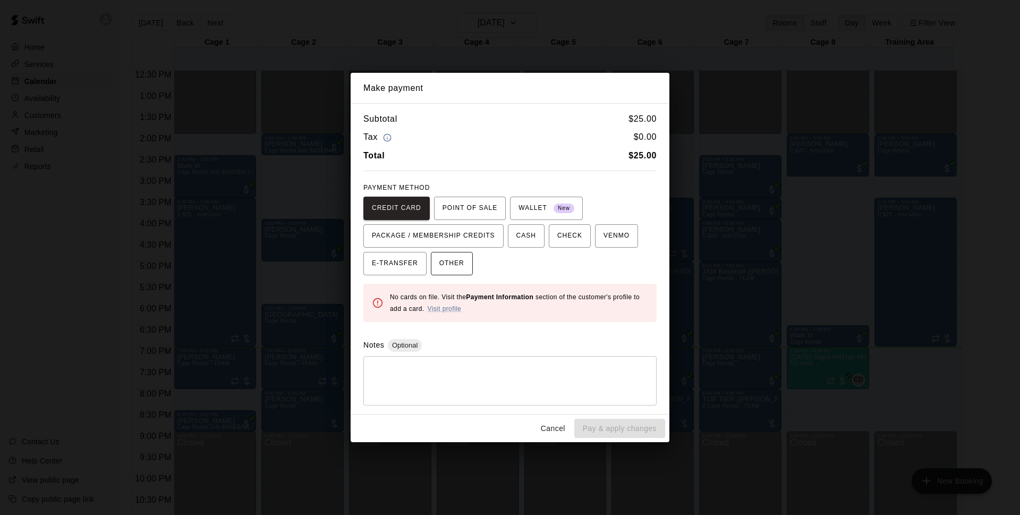
click at [454, 254] on button "OTHER" at bounding box center [452, 263] width 42 height 23
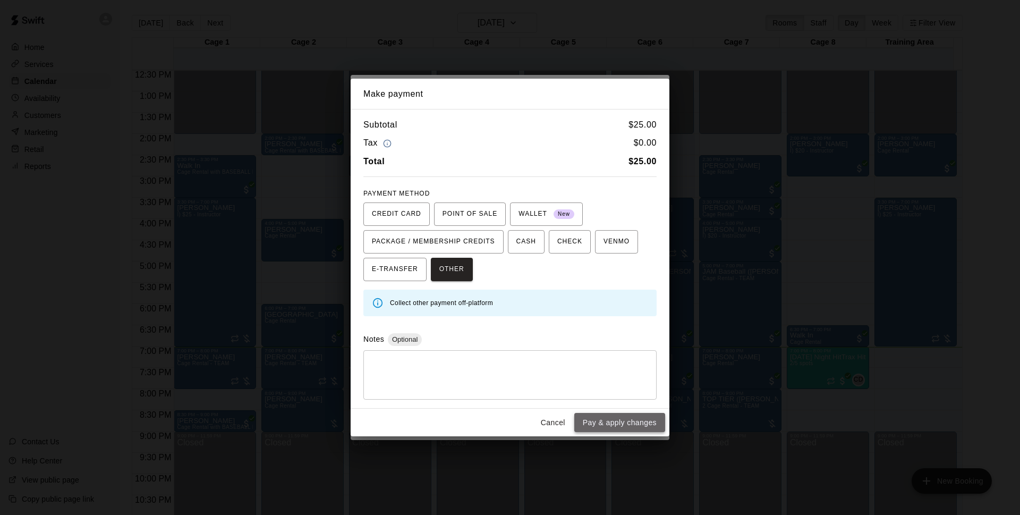
click at [616, 417] on button "Pay & apply changes" at bounding box center [619, 423] width 91 height 20
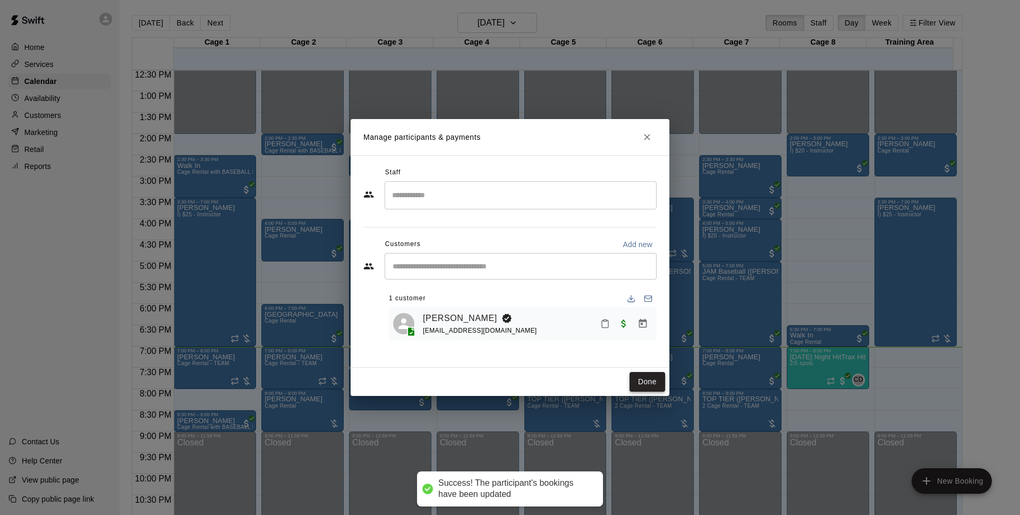
click at [658, 379] on button "Done" at bounding box center [648, 382] width 36 height 20
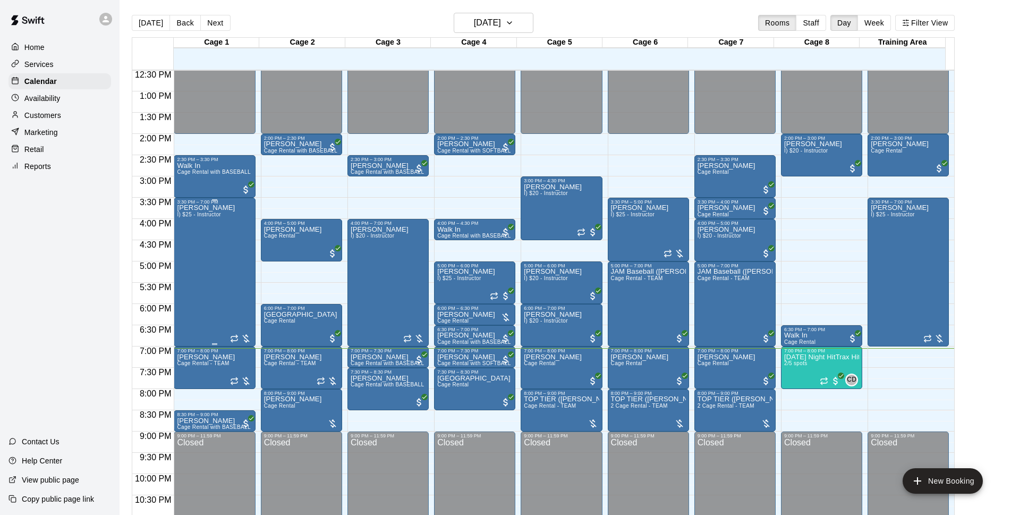
click at [232, 226] on div "[PERSON_NAME] I) $25 - Instructor" at bounding box center [214, 462] width 75 height 515
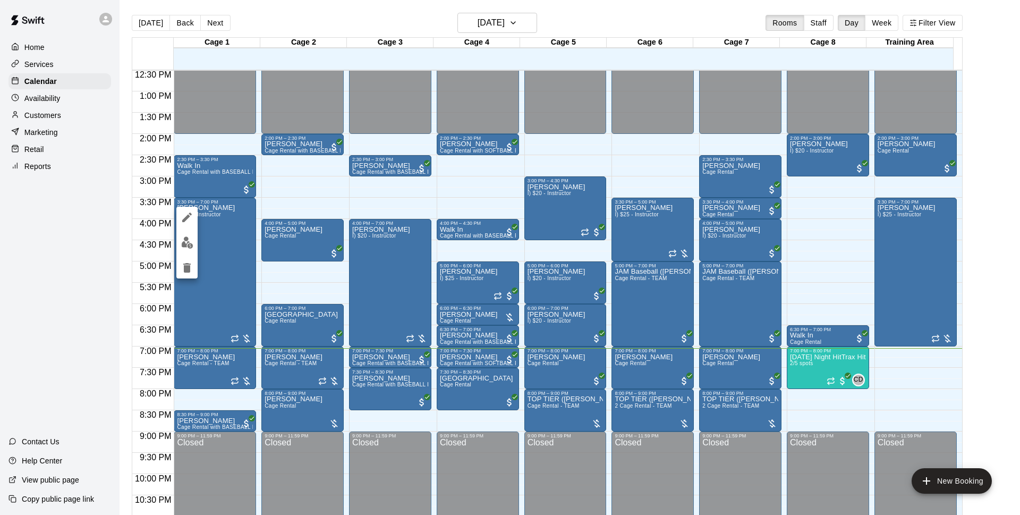
click at [191, 244] on img "edit" at bounding box center [187, 242] width 12 height 12
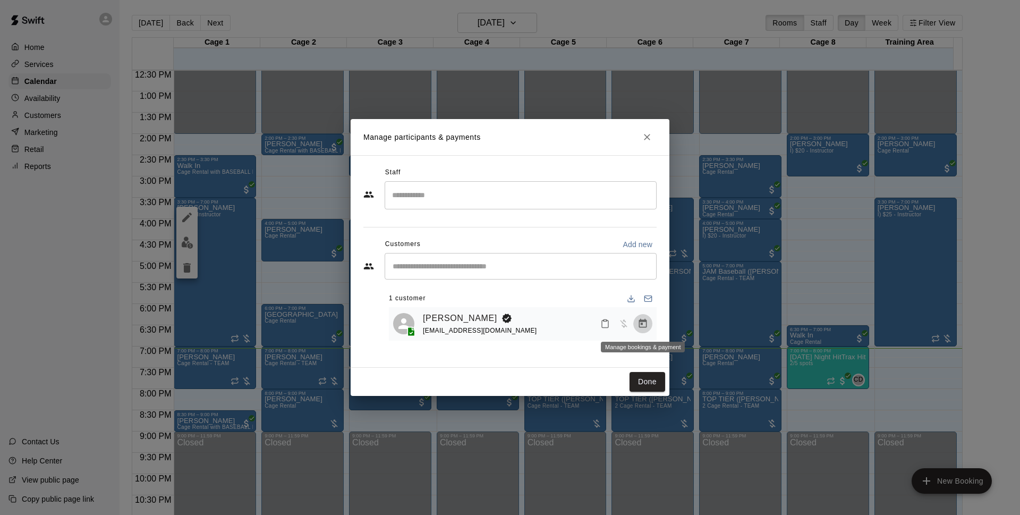
click at [644, 322] on icon "Manage bookings & payment" at bounding box center [643, 323] width 8 height 9
click at [645, 320] on div "Download list" at bounding box center [631, 318] width 32 height 6
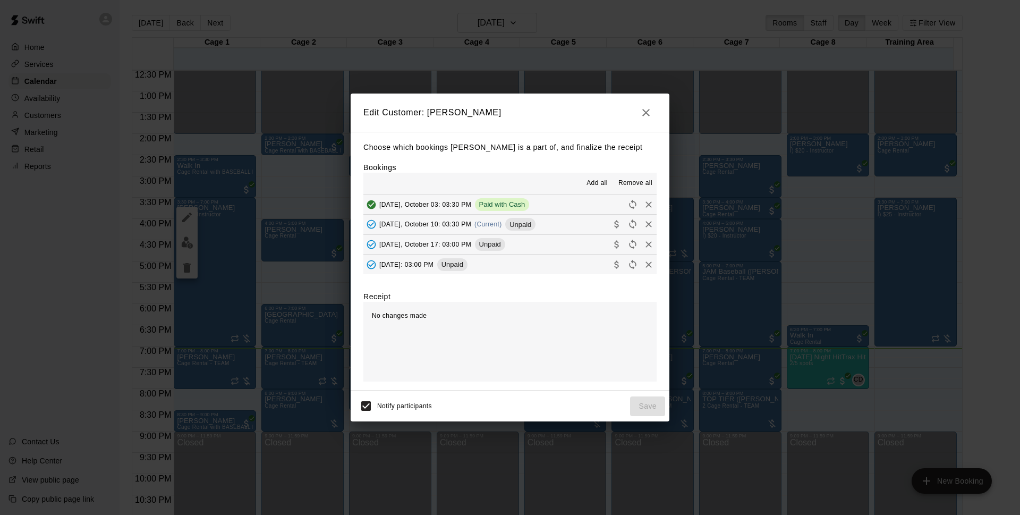
click at [556, 223] on button "[DATE], October 10: 03:30 PM (Current) Unpaid" at bounding box center [510, 225] width 293 height 20
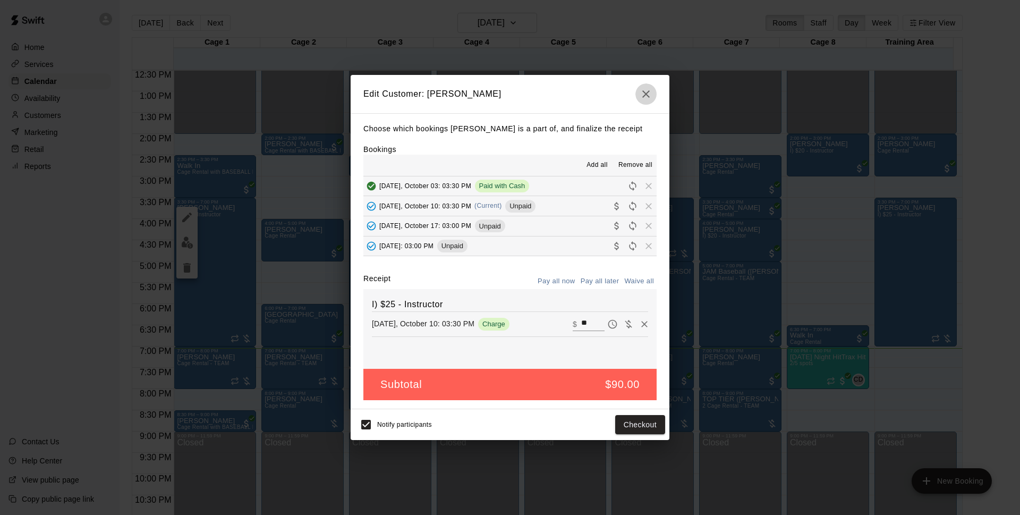
click at [647, 93] on icon "button" at bounding box center [646, 93] width 7 height 7
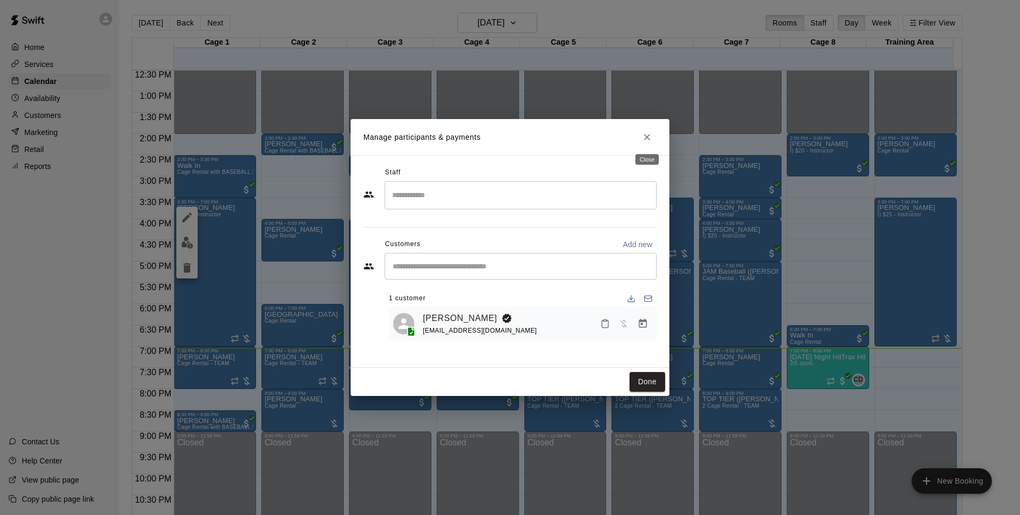
click at [649, 140] on icon "Close" at bounding box center [647, 137] width 11 height 11
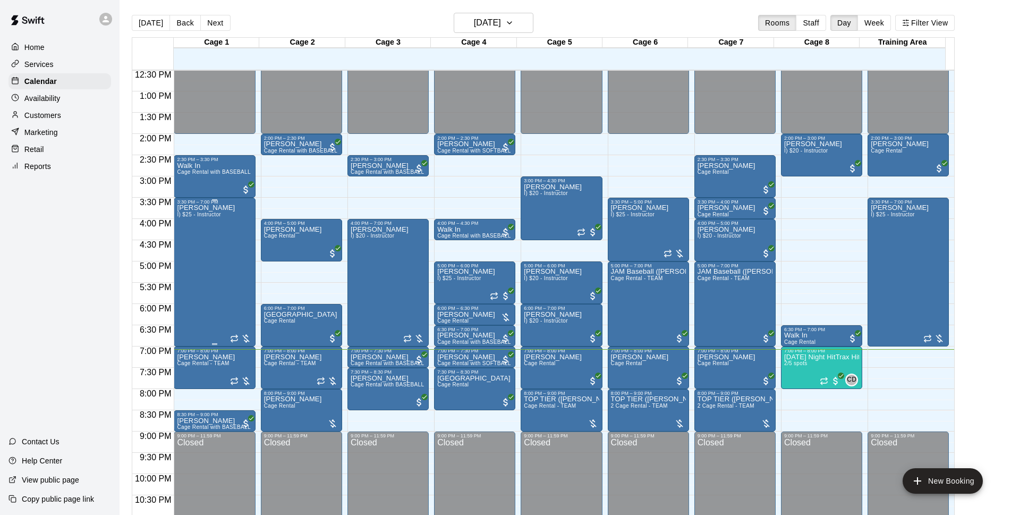
click at [201, 290] on div "[PERSON_NAME] I) $25 - Instructor" at bounding box center [206, 462] width 58 height 515
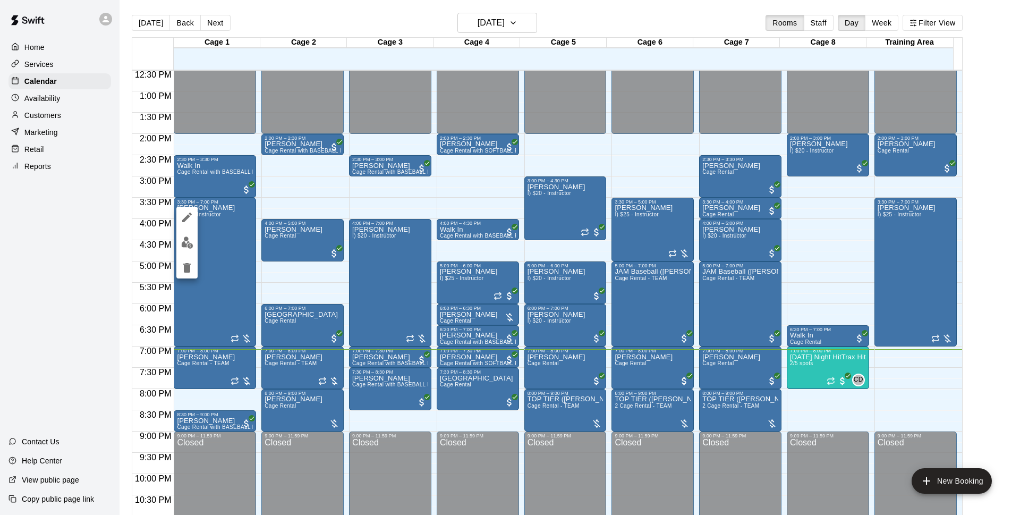
click at [190, 246] on img "edit" at bounding box center [187, 242] width 12 height 12
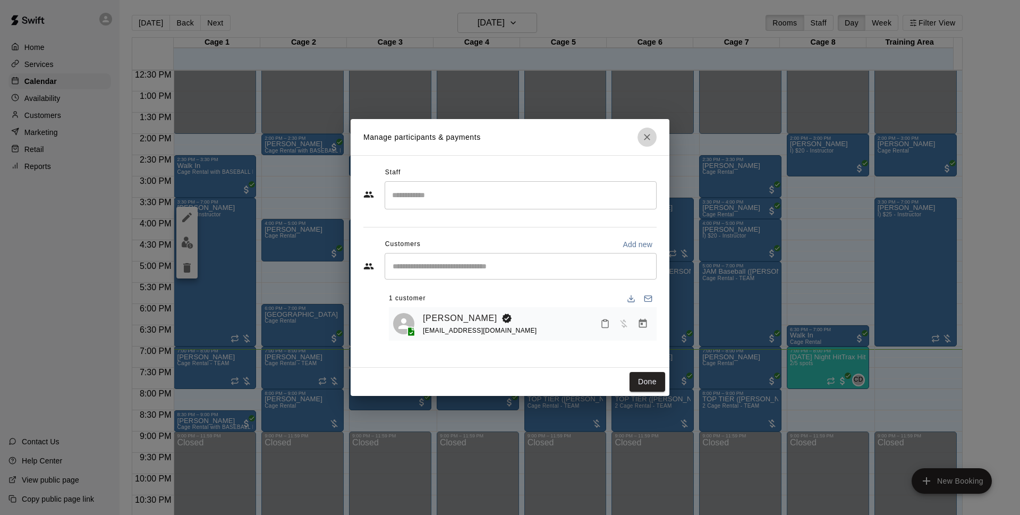
click at [646, 135] on icon "Close" at bounding box center [647, 137] width 11 height 11
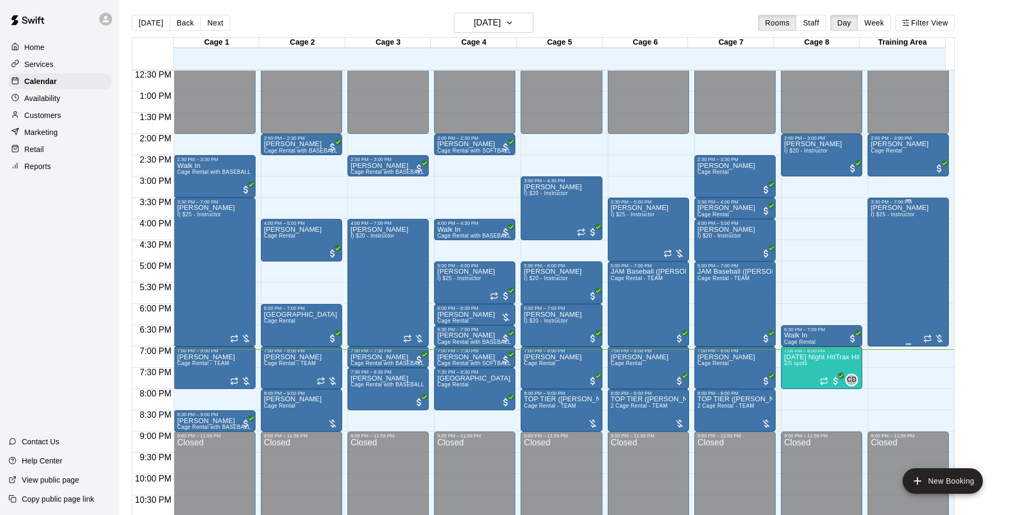
click at [884, 278] on div "[PERSON_NAME] I) $25 - Instructor" at bounding box center [900, 462] width 58 height 515
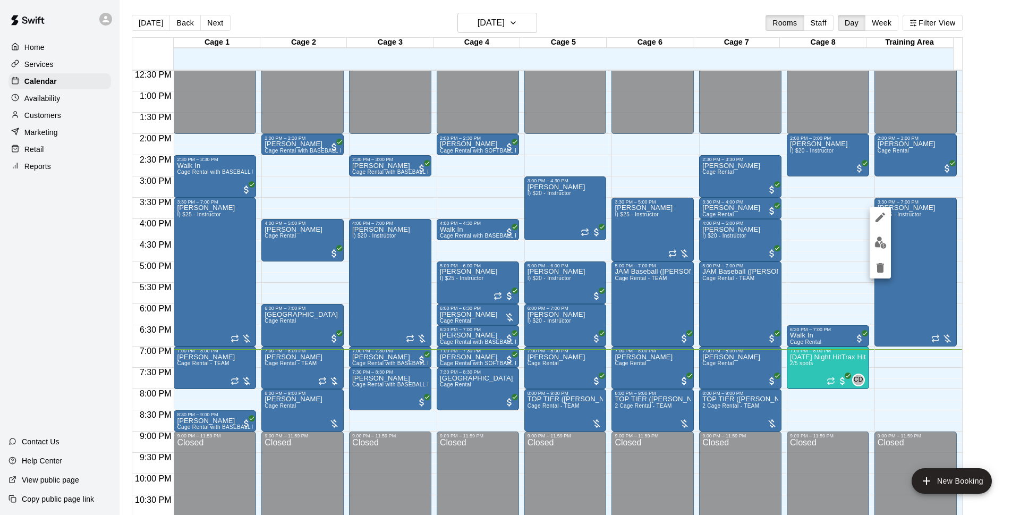
click at [884, 245] on img "edit" at bounding box center [881, 242] width 12 height 12
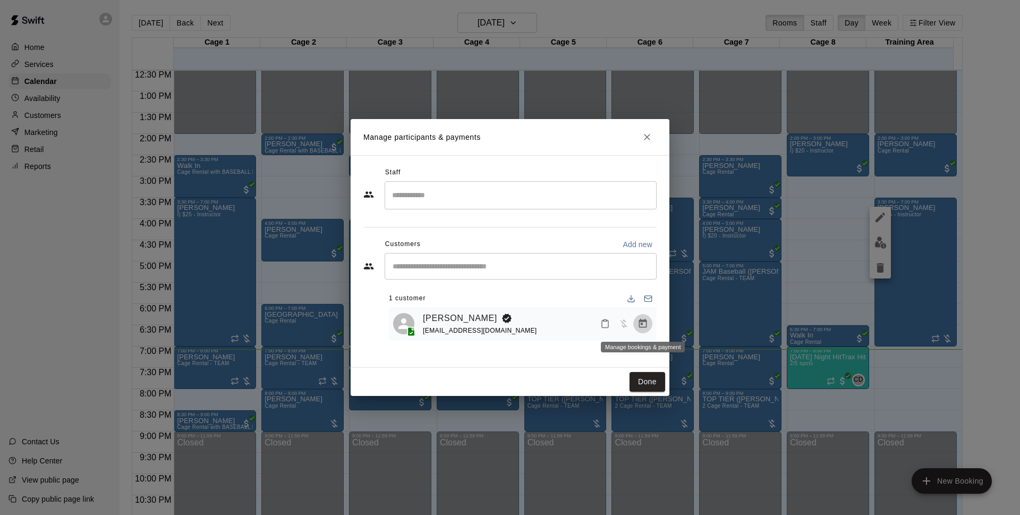
click at [643, 321] on icon "Manage bookings & payment" at bounding box center [643, 323] width 8 height 9
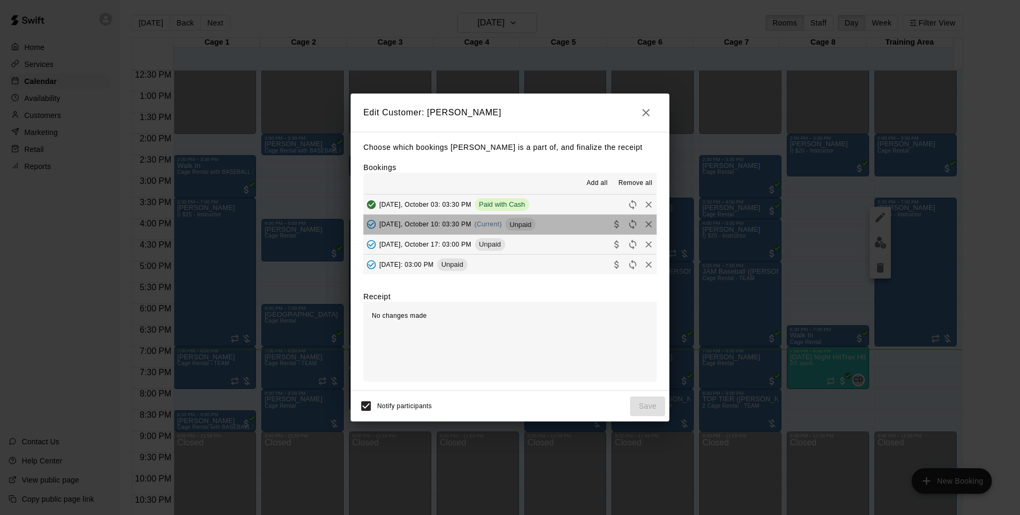
click at [552, 224] on button "[DATE], October 10: 03:30 PM (Current) Unpaid" at bounding box center [510, 225] width 293 height 20
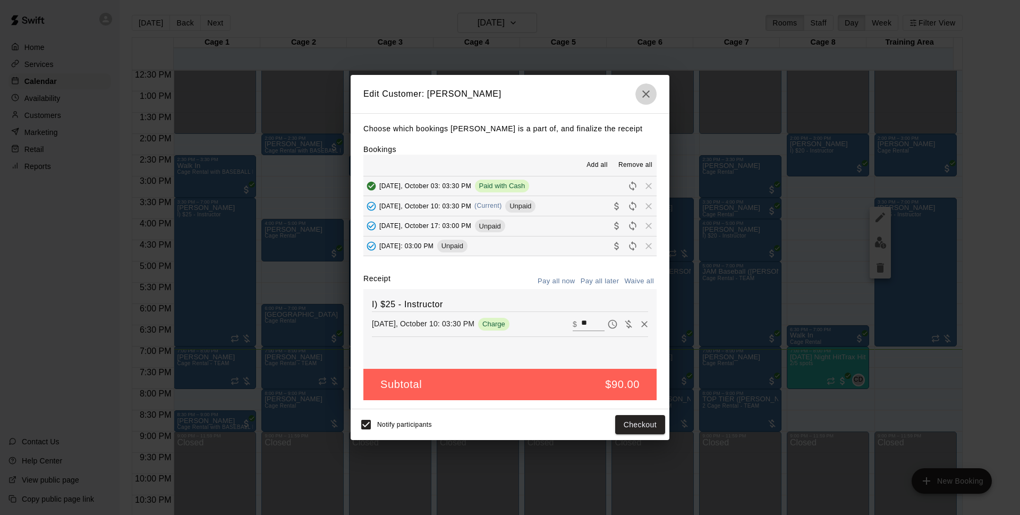
click at [643, 103] on button "button" at bounding box center [646, 93] width 21 height 21
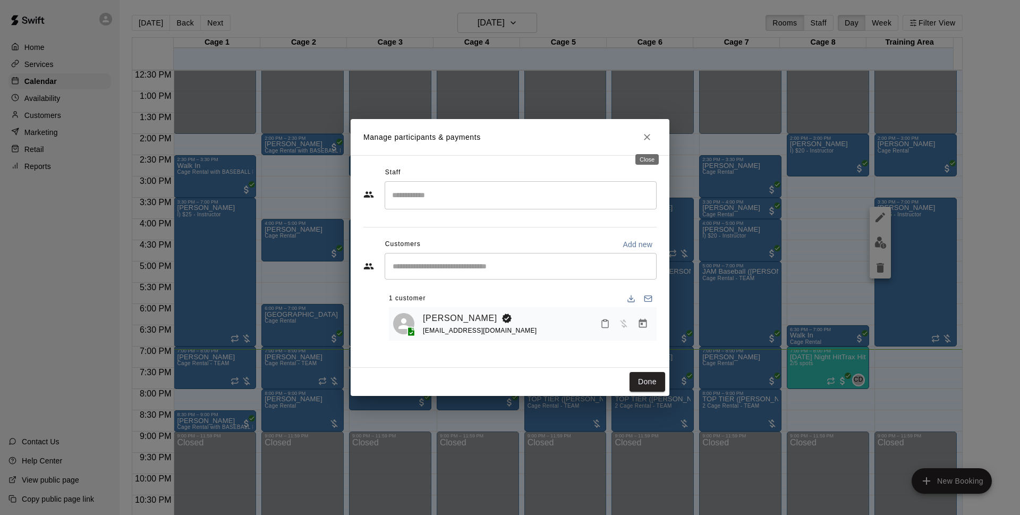
click at [650, 135] on icon "Close" at bounding box center [647, 137] width 6 height 6
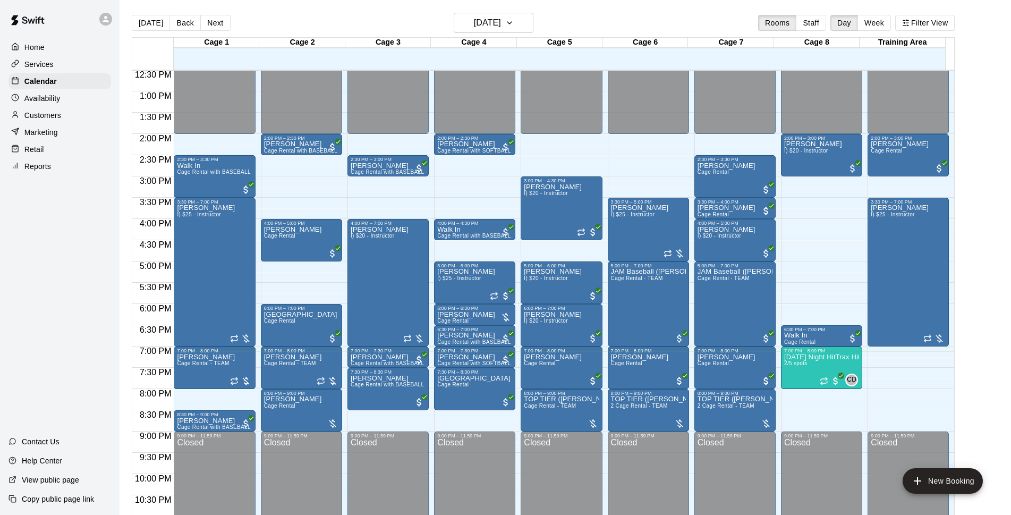
click at [638, 22] on div "[DATE] Back [DATE][DATE] Rooms Staff Day Week Filter View" at bounding box center [543, 25] width 823 height 24
click at [220, 238] on div "[PERSON_NAME] I) $25 - Instructor" at bounding box center [206, 462] width 58 height 515
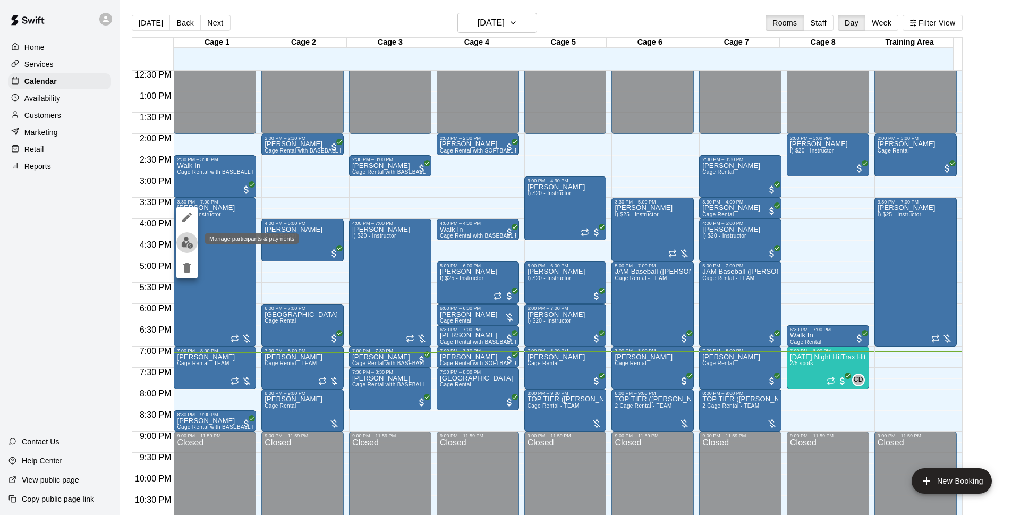
click at [185, 240] on img "edit" at bounding box center [187, 242] width 12 height 12
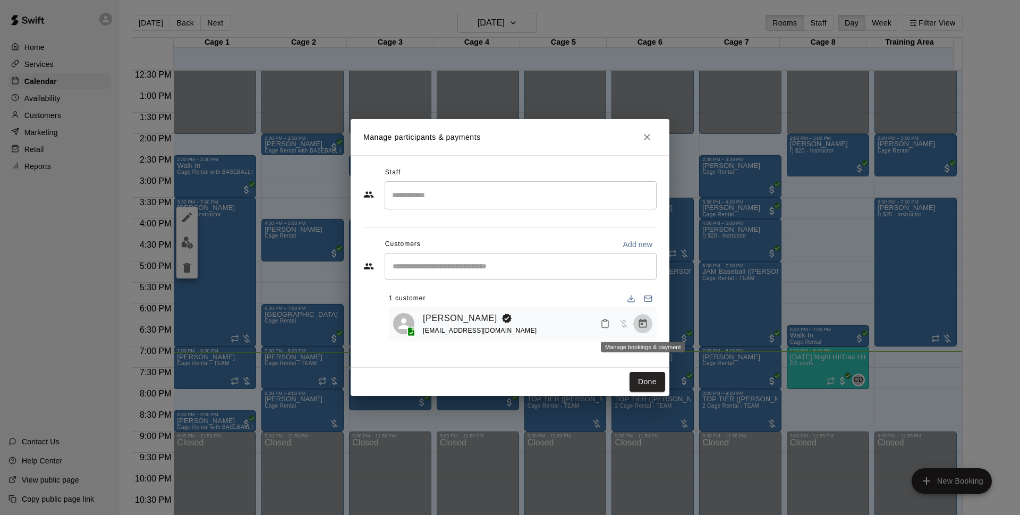
click at [643, 327] on icon "Manage bookings & payment" at bounding box center [643, 323] width 11 height 11
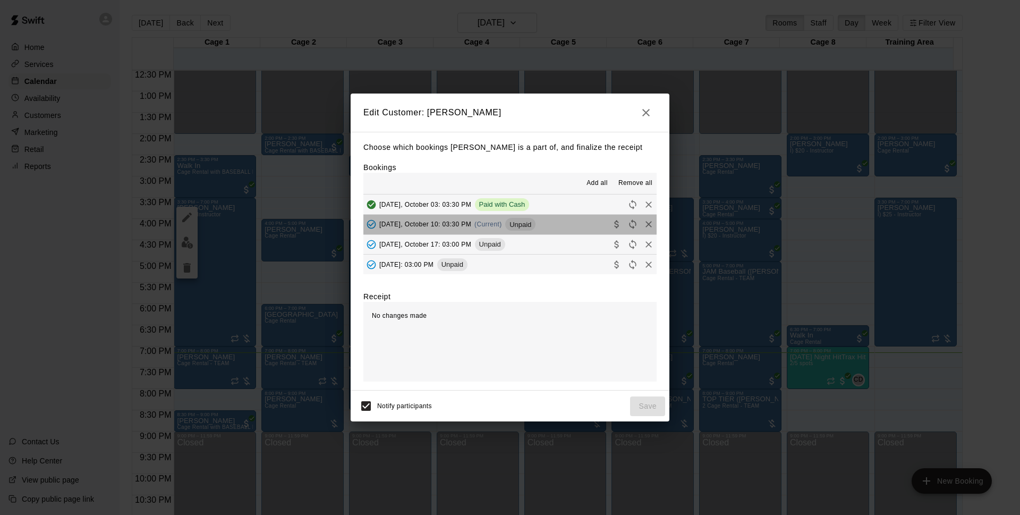
click at [573, 217] on button "[DATE], October 10: 03:30 PM (Current) Unpaid" at bounding box center [510, 225] width 293 height 20
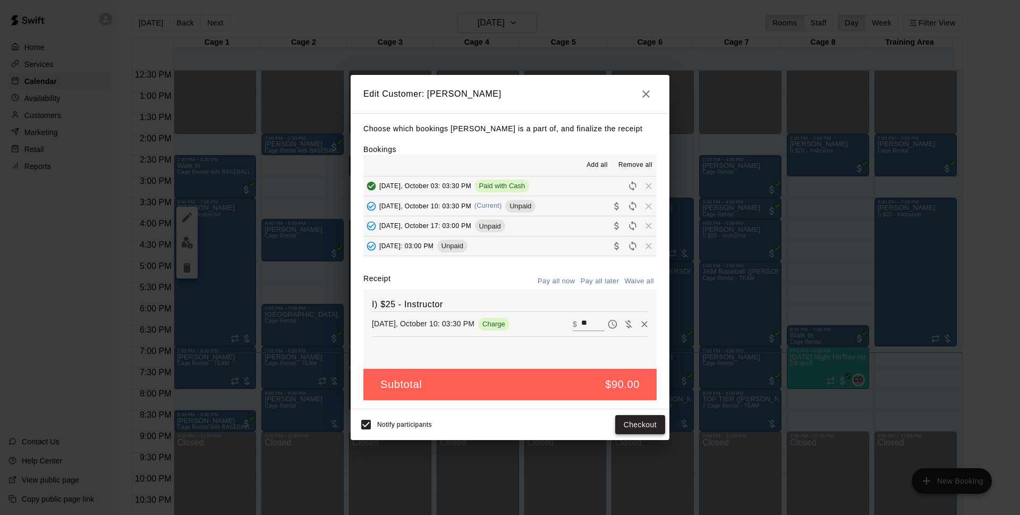
click at [631, 427] on button "Checkout" at bounding box center [640, 425] width 50 height 20
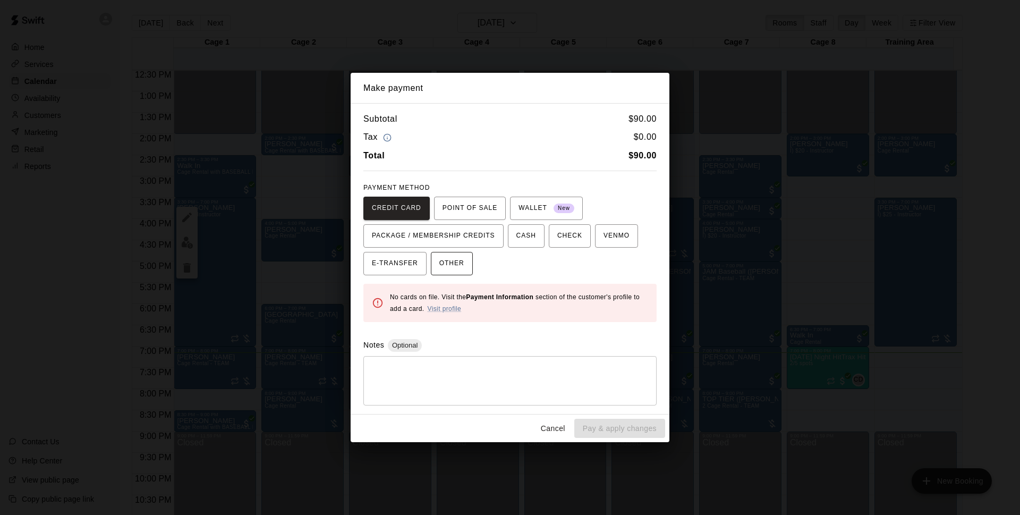
click at [446, 255] on span "OTHER" at bounding box center [451, 263] width 25 height 17
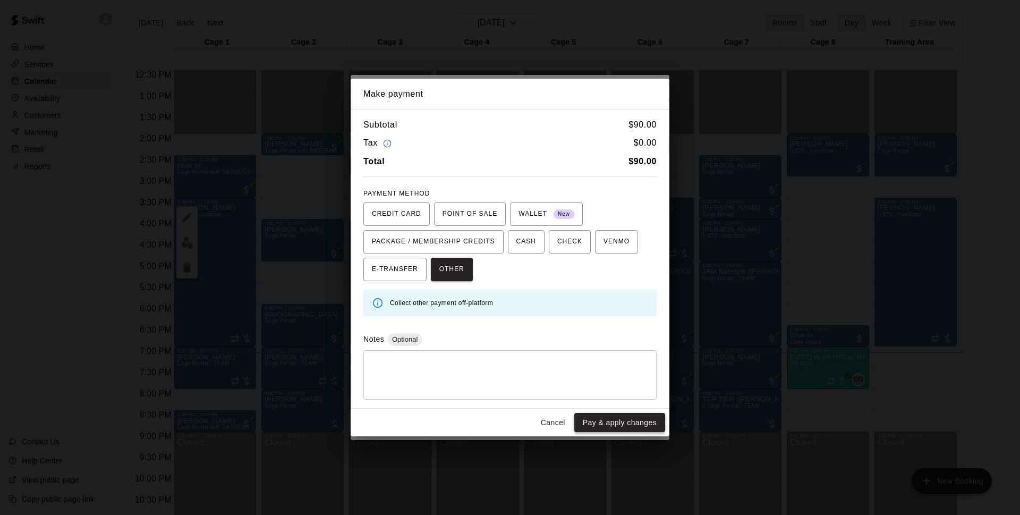
click at [639, 419] on button "Pay & apply changes" at bounding box center [619, 423] width 91 height 20
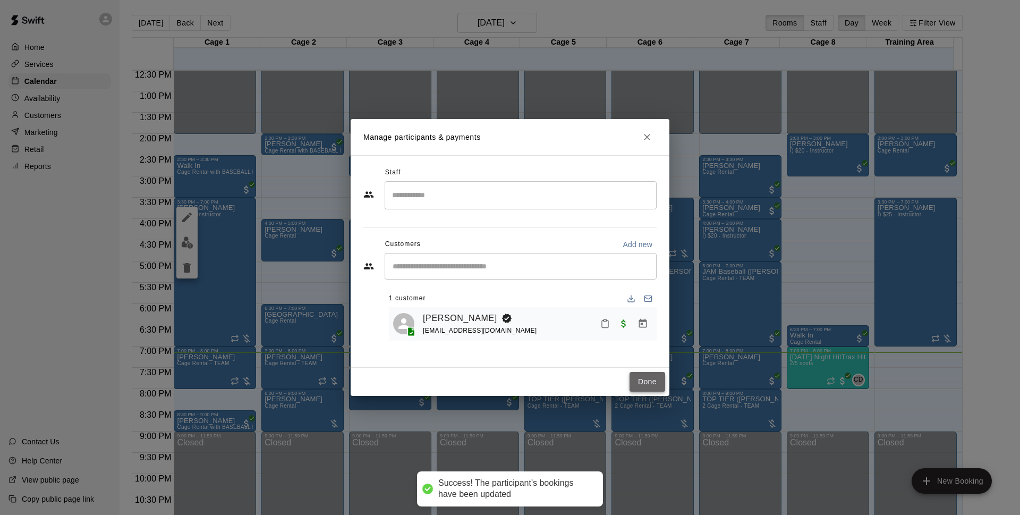
click at [653, 379] on button "Done" at bounding box center [648, 382] width 36 height 20
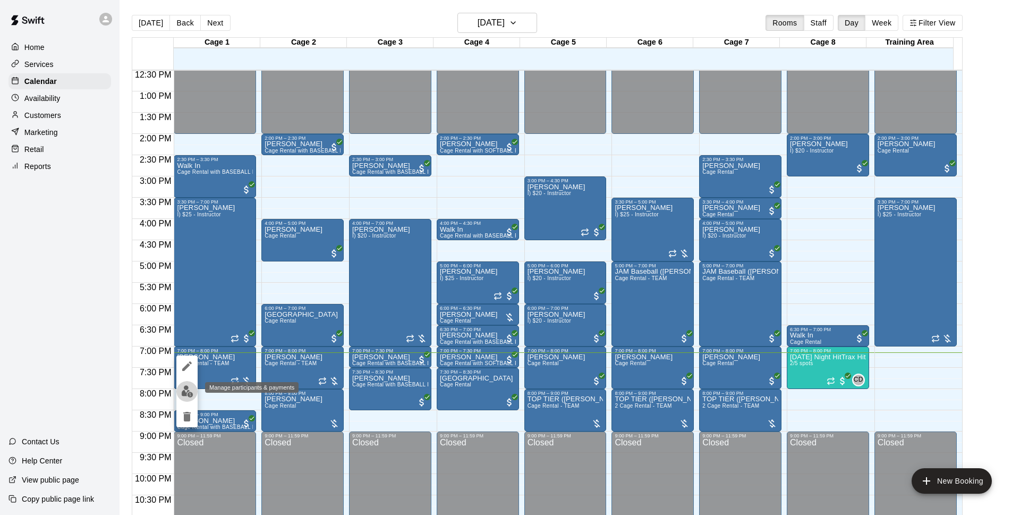
click at [188, 385] on button "edit" at bounding box center [186, 391] width 21 height 21
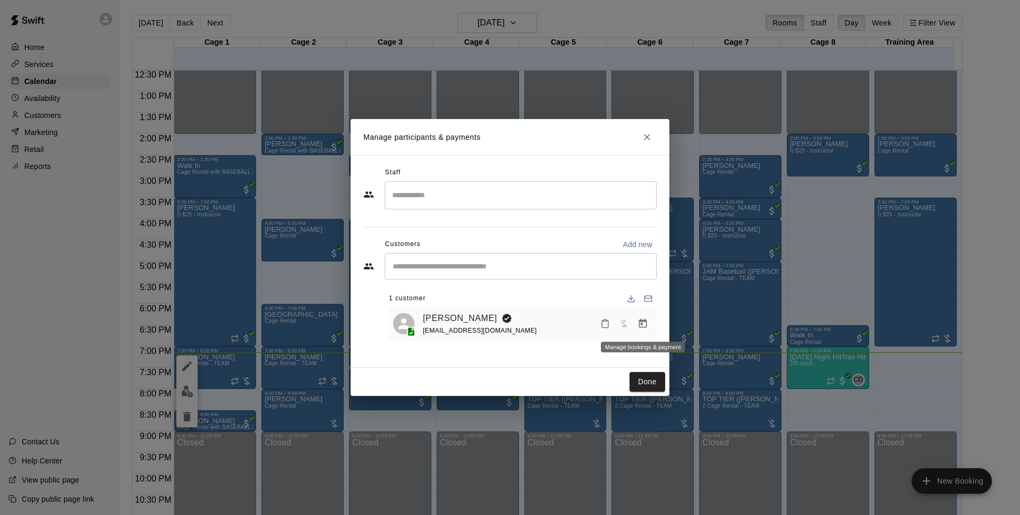
click at [643, 327] on icon "Manage bookings & payment" at bounding box center [643, 323] width 11 height 11
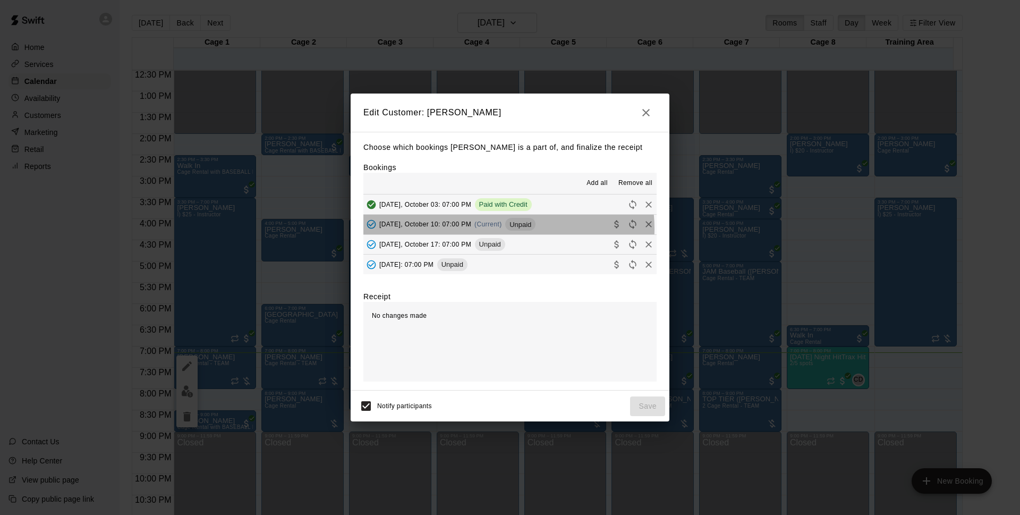
click at [509, 229] on div "Unpaid" at bounding box center [520, 224] width 30 height 13
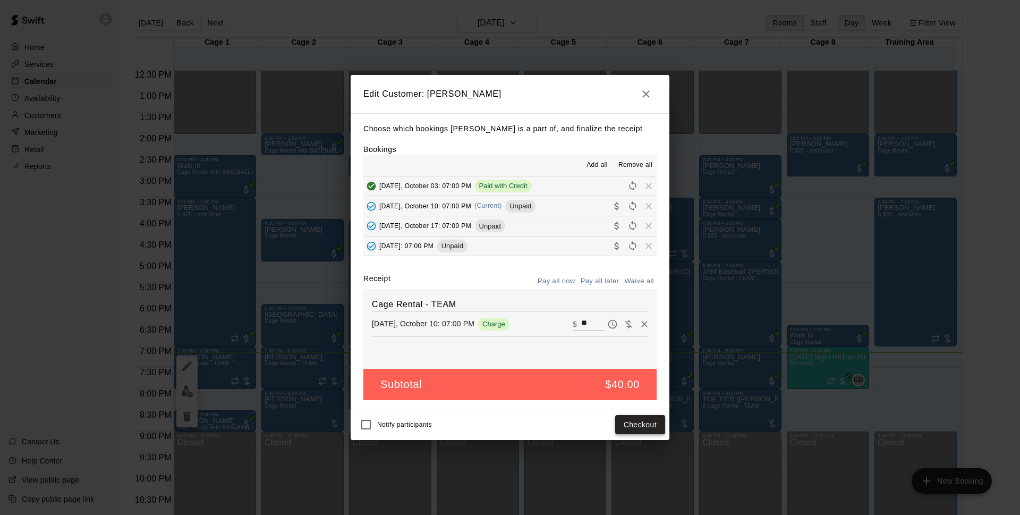
click at [633, 418] on button "Checkout" at bounding box center [640, 425] width 50 height 20
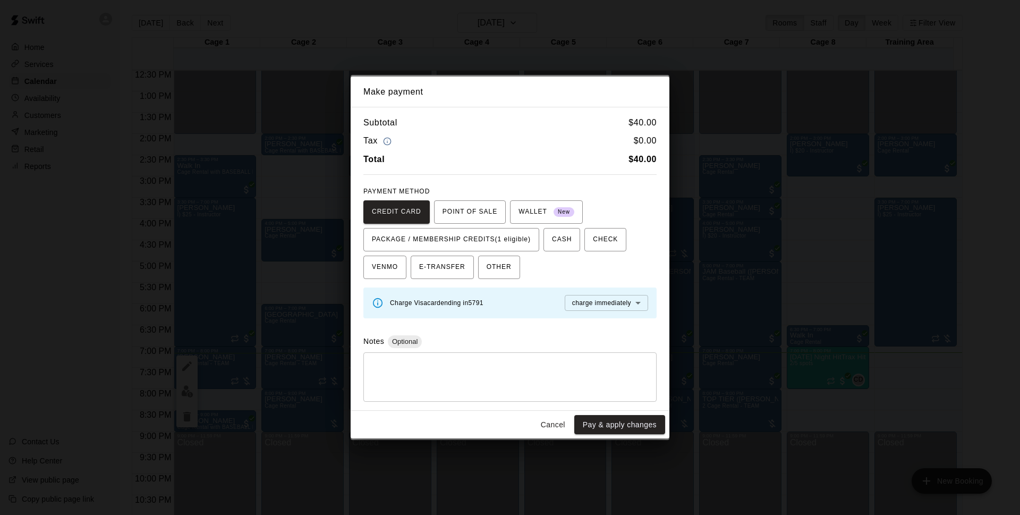
drag, startPoint x: 514, startPoint y: 230, endPoint x: 543, endPoint y: 277, distance: 55.0
click at [518, 236] on button "PACKAGE / MEMBERSHIP CREDITS (1 eligible)" at bounding box center [452, 239] width 176 height 23
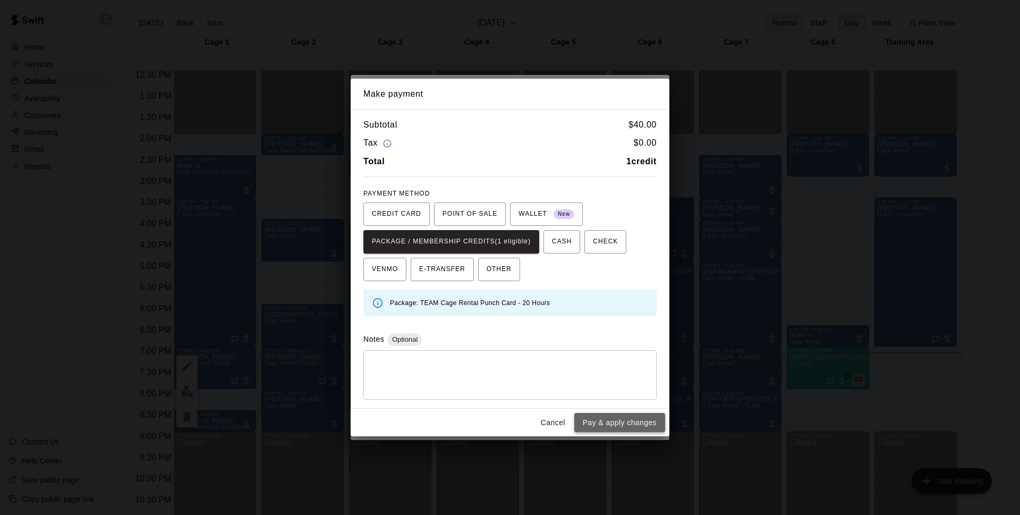
click at [613, 424] on button "Pay & apply changes" at bounding box center [619, 423] width 91 height 20
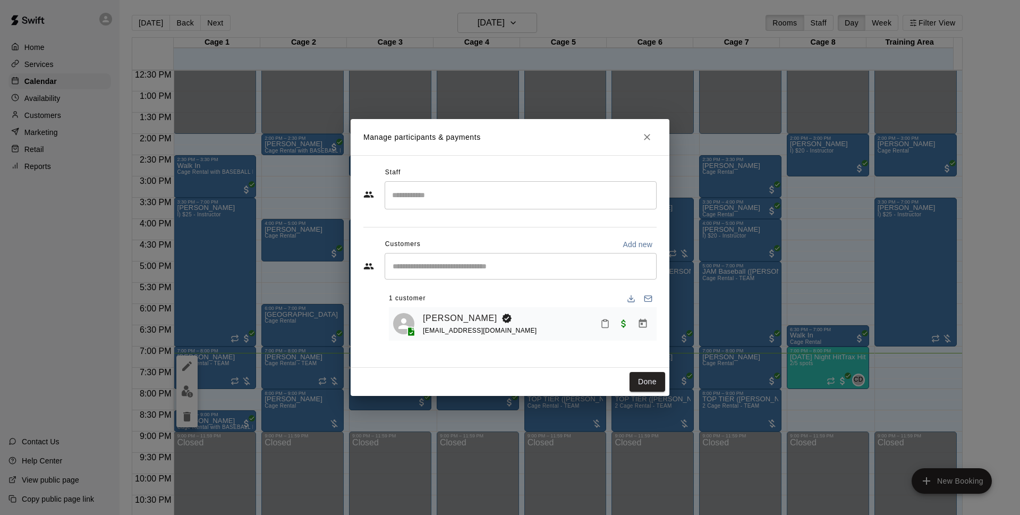
click at [625, 382] on div "Done" at bounding box center [510, 382] width 319 height 28
click at [647, 383] on button "Done" at bounding box center [648, 382] width 36 height 20
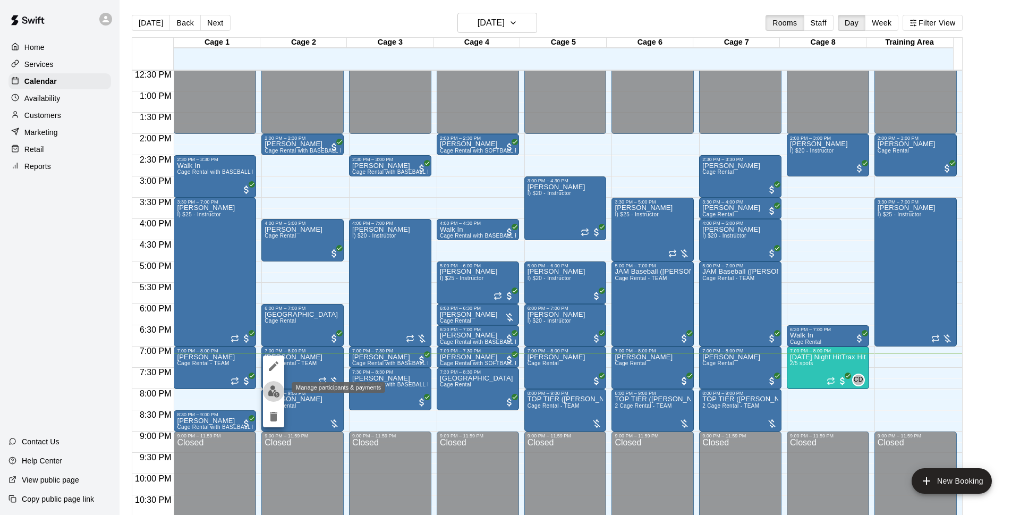
click at [280, 396] on img "edit" at bounding box center [274, 391] width 12 height 12
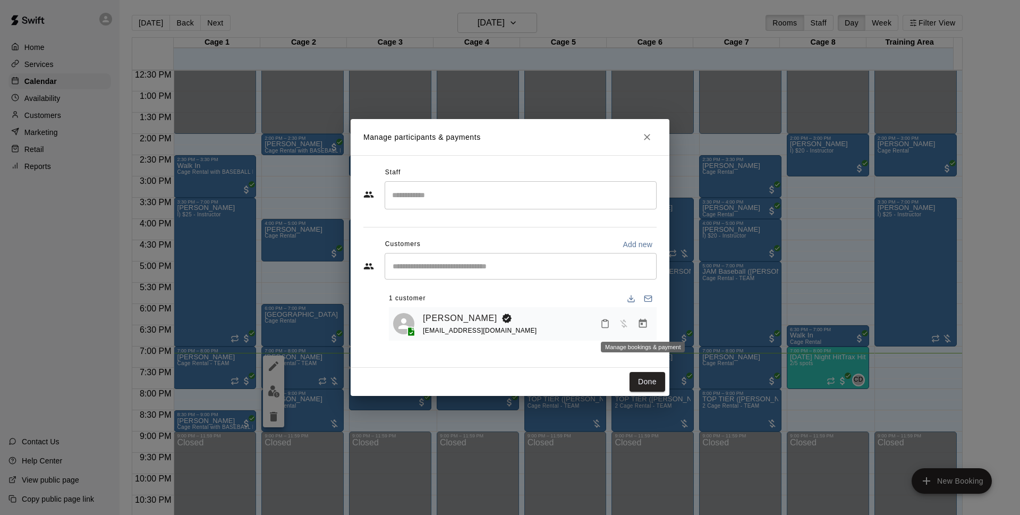
click at [643, 320] on icon "Manage bookings & payment" at bounding box center [643, 323] width 11 height 11
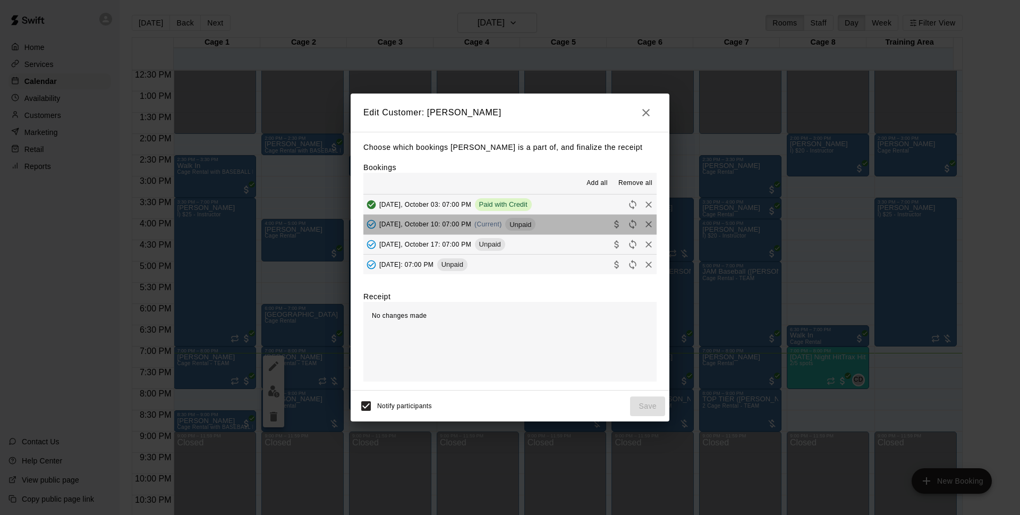
click at [555, 229] on button "[DATE], October 10: 07:00 PM (Current) Unpaid" at bounding box center [510, 225] width 293 height 20
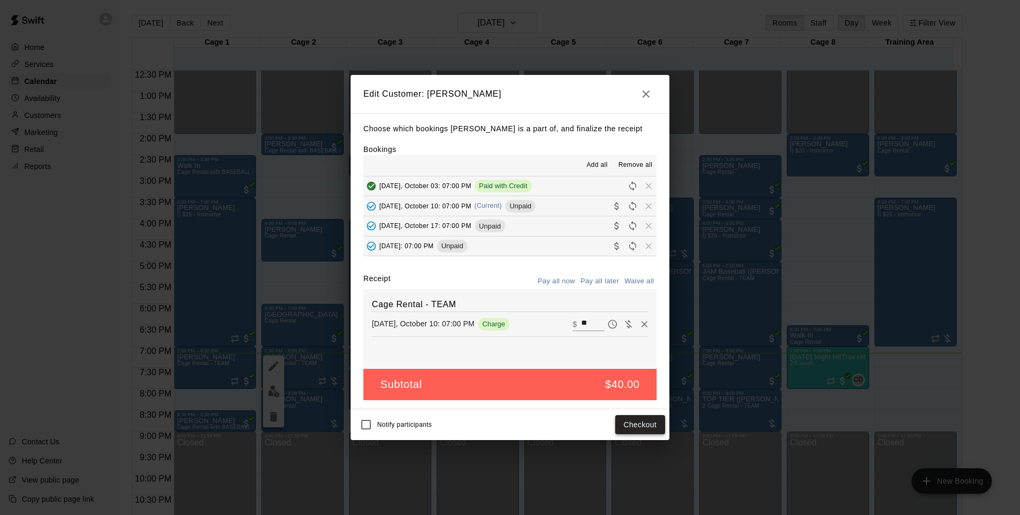
click at [646, 424] on button "Checkout" at bounding box center [640, 425] width 50 height 20
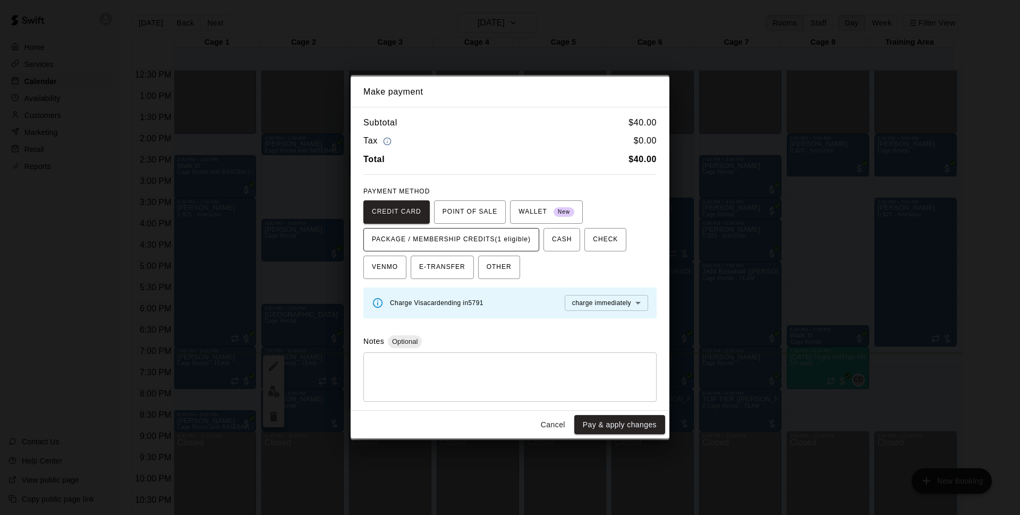
click at [483, 240] on span "PACKAGE / MEMBERSHIP CREDITS (1 eligible)" at bounding box center [451, 239] width 159 height 17
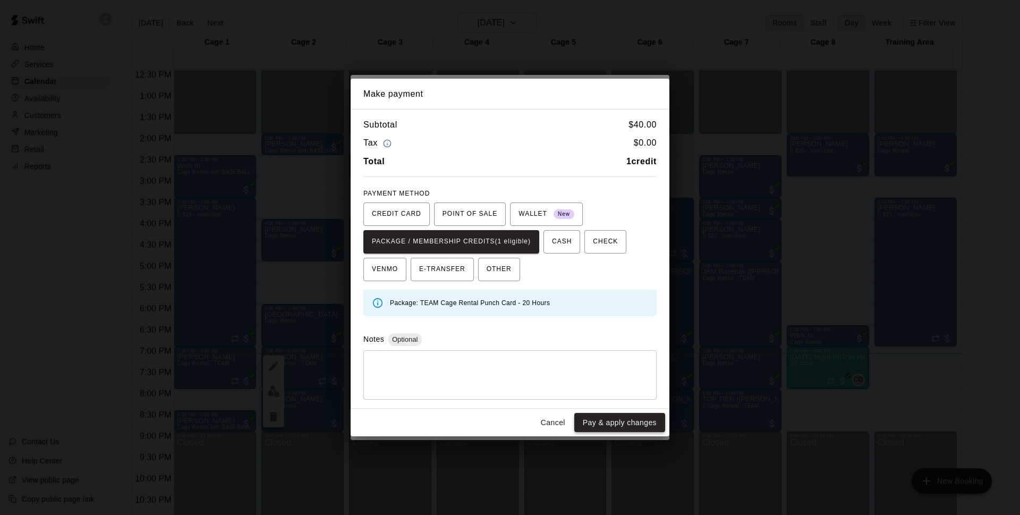
click at [597, 421] on button "Pay & apply changes" at bounding box center [619, 423] width 91 height 20
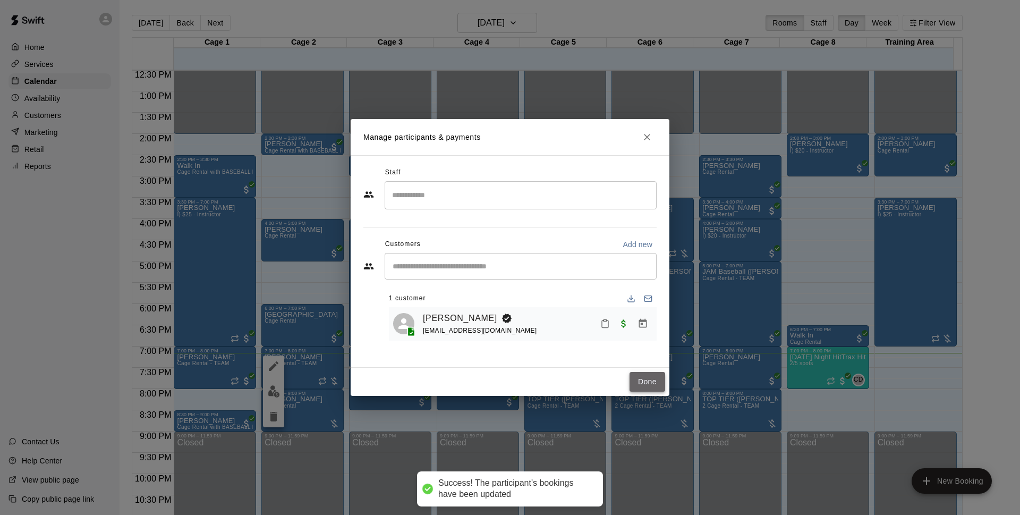
click at [646, 382] on button "Done" at bounding box center [648, 382] width 36 height 20
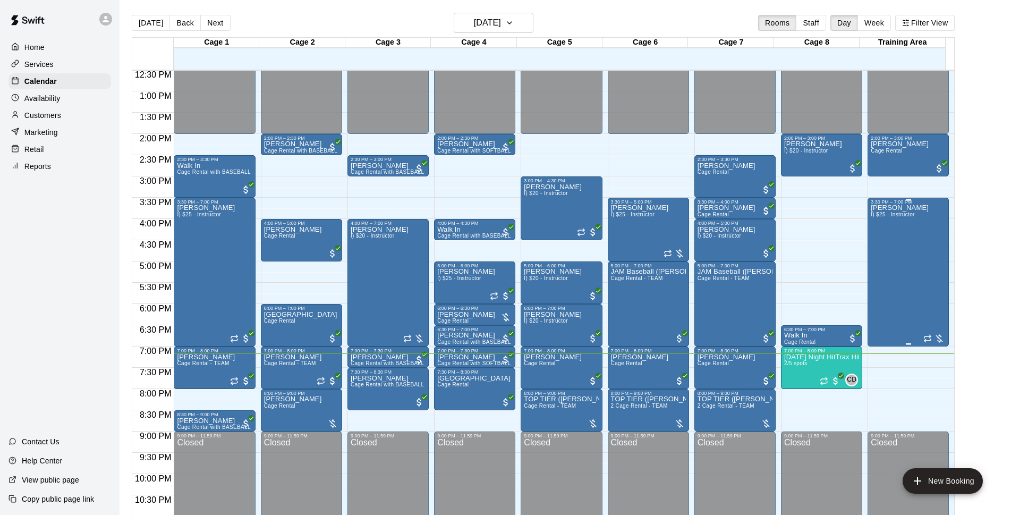
click at [932, 235] on div "[PERSON_NAME] I) $25 - Instructor" at bounding box center [908, 462] width 75 height 515
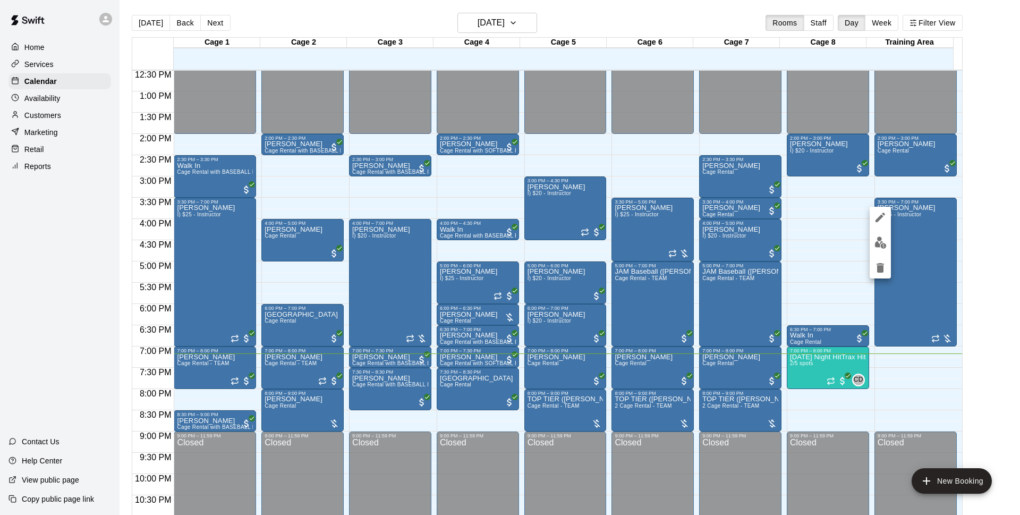
click at [880, 243] on img "edit" at bounding box center [881, 242] width 12 height 12
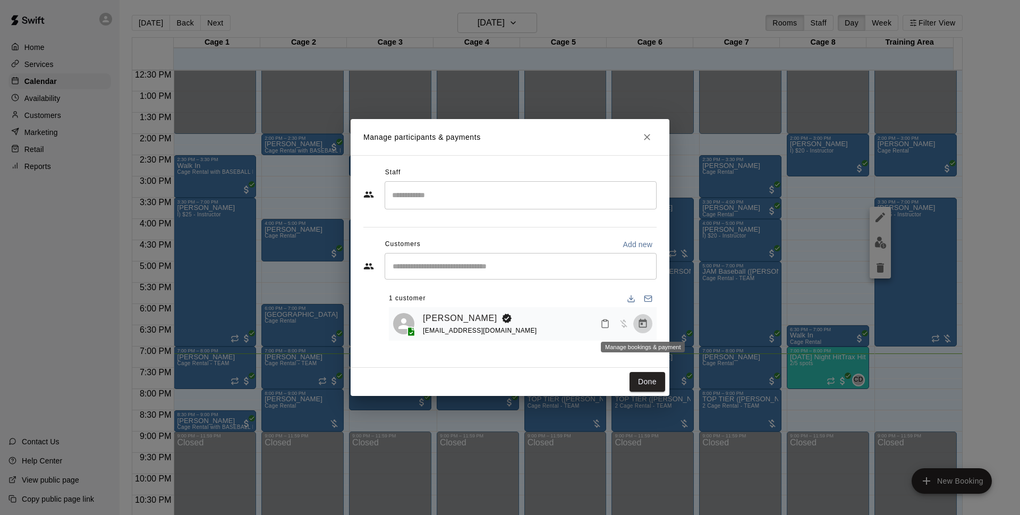
click at [647, 326] on icon "Manage bookings & payment" at bounding box center [643, 323] width 8 height 9
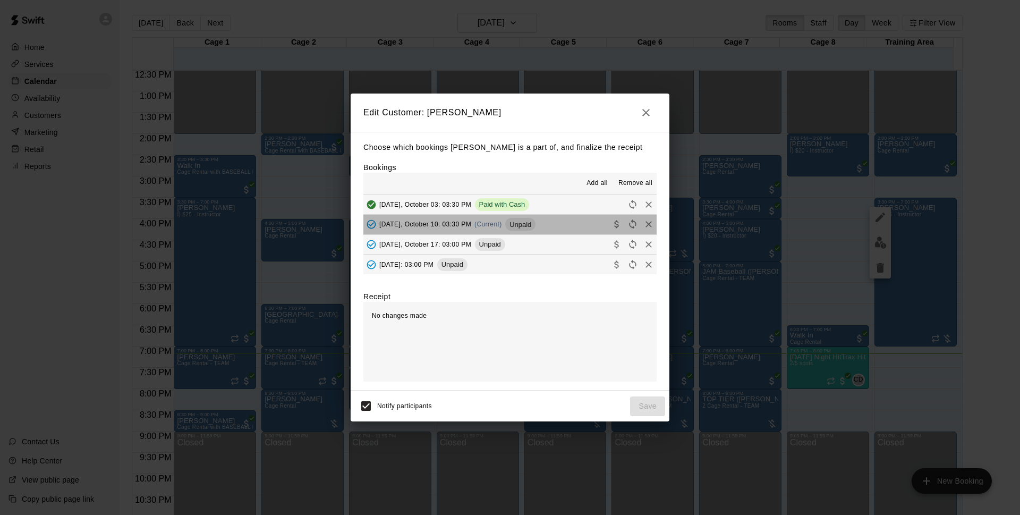
click at [531, 226] on button "[DATE], October 10: 03:30 PM (Current) Unpaid" at bounding box center [510, 225] width 293 height 20
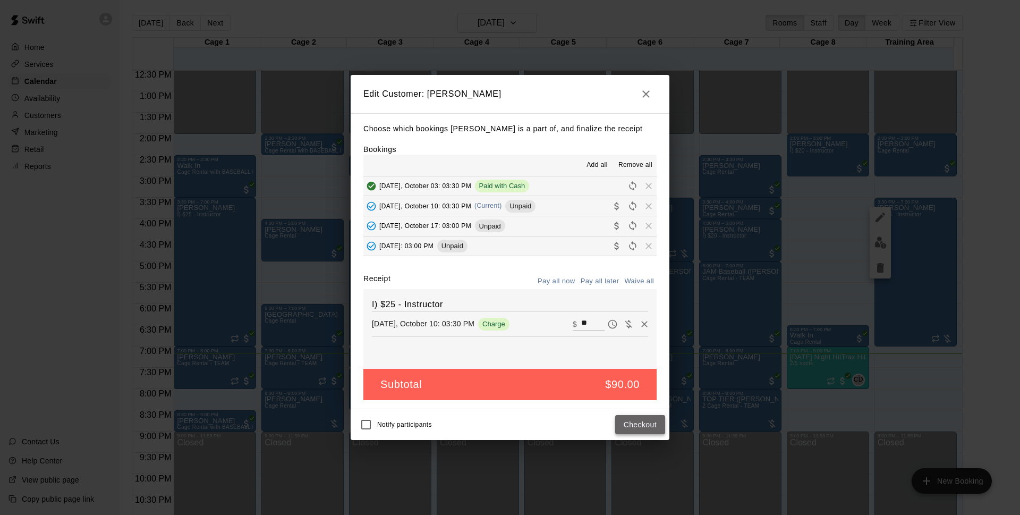
click at [646, 429] on button "Checkout" at bounding box center [640, 425] width 50 height 20
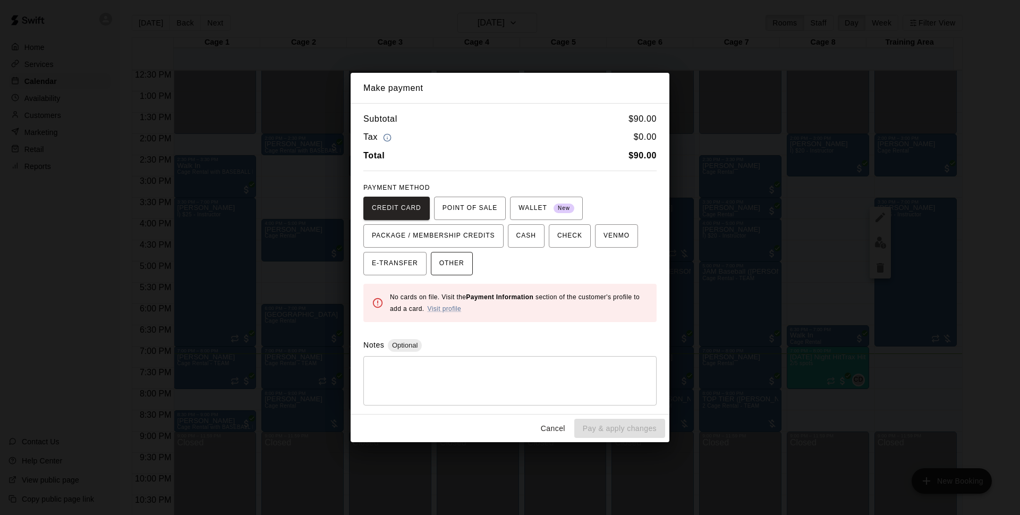
click at [446, 256] on span "OTHER" at bounding box center [451, 263] width 25 height 17
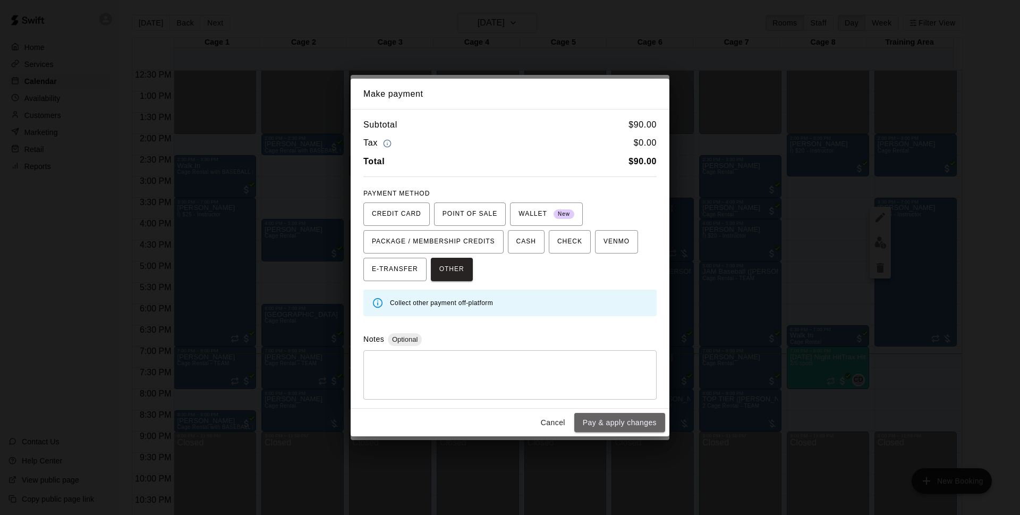
drag, startPoint x: 603, startPoint y: 432, endPoint x: 614, endPoint y: 422, distance: 14.3
click at [604, 432] on button "Pay & apply changes" at bounding box center [619, 423] width 91 height 20
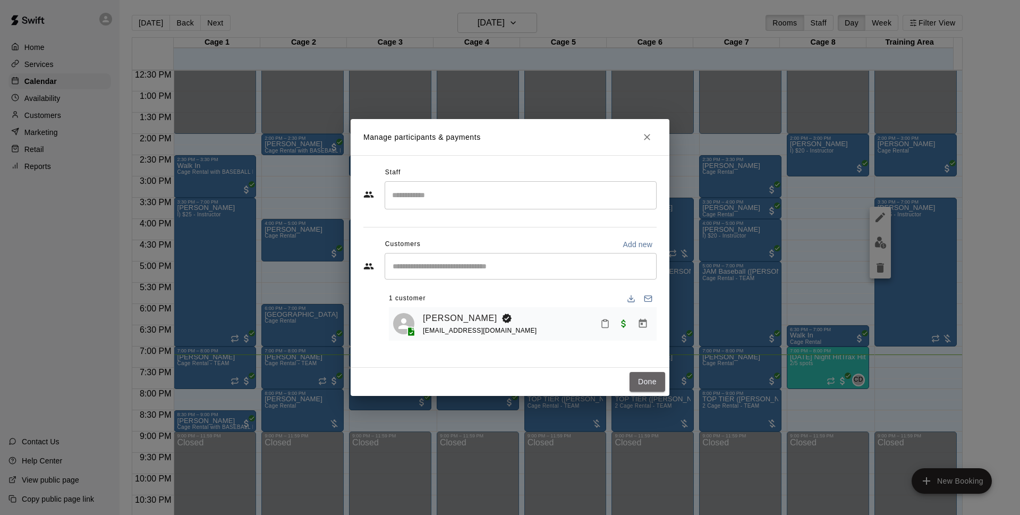
drag, startPoint x: 632, startPoint y: 379, endPoint x: 688, endPoint y: 160, distance: 226.5
click at [632, 379] on button "Done" at bounding box center [648, 382] width 36 height 20
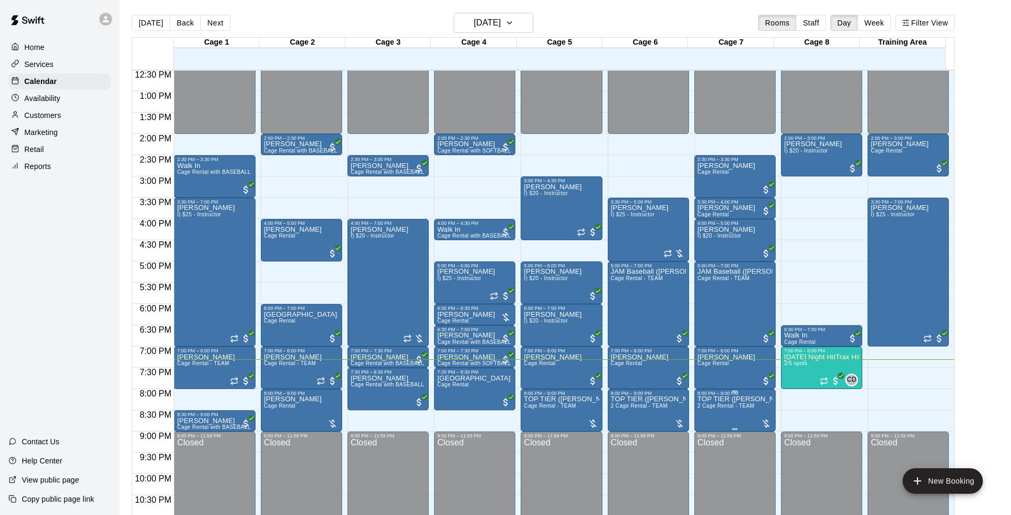
click at [713, 399] on p "TOP TIER ([PERSON_NAME])" at bounding box center [735, 399] width 75 height 0
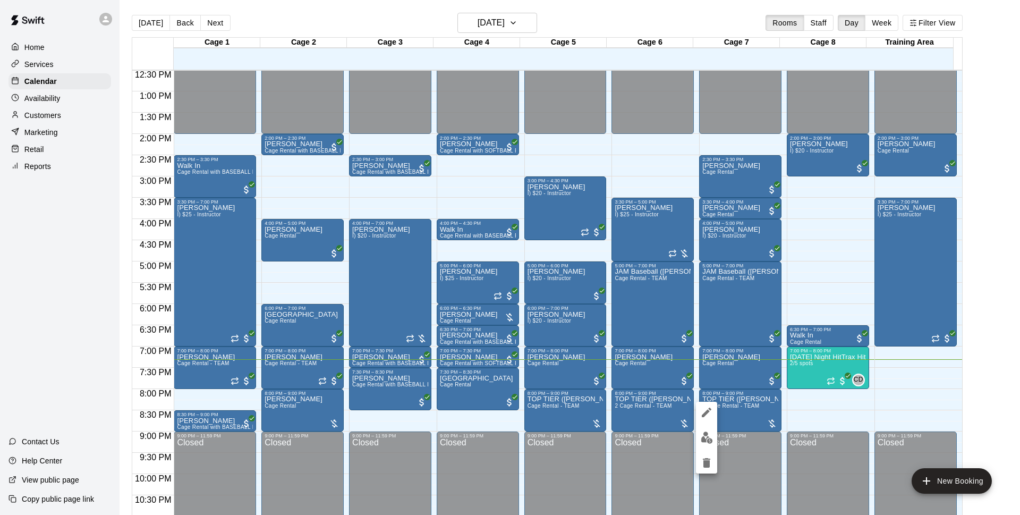
click at [705, 447] on button "edit" at bounding box center [706, 437] width 21 height 21
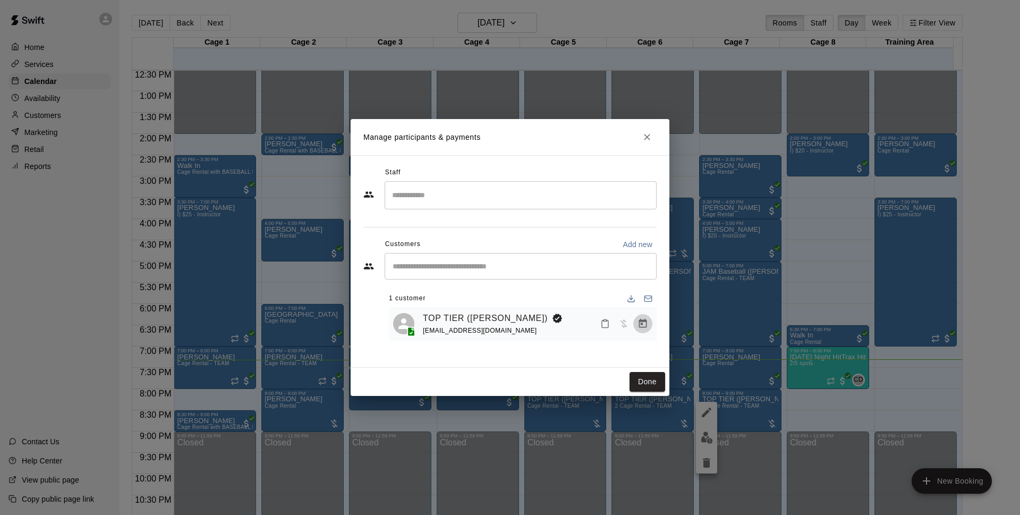
click at [644, 322] on icon "Manage bookings & payment" at bounding box center [643, 323] width 8 height 9
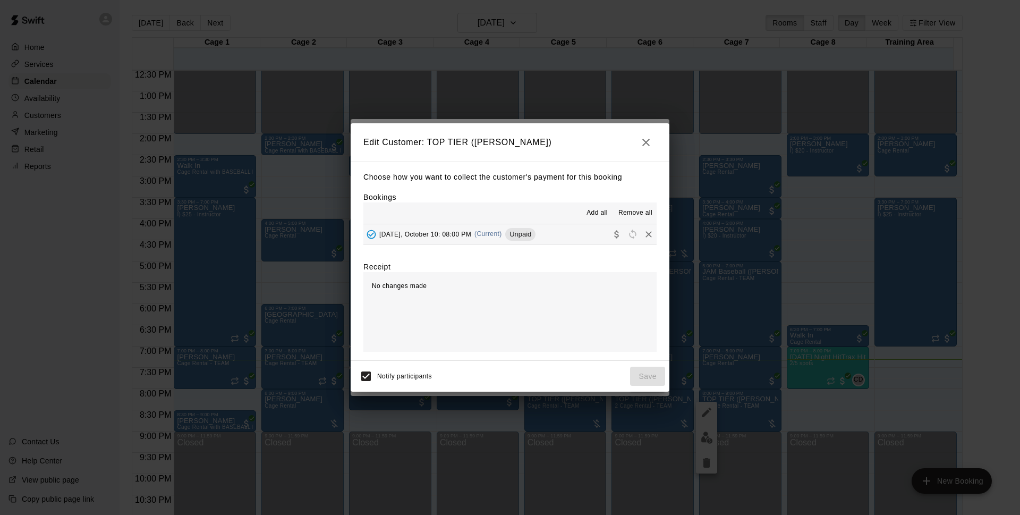
click at [445, 234] on span "[DATE], October 10: 08:00 PM" at bounding box center [425, 233] width 92 height 7
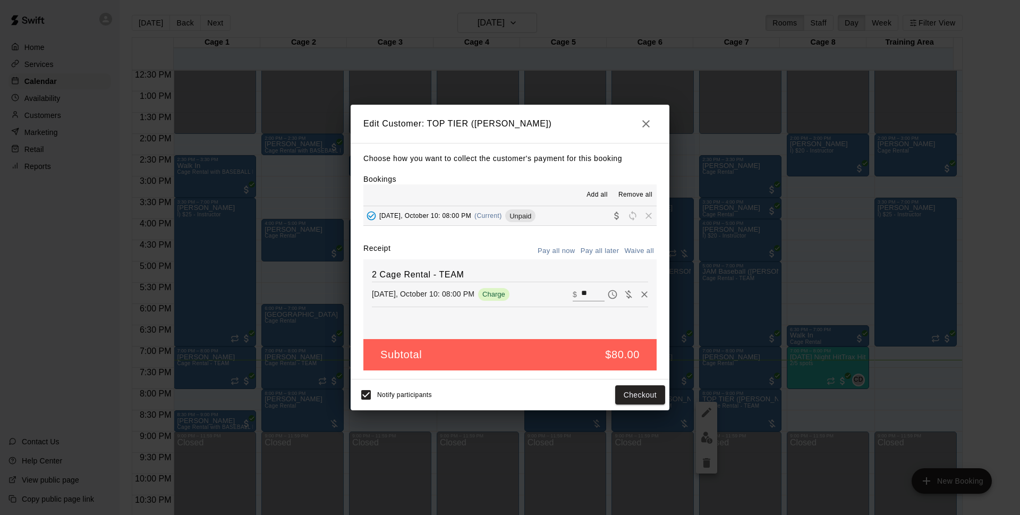
click at [648, 119] on icon "button" at bounding box center [646, 123] width 13 height 13
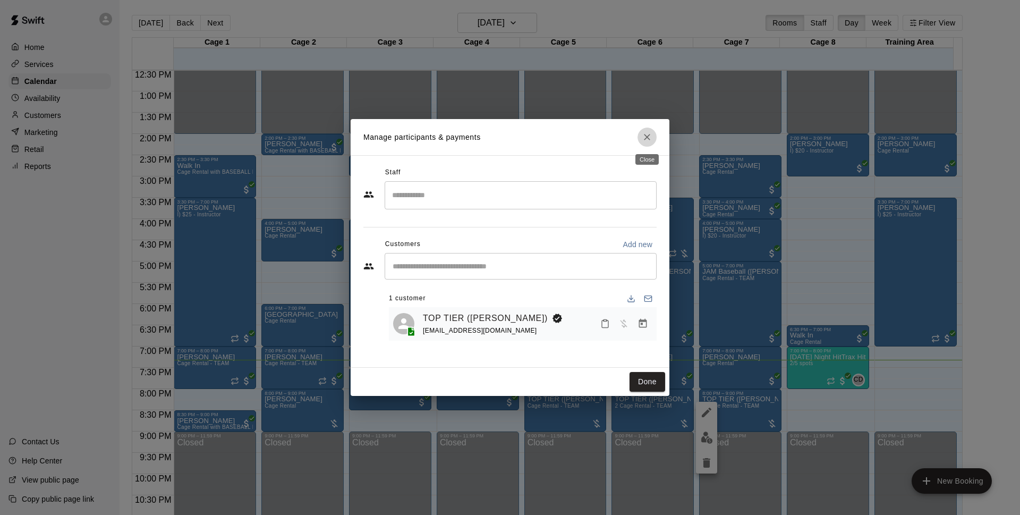
click at [652, 141] on icon "Close" at bounding box center [647, 137] width 11 height 11
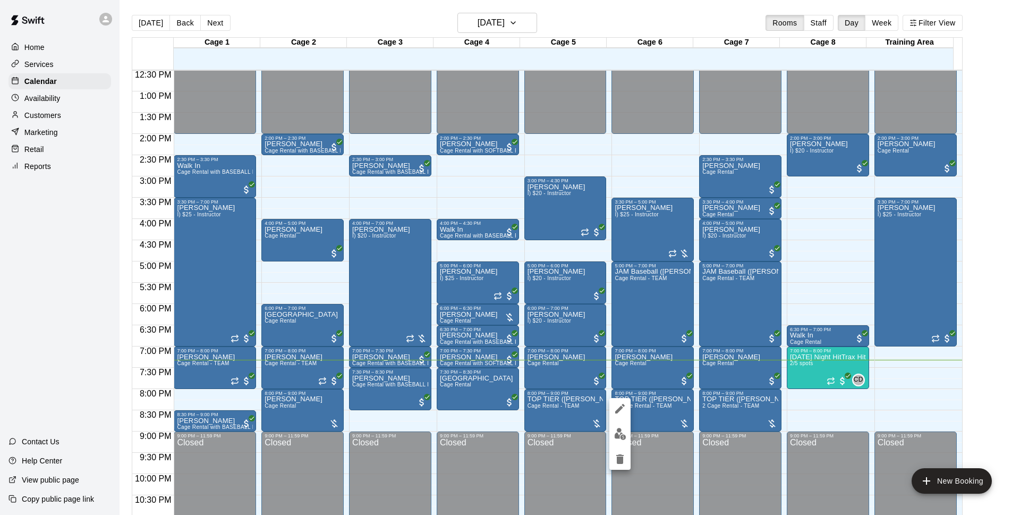
click at [623, 458] on icon "delete" at bounding box center [619, 459] width 7 height 10
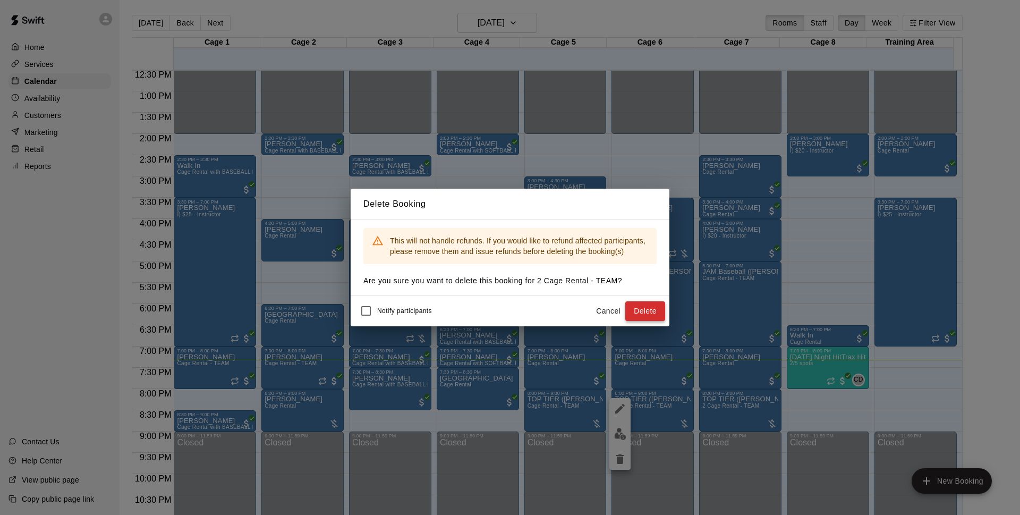
click at [647, 305] on button "Delete" at bounding box center [645, 311] width 40 height 20
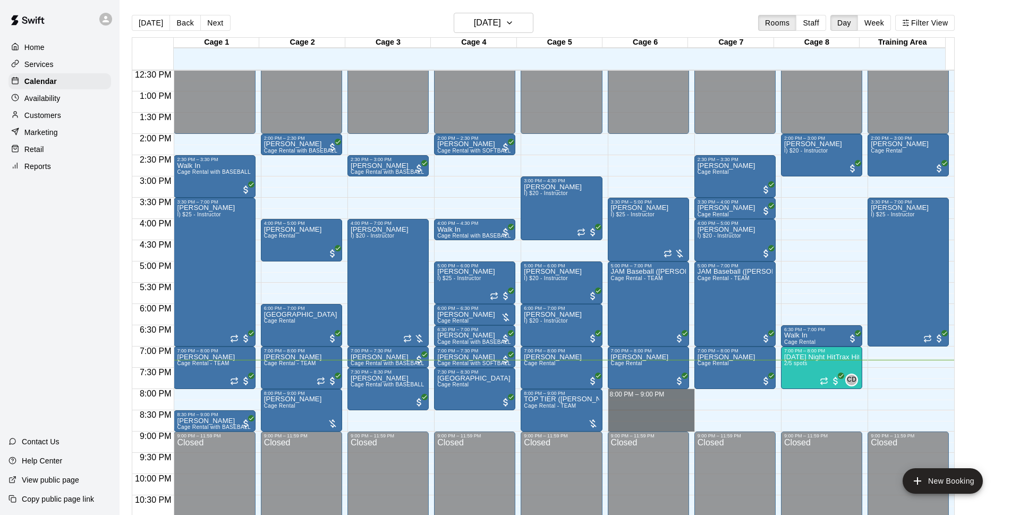
drag, startPoint x: 630, startPoint y: 393, endPoint x: 633, endPoint y: 425, distance: 31.5
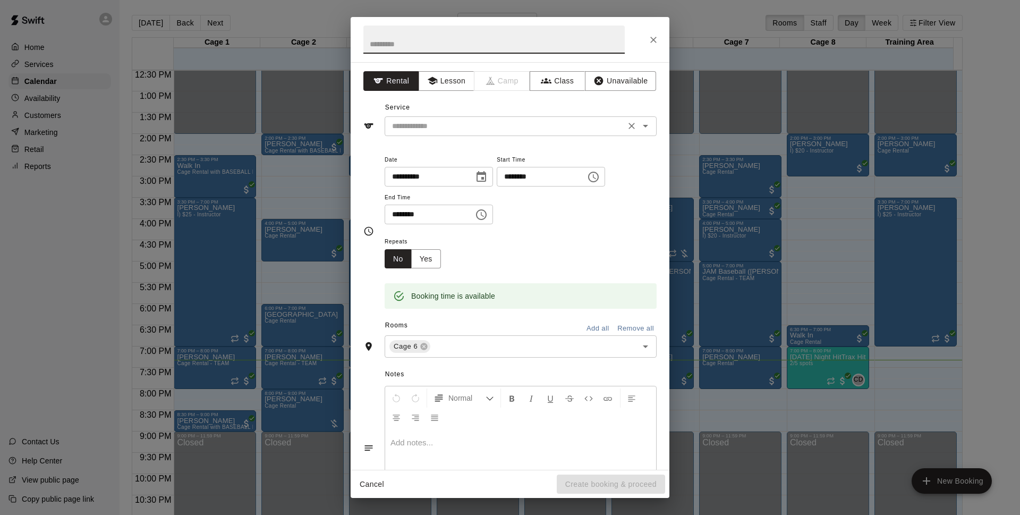
click at [497, 126] on input "text" at bounding box center [505, 126] width 234 height 13
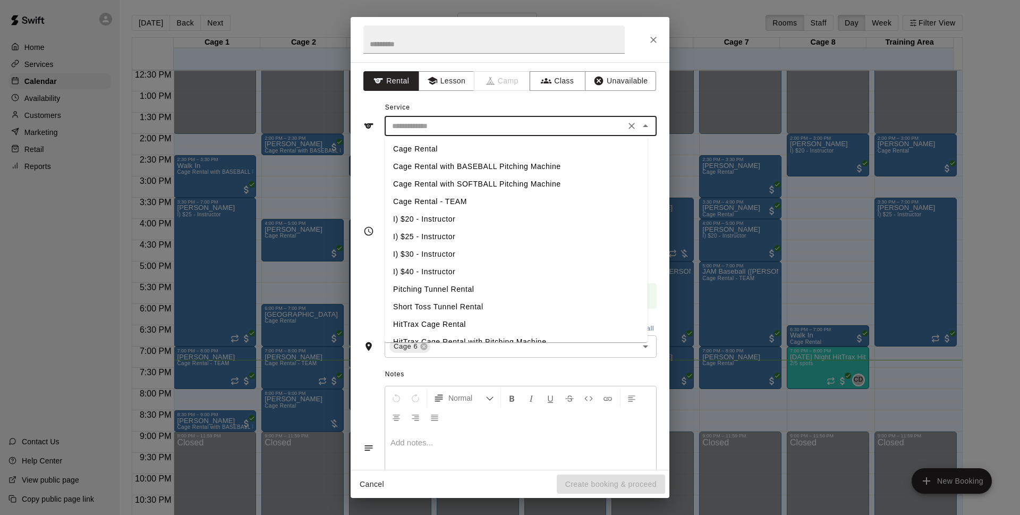
drag, startPoint x: 477, startPoint y: 197, endPoint x: 505, endPoint y: 246, distance: 57.2
click at [477, 200] on li "Cage Rental - TEAM" at bounding box center [516, 202] width 263 height 18
type input "**********"
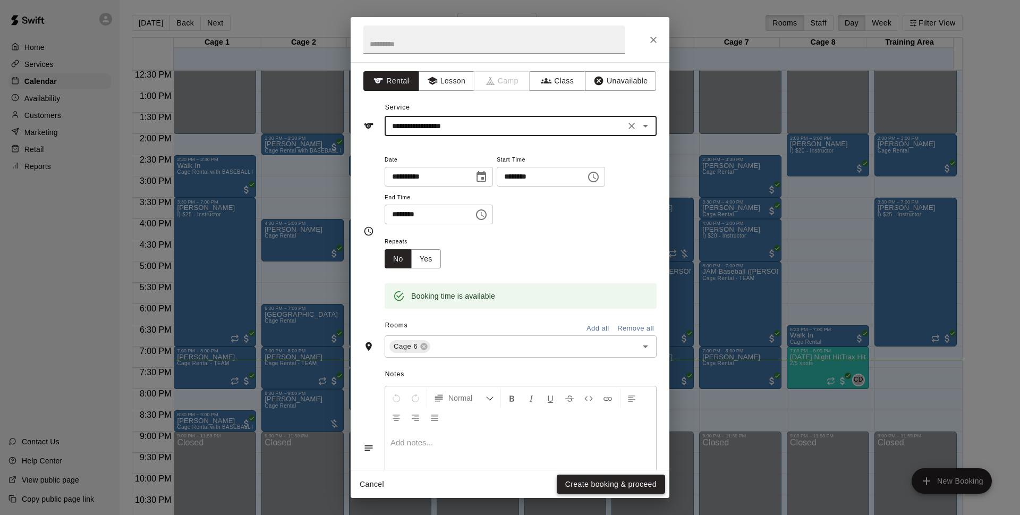
click at [623, 476] on button "Create booking & proceed" at bounding box center [611, 485] width 108 height 20
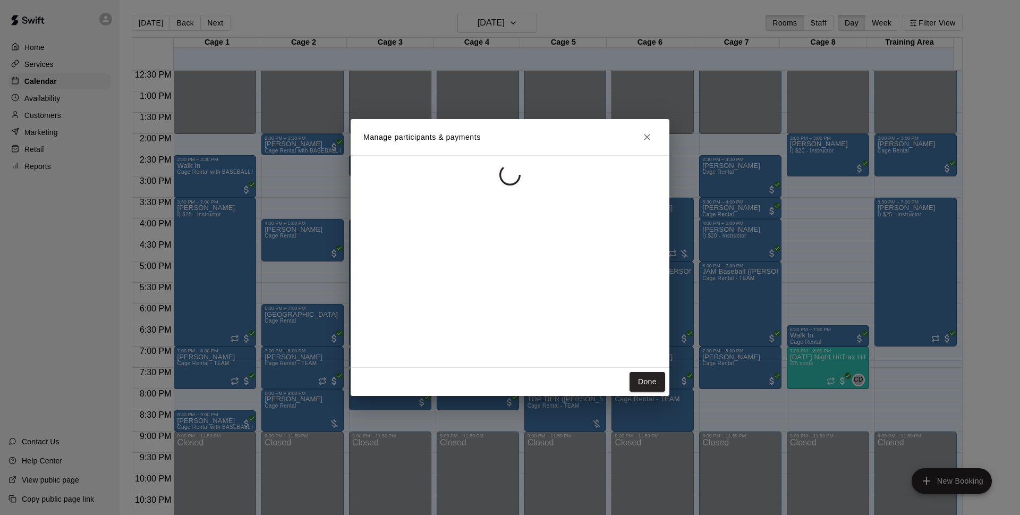
click at [513, 275] on div at bounding box center [510, 261] width 319 height 213
click at [512, 275] on div "​" at bounding box center [521, 266] width 272 height 27
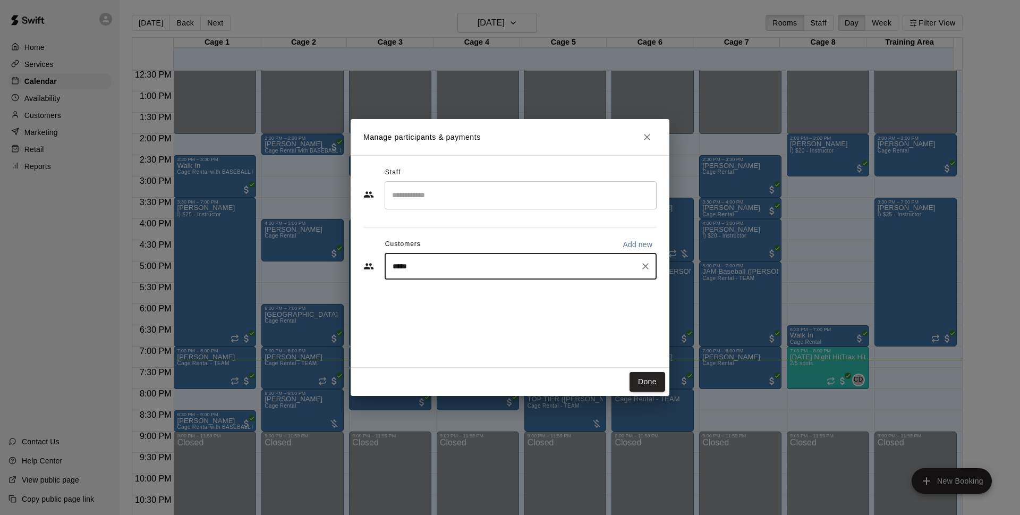
type input "******"
click at [500, 292] on p "TOP TIER ([PERSON_NAME])" at bounding box center [469, 290] width 109 height 11
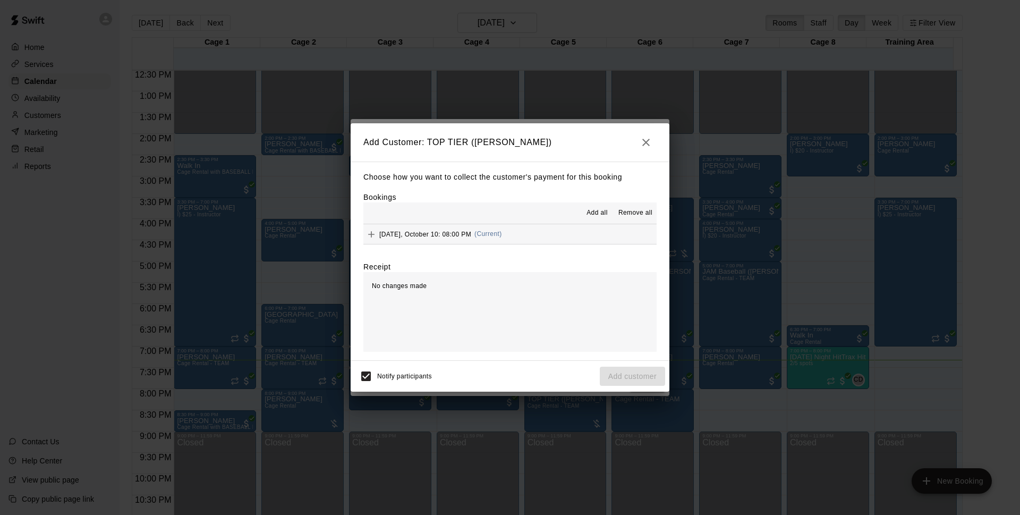
click at [583, 236] on button "[DATE], October 10: 08:00 PM (Current)" at bounding box center [510, 234] width 293 height 20
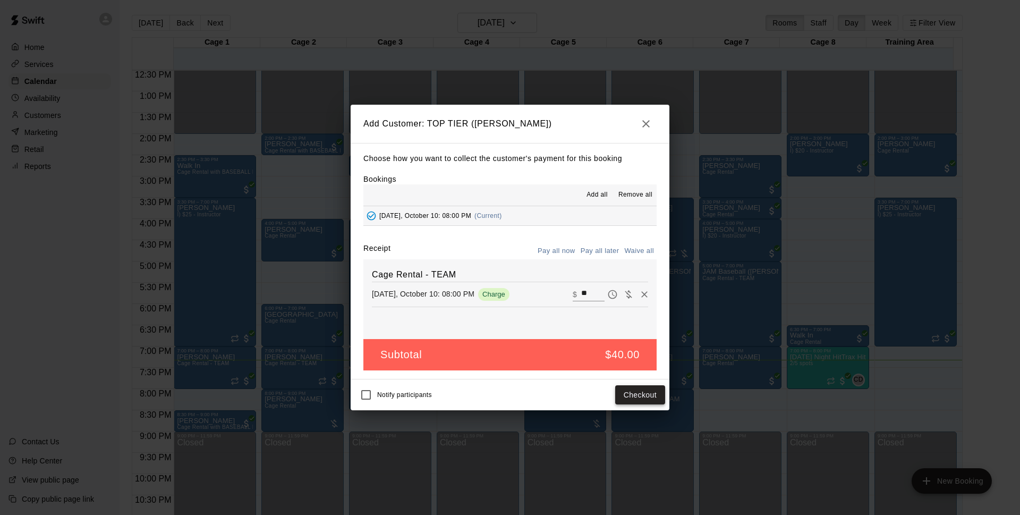
click at [658, 401] on button "Checkout" at bounding box center [640, 395] width 50 height 20
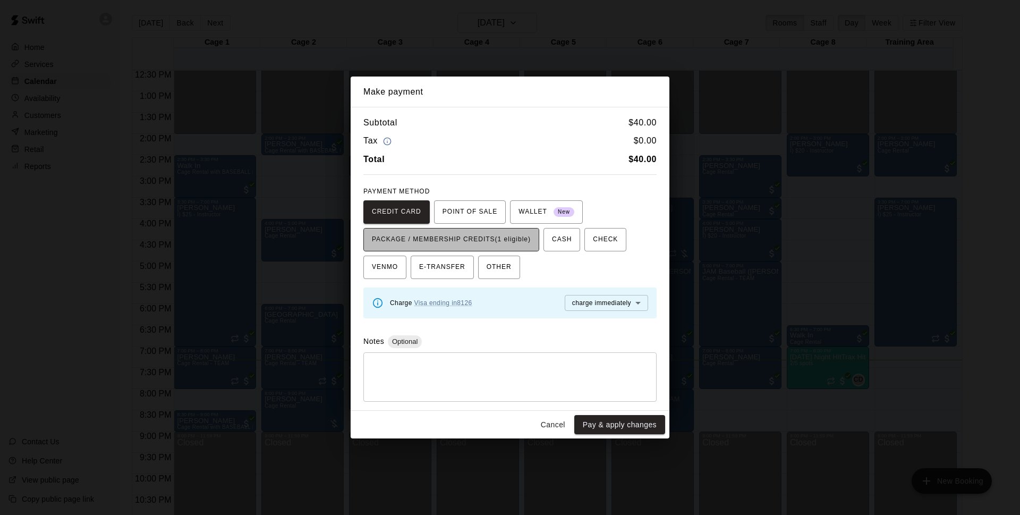
click at [510, 247] on span "PACKAGE / MEMBERSHIP CREDITS (1 eligible)" at bounding box center [451, 239] width 159 height 17
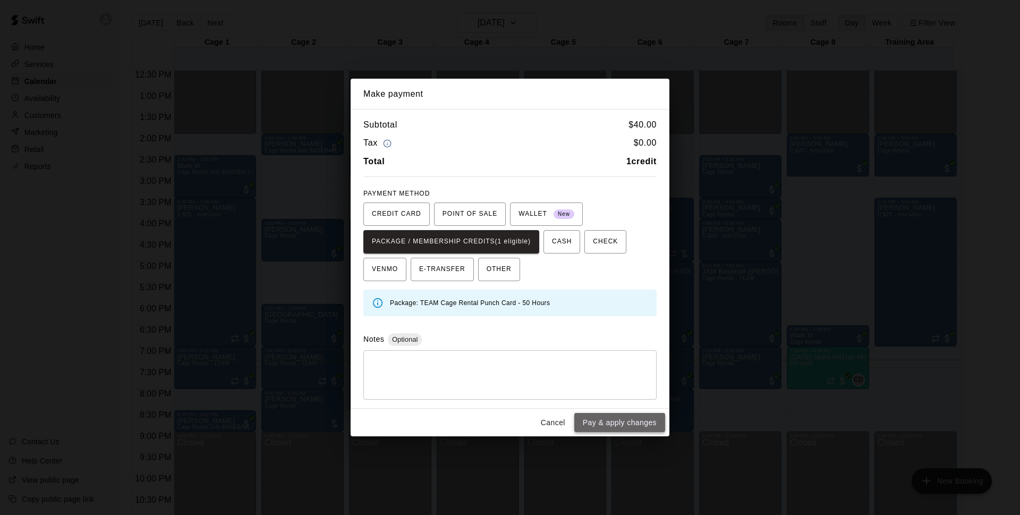
click at [602, 413] on button "Pay & apply changes" at bounding box center [619, 423] width 91 height 20
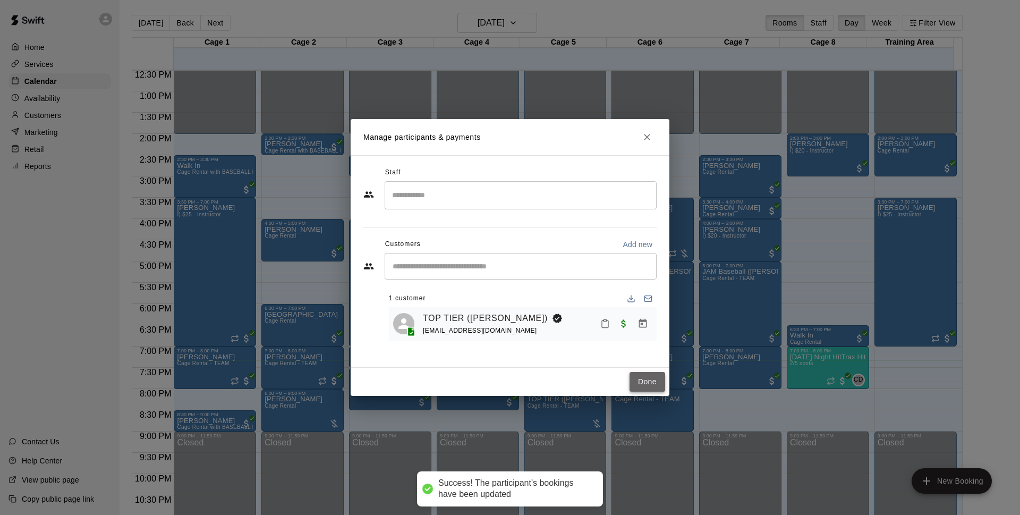
click at [635, 378] on button "Done" at bounding box center [648, 382] width 36 height 20
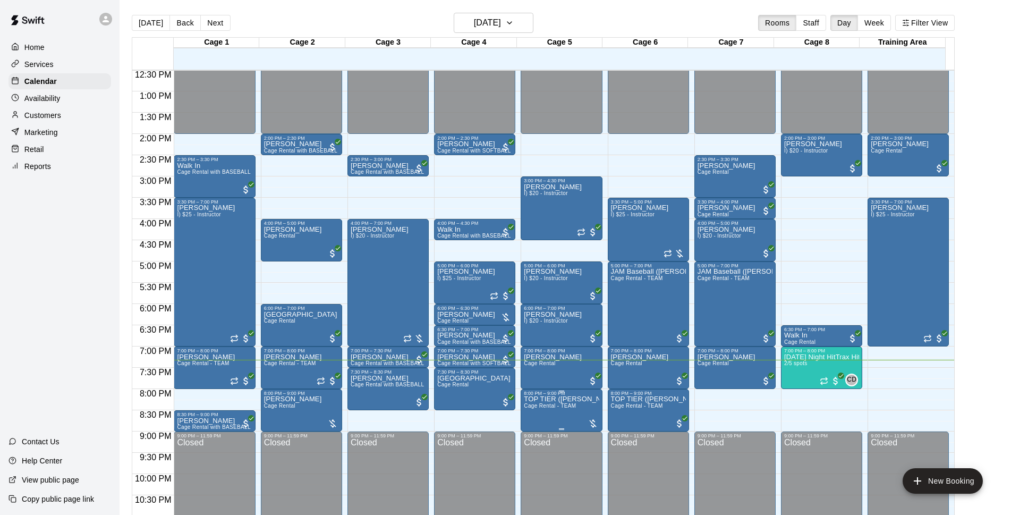
click at [552, 408] on span "Cage Rental - TEAM" at bounding box center [550, 406] width 52 height 6
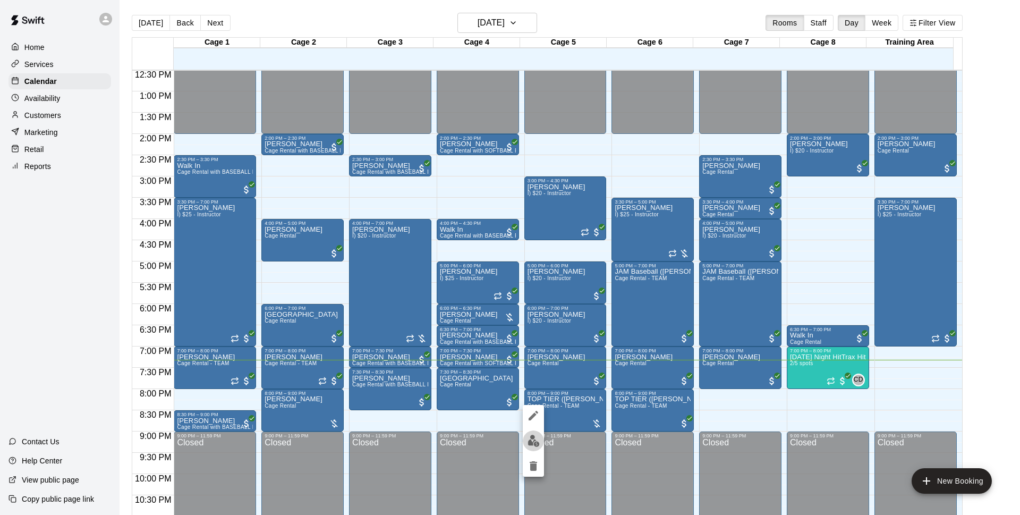
click at [532, 437] on img "edit" at bounding box center [534, 441] width 12 height 12
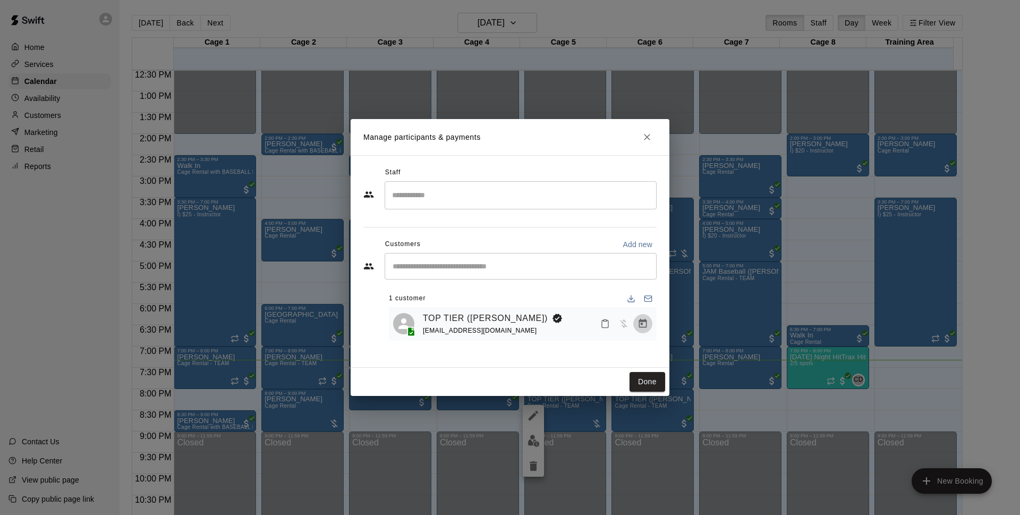
click at [646, 328] on icon "Manage bookings & payment" at bounding box center [643, 323] width 8 height 9
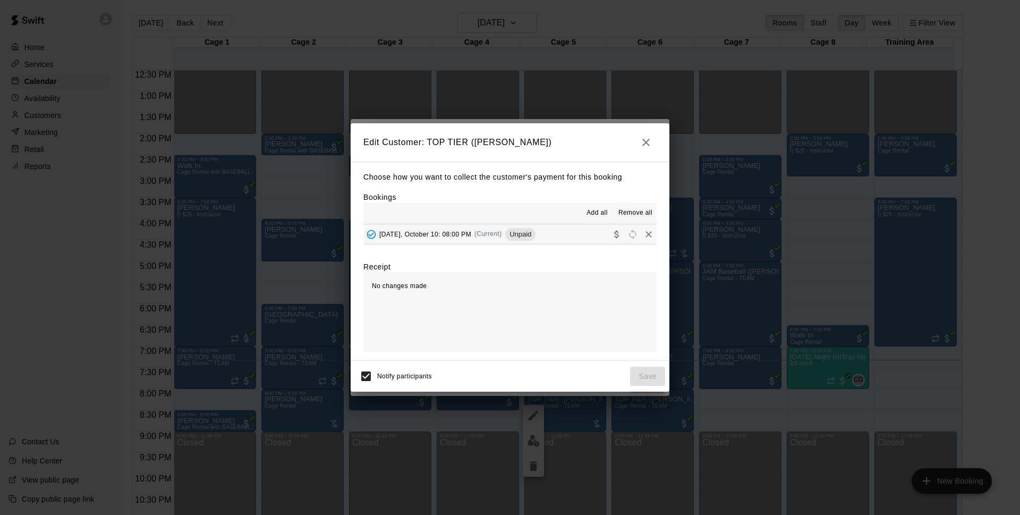
click at [559, 231] on button "[DATE], October 10: 08:00 PM (Current) Unpaid" at bounding box center [510, 234] width 293 height 20
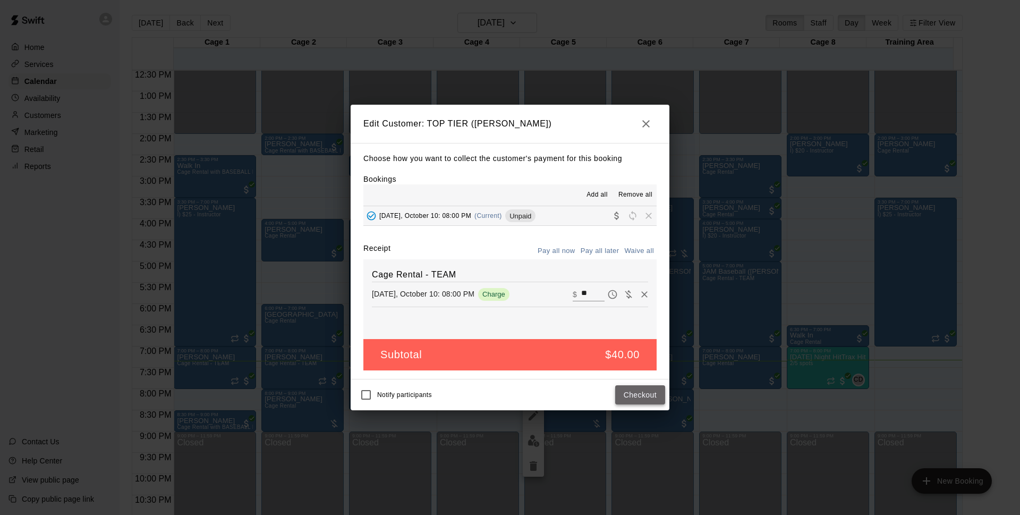
click at [639, 394] on button "Checkout" at bounding box center [640, 395] width 50 height 20
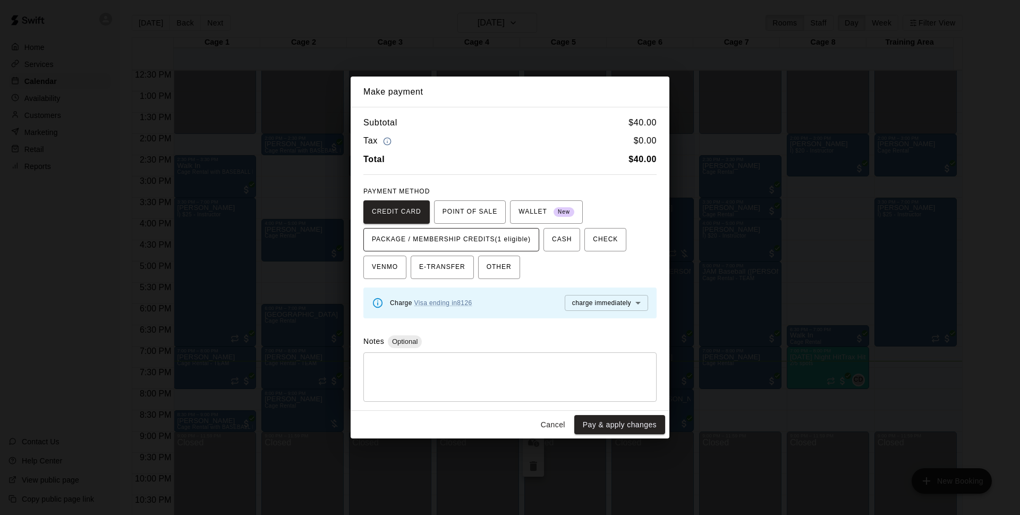
drag, startPoint x: 502, startPoint y: 226, endPoint x: 513, endPoint y: 228, distance: 10.7
click at [506, 226] on div "CREDIT CARD POINT OF SALE WALLET New PACKAGE / MEMBERSHIP CREDITS (1 eligible) …" at bounding box center [510, 239] width 293 height 79
drag, startPoint x: 528, startPoint y: 248, endPoint x: 537, endPoint y: 257, distance: 12.4
click at [533, 252] on div "CREDIT CARD POINT OF SALE WALLET New PACKAGE / MEMBERSHIP CREDITS (1 eligible) …" at bounding box center [510, 239] width 293 height 79
drag, startPoint x: 449, startPoint y: 249, endPoint x: 495, endPoint y: 317, distance: 82.1
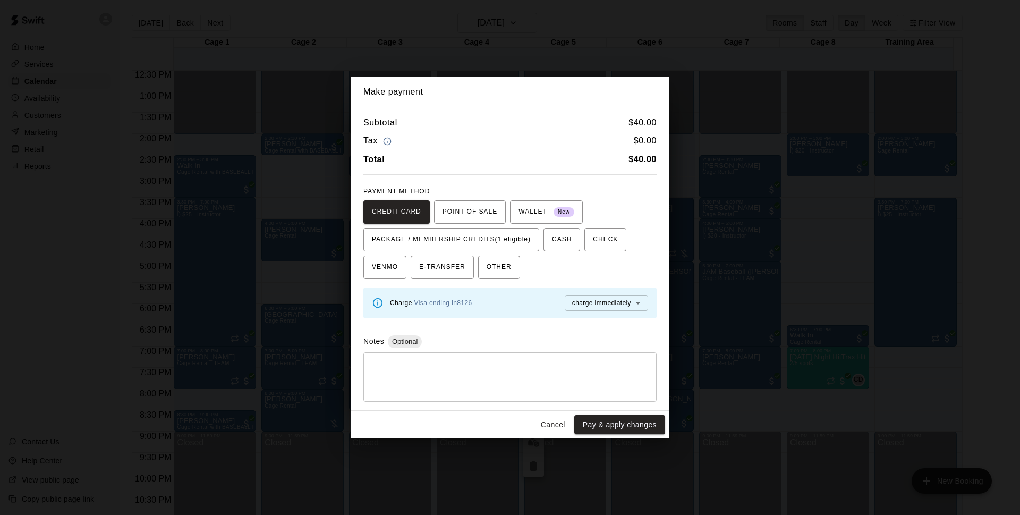
click at [450, 250] on button "PACKAGE / MEMBERSHIP CREDITS (1 eligible)" at bounding box center [452, 239] width 176 height 23
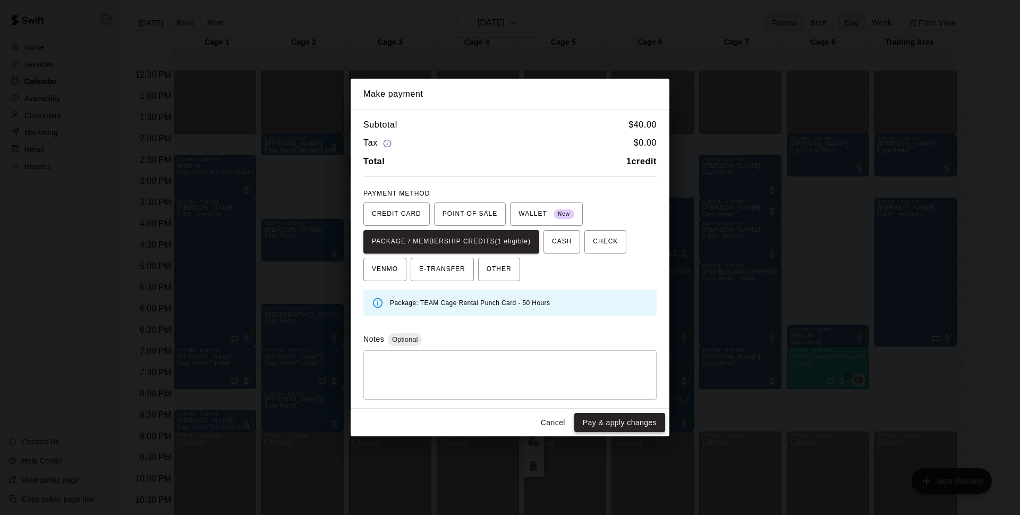
click at [579, 420] on button "Pay & apply changes" at bounding box center [619, 423] width 91 height 20
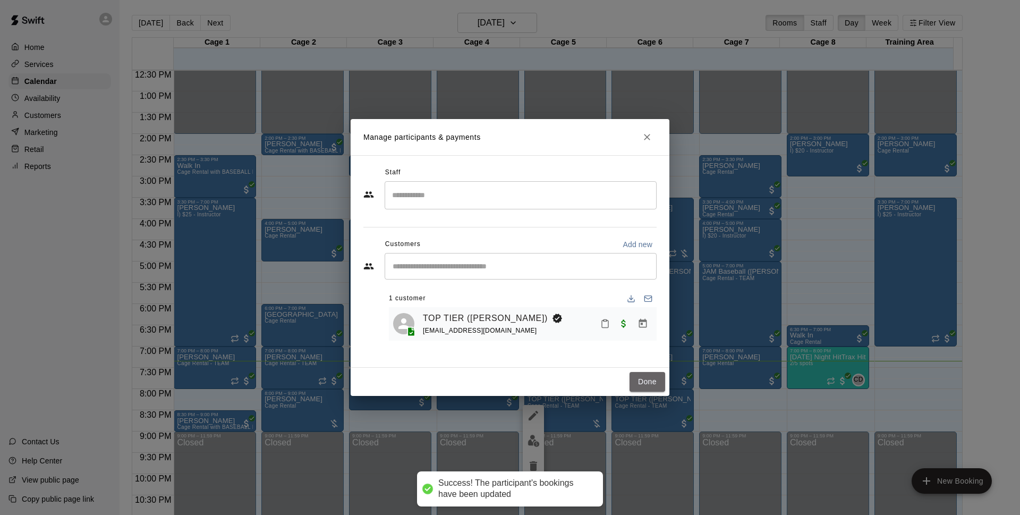
click at [654, 378] on button "Done" at bounding box center [648, 382] width 36 height 20
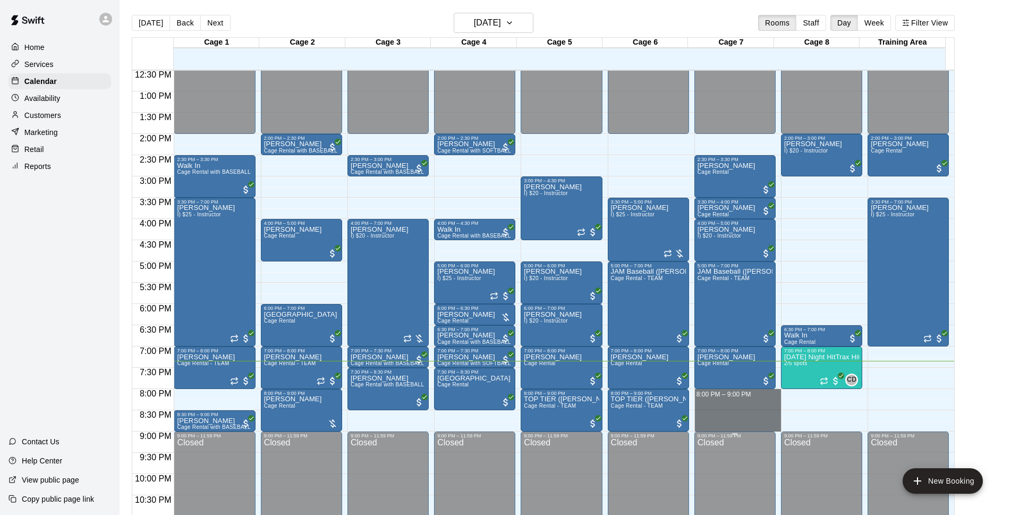
drag, startPoint x: 726, startPoint y: 394, endPoint x: 759, endPoint y: 437, distance: 54.2
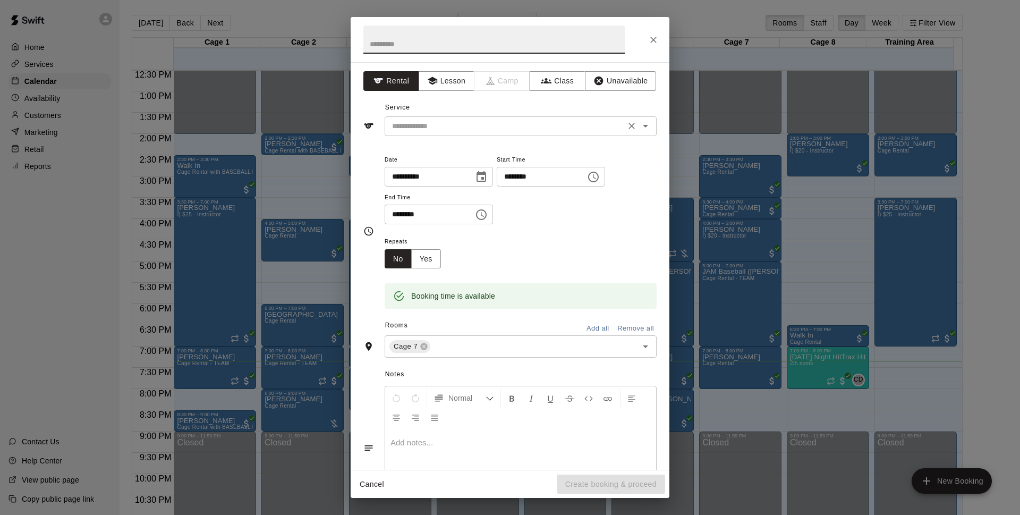
click at [514, 123] on input "text" at bounding box center [505, 126] width 234 height 13
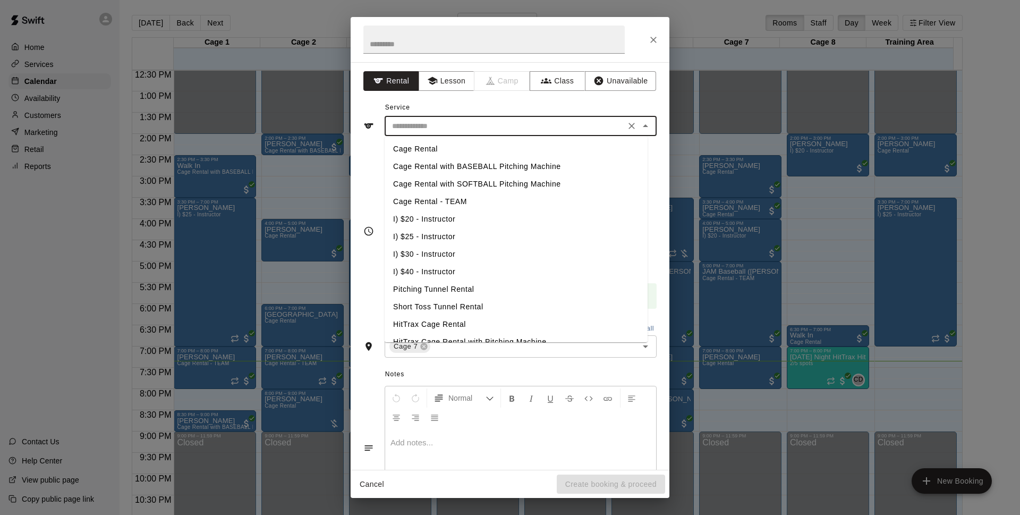
click at [473, 205] on li "Cage Rental - TEAM" at bounding box center [516, 202] width 263 height 18
type input "**********"
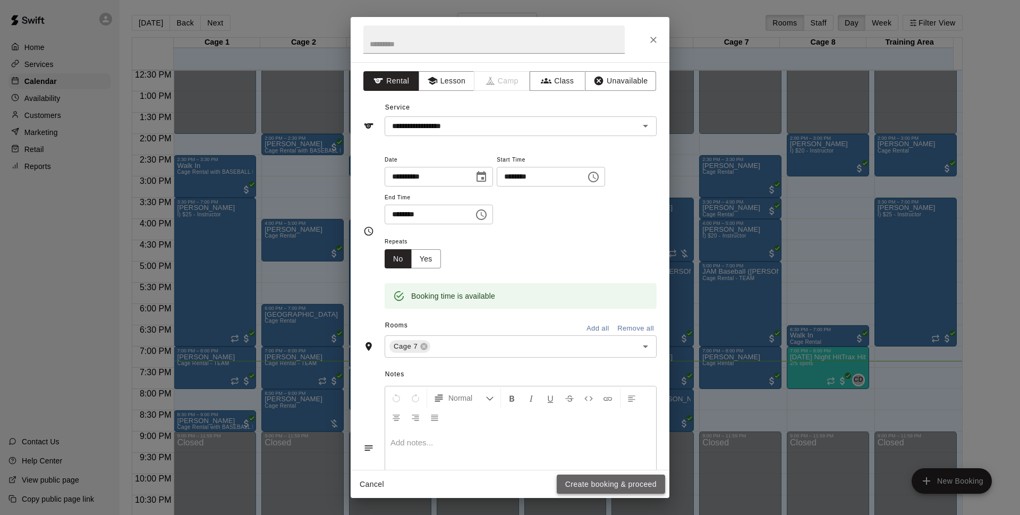
click at [601, 482] on button "Create booking & proceed" at bounding box center [611, 485] width 108 height 20
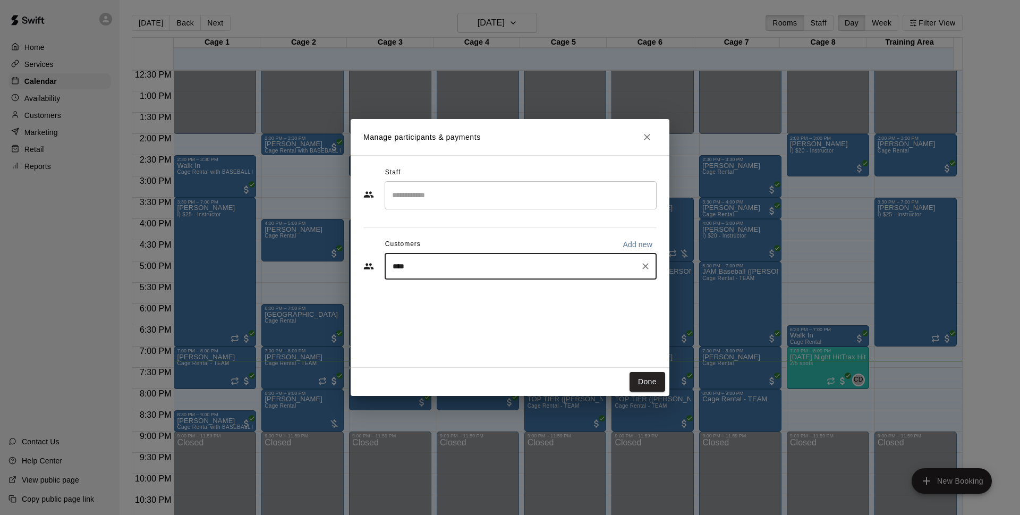
type input "*****"
click at [525, 303] on div "TOP TIER ([PERSON_NAME]) [EMAIL_ADDRESS][DOMAIN_NAME]" at bounding box center [532, 296] width 234 height 23
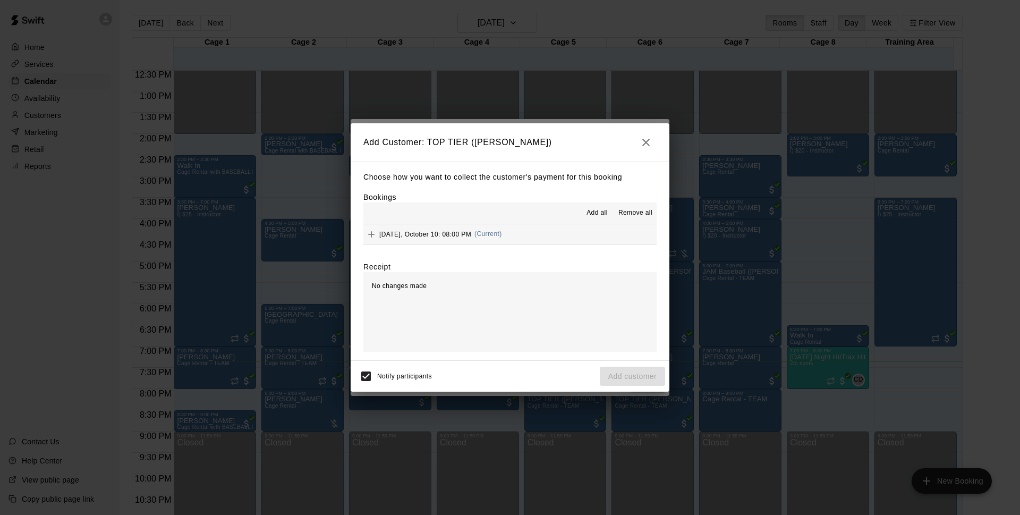
click at [513, 237] on button "[DATE], October 10: 08:00 PM (Current)" at bounding box center [510, 234] width 293 height 20
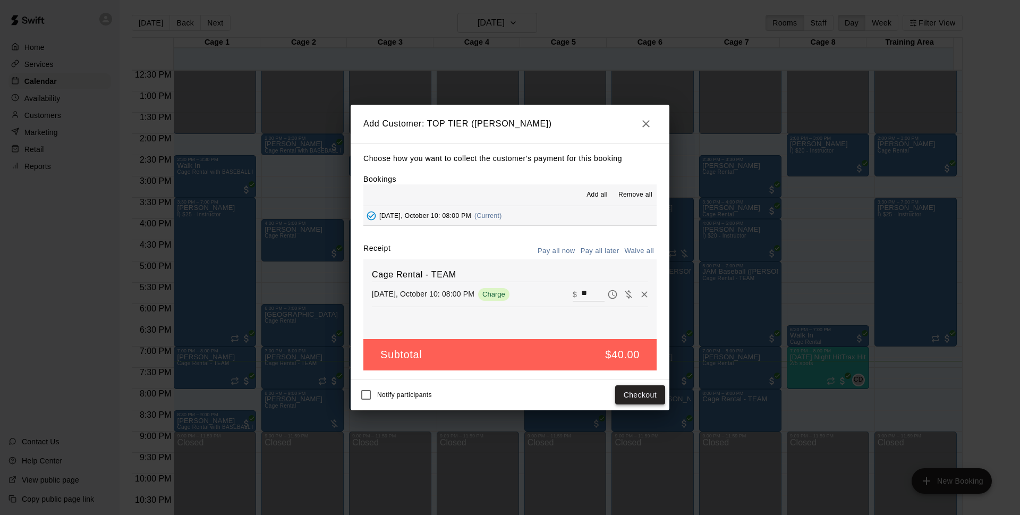
click at [625, 388] on button "Checkout" at bounding box center [640, 395] width 50 height 20
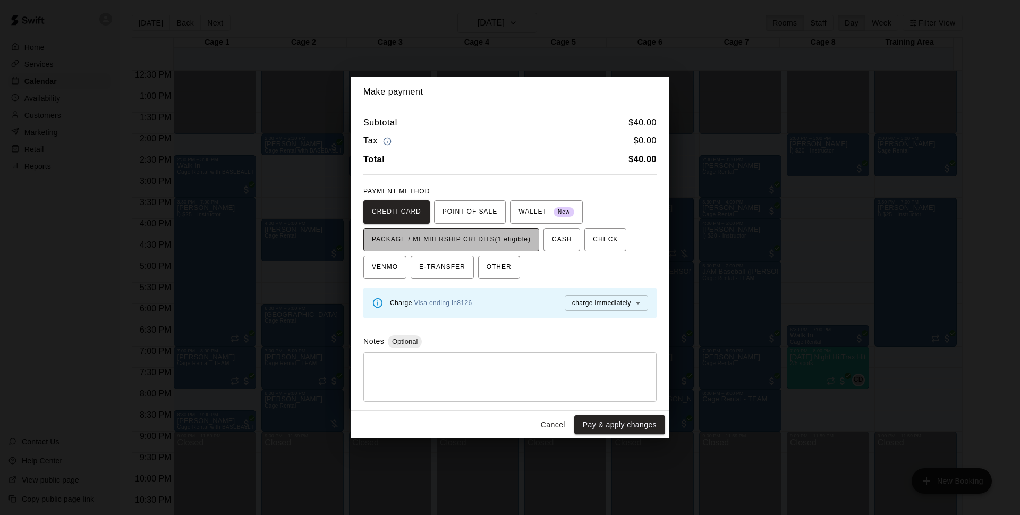
click at [498, 247] on span "PACKAGE / MEMBERSHIP CREDITS (1 eligible)" at bounding box center [451, 239] width 159 height 17
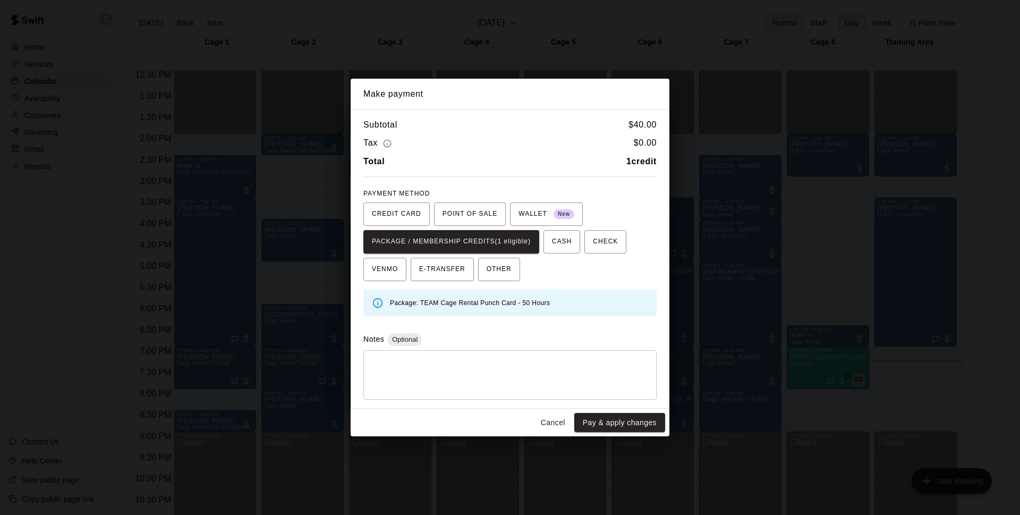
click at [602, 421] on button "Pay & apply changes" at bounding box center [619, 423] width 91 height 20
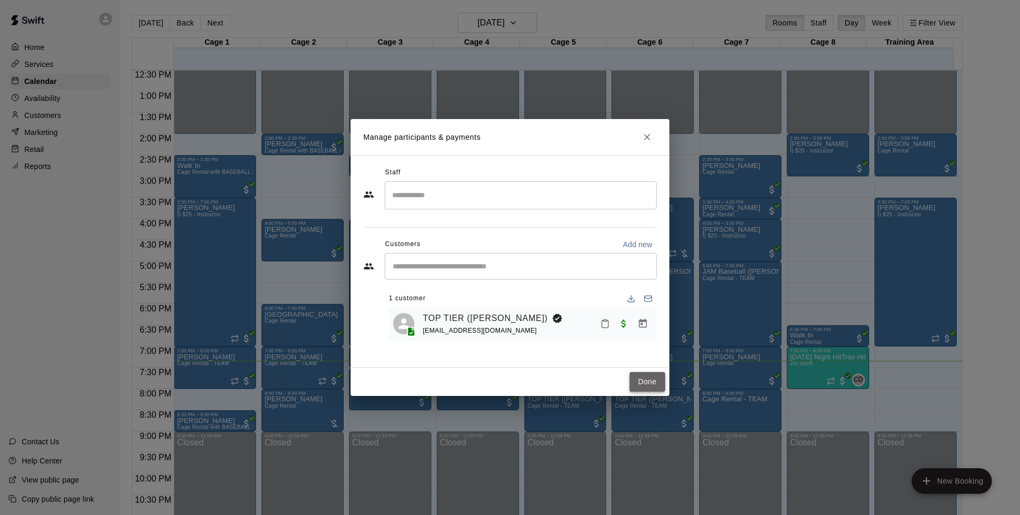
click at [656, 382] on button "Done" at bounding box center [648, 382] width 36 height 20
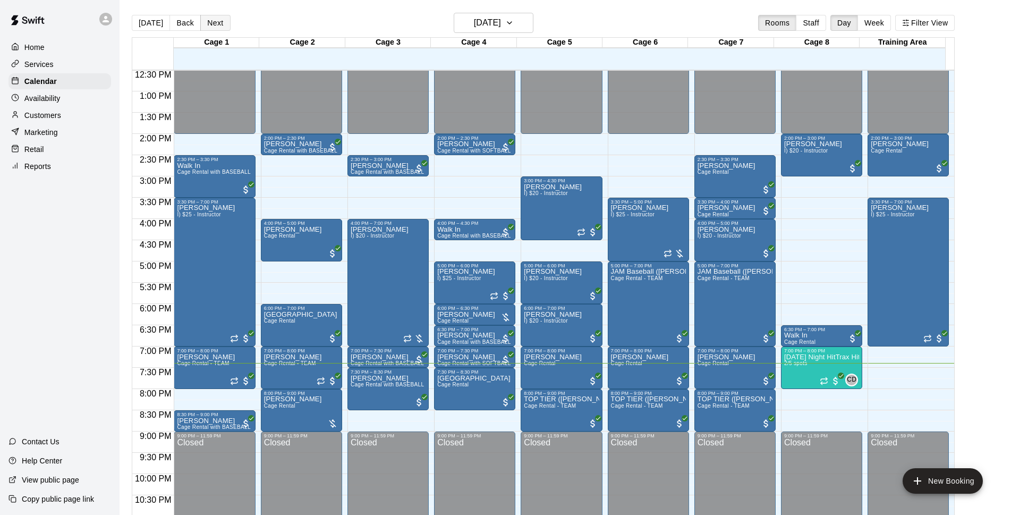
click at [210, 19] on button "Next" at bounding box center [215, 23] width 30 height 16
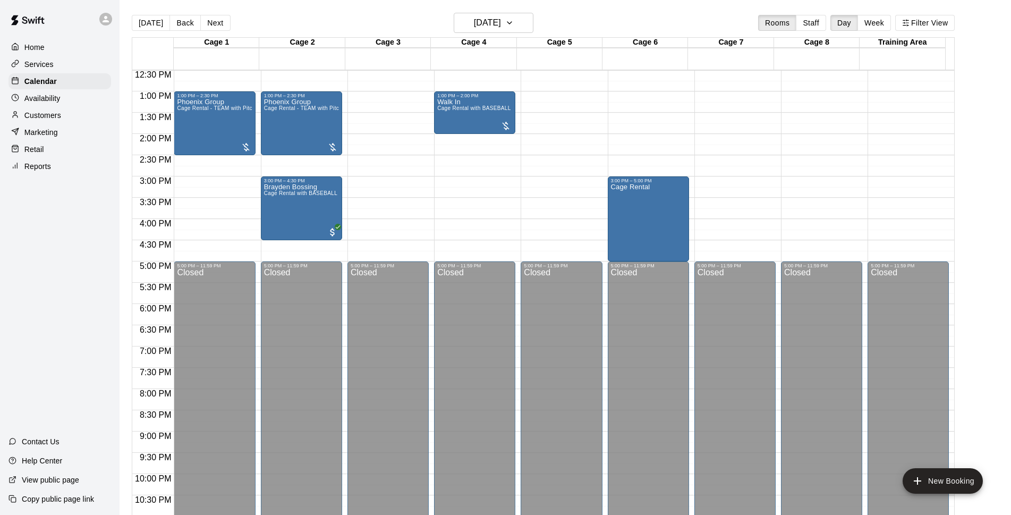
scroll to position [360, 0]
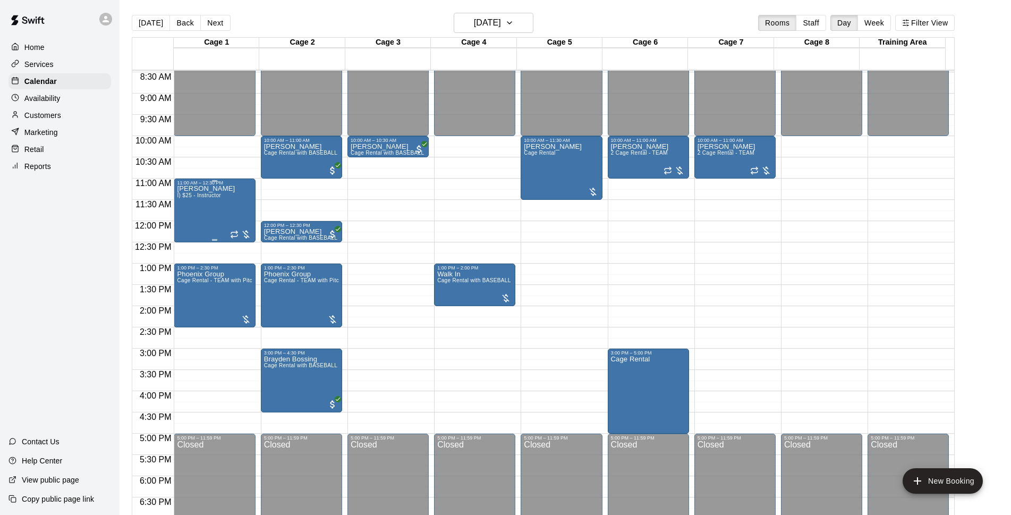
click at [222, 195] on div "[PERSON_NAME] I) $25 - Instructor" at bounding box center [214, 442] width 75 height 515
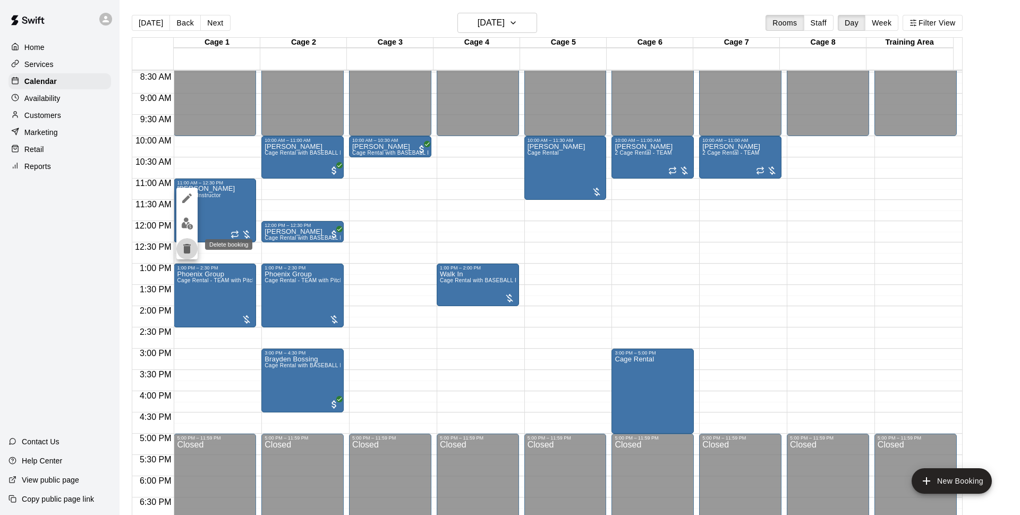
click at [191, 247] on icon "delete" at bounding box center [187, 248] width 13 height 13
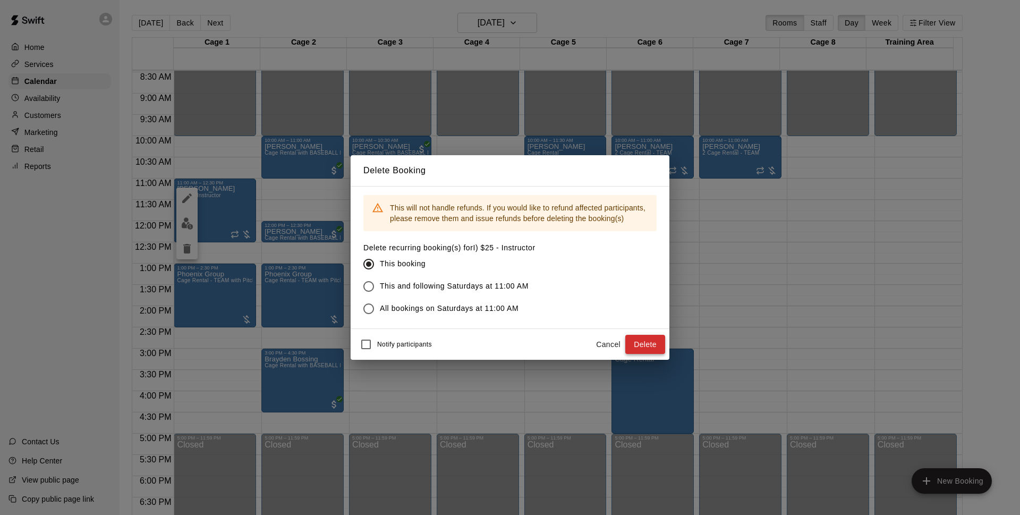
click at [654, 344] on button "Delete" at bounding box center [645, 345] width 40 height 20
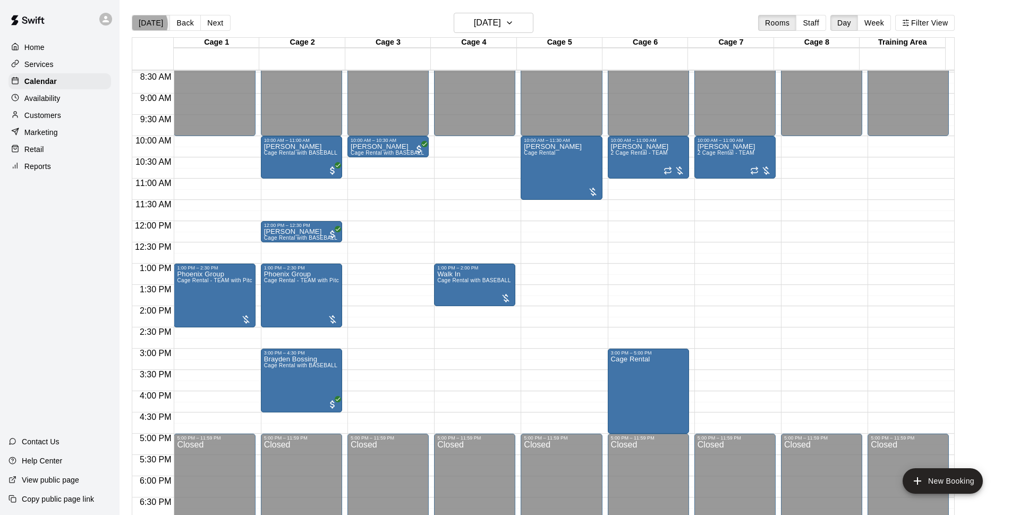
click at [145, 24] on button "[DATE]" at bounding box center [151, 23] width 38 height 16
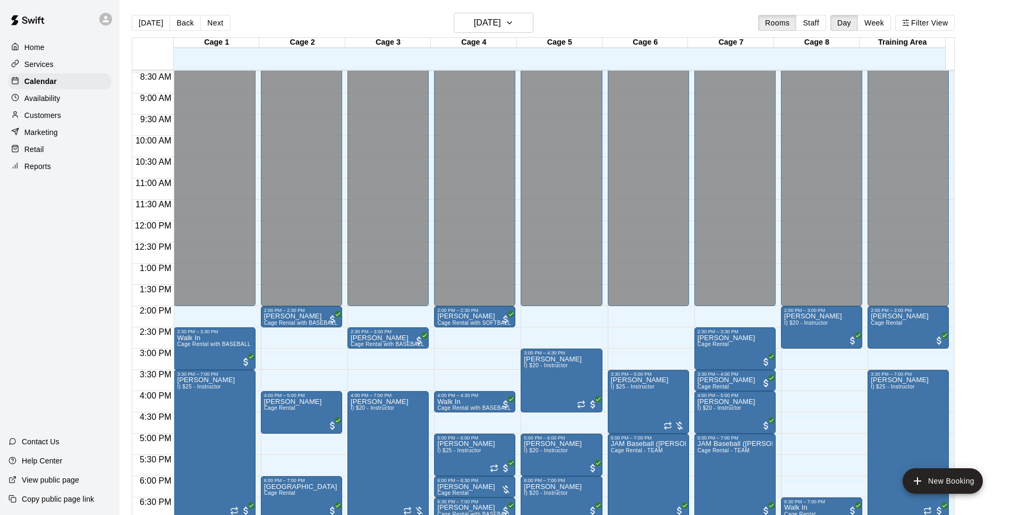
scroll to position [496, 0]
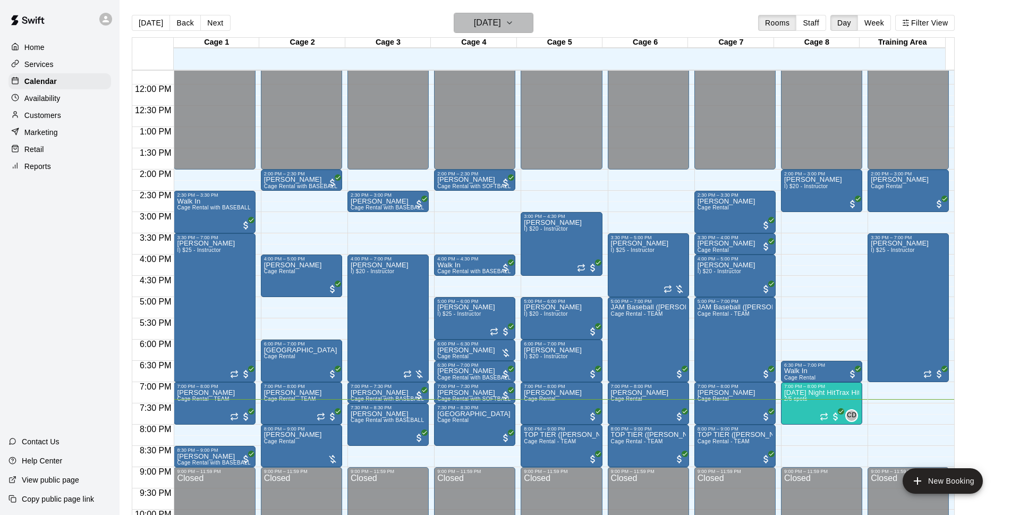
click at [485, 23] on h6 "[DATE]" at bounding box center [487, 22] width 27 height 15
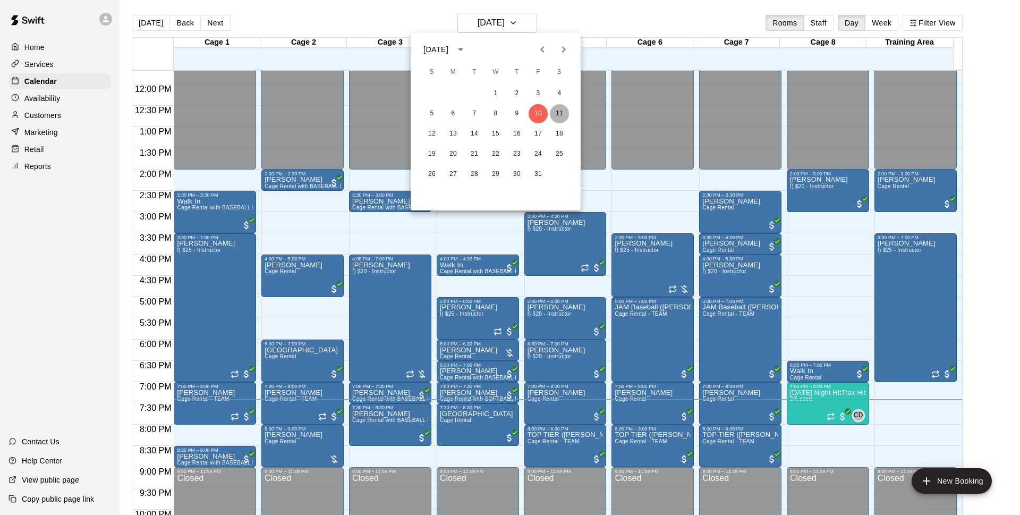
click at [560, 112] on button "11" at bounding box center [559, 113] width 19 height 19
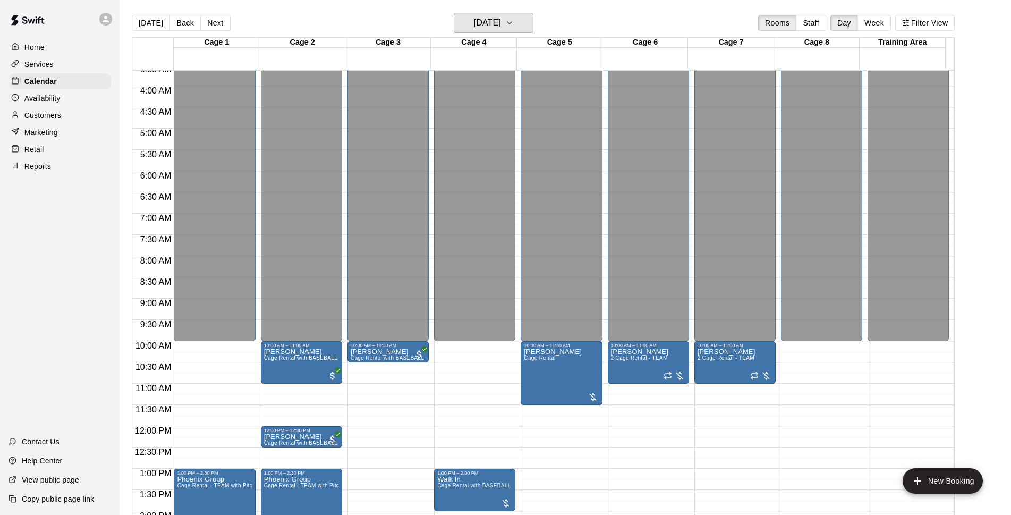
scroll to position [360, 0]
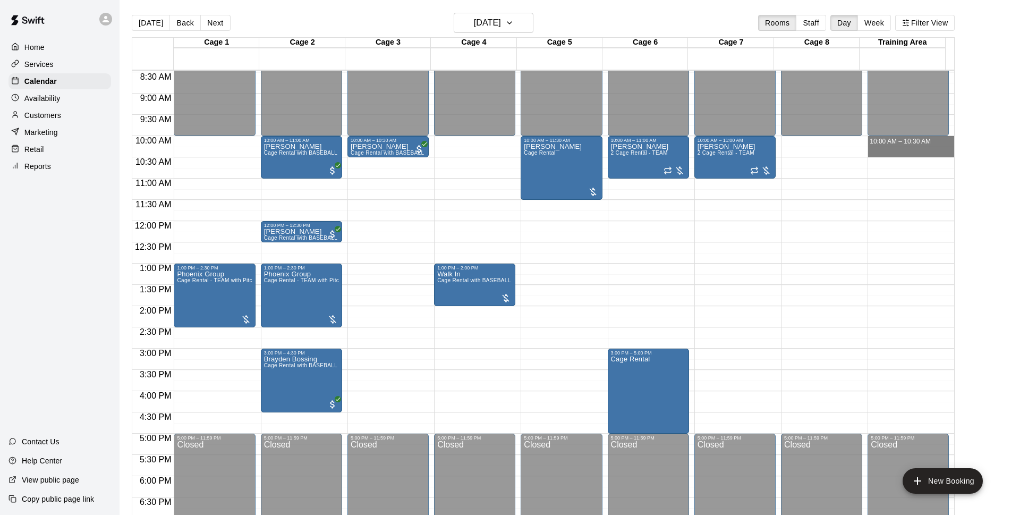
drag, startPoint x: 885, startPoint y: 140, endPoint x: 885, endPoint y: 150, distance: 10.1
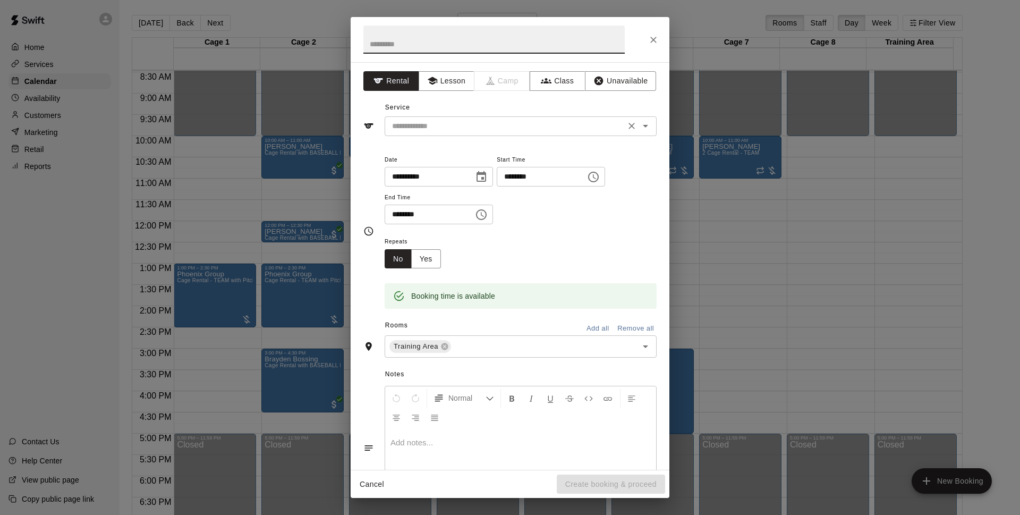
click at [625, 120] on button "Clear" at bounding box center [631, 126] width 15 height 15
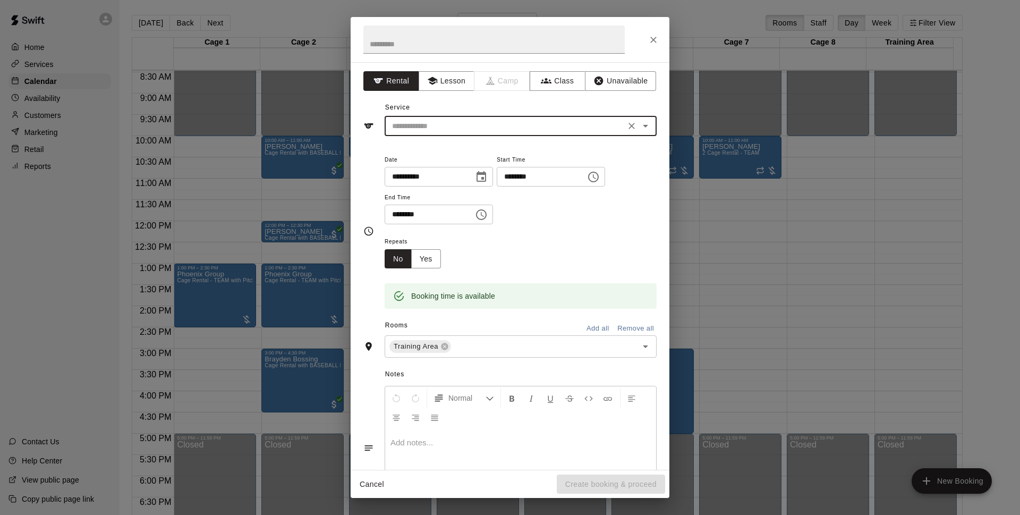
click at [640, 124] on icon "Open" at bounding box center [645, 126] width 13 height 13
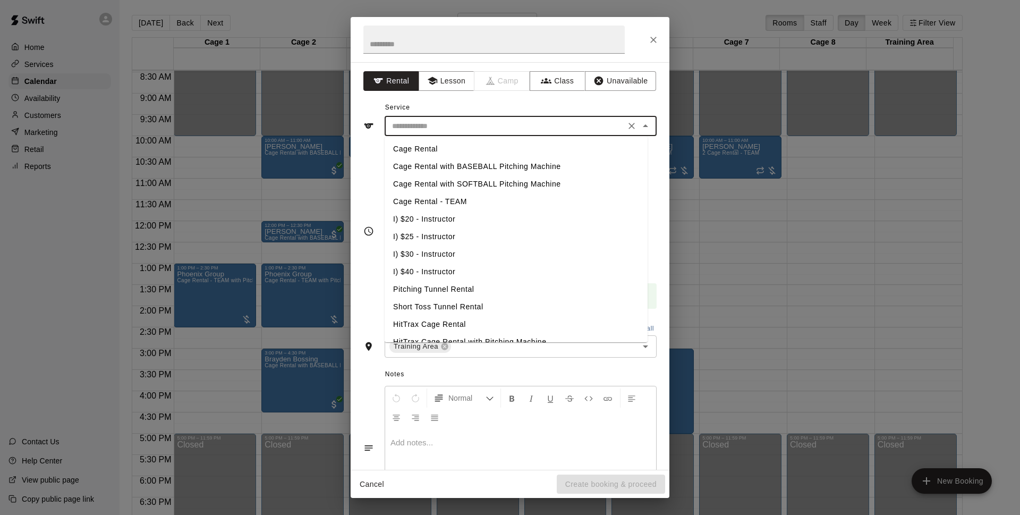
click at [448, 251] on li "I) $30 - Instructor" at bounding box center [516, 255] width 263 height 18
type input "**********"
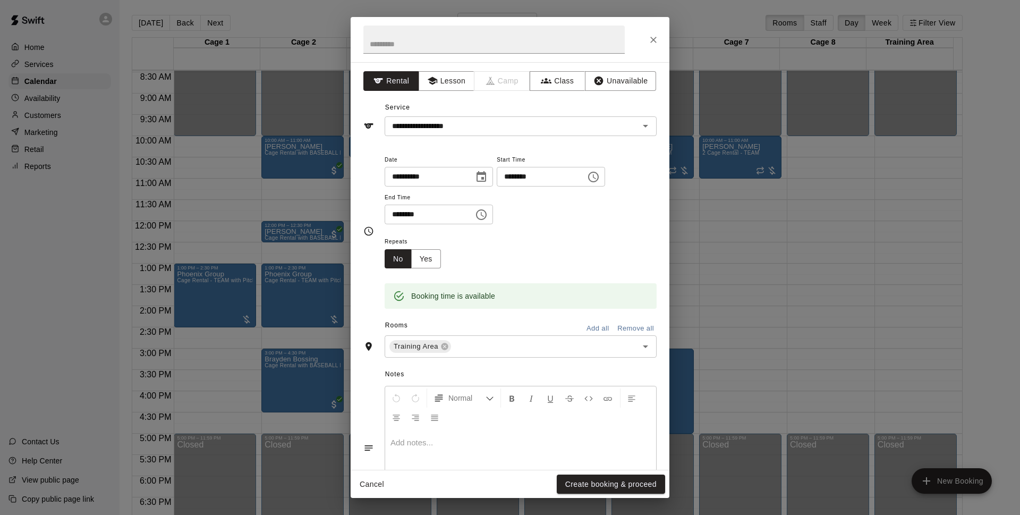
click at [667, 483] on div "Cancel Create booking & proceed" at bounding box center [510, 484] width 319 height 28
click at [653, 487] on button "Create booking & proceed" at bounding box center [611, 485] width 108 height 20
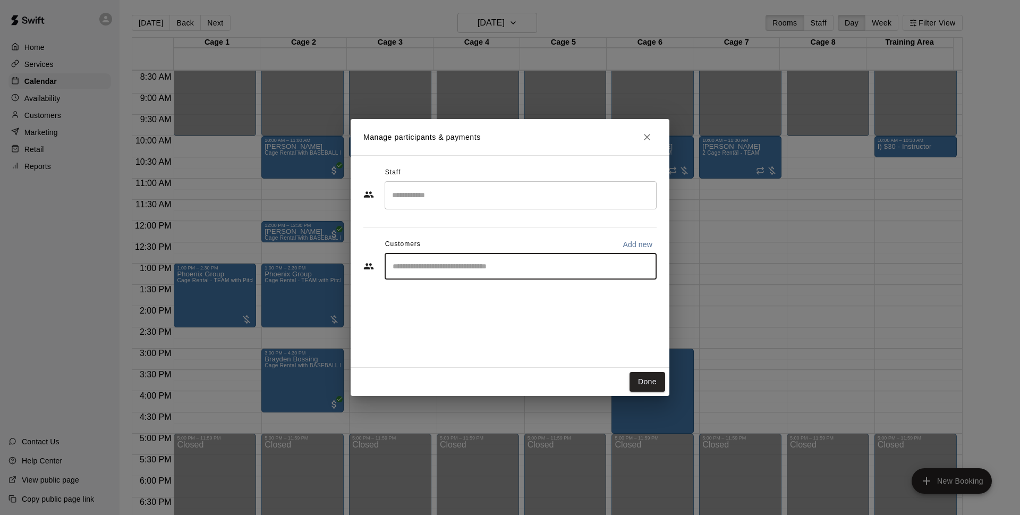
click at [424, 267] on input "Start typing to search customers..." at bounding box center [521, 266] width 263 height 11
type input "******"
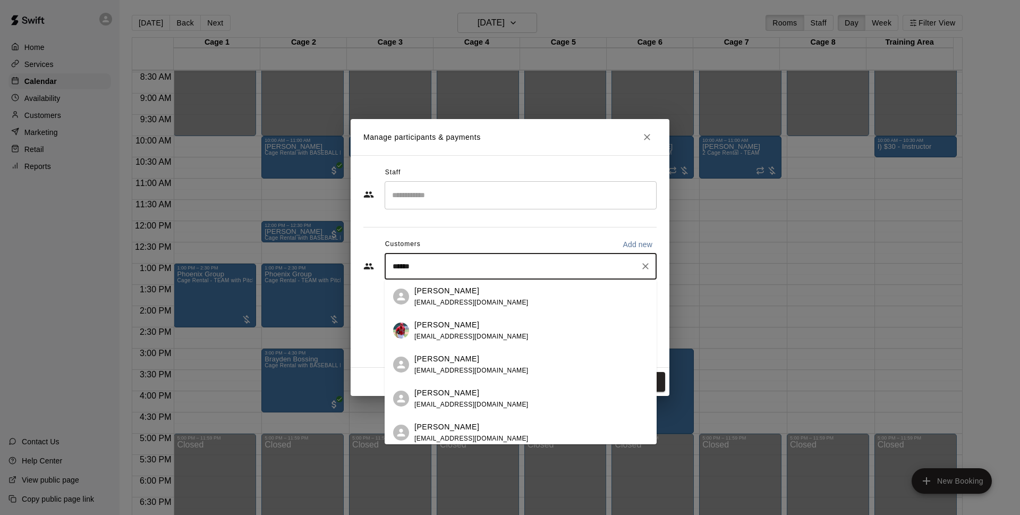
click at [472, 301] on span "[EMAIL_ADDRESS][DOMAIN_NAME]" at bounding box center [472, 302] width 114 height 7
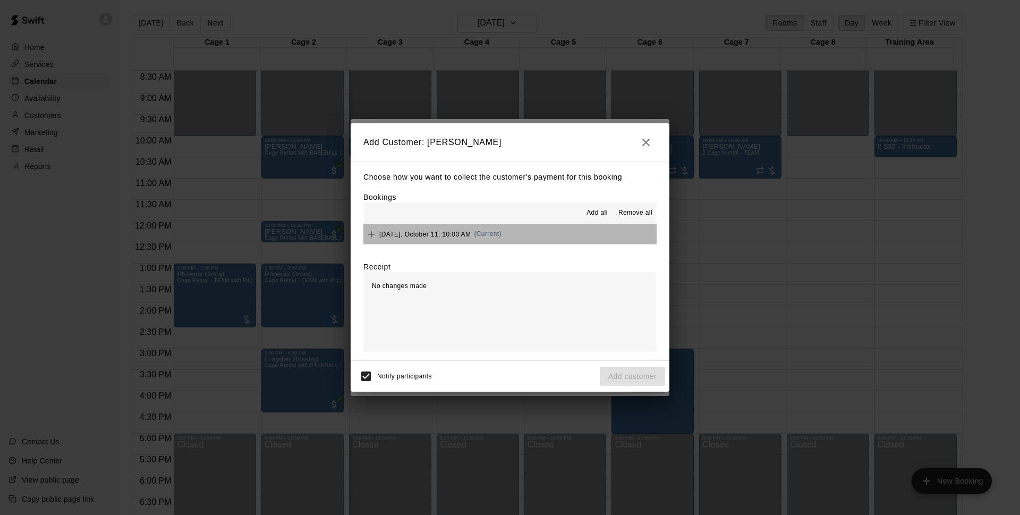
click at [583, 227] on button "[DATE], October 11: 10:00 AM (Current)" at bounding box center [510, 234] width 293 height 20
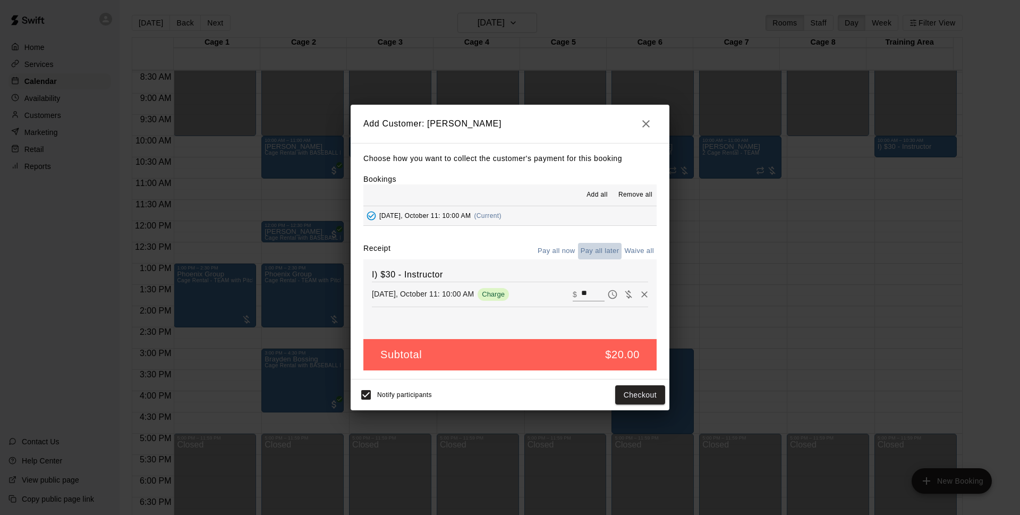
drag, startPoint x: 618, startPoint y: 248, endPoint x: 614, endPoint y: 253, distance: 6.8
click at [618, 249] on button "Pay all later" at bounding box center [600, 251] width 44 height 16
click at [619, 391] on button "Add customer" at bounding box center [632, 395] width 65 height 20
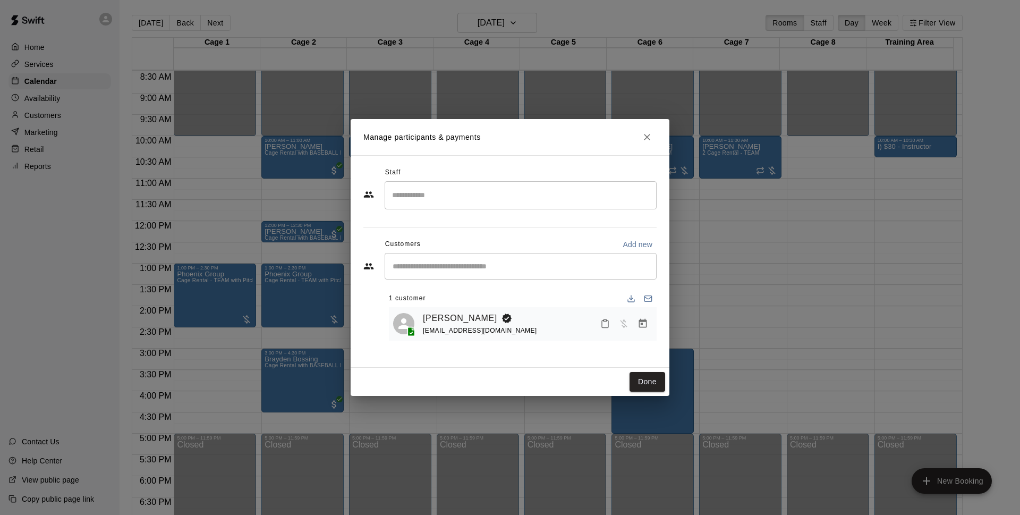
click at [647, 366] on div "Staff ​ Customers Add new ​ 1 customer [PERSON_NAME] [EMAIL_ADDRESS][DOMAIN_NAM…" at bounding box center [510, 261] width 319 height 213
click at [649, 374] on button "Done" at bounding box center [648, 382] width 36 height 20
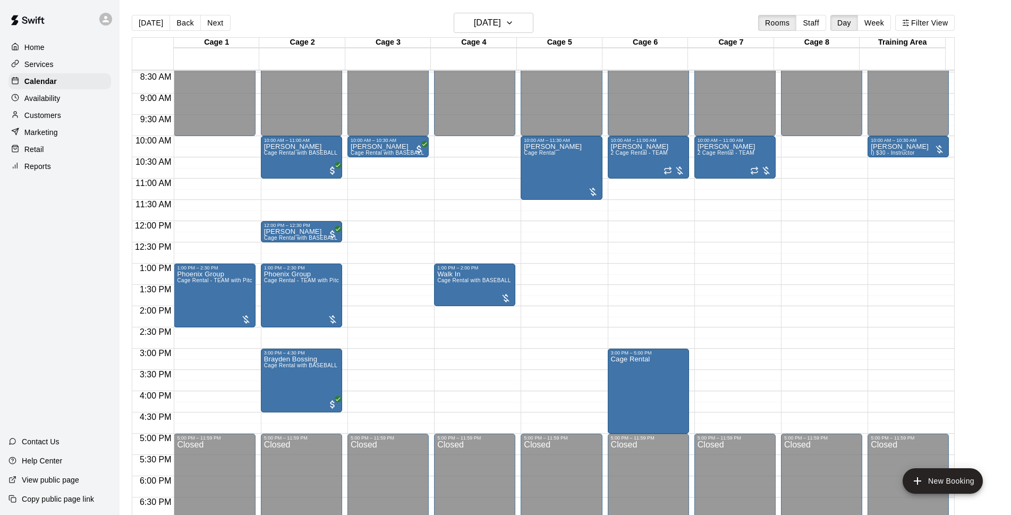
click at [523, 1] on main "[DATE] Back [DATE][DATE] Rooms Staff Day Week Filter View Cage 1 11 Sat Cage 2 …" at bounding box center [566, 266] width 892 height 532
click at [523, 31] on button "[DATE]" at bounding box center [494, 23] width 80 height 20
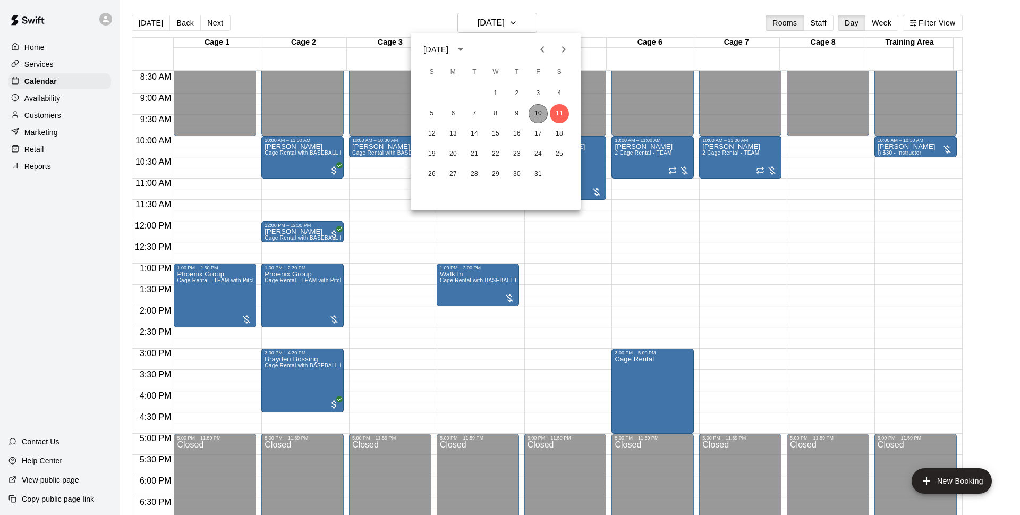
drag, startPoint x: 539, startPoint y: 120, endPoint x: 644, endPoint y: 20, distance: 145.1
click at [539, 120] on button "10" at bounding box center [538, 113] width 19 height 19
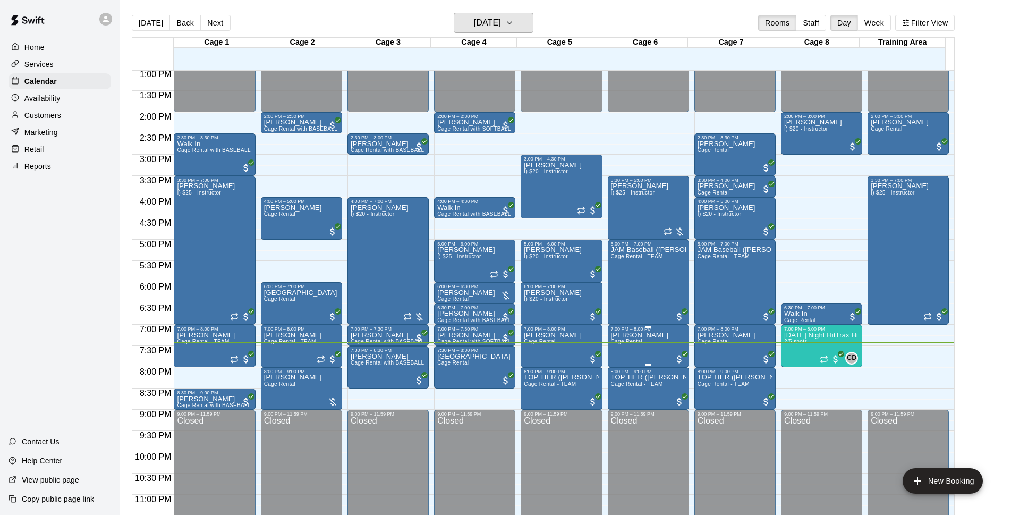
scroll to position [565, 0]
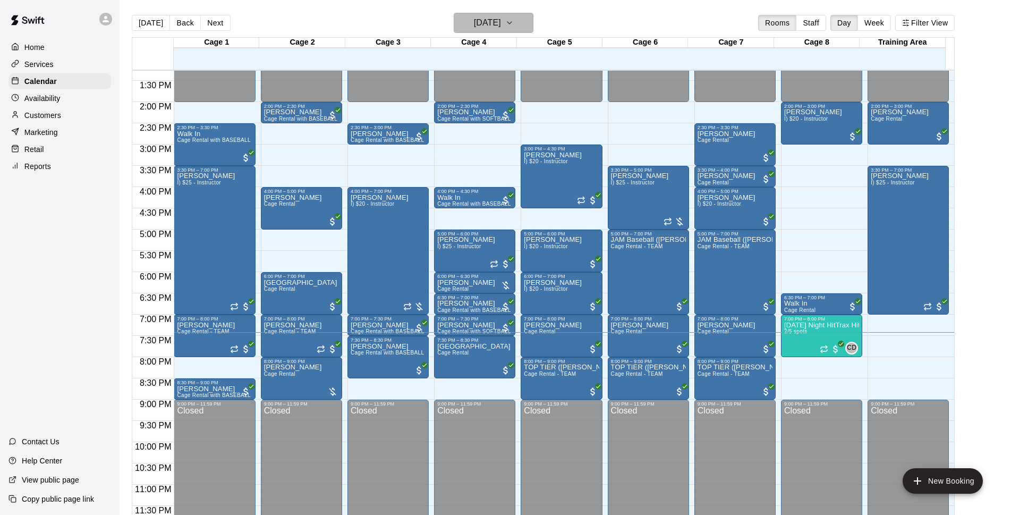
click at [501, 18] on h6 "[DATE]" at bounding box center [487, 22] width 27 height 15
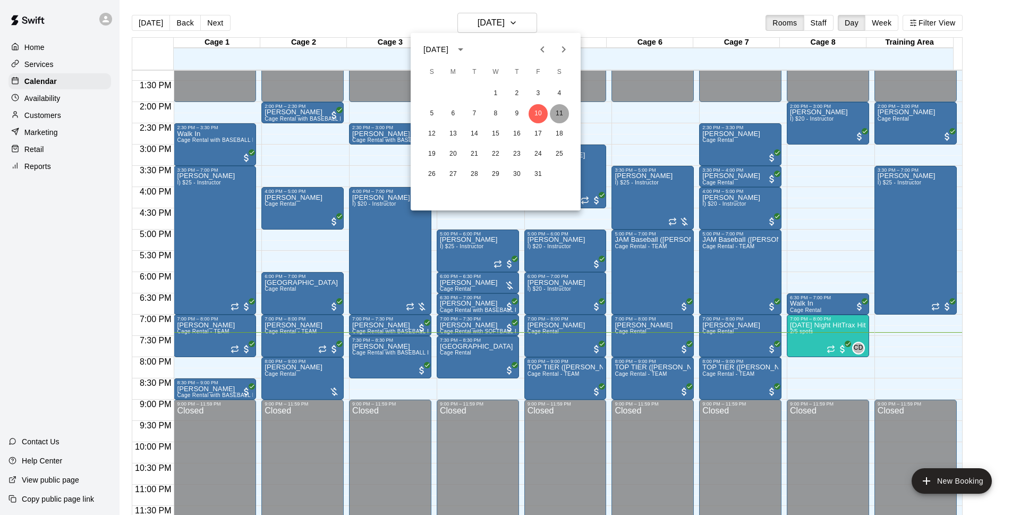
drag, startPoint x: 554, startPoint y: 114, endPoint x: 645, endPoint y: 20, distance: 130.8
click at [555, 114] on button "11" at bounding box center [559, 113] width 19 height 19
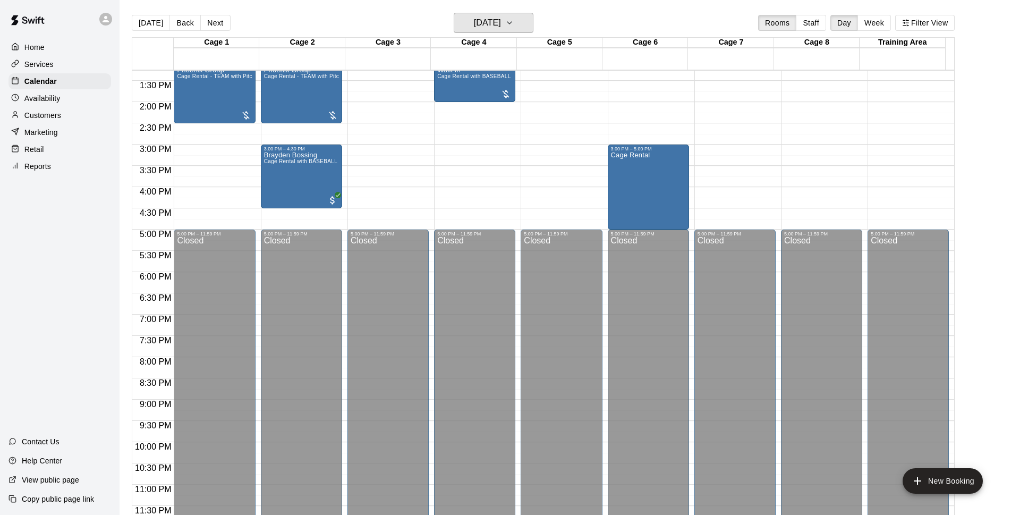
scroll to position [360, 0]
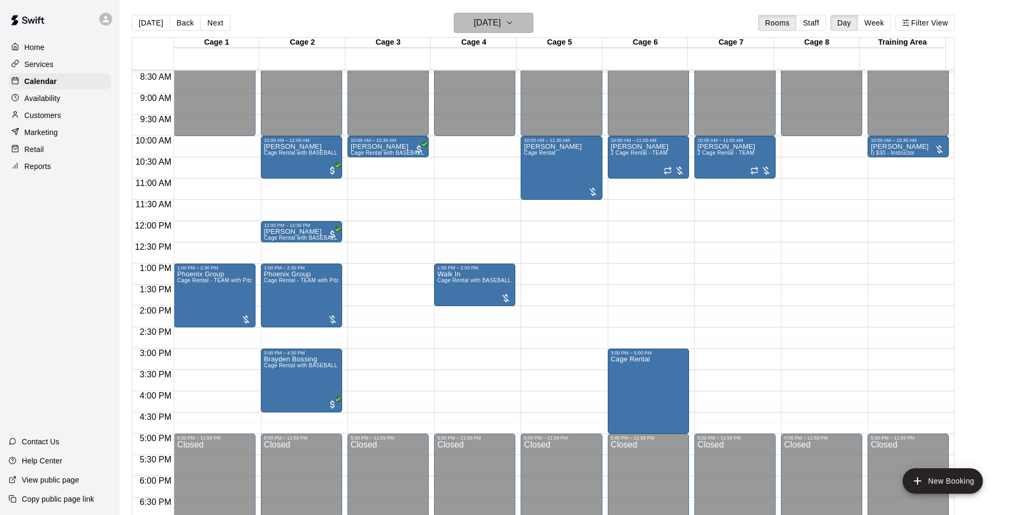
click at [466, 17] on button "[DATE]" at bounding box center [494, 23] width 80 height 20
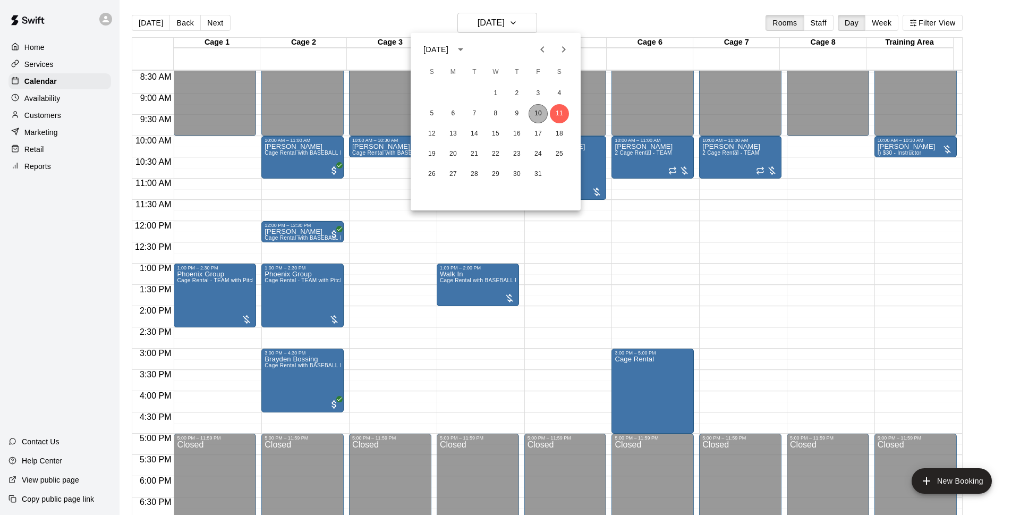
click at [542, 112] on button "10" at bounding box center [538, 113] width 19 height 19
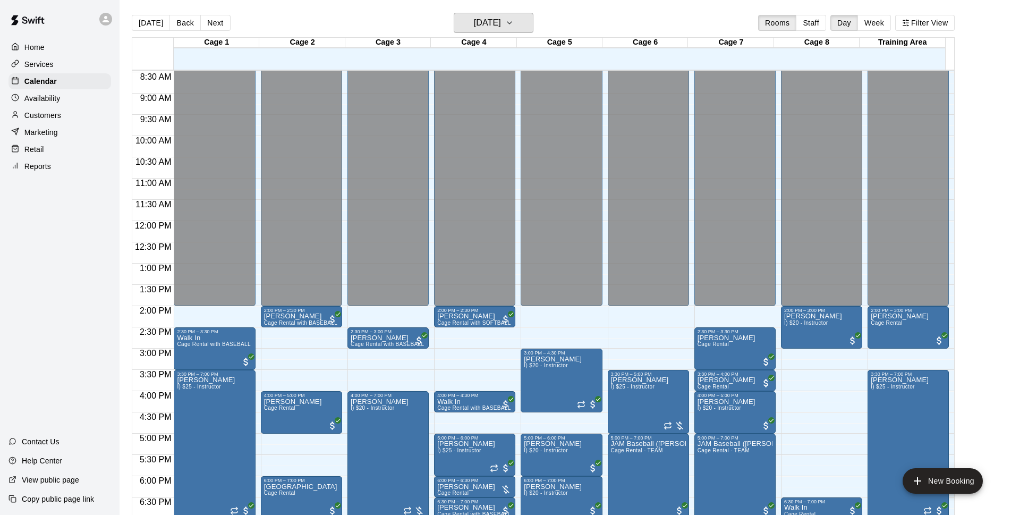
scroll to position [565, 0]
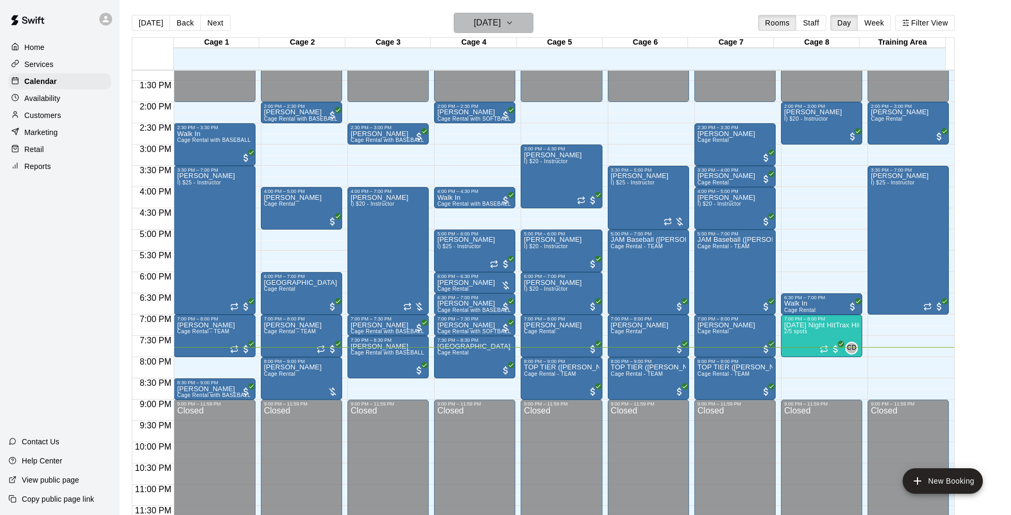
click at [501, 24] on h6 "[DATE]" at bounding box center [487, 22] width 27 height 15
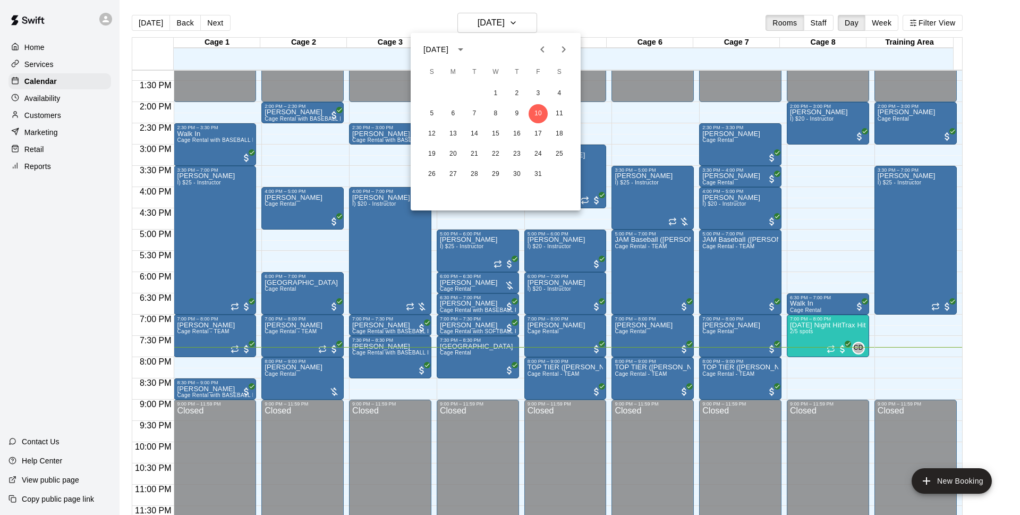
click at [619, 24] on div at bounding box center [510, 257] width 1020 height 515
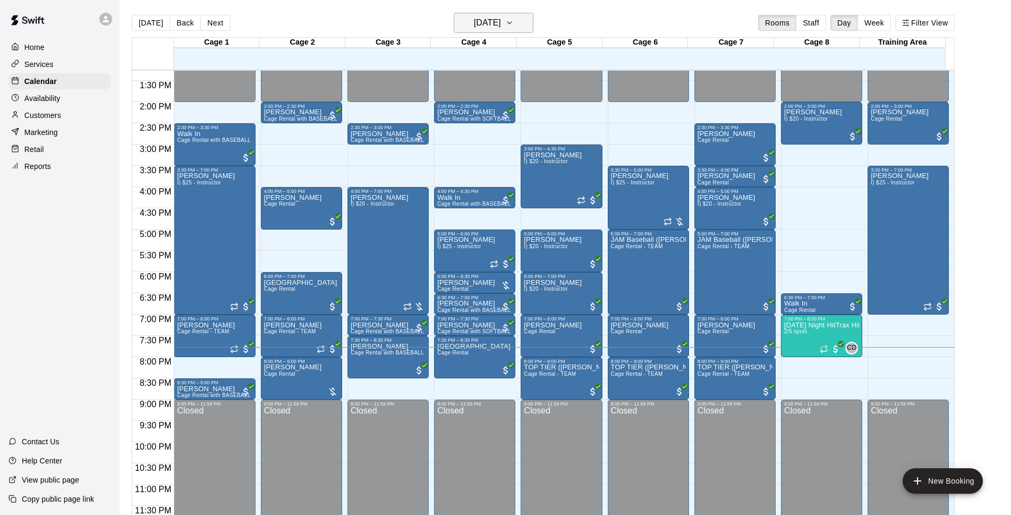
click at [490, 27] on h6 "[DATE]" at bounding box center [487, 22] width 27 height 15
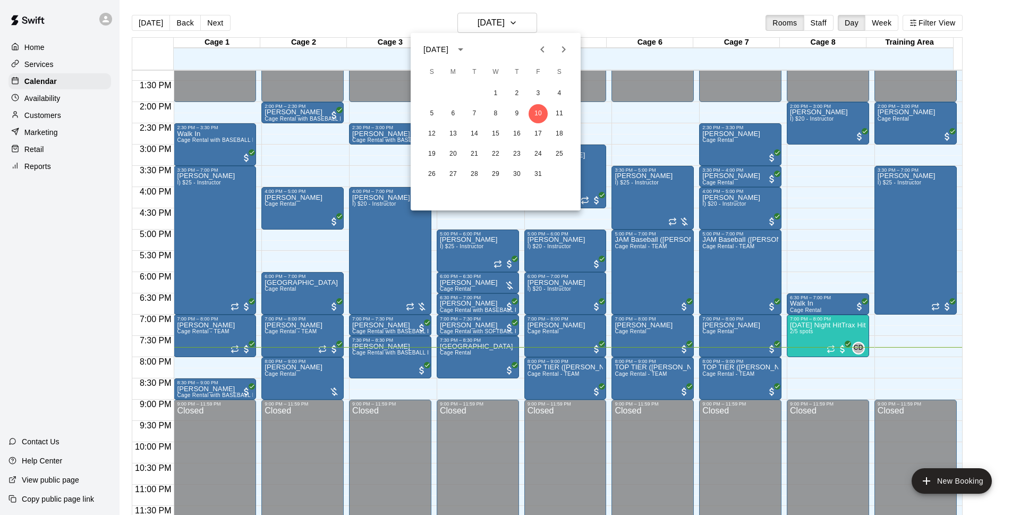
click at [359, 262] on div at bounding box center [510, 257] width 1020 height 515
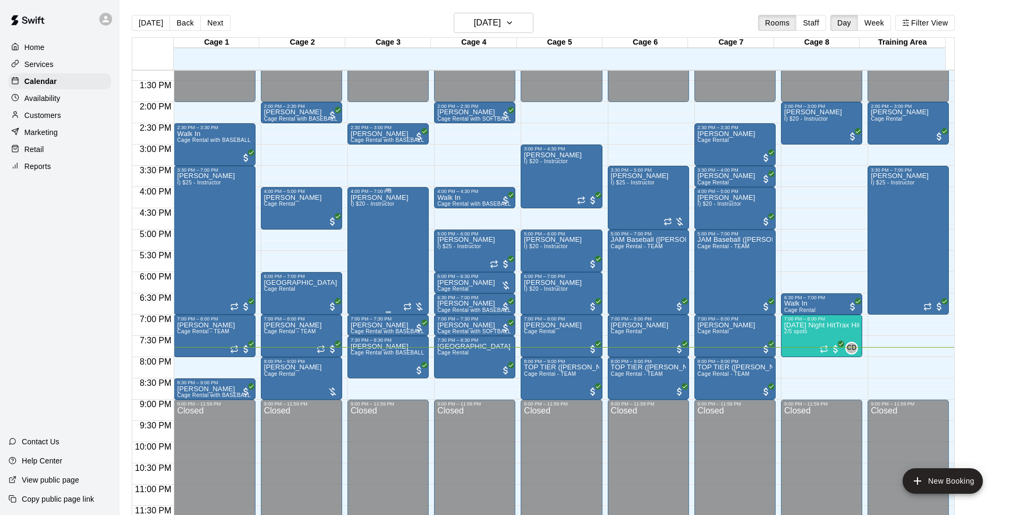
click at [365, 198] on p "[PERSON_NAME]" at bounding box center [380, 198] width 58 height 0
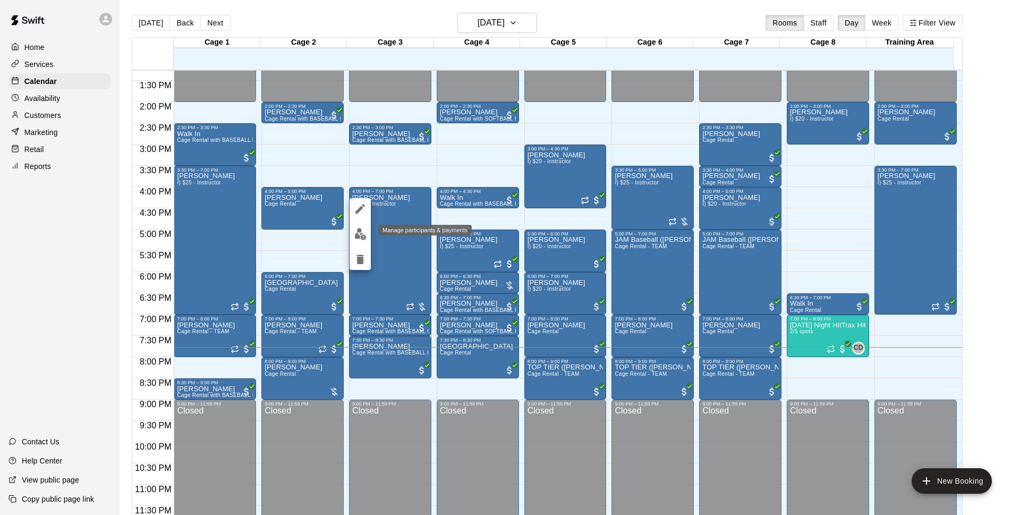
click at [360, 227] on button "edit" at bounding box center [360, 234] width 21 height 21
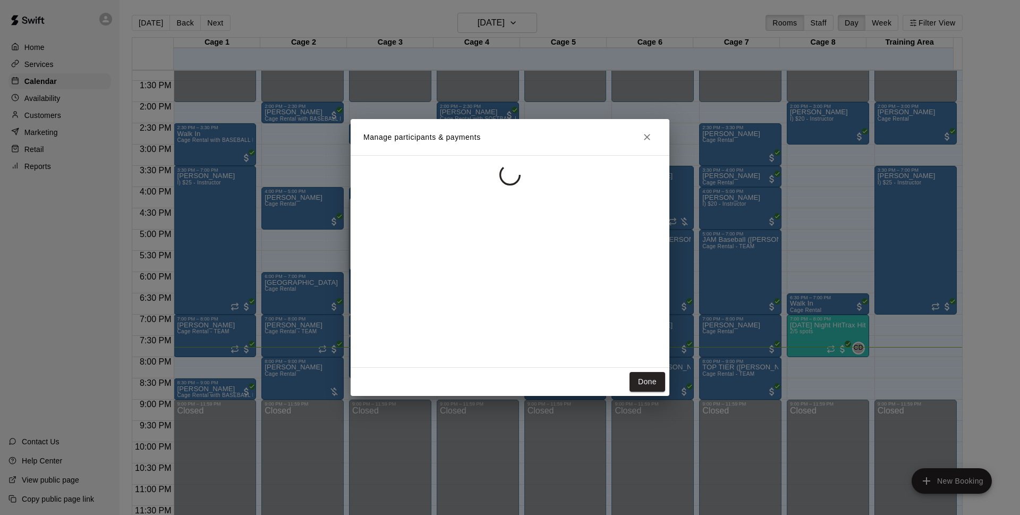
click at [236, 58] on div "Manage participants & payments Done" at bounding box center [510, 257] width 1020 height 515
click at [236, 56] on div "Manage participants & payments Done" at bounding box center [510, 257] width 1020 height 515
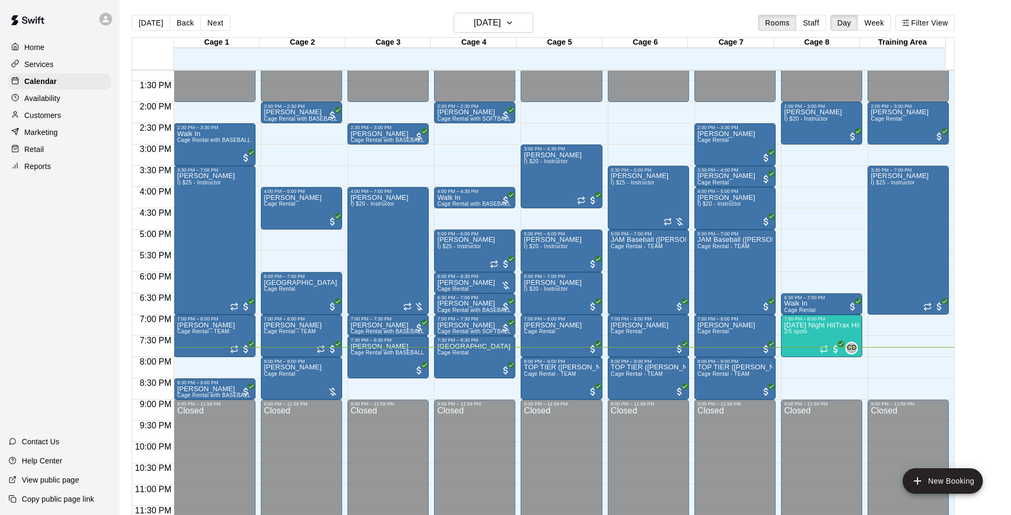
click at [60, 114] on p "Customers" at bounding box center [42, 115] width 37 height 11
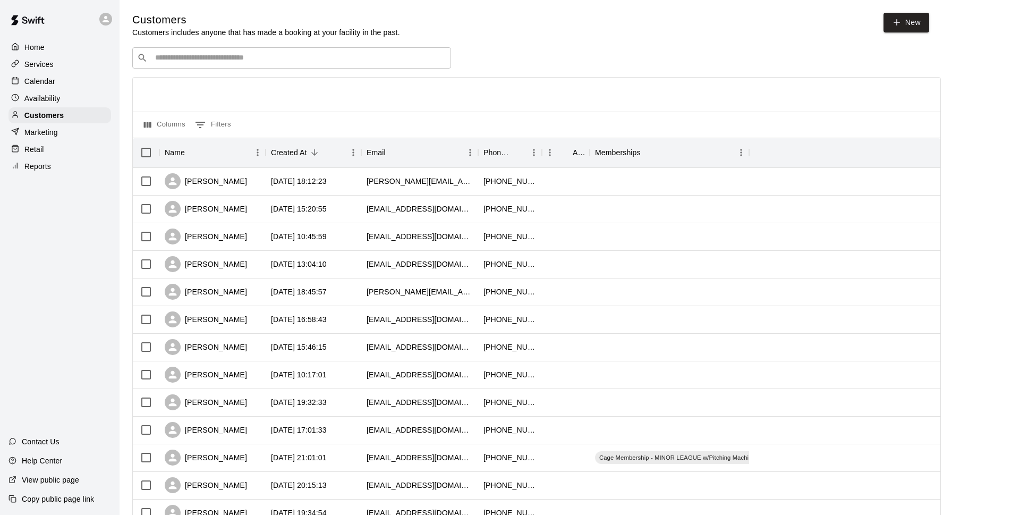
click at [391, 69] on div "​ ​" at bounding box center [291, 57] width 319 height 21
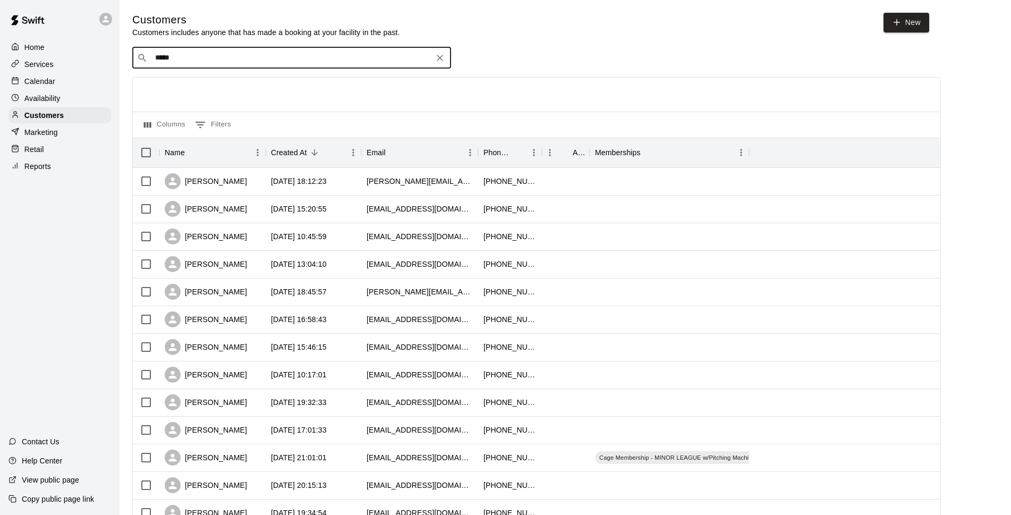
type input "******"
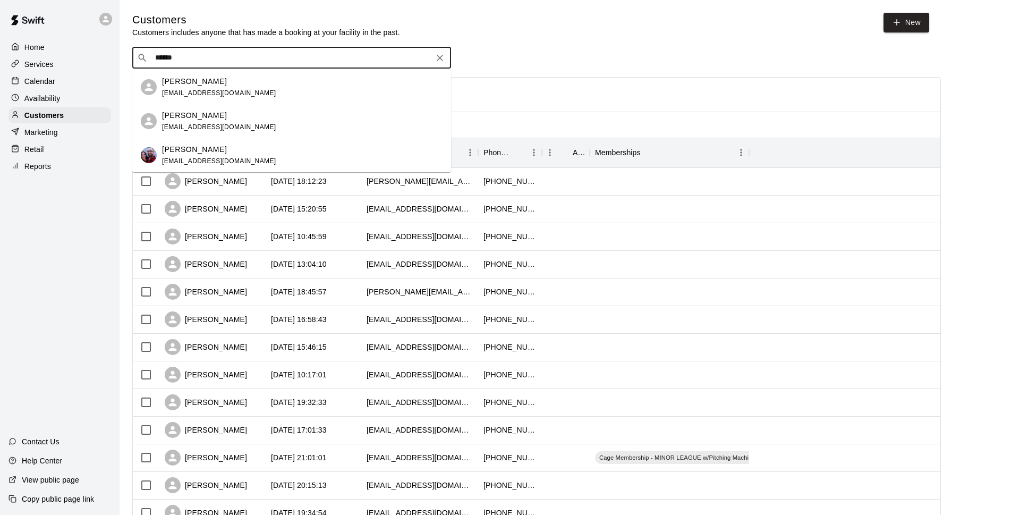
click at [298, 162] on div "[PERSON_NAME] [EMAIL_ADDRESS][DOMAIN_NAME]" at bounding box center [302, 155] width 281 height 23
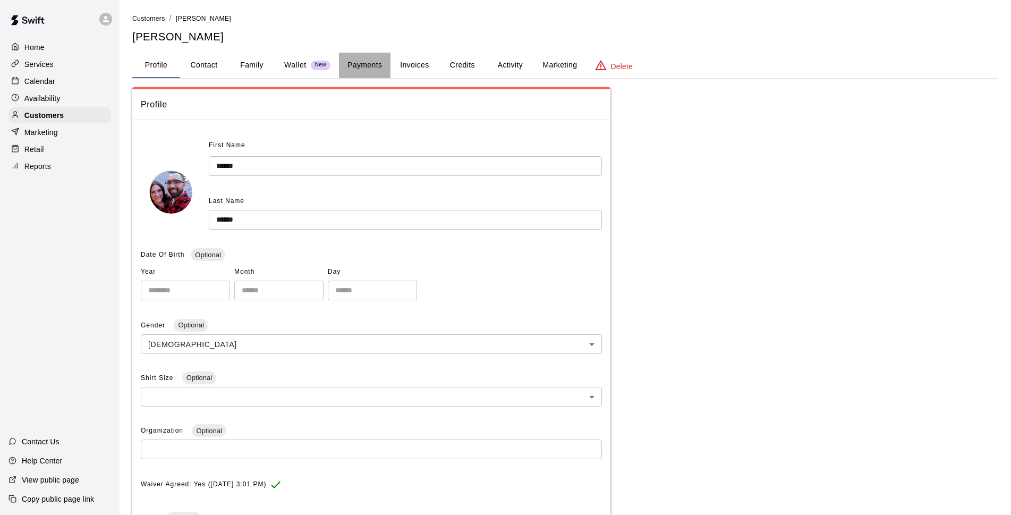
click at [386, 68] on button "Payments" at bounding box center [365, 66] width 52 height 26
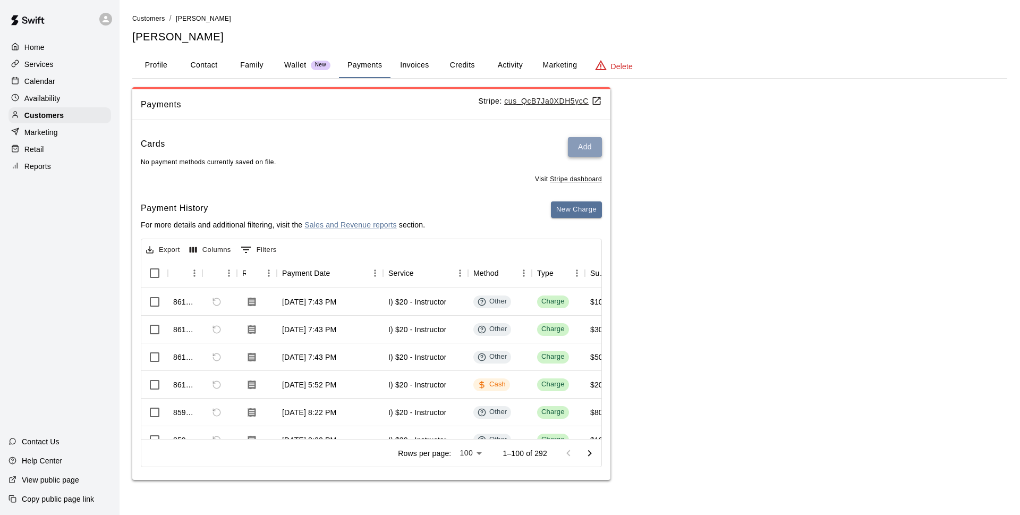
click at [577, 142] on button "Add" at bounding box center [585, 147] width 34 height 20
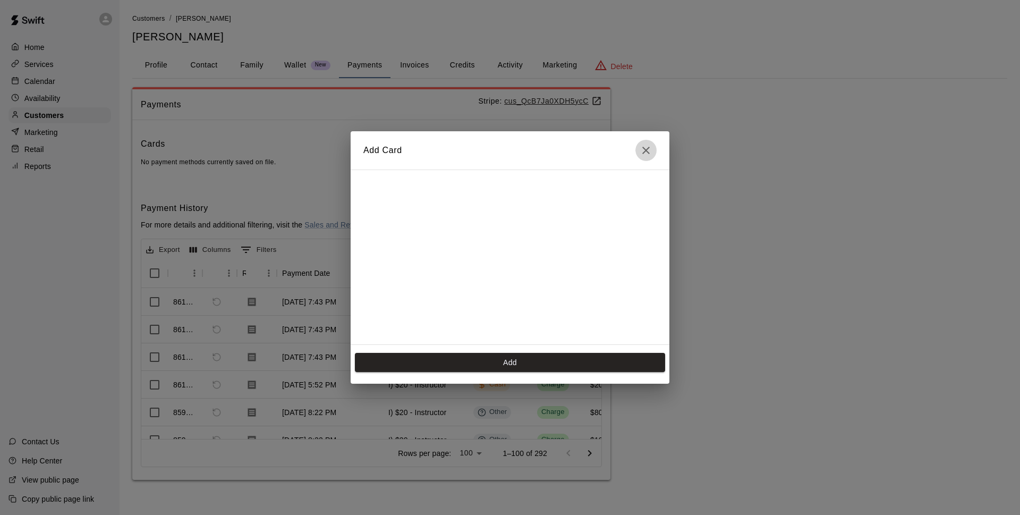
click at [648, 148] on icon "Close" at bounding box center [646, 150] width 7 height 7
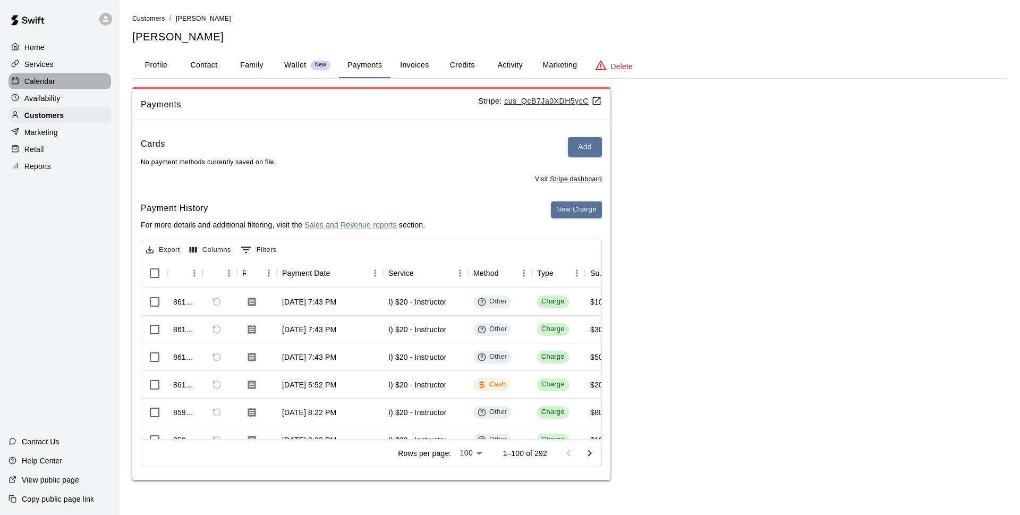
click at [33, 78] on p "Calendar" at bounding box center [39, 81] width 31 height 11
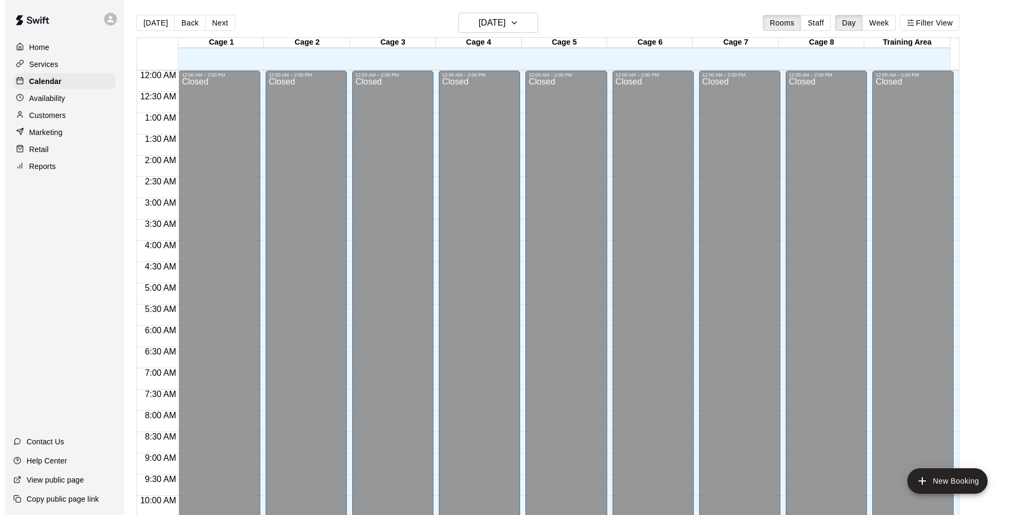
scroll to position [532, 0]
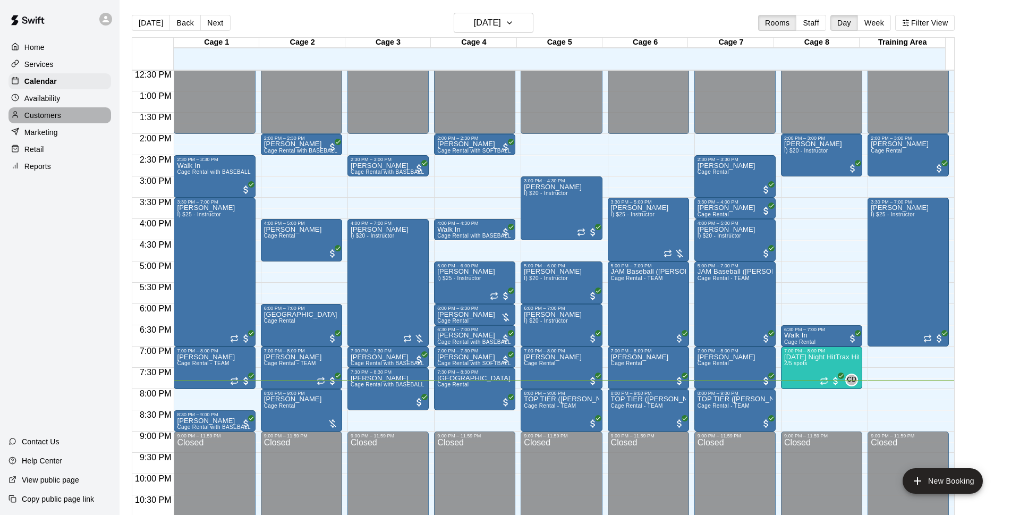
click at [40, 116] on p "Customers" at bounding box center [42, 115] width 37 height 11
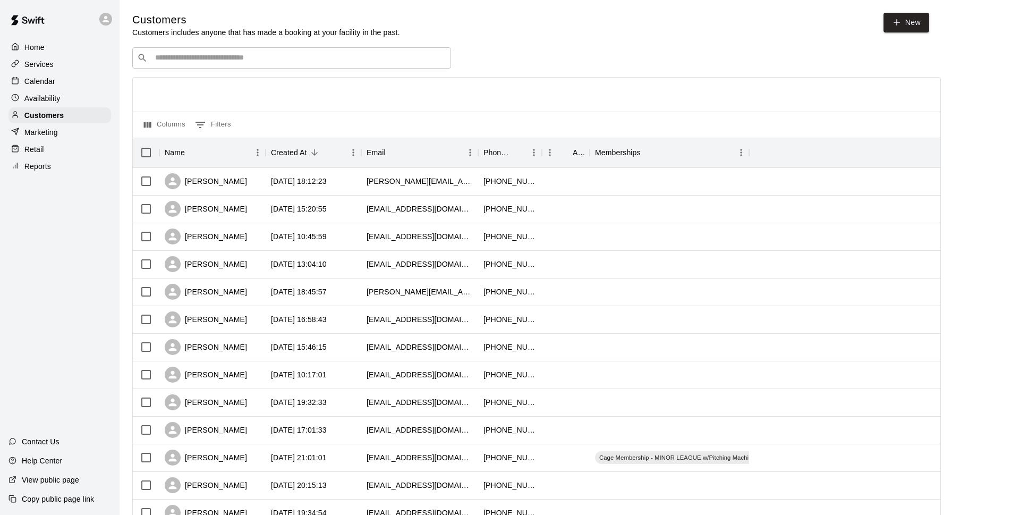
click at [334, 58] on input "Search customers by name or email" at bounding box center [299, 58] width 294 height 11
type input "*"
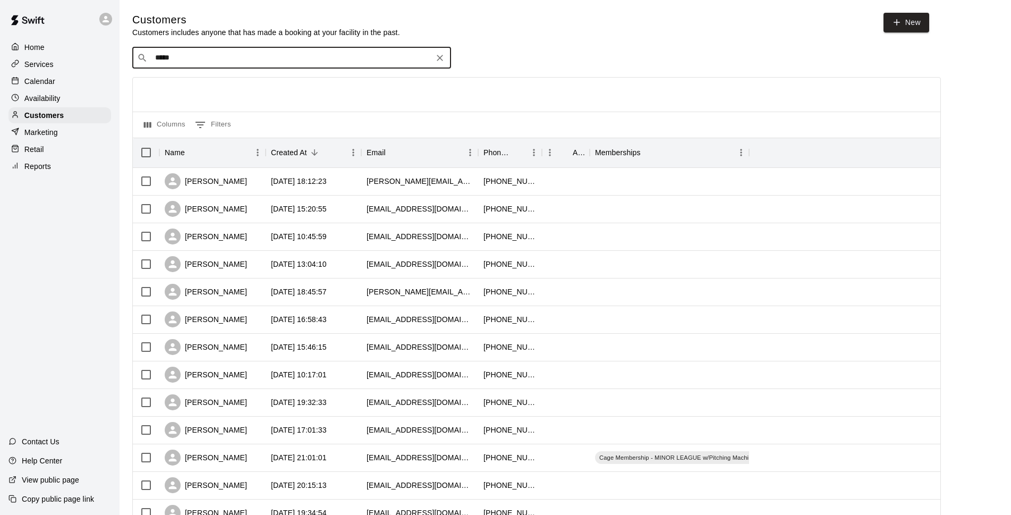
type input "******"
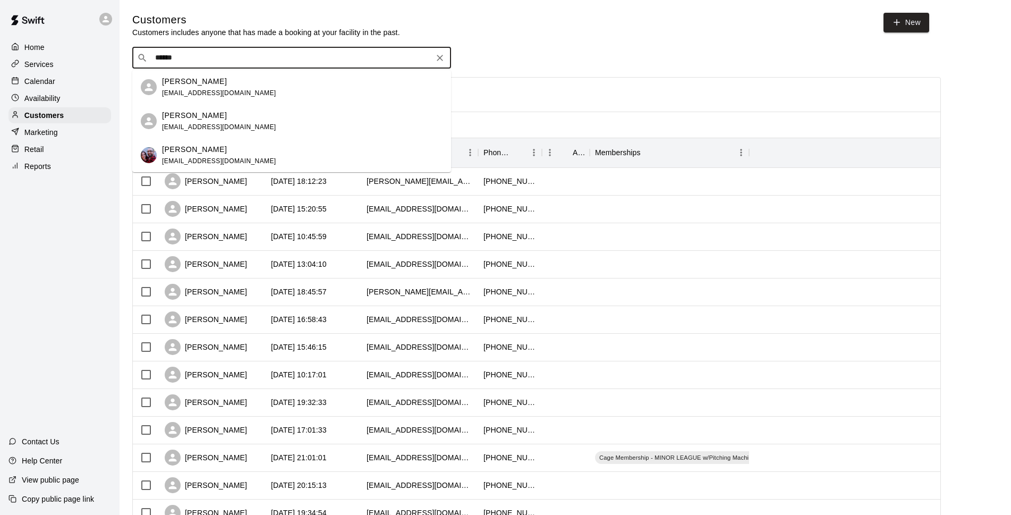
click at [276, 150] on div "[PERSON_NAME] [EMAIL_ADDRESS][DOMAIN_NAME]" at bounding box center [302, 155] width 281 height 23
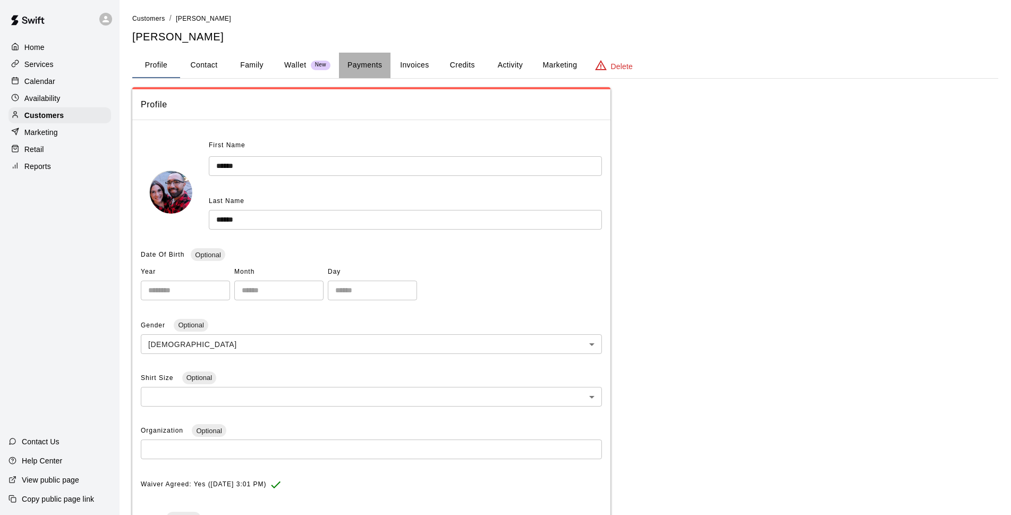
click at [378, 68] on button "Payments" at bounding box center [365, 66] width 52 height 26
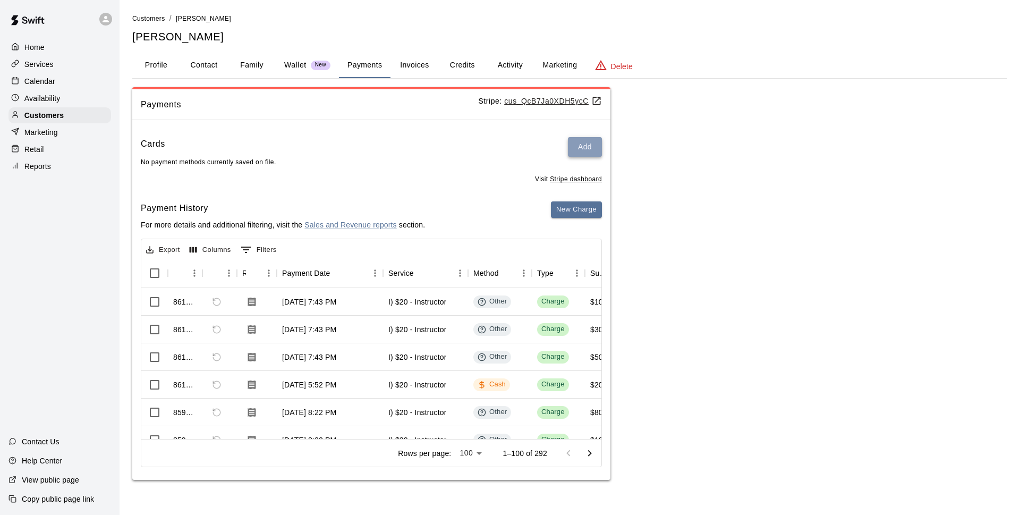
click at [585, 146] on button "Add" at bounding box center [585, 147] width 34 height 20
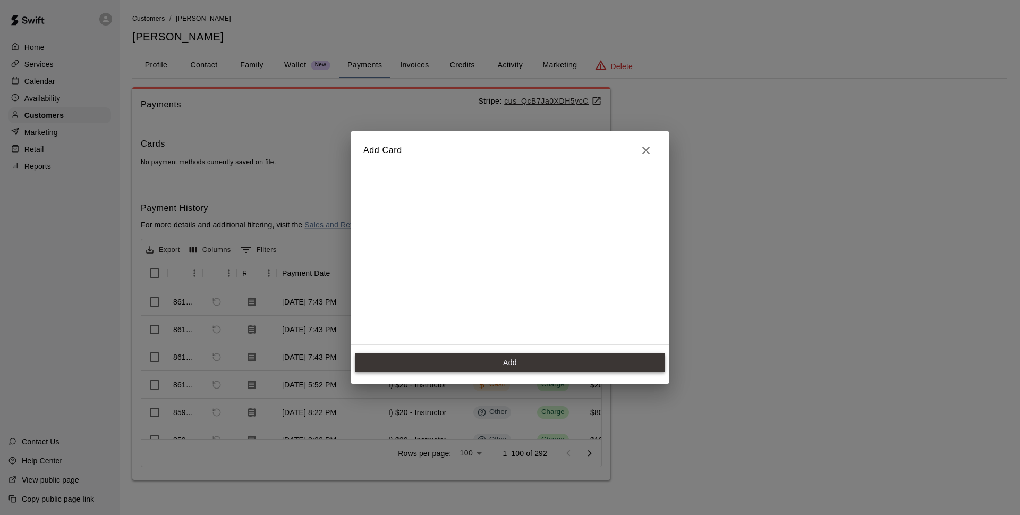
scroll to position [155, 0]
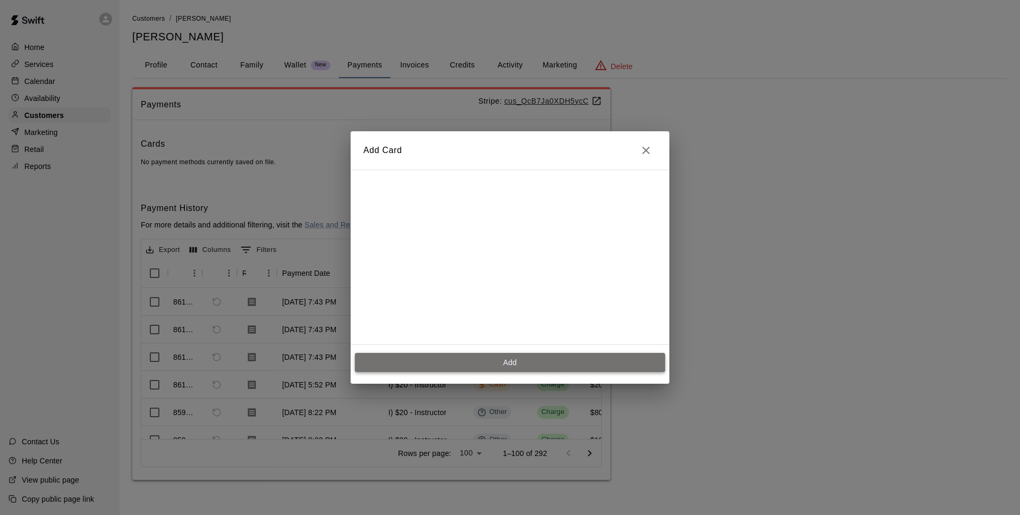
click at [515, 356] on button "Add" at bounding box center [510, 363] width 310 height 20
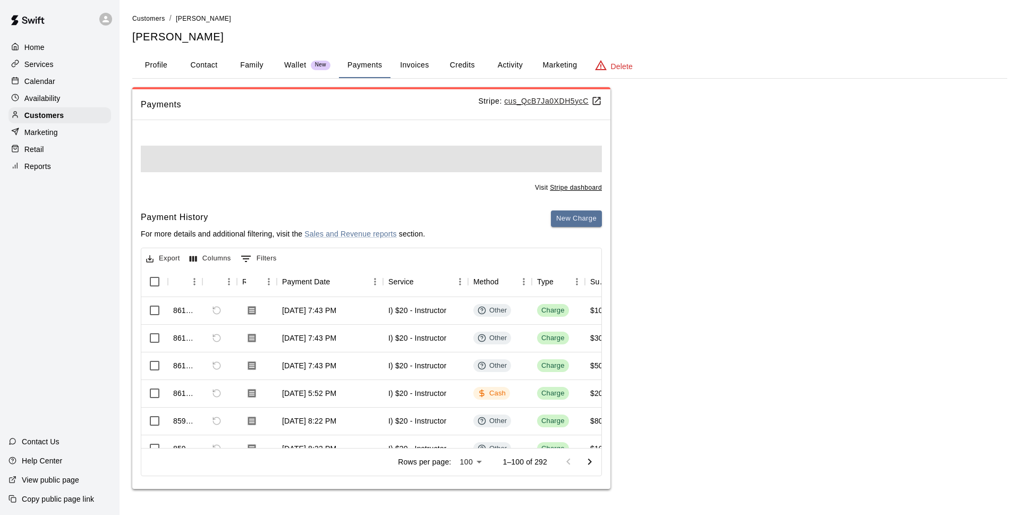
scroll to position [0, 0]
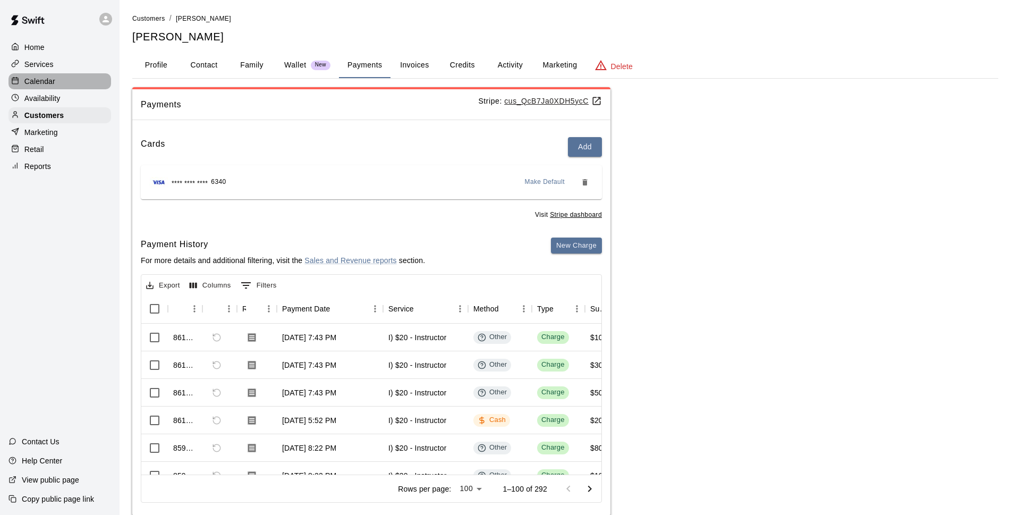
click at [48, 79] on p "Calendar" at bounding box center [39, 81] width 31 height 11
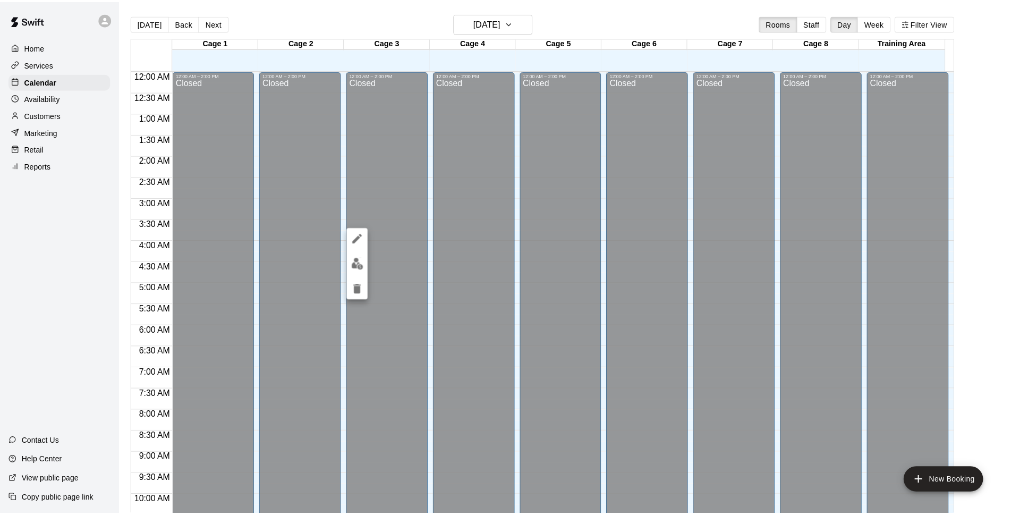
scroll to position [532, 0]
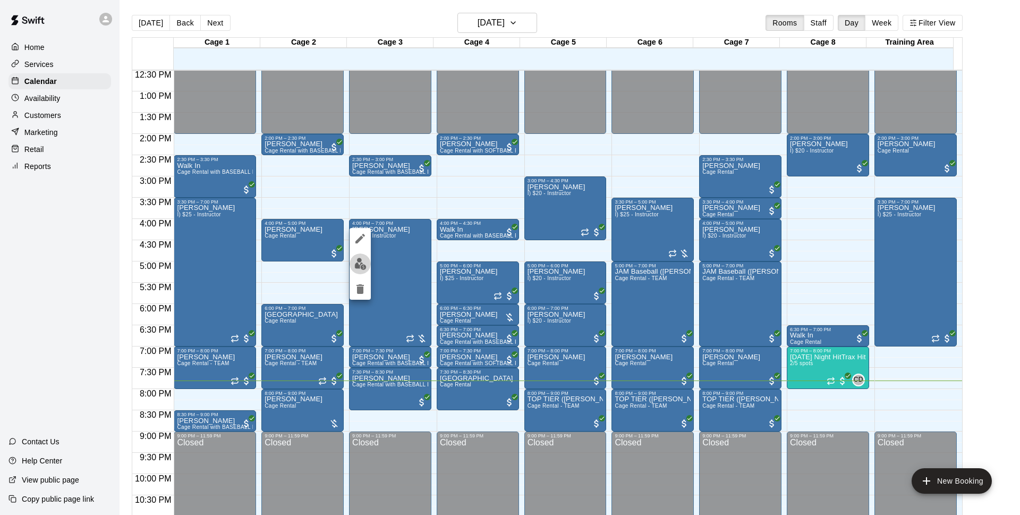
click at [358, 269] on img "edit" at bounding box center [360, 264] width 12 height 12
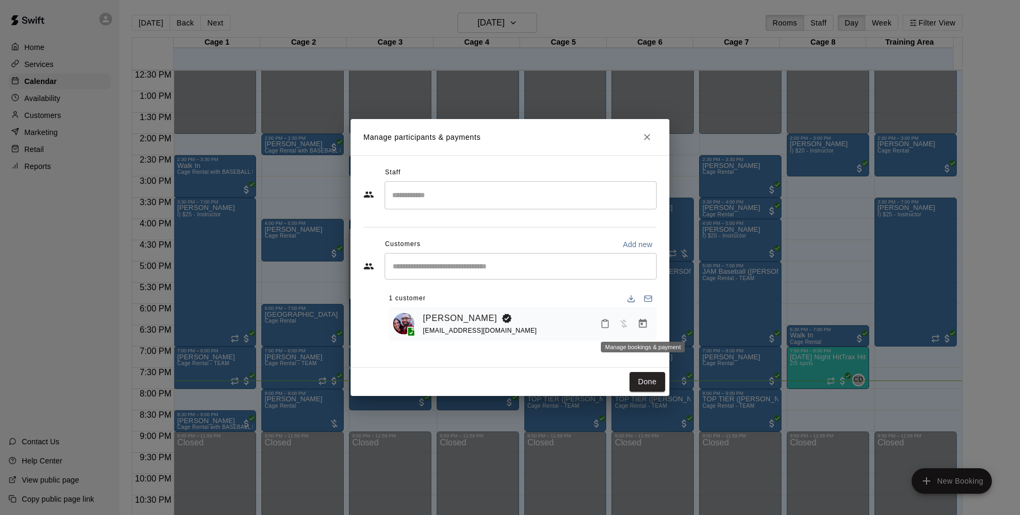
click at [639, 325] on icon "Manage bookings & payment" at bounding box center [643, 323] width 11 height 11
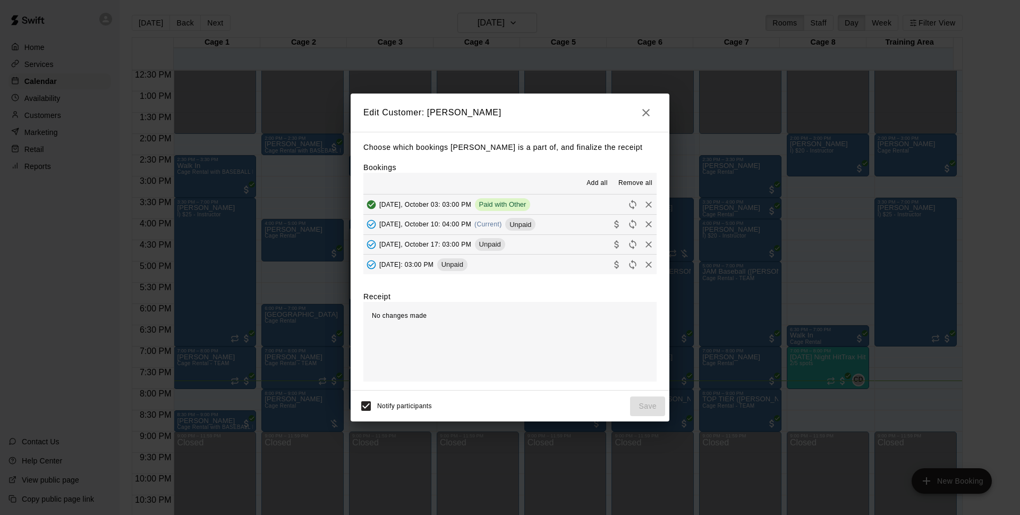
click at [538, 216] on button "[DATE], October 10: 04:00 PM (Current) Unpaid" at bounding box center [510, 225] width 293 height 20
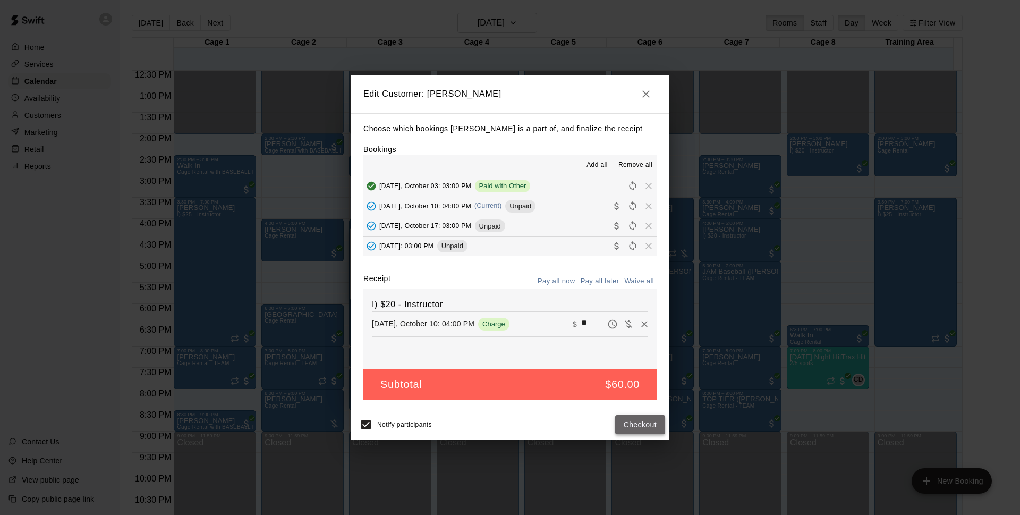
click at [634, 419] on button "Checkout" at bounding box center [640, 425] width 50 height 20
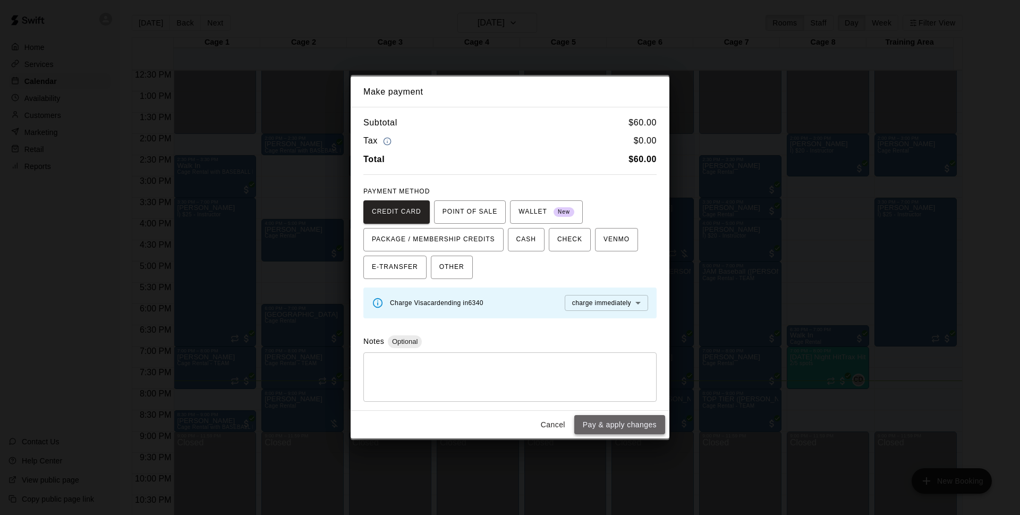
click at [621, 428] on button "Pay & apply changes" at bounding box center [619, 425] width 91 height 20
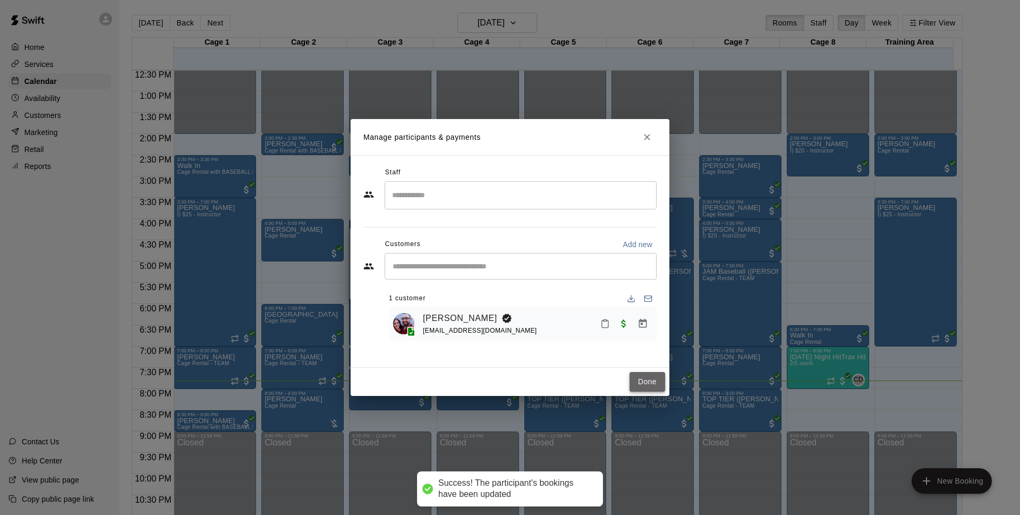
click at [645, 384] on button "Done" at bounding box center [648, 382] width 36 height 20
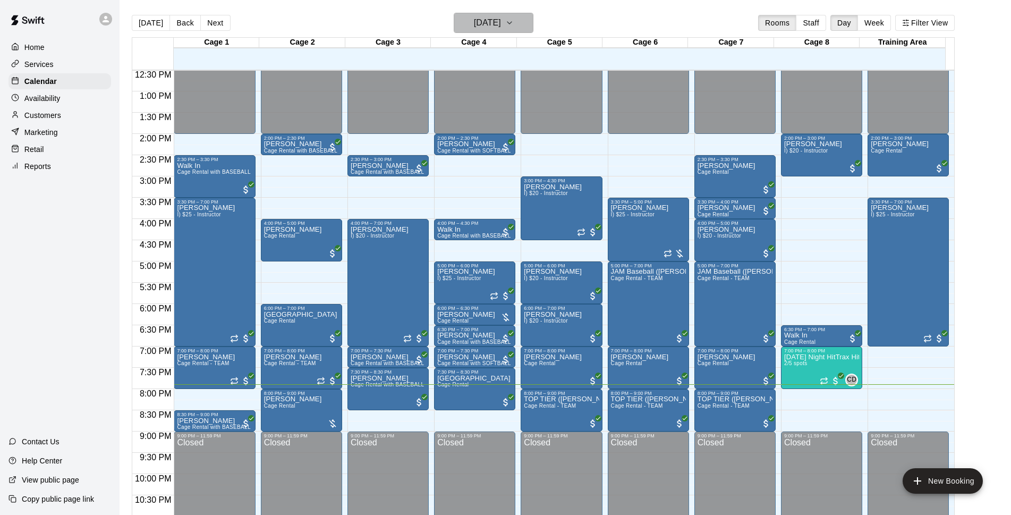
click at [514, 24] on icon "button" at bounding box center [509, 22] width 9 height 13
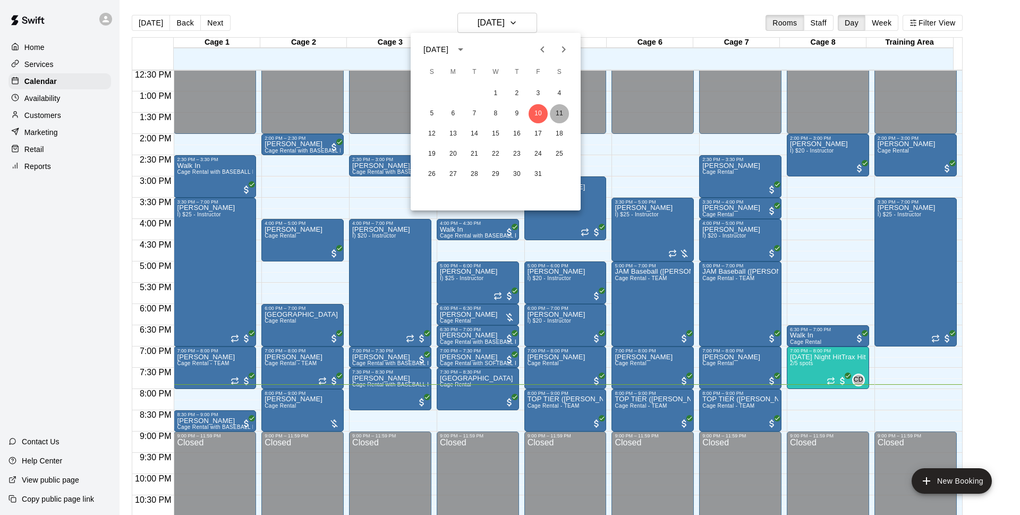
click at [554, 107] on button "11" at bounding box center [559, 113] width 19 height 19
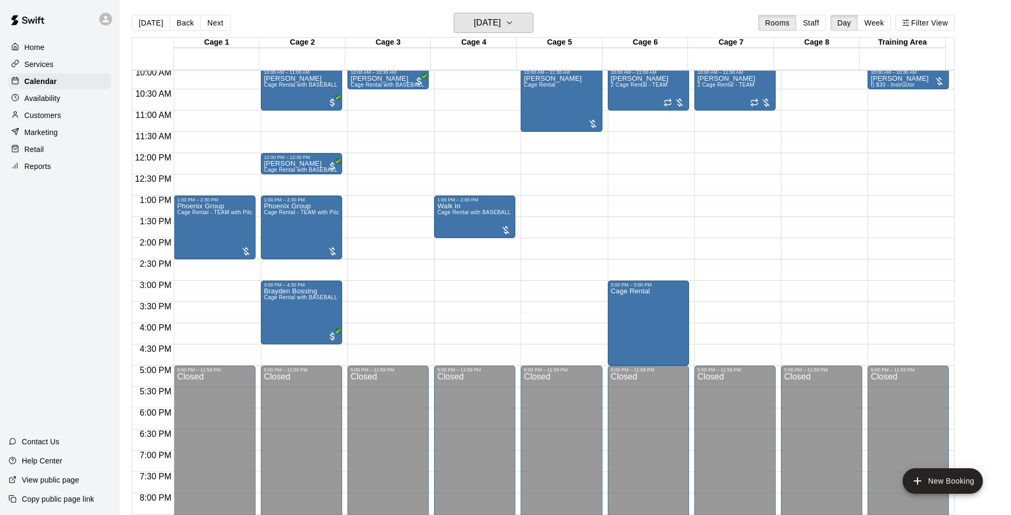
scroll to position [291, 0]
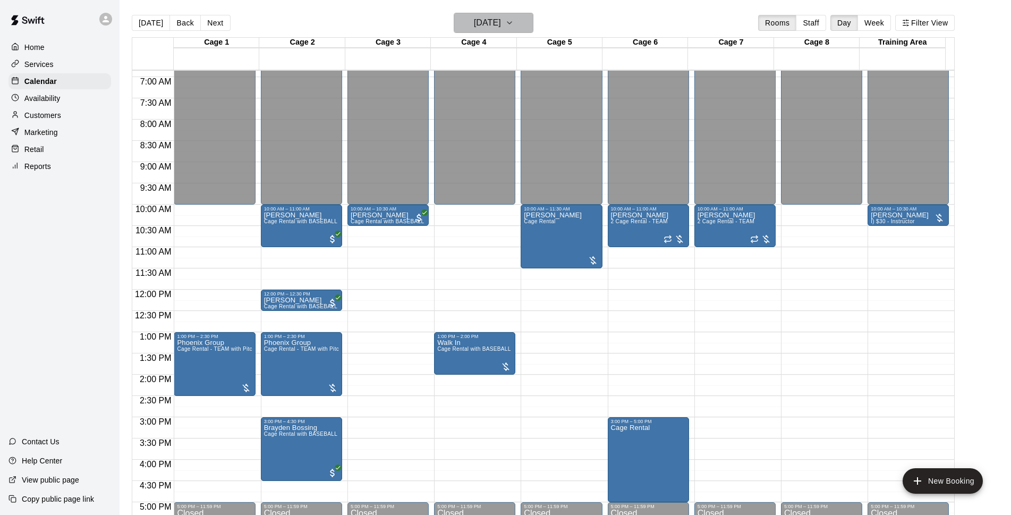
click at [478, 30] on h6 "[DATE]" at bounding box center [487, 22] width 27 height 15
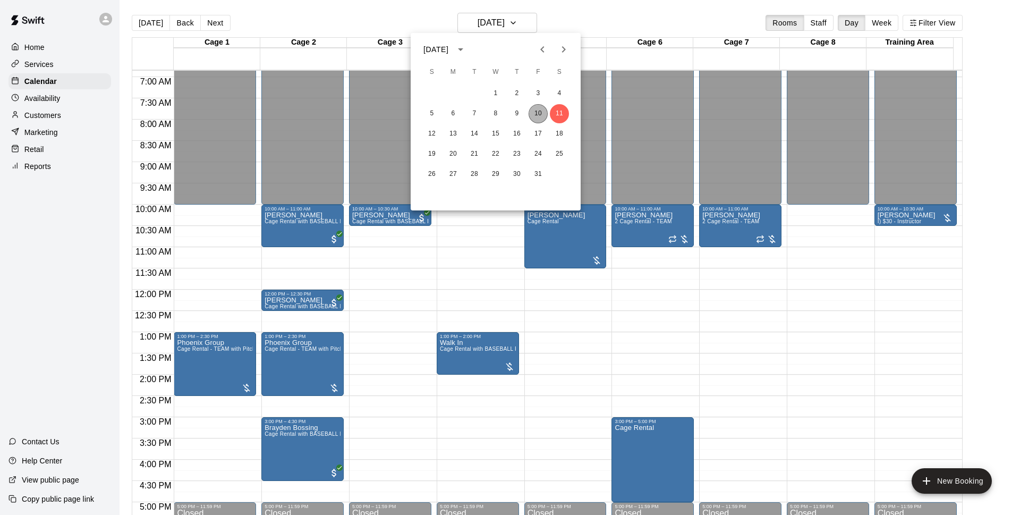
click at [542, 112] on button "10" at bounding box center [538, 113] width 19 height 19
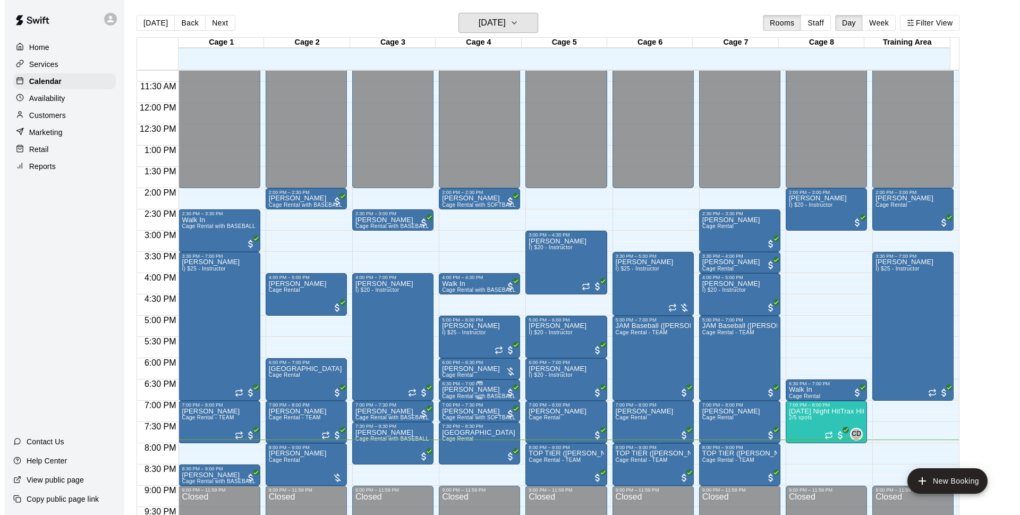
scroll to position [565, 0]
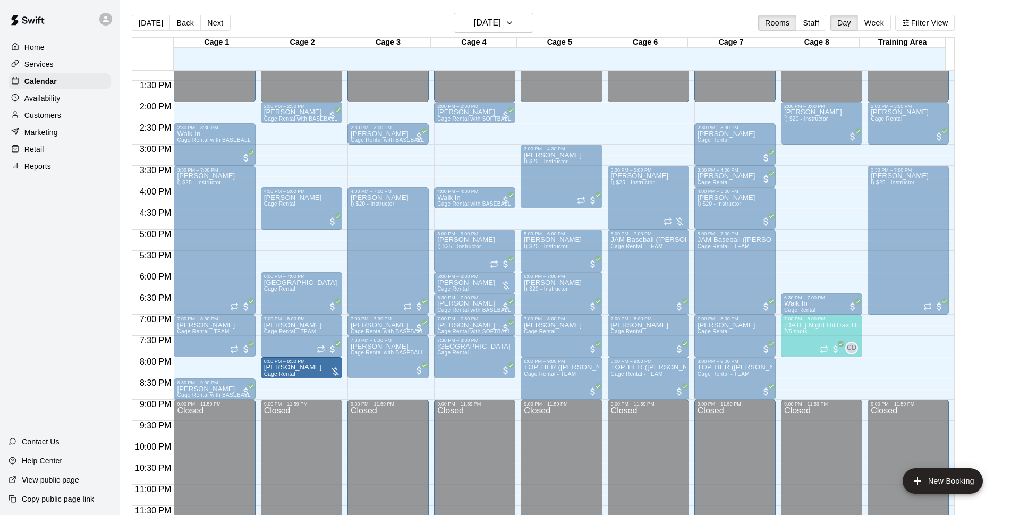
drag, startPoint x: 299, startPoint y: 398, endPoint x: 297, endPoint y: 383, distance: 15.0
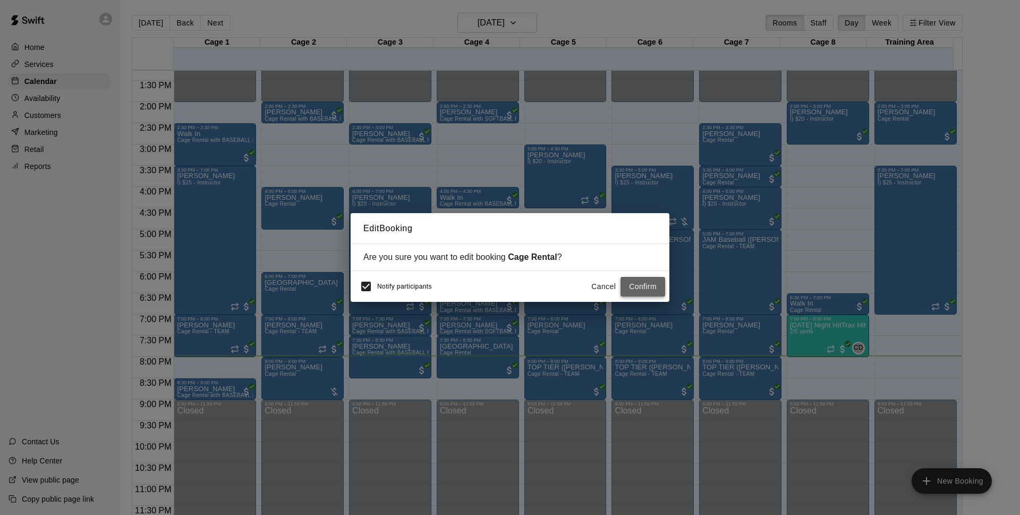
click at [652, 285] on button "Confirm" at bounding box center [643, 287] width 45 height 20
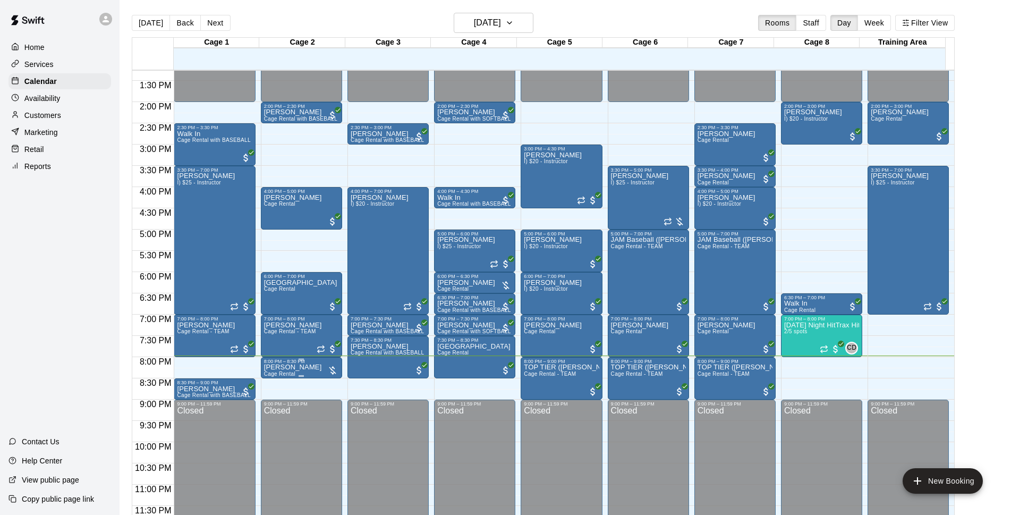
click at [297, 367] on p "[PERSON_NAME]" at bounding box center [293, 367] width 58 height 0
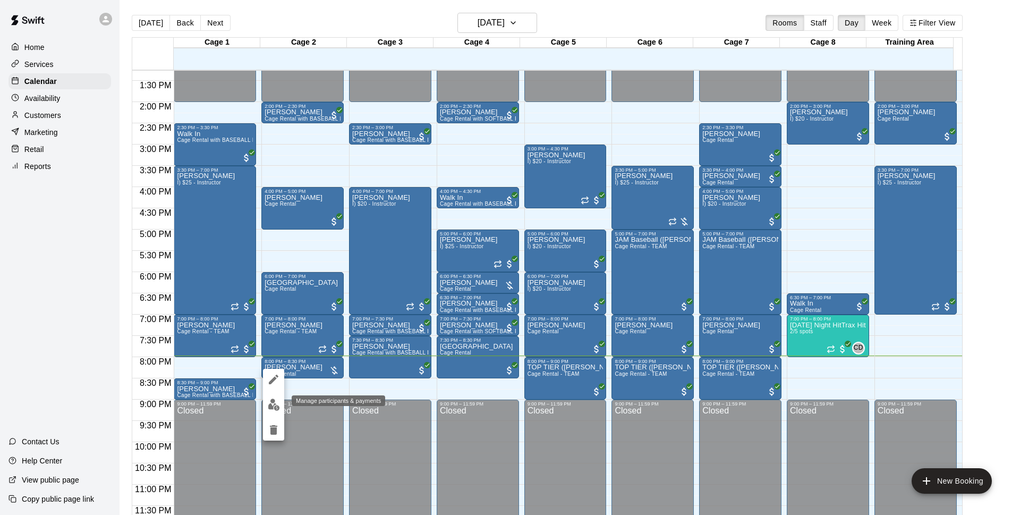
click at [274, 398] on button "edit" at bounding box center [273, 404] width 21 height 21
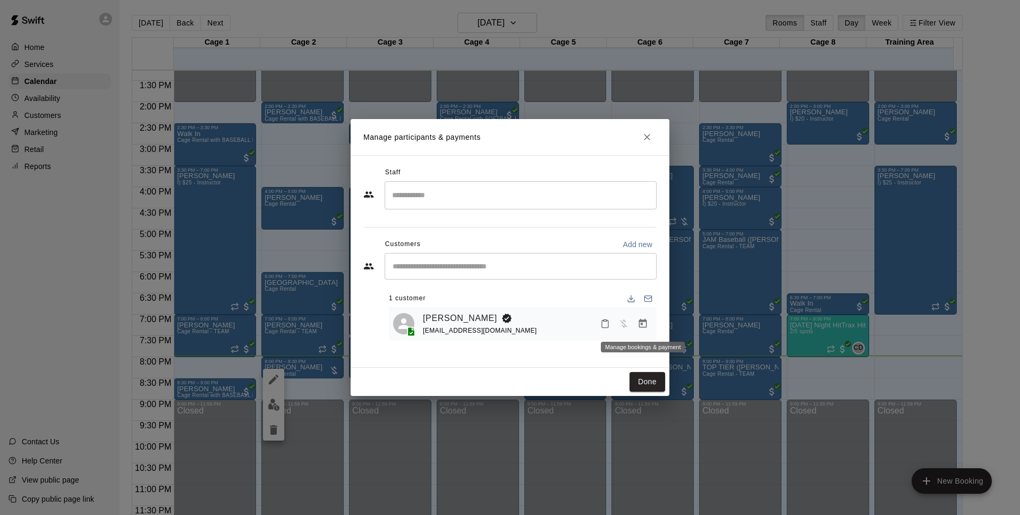
click at [636, 318] on button "Manage bookings & payment" at bounding box center [642, 323] width 19 height 19
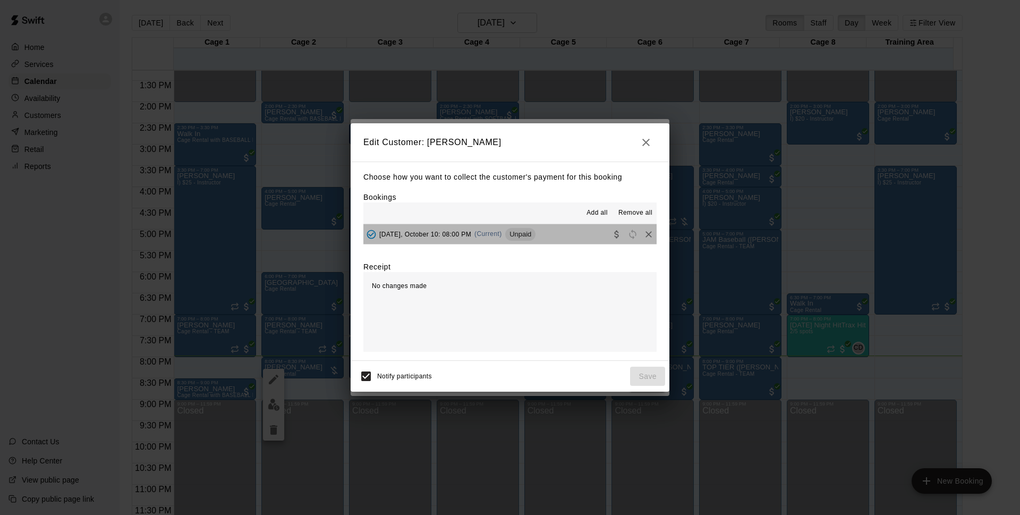
click at [585, 231] on button "[DATE], October 10: 08:00 PM (Current) Unpaid" at bounding box center [510, 234] width 293 height 20
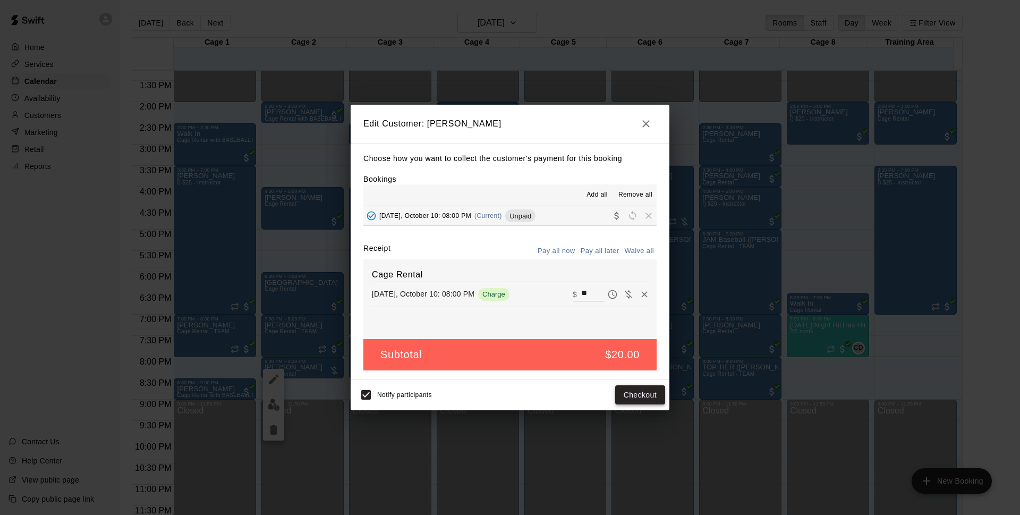
click at [641, 391] on button "Checkout" at bounding box center [640, 395] width 50 height 20
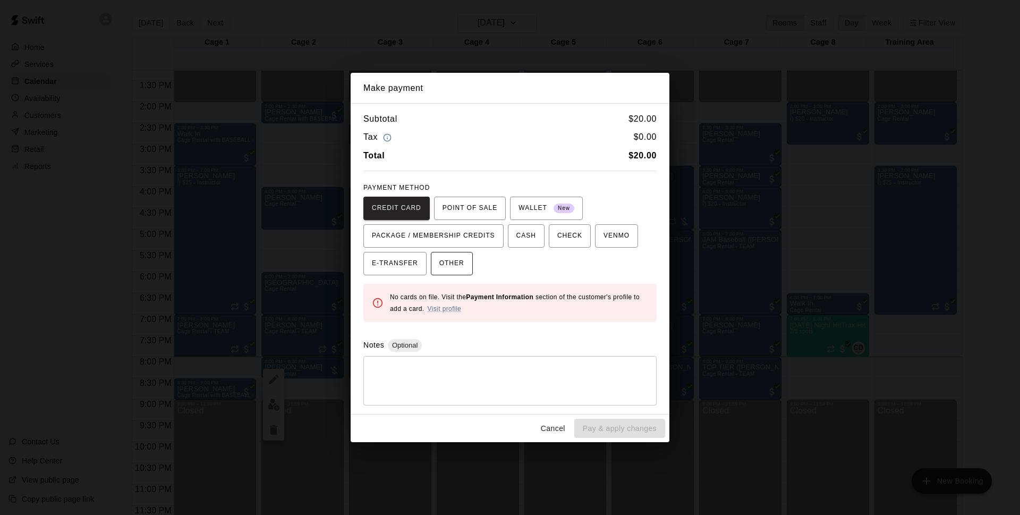
click at [472, 266] on button "OTHER" at bounding box center [452, 263] width 42 height 23
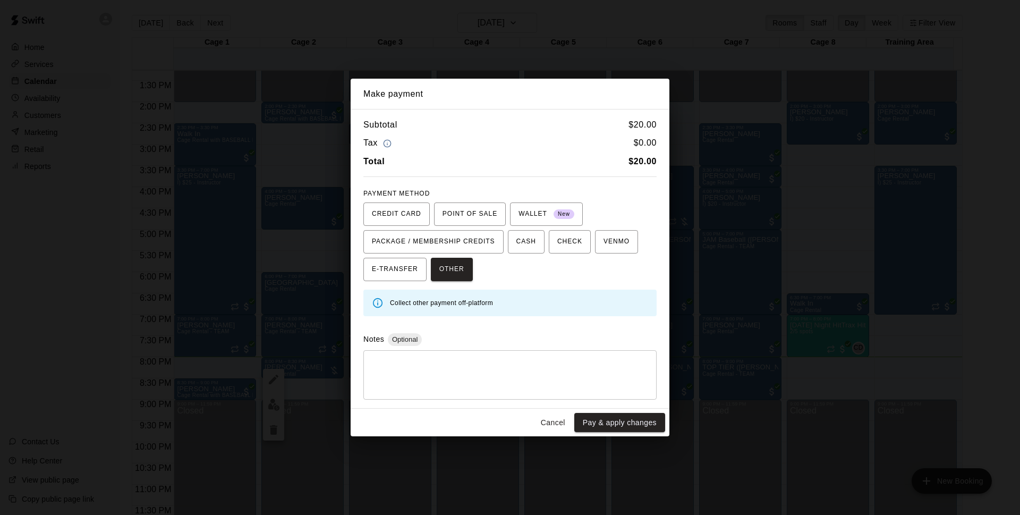
click at [629, 427] on button "Pay & apply changes" at bounding box center [619, 423] width 91 height 20
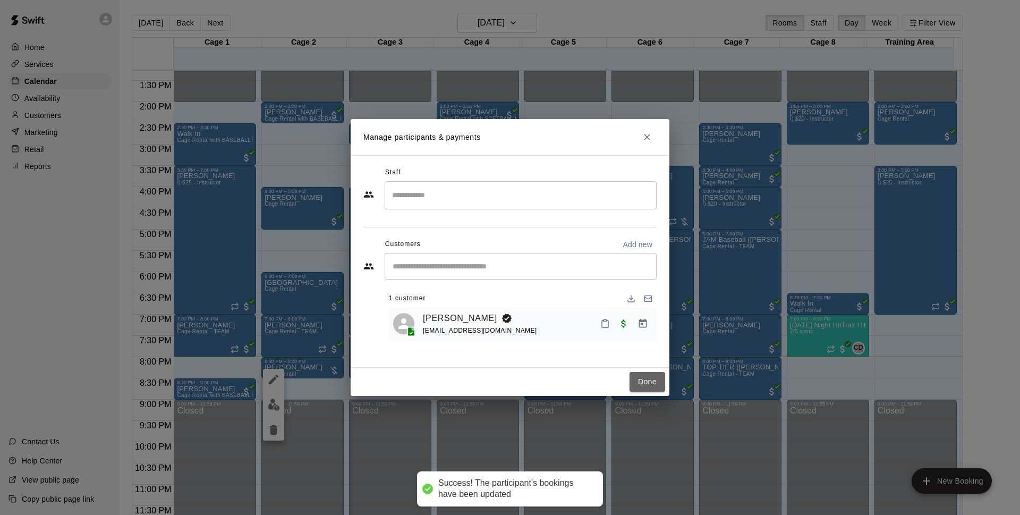
drag, startPoint x: 635, startPoint y: 385, endPoint x: 394, endPoint y: 196, distance: 306.1
click at [635, 386] on button "Done" at bounding box center [648, 382] width 36 height 20
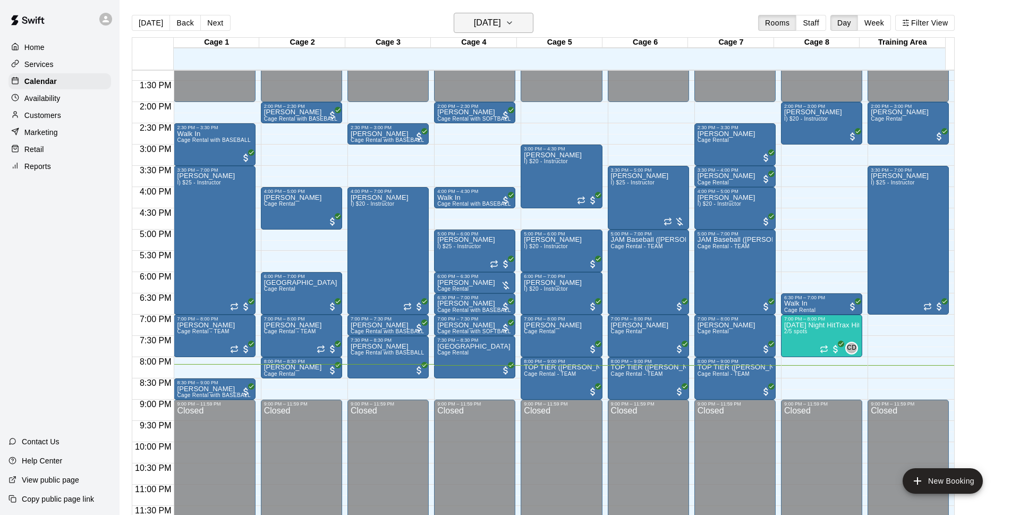
click at [501, 20] on h6 "[DATE]" at bounding box center [487, 22] width 27 height 15
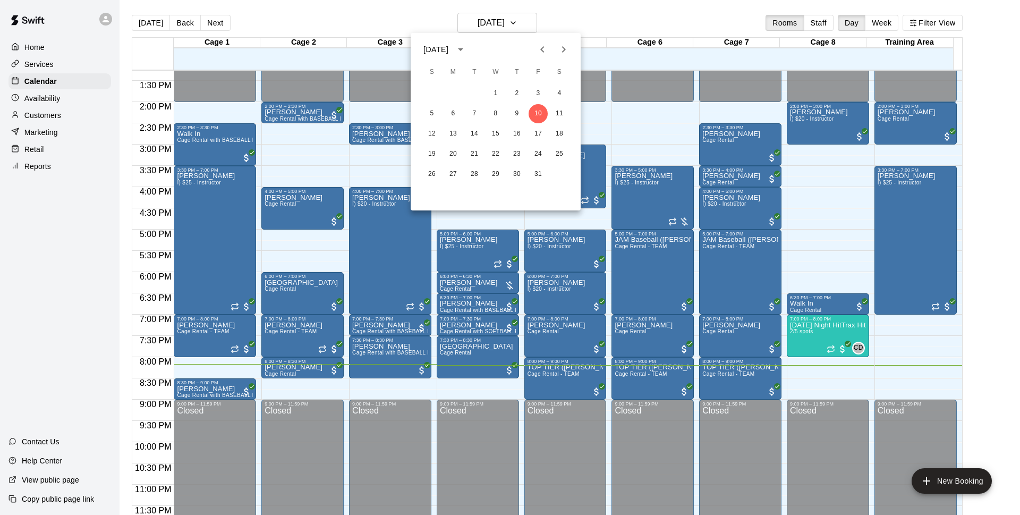
click at [678, 6] on div at bounding box center [510, 257] width 1020 height 515
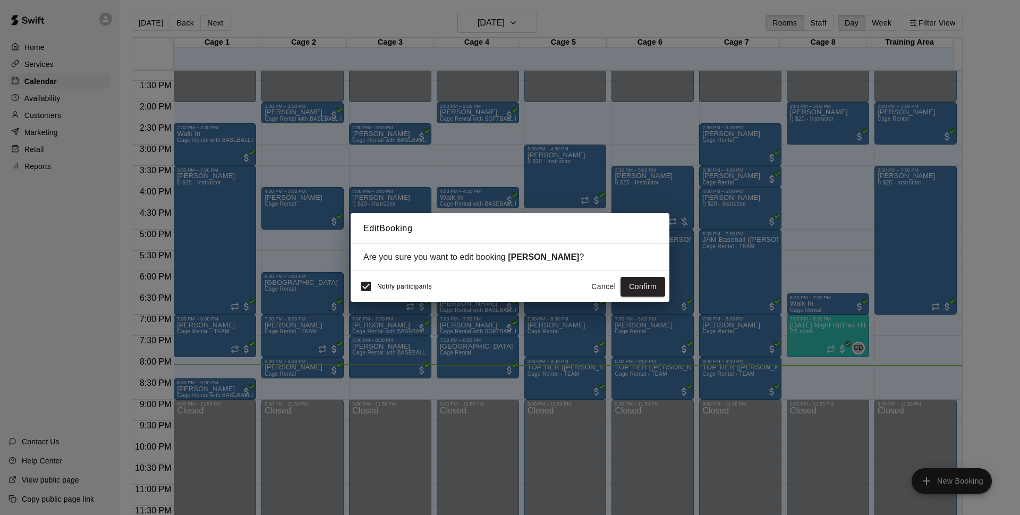
click at [610, 289] on button "Cancel" at bounding box center [604, 287] width 34 height 20
click at [639, 288] on button "Confirm" at bounding box center [643, 287] width 45 height 20
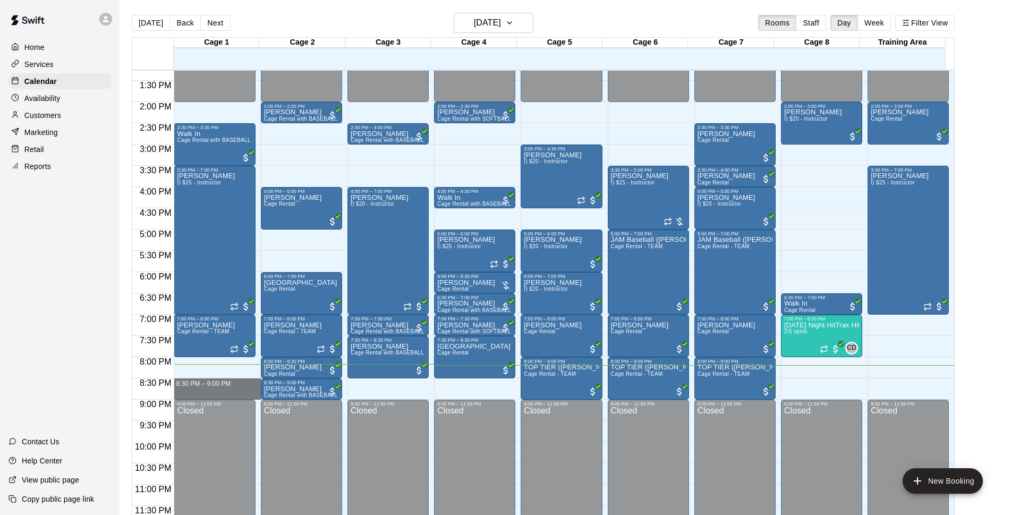
drag, startPoint x: 209, startPoint y: 378, endPoint x: 211, endPoint y: 392, distance: 14.0
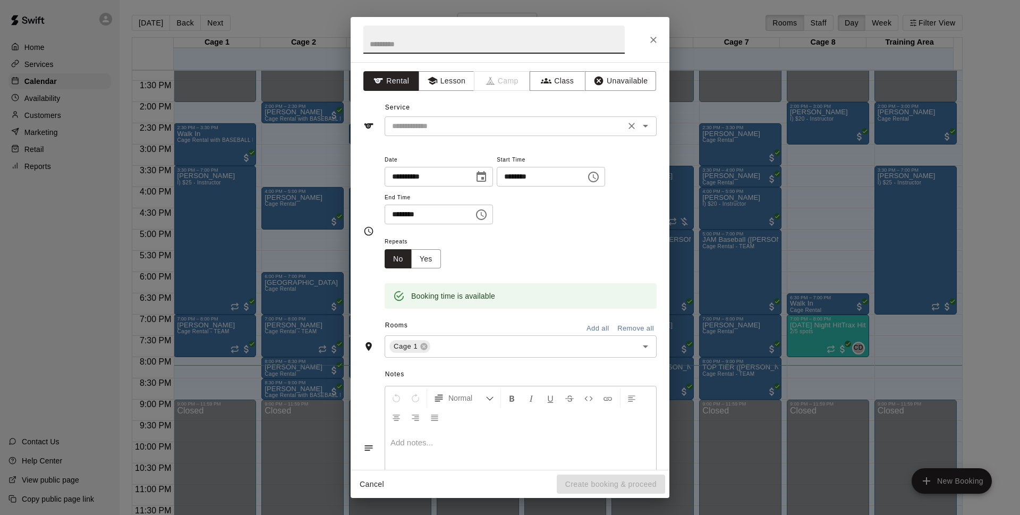
click at [527, 117] on div "​" at bounding box center [521, 126] width 272 height 20
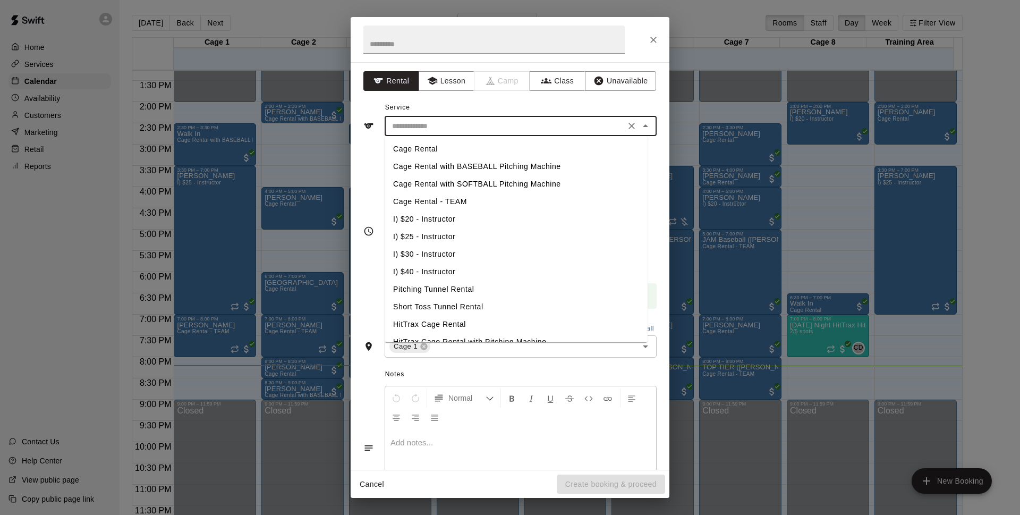
click at [516, 154] on li "Cage Rental" at bounding box center [516, 149] width 263 height 18
type input "**********"
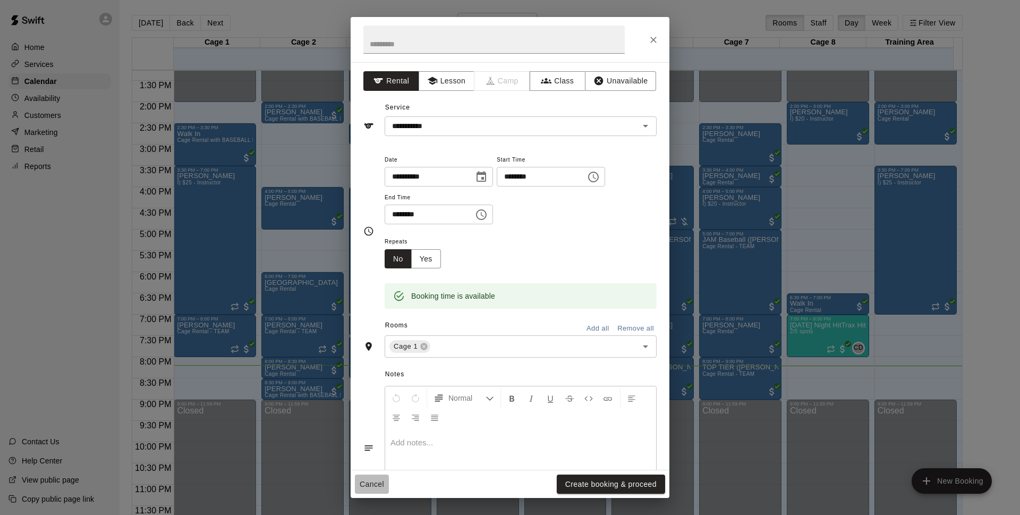
click at [382, 483] on button "Cancel" at bounding box center [372, 485] width 34 height 20
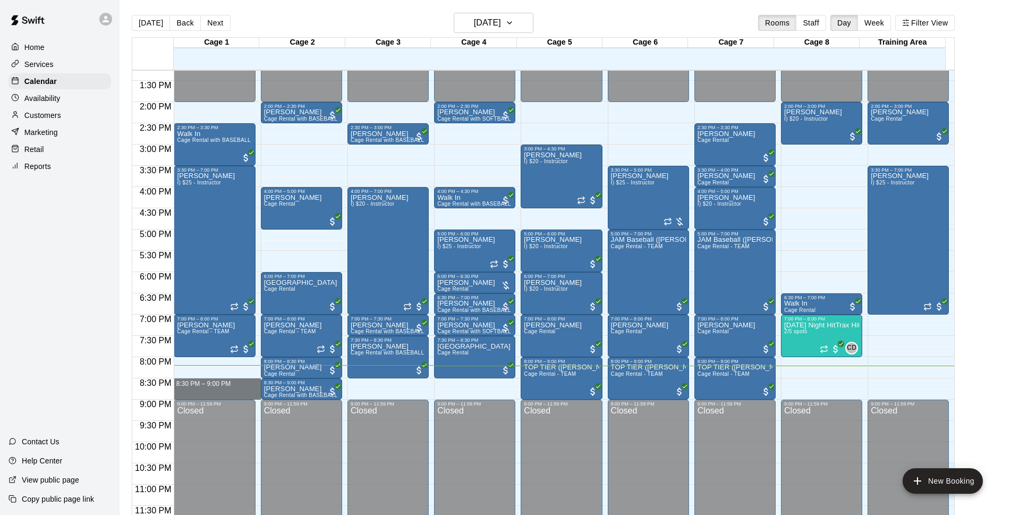
drag, startPoint x: 196, startPoint y: 378, endPoint x: 198, endPoint y: 393, distance: 15.1
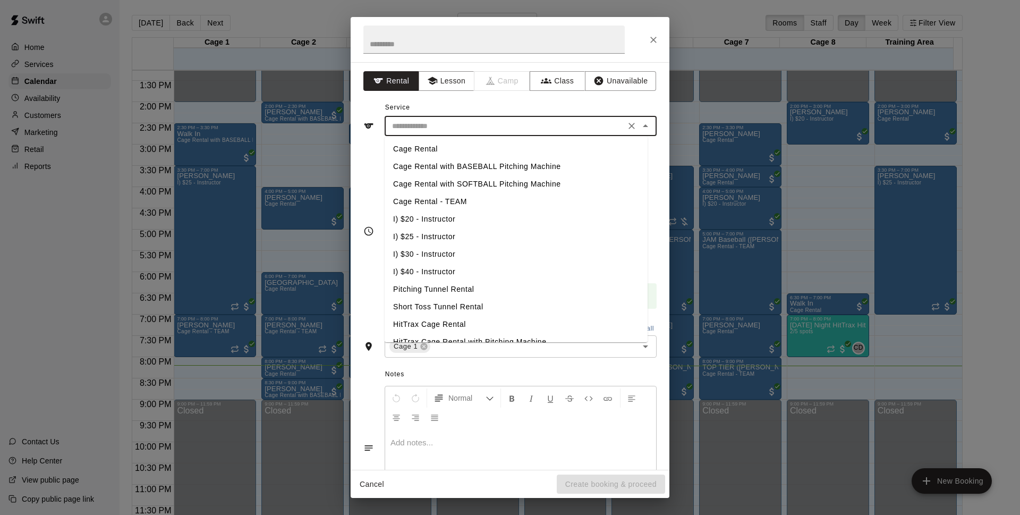
click at [546, 123] on input "text" at bounding box center [505, 126] width 234 height 13
click at [484, 149] on li "Cage Rental" at bounding box center [516, 149] width 263 height 18
type input "**********"
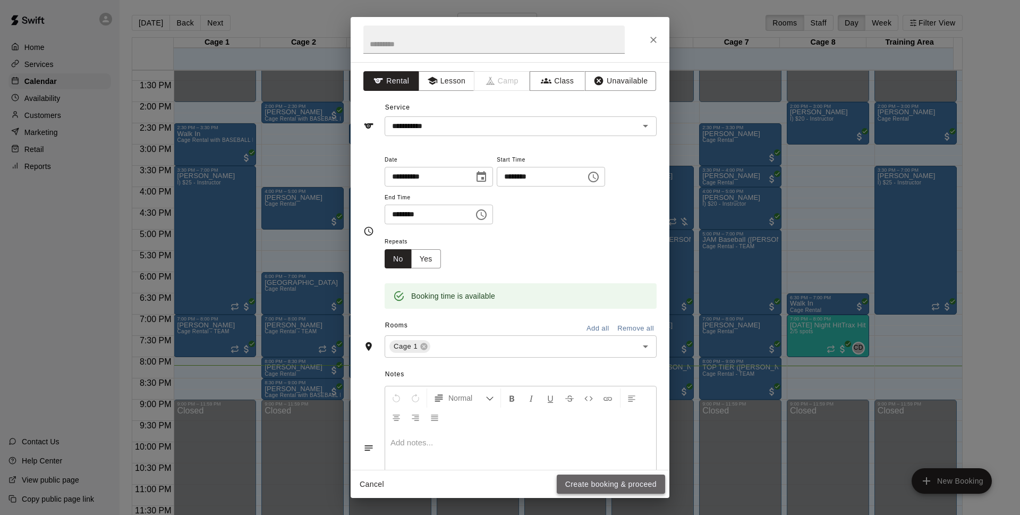
click at [620, 476] on button "Create booking & proceed" at bounding box center [611, 485] width 108 height 20
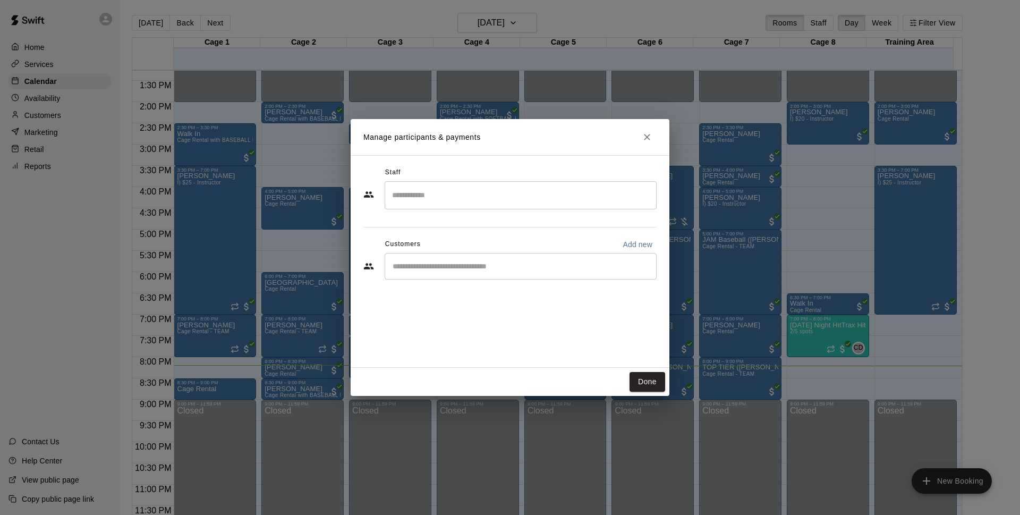
click at [548, 259] on div "​" at bounding box center [521, 266] width 272 height 27
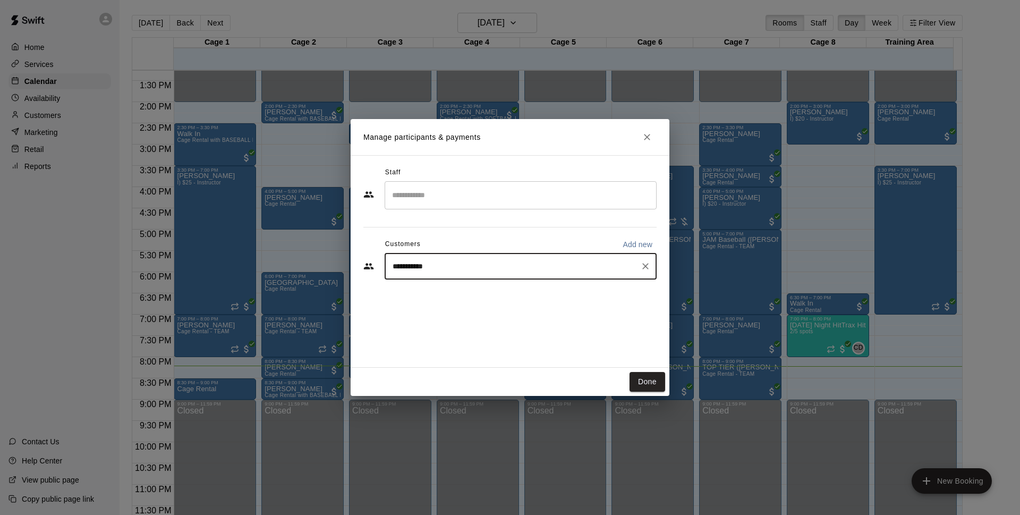
type input "**********"
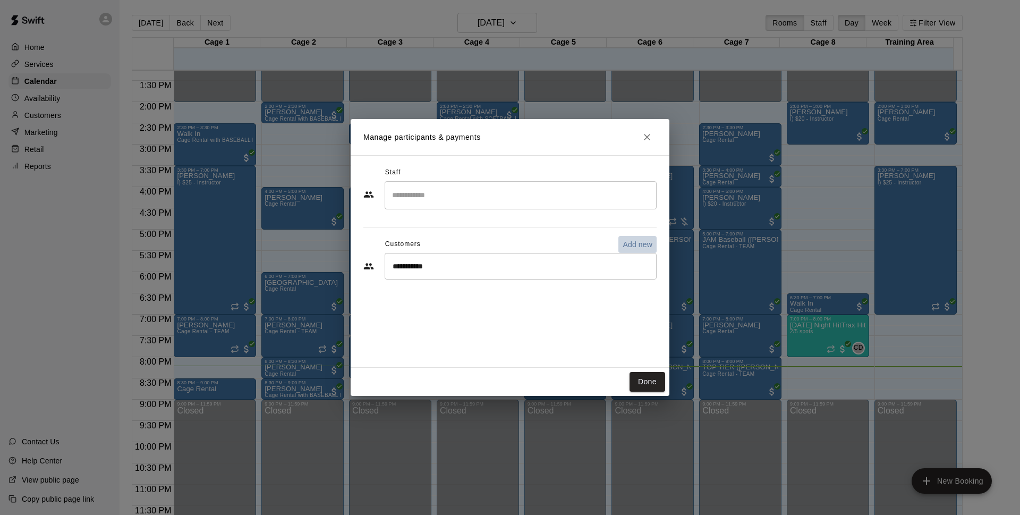
click at [625, 236] on button "Add new" at bounding box center [638, 244] width 38 height 17
select select "**"
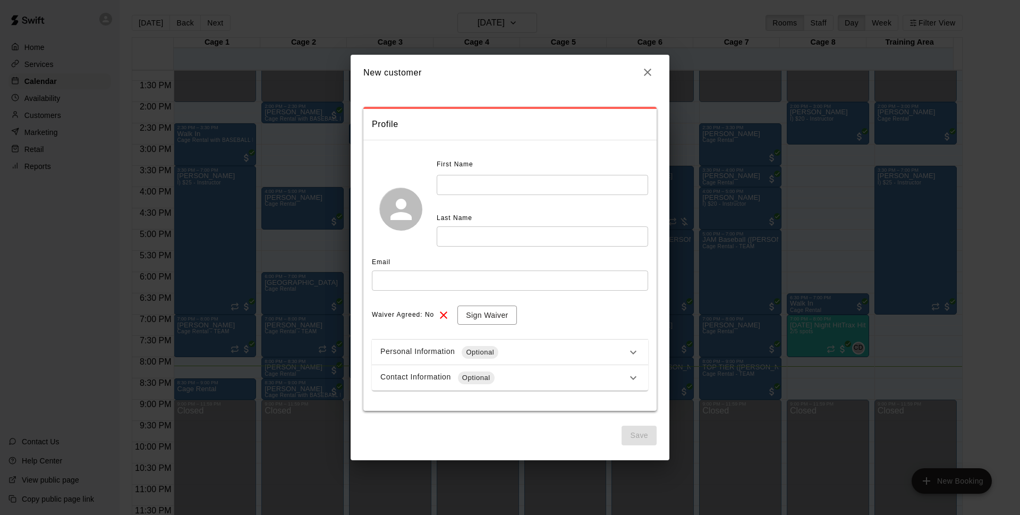
click at [562, 185] on input "text" at bounding box center [543, 185] width 212 height 20
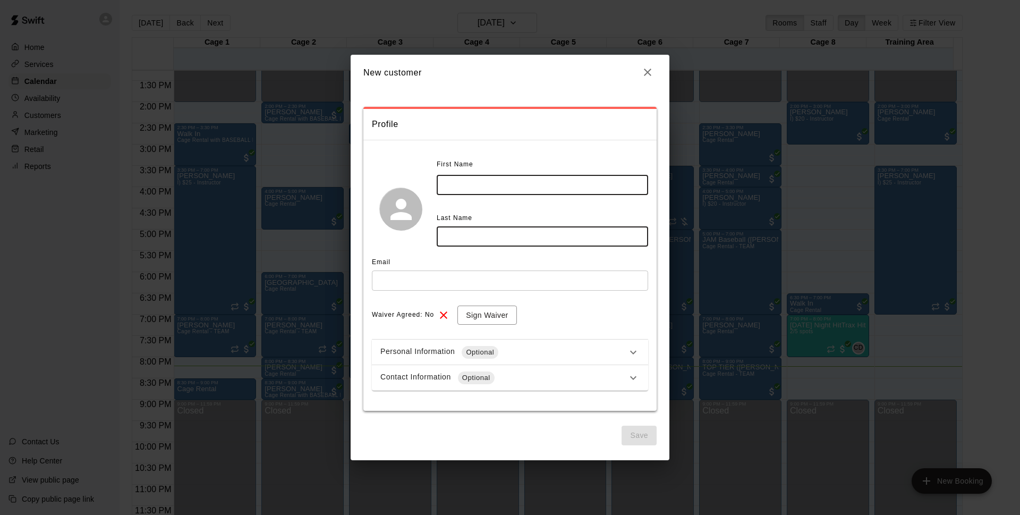
click at [562, 185] on input "text" at bounding box center [543, 185] width 212 height 20
type input "****"
click at [529, 229] on input "text" at bounding box center [543, 236] width 212 height 20
type input "******"
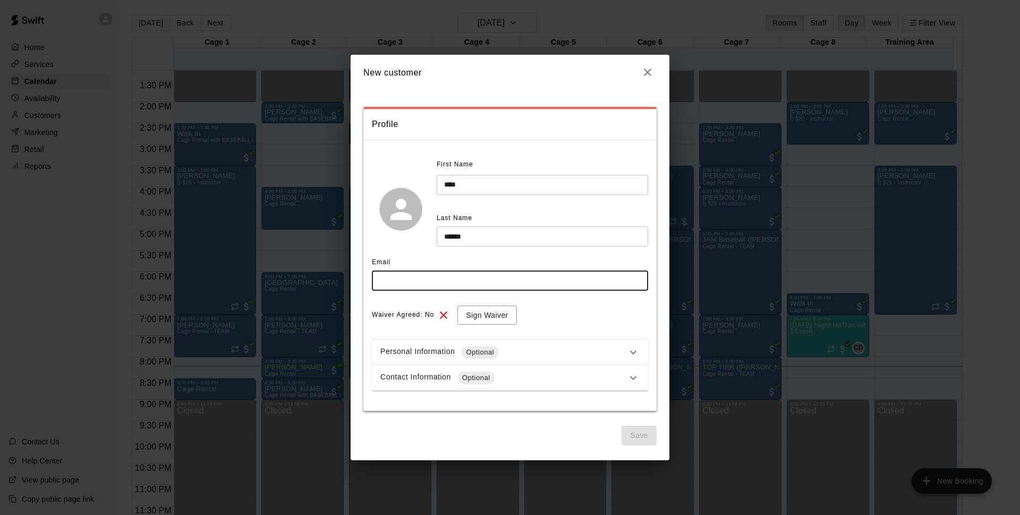
click at [431, 283] on input "text" at bounding box center [510, 280] width 276 height 20
type input "**********"
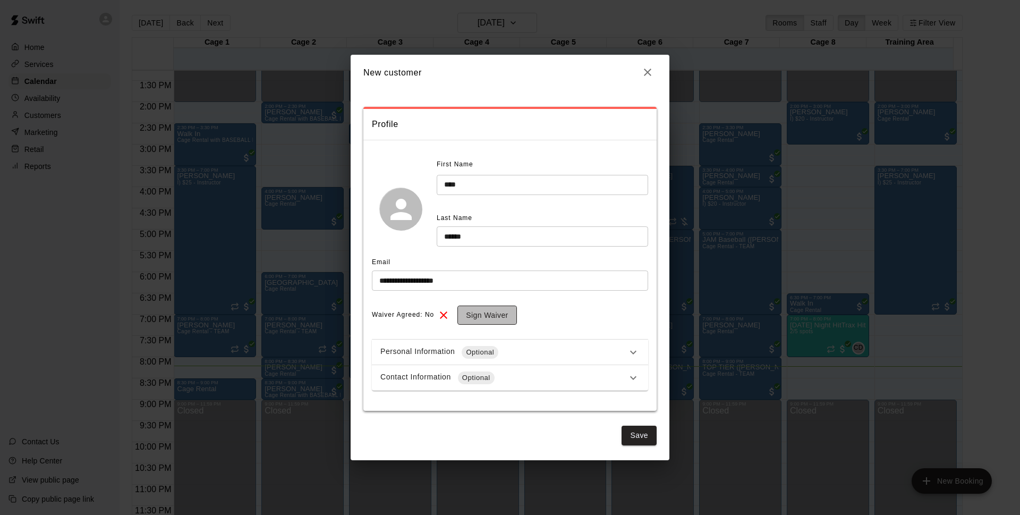
click at [472, 319] on button "Sign Waiver" at bounding box center [487, 316] width 59 height 20
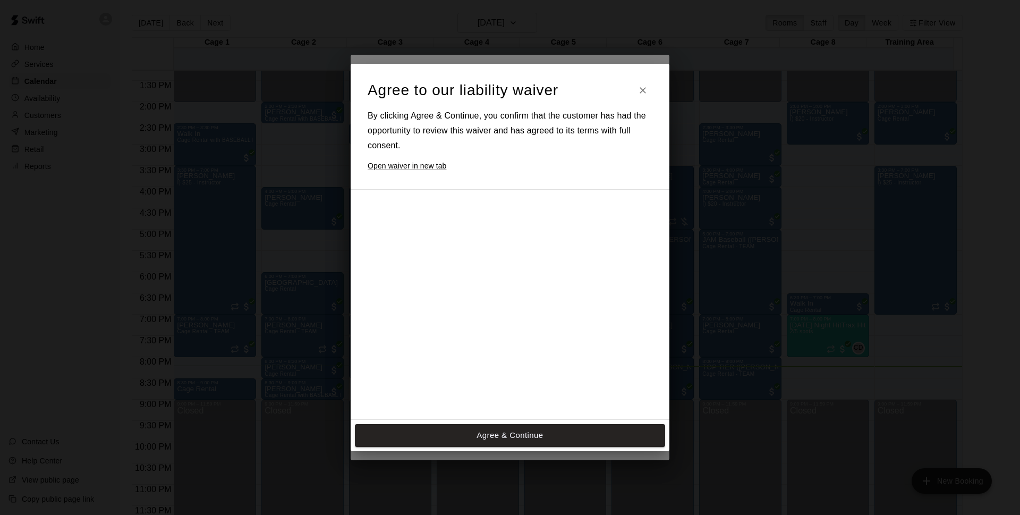
click at [553, 428] on button "Agree & Continue" at bounding box center [510, 435] width 310 height 22
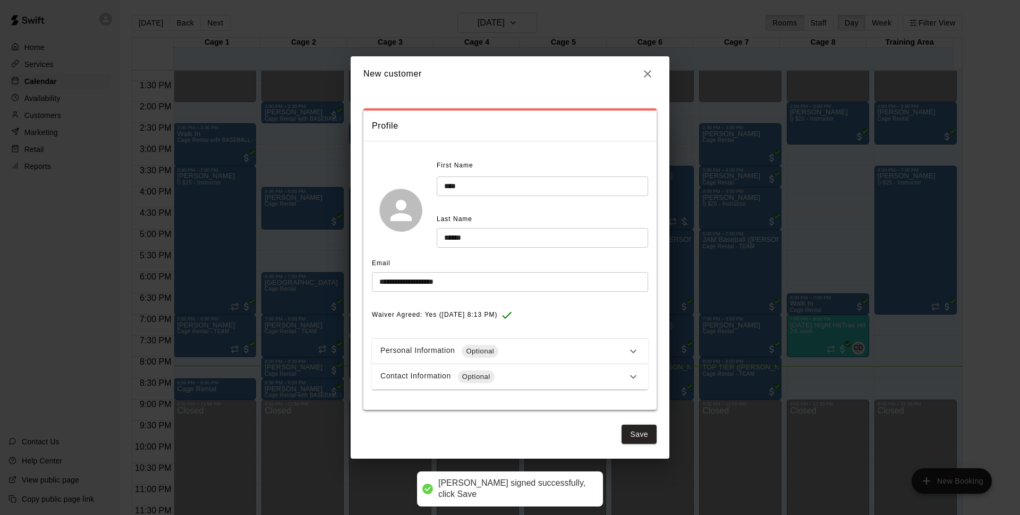
click at [526, 376] on div "Contact Information Optional" at bounding box center [504, 376] width 247 height 13
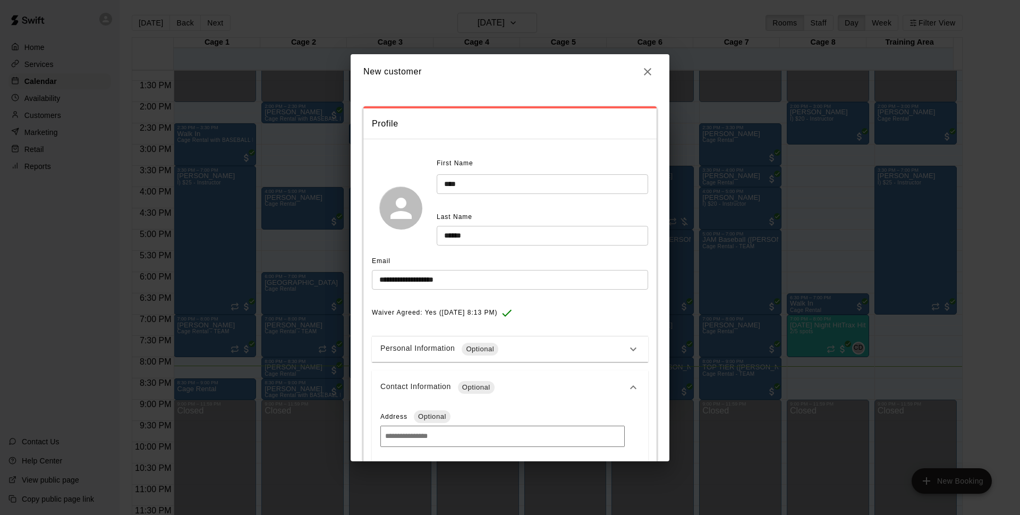
scroll to position [56, 0]
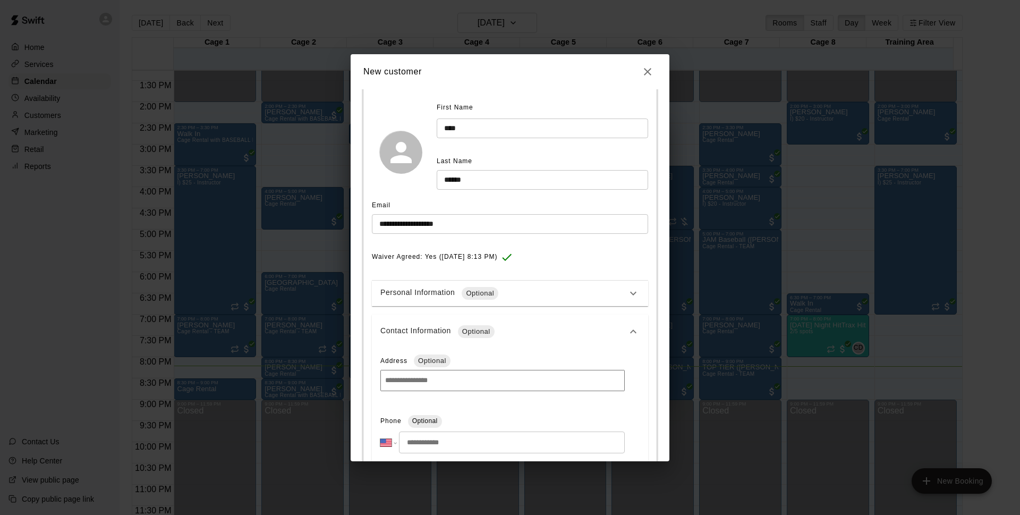
click at [453, 437] on input "tel" at bounding box center [512, 443] width 226 height 22
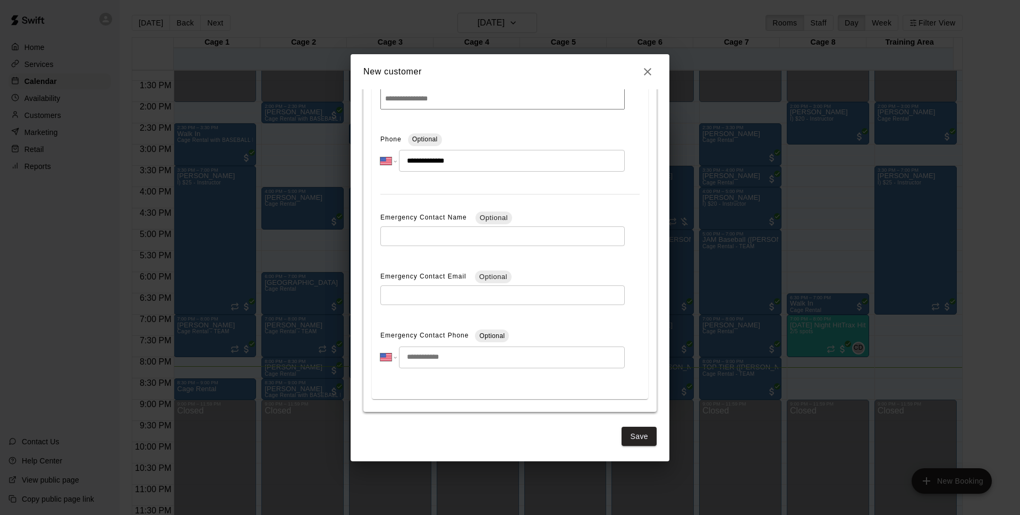
scroll to position [339, 0]
type input "**********"
click at [622, 433] on button "Save" at bounding box center [639, 437] width 35 height 20
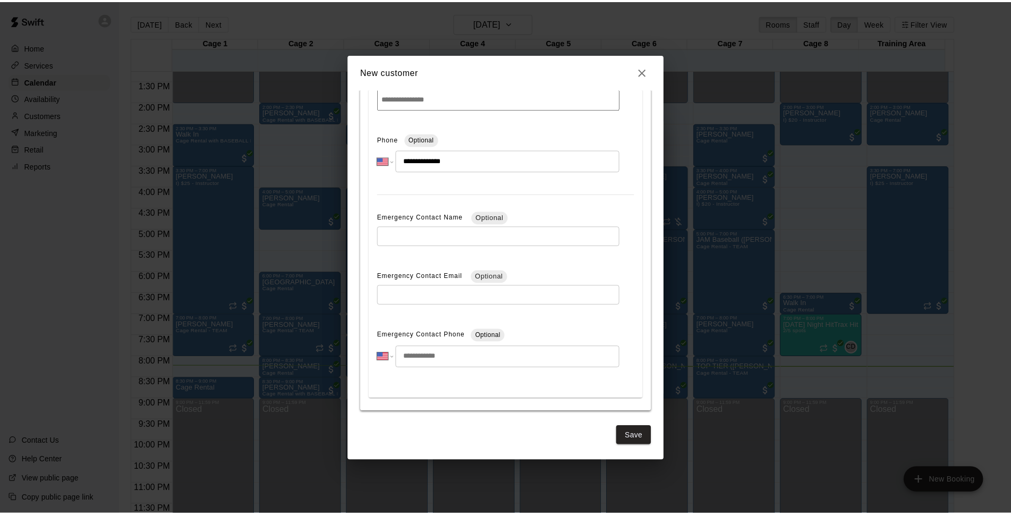
scroll to position [0, 0]
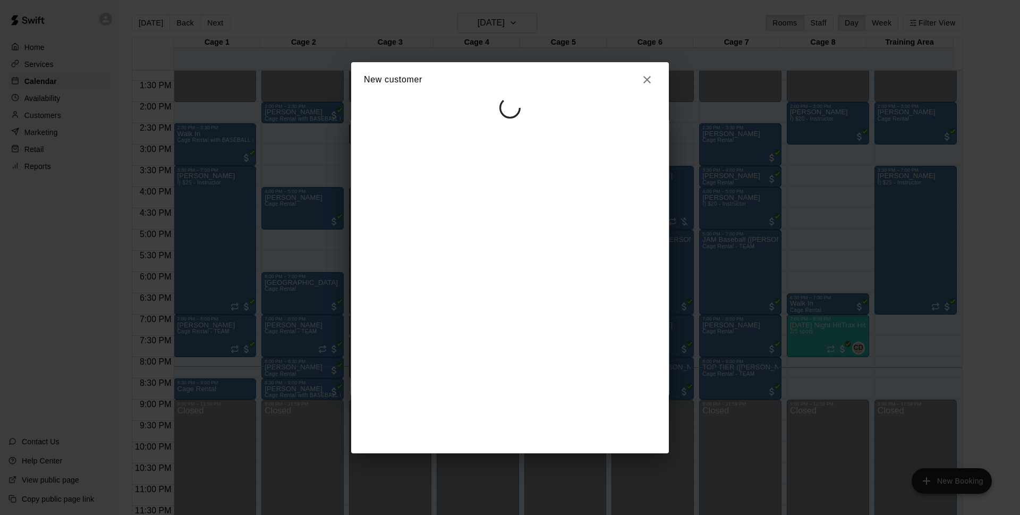
select select "**"
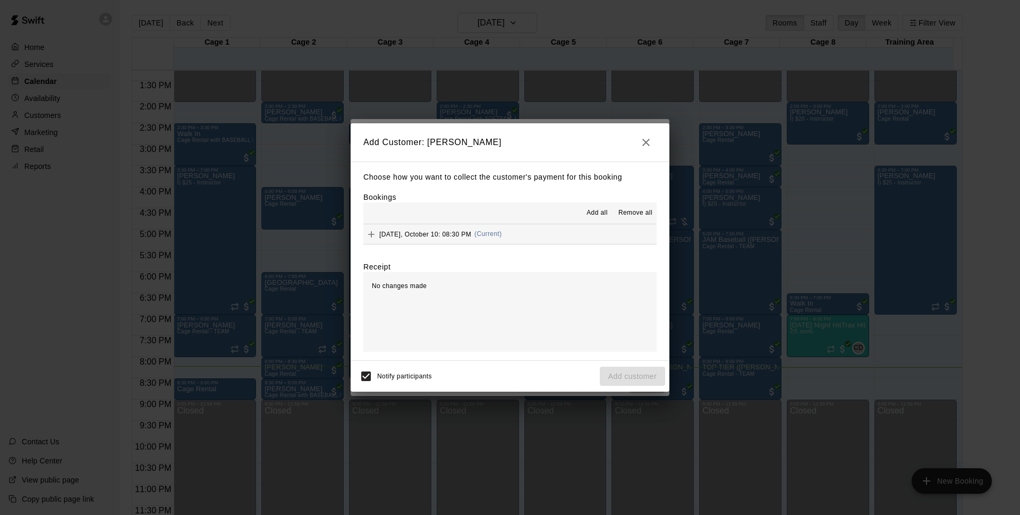
click at [585, 224] on div "Add all Remove all" at bounding box center [510, 212] width 293 height 21
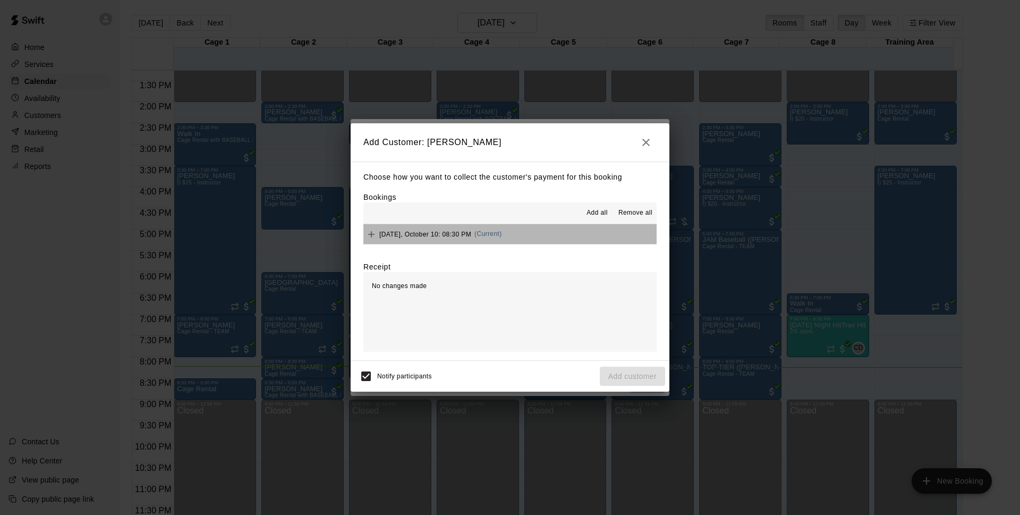
click at [589, 231] on button "[DATE], October 10: 08:30 PM (Current)" at bounding box center [510, 234] width 293 height 20
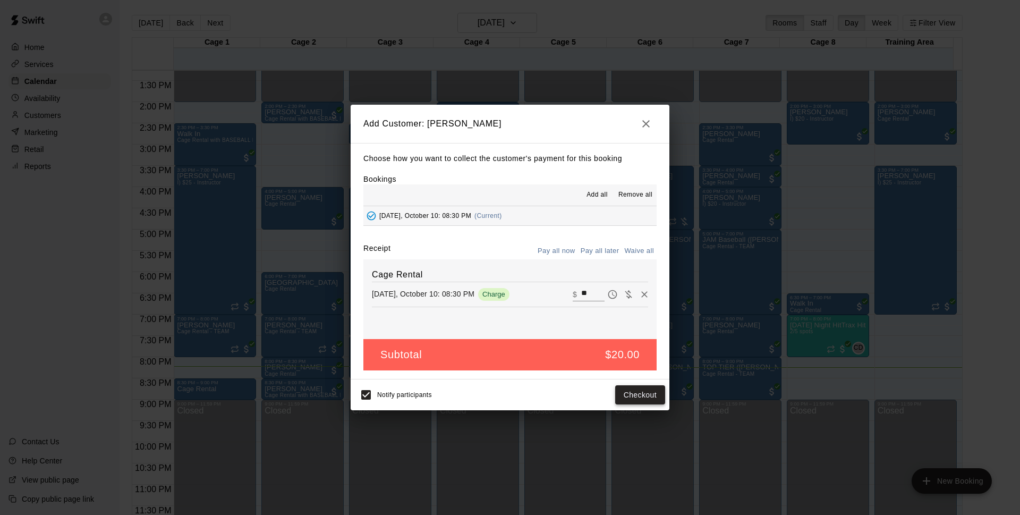
click at [638, 391] on button "Checkout" at bounding box center [640, 395] width 50 height 20
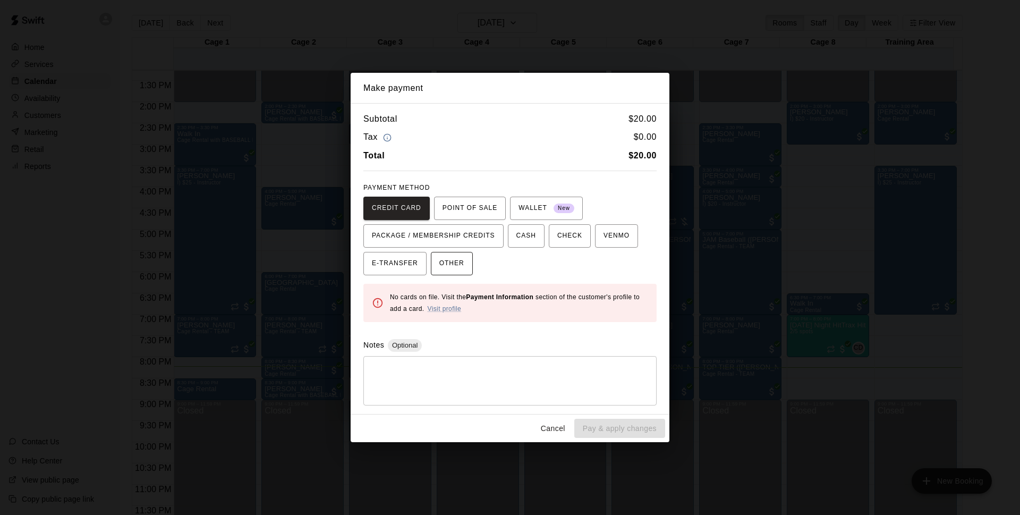
click at [458, 258] on span "OTHER" at bounding box center [451, 263] width 25 height 17
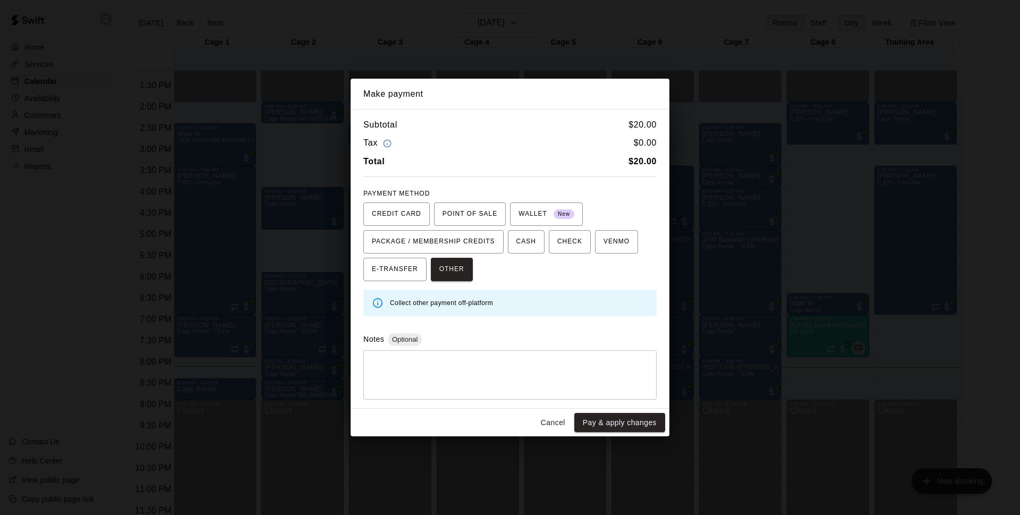
click at [534, 259] on div "CREDIT CARD POINT OF SALE WALLET New PACKAGE / MEMBERSHIP CREDITS CASH CHECK VE…" at bounding box center [510, 241] width 293 height 79
click at [530, 241] on span "CASH" at bounding box center [527, 241] width 20 height 17
click at [620, 417] on button "Pay & apply changes" at bounding box center [619, 423] width 91 height 20
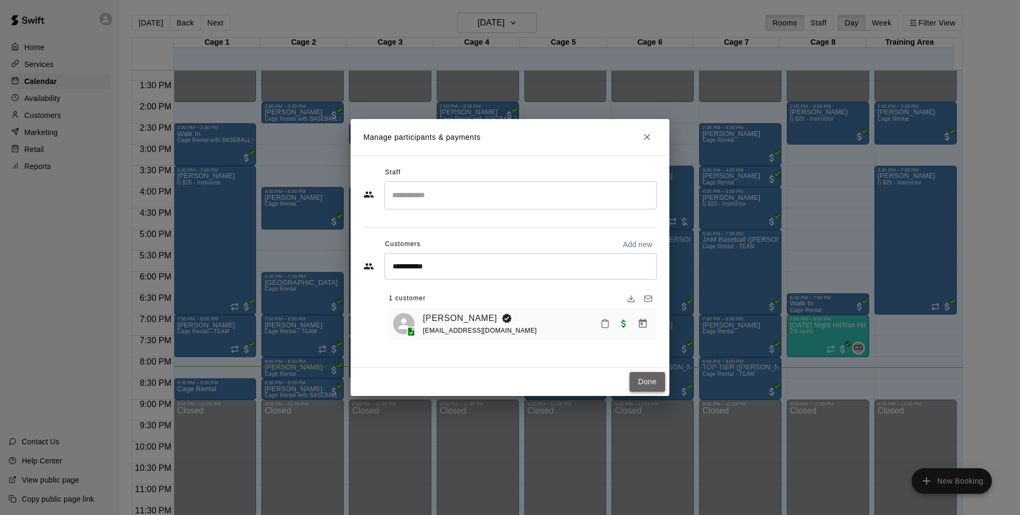
click at [655, 375] on button "Done" at bounding box center [648, 382] width 36 height 20
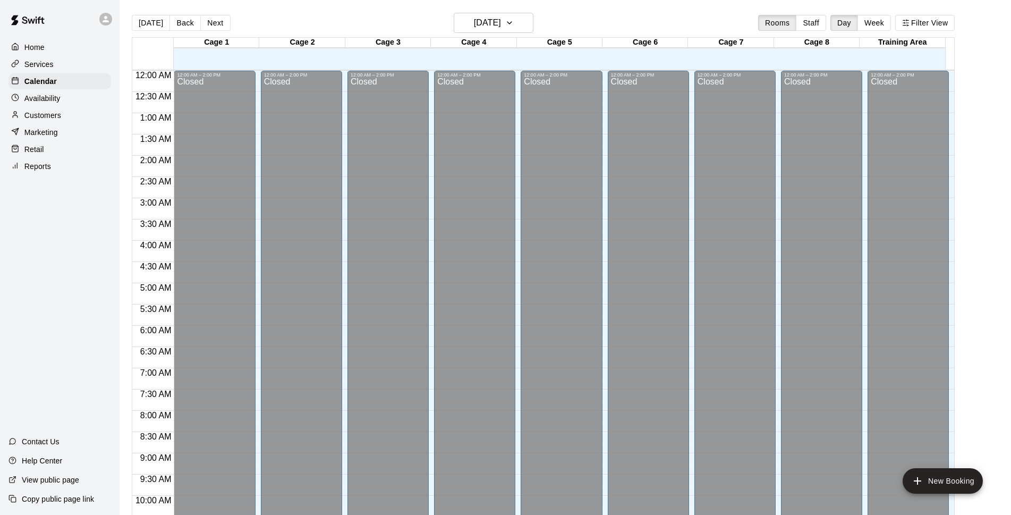
scroll to position [565, 0]
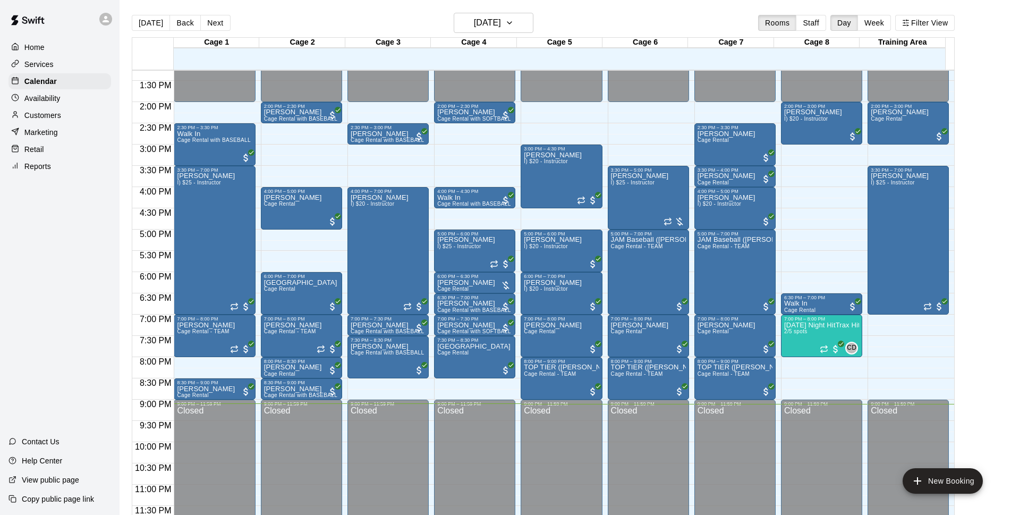
drag, startPoint x: 21, startPoint y: 7, endPoint x: 36, endPoint y: 32, distance: 28.6
click at [21, 7] on img at bounding box center [27, 20] width 55 height 32
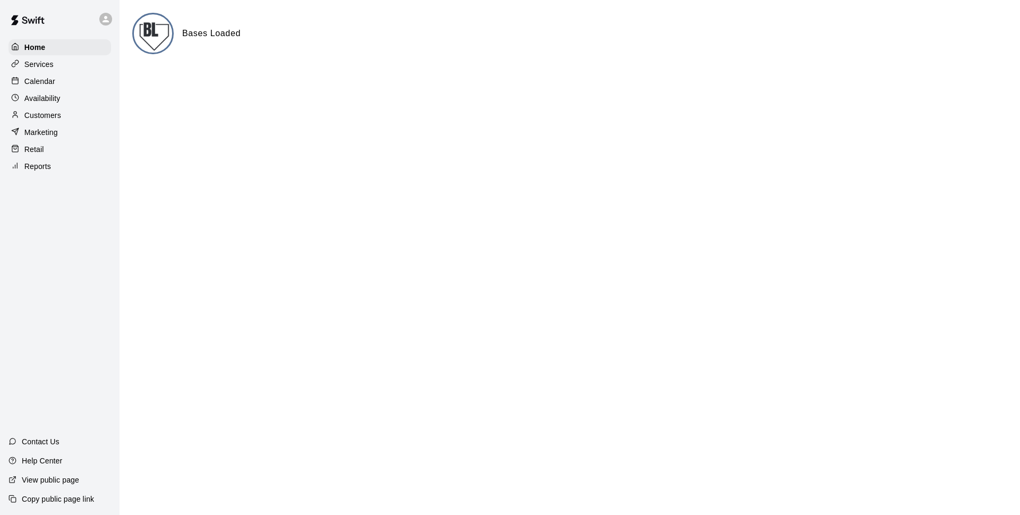
click at [36, 78] on p "Calendar" at bounding box center [39, 81] width 31 height 11
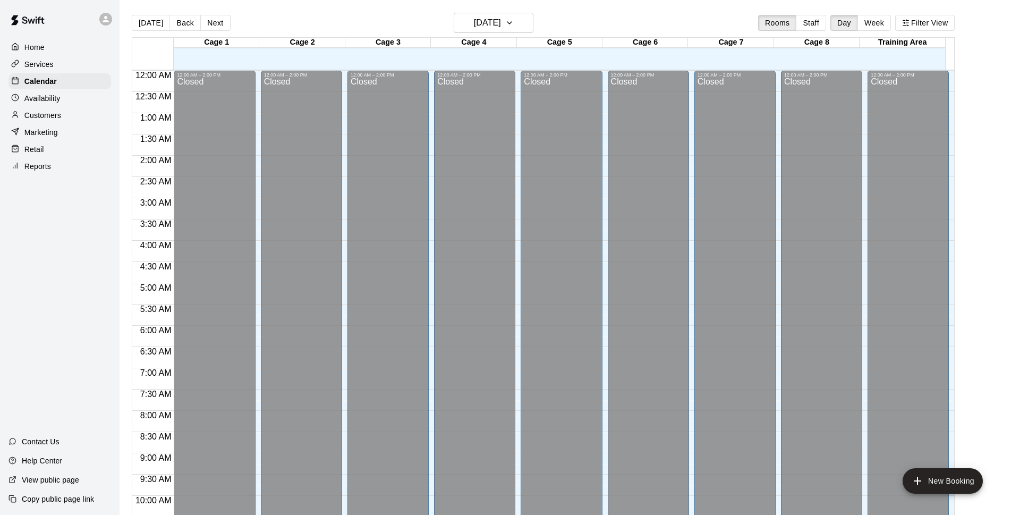
scroll to position [532, 0]
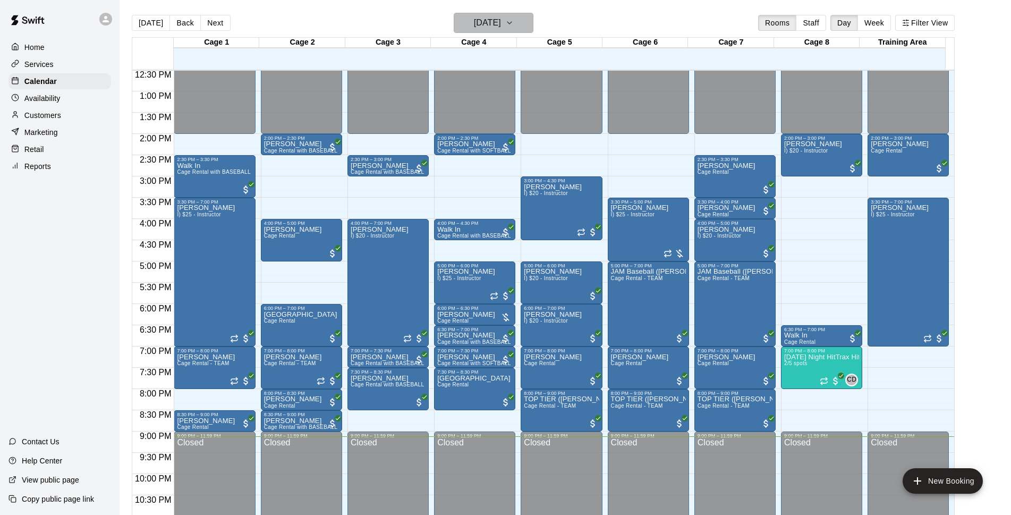
click at [495, 29] on h6 "[DATE]" at bounding box center [487, 22] width 27 height 15
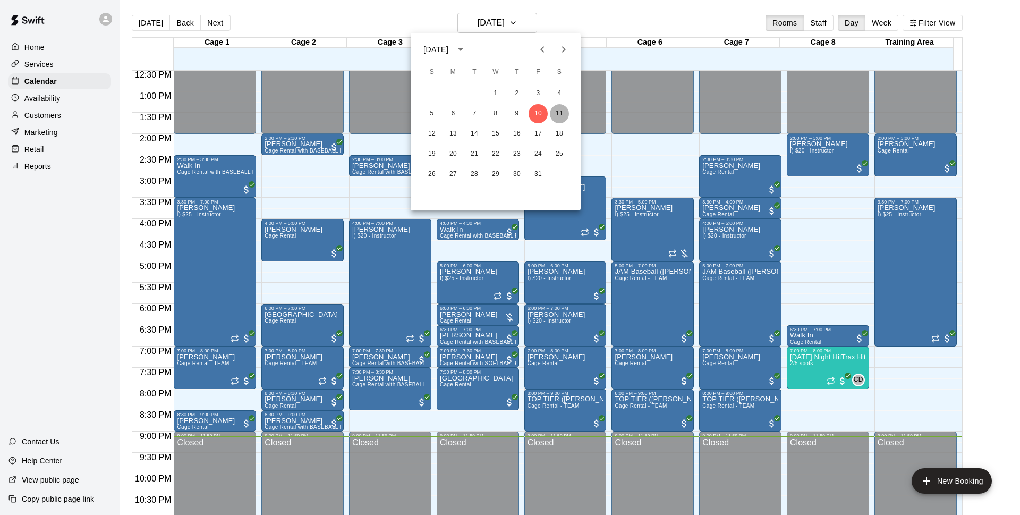
click at [563, 111] on button "11" at bounding box center [559, 113] width 19 height 19
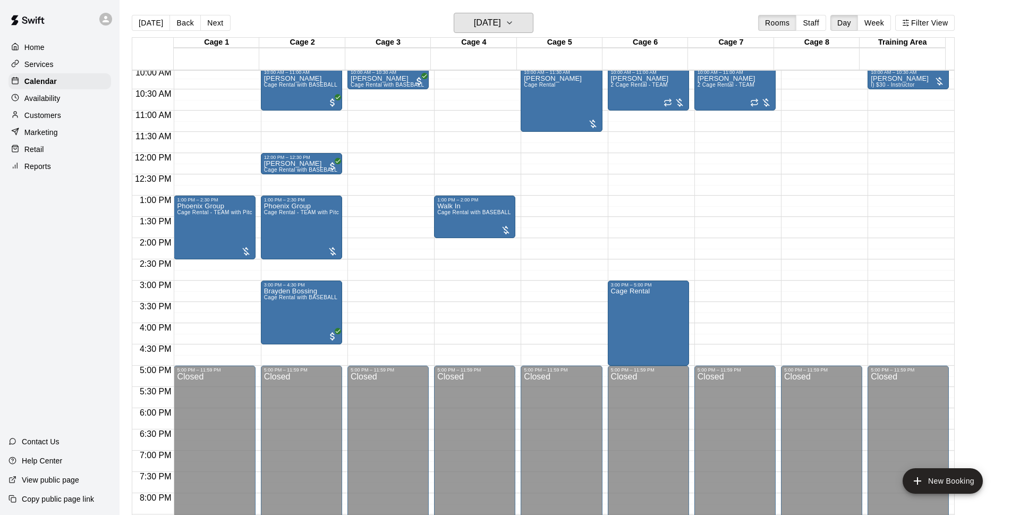
scroll to position [360, 0]
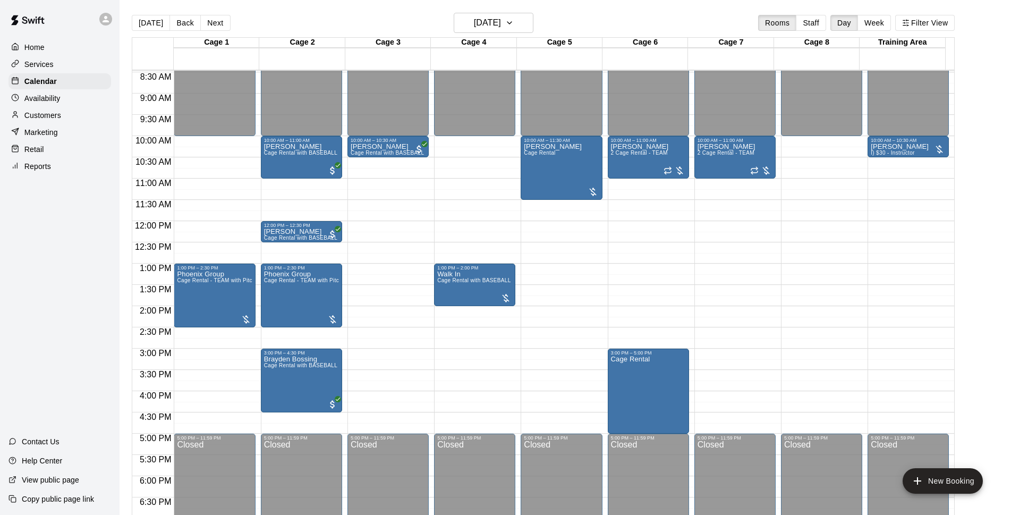
click at [648, 24] on div "Today Back Next Saturday Oct 11 Rooms Staff Day Week Filter View" at bounding box center [543, 25] width 823 height 24
click at [506, 30] on button "[DATE]" at bounding box center [494, 23] width 80 height 20
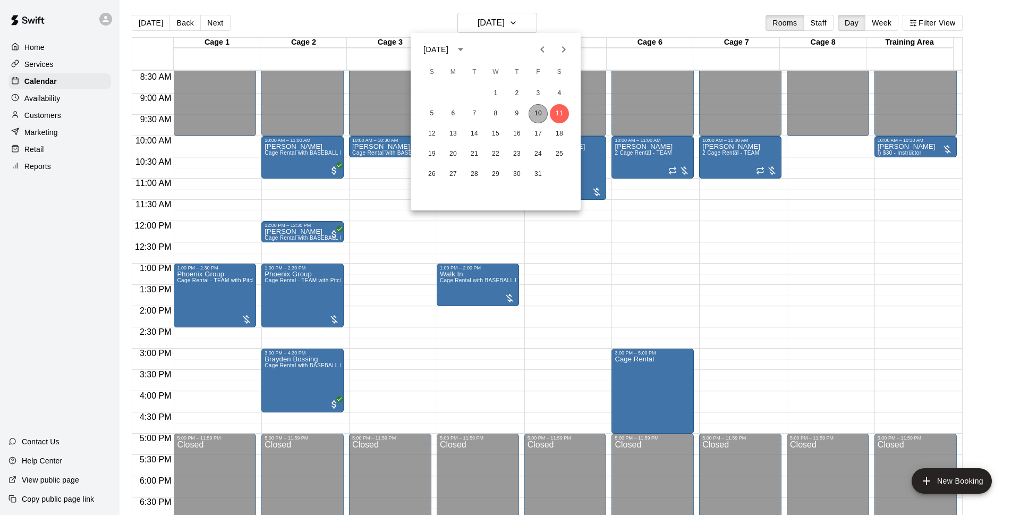
click at [541, 114] on button "10" at bounding box center [538, 113] width 19 height 19
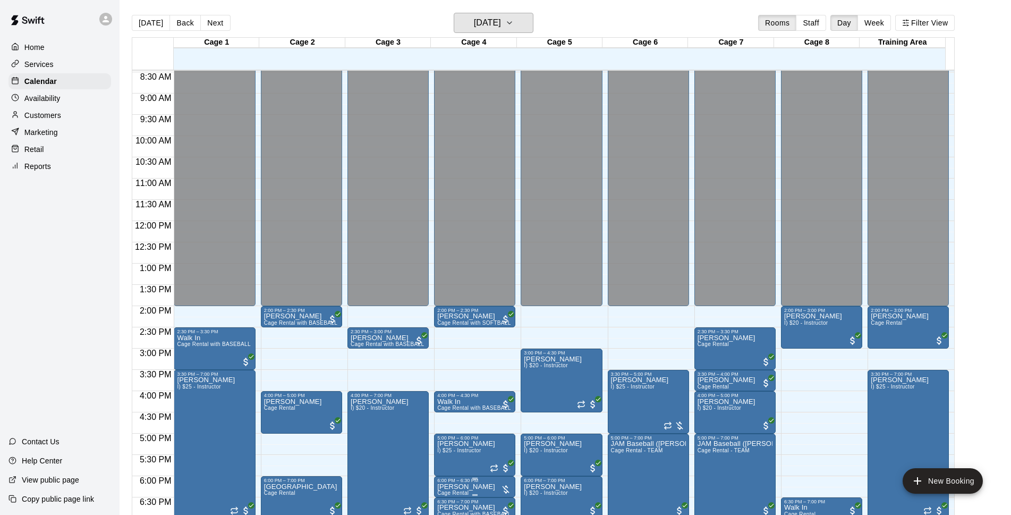
scroll to position [496, 0]
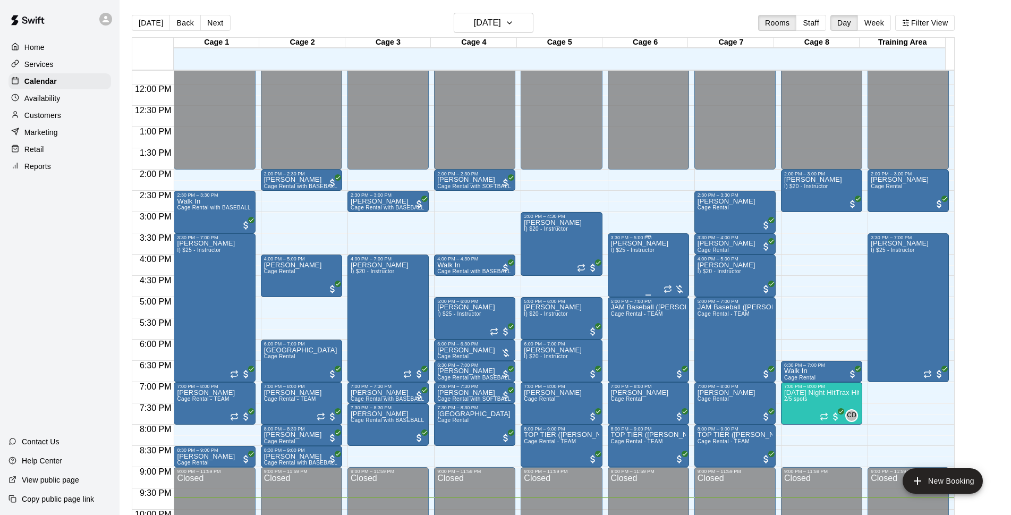
click at [630, 268] on div "[PERSON_NAME] I) $25 - Instructor" at bounding box center [640, 497] width 58 height 515
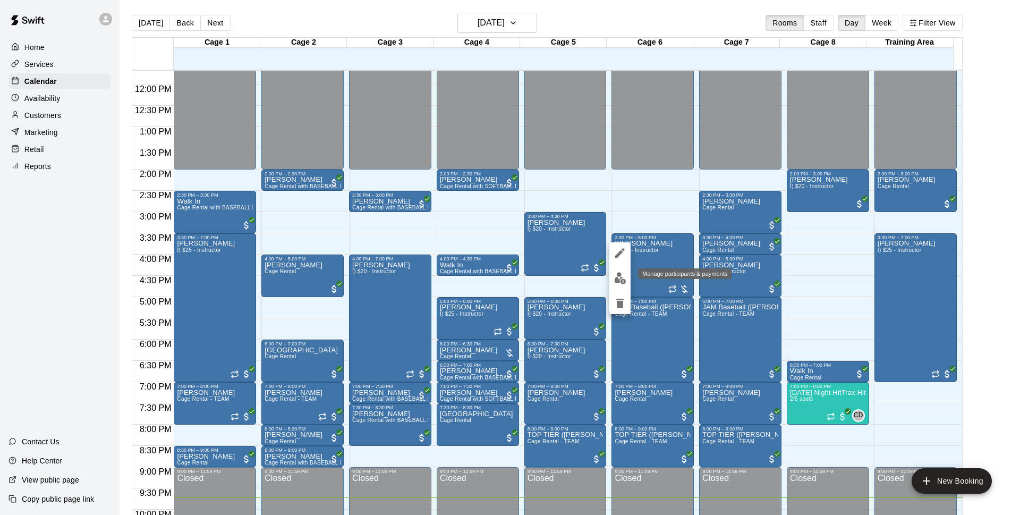
click at [618, 283] on img "edit" at bounding box center [620, 278] width 12 height 12
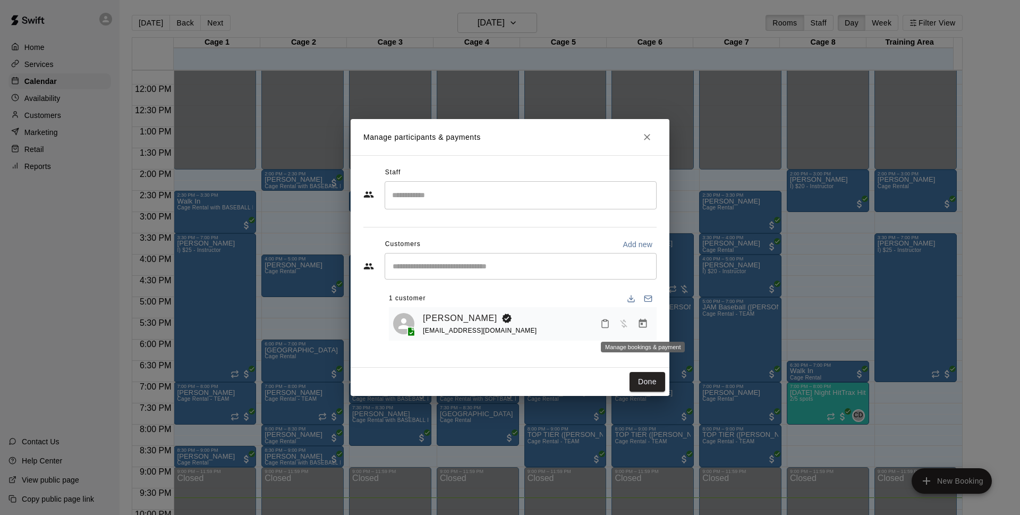
click at [637, 324] on button "Manage bookings & payment" at bounding box center [642, 323] width 19 height 19
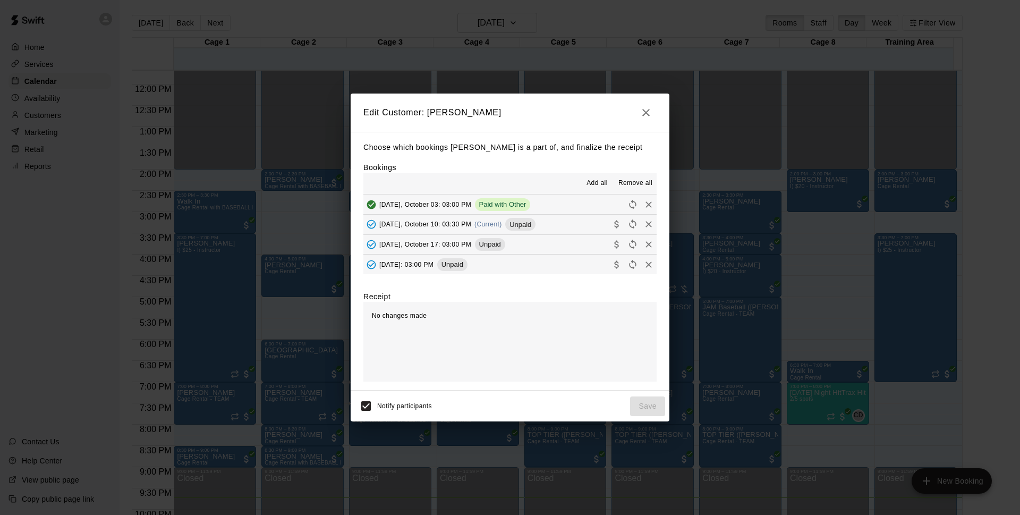
click at [582, 221] on button "[DATE], October 10: 03:30 PM (Current) Unpaid" at bounding box center [510, 225] width 293 height 20
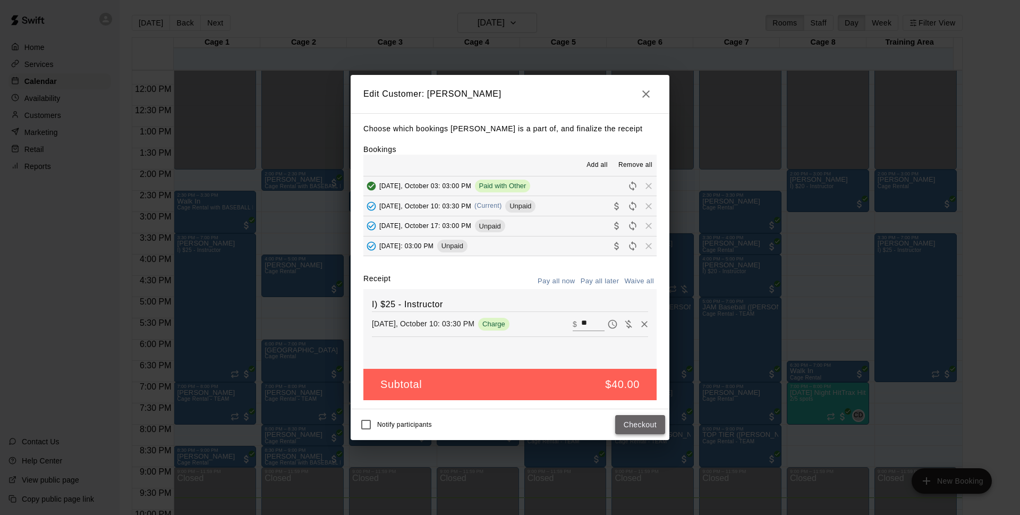
click at [652, 428] on button "Checkout" at bounding box center [640, 425] width 50 height 20
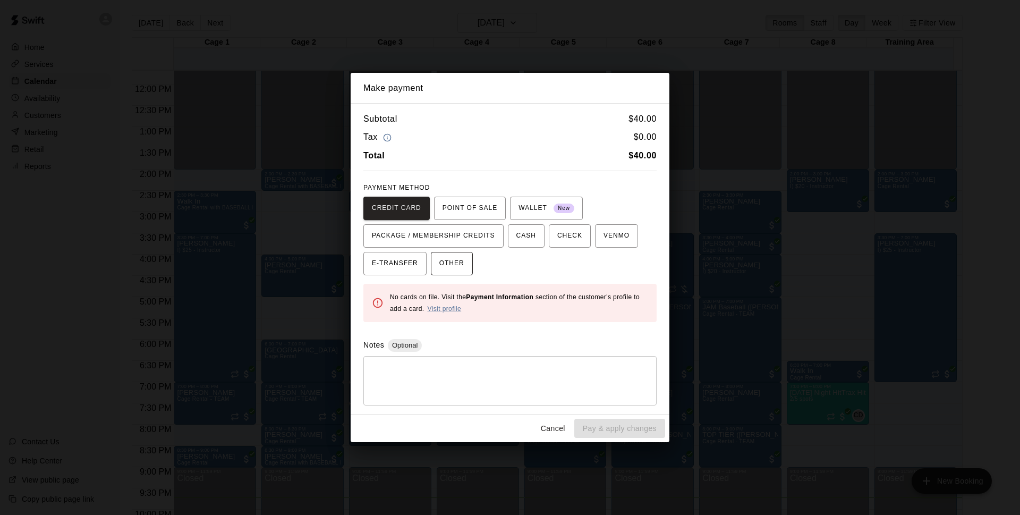
click at [461, 267] on span "OTHER" at bounding box center [451, 263] width 25 height 17
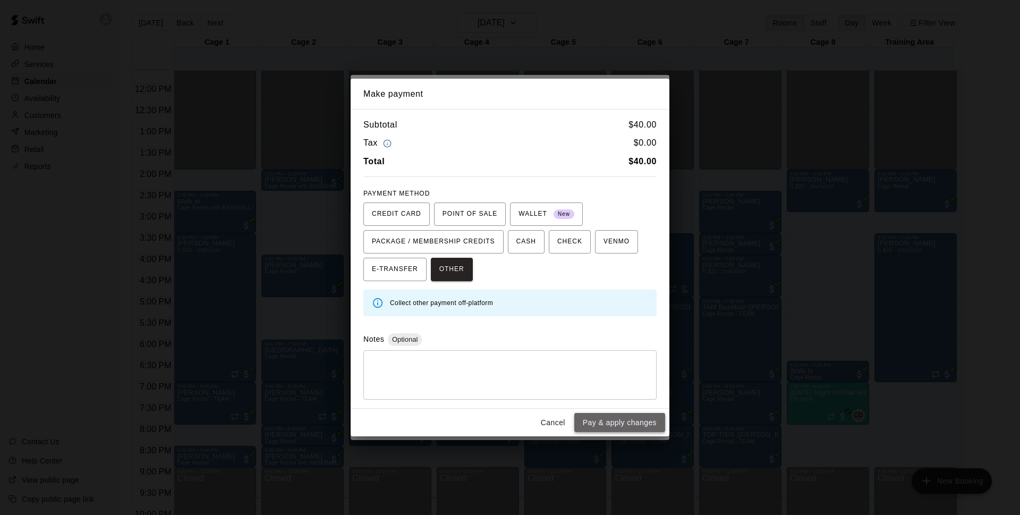
click at [613, 418] on button "Pay & apply changes" at bounding box center [619, 423] width 91 height 20
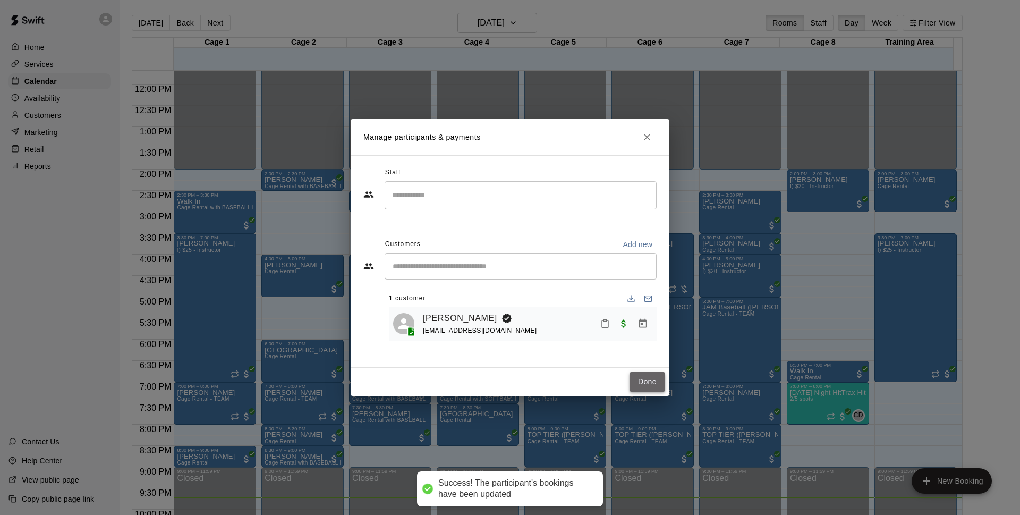
click at [632, 380] on button "Done" at bounding box center [648, 382] width 36 height 20
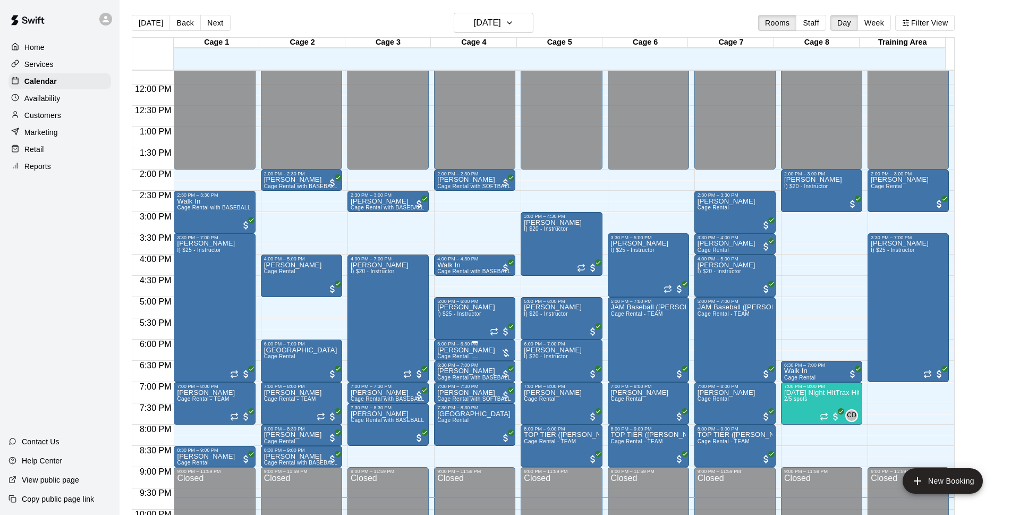
click at [467, 343] on div at bounding box center [474, 342] width 75 height 2
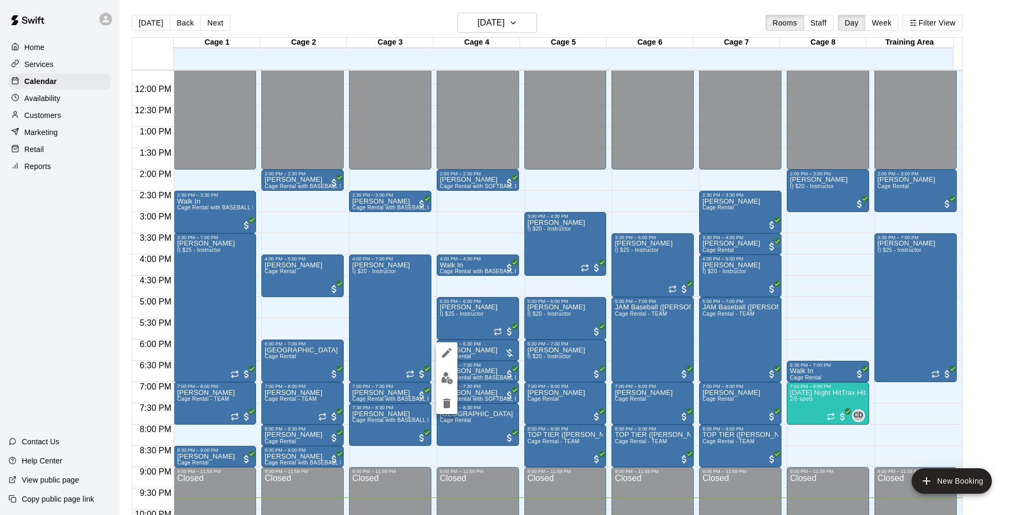
click at [551, 308] on div at bounding box center [510, 257] width 1020 height 515
